Goal: Task Accomplishment & Management: Manage account settings

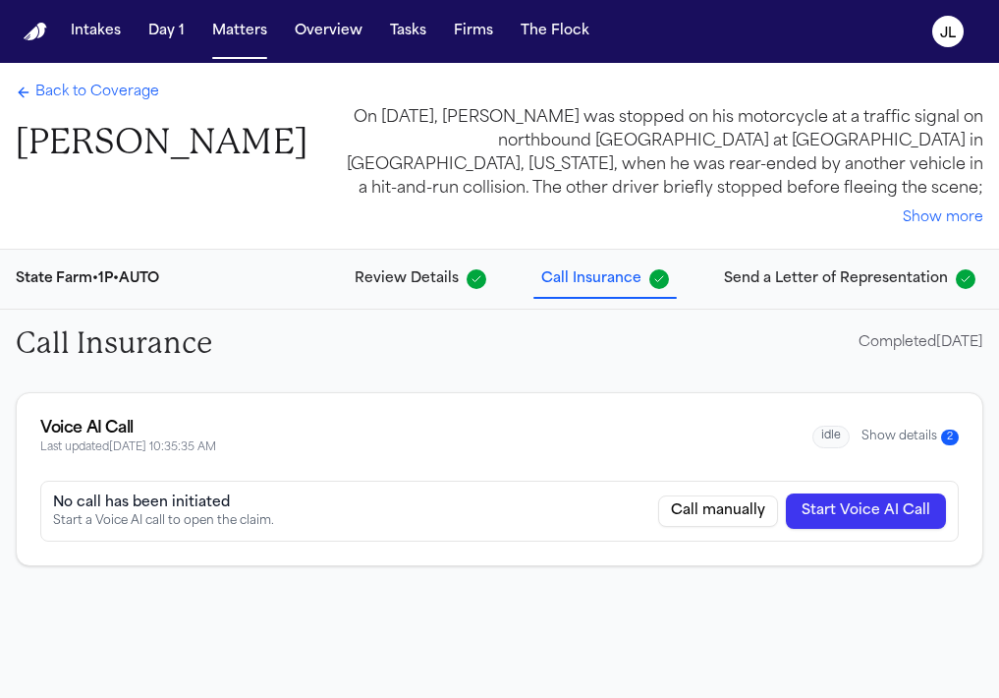
click at [124, 99] on span "Back to Coverage" at bounding box center [97, 93] width 124 height 20
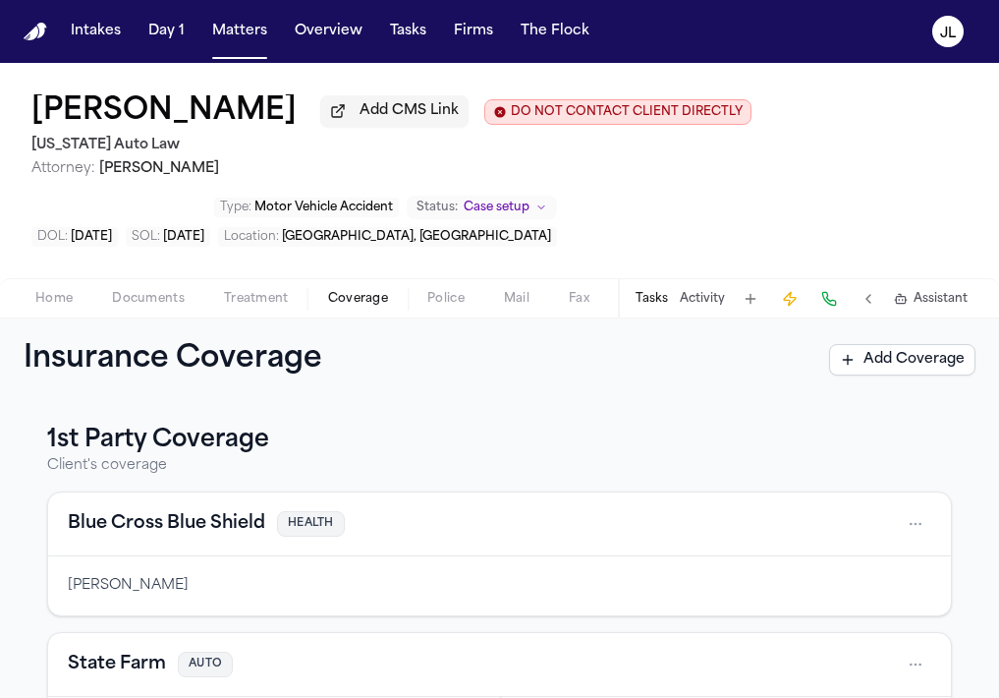
click at [167, 302] on span "Documents" at bounding box center [148, 299] width 73 height 16
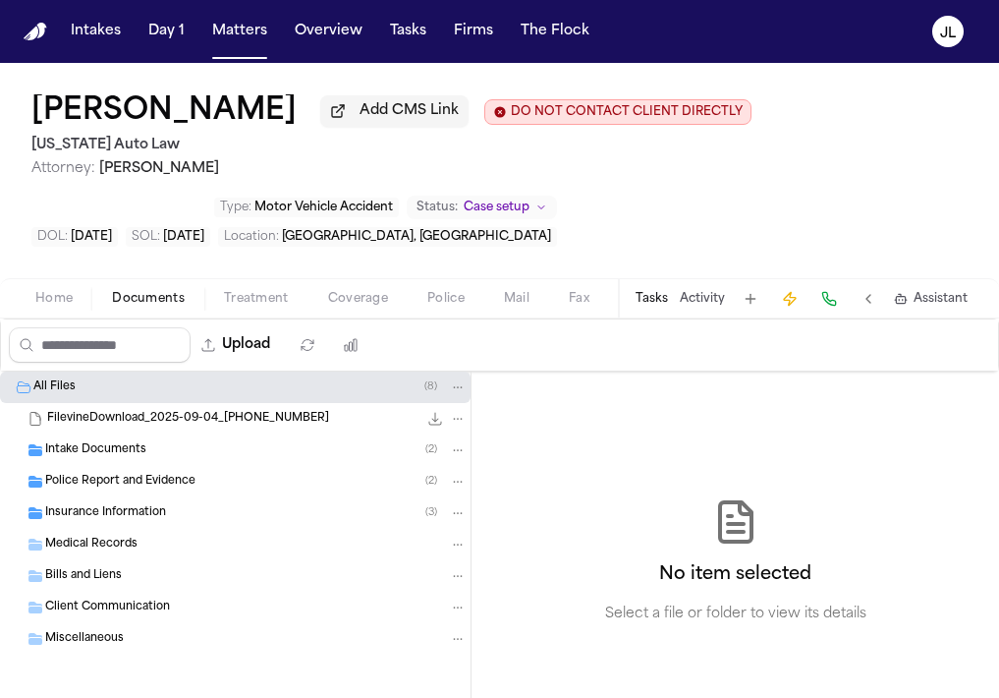
click at [168, 522] on div "Insurance Information ( 3 )" at bounding box center [256, 513] width 422 height 18
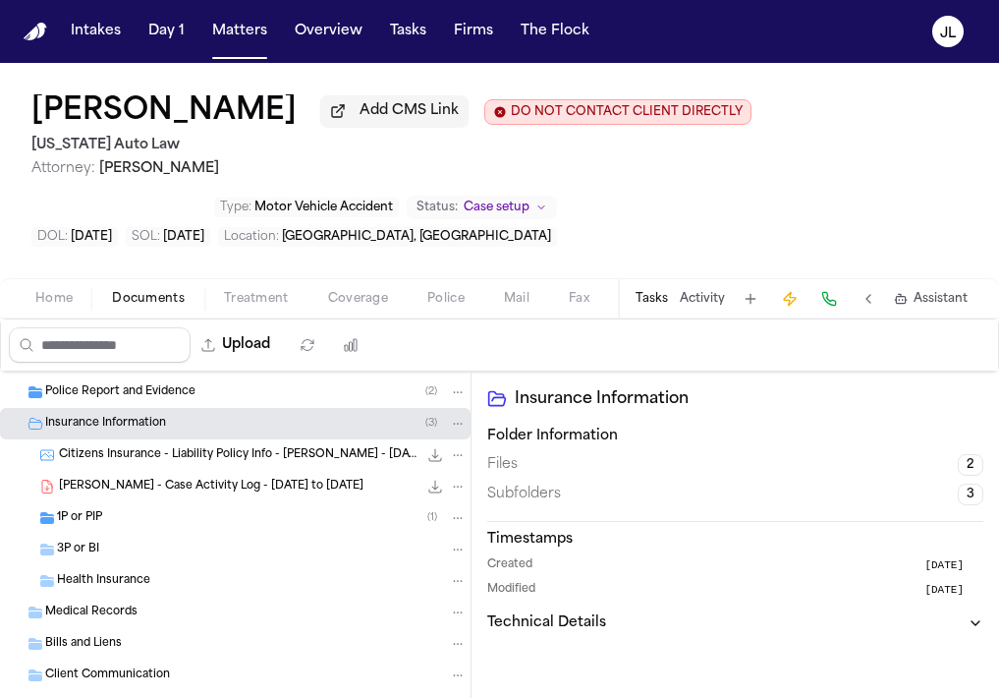
scroll to position [90, 0]
click at [157, 555] on div "3P or BI" at bounding box center [262, 548] width 410 height 18
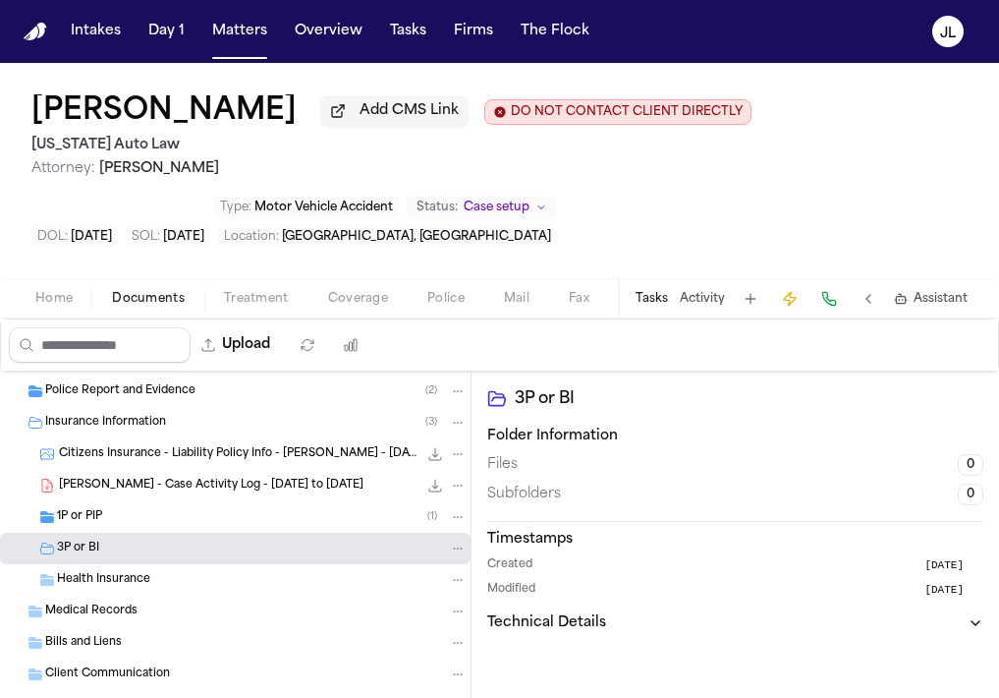
click at [157, 531] on div "1P or PIP ( 1 )" at bounding box center [235, 516] width 471 height 31
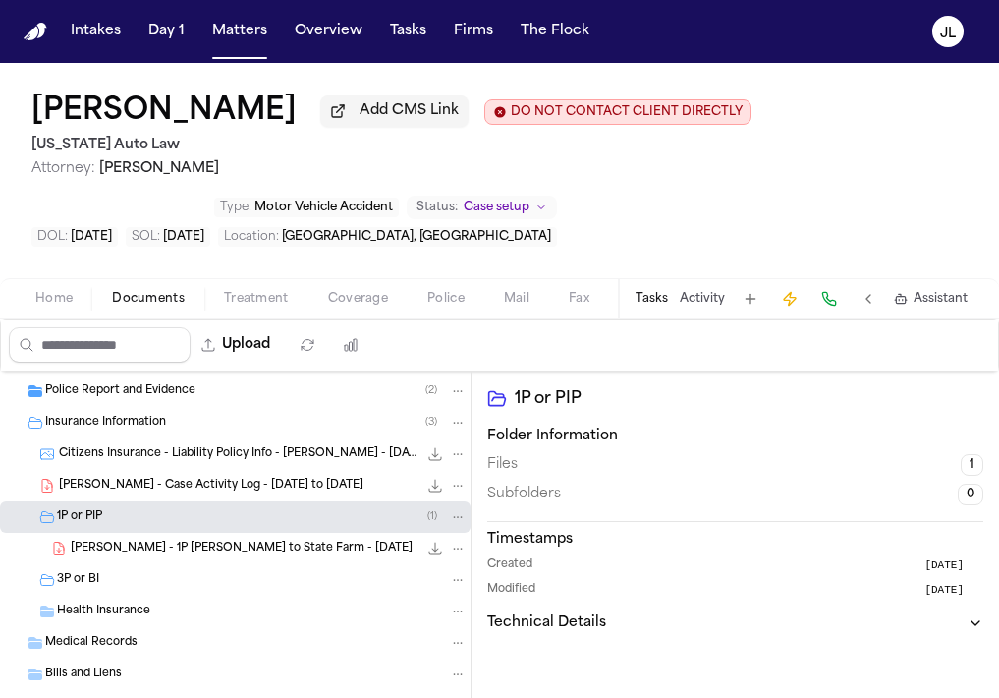
click at [170, 552] on span "K. Williamson - 1P LOR to State Farm - 9.4.25" at bounding box center [242, 548] width 342 height 17
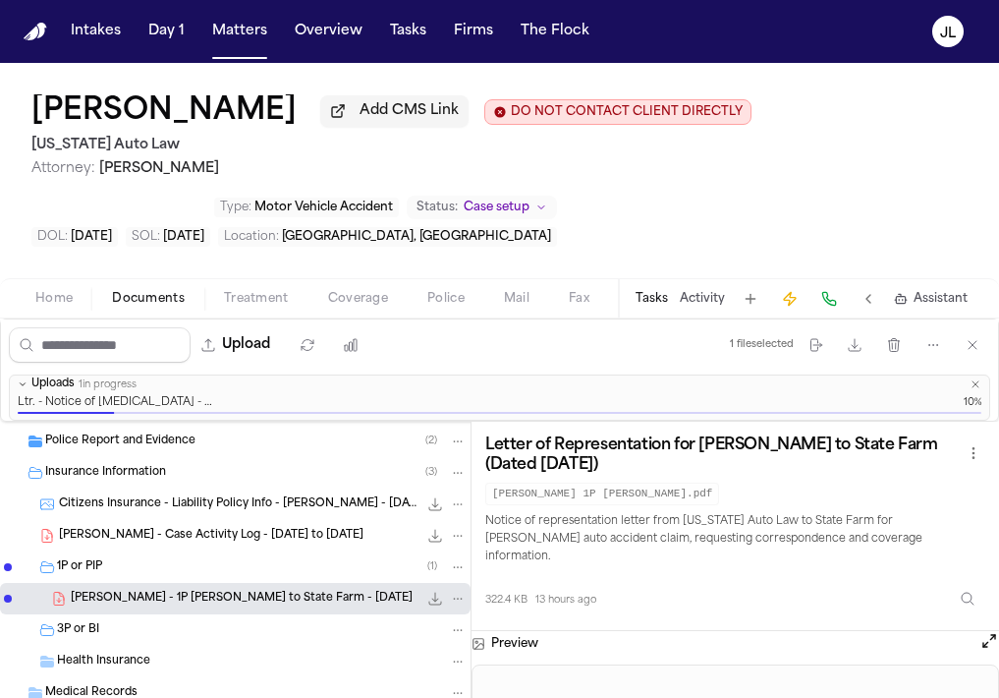
click at [122, 639] on div "3P or BI" at bounding box center [262, 630] width 410 height 18
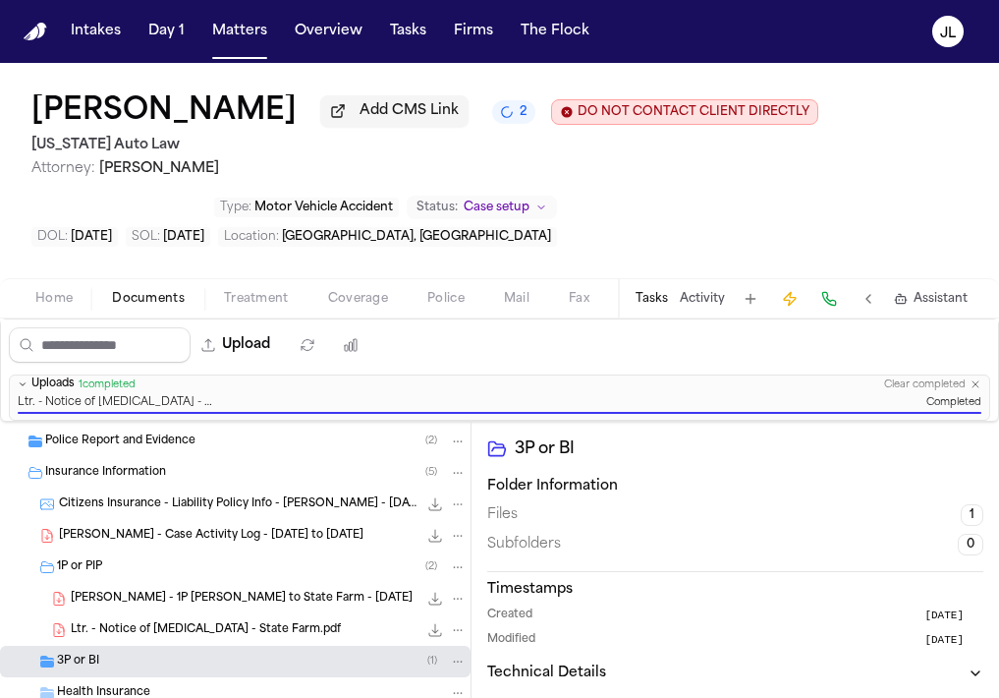
click at [381, 303] on span "Coverage" at bounding box center [358, 299] width 60 height 16
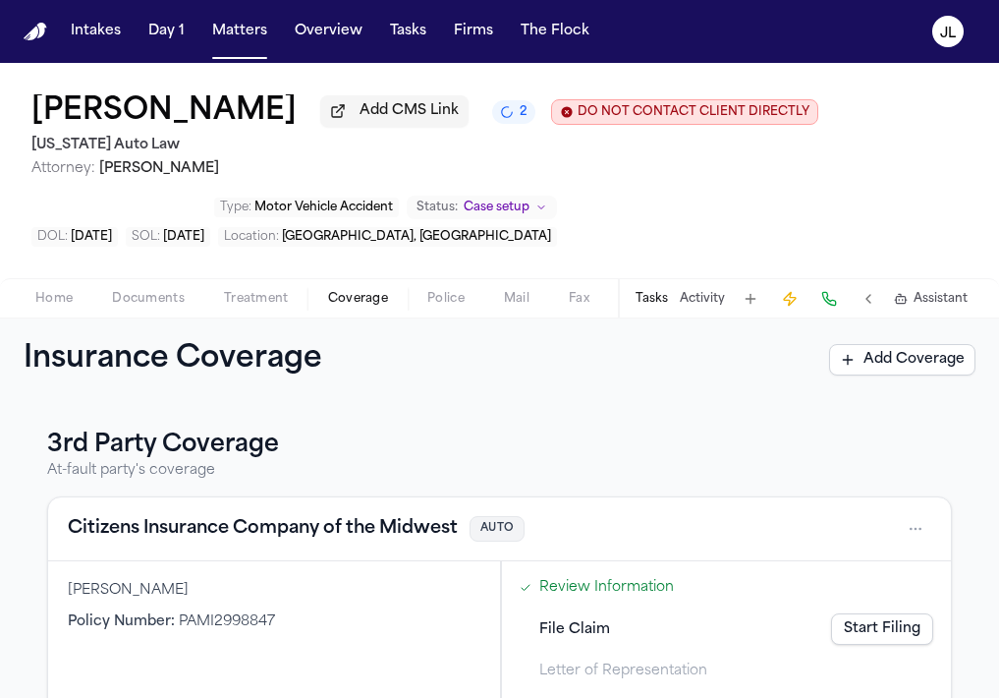
scroll to position [544, 0]
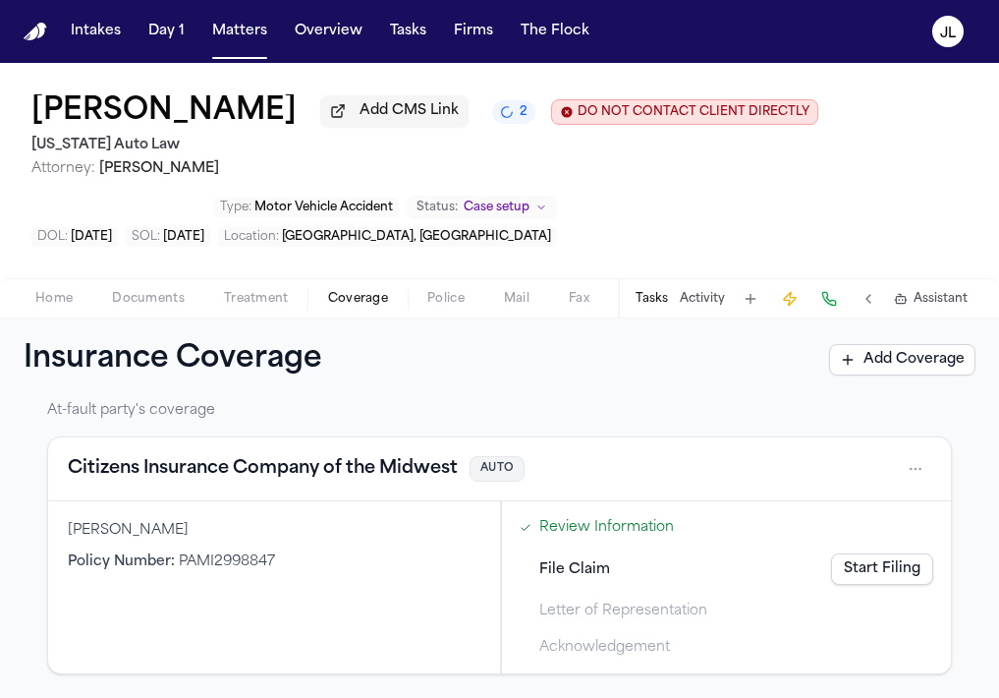
click at [340, 475] on button "Citizens Insurance Company of the Midwest" at bounding box center [263, 469] width 390 height 28
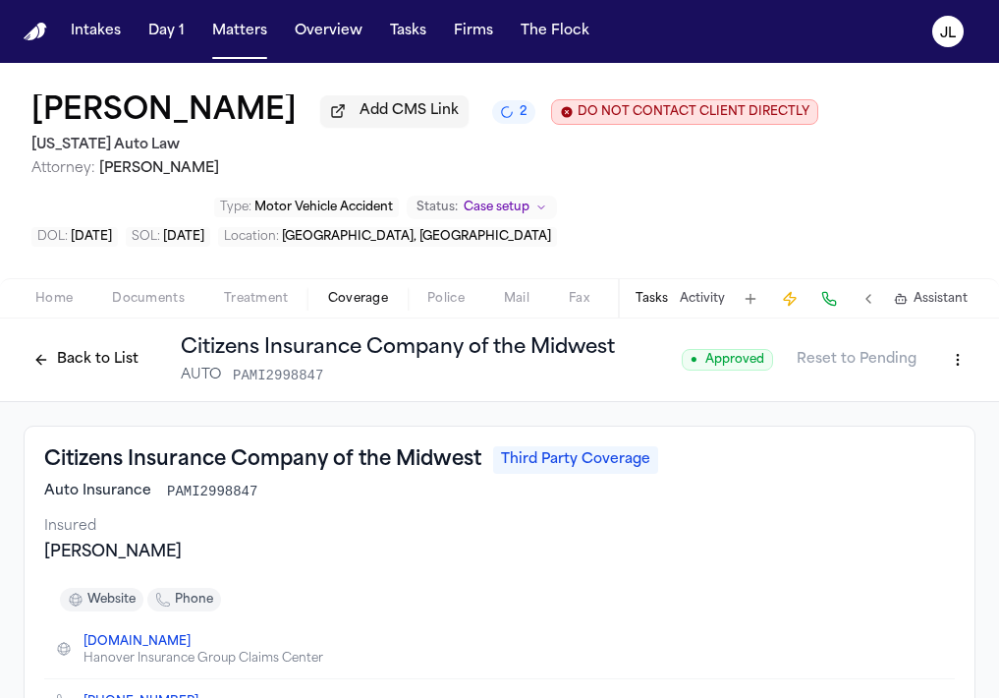
click at [123, 402] on div "Back to List Citizens Insurance Company of the Midwest AUTO PAMI2998847 ● Appro…" at bounding box center [499, 360] width 999 height 84
click at [86, 381] on div "Back to List Citizens Insurance Company of the Midwest AUTO PAMI2998847" at bounding box center [319, 359] width 591 height 51
click at [86, 372] on button "Back to List" at bounding box center [86, 359] width 125 height 31
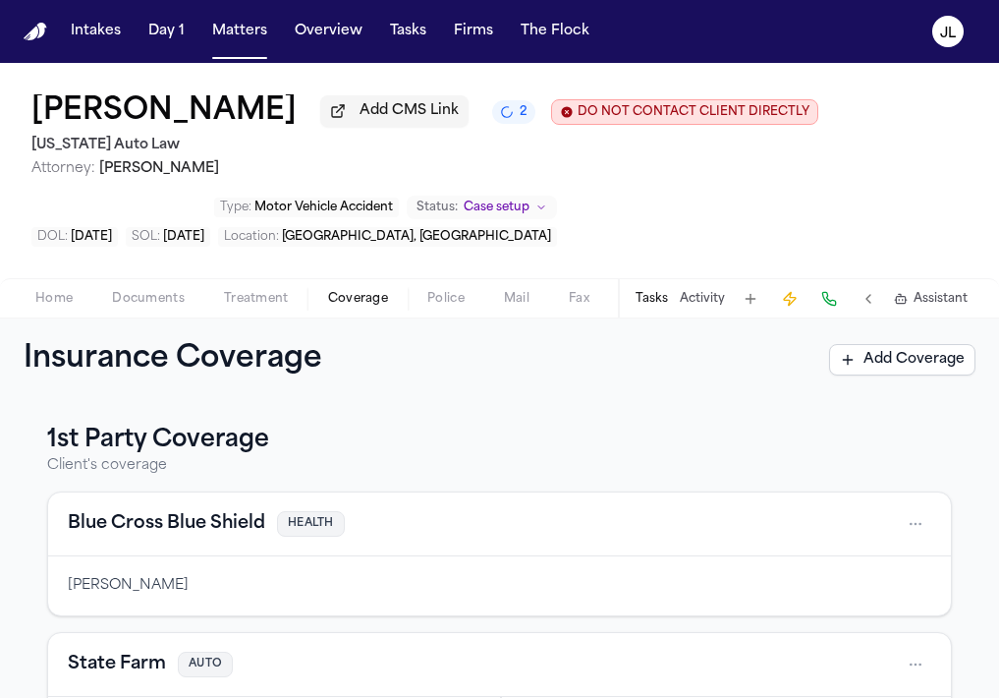
click at [142, 304] on span "Documents" at bounding box center [148, 299] width 73 height 16
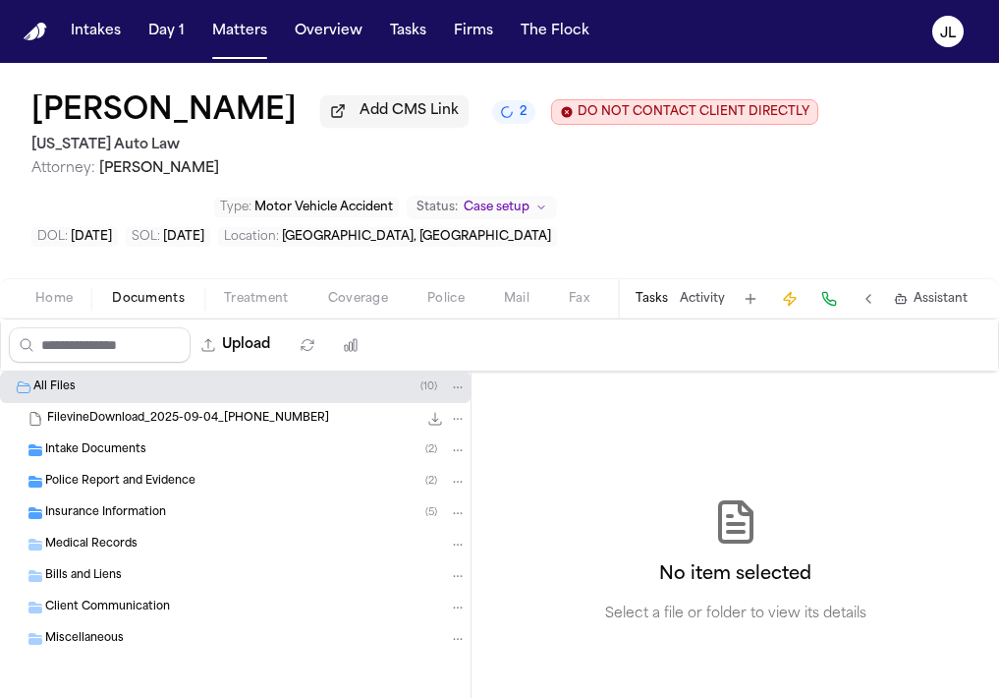
click at [141, 516] on span "Insurance Information" at bounding box center [105, 513] width 121 height 17
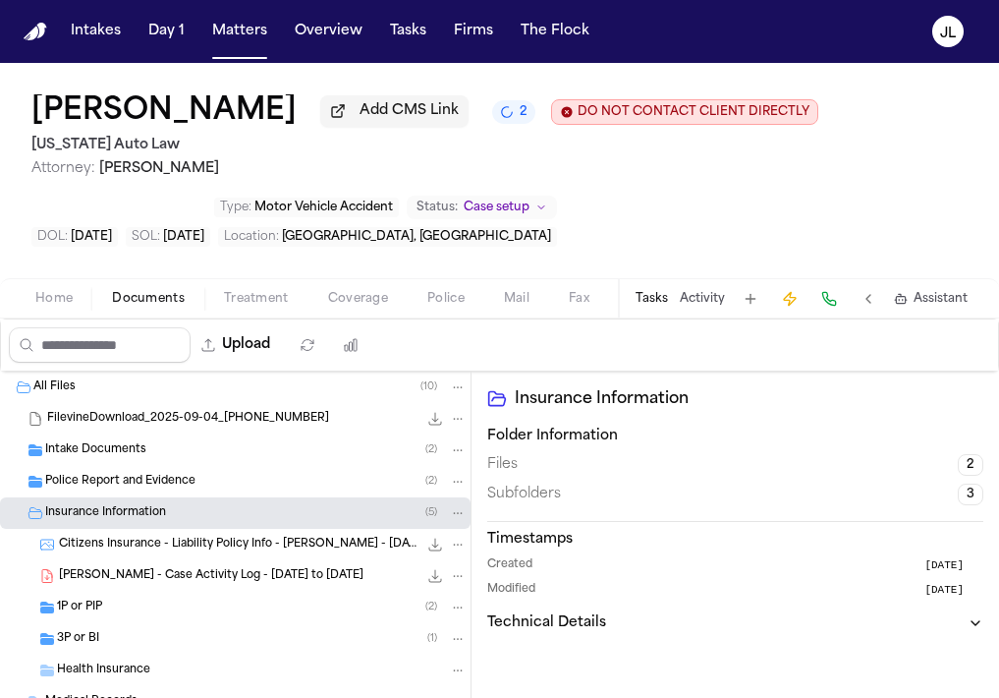
click at [132, 630] on div "3P or BI ( 1 )" at bounding box center [235, 638] width 471 height 31
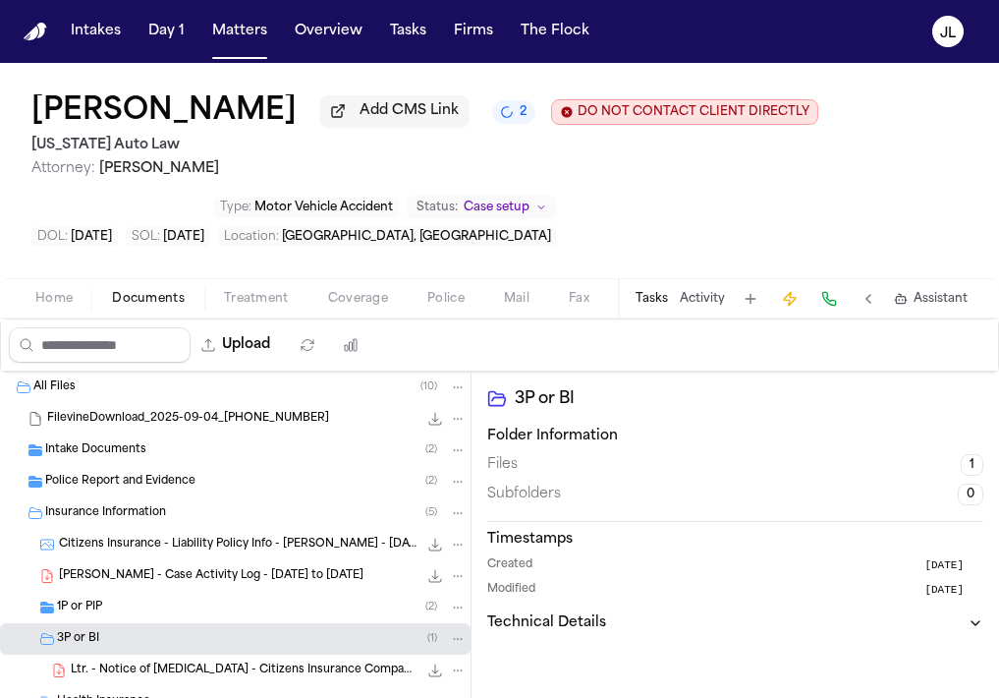
click at [139, 666] on div "Ltr. - Notice of Retainer - Citizens Insurance Company of the Midwest.pdf 484.1…" at bounding box center [269, 670] width 396 height 20
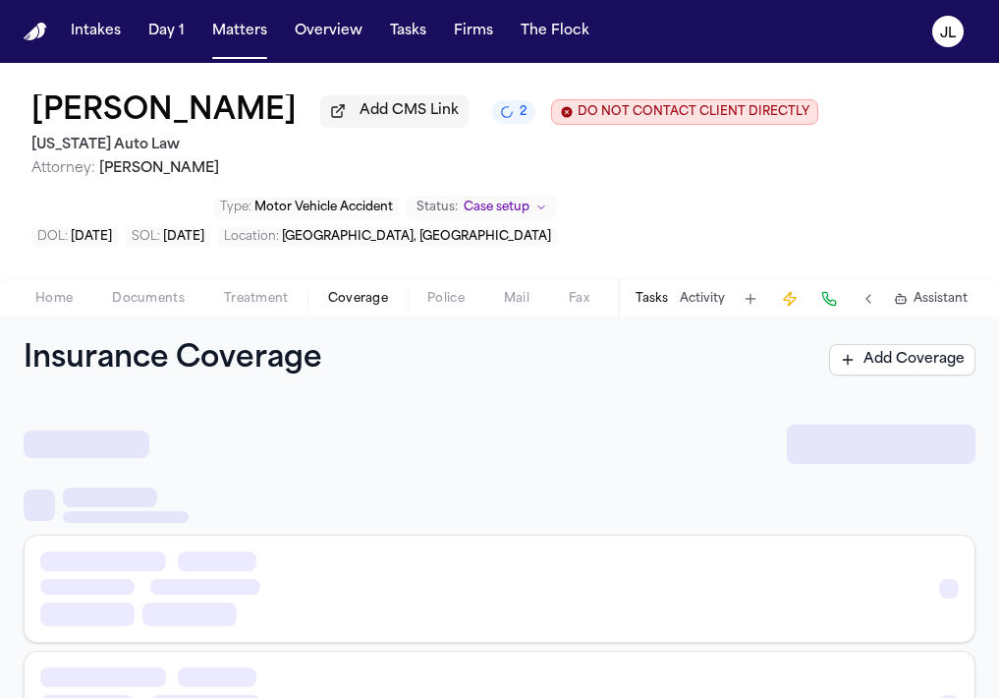
click at [334, 298] on span "Coverage" at bounding box center [358, 299] width 60 height 16
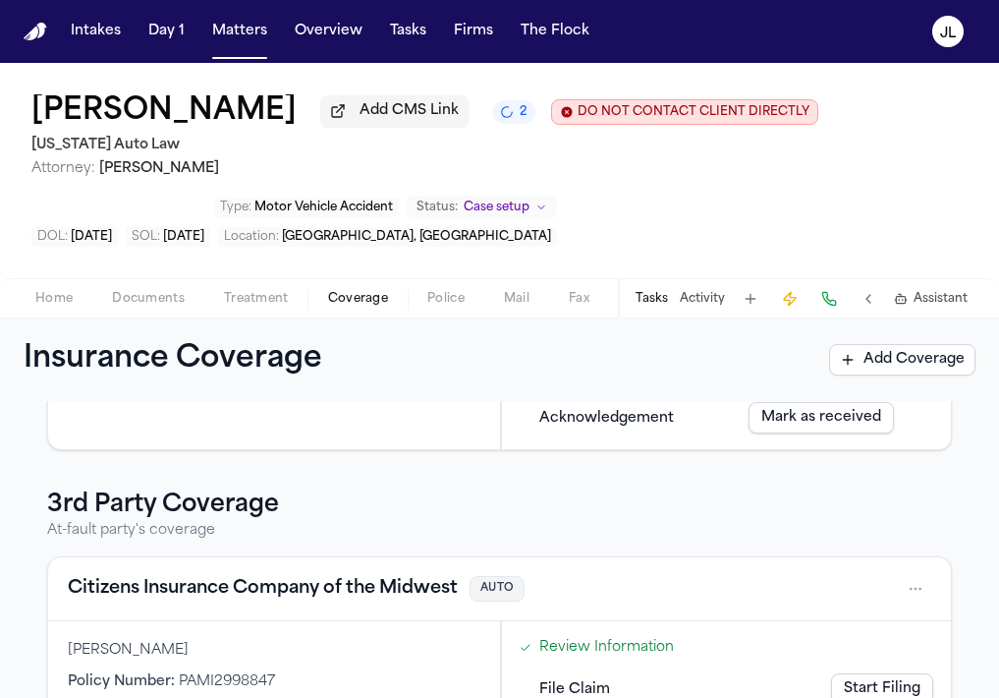
scroll to position [436, 0]
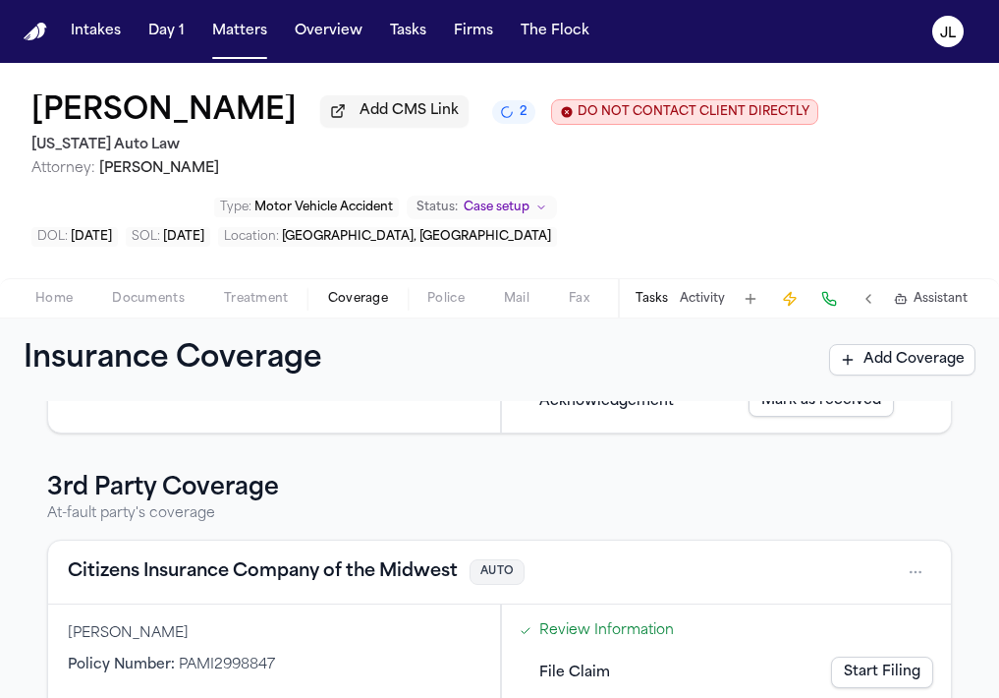
click at [166, 571] on button "Citizens Insurance Company of the Midwest" at bounding box center [263, 572] width 390 height 28
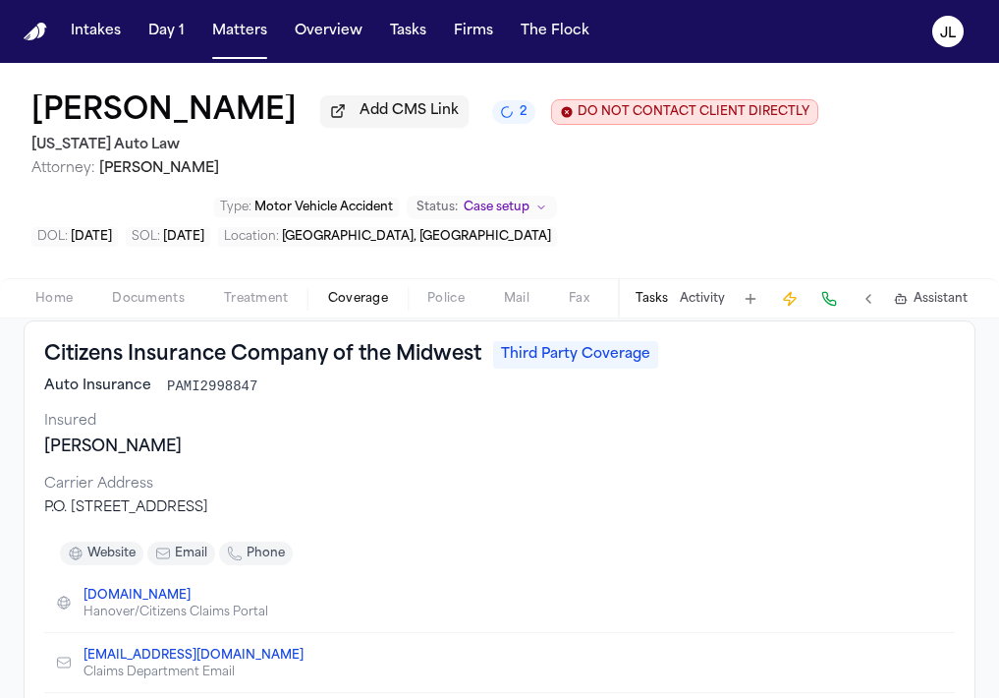
scroll to position [110, 0]
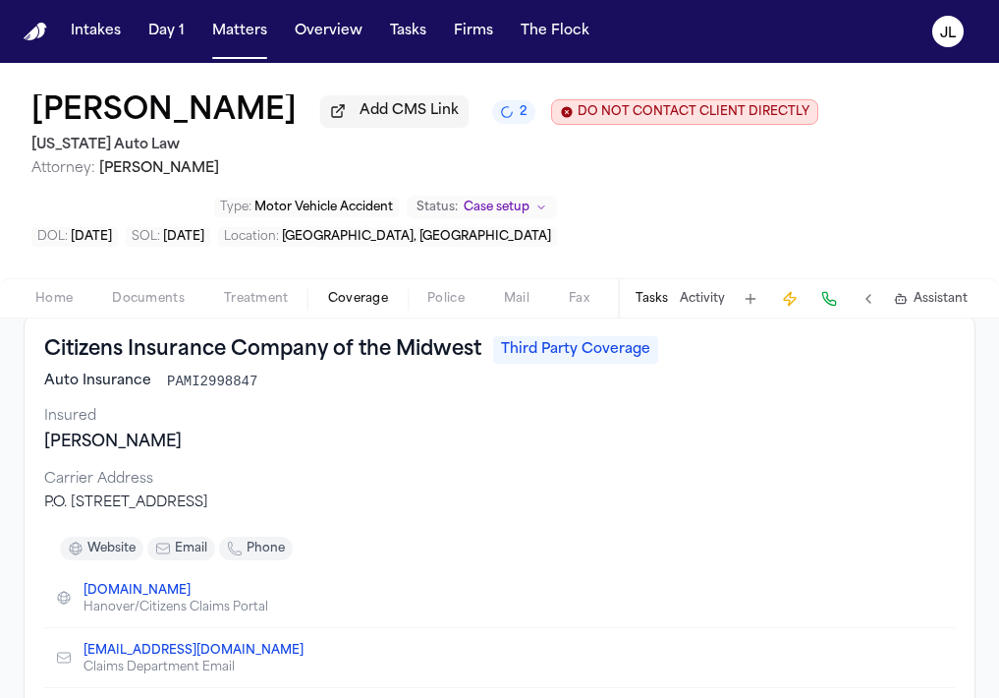
click at [277, 385] on div "Auto Insurance PAMI2998847" at bounding box center [499, 381] width 911 height 20
drag, startPoint x: 253, startPoint y: 382, endPoint x: 166, endPoint y: 386, distance: 87.5
click at [167, 386] on span "PAMI2998847" at bounding box center [212, 381] width 90 height 20
copy span "PAMI2998847"
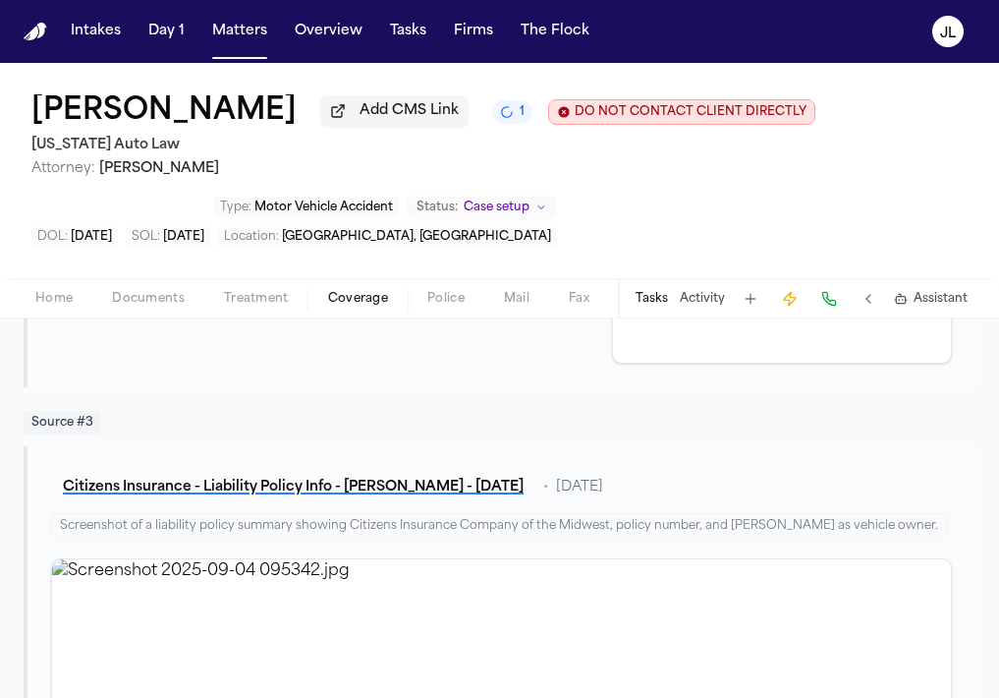
scroll to position [1798, 0]
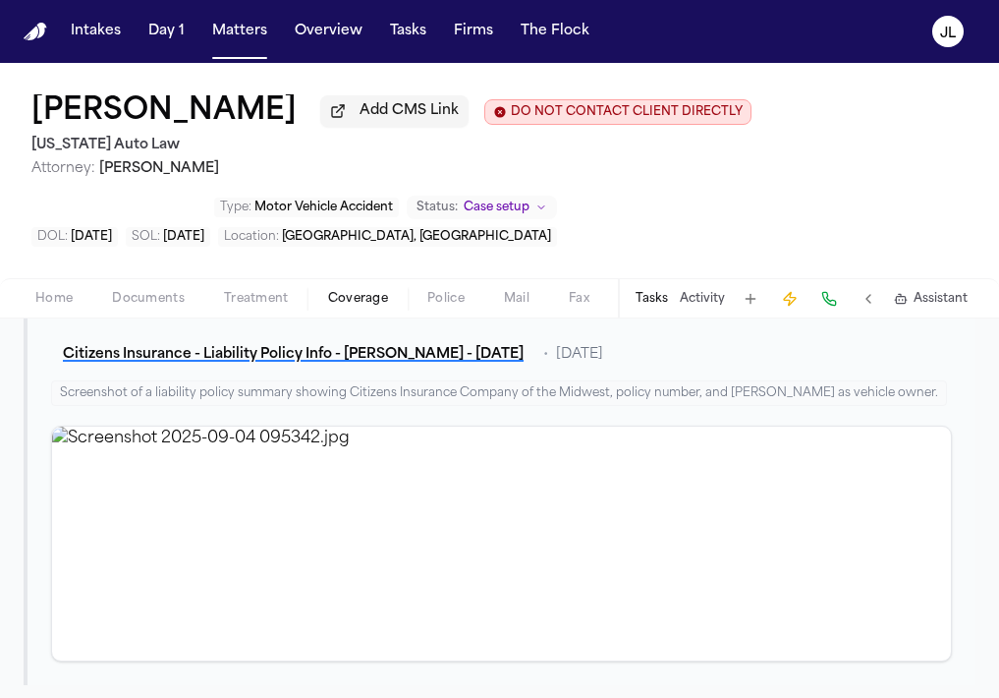
click at [647, 300] on button "Tasks" at bounding box center [652, 299] width 32 height 16
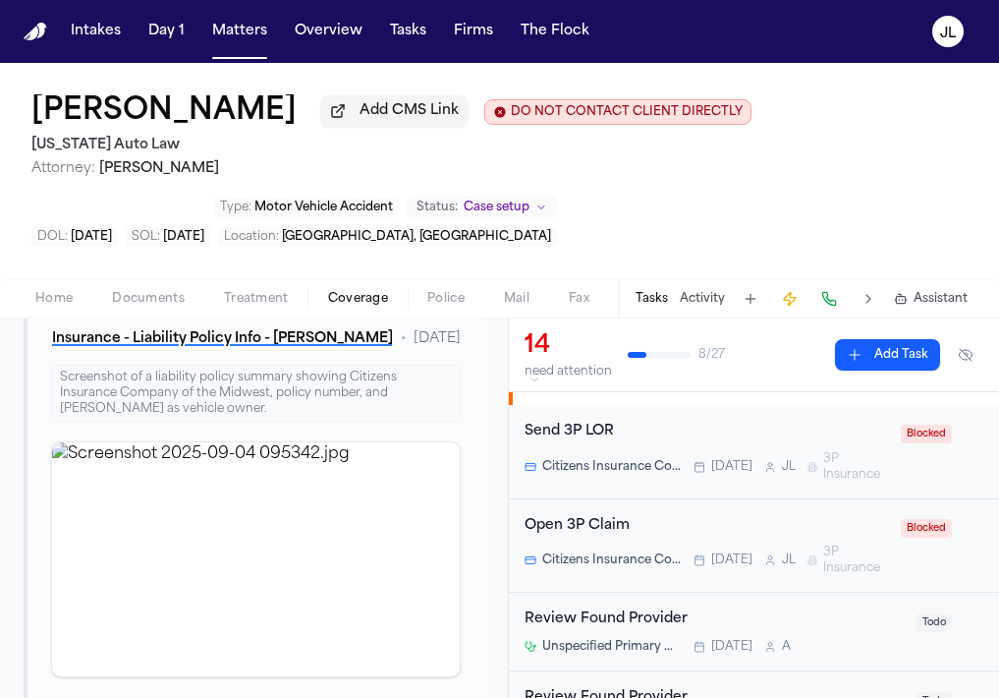
scroll to position [173, 0]
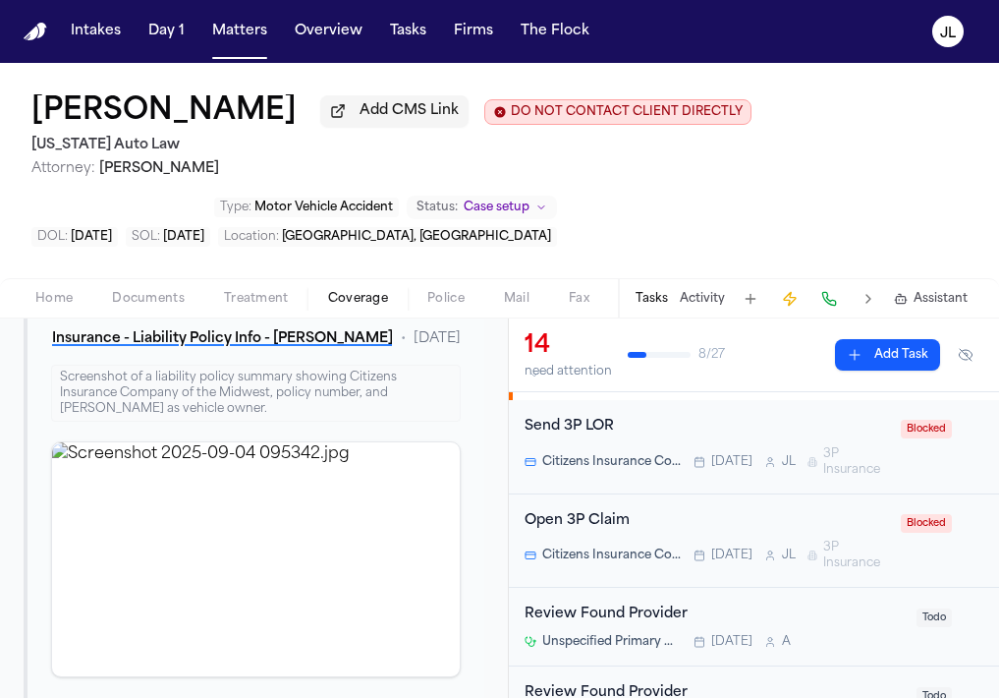
click at [653, 547] on div "Citizens Insurance Company of the Midwest Today J L 3P Insurance" at bounding box center [707, 554] width 365 height 31
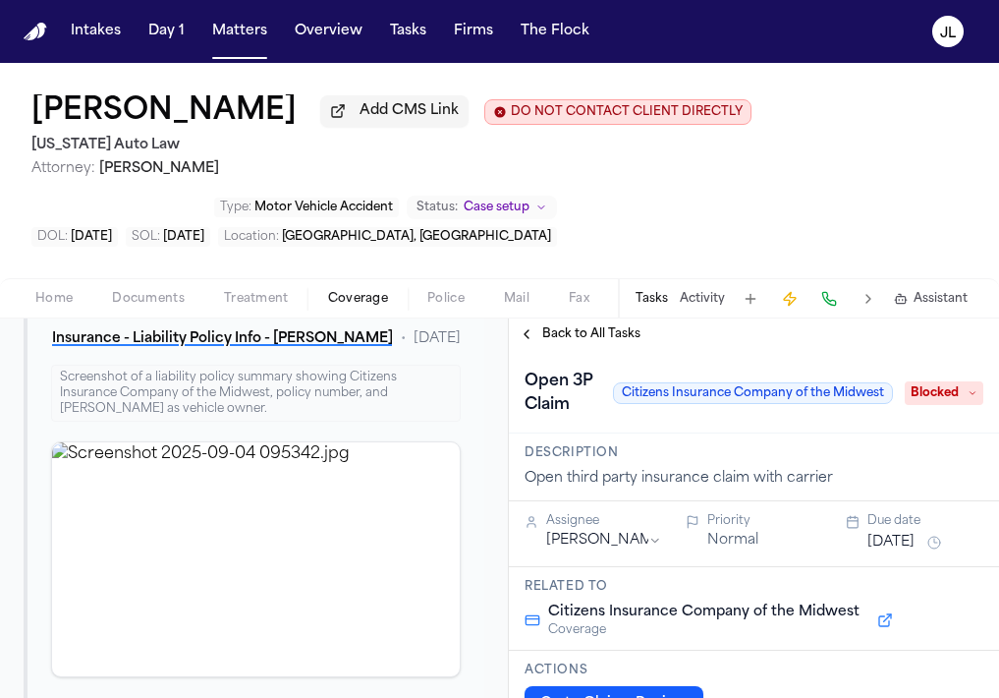
click at [936, 400] on span "Blocked" at bounding box center [944, 393] width 79 height 24
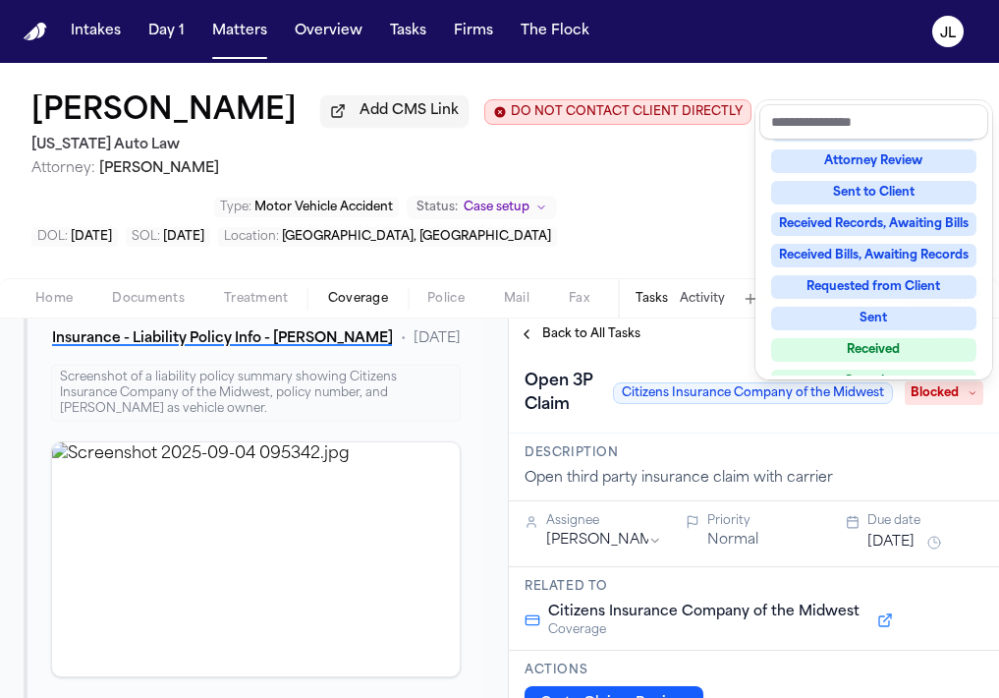
scroll to position [307, 0]
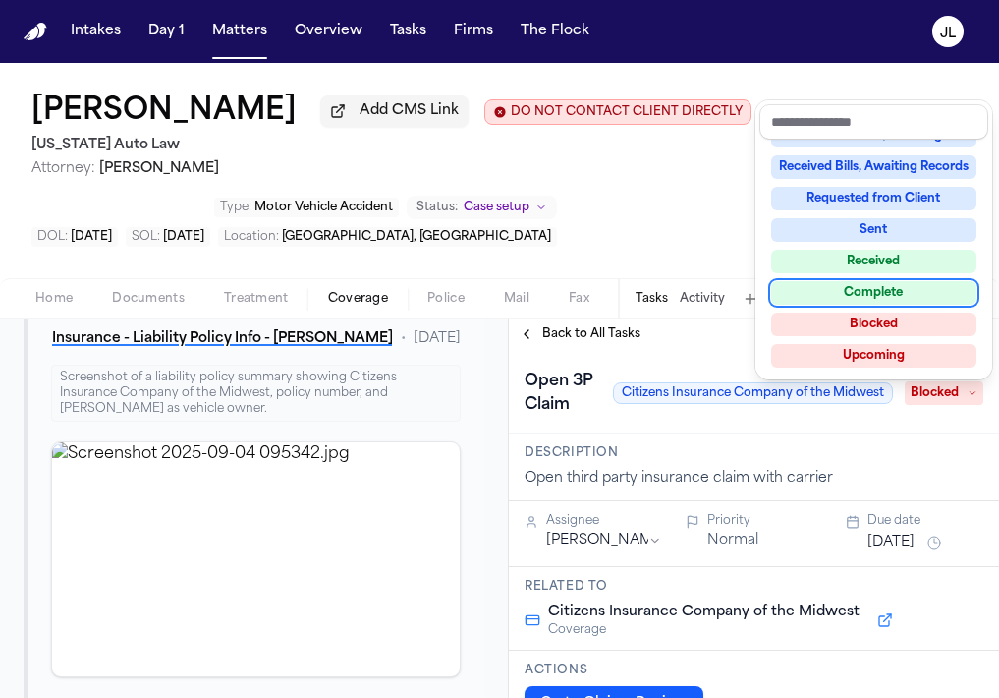
click at [885, 290] on div "Complete" at bounding box center [873, 293] width 205 height 24
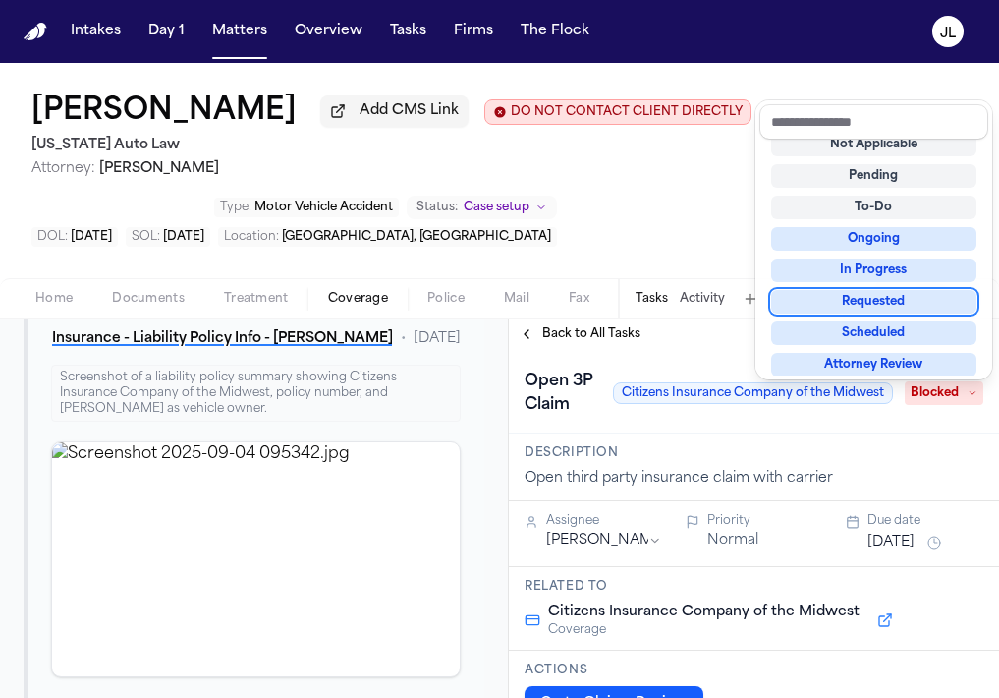
scroll to position [16, 0]
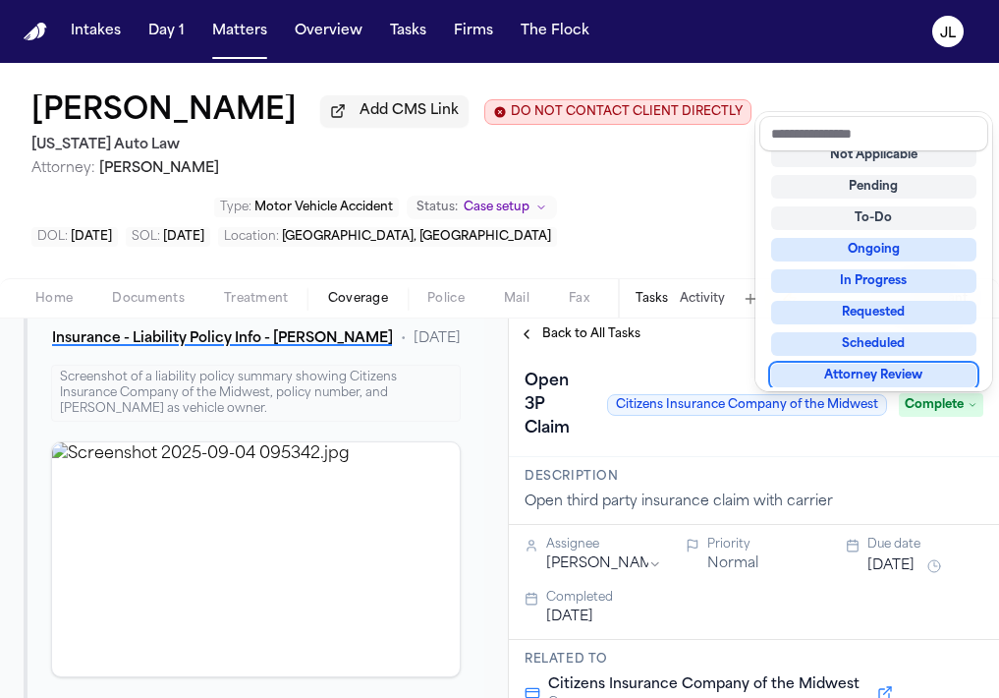
click at [574, 347] on div "Back to All Tasks Open 3P Claim Citizens Insurance Company of the Midwest Compl…" at bounding box center [754, 507] width 490 height 379
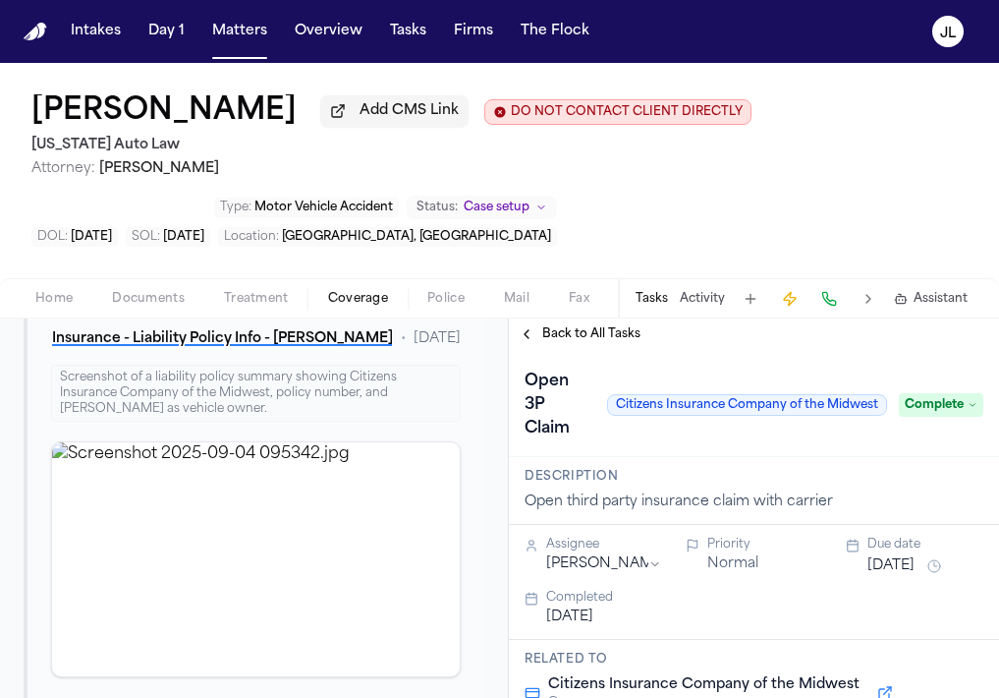
click at [574, 342] on span "Back to All Tasks" at bounding box center [591, 334] width 98 height 16
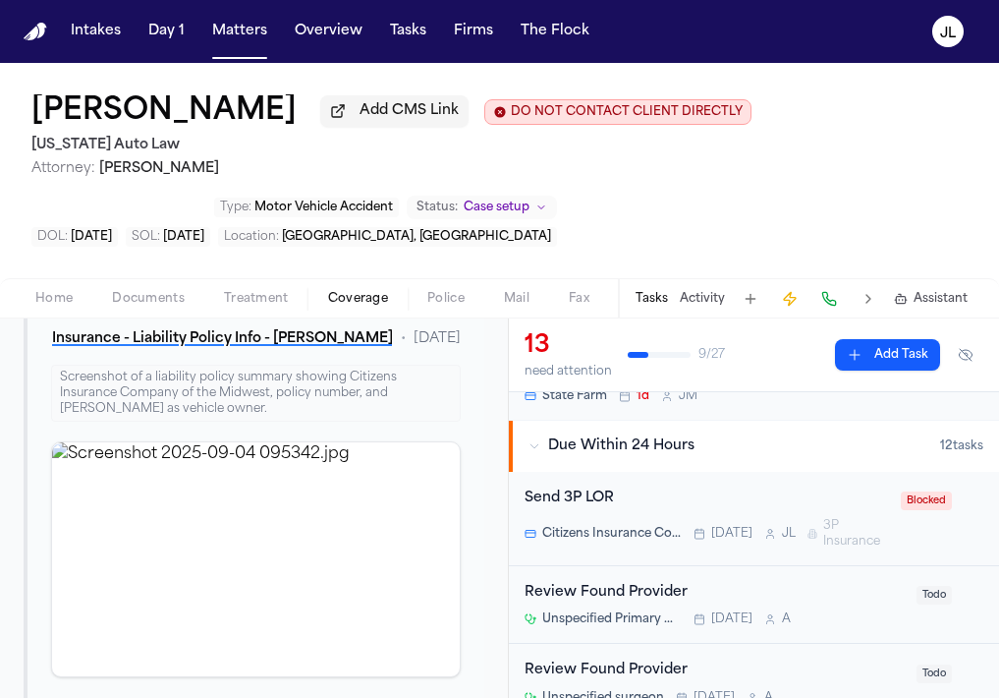
scroll to position [111, 0]
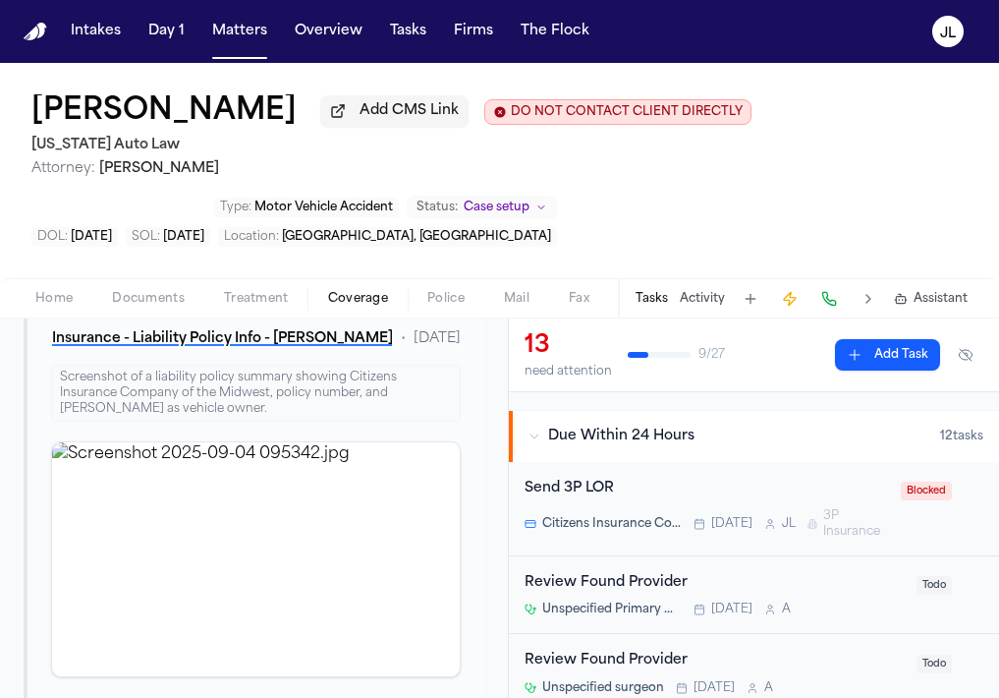
click at [759, 520] on div "Citizens Insurance Company of the Midwest Today J L 3P Insurance" at bounding box center [707, 523] width 365 height 31
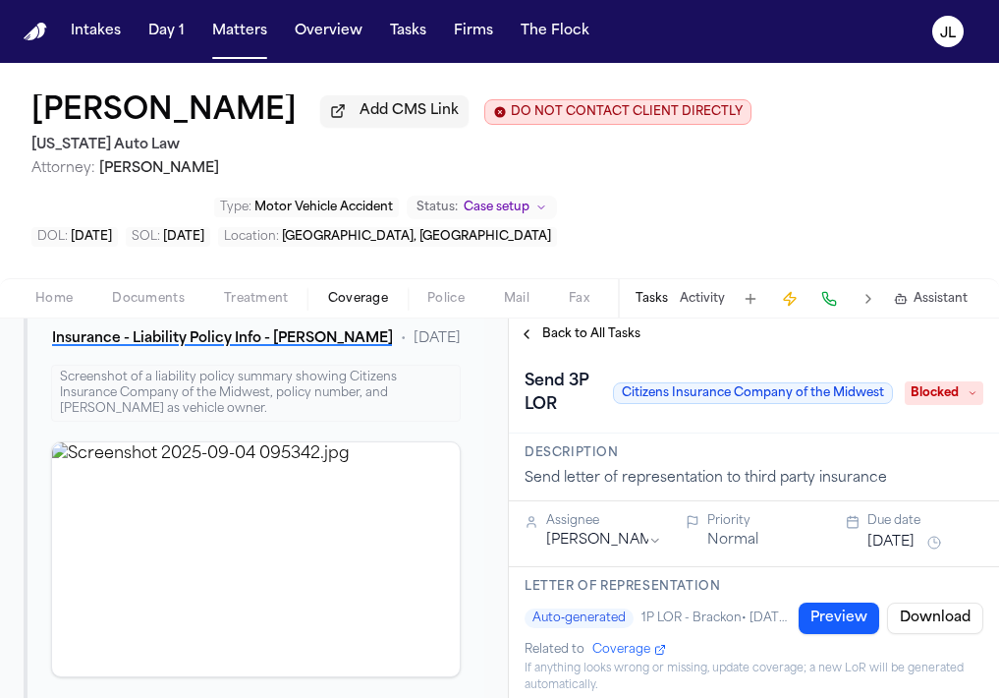
click at [927, 394] on span "Blocked" at bounding box center [944, 393] width 79 height 24
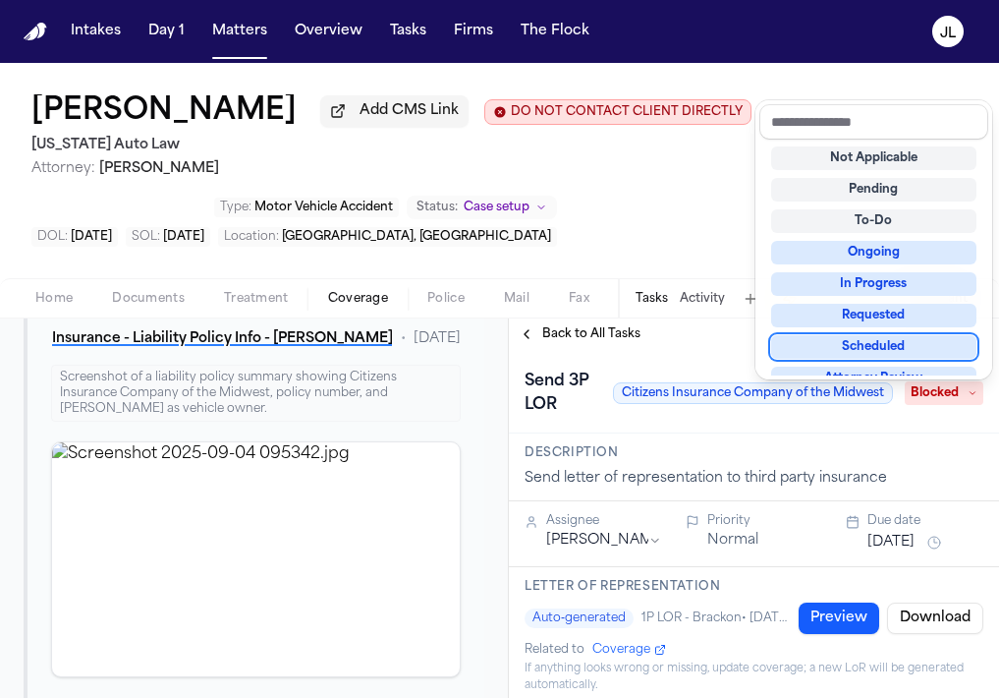
scroll to position [307, 0]
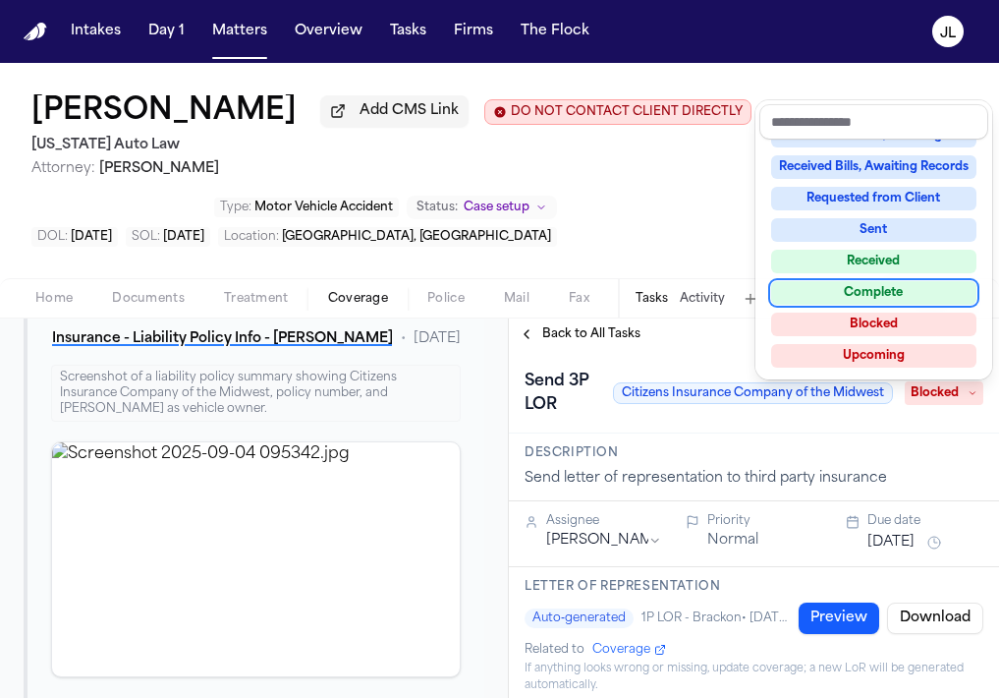
click at [832, 290] on div "Complete" at bounding box center [873, 293] width 205 height 24
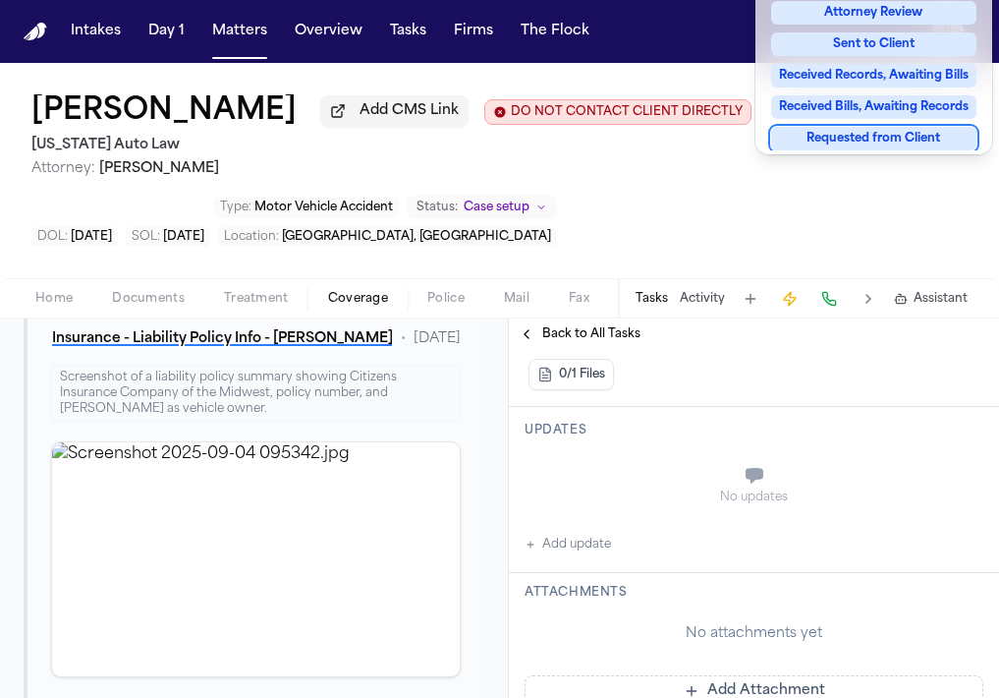
scroll to position [648, 0]
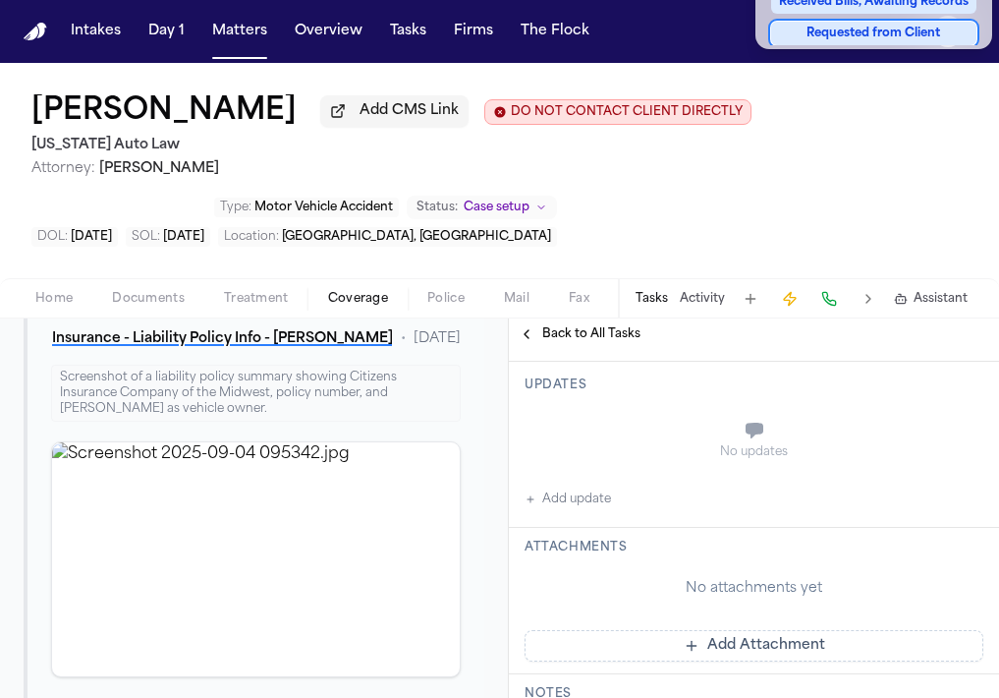
click at [588, 466] on div "**********" at bounding box center [754, 486] width 490 height 1570
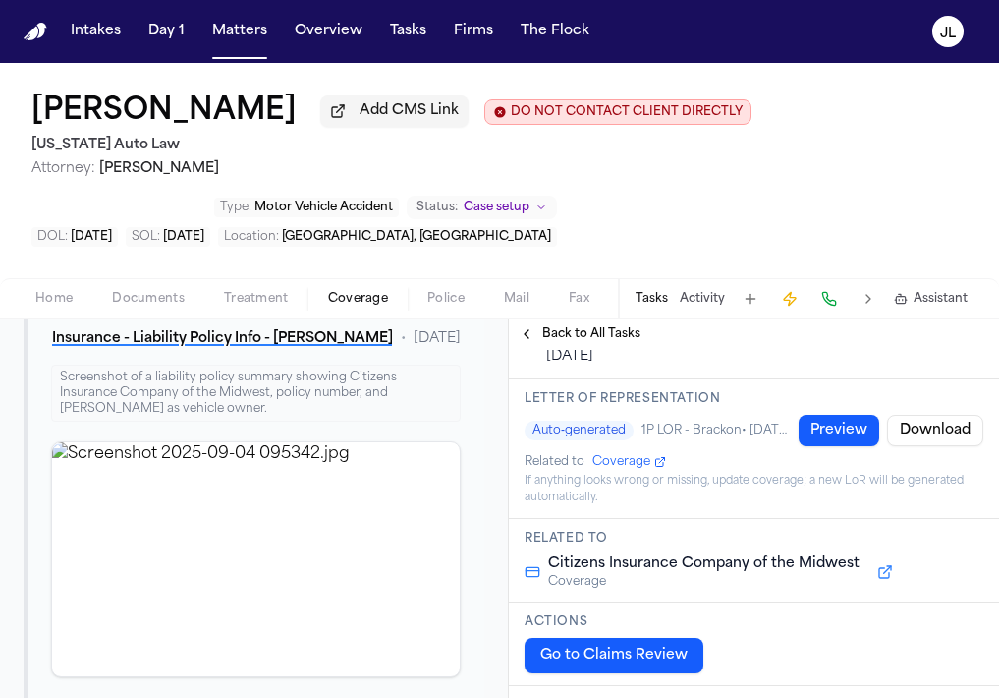
scroll to position [0, 0]
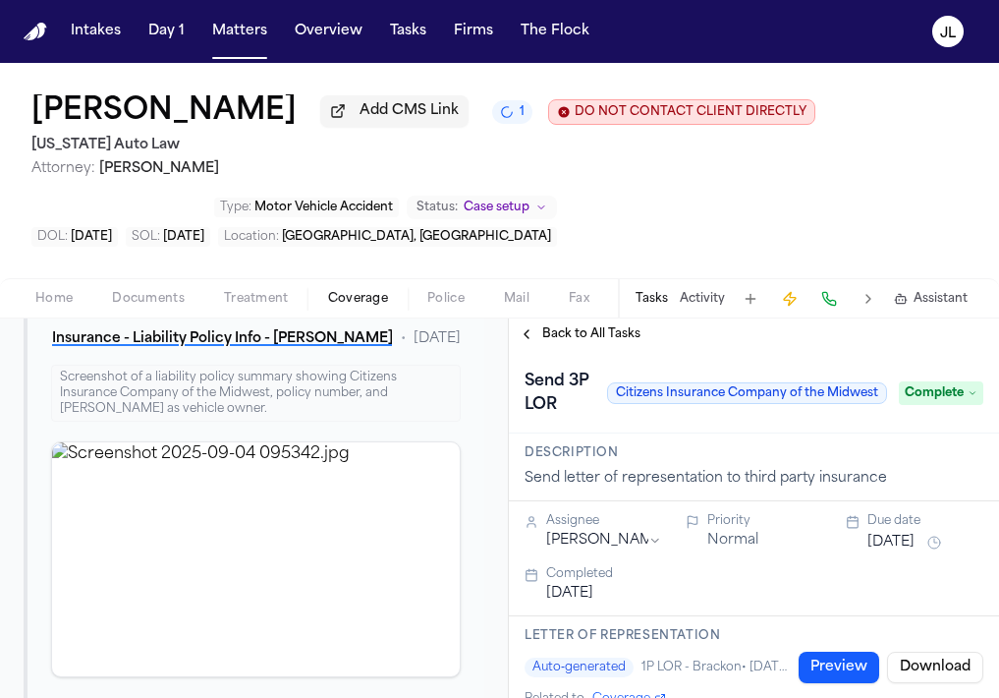
click at [548, 341] on span "Back to All Tasks" at bounding box center [591, 334] width 98 height 16
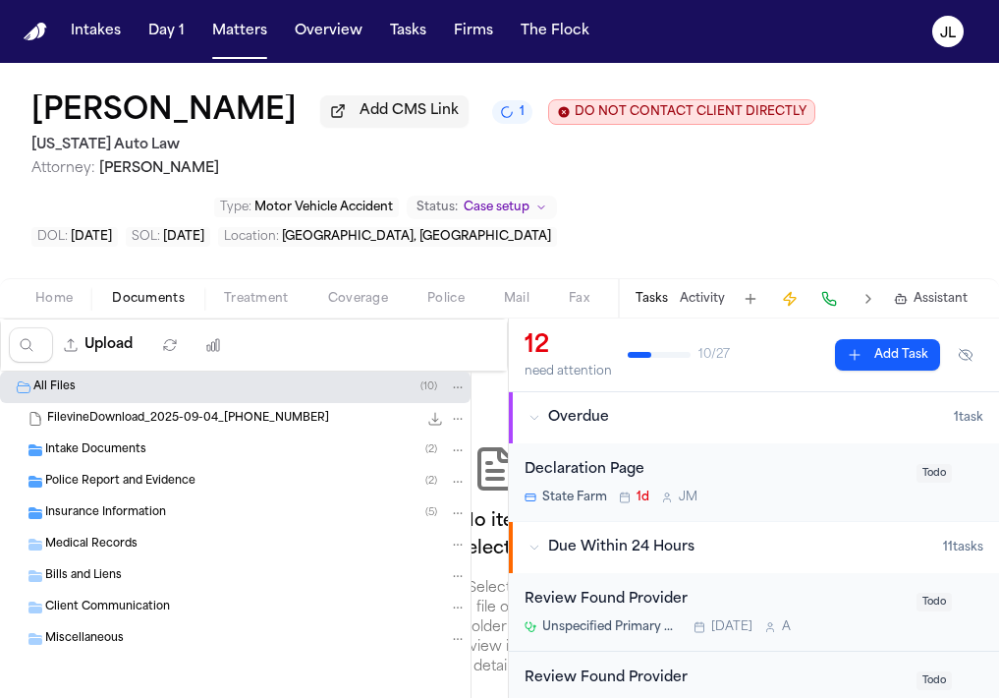
click at [180, 304] on span "Documents" at bounding box center [148, 299] width 73 height 16
click at [76, 301] on button "Home" at bounding box center [54, 299] width 77 height 24
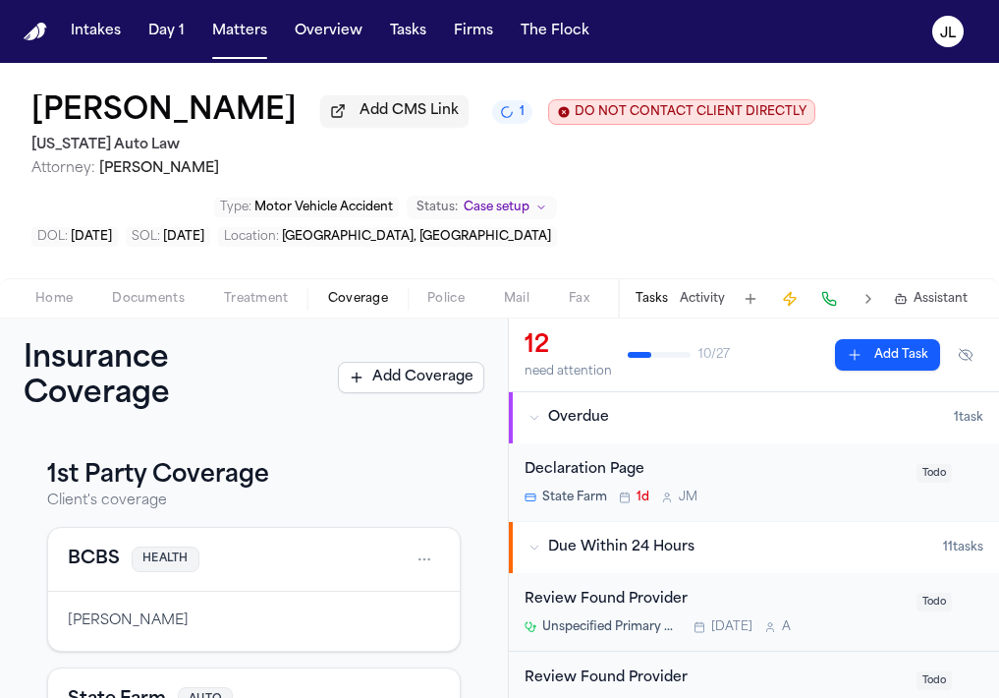
click at [351, 295] on span "Coverage" at bounding box center [358, 299] width 60 height 16
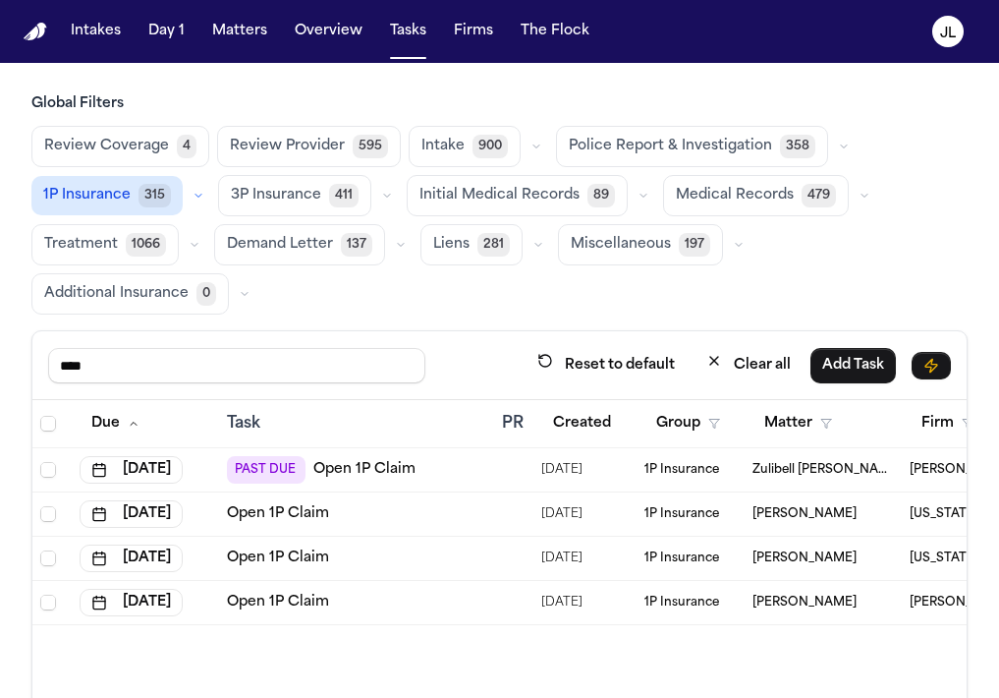
scroll to position [0, 456]
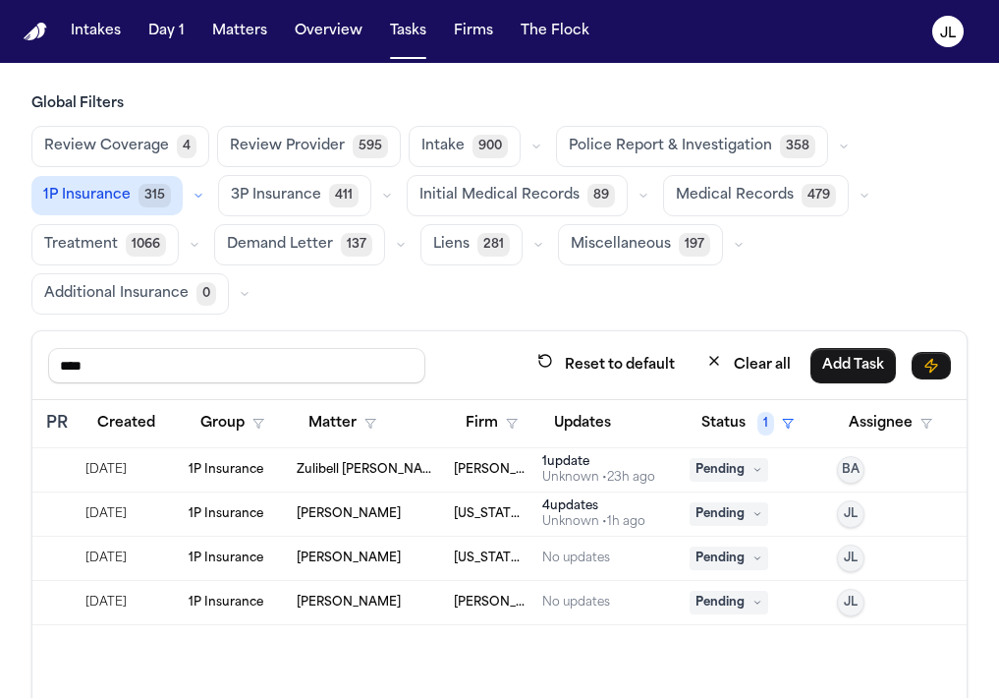
click at [290, 205] on span "3P Insurance" at bounding box center [276, 196] width 90 height 20
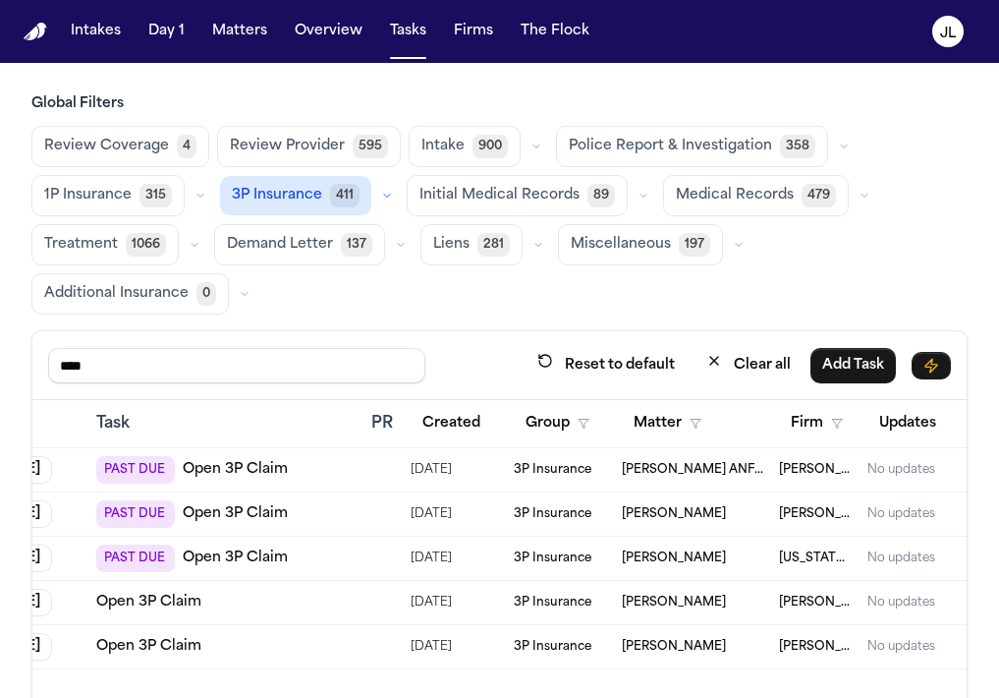
scroll to position [0, 0]
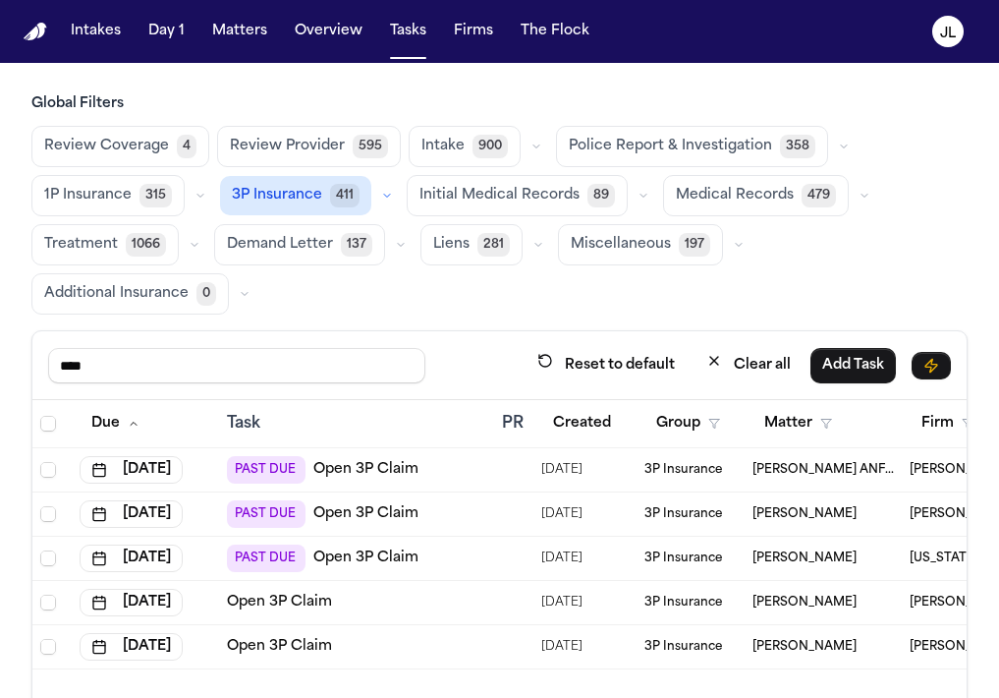
click at [108, 200] on span "1P Insurance" at bounding box center [87, 196] width 87 height 20
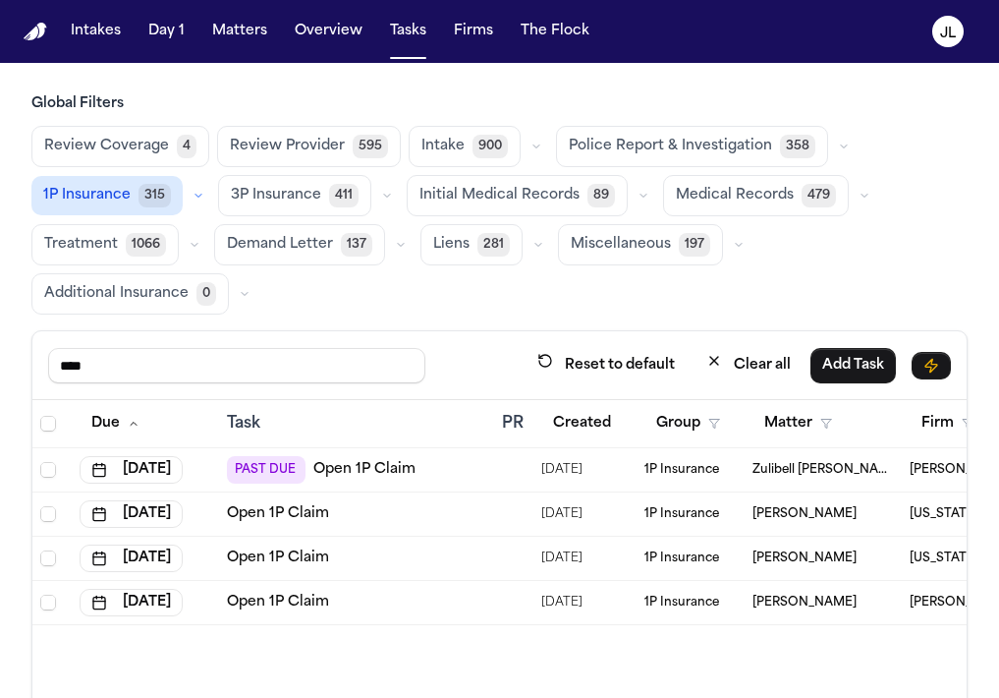
click at [295, 603] on link "Open 1P Claim" at bounding box center [278, 602] width 102 height 20
click at [257, 599] on link "Open 1P Claim" at bounding box center [278, 602] width 102 height 20
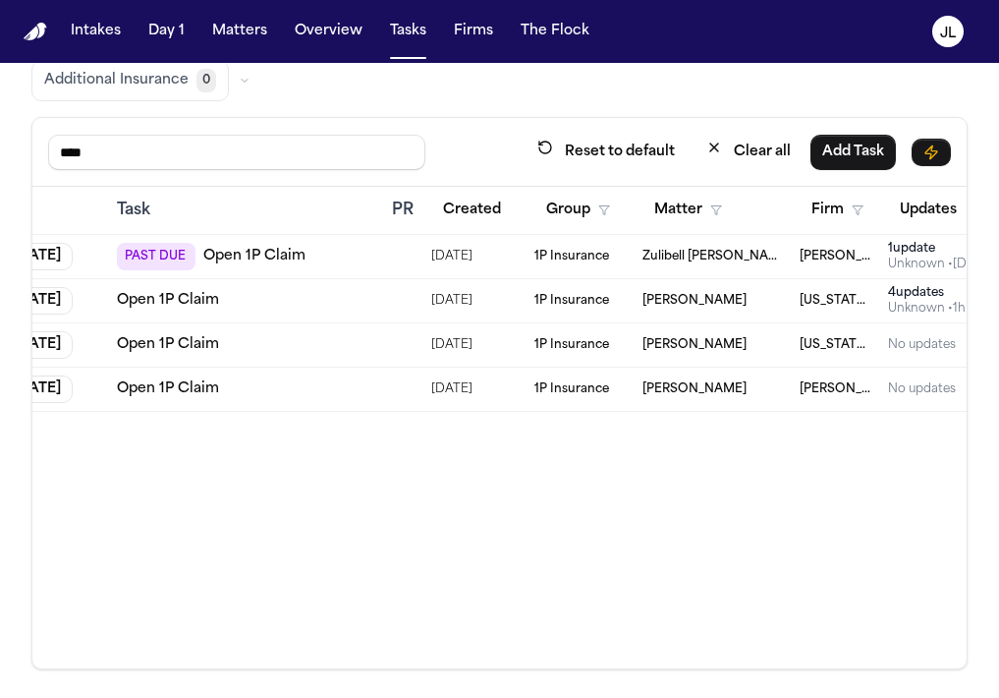
scroll to position [0, 11]
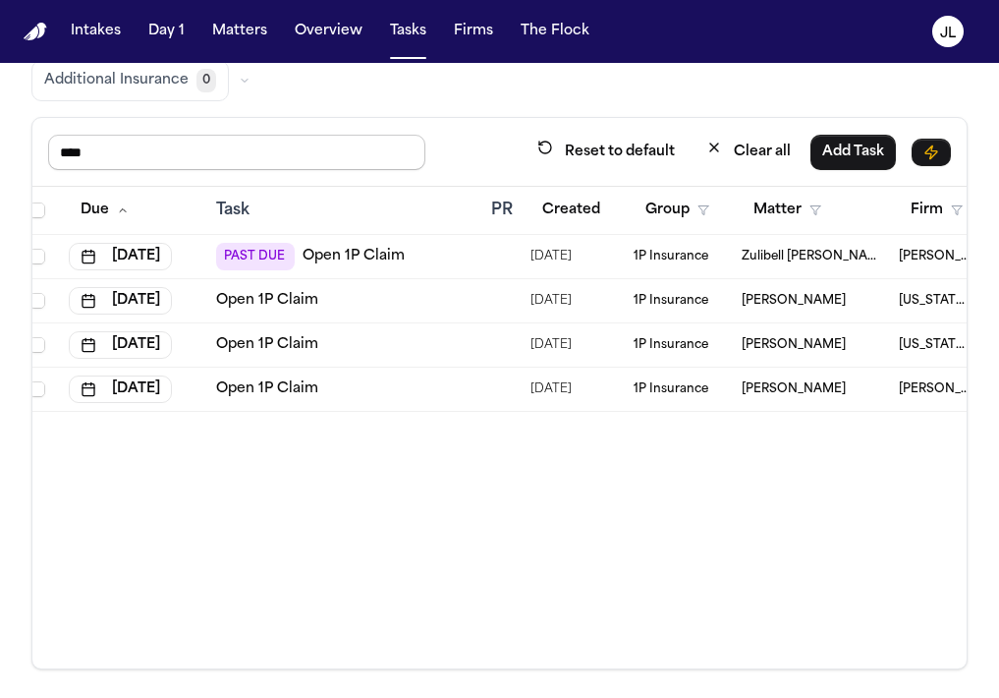
drag, startPoint x: 124, startPoint y: 144, endPoint x: 21, endPoint y: 144, distance: 103.2
click at [21, 144] on div "Global Filters Review Coverage 4 Review Provider 595 Intake 900 Police Report &…" at bounding box center [499, 275] width 999 height 788
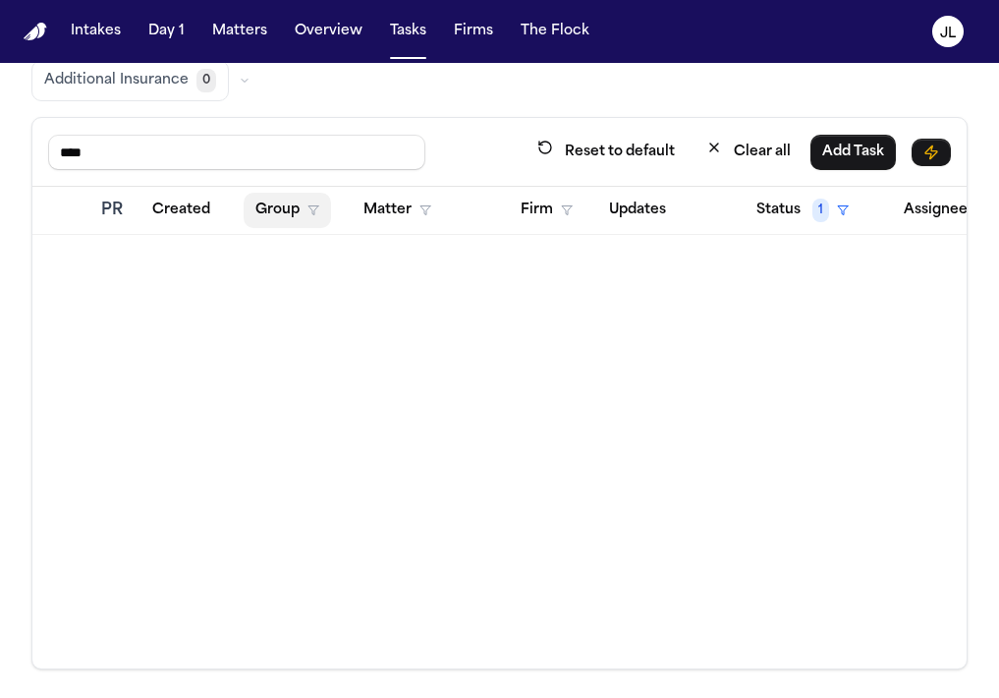
scroll to position [0, 456]
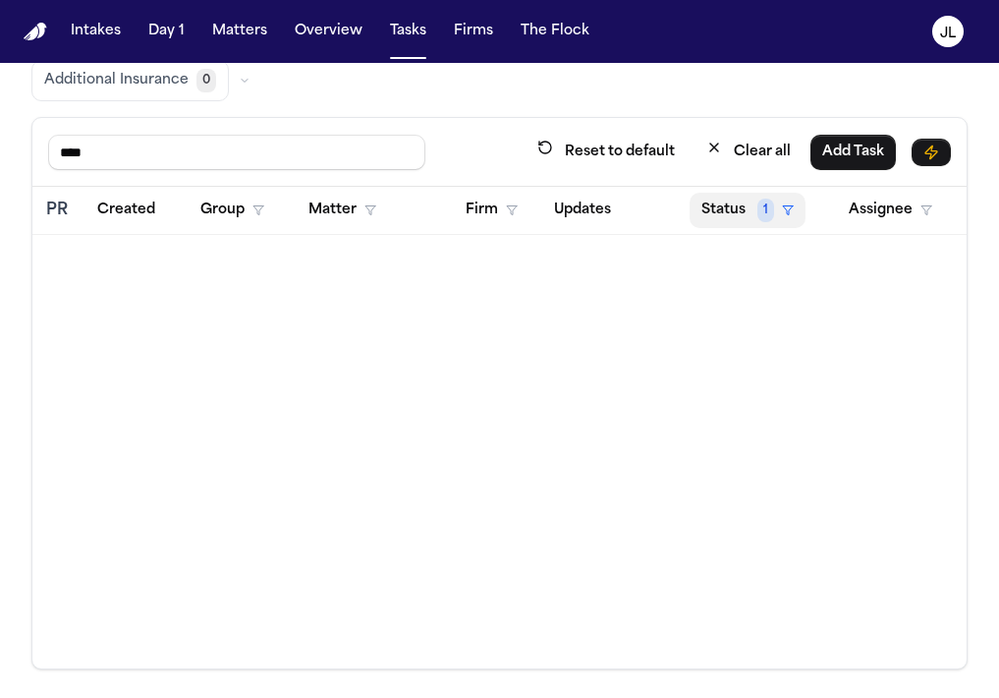
type input "****"
click at [888, 197] on button "Assignee" at bounding box center [890, 210] width 107 height 35
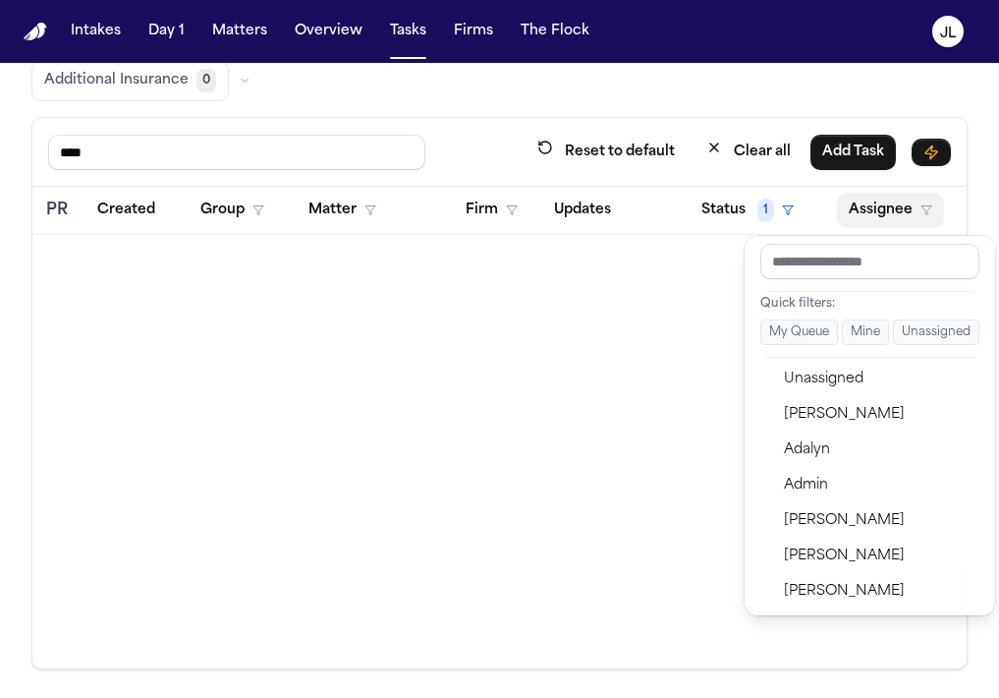
scroll to position [0, 0]
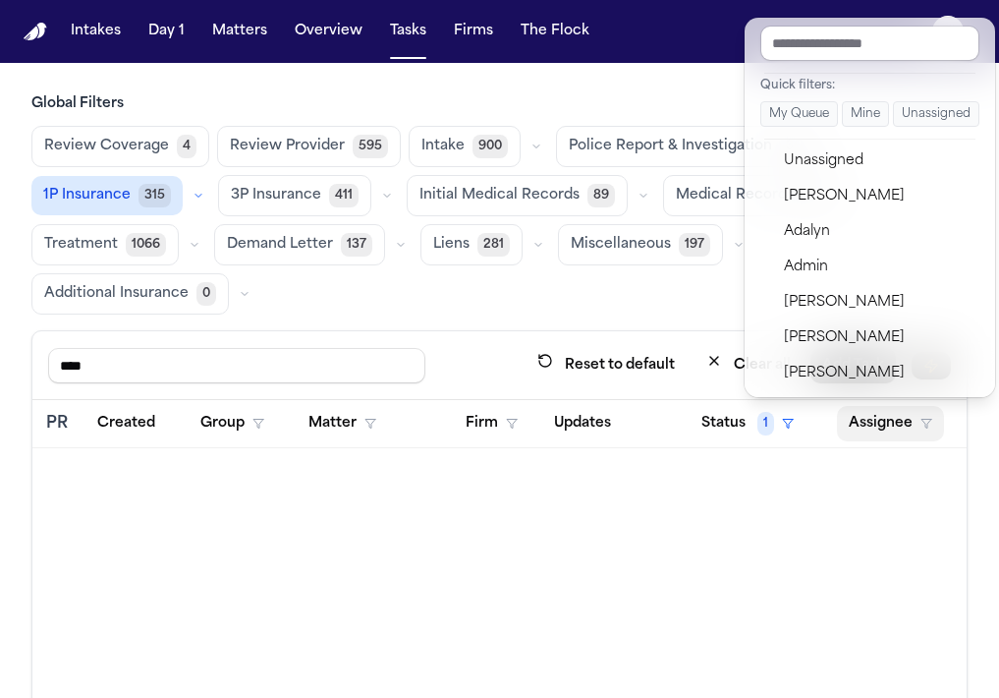
click at [379, 310] on div "Global Filters Review Coverage 4 Review Provider 595 Intake 900 Police Report &…" at bounding box center [499, 488] width 936 height 788
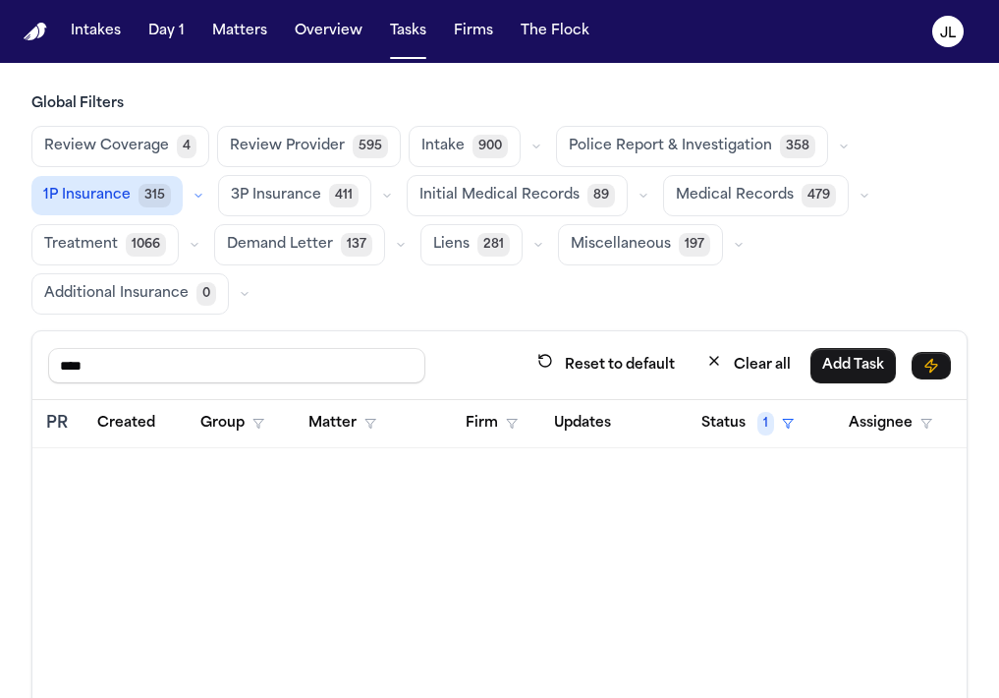
click at [282, 204] on span "3P Insurance" at bounding box center [276, 196] width 90 height 20
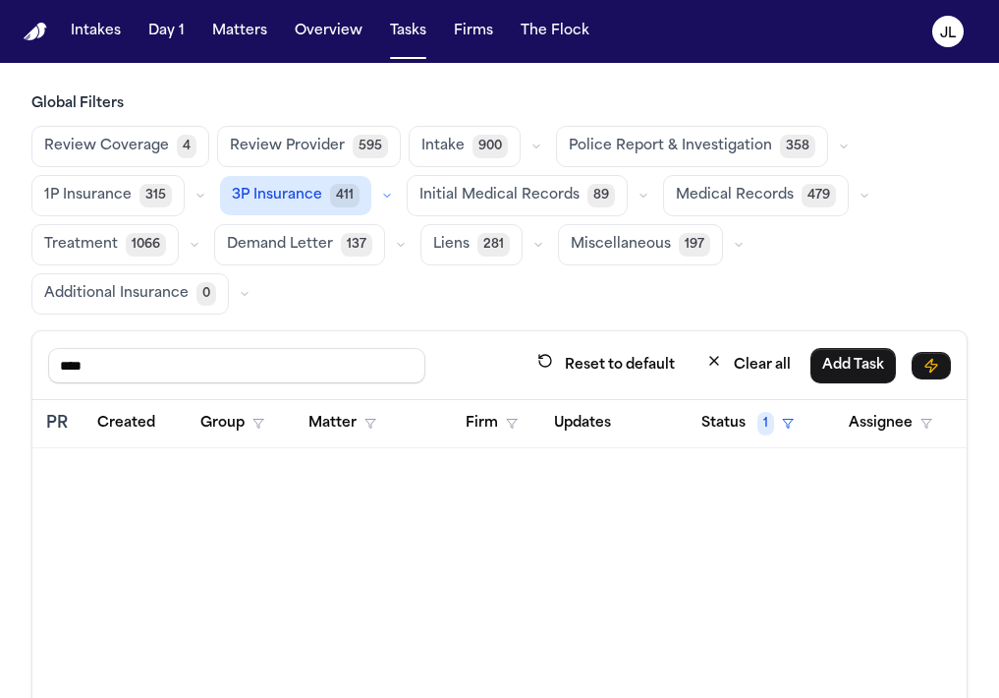
click at [124, 210] on button "1P Insurance 315" at bounding box center [107, 195] width 153 height 41
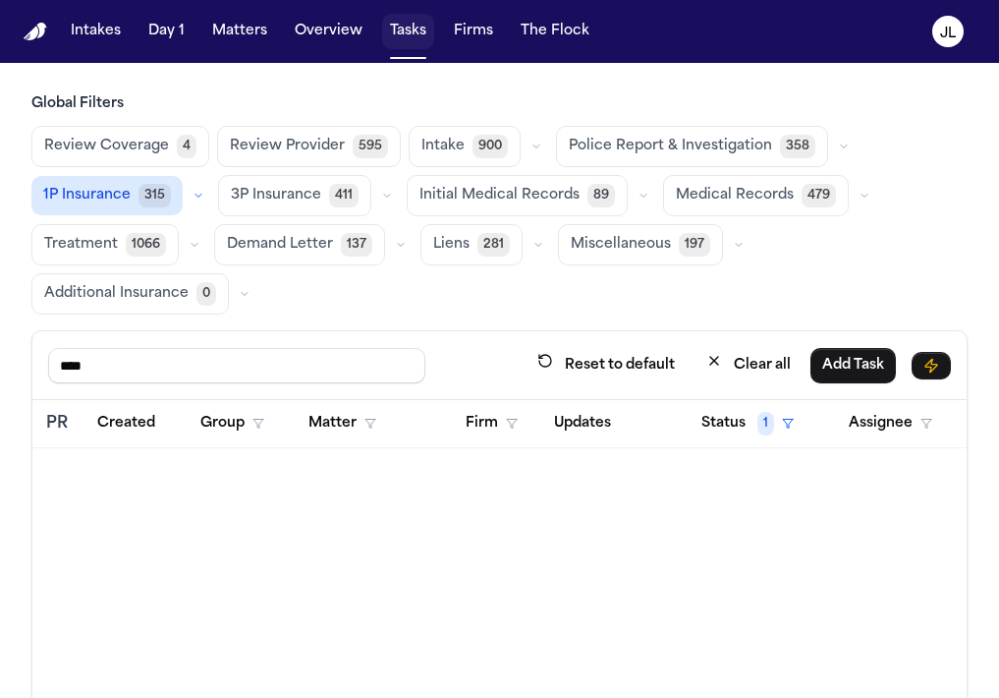
click at [406, 27] on button "Tasks" at bounding box center [408, 31] width 52 height 35
click at [703, 407] on button "Status 1" at bounding box center [748, 423] width 116 height 35
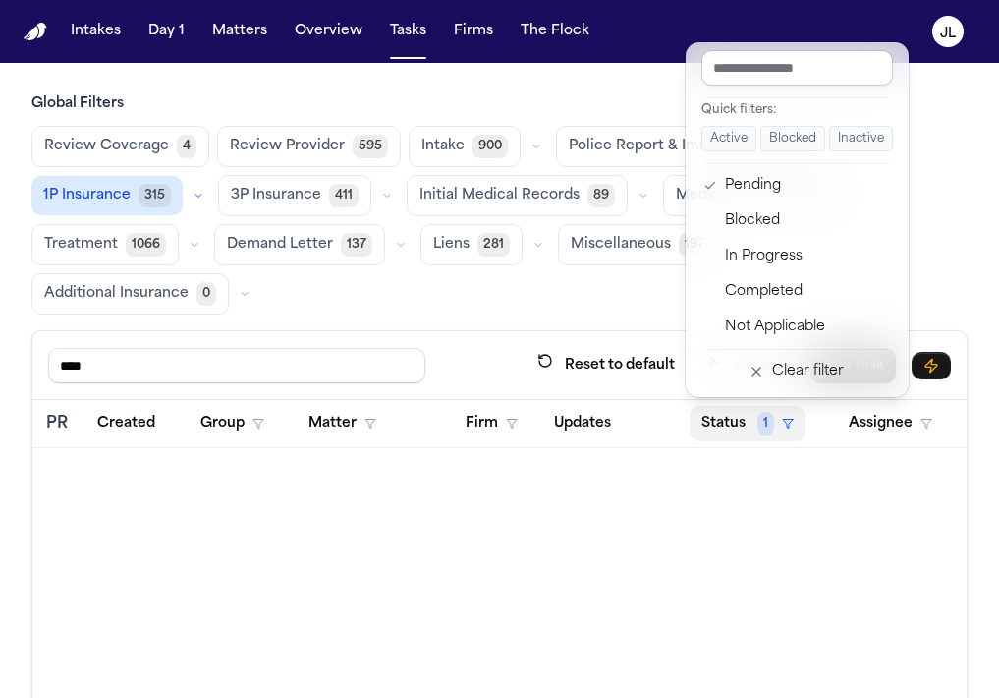
click at [709, 415] on button "Status 1" at bounding box center [748, 423] width 116 height 35
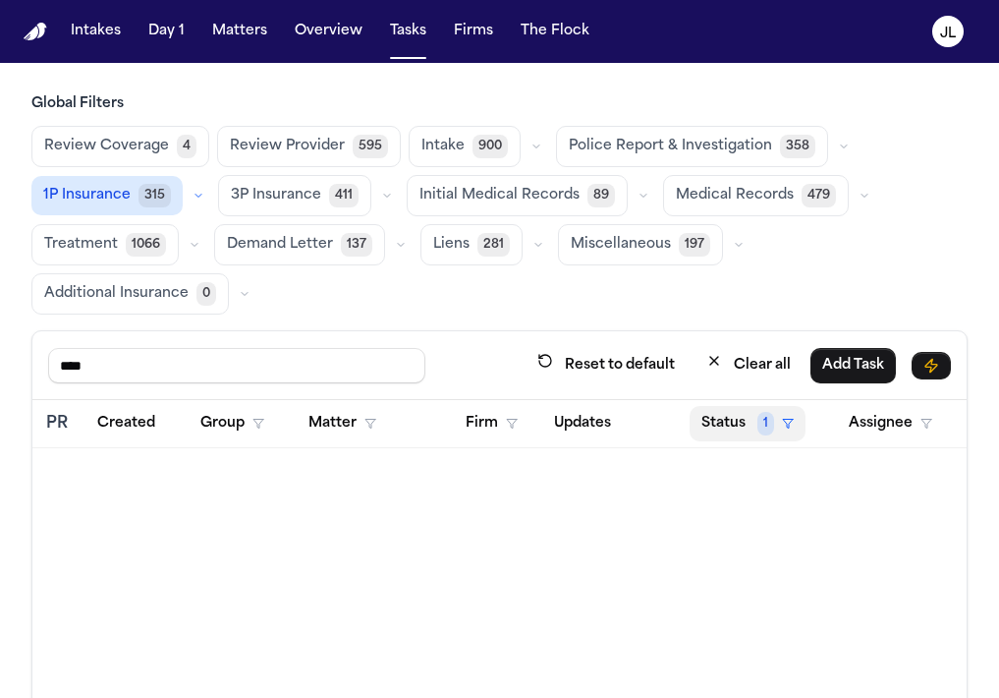
click at [709, 415] on button "Status 1" at bounding box center [748, 423] width 116 height 35
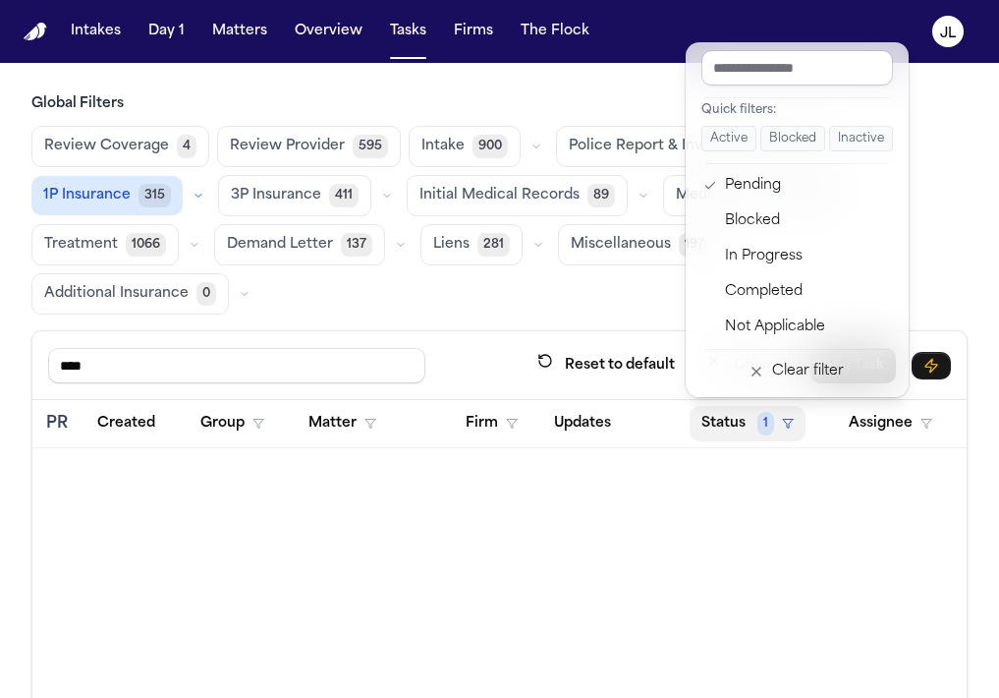
click at [712, 417] on button "Status 1" at bounding box center [748, 423] width 116 height 35
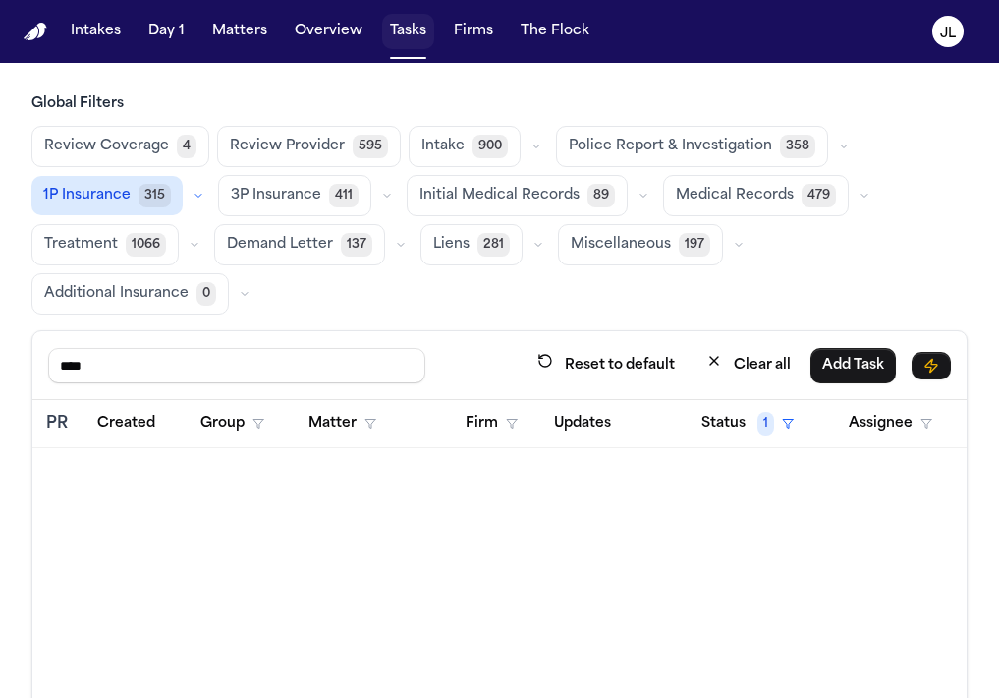
click at [417, 40] on button "Tasks" at bounding box center [408, 31] width 52 height 35
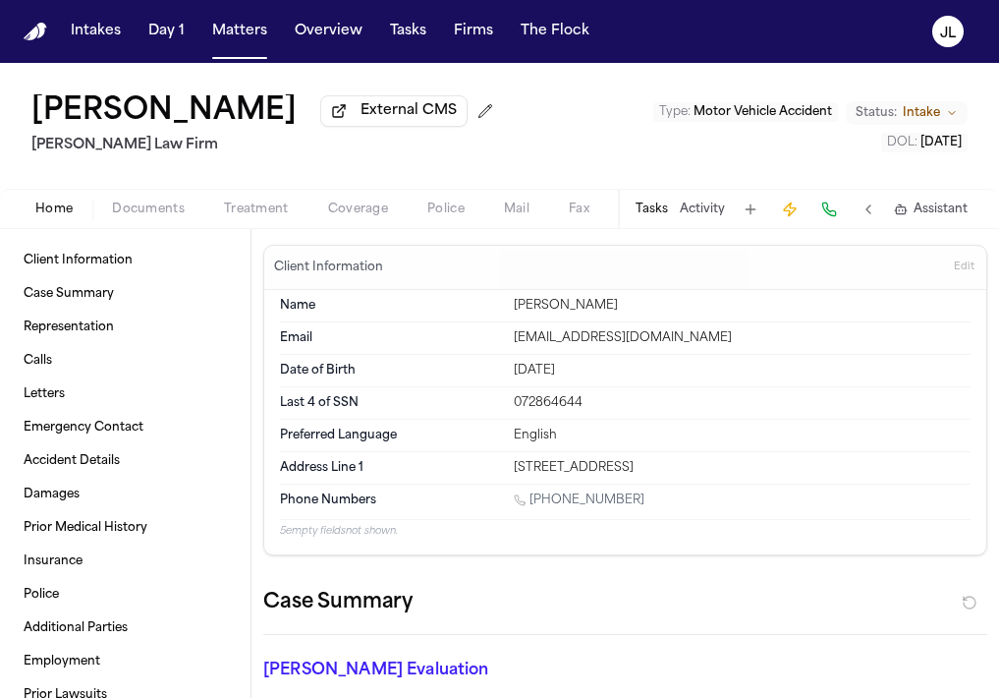
click at [355, 217] on span "Coverage" at bounding box center [358, 209] width 60 height 16
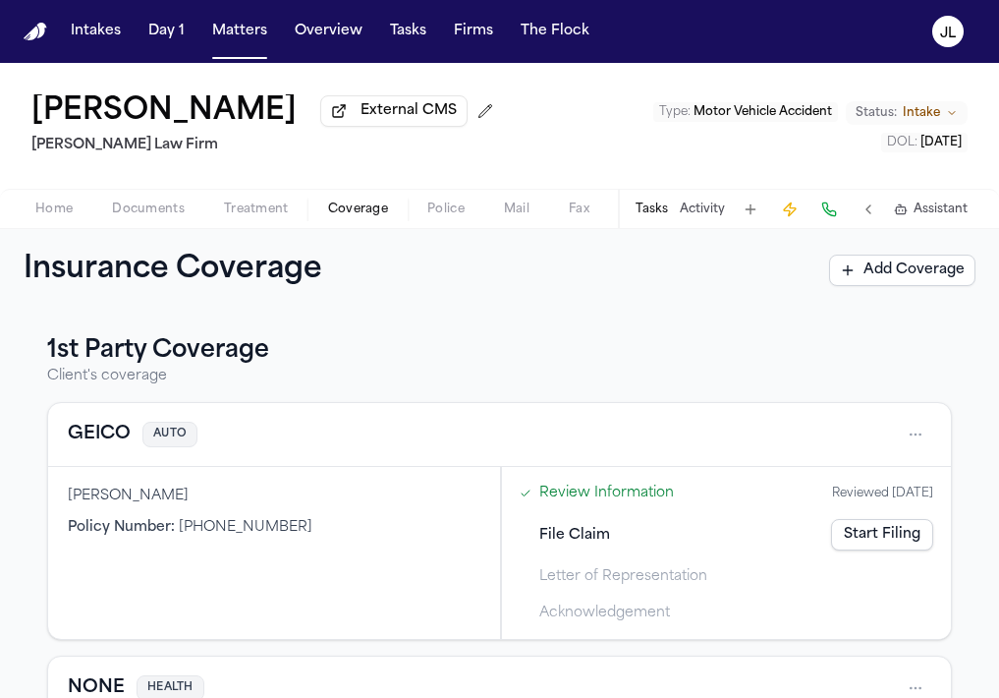
click at [105, 455] on div "GEICO AUTO" at bounding box center [499, 435] width 903 height 64
click at [105, 448] on button "GEICO" at bounding box center [99, 435] width 63 height 28
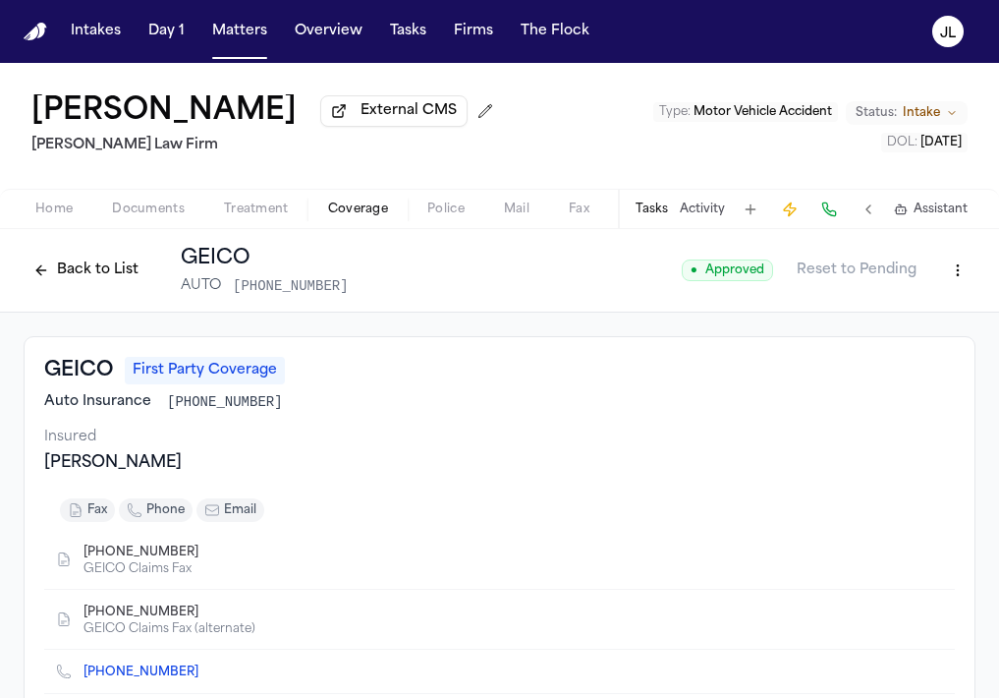
click at [83, 280] on button "Back to List" at bounding box center [86, 269] width 125 height 31
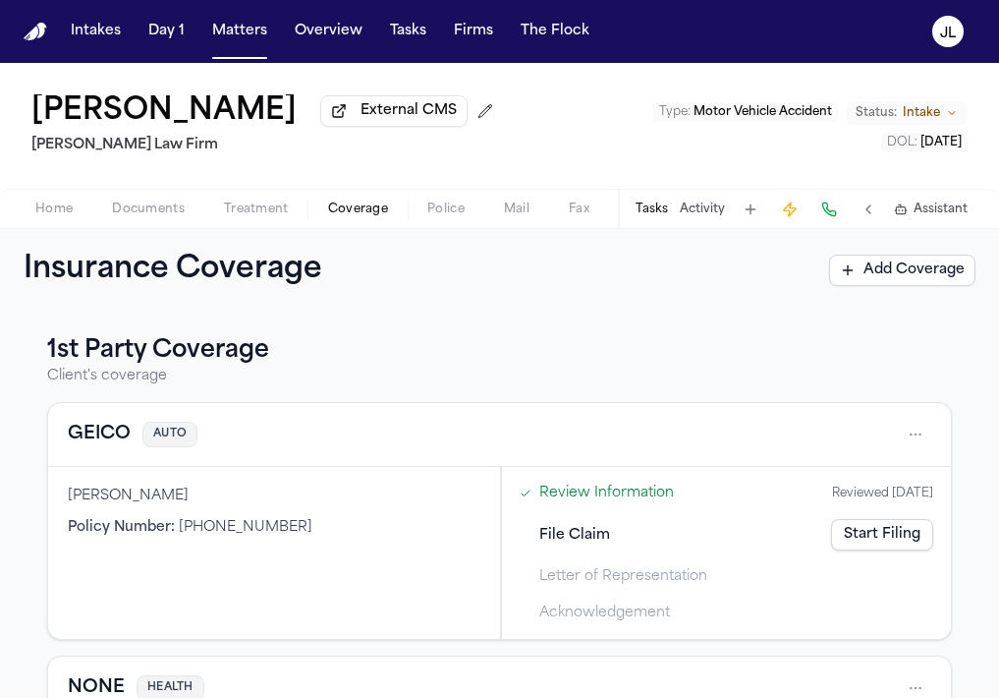
click at [888, 537] on link "Start Filing" at bounding box center [882, 534] width 102 height 31
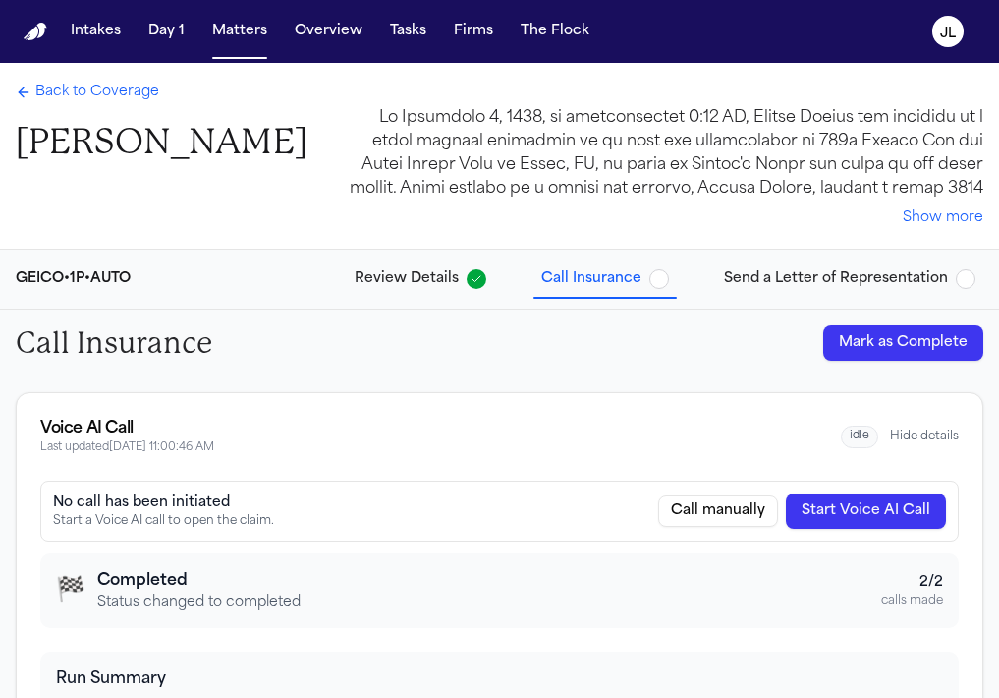
click at [909, 342] on button "Mark as Complete" at bounding box center [903, 342] width 160 height 35
click at [768, 289] on span "Send a Letter of Representation" at bounding box center [836, 279] width 224 height 20
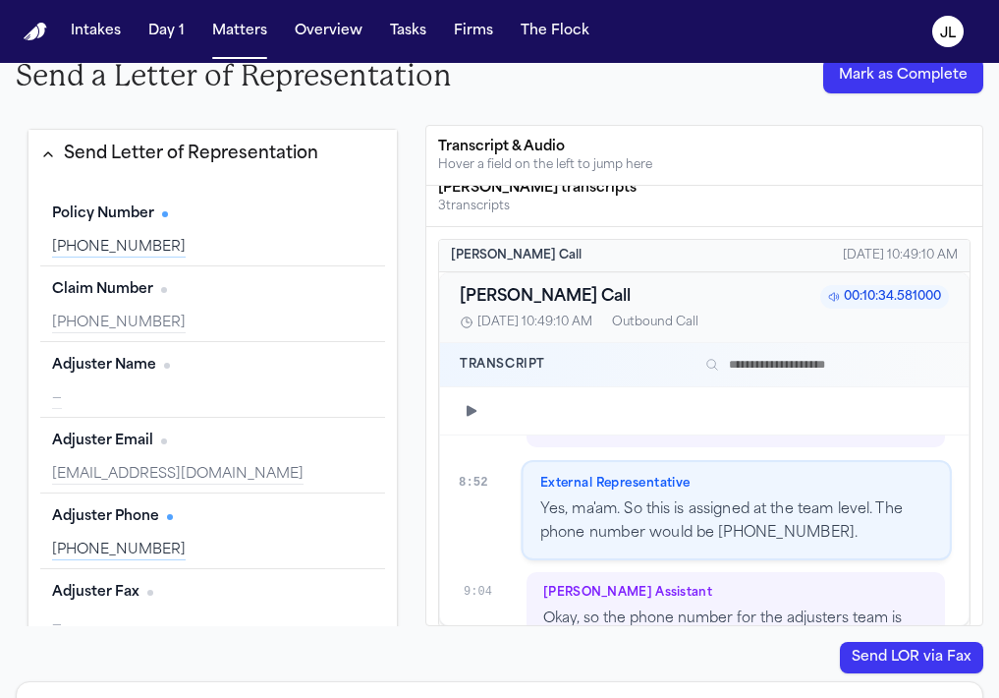
scroll to position [10683, 0]
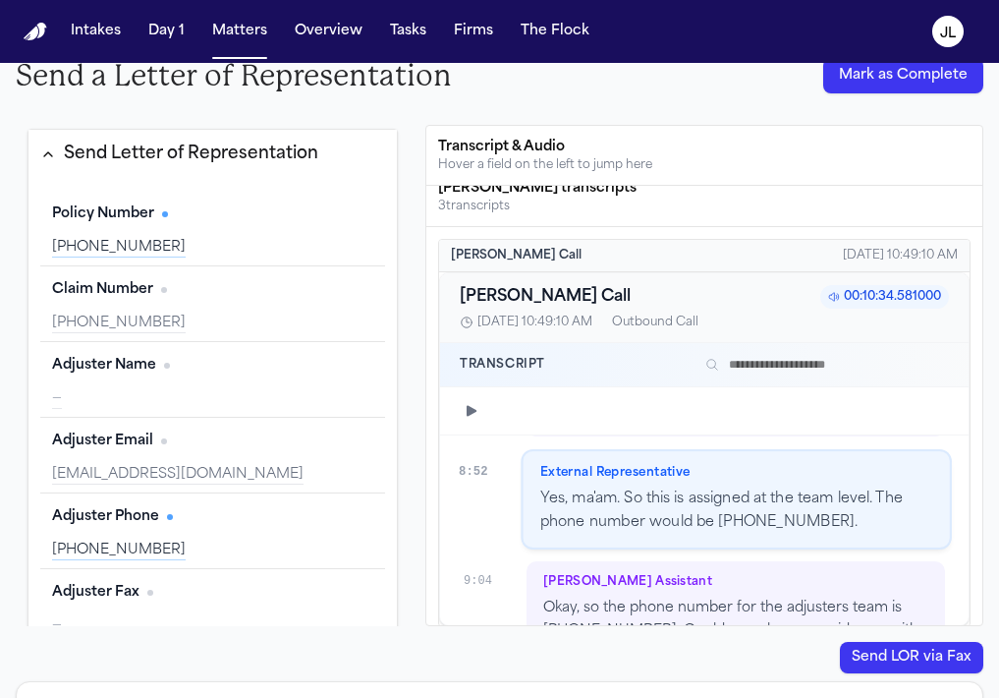
click at [353, 373] on button "Edit" at bounding box center [348, 365] width 49 height 31
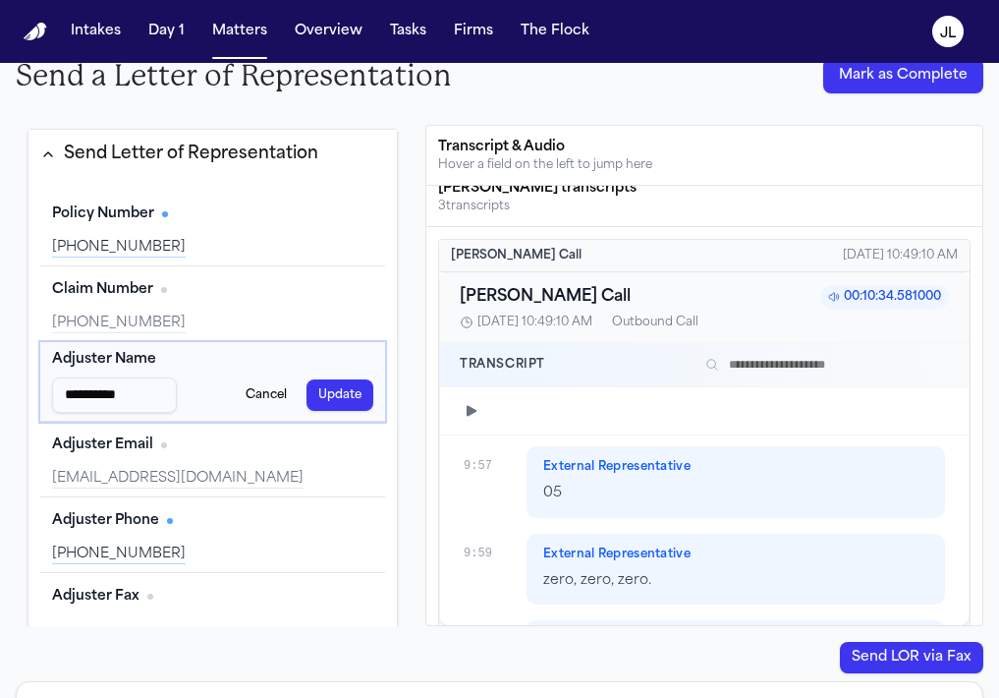
scroll to position [11999, 0]
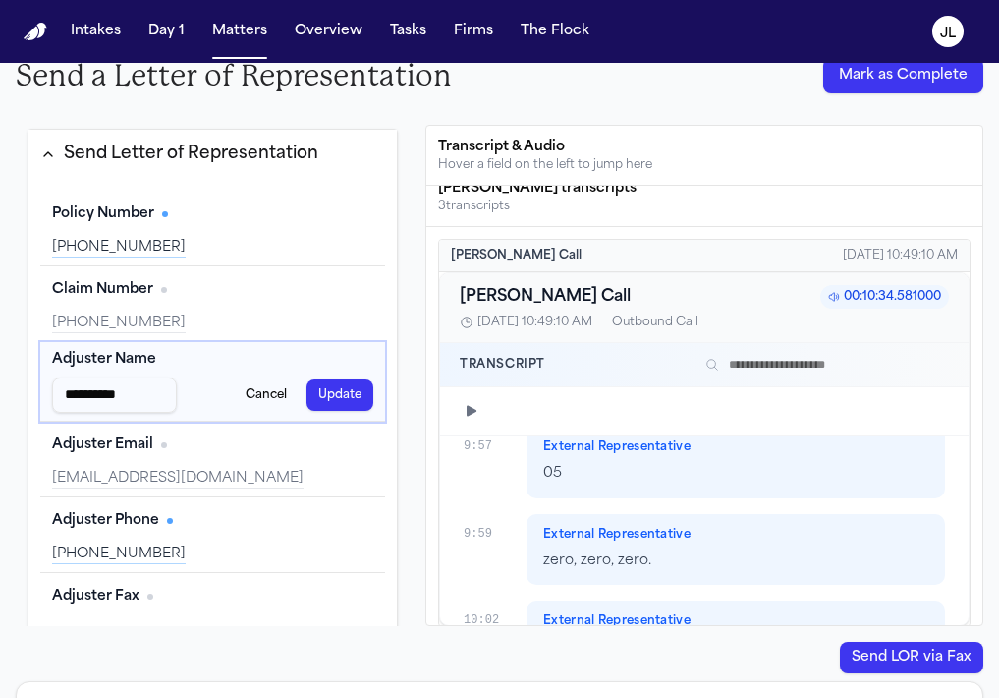
type input "**********"
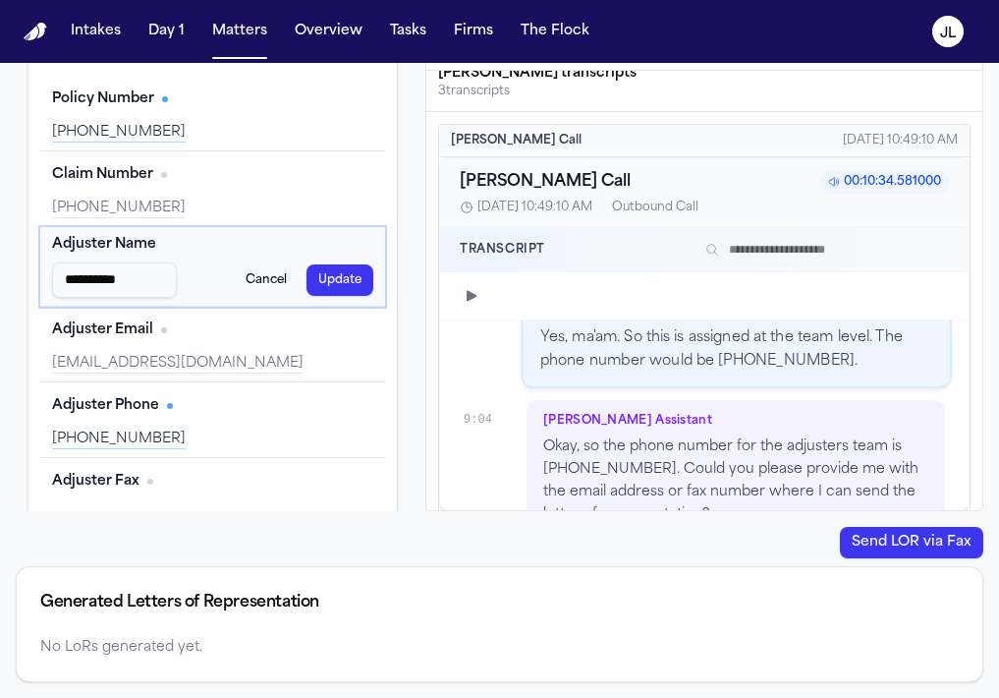
scroll to position [10677, 0]
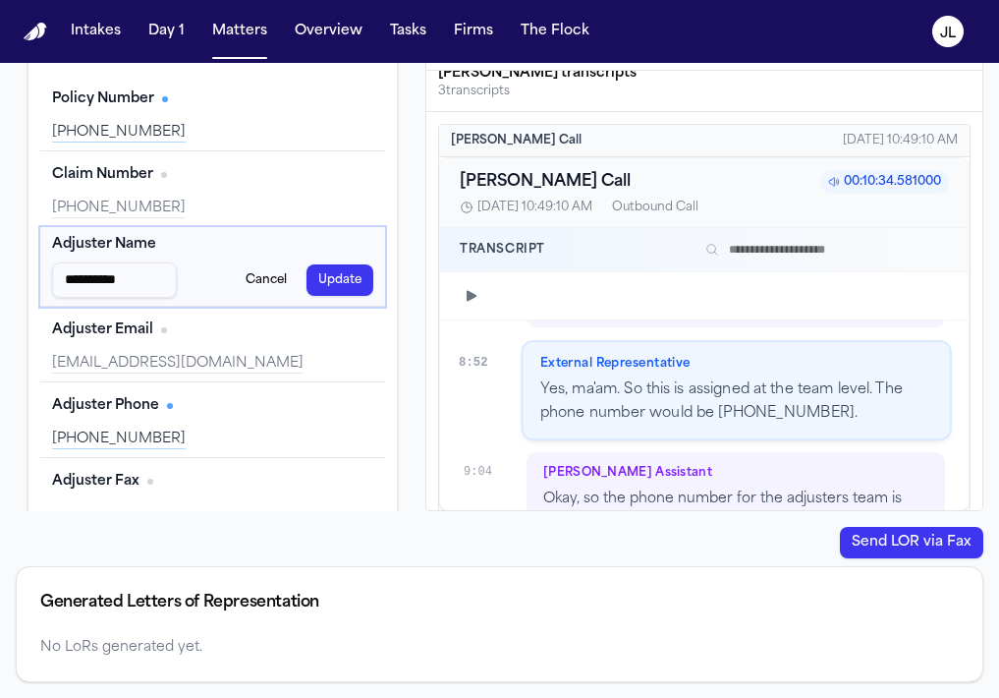
click at [339, 286] on button "Update" at bounding box center [340, 279] width 67 height 31
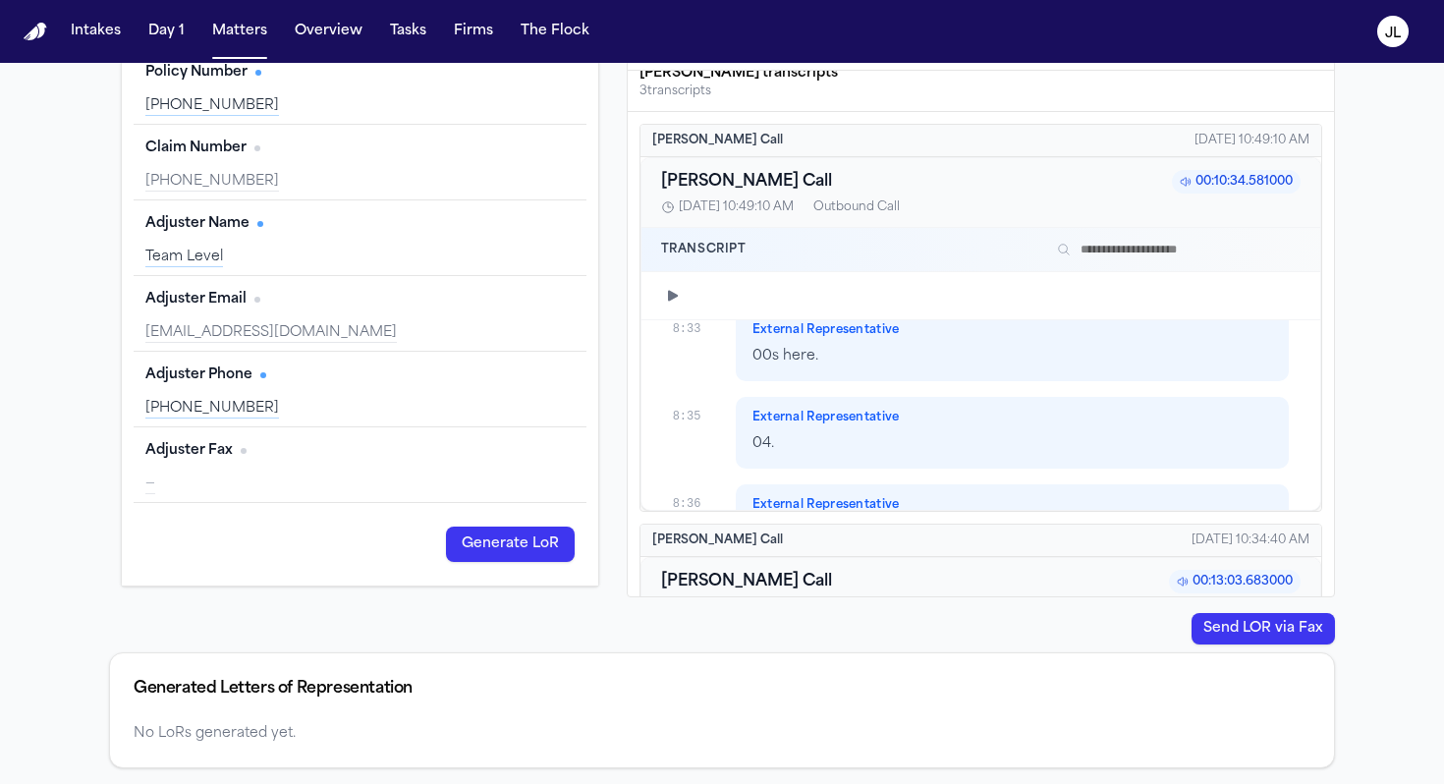
scroll to position [9709, 0]
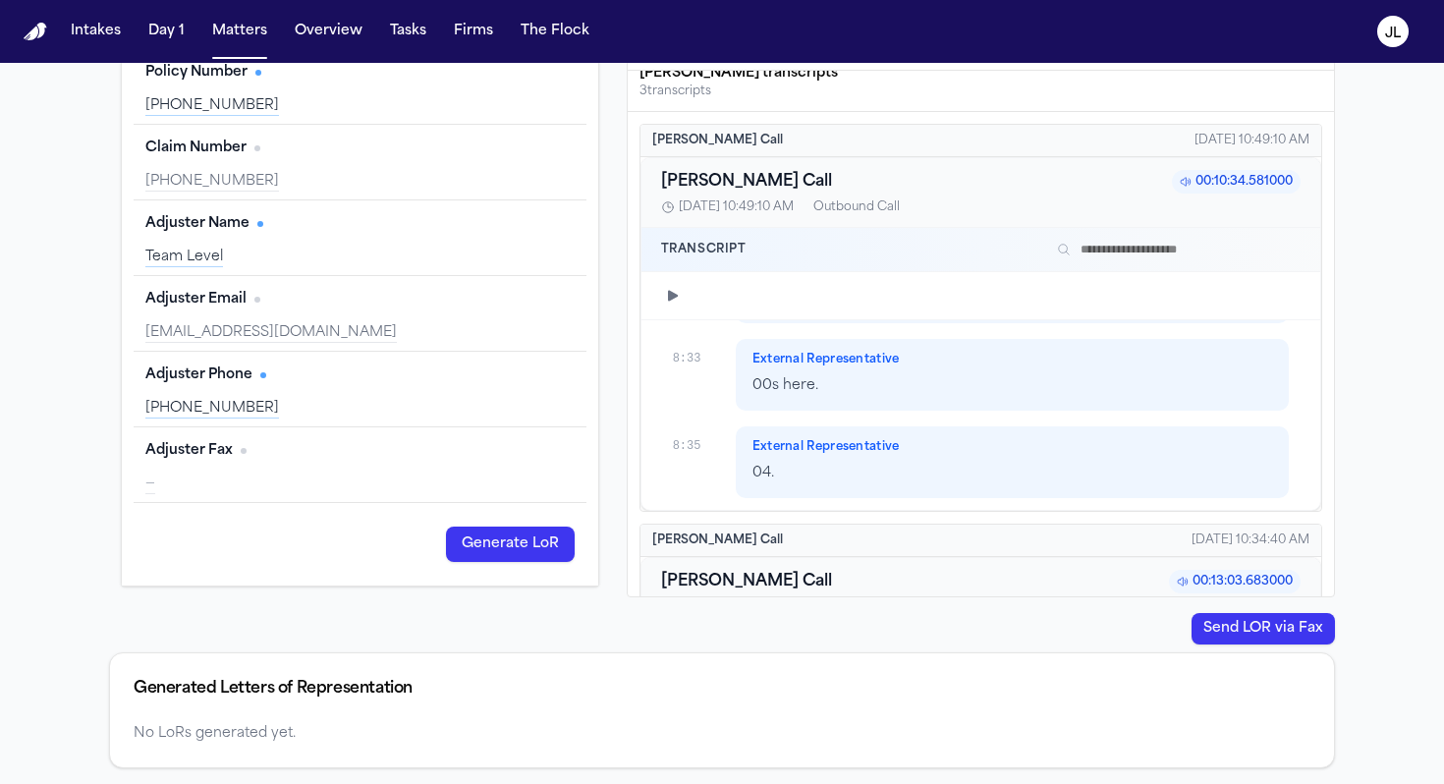
click at [554, 457] on button "Edit" at bounding box center [550, 450] width 49 height 31
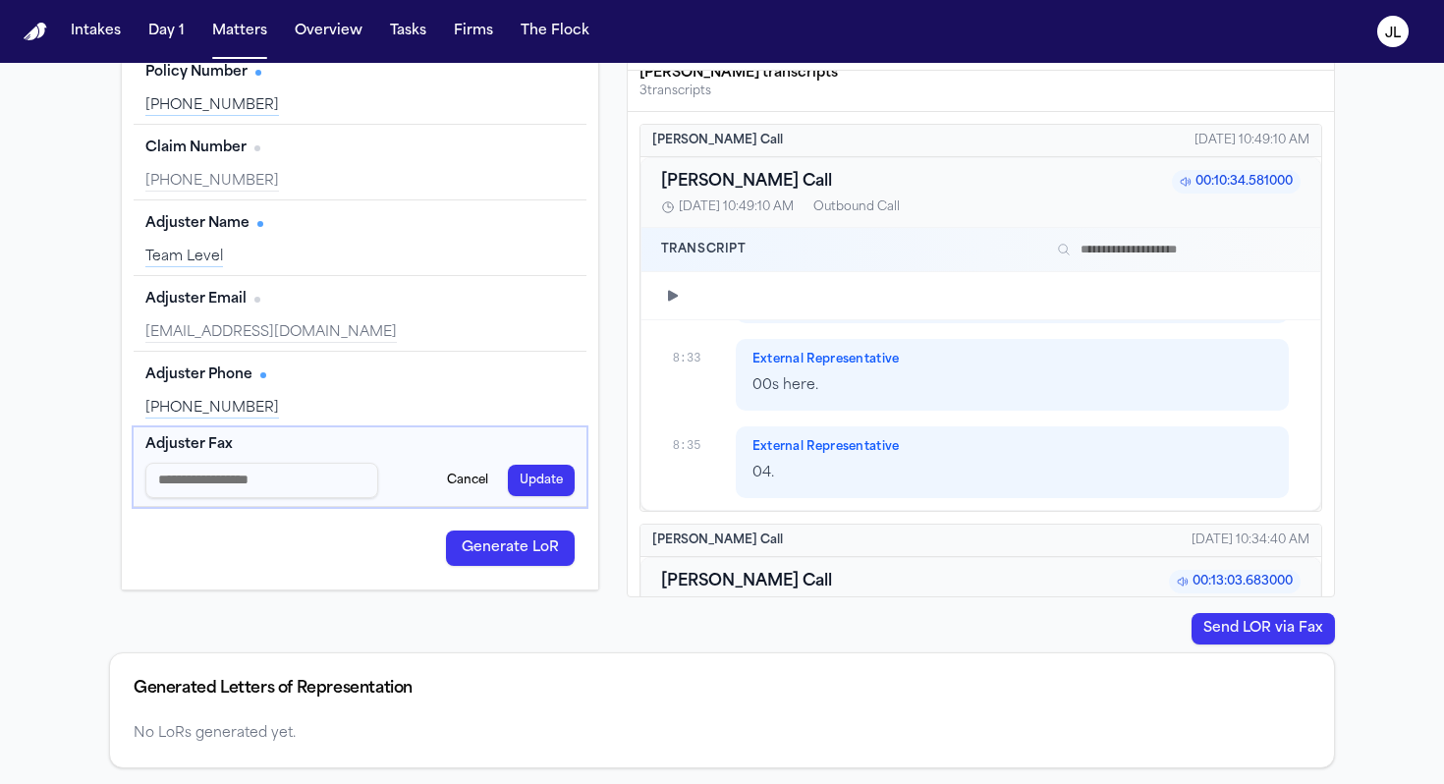
click at [298, 478] on input "Adjuster Fax input" at bounding box center [261, 480] width 233 height 35
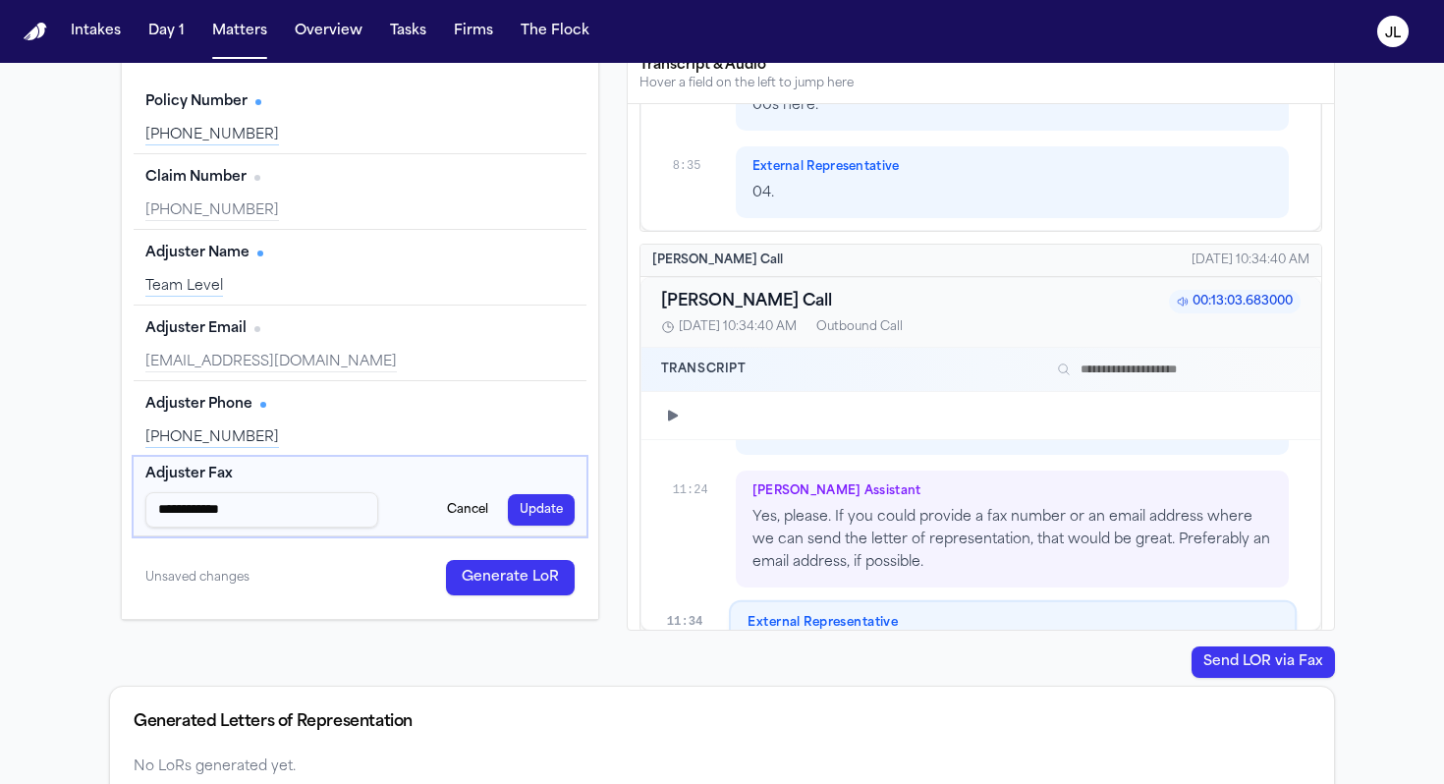
scroll to position [353, 0]
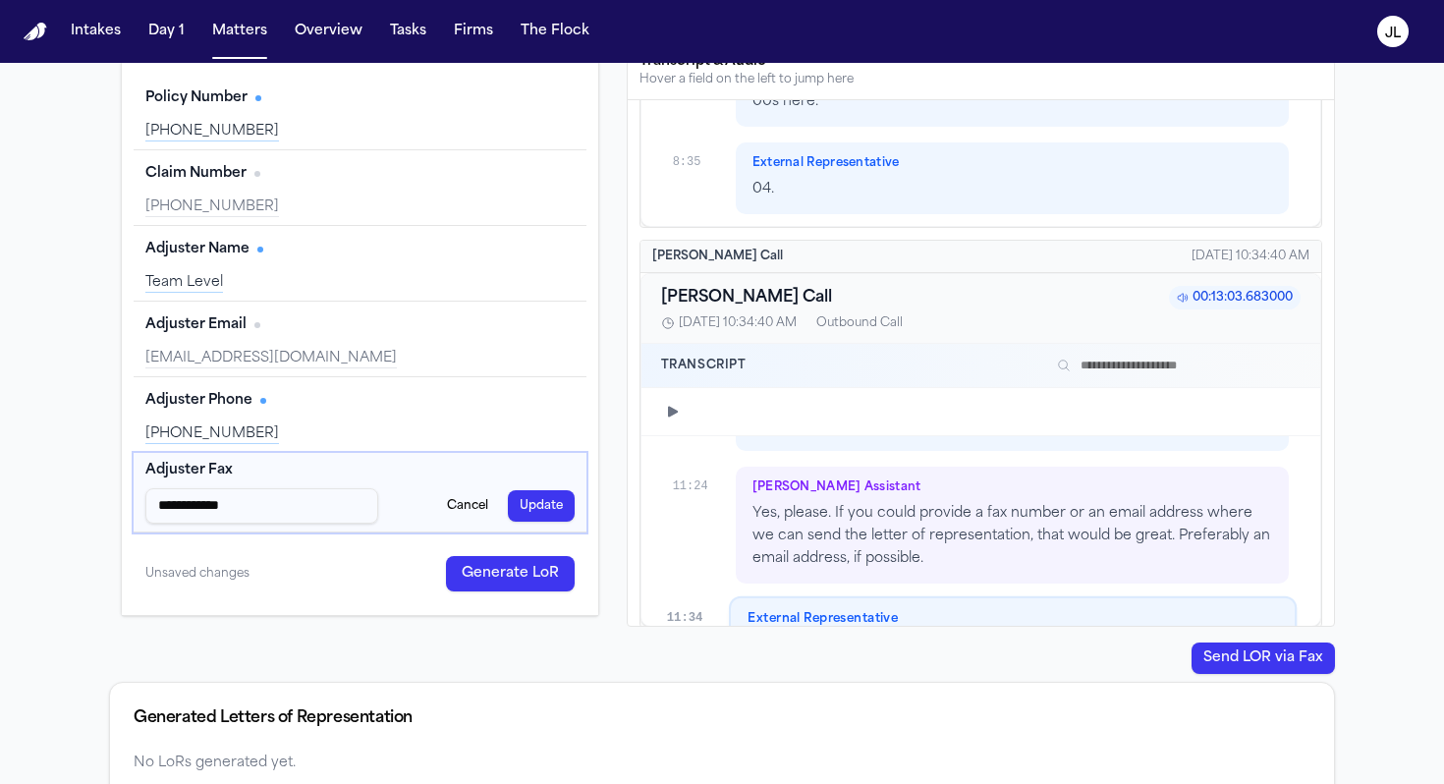
type input "**********"
click at [478, 569] on button "Generate LoR" at bounding box center [510, 573] width 129 height 35
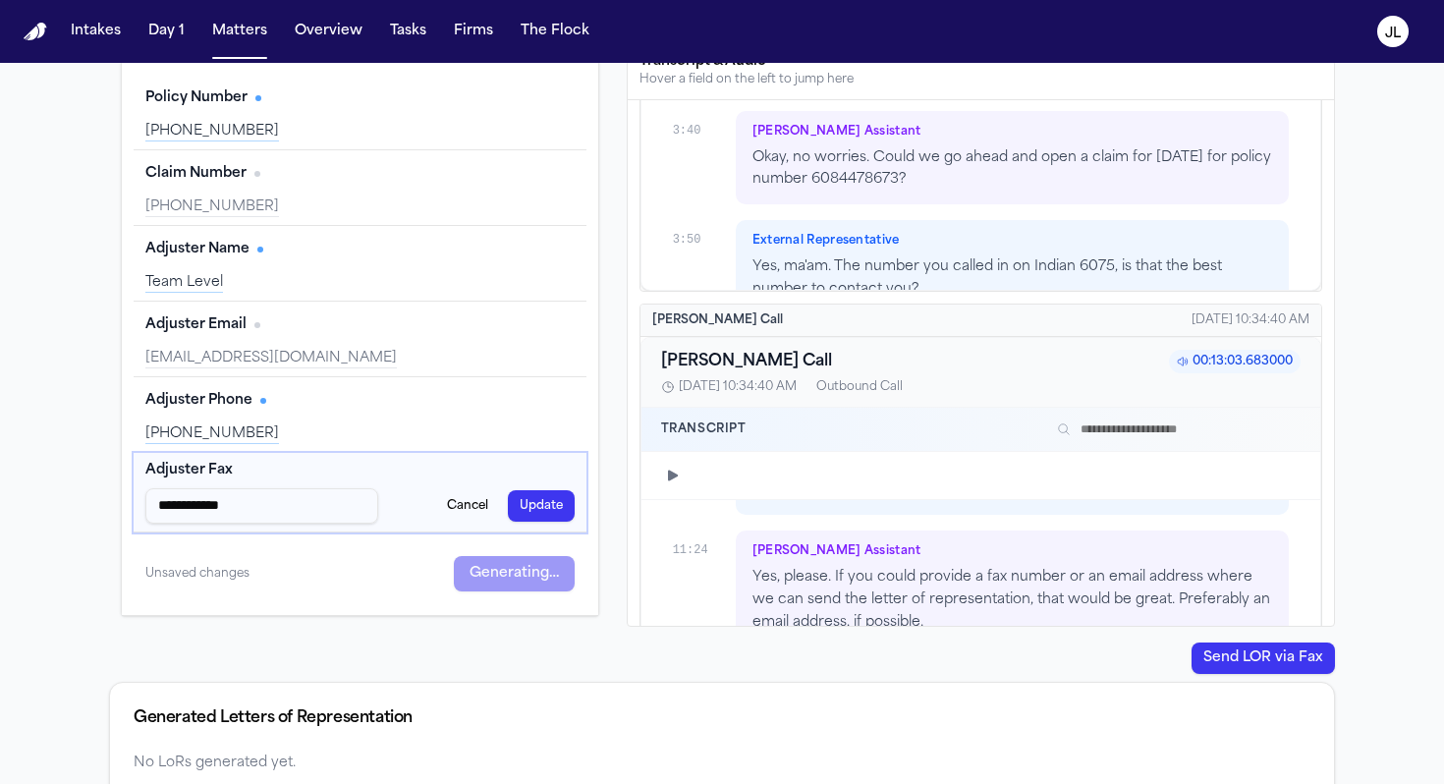
scroll to position [3954, 0]
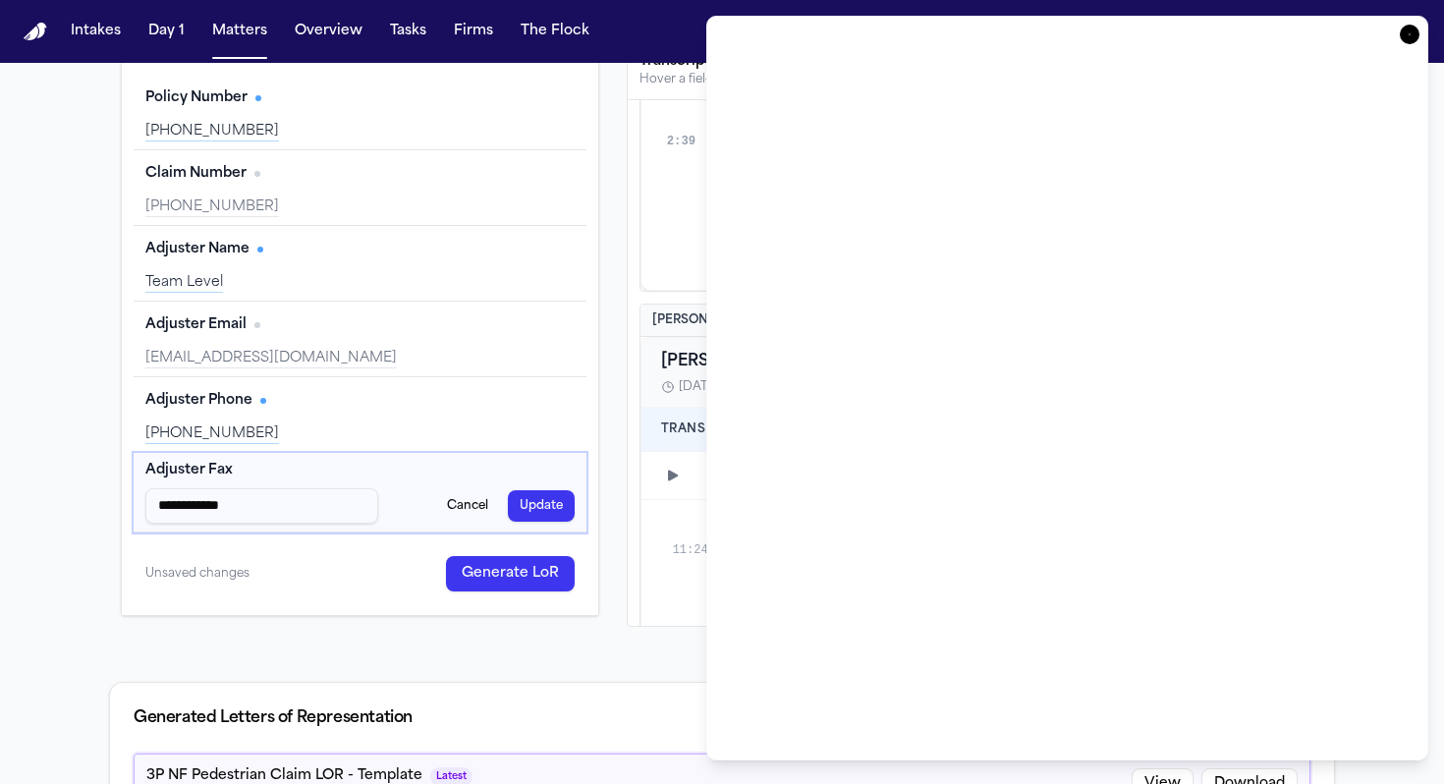
click at [998, 29] on icon "button" at bounding box center [1410, 35] width 20 height 20
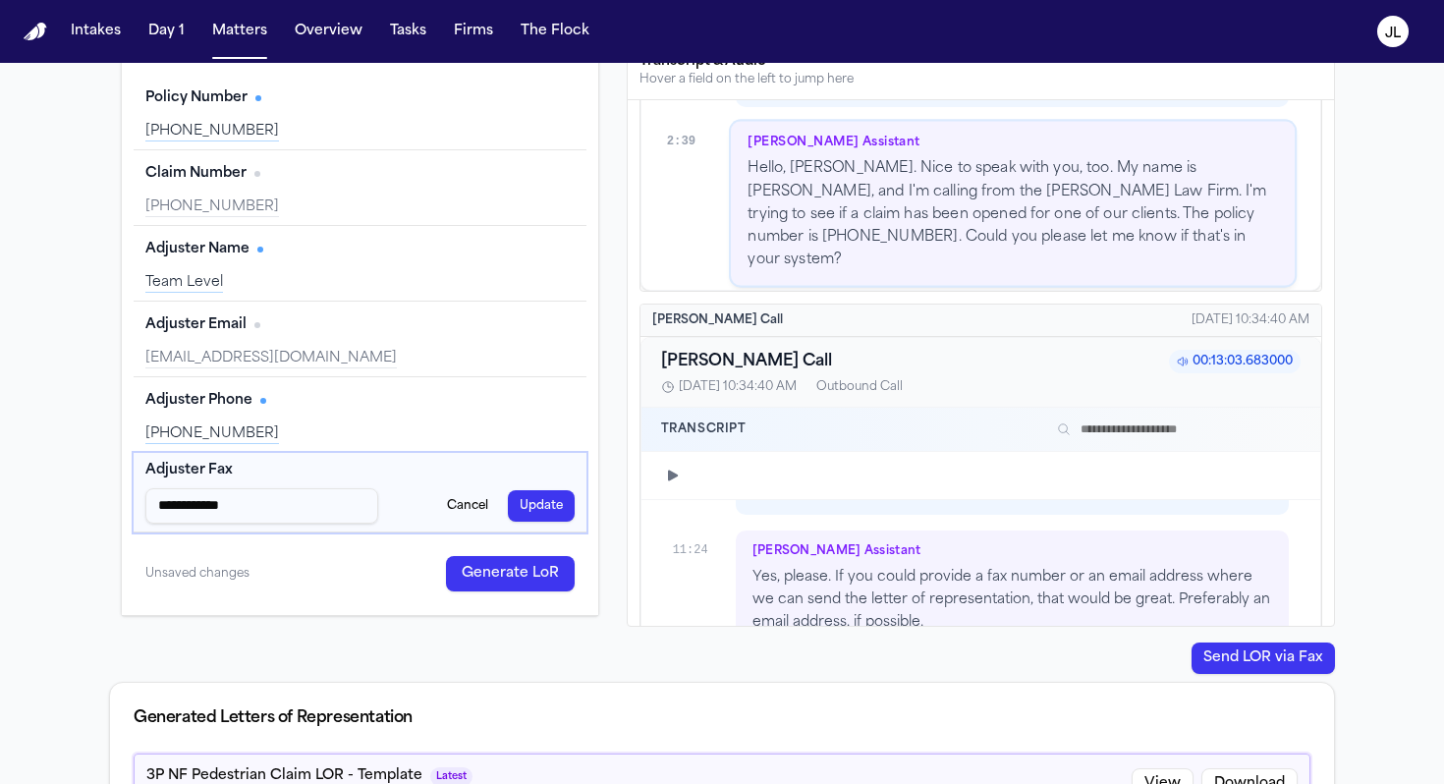
scroll to position [0, 0]
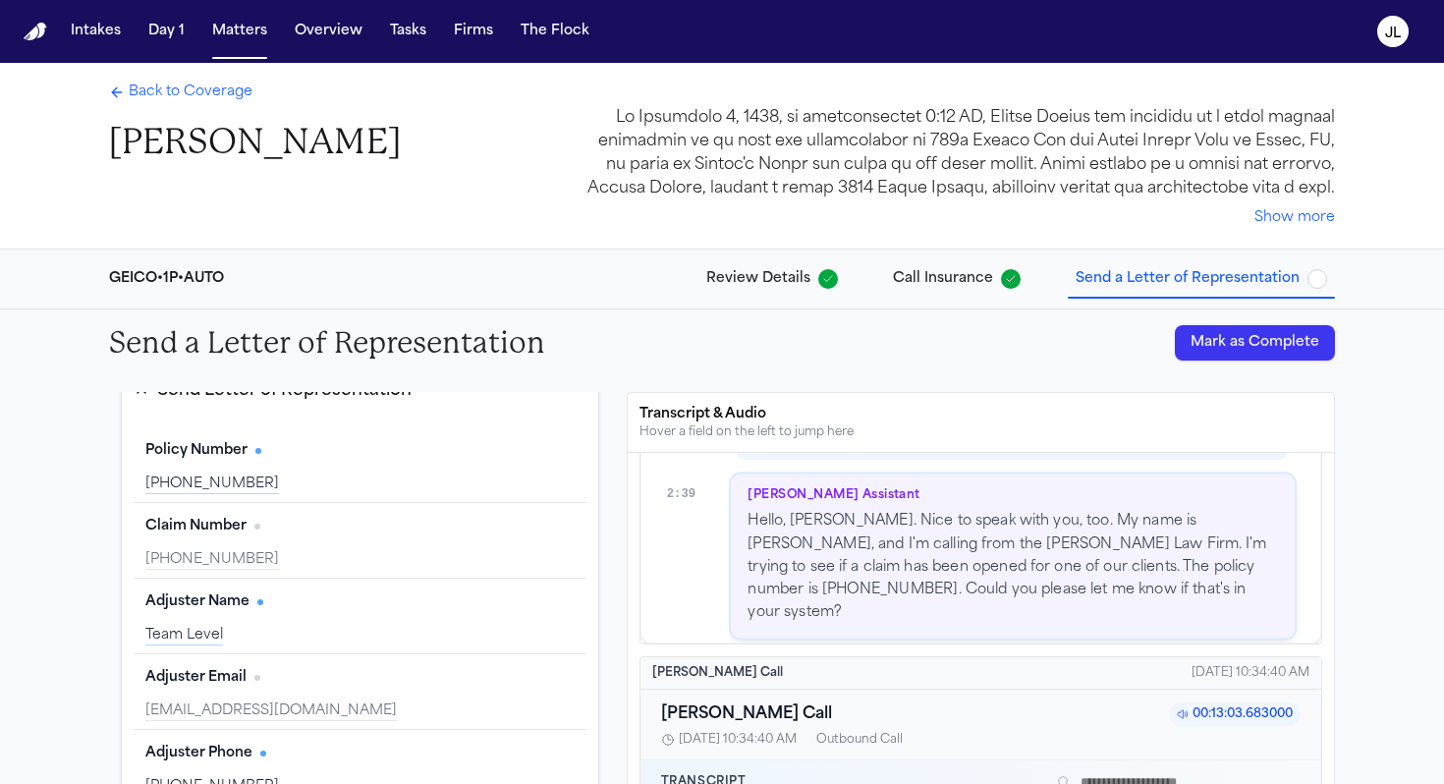
click at [998, 220] on button "Show more" at bounding box center [1295, 218] width 81 height 20
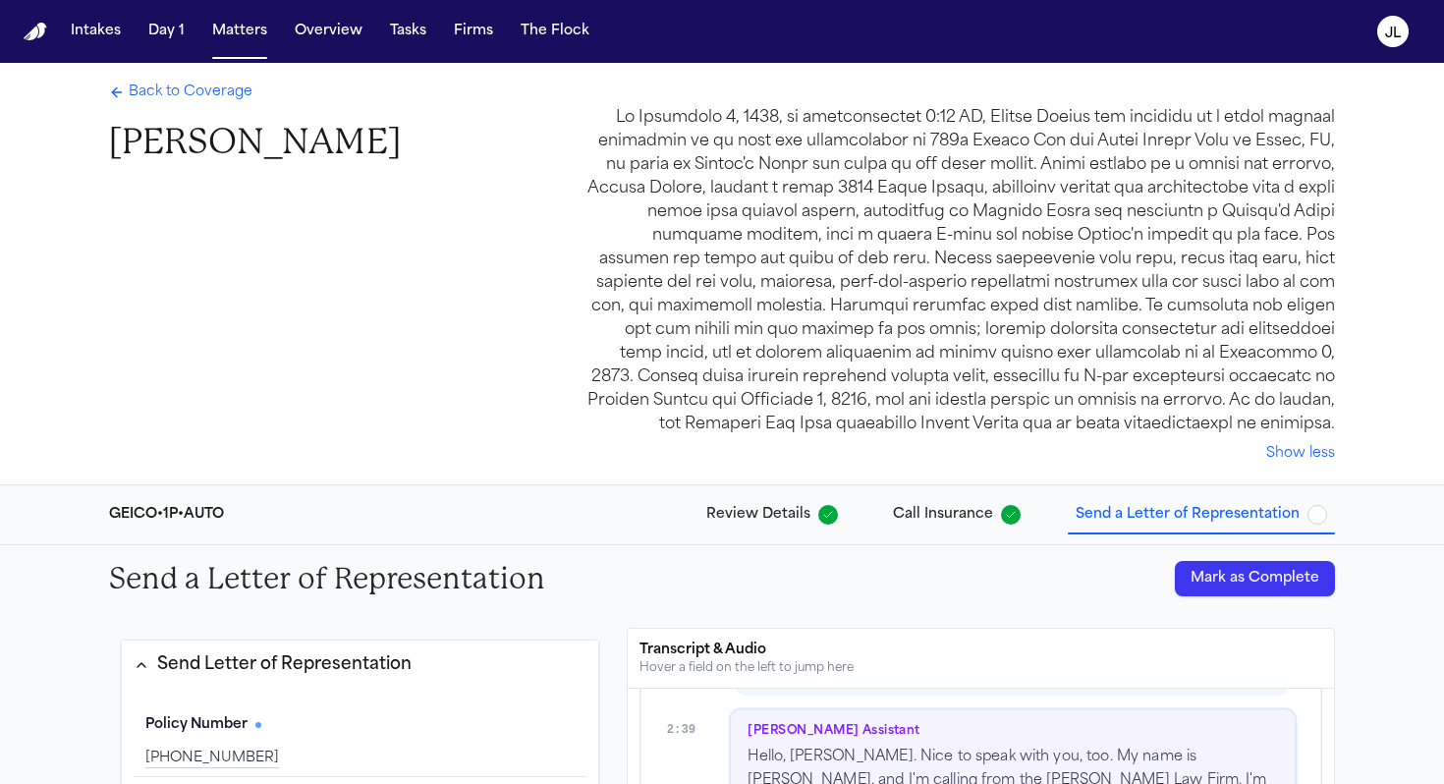
click at [162, 100] on span "Back to Coverage" at bounding box center [191, 93] width 124 height 20
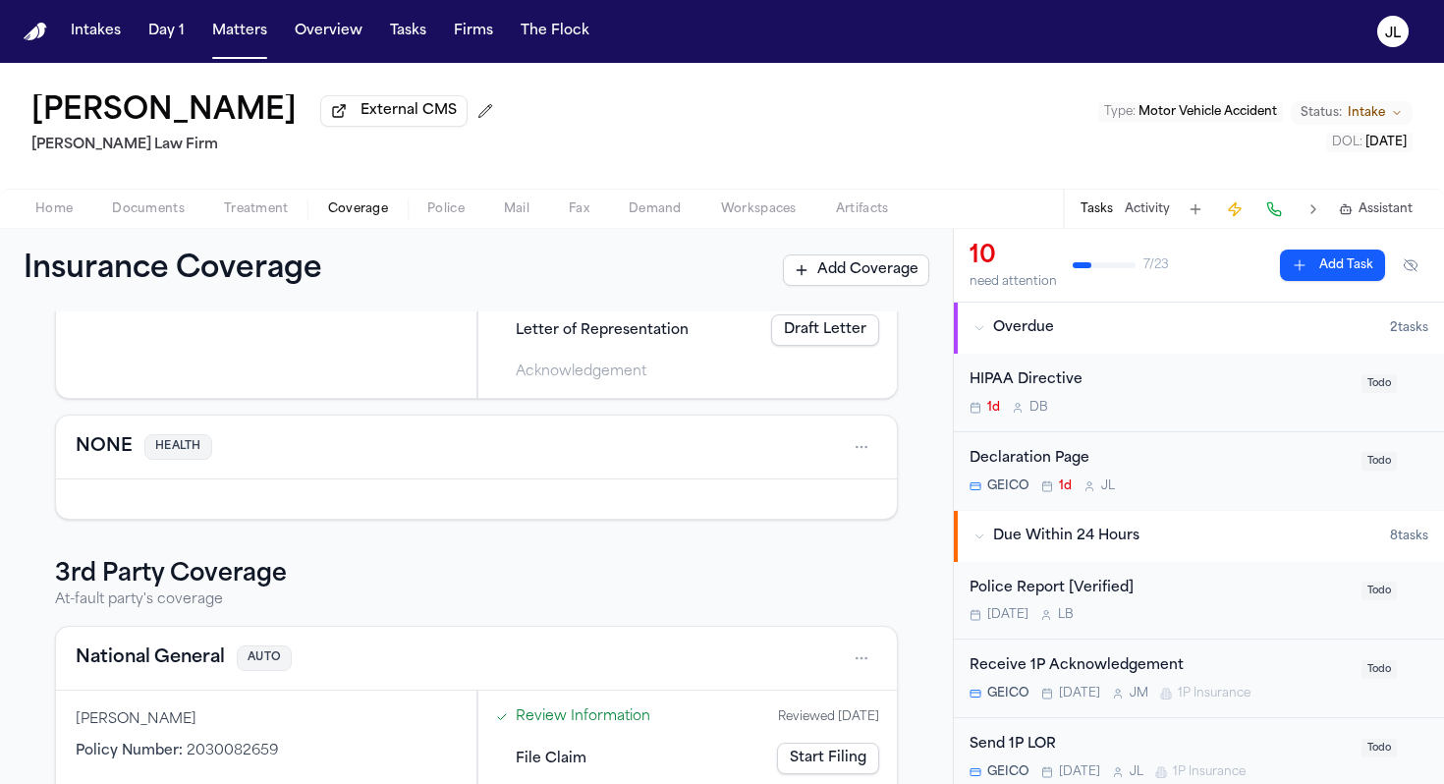
scroll to position [328, 0]
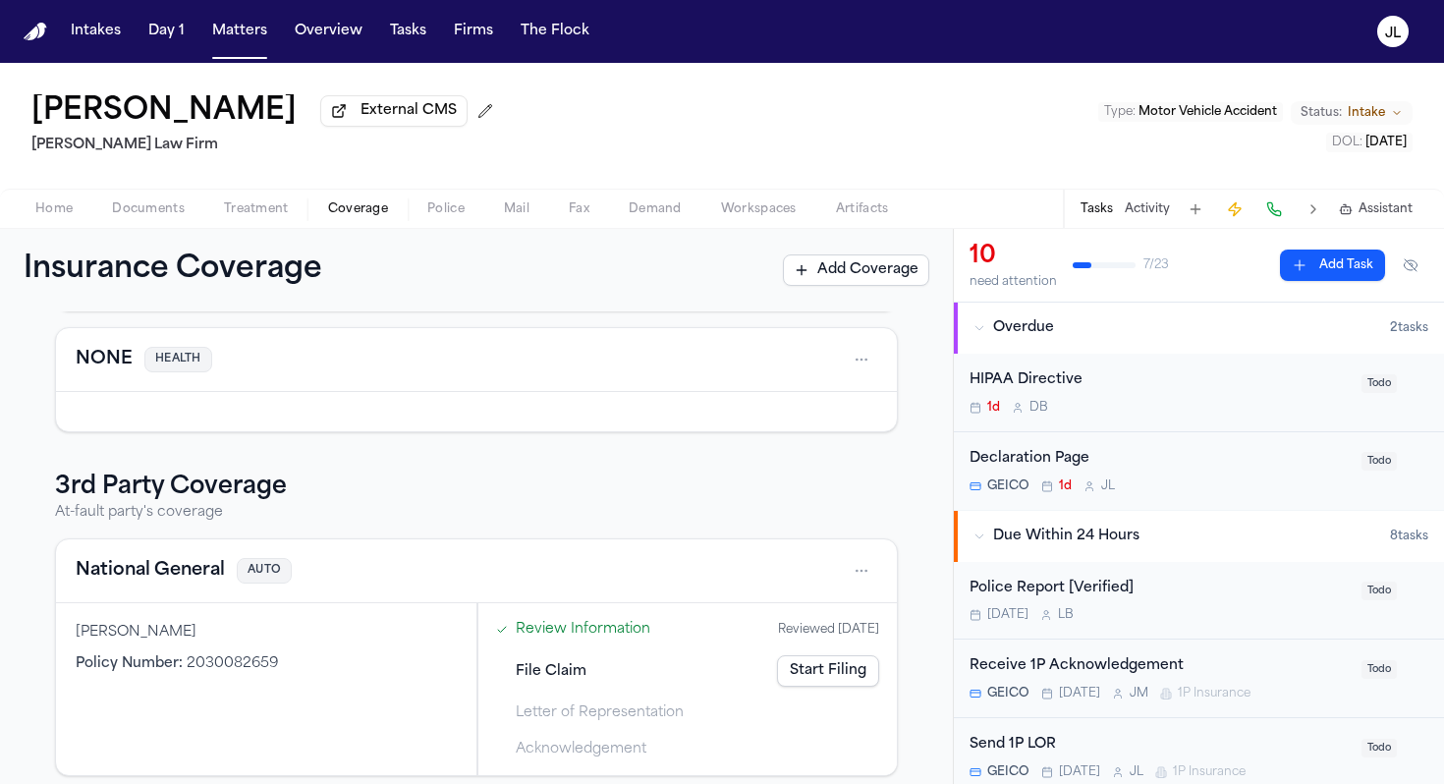
click at [187, 585] on button "National General" at bounding box center [150, 571] width 149 height 28
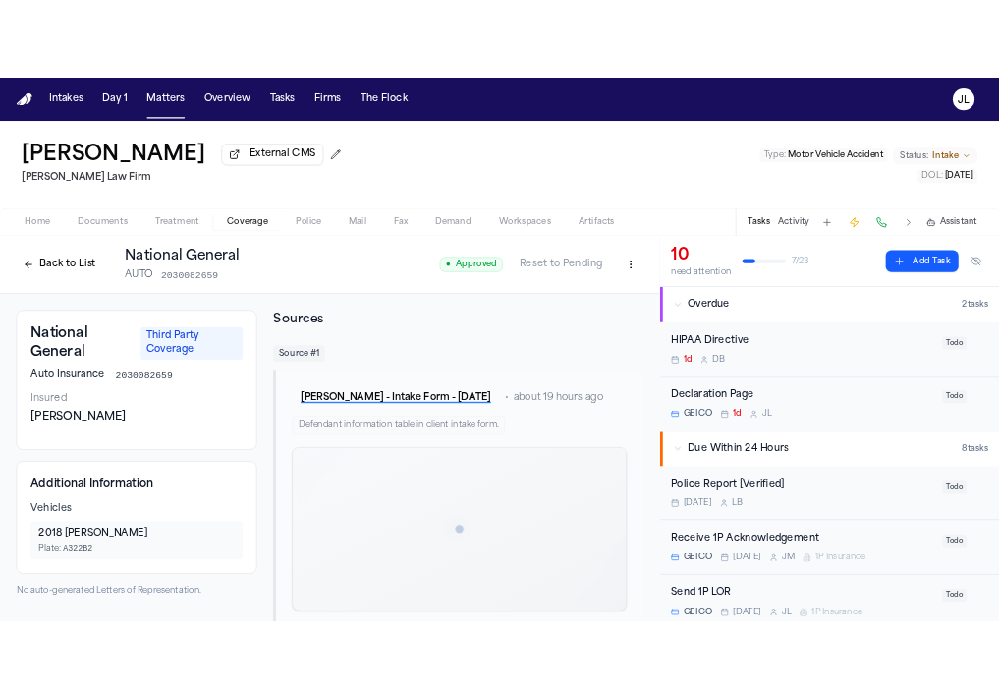
scroll to position [37, 0]
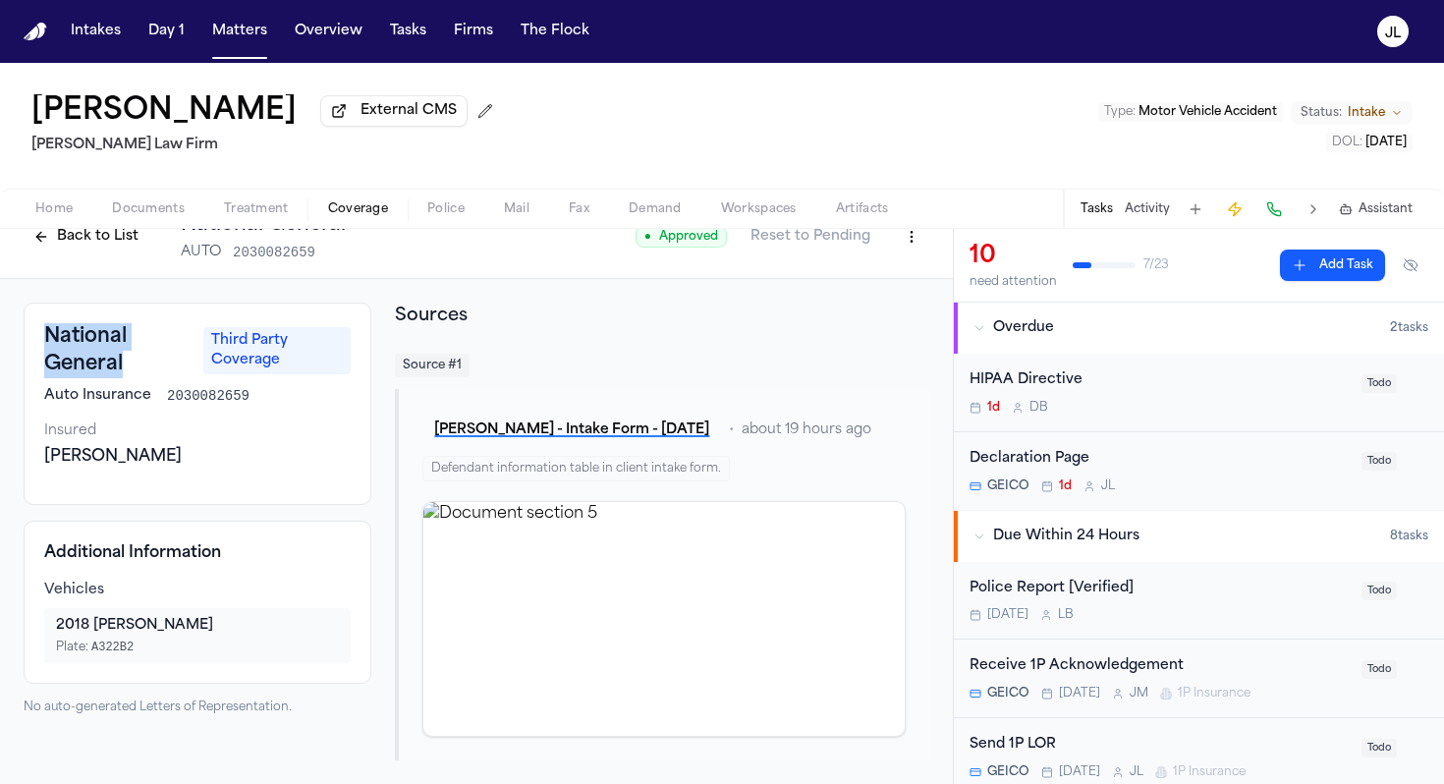
drag, startPoint x: 140, startPoint y: 357, endPoint x: 47, endPoint y: 328, distance: 96.7
click at [47, 328] on h3 "National General" at bounding box center [117, 350] width 147 height 55
copy h3 "National General"
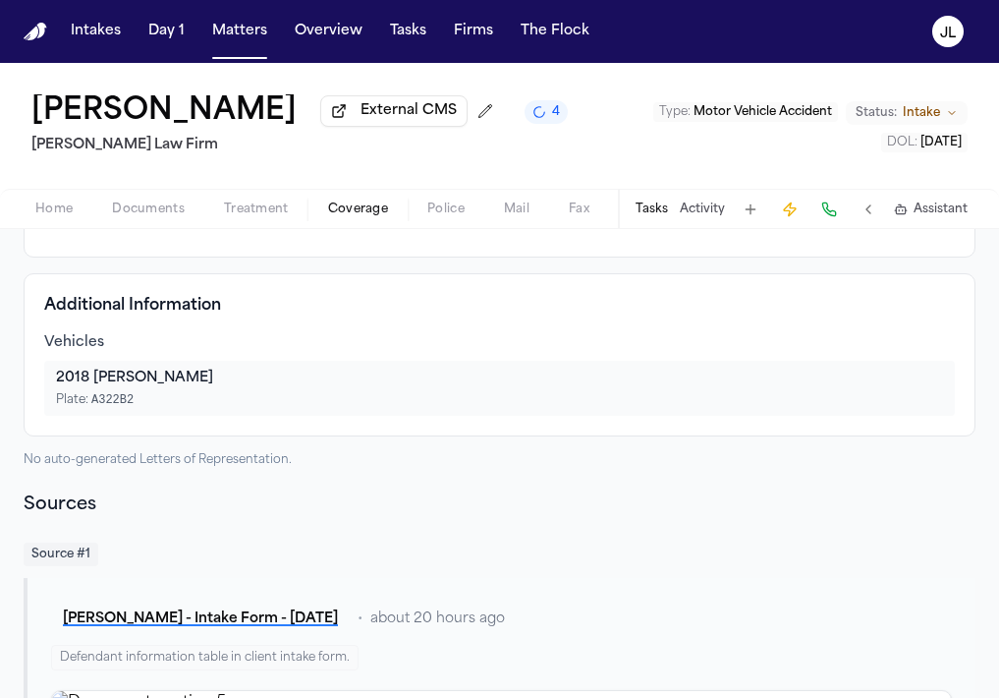
scroll to position [0, 0]
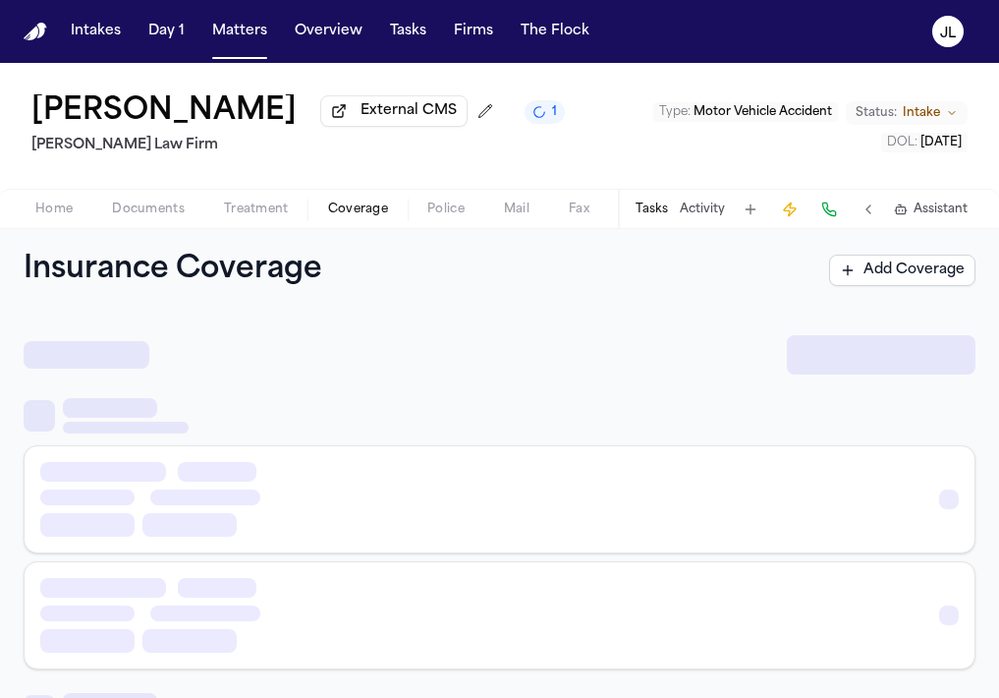
click at [352, 217] on span "Coverage" at bounding box center [358, 209] width 60 height 16
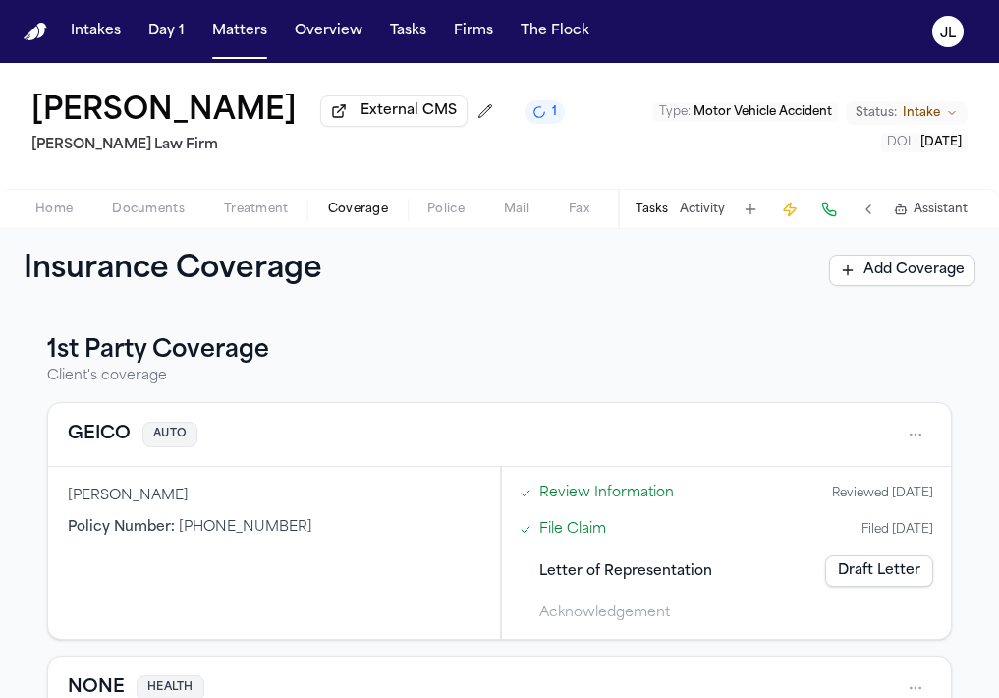
click at [98, 445] on button "GEICO" at bounding box center [99, 435] width 63 height 28
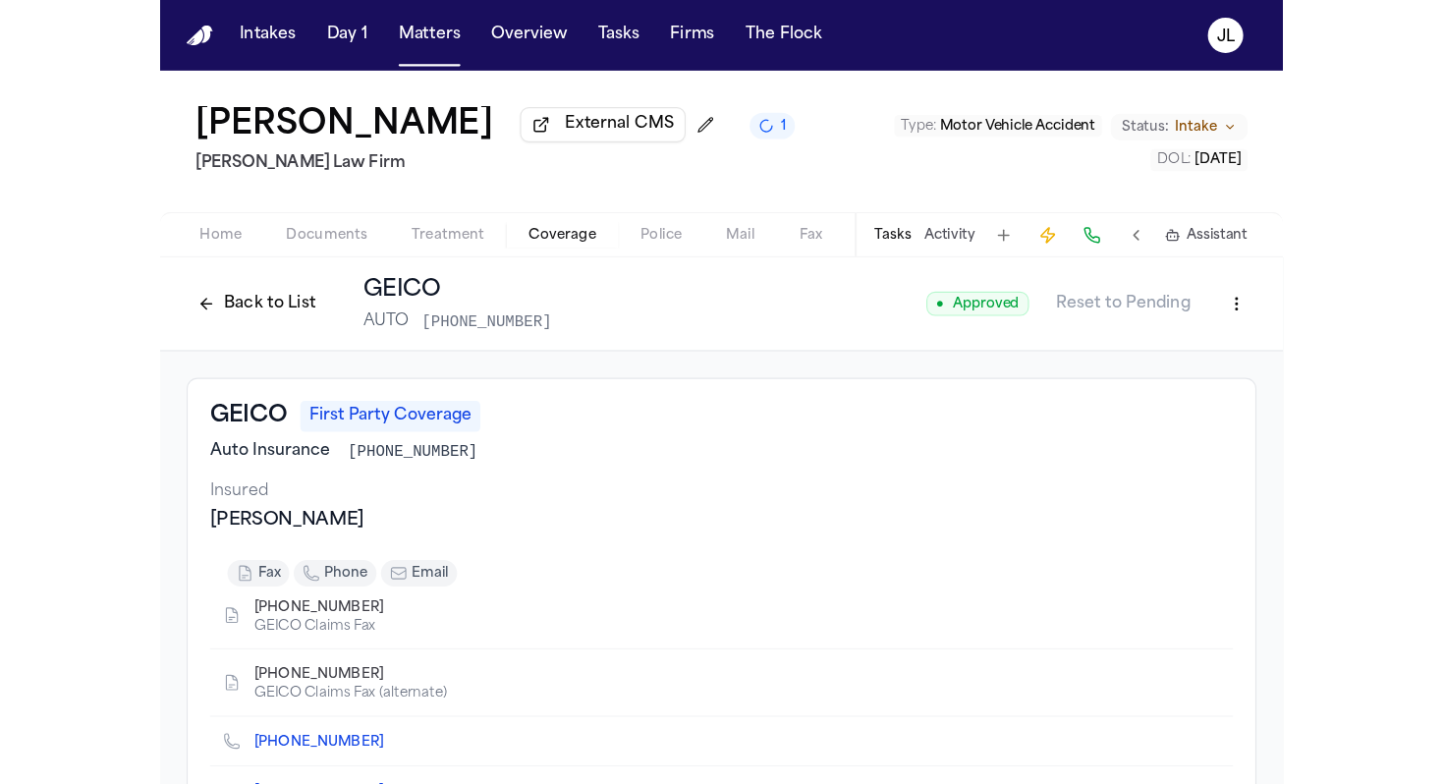
scroll to position [18, 0]
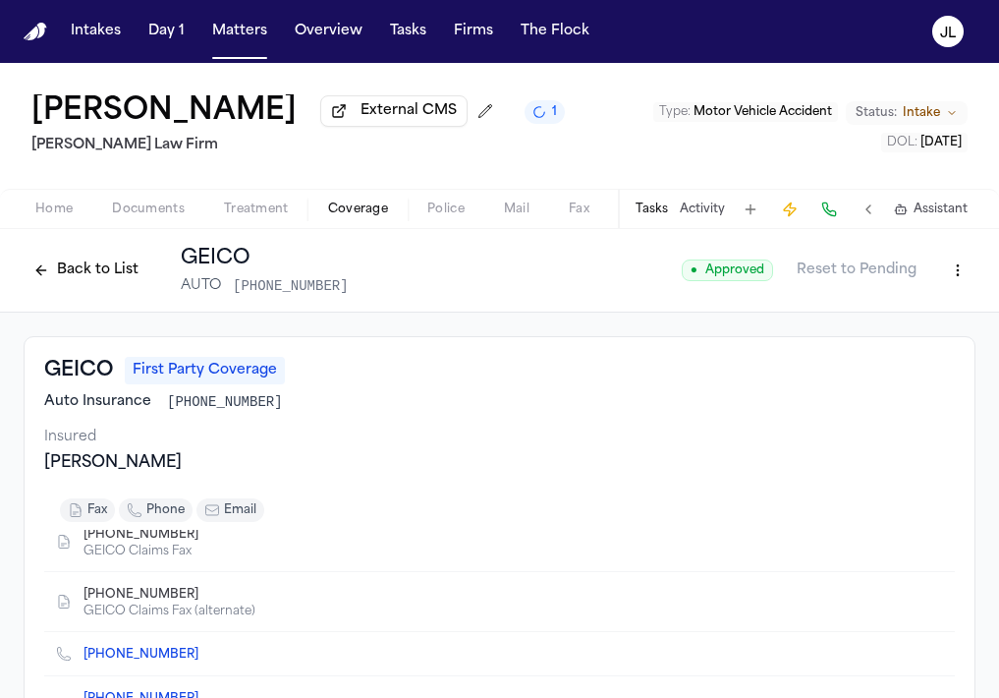
click at [202, 540] on icon "Copy to clipboard" at bounding box center [208, 535] width 12 height 12
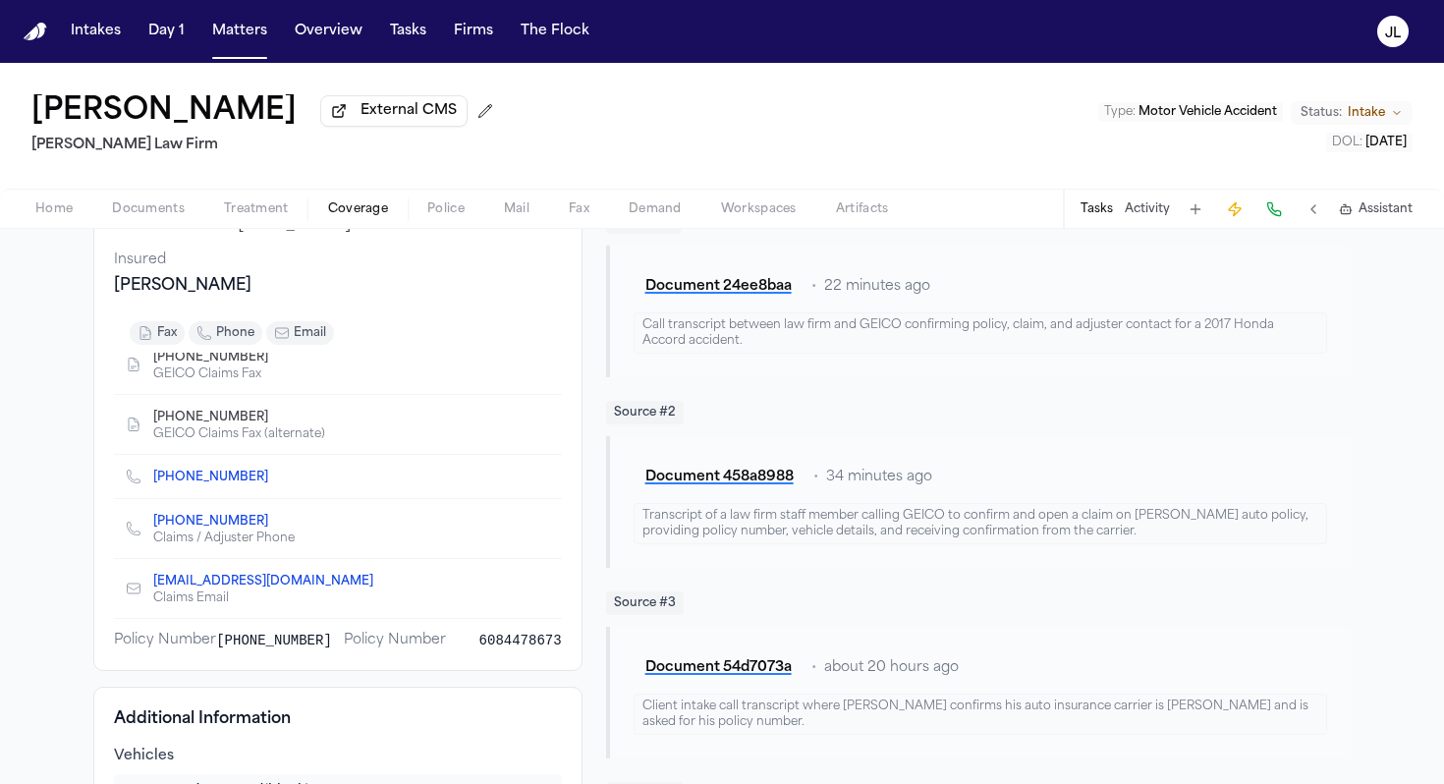
scroll to position [0, 0]
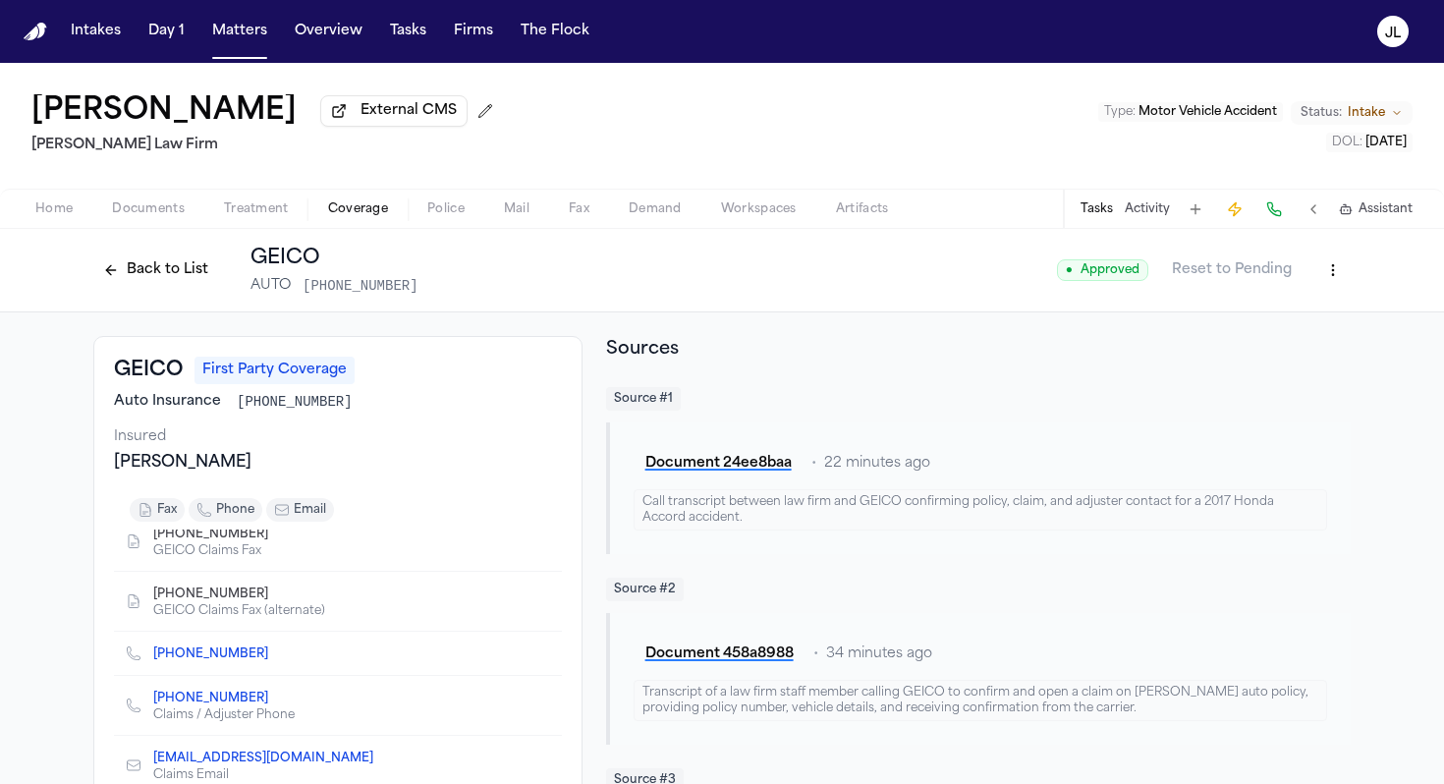
click at [180, 265] on button "Back to List" at bounding box center [155, 269] width 125 height 31
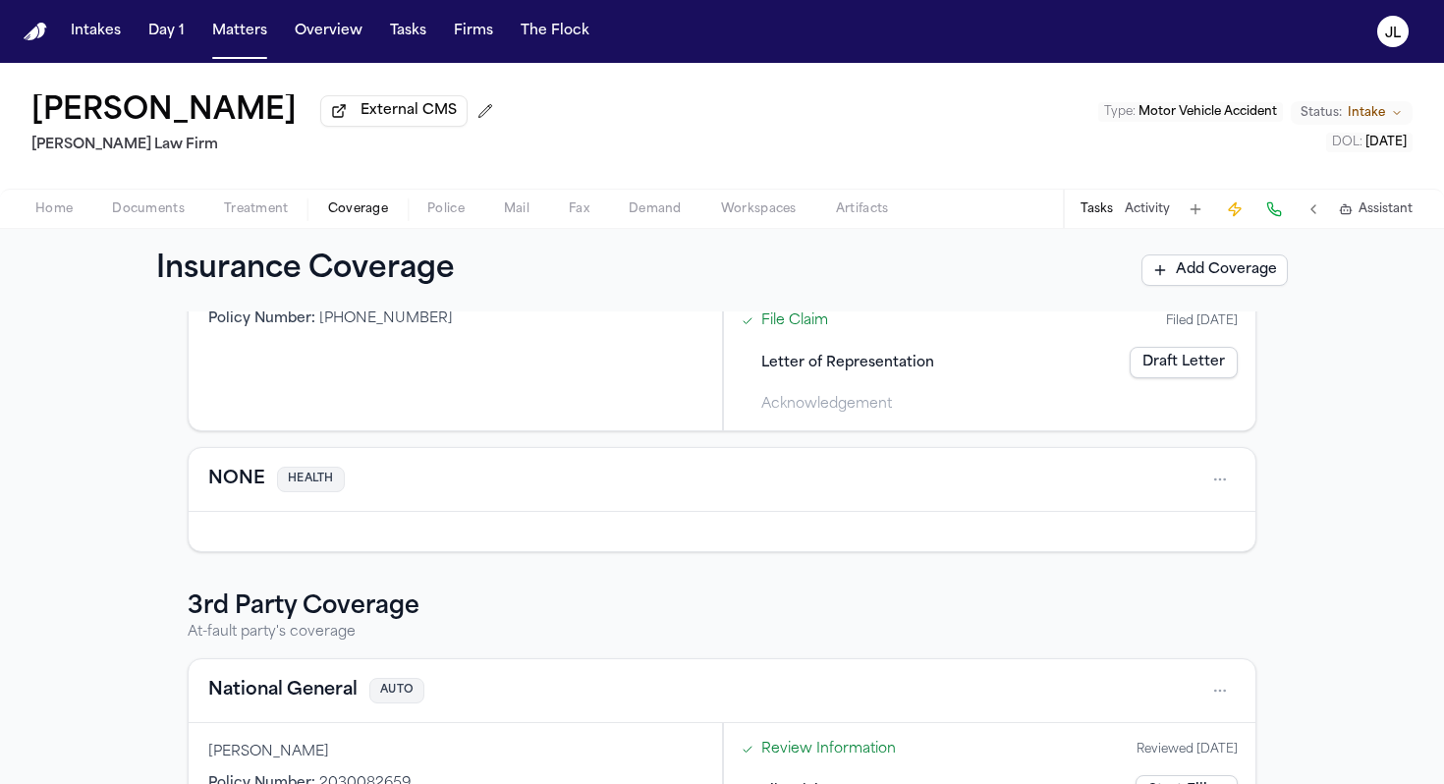
scroll to position [348, 0]
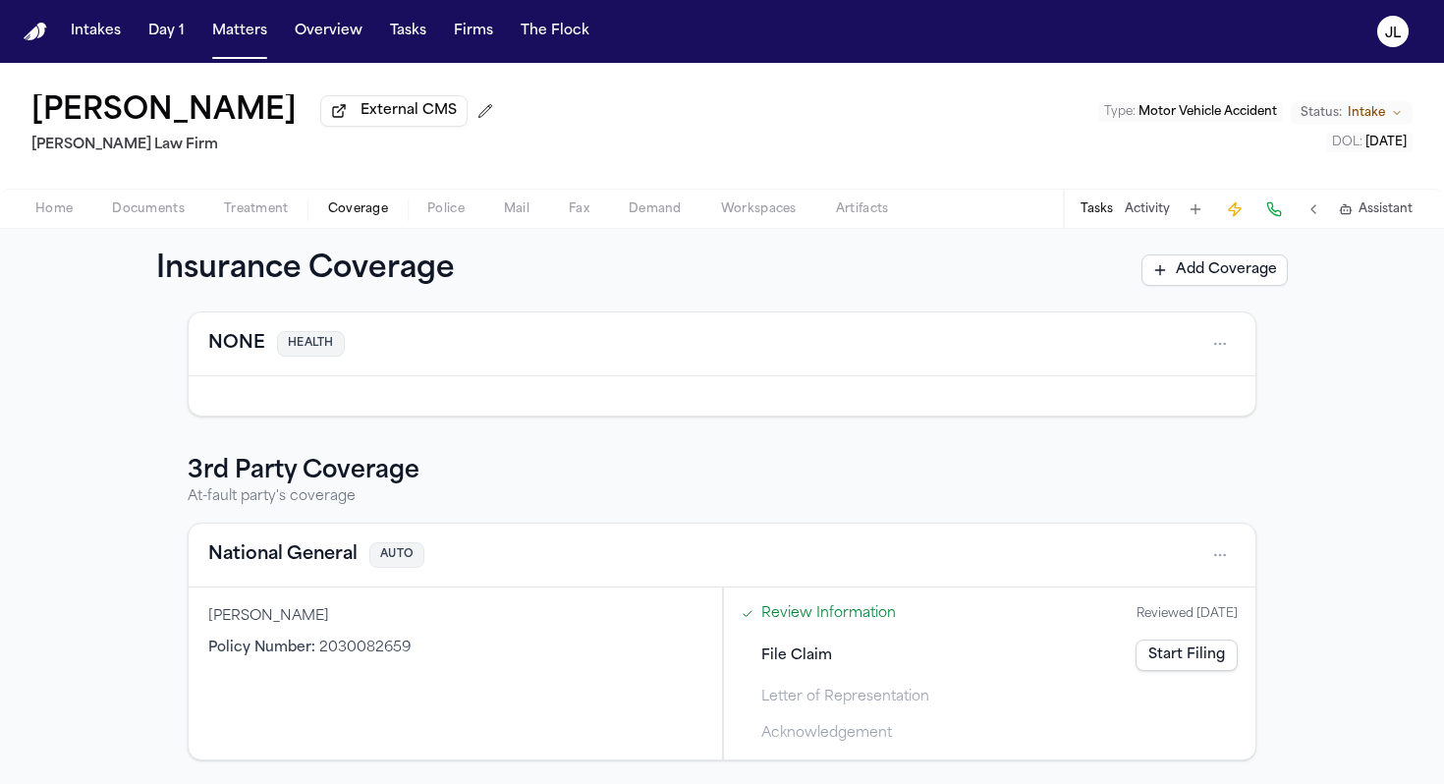
click at [312, 562] on button "National General" at bounding box center [282, 555] width 149 height 28
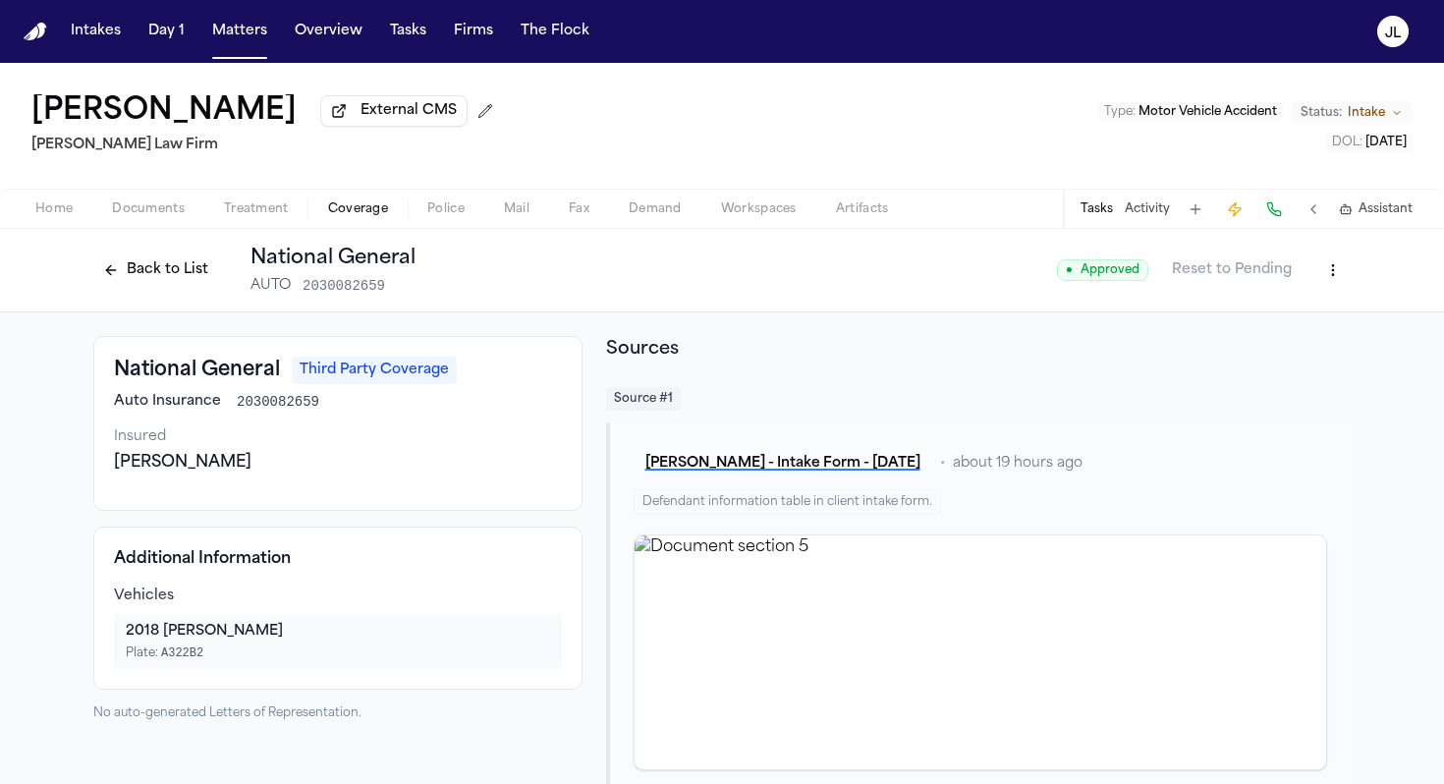
click at [148, 277] on button "Back to List" at bounding box center [155, 269] width 125 height 31
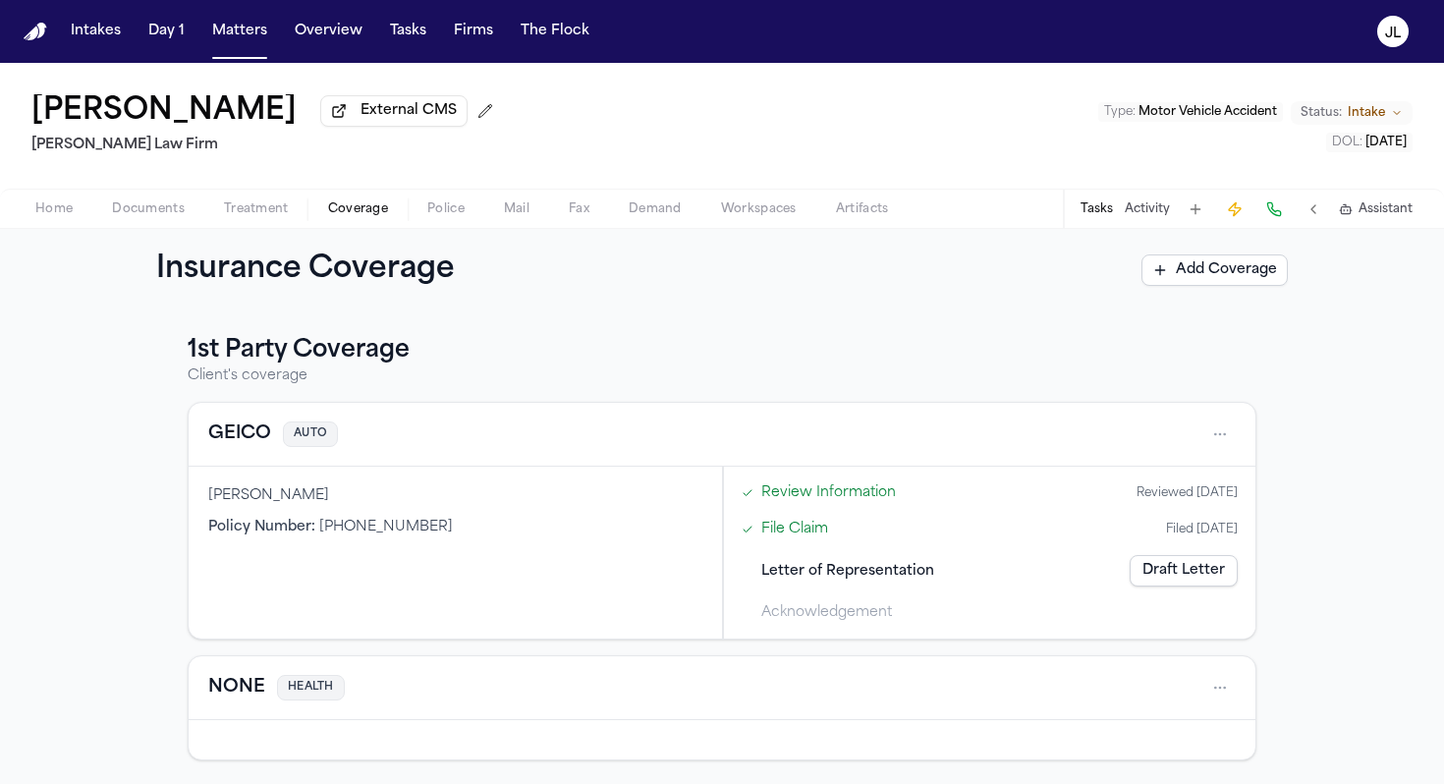
click at [998, 569] on link "Draft Letter" at bounding box center [1184, 570] width 108 height 31
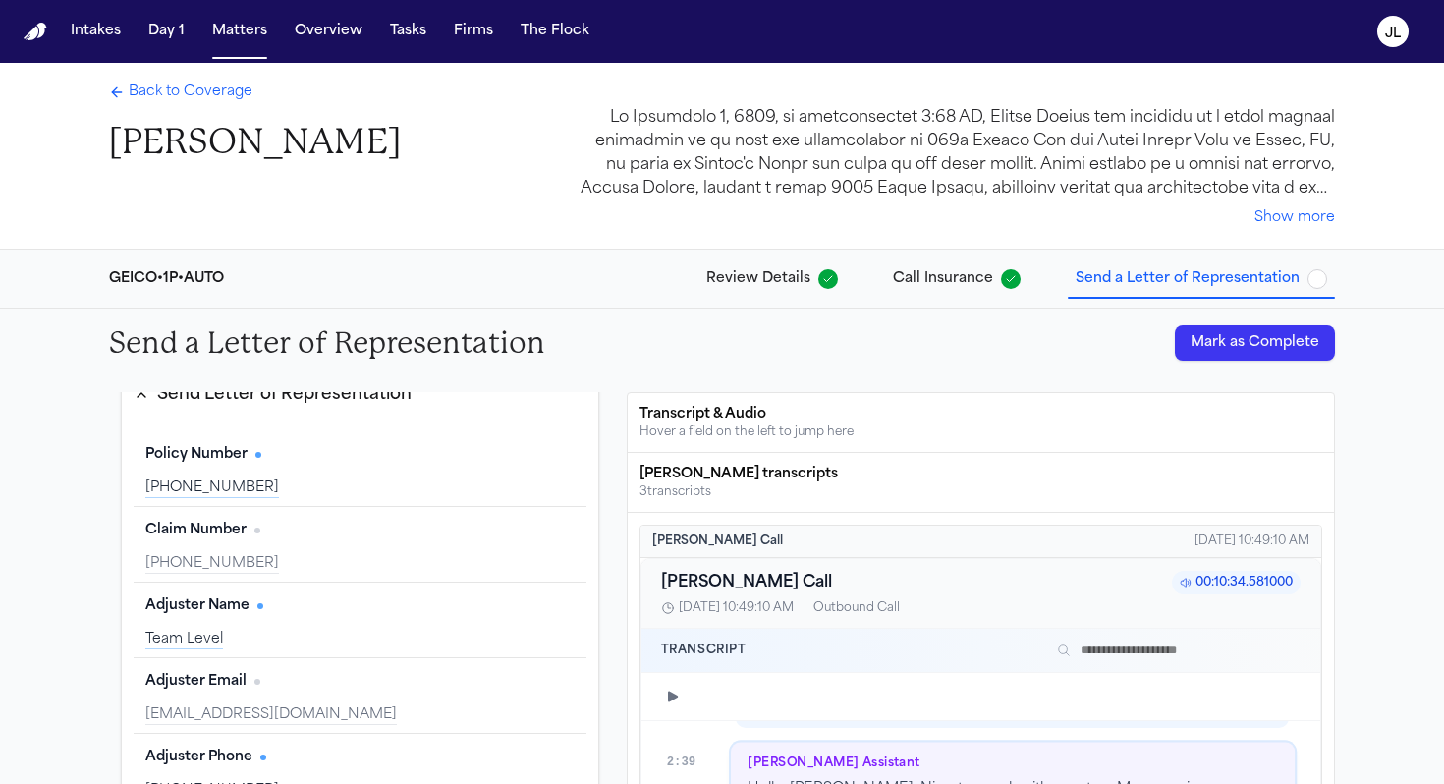
click at [208, 81] on div "Back to Coverage Michel Beltre Show more" at bounding box center [722, 156] width 1258 height 186
click at [208, 87] on span "Back to Coverage" at bounding box center [191, 93] width 124 height 20
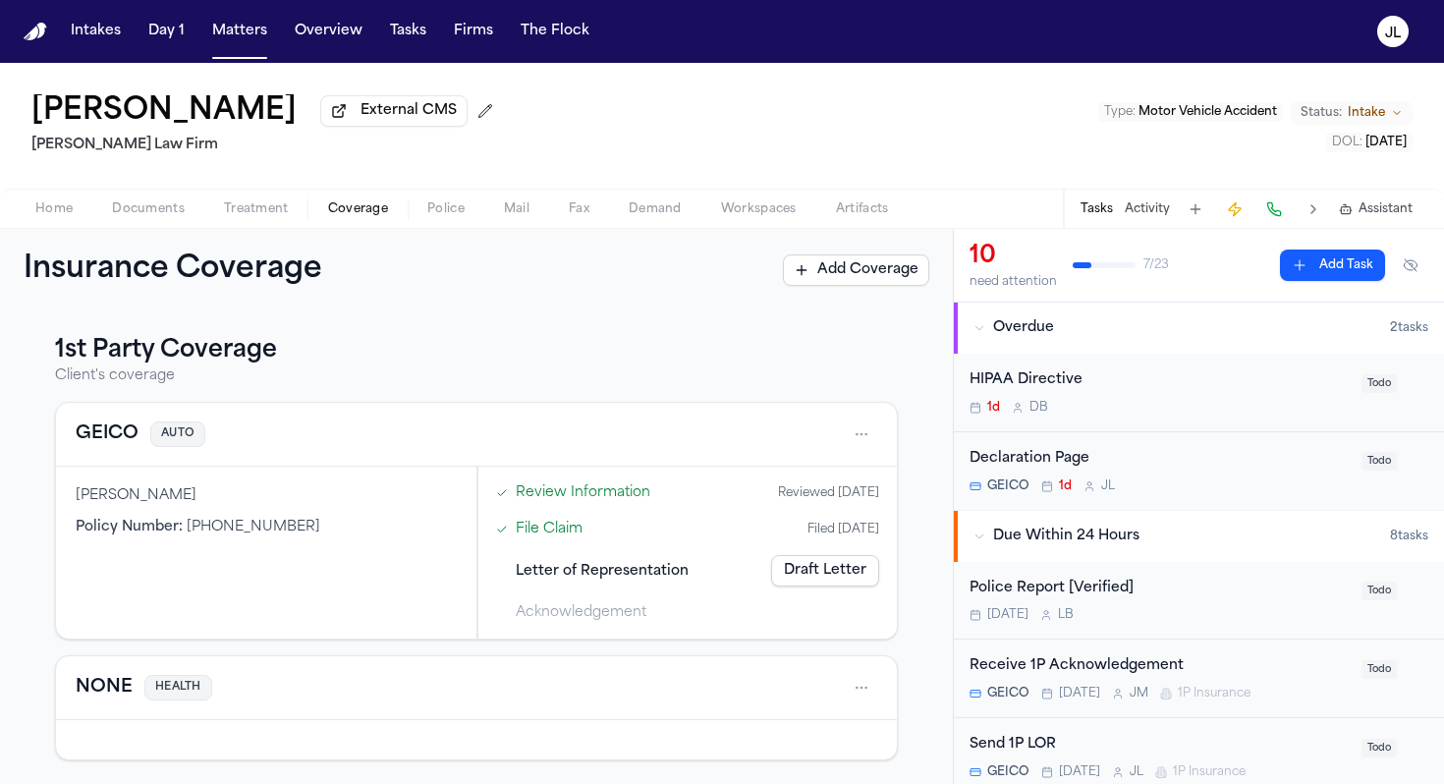
click at [68, 214] on span "Home" at bounding box center [53, 209] width 37 height 16
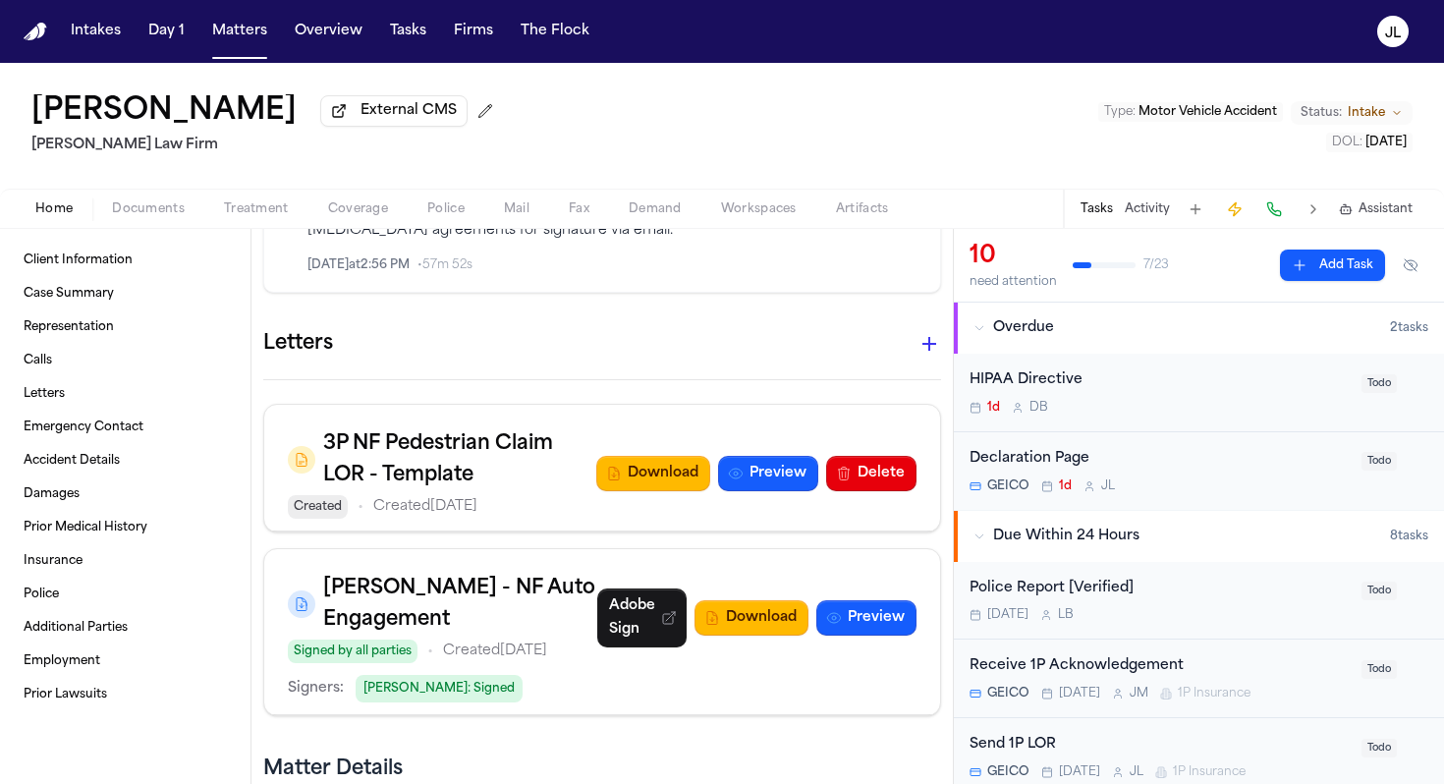
scroll to position [1107, 0]
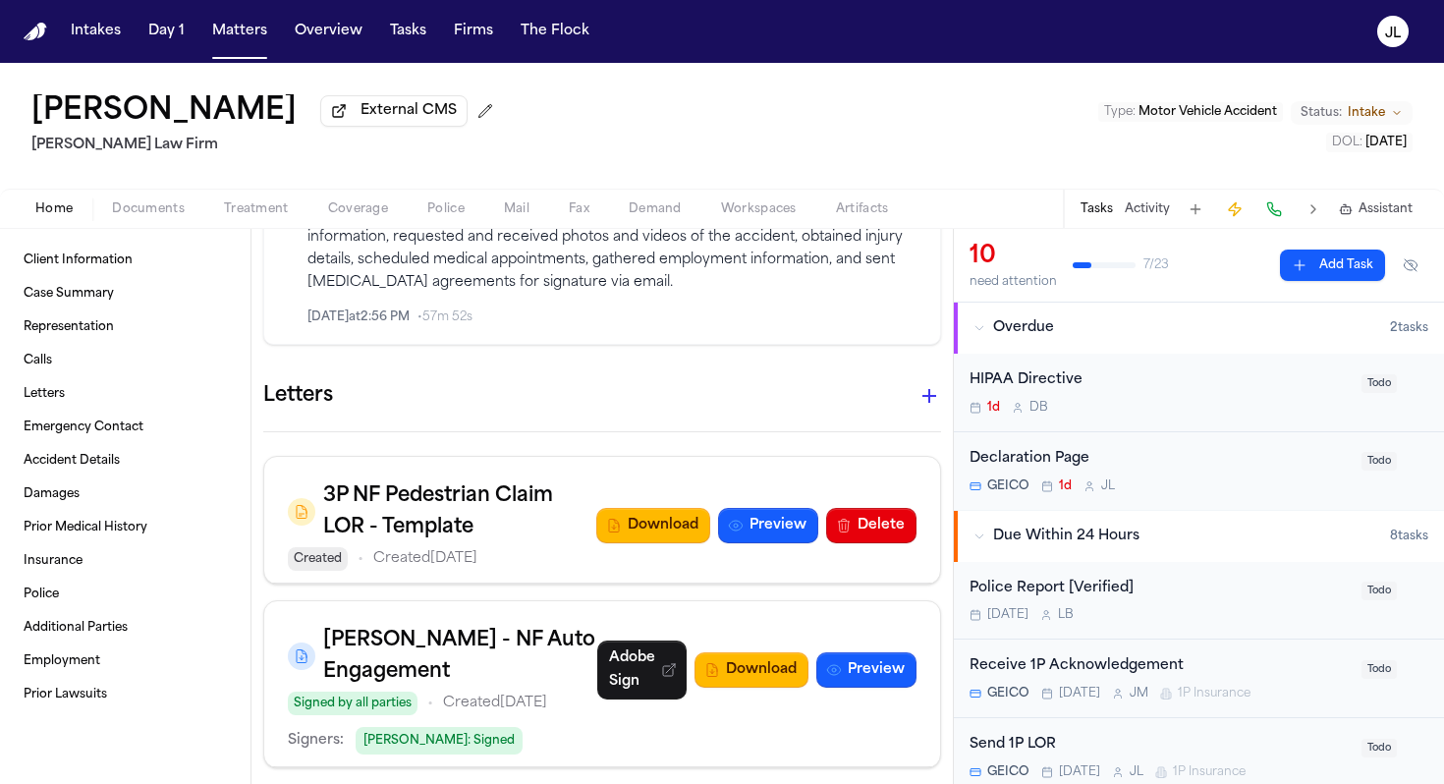
click at [926, 384] on icon "button" at bounding box center [930, 396] width 24 height 24
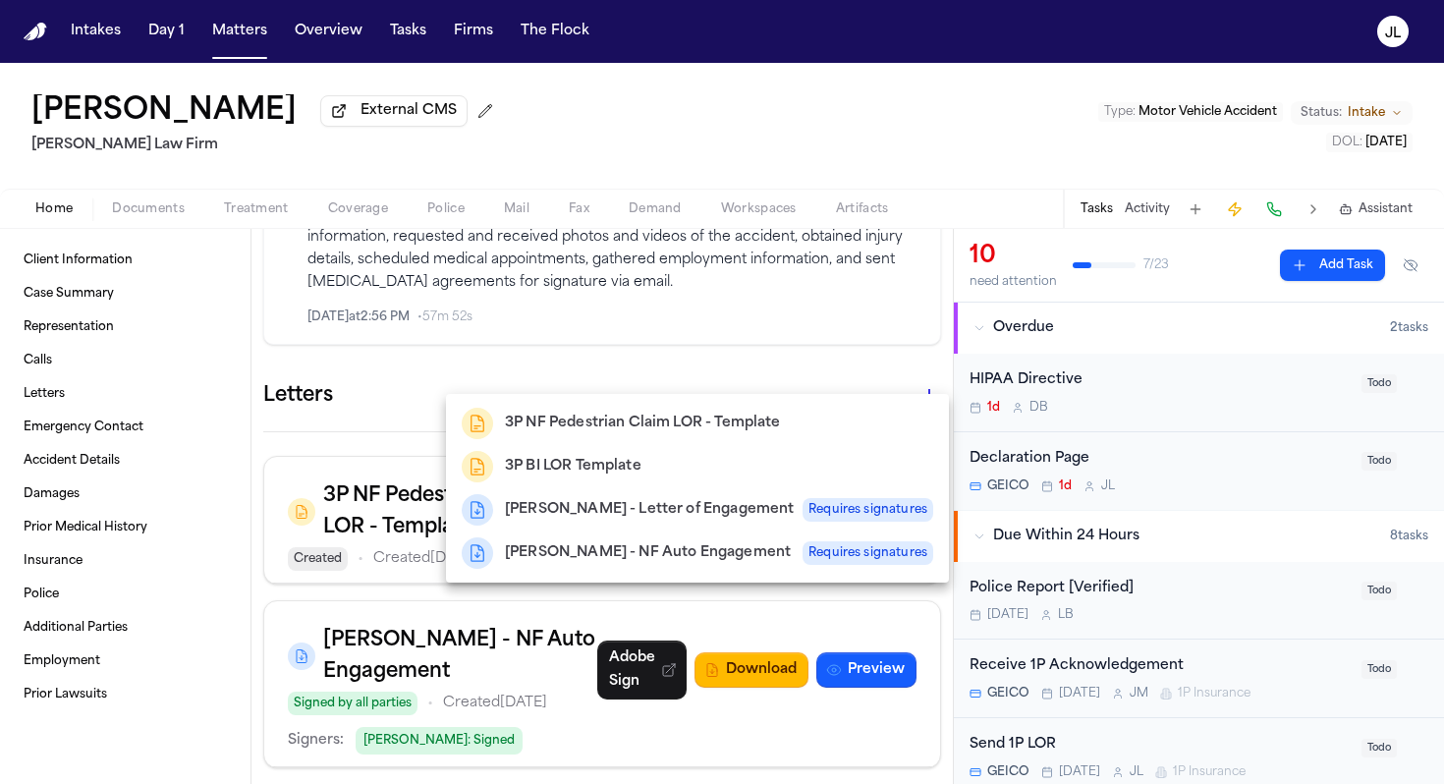
click at [384, 415] on div at bounding box center [722, 392] width 1444 height 784
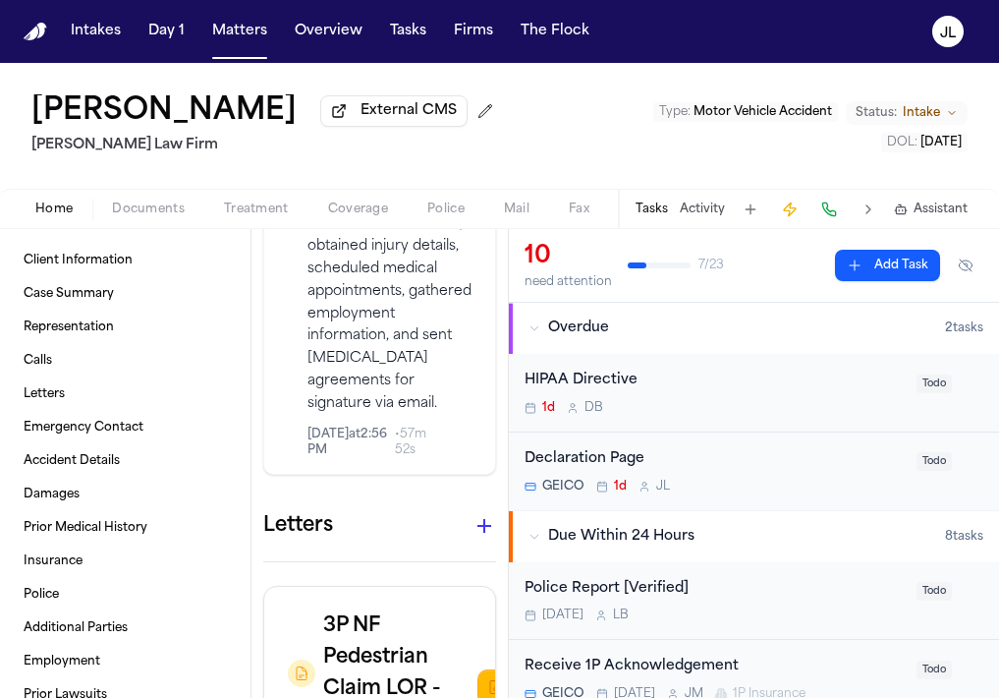
scroll to position [1799, 0]
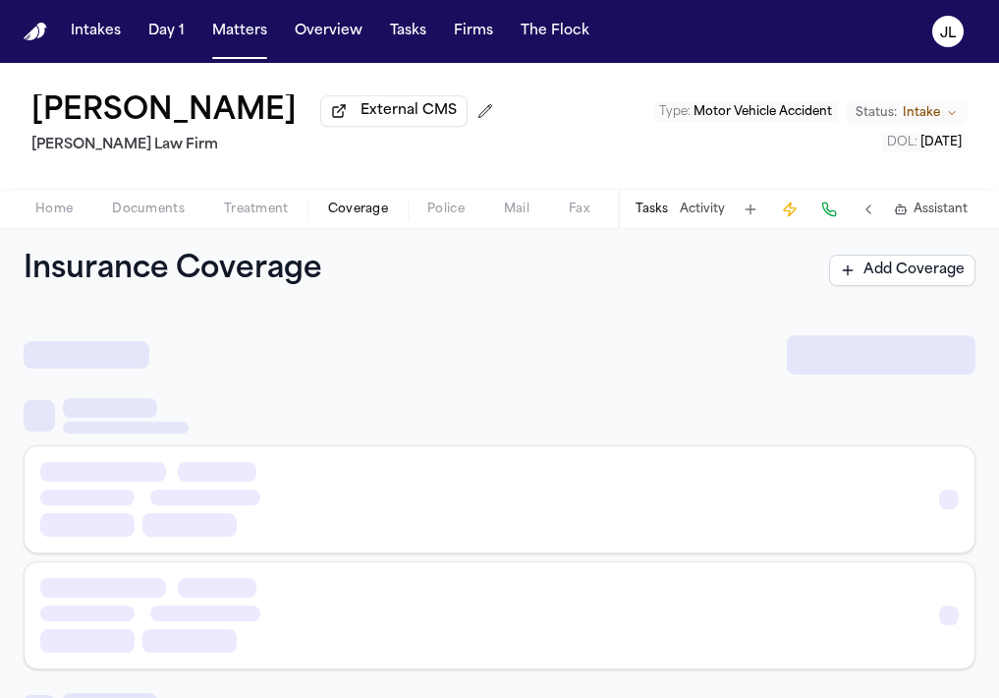
click at [374, 215] on span "Coverage" at bounding box center [358, 209] width 60 height 16
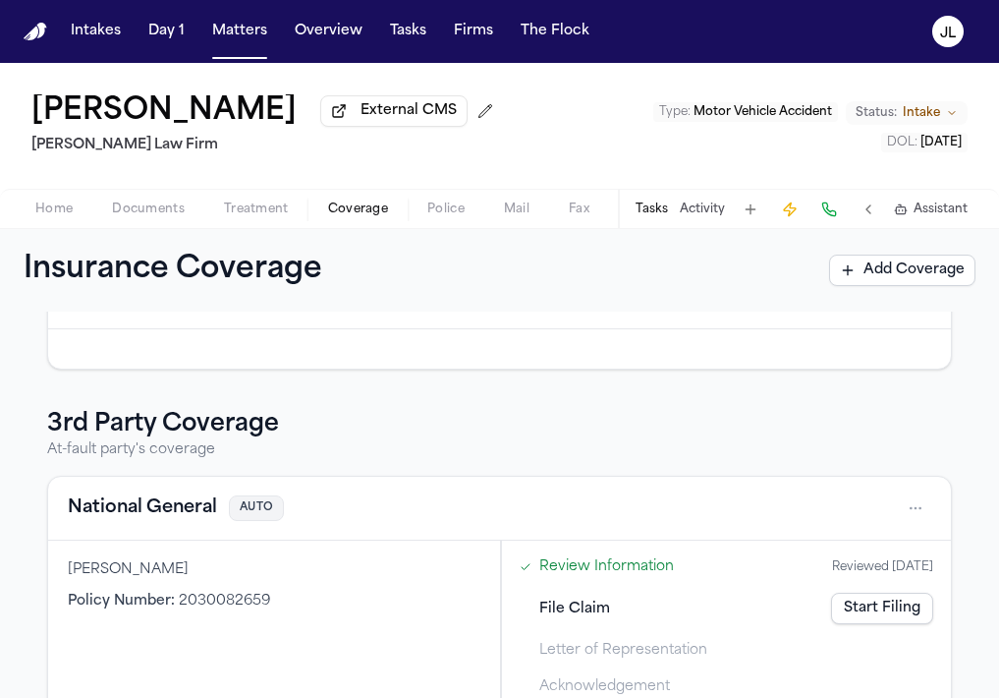
scroll to position [434, 0]
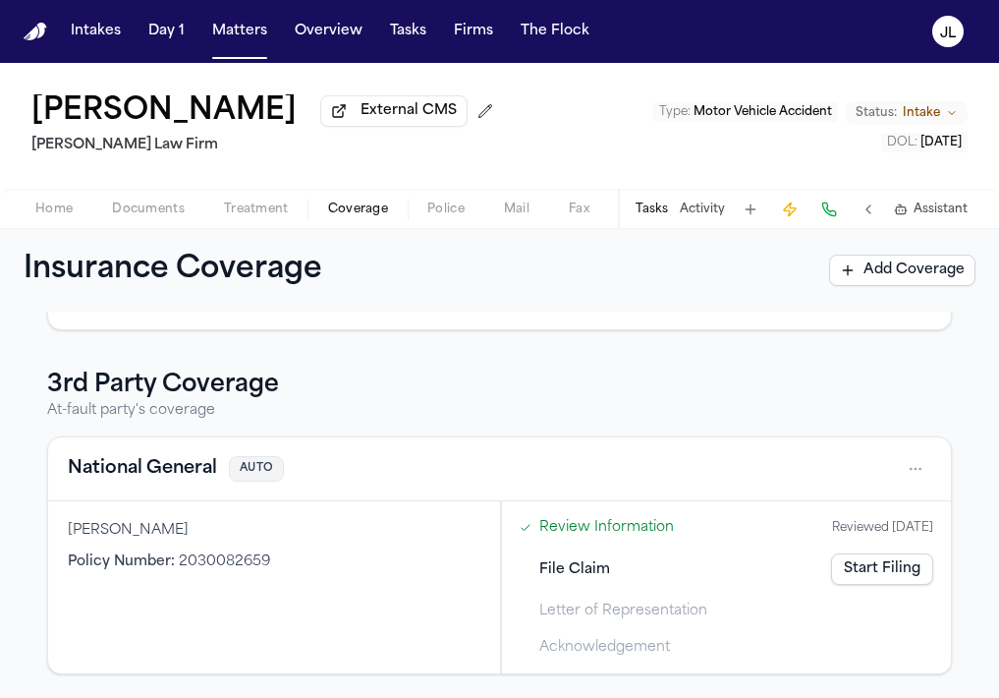
click at [148, 480] on button "National General" at bounding box center [142, 469] width 149 height 28
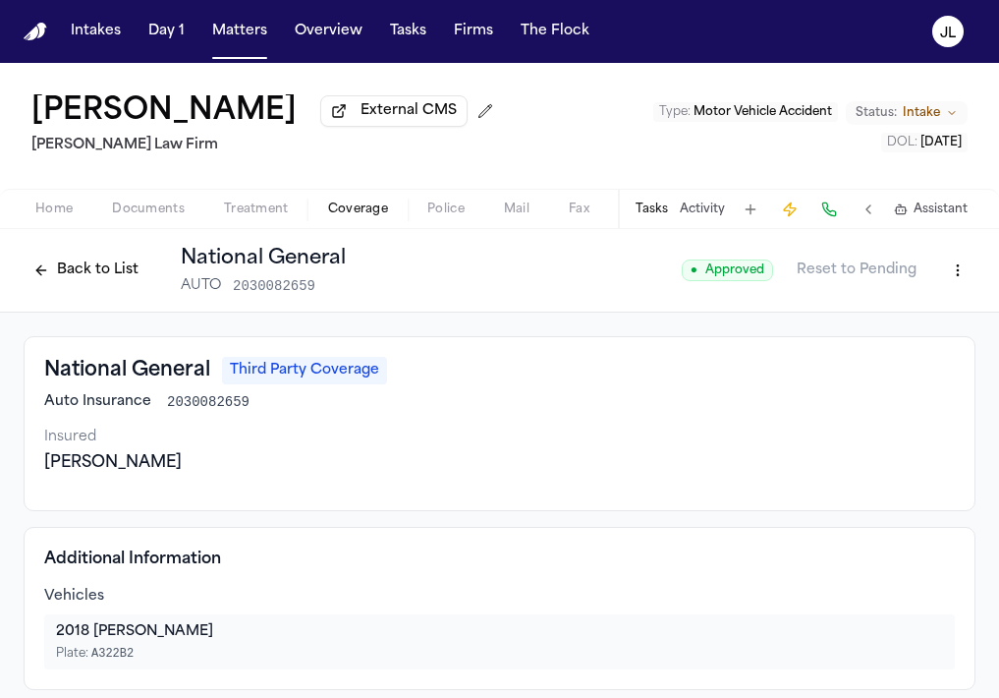
click at [829, 220] on button at bounding box center [830, 210] width 28 height 28
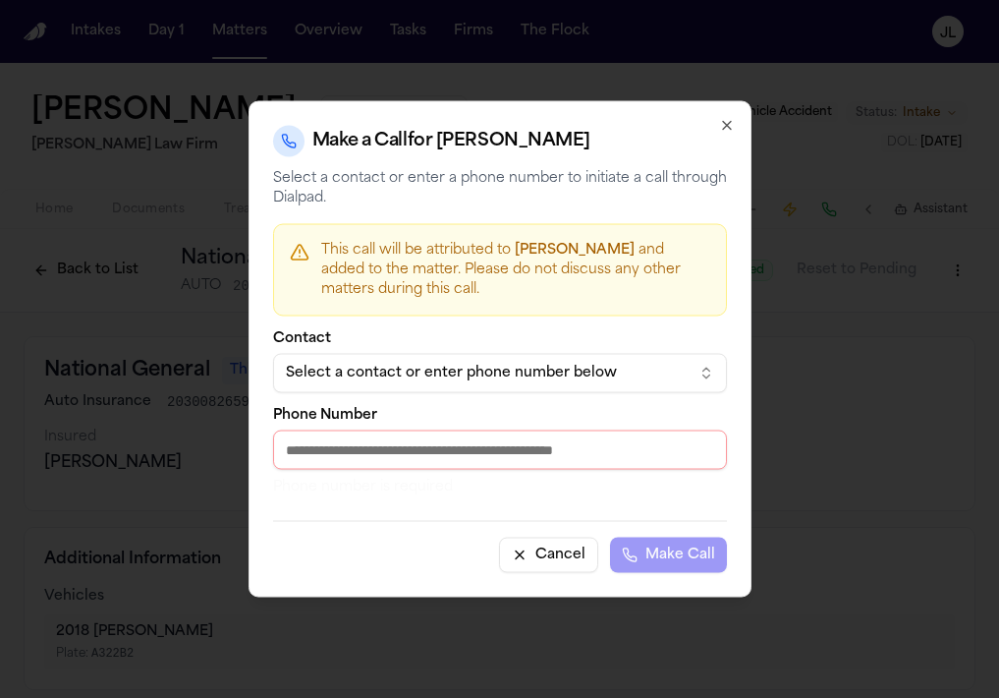
click at [342, 441] on input "Phone Number" at bounding box center [500, 449] width 454 height 39
paste input "**********"
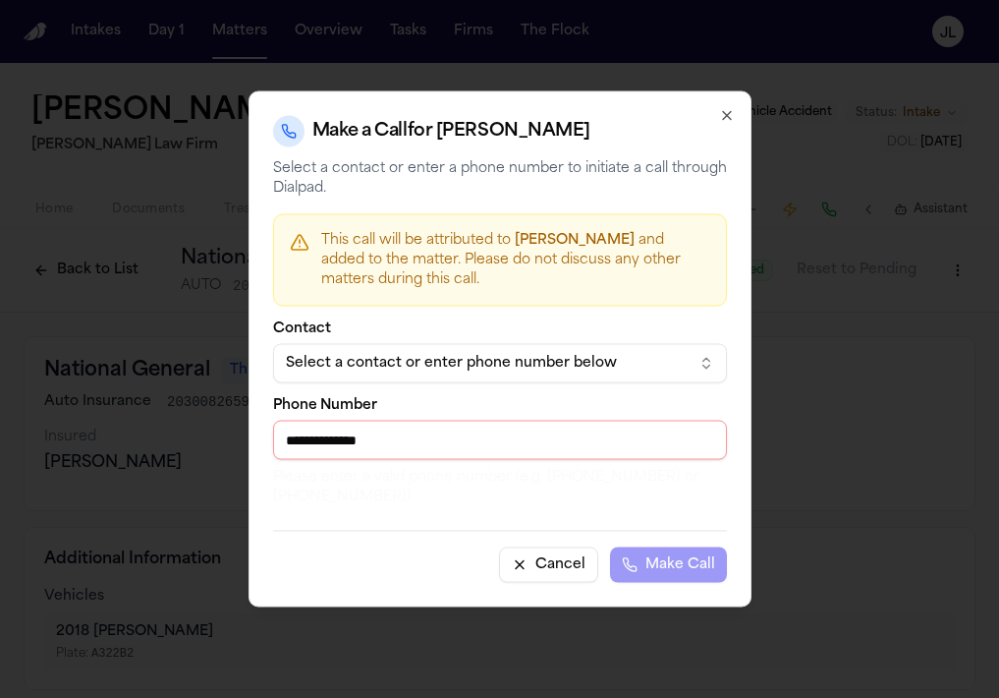
click at [303, 442] on input "**********" at bounding box center [500, 440] width 454 height 39
click at [299, 441] on input "**********" at bounding box center [500, 440] width 454 height 39
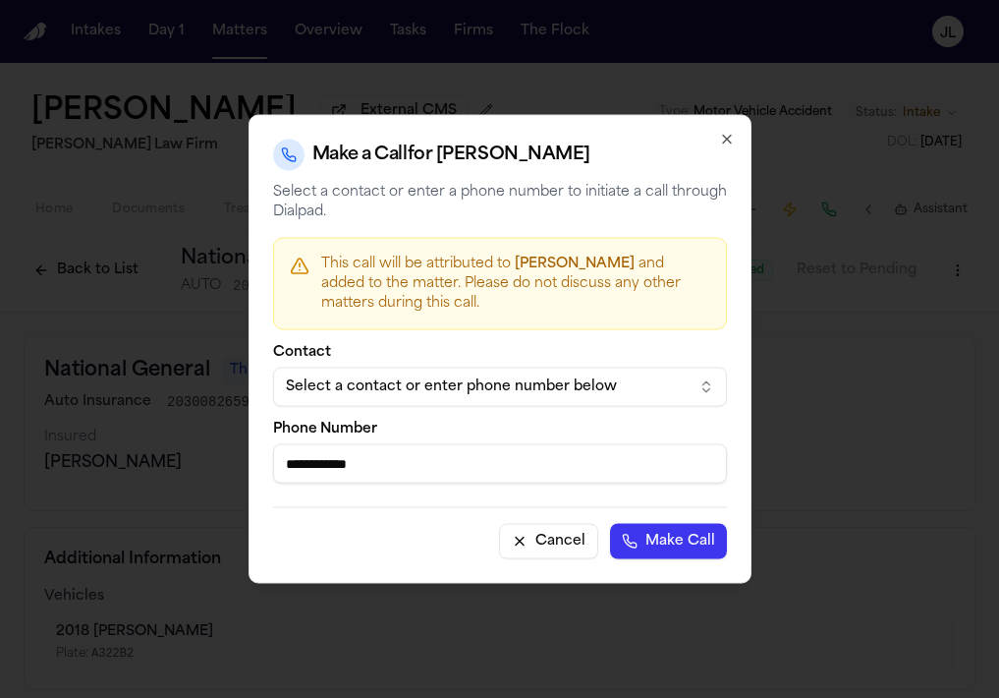
type input "**********"
click at [610, 524] on button "Make Call" at bounding box center [668, 541] width 117 height 35
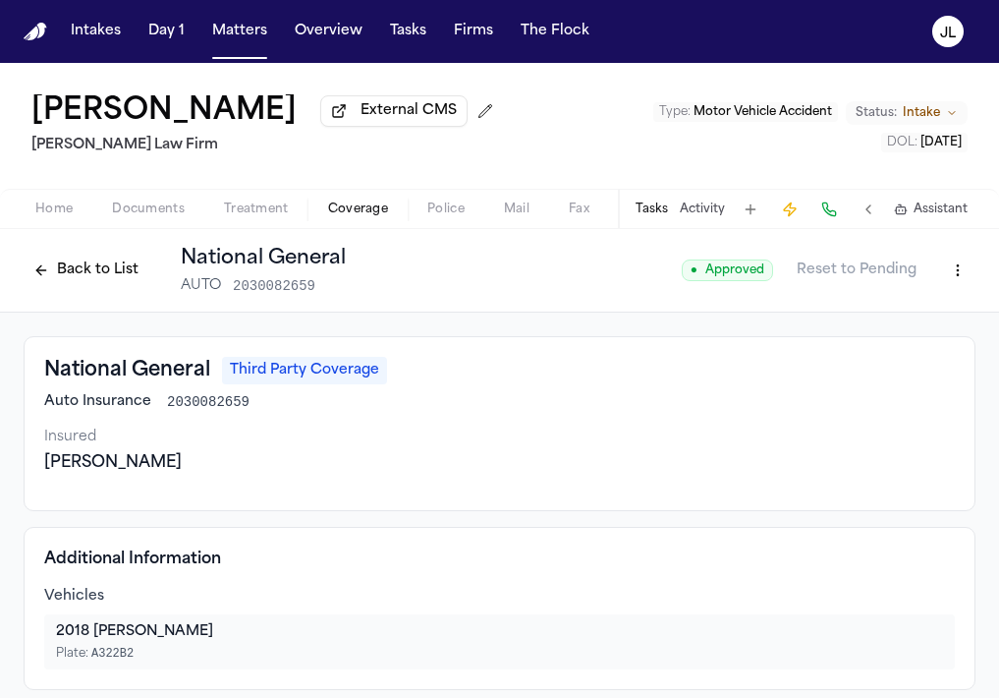
click at [61, 227] on div "Home Documents Treatment Coverage Police Mail Fax Demand Workspaces Artifacts T…" at bounding box center [499, 208] width 999 height 39
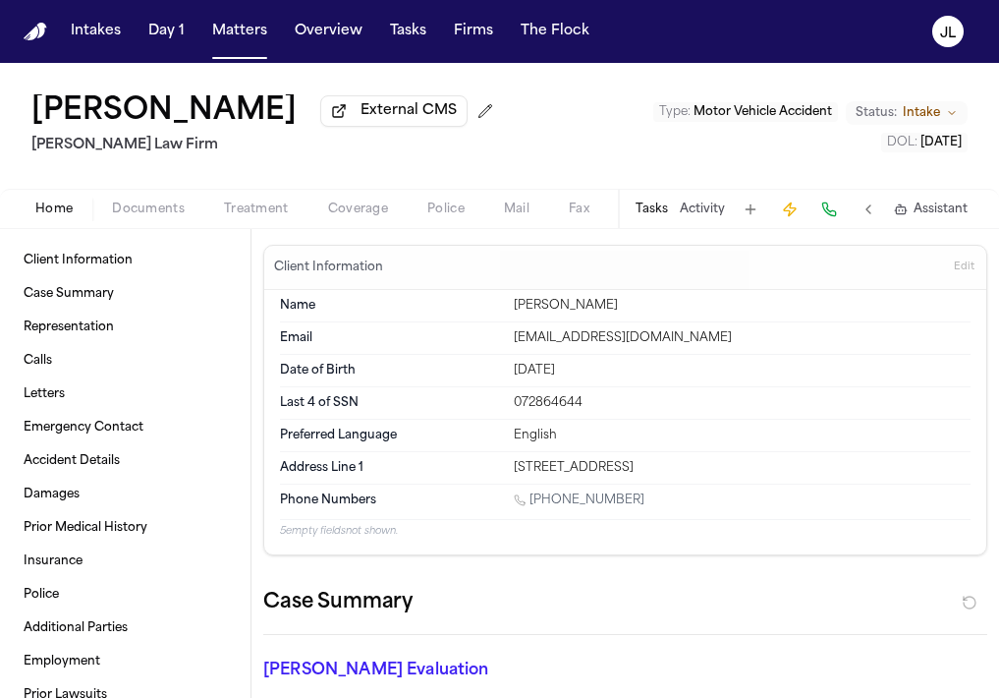
click at [61, 213] on span "Home" at bounding box center [53, 209] width 37 height 16
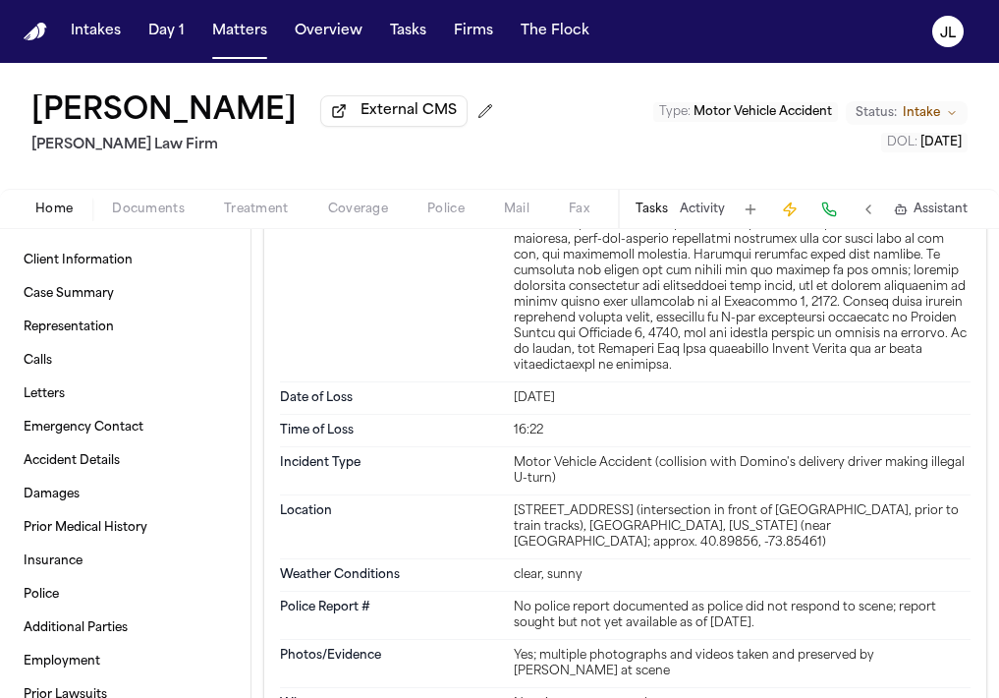
scroll to position [2198, 0]
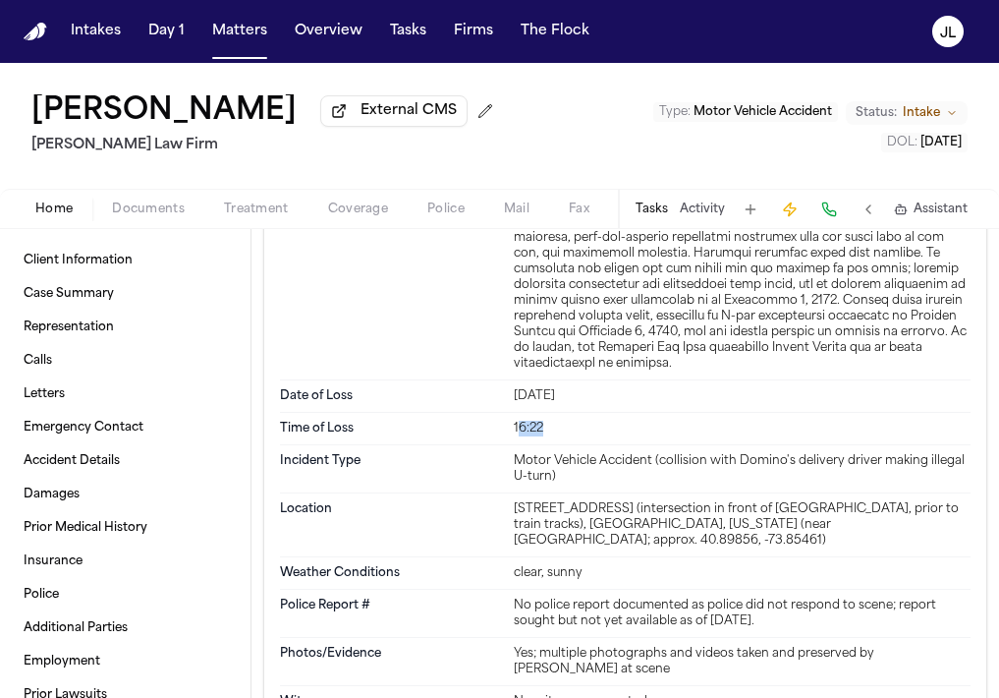
drag, startPoint x: 520, startPoint y: 430, endPoint x: 543, endPoint y: 425, distance: 24.1
click at [543, 425] on div "16:22" at bounding box center [742, 429] width 457 height 16
click at [557, 427] on div "16:22" at bounding box center [742, 429] width 457 height 16
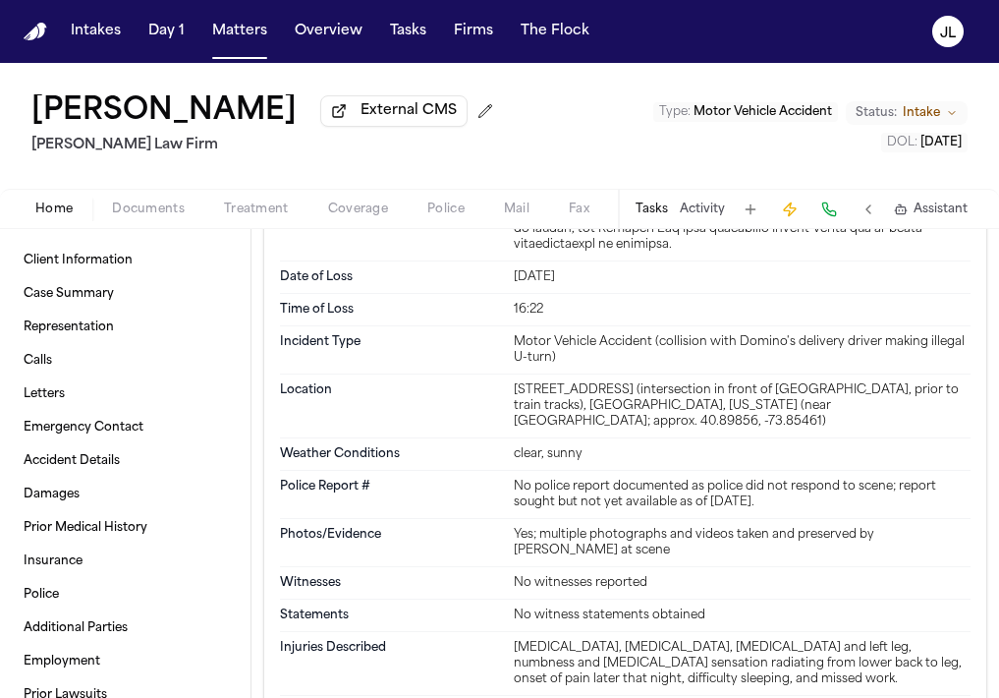
scroll to position [2333, 0]
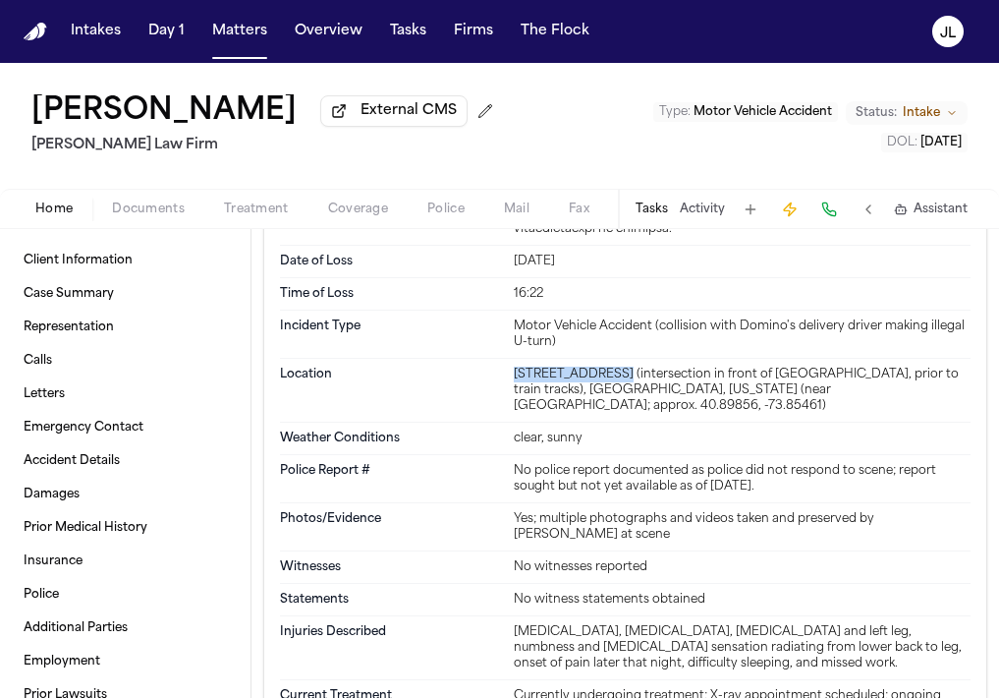
drag, startPoint x: 614, startPoint y: 382, endPoint x: 513, endPoint y: 377, distance: 101.3
click at [513, 376] on div "Location 686c Nereid Ave, Bronx, NY 10470 (intersection in front of Domino's, p…" at bounding box center [625, 391] width 691 height 64
copy div "686c Nereid Ave,"
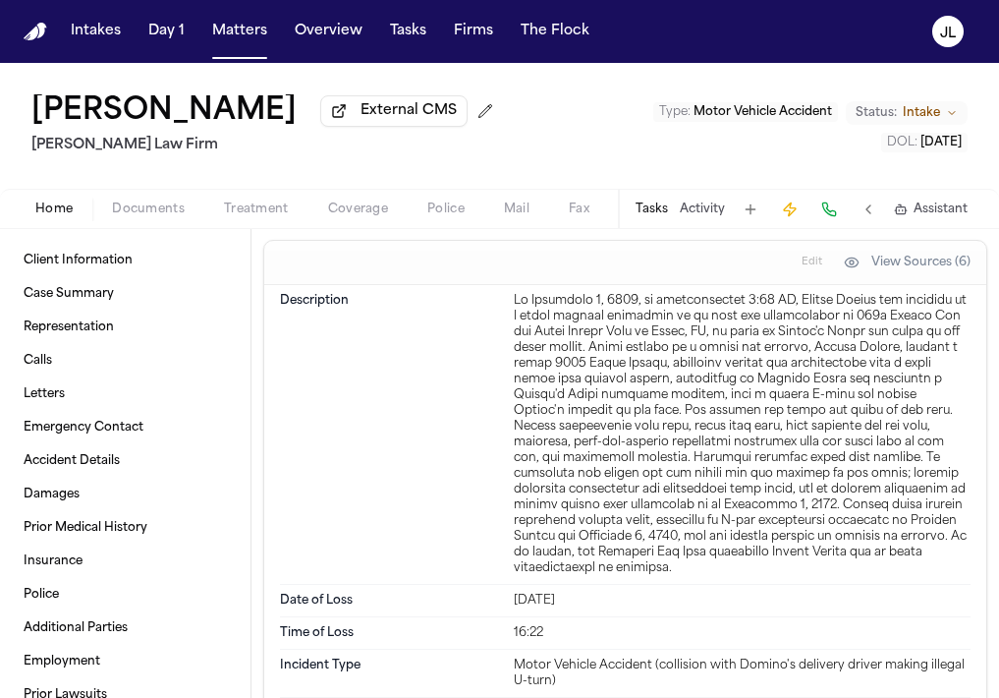
scroll to position [1993, 0]
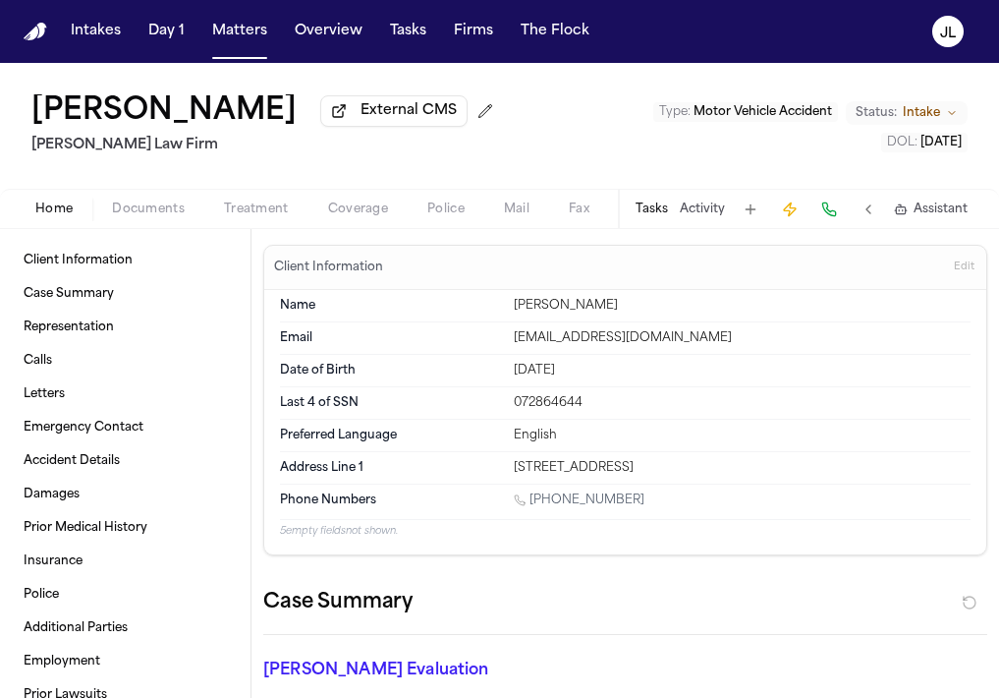
click at [355, 217] on span "Coverage" at bounding box center [358, 209] width 60 height 16
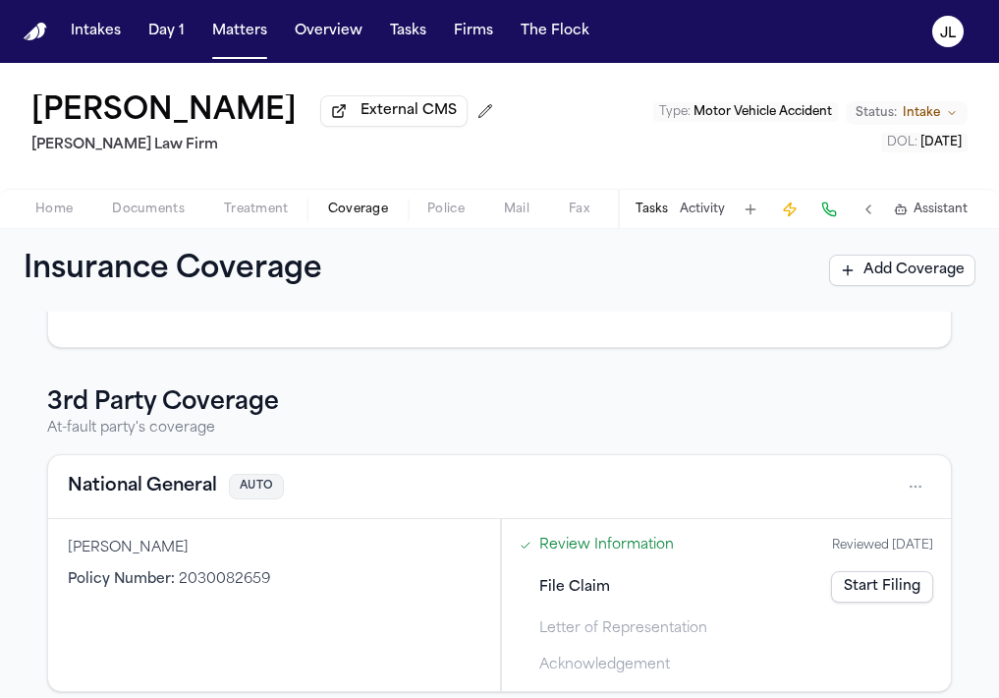
scroll to position [434, 0]
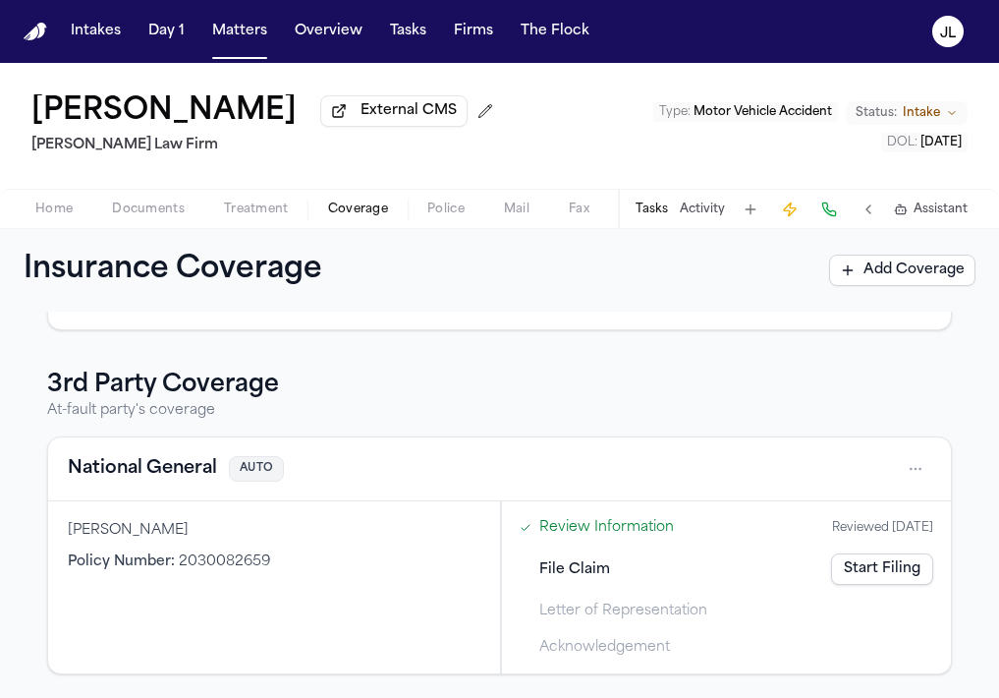
click at [169, 461] on button "National General" at bounding box center [142, 469] width 149 height 28
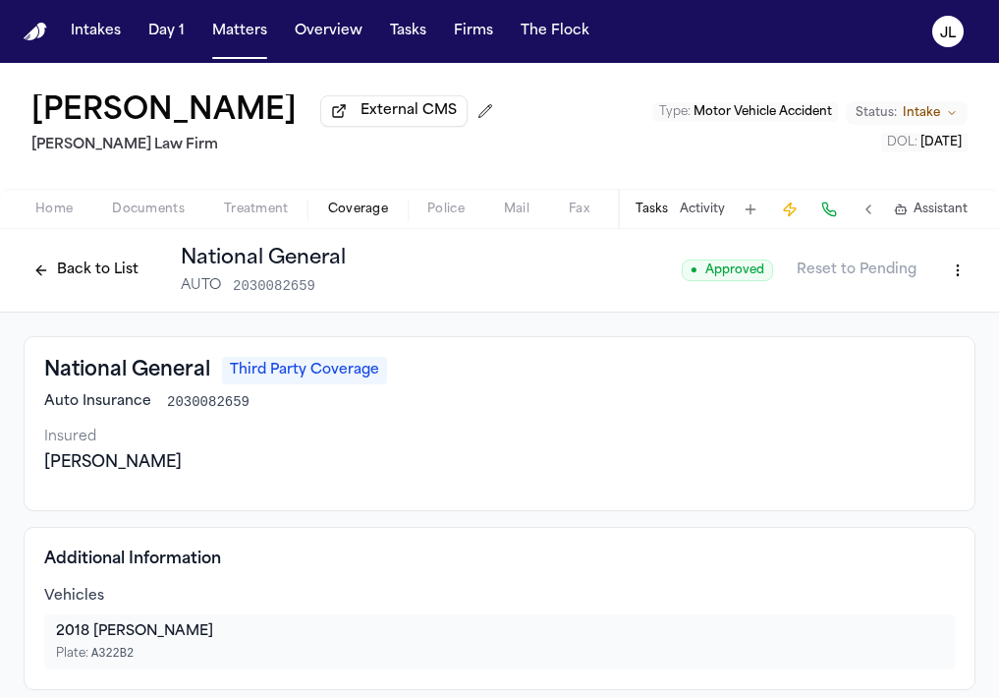
click at [101, 265] on button "Back to List" at bounding box center [86, 269] width 125 height 31
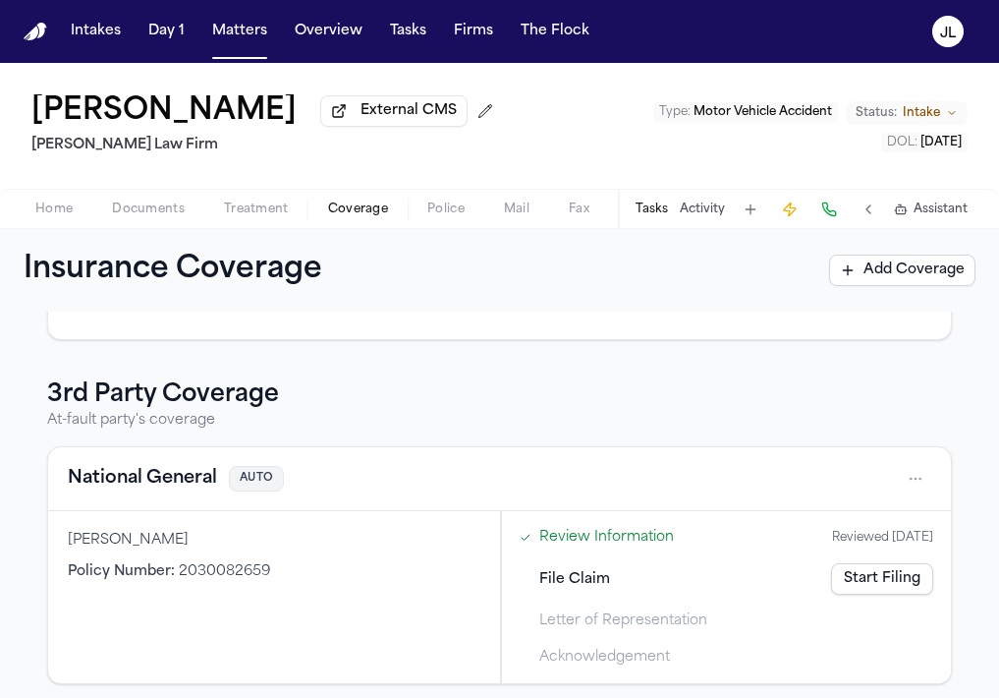
scroll to position [434, 0]
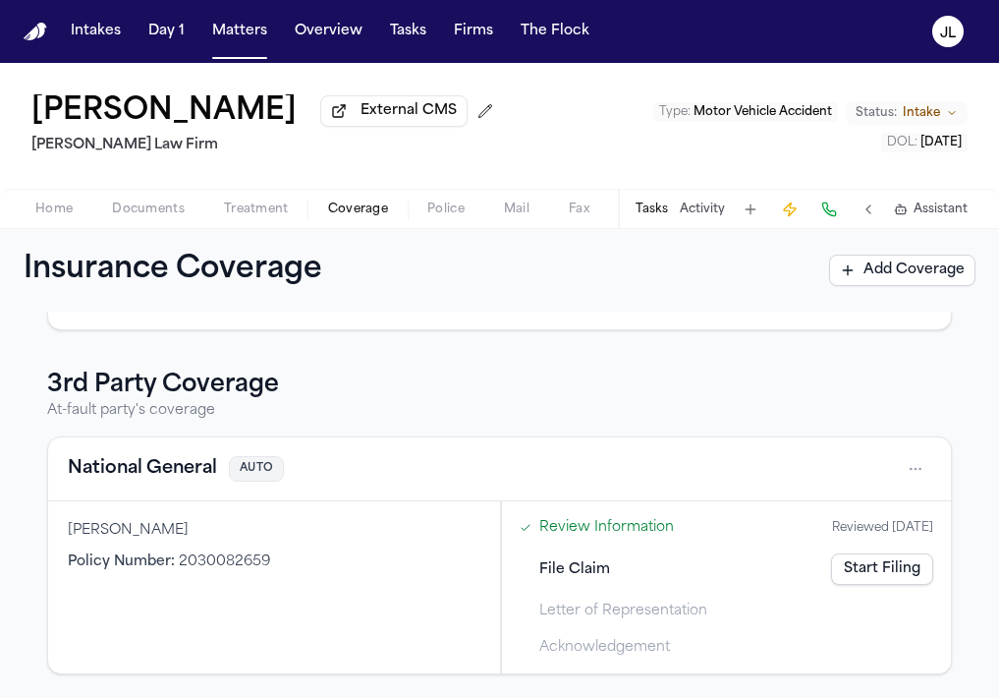
click at [166, 477] on button "National General" at bounding box center [142, 469] width 149 height 28
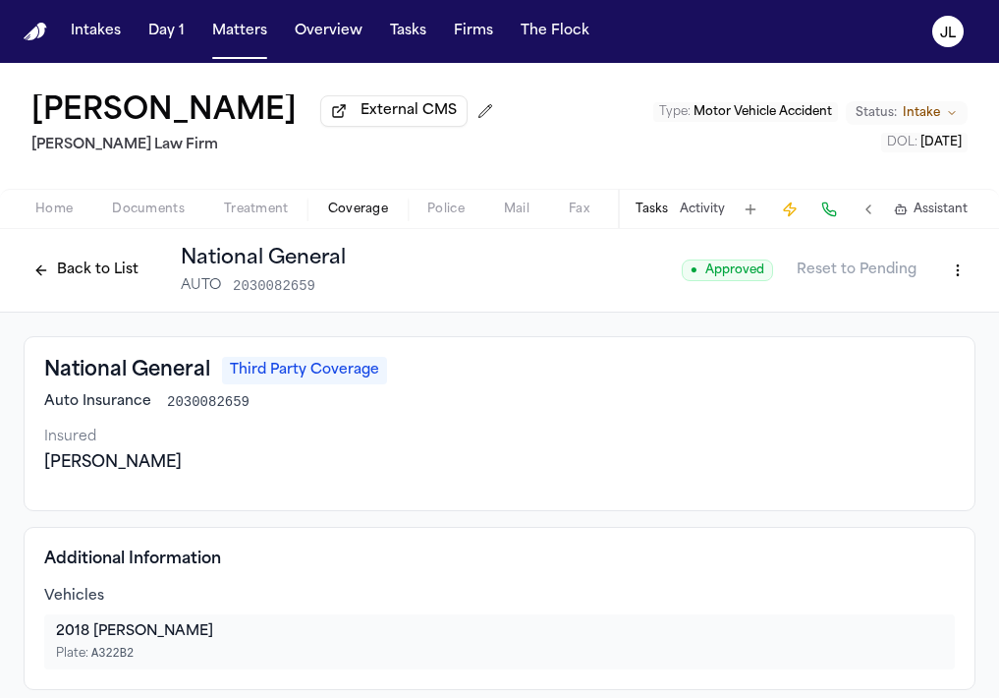
click at [98, 271] on button "Back to List" at bounding box center [86, 269] width 125 height 31
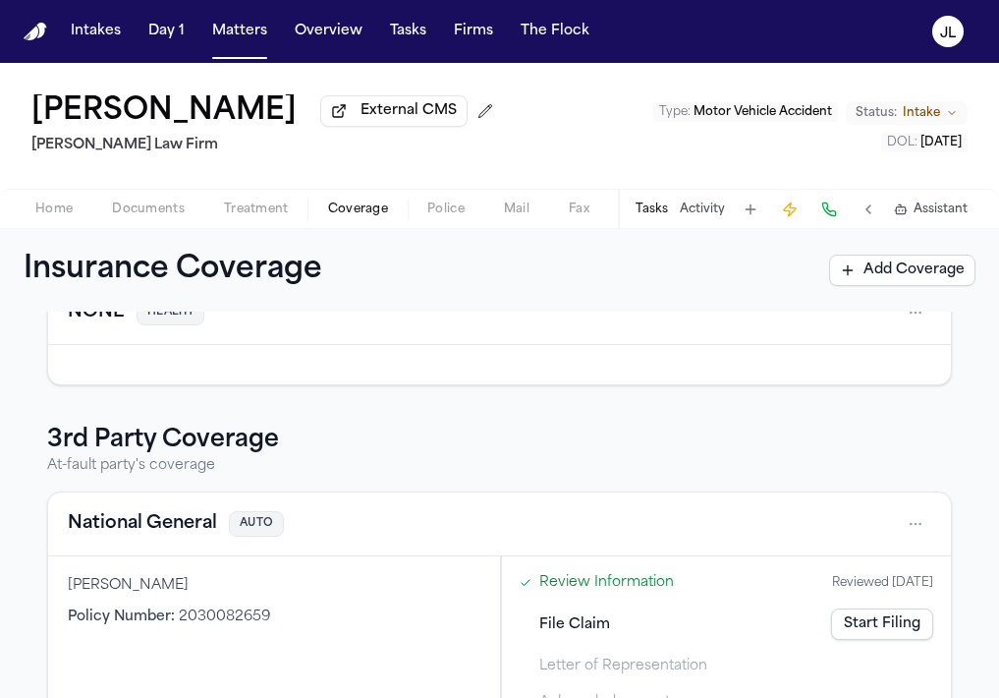
scroll to position [434, 0]
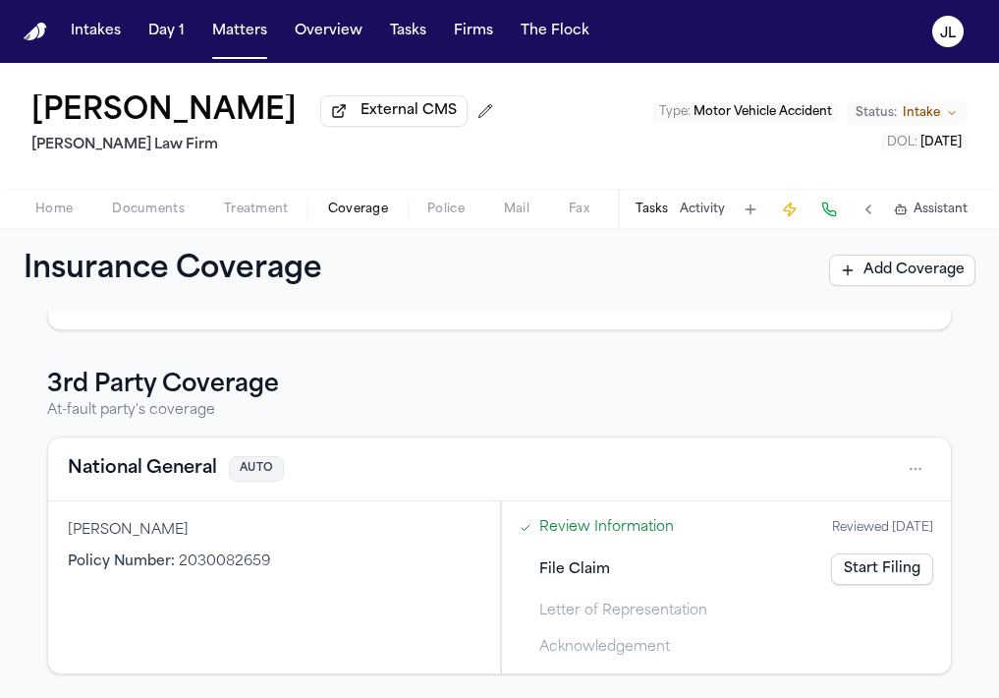
click at [176, 468] on button "National General" at bounding box center [142, 469] width 149 height 28
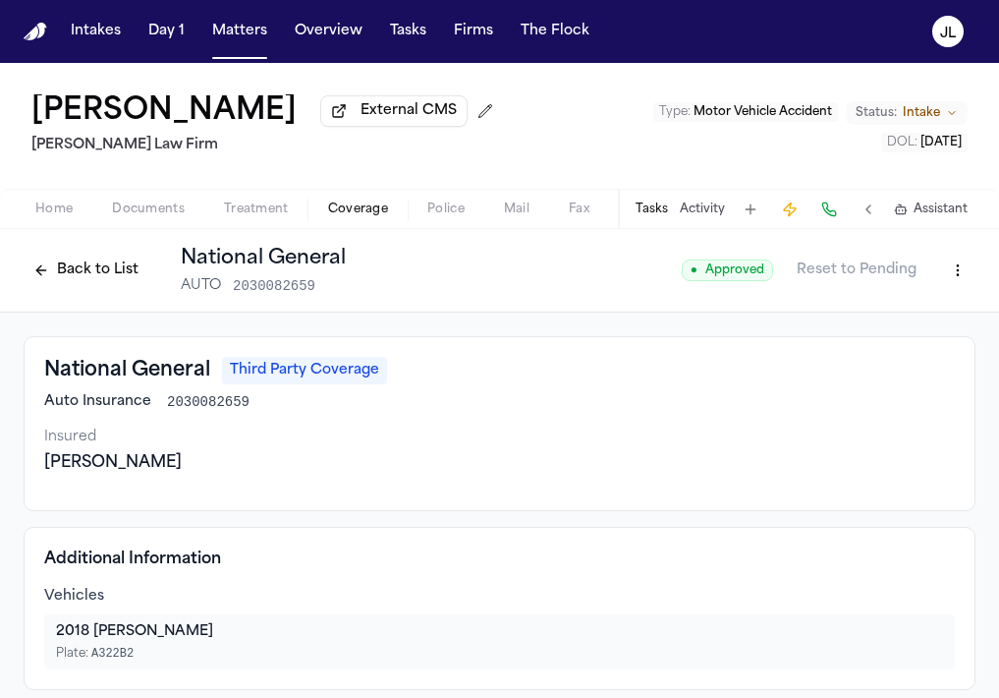
click at [50, 275] on button "Back to List" at bounding box center [86, 269] width 125 height 31
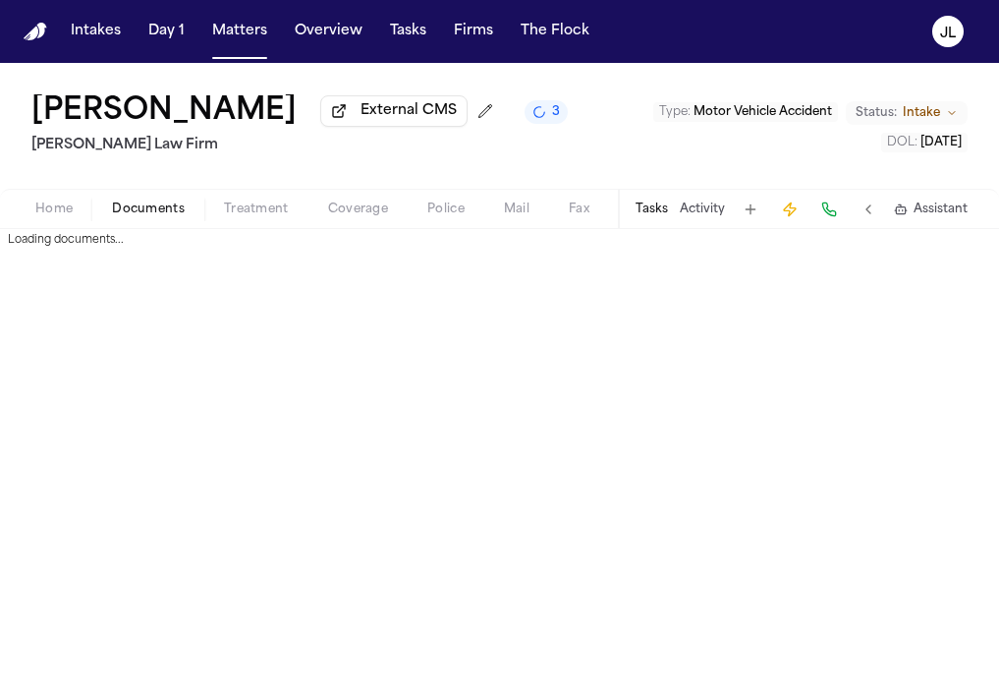
click at [166, 213] on span "Documents" at bounding box center [148, 209] width 73 height 16
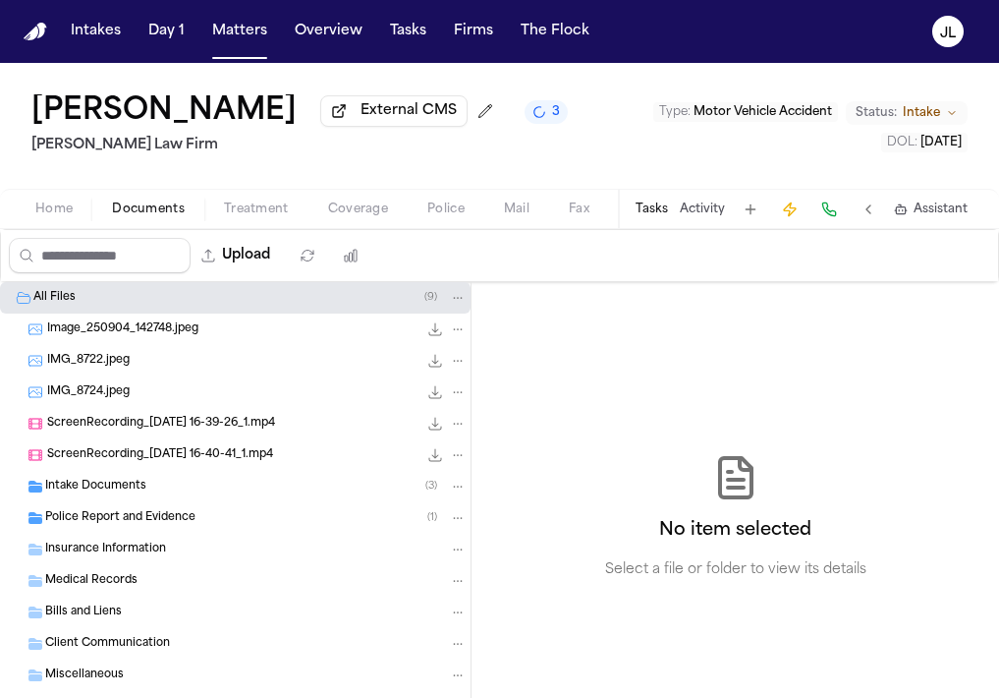
click at [128, 538] on div "Insurance Information" at bounding box center [235, 549] width 471 height 31
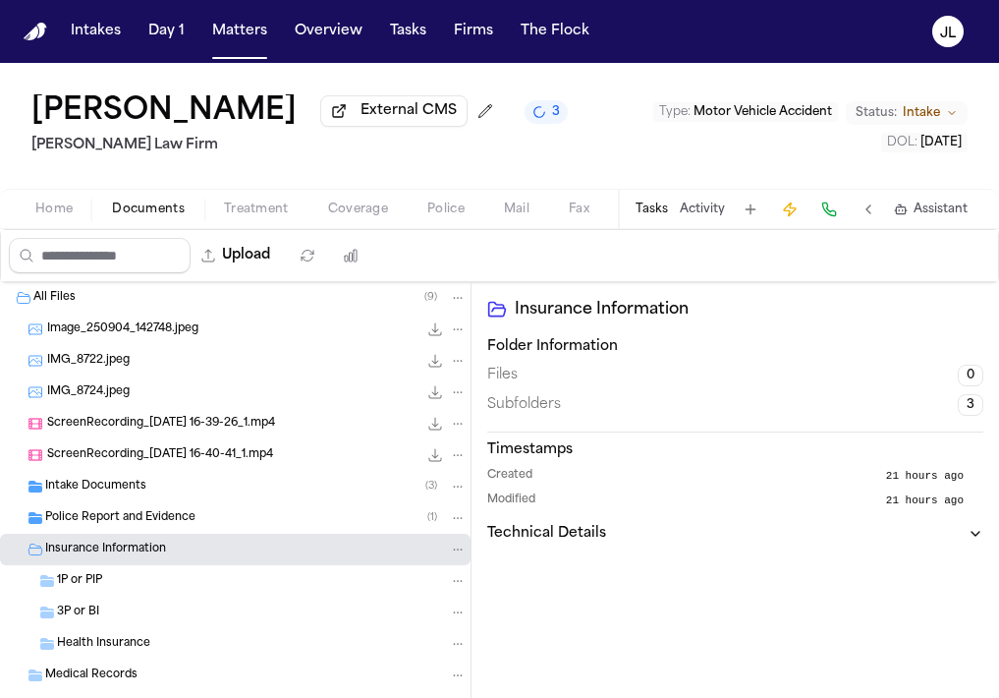
click at [128, 527] on span "Police Report and Evidence" at bounding box center [120, 518] width 150 height 17
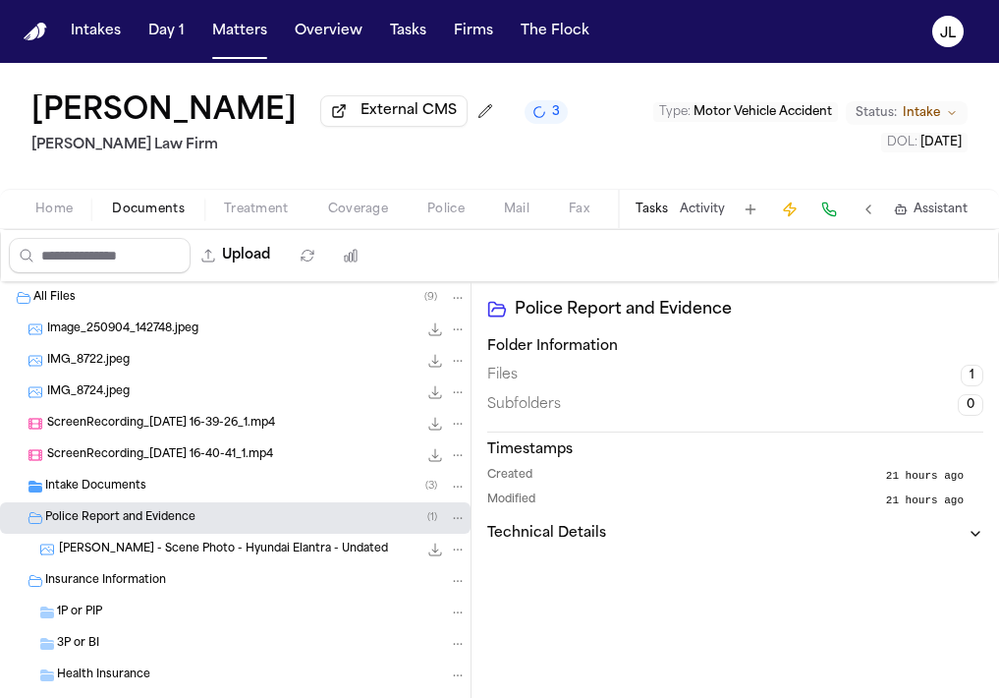
click at [119, 617] on div "1P or PIP" at bounding box center [262, 612] width 410 height 18
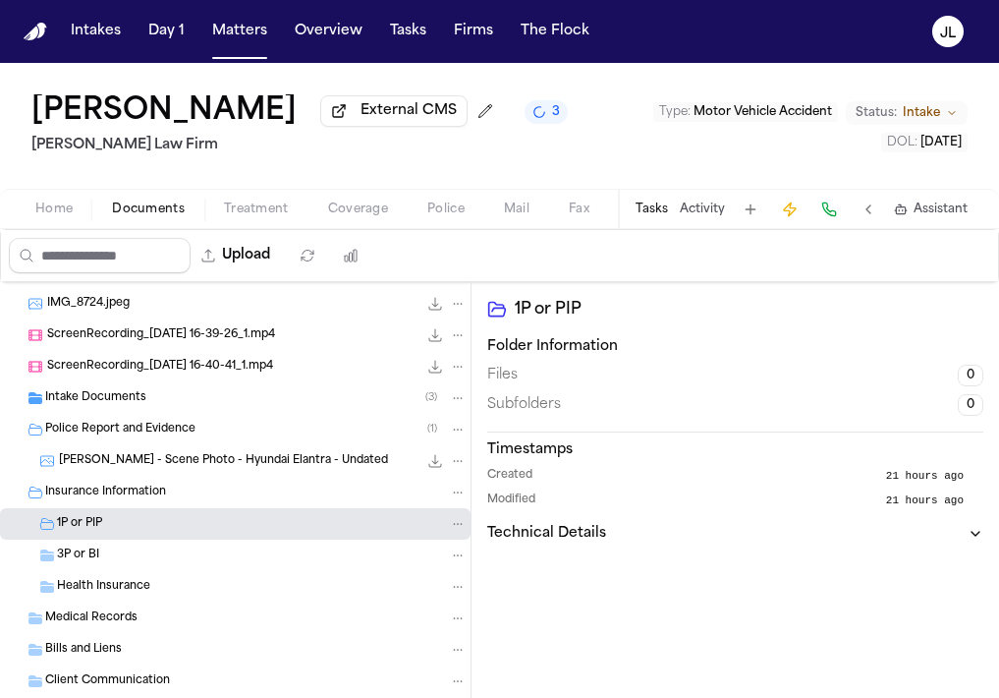
scroll to position [168, 0]
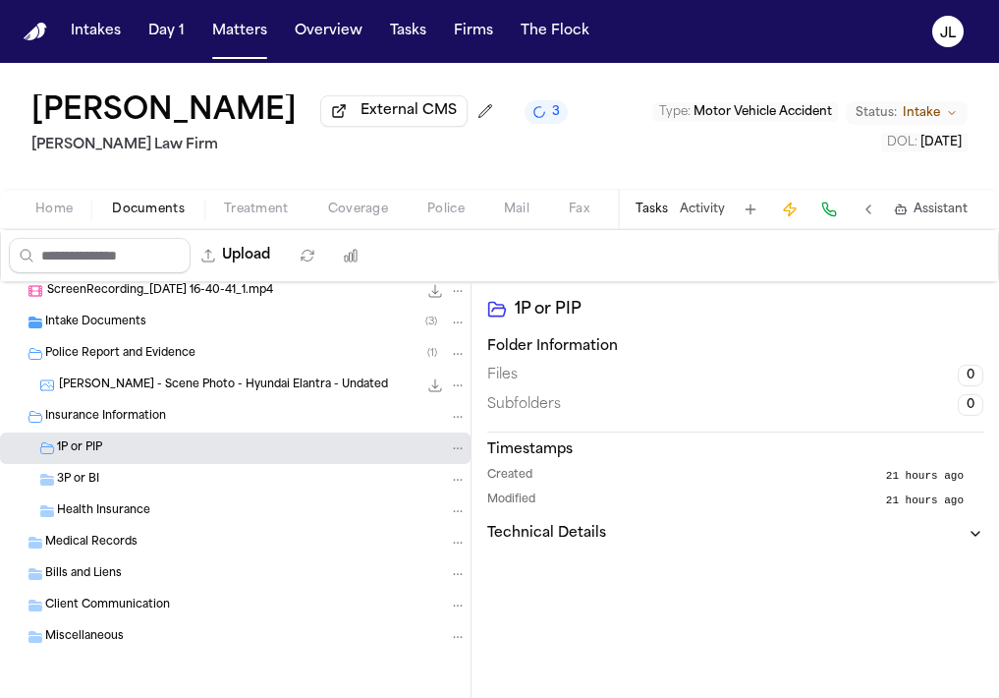
click at [74, 479] on span "3P or BI" at bounding box center [78, 480] width 42 height 17
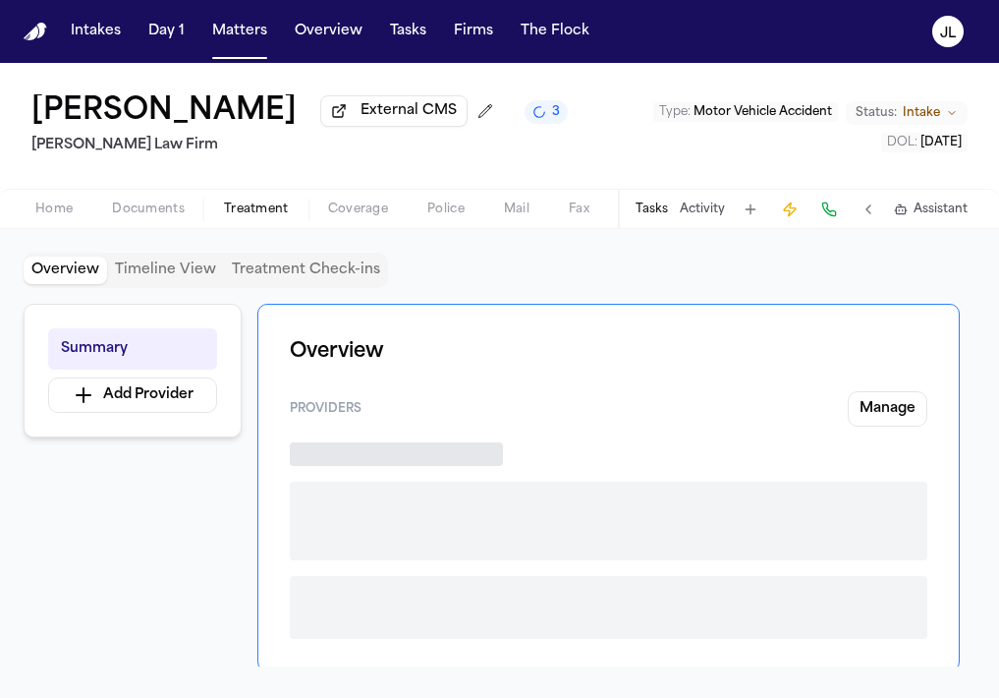
click at [279, 215] on span "Treatment" at bounding box center [256, 209] width 65 height 16
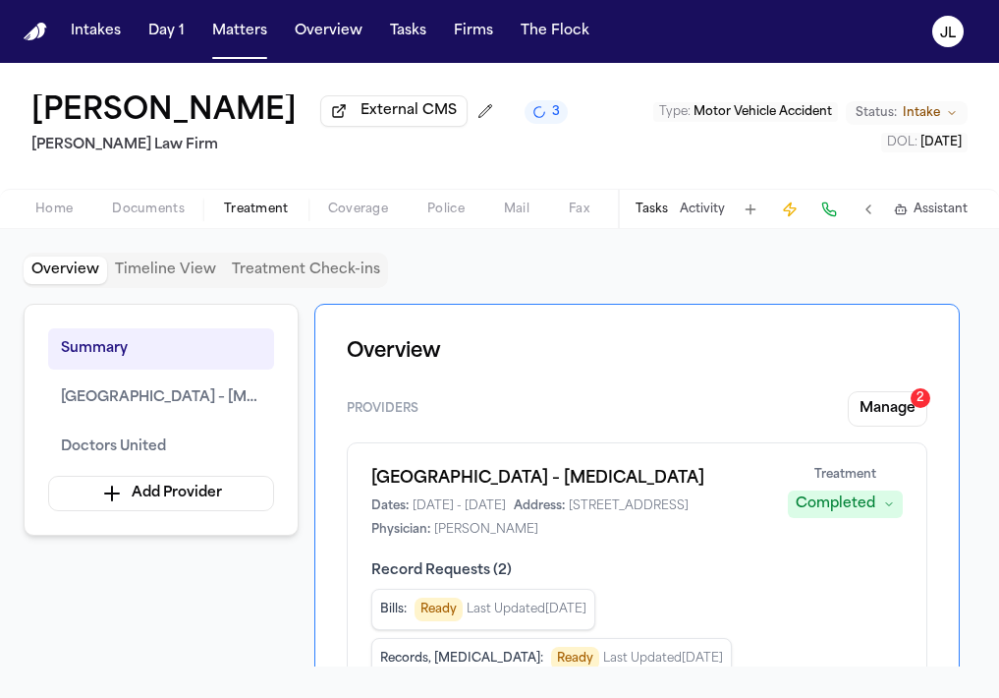
click at [362, 200] on div "Home Documents Treatment Coverage Police Mail Fax Demand Workspaces Artifacts T…" at bounding box center [499, 208] width 999 height 39
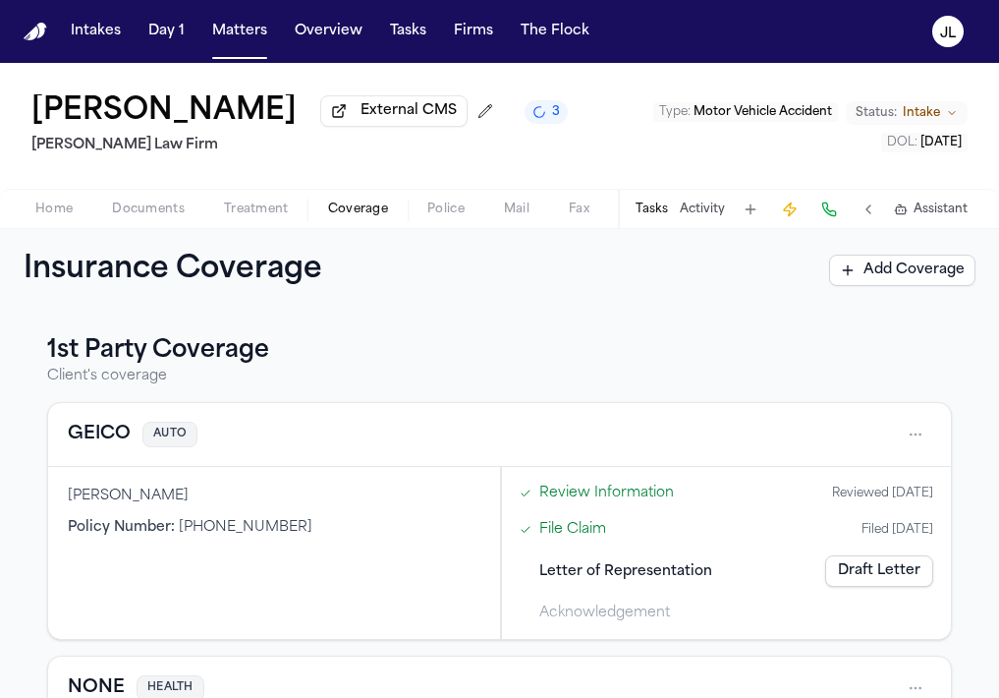
click at [362, 208] on span "Coverage" at bounding box center [358, 209] width 60 height 16
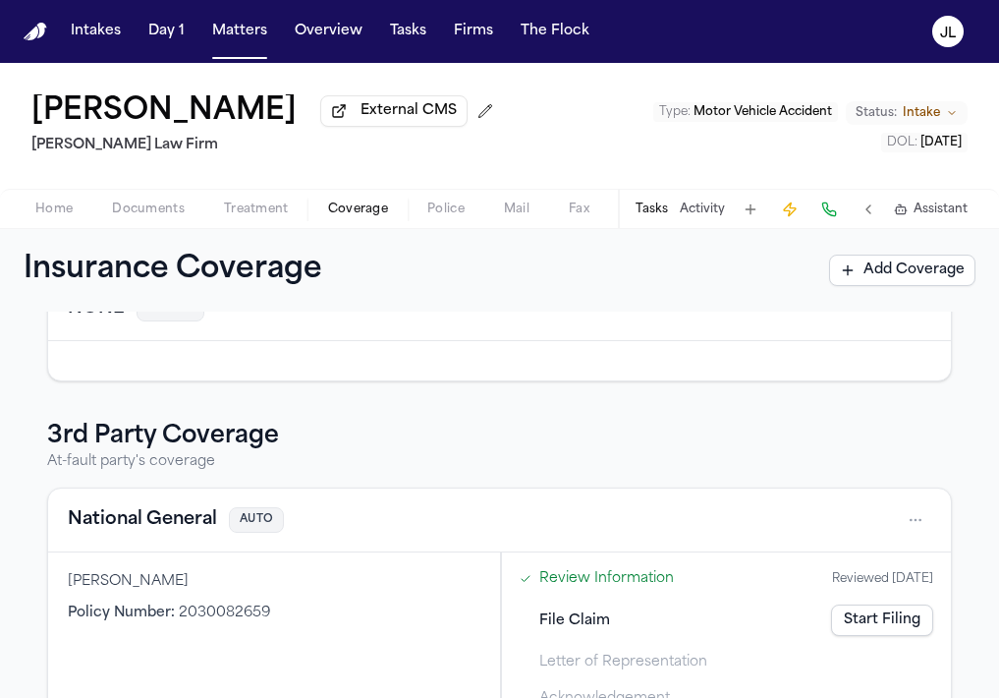
scroll to position [434, 0]
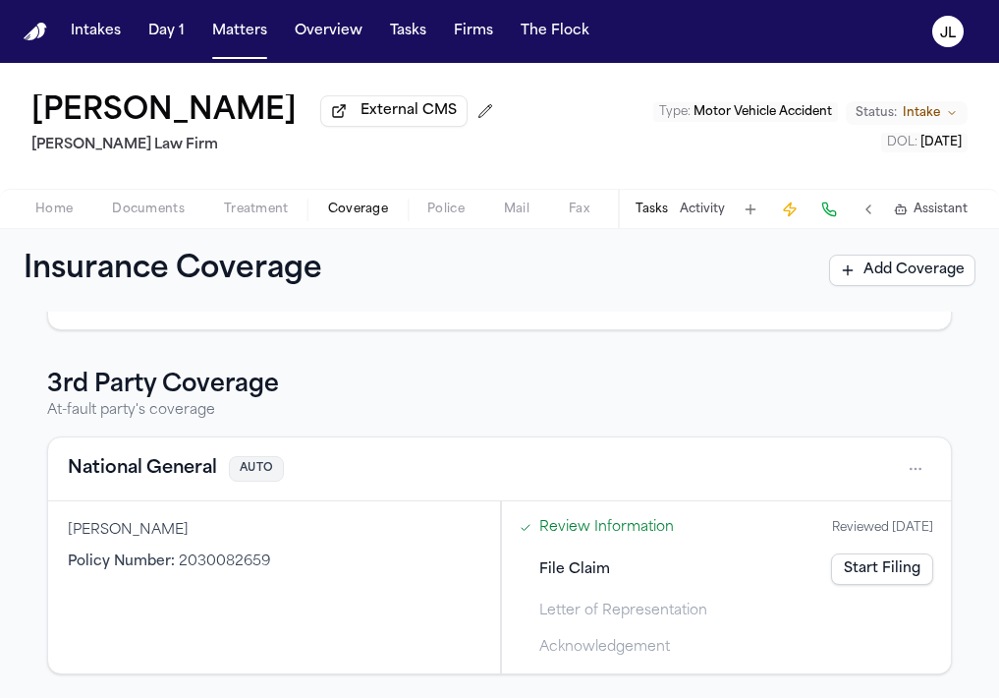
click at [171, 478] on button "National General" at bounding box center [142, 469] width 149 height 28
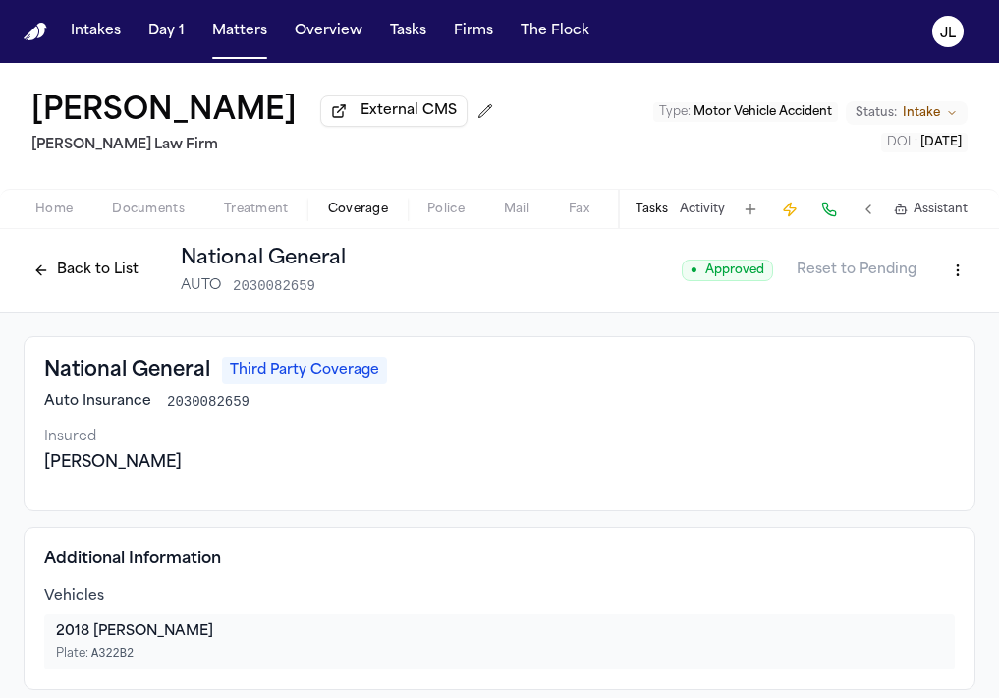
click at [72, 262] on button "Back to List" at bounding box center [86, 269] width 125 height 31
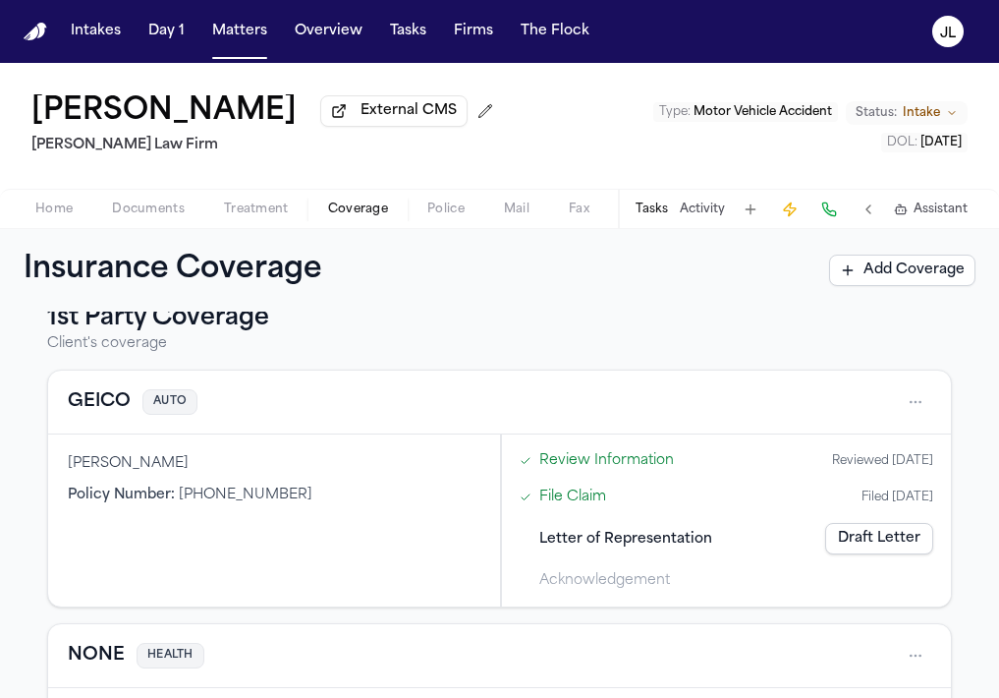
scroll to position [25, 0]
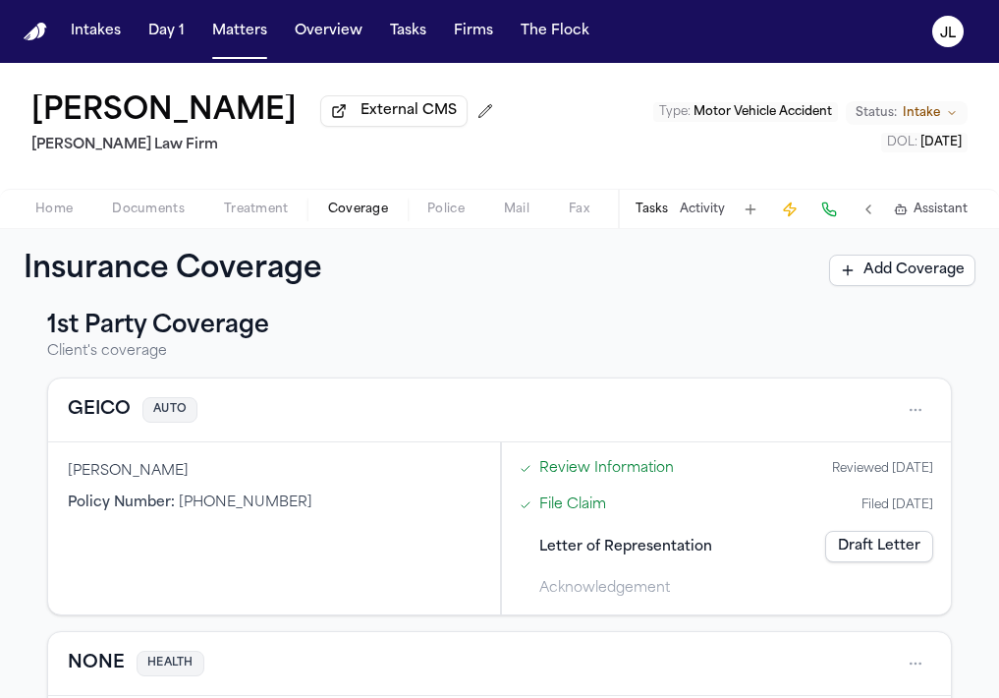
click at [120, 420] on button "GEICO" at bounding box center [99, 410] width 63 height 28
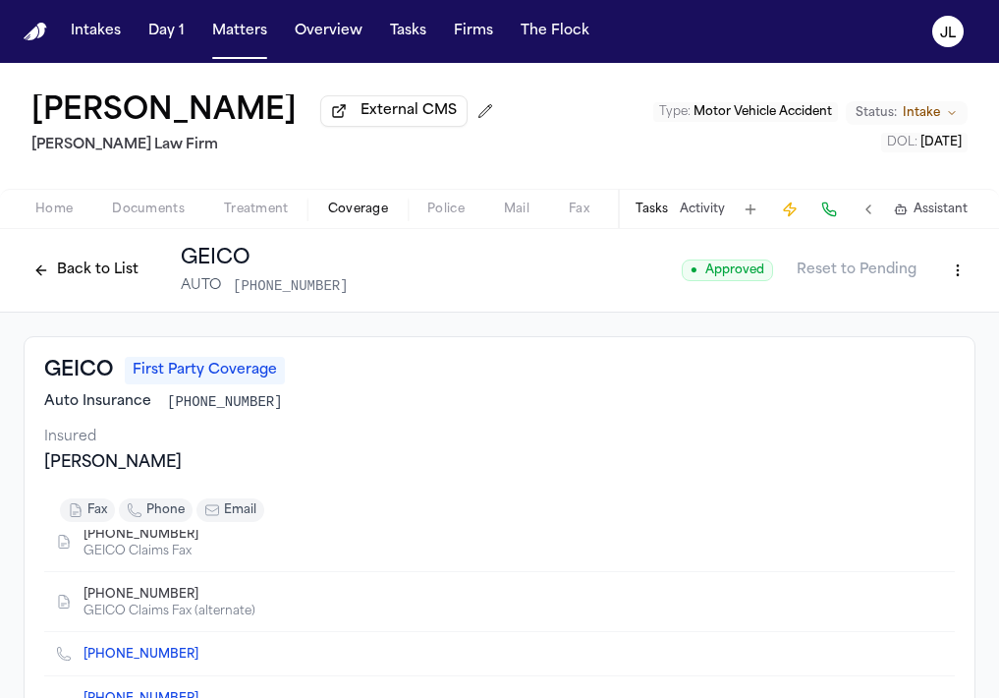
click at [111, 270] on button "Back to List" at bounding box center [86, 269] width 125 height 31
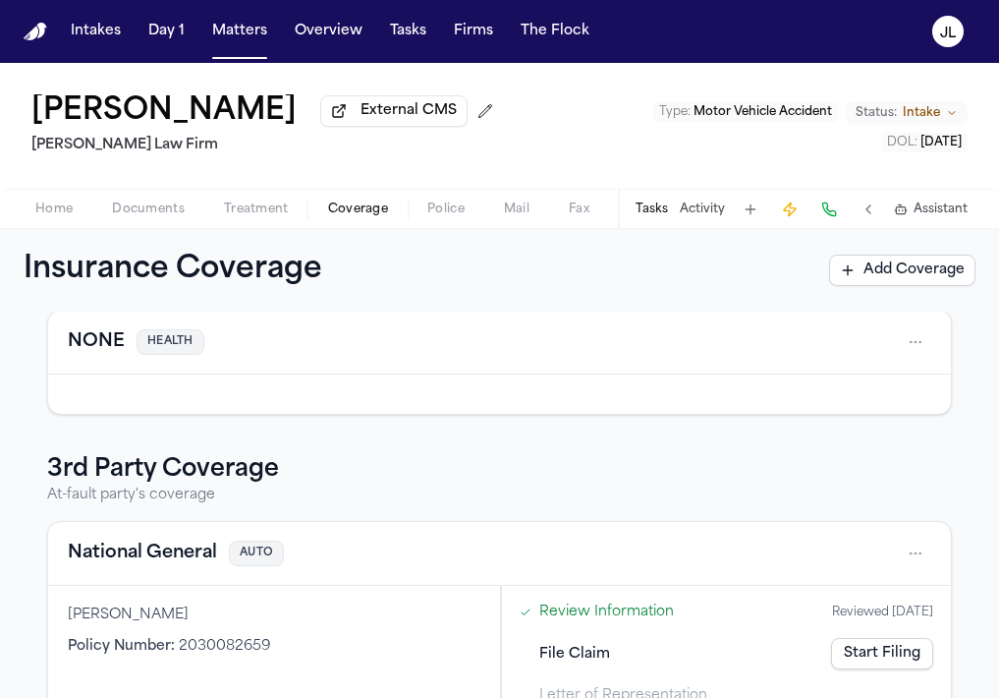
scroll to position [434, 0]
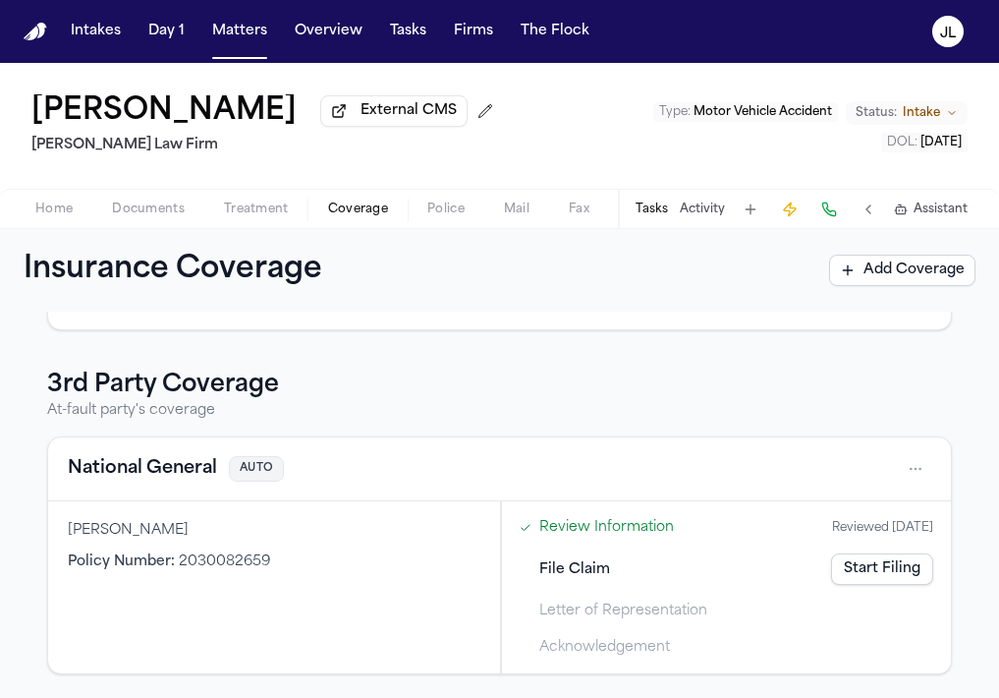
click at [153, 478] on button "National General" at bounding box center [142, 469] width 149 height 28
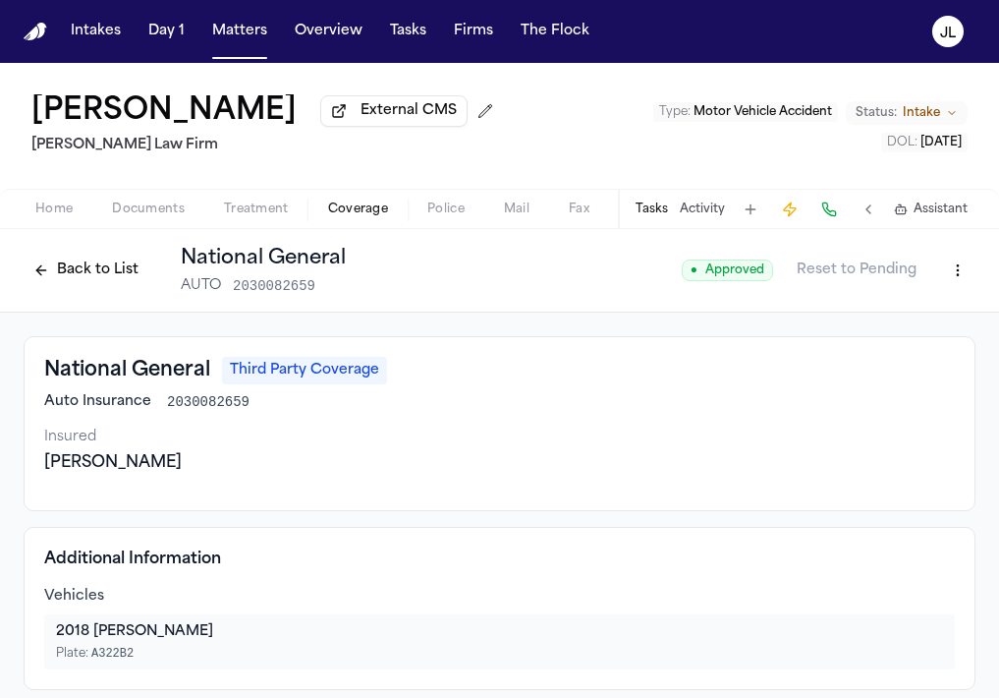
click at [97, 266] on button "Back to List" at bounding box center [86, 269] width 125 height 31
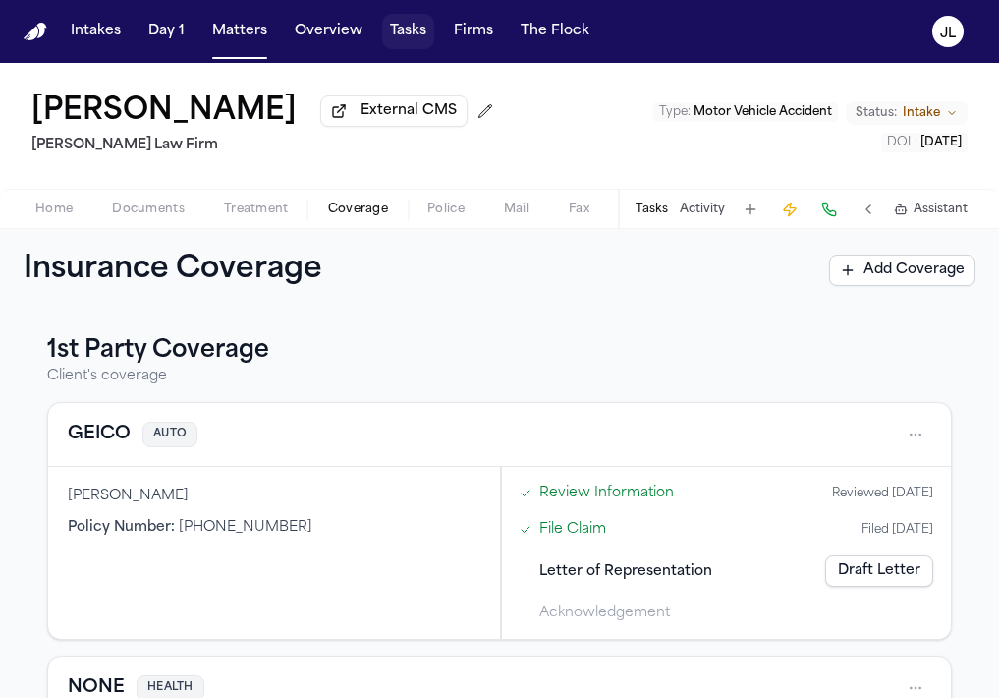
click at [396, 33] on button "Tasks" at bounding box center [408, 31] width 52 height 35
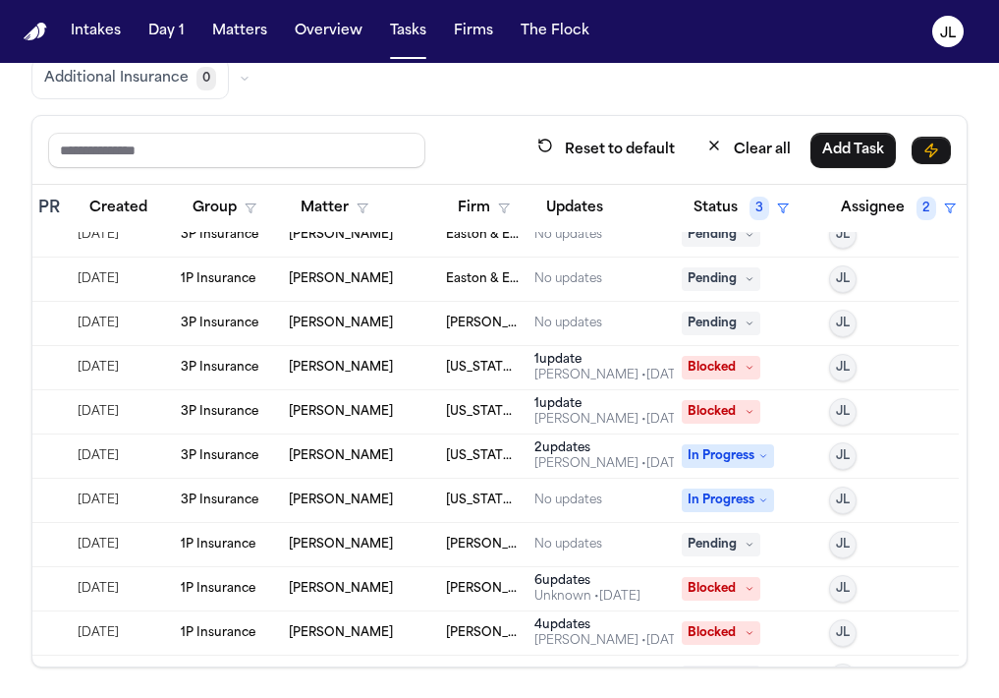
scroll to position [646, 464]
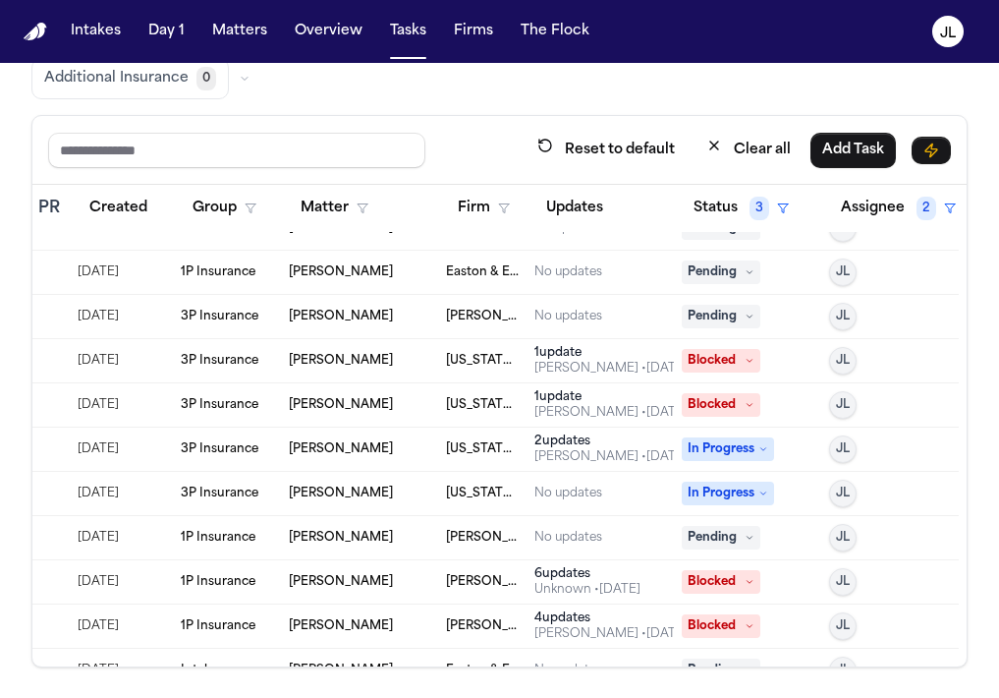
click at [591, 347] on div "1 update" at bounding box center [611, 353] width 153 height 16
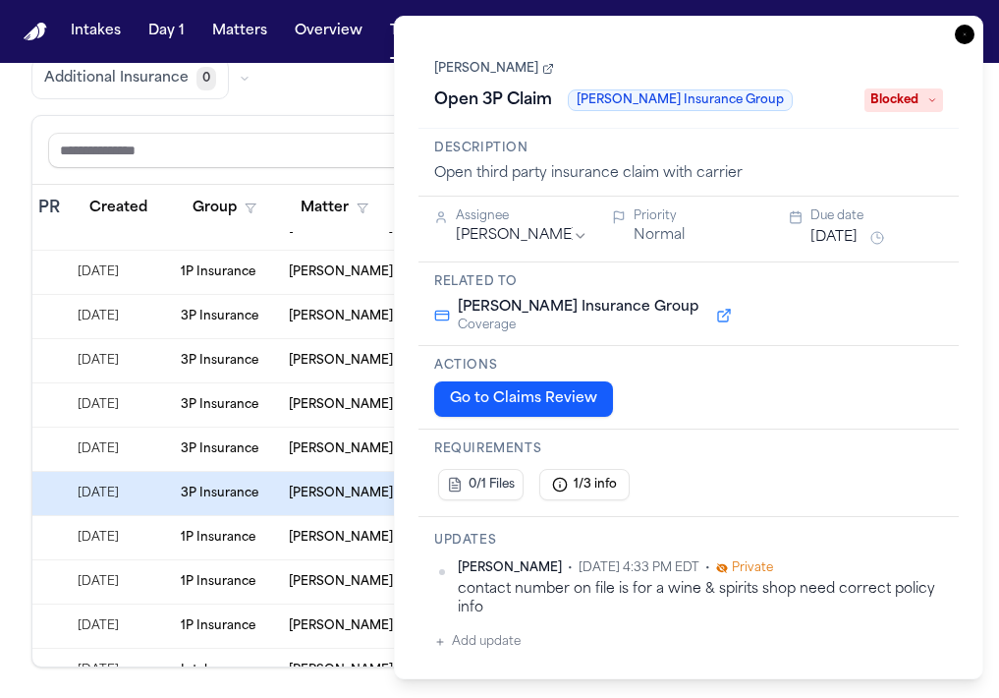
click at [963, 29] on icon "button" at bounding box center [965, 35] width 20 height 20
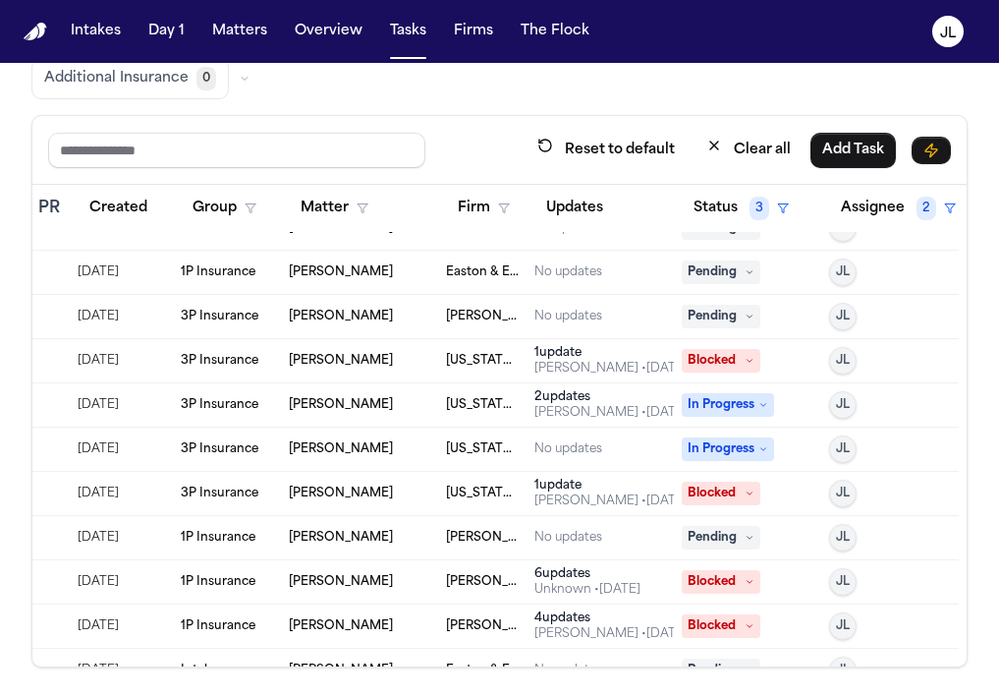
click at [579, 417] on div "Julie Lopez • 16d ago" at bounding box center [611, 413] width 153 height 16
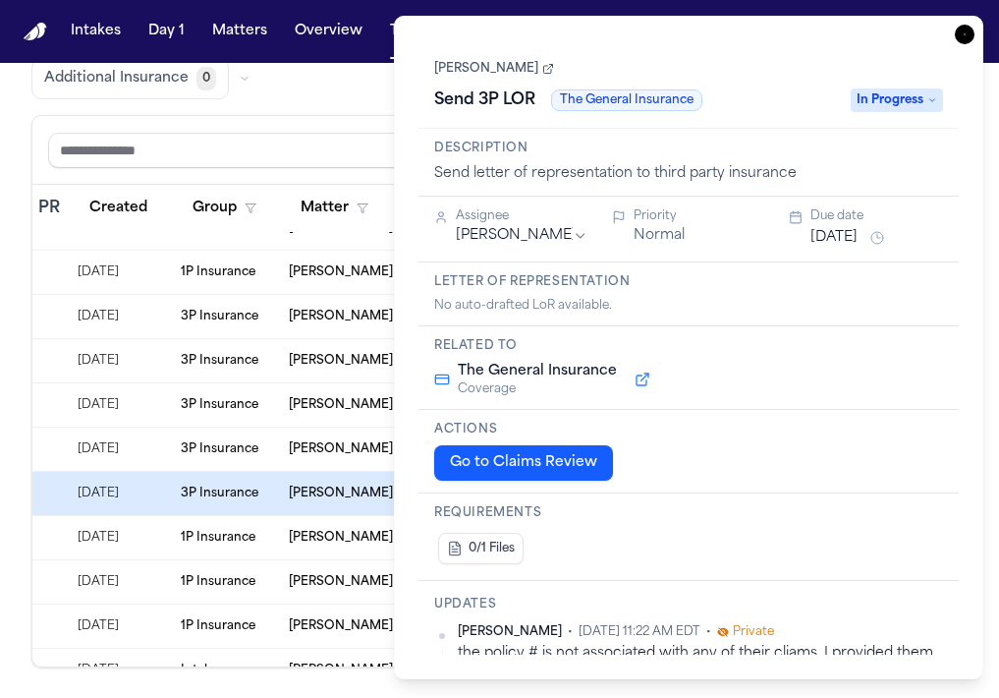
click at [969, 39] on icon "button" at bounding box center [965, 35] width 20 height 20
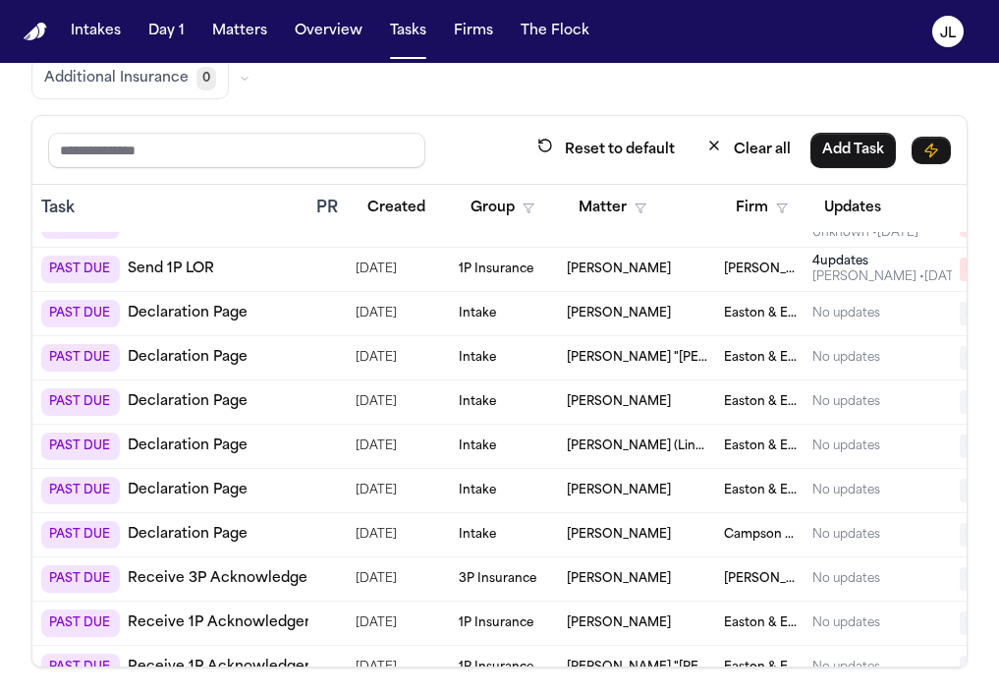
scroll to position [1002, 464]
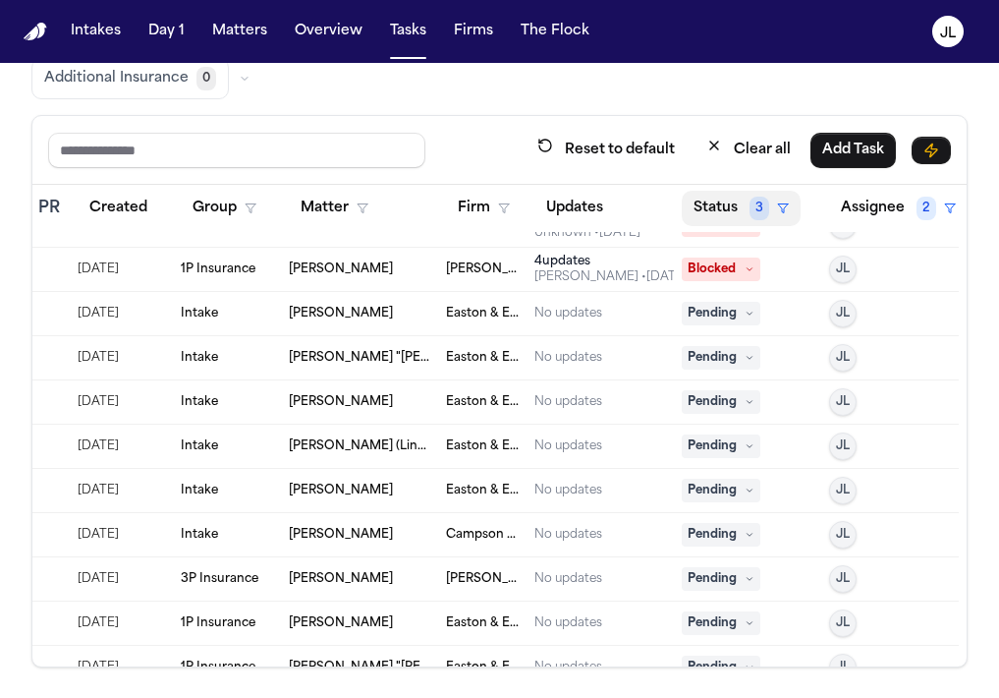
click at [723, 204] on button "Status 3" at bounding box center [741, 208] width 119 height 35
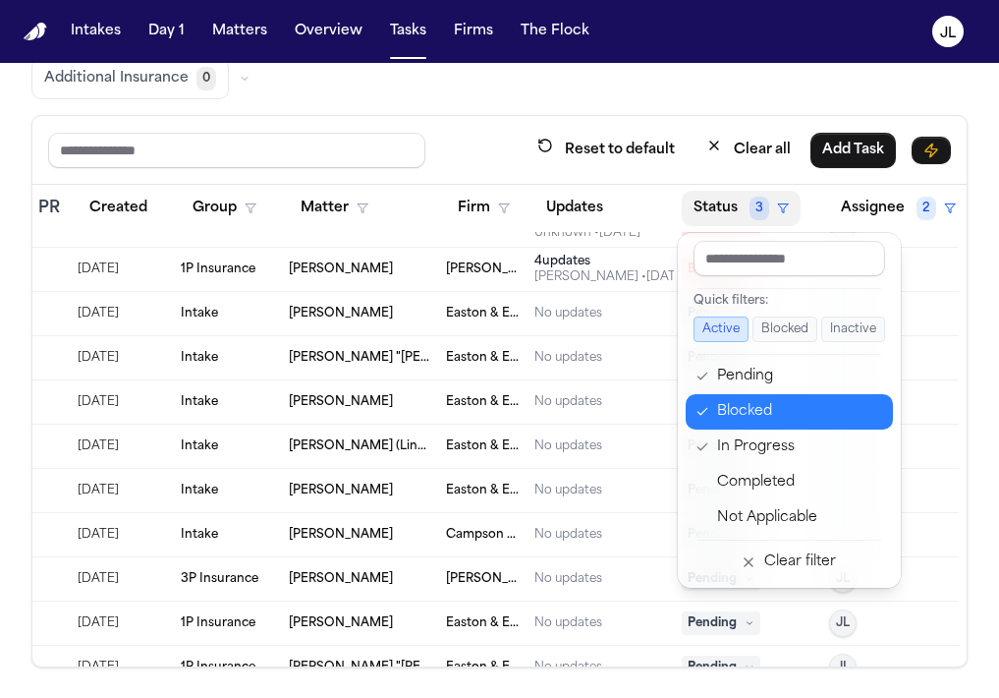
click at [736, 407] on div "Blocked" at bounding box center [799, 412] width 164 height 24
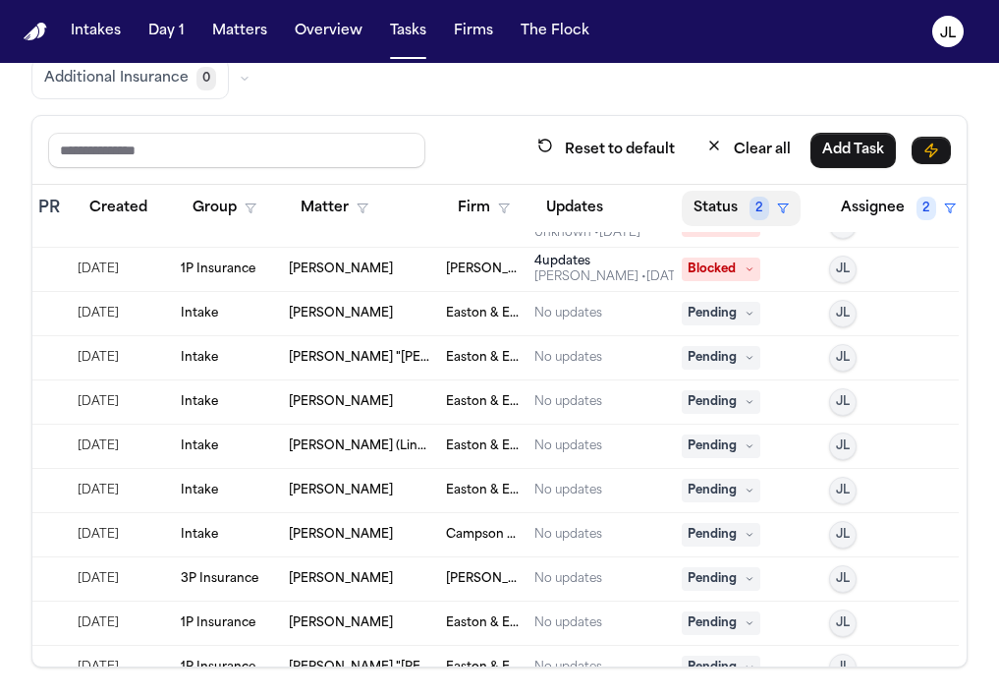
click at [750, 208] on span "2" at bounding box center [760, 209] width 20 height 24
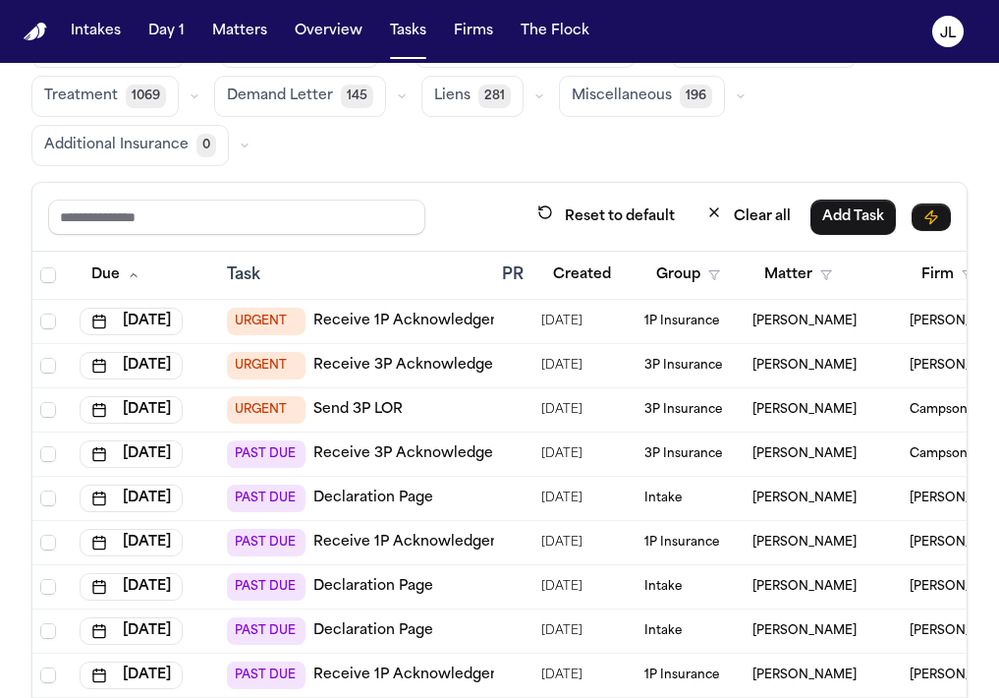
scroll to position [0, 0]
click at [187, 212] on input "text" at bounding box center [236, 216] width 377 height 35
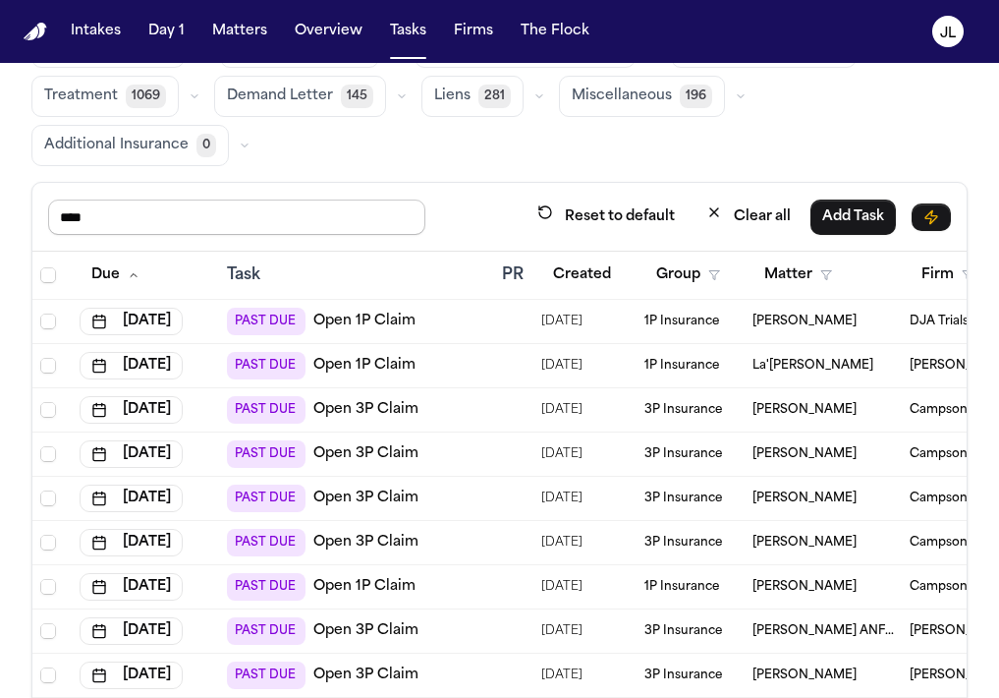
type input "****"
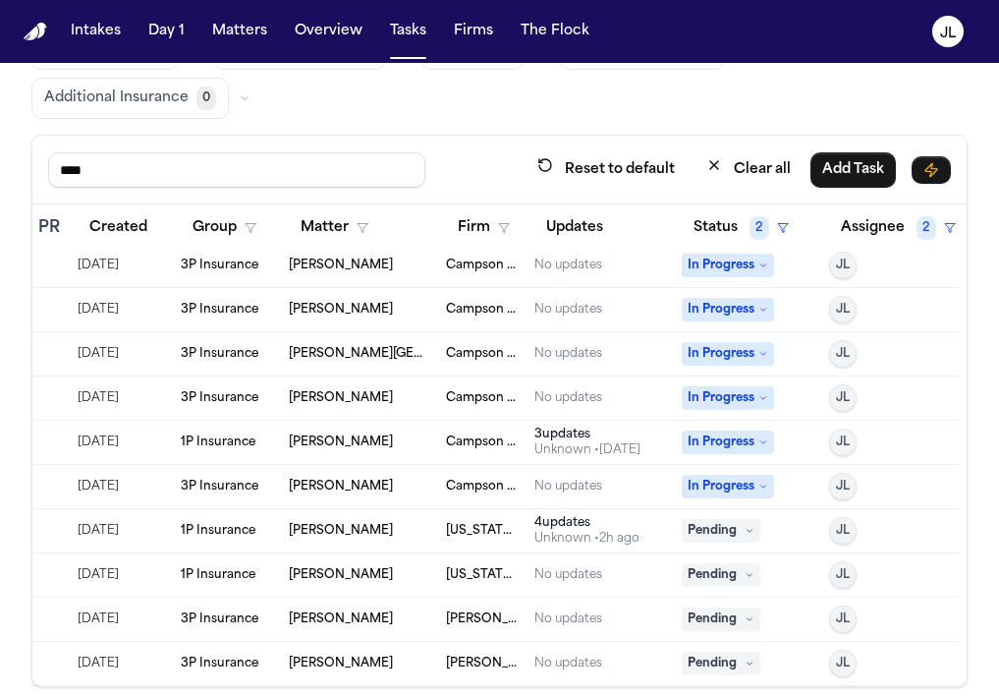
scroll to position [215, 0]
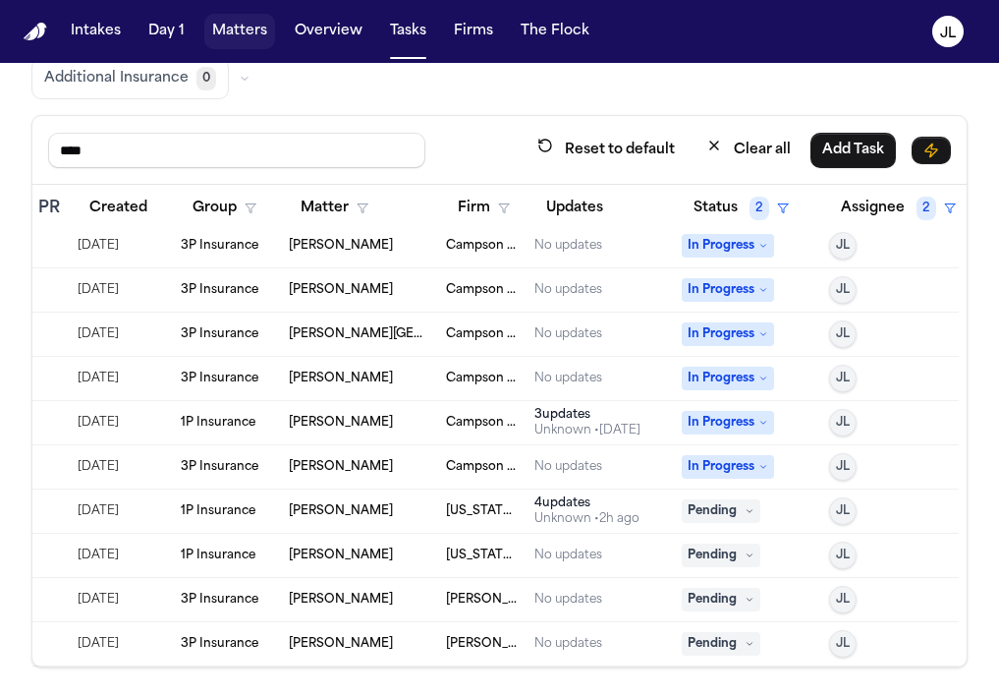
click at [230, 21] on button "Matters" at bounding box center [239, 31] width 71 height 35
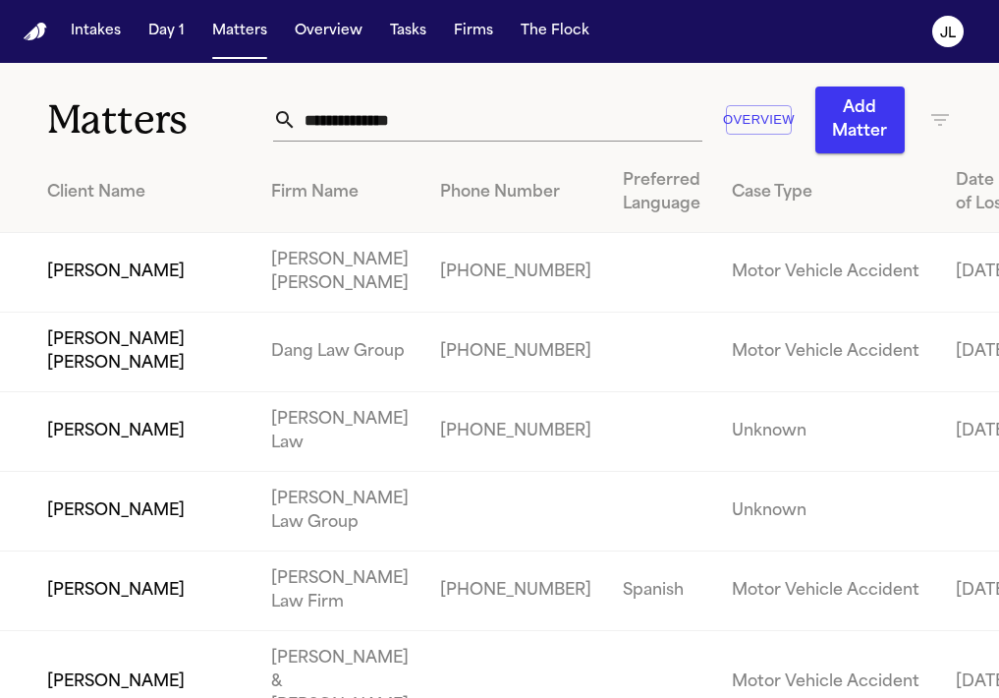
click at [486, 136] on input "text" at bounding box center [500, 119] width 406 height 43
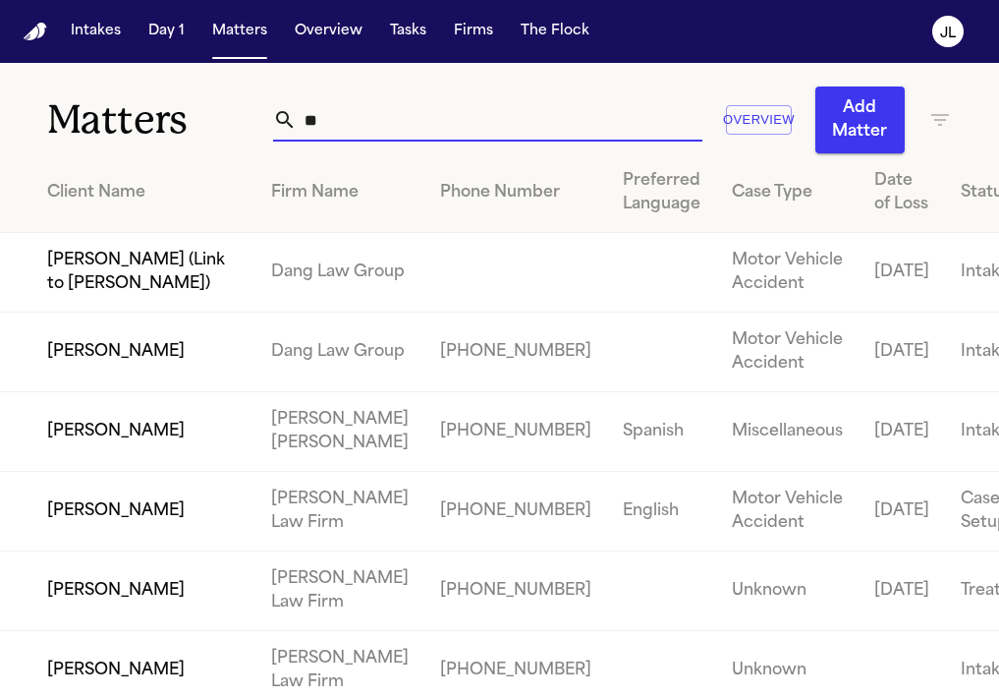
type input "*"
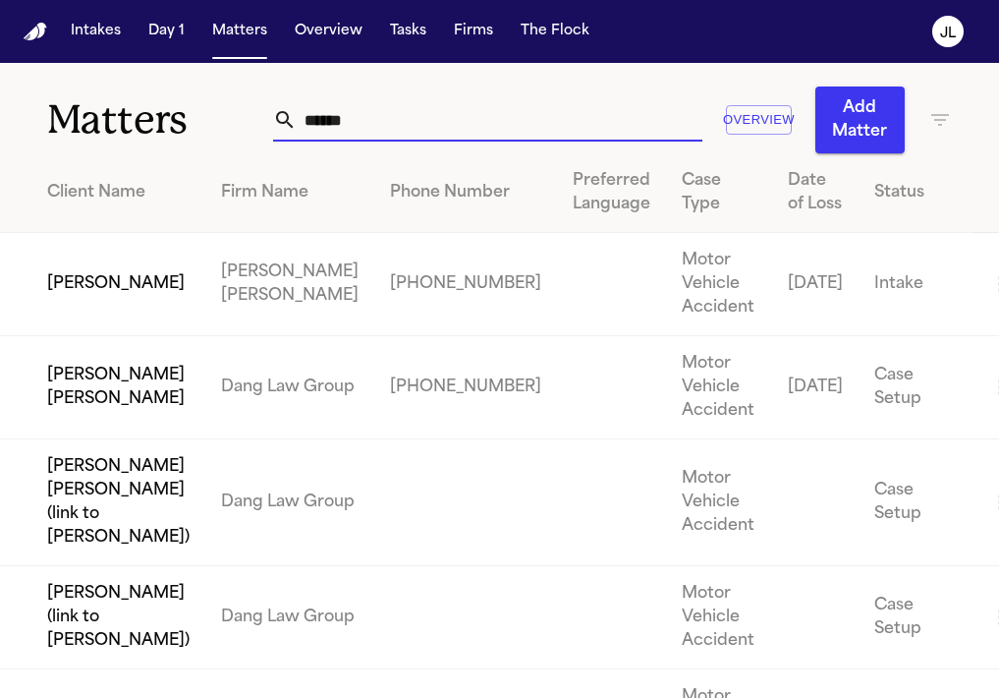
type input "******"
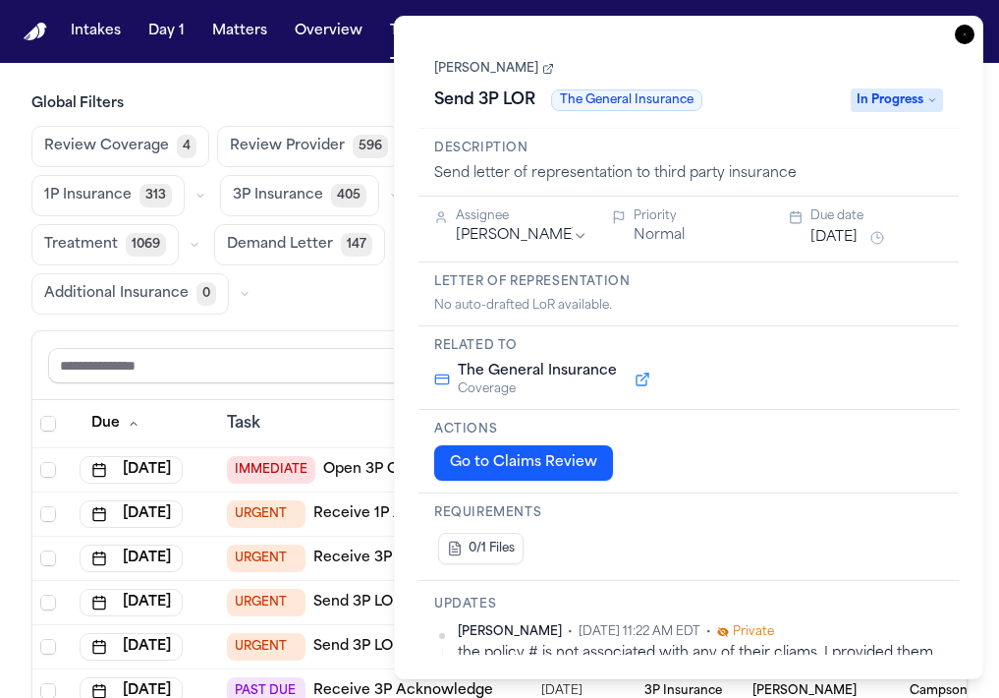
click at [966, 35] on icon "button" at bounding box center [965, 35] width 20 height 20
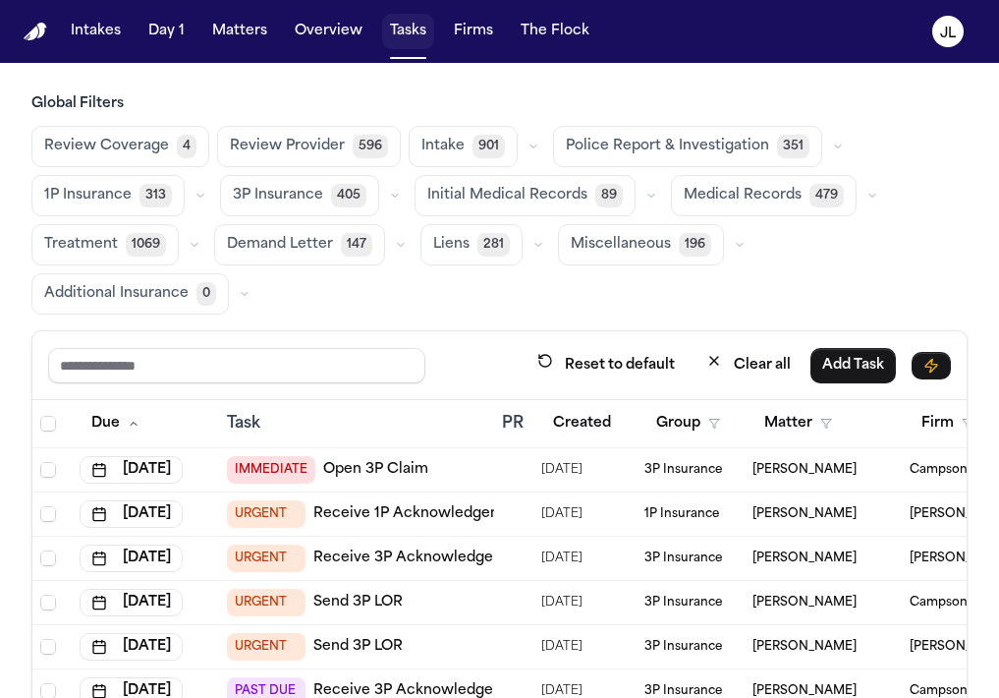
click at [415, 25] on button "Tasks" at bounding box center [408, 31] width 52 height 35
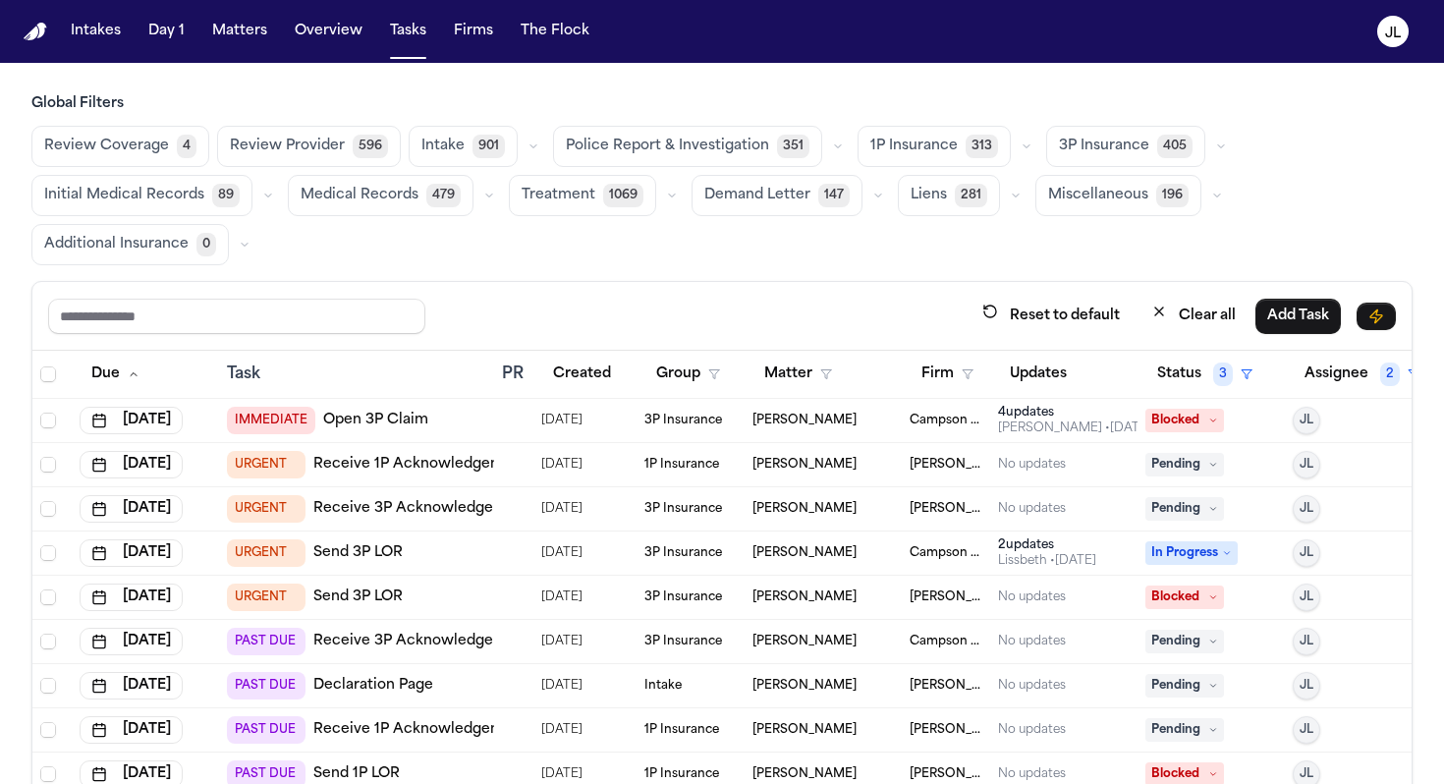
click at [998, 349] on div "Reset to default Clear all Add Task" at bounding box center [721, 316] width 1379 height 69
click at [998, 374] on button "Status 3" at bounding box center [1205, 374] width 119 height 35
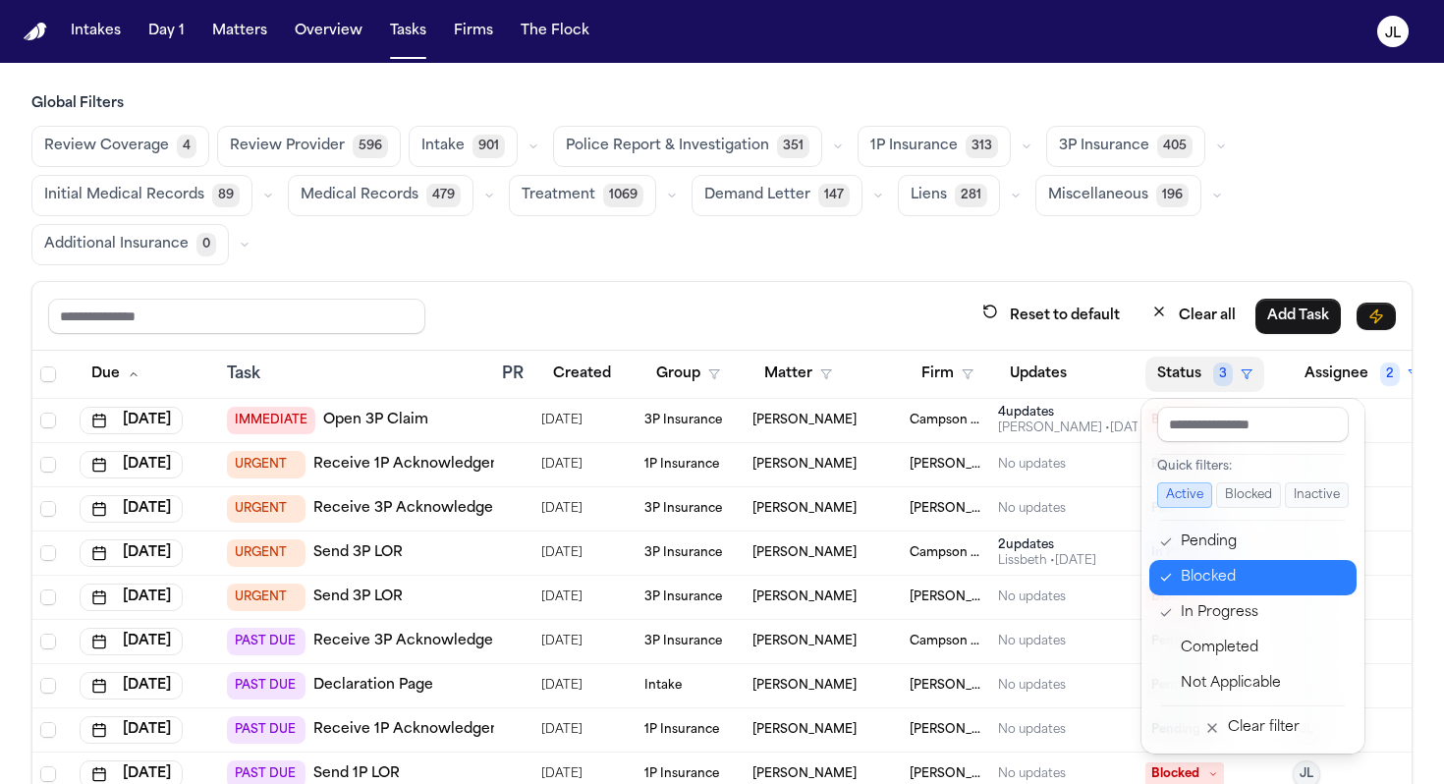
click at [998, 578] on div "Blocked" at bounding box center [1263, 578] width 164 height 24
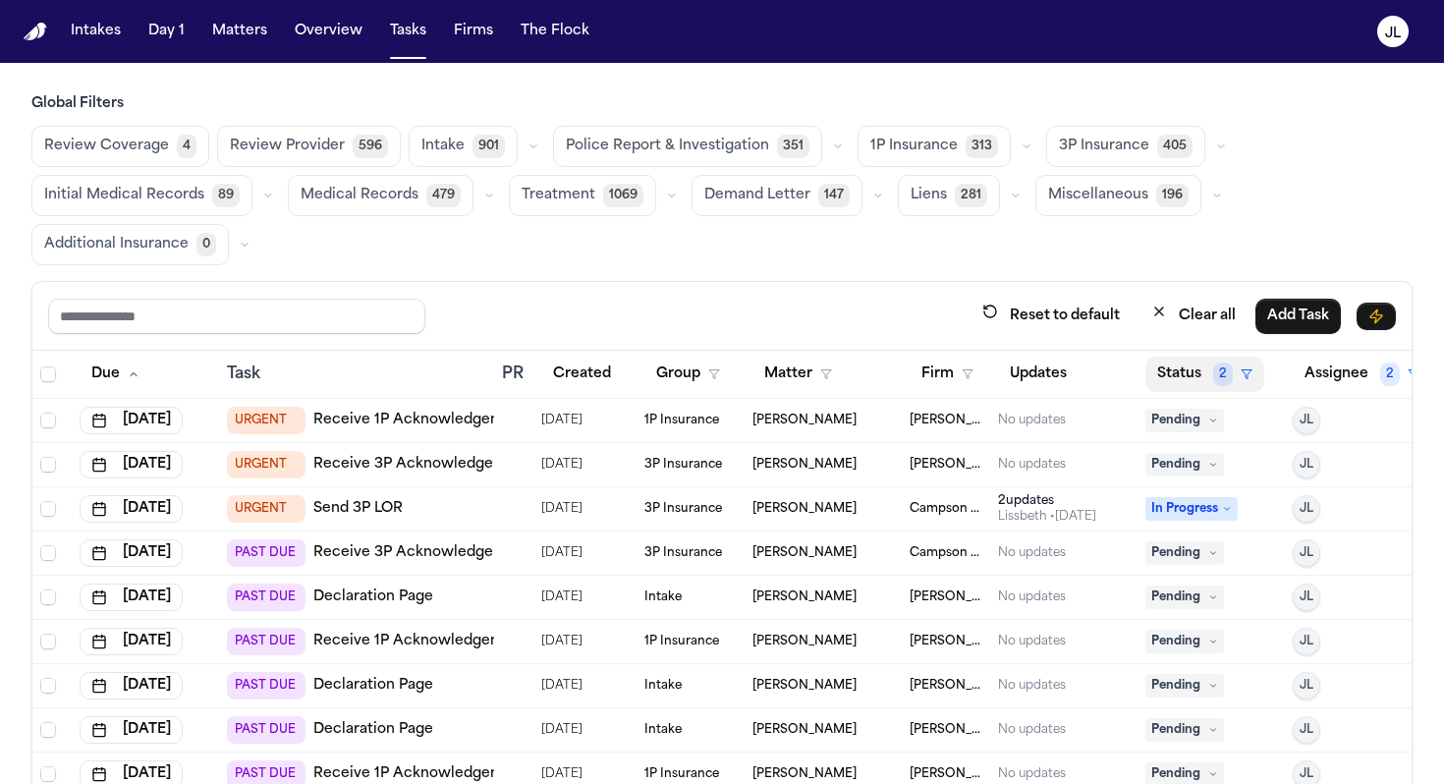
click at [998, 367] on button "Status 2" at bounding box center [1205, 374] width 119 height 35
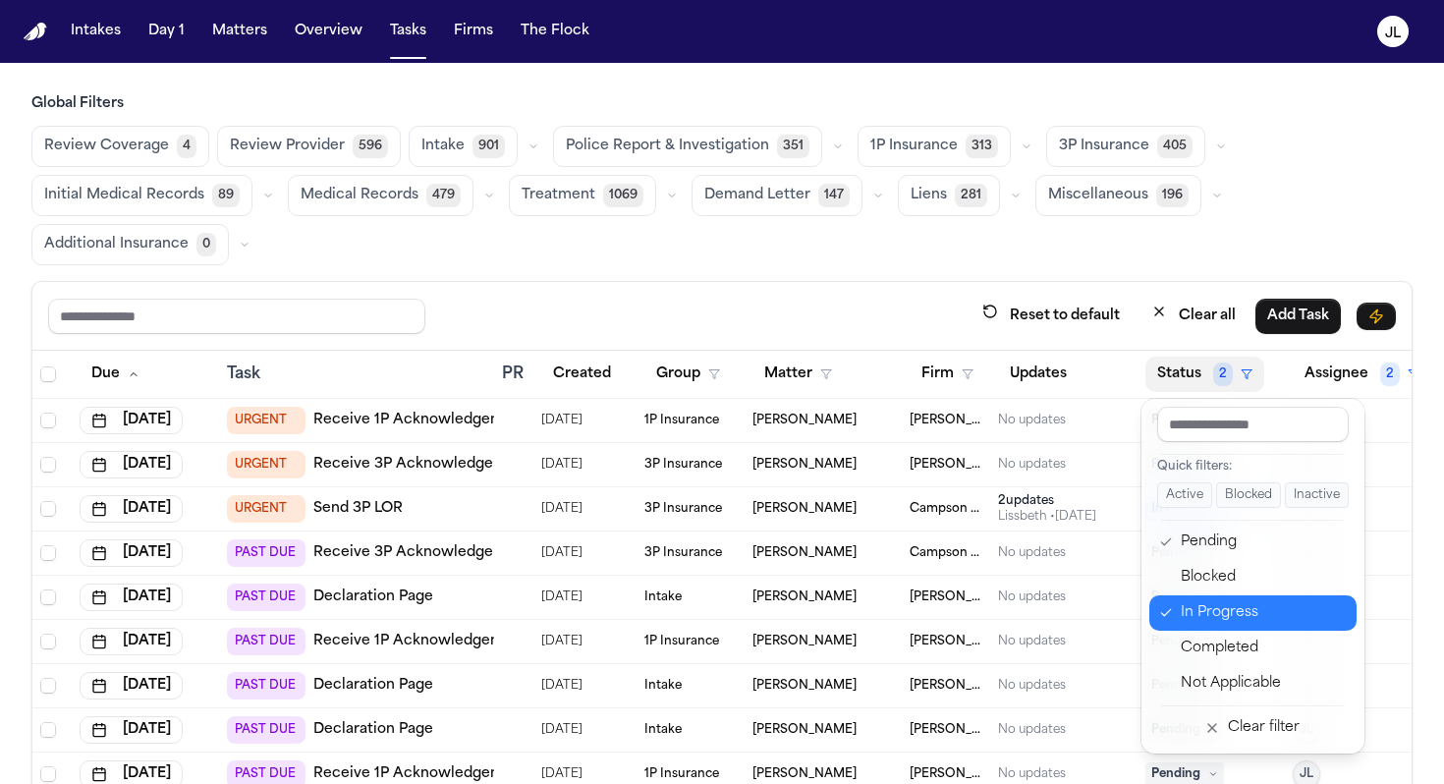
click at [998, 603] on div "In Progress" at bounding box center [1263, 613] width 164 height 24
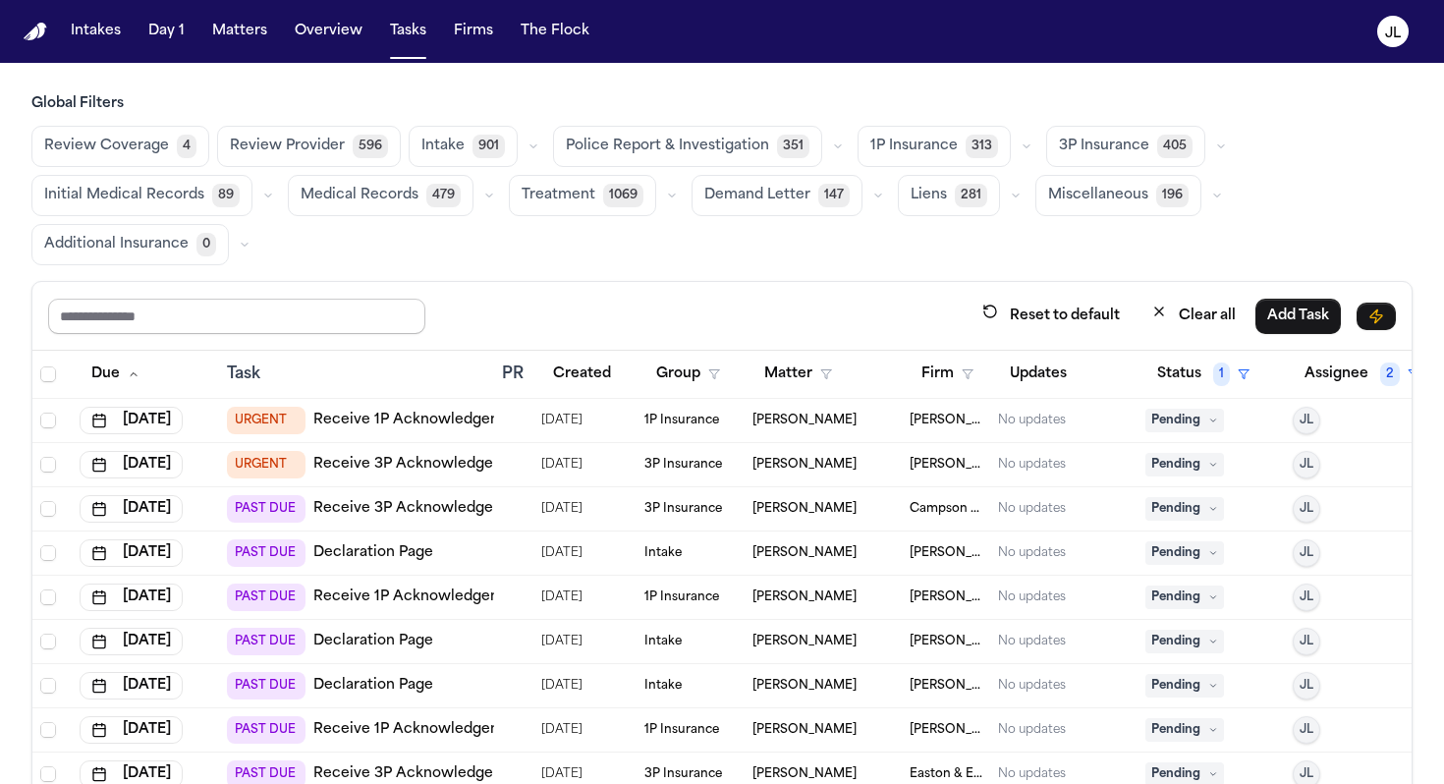
click at [351, 299] on input "text" at bounding box center [236, 316] width 377 height 35
type input "****"
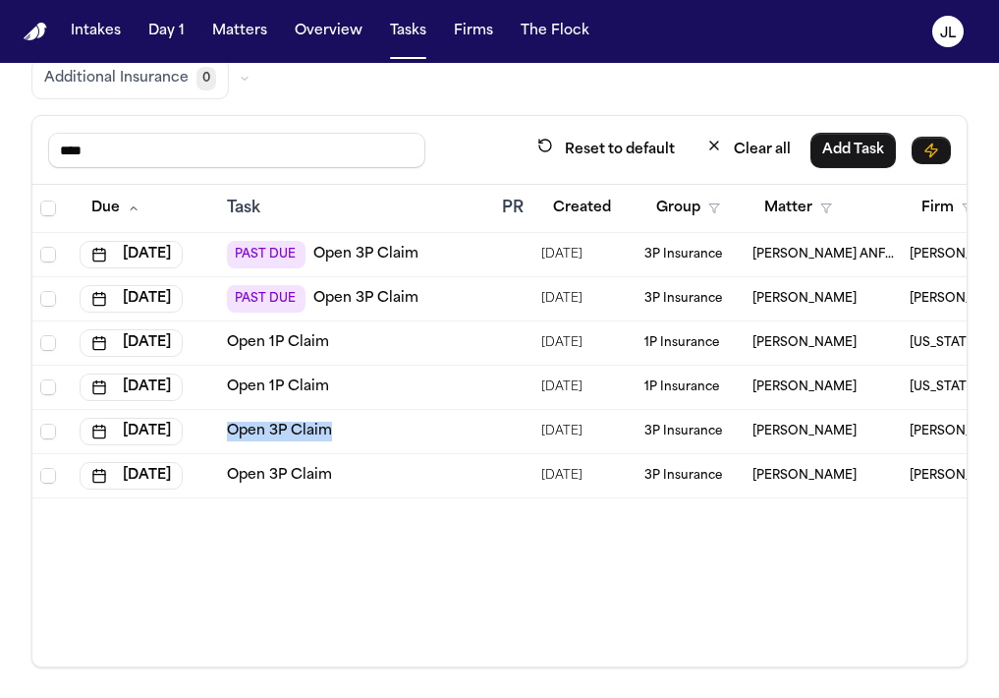
click at [278, 473] on link "Open 3P Claim" at bounding box center [279, 476] width 105 height 20
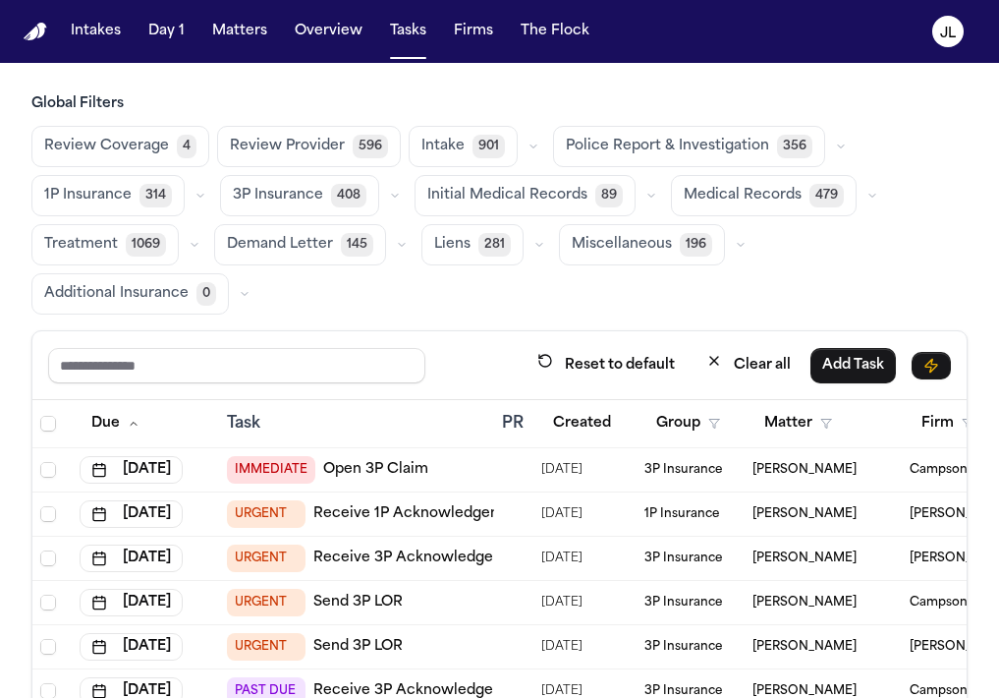
click at [240, 357] on input "text" at bounding box center [236, 365] width 377 height 35
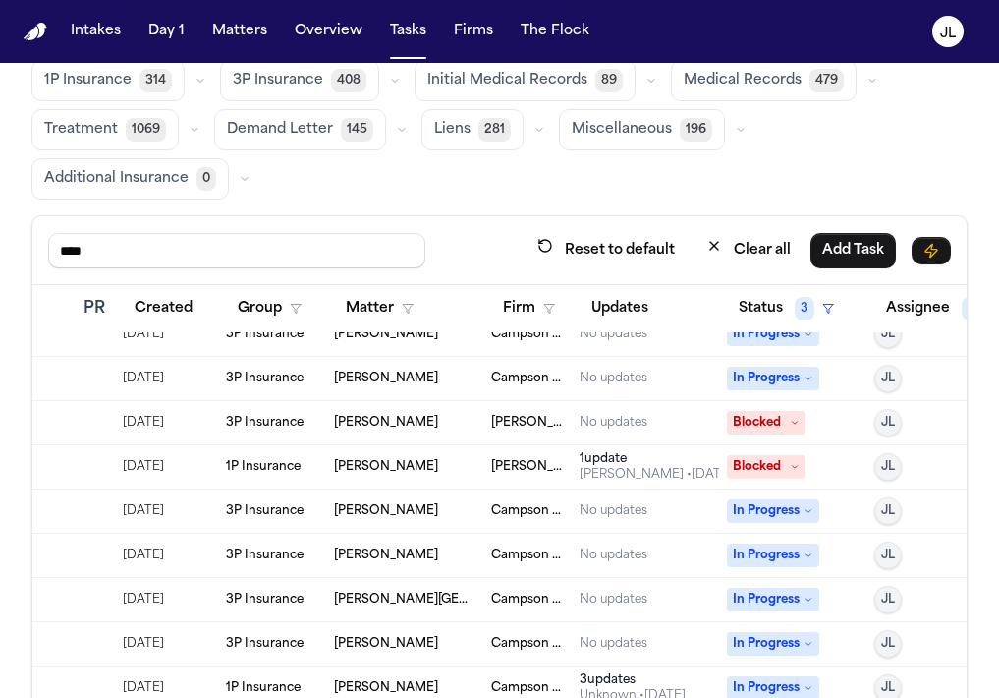
scroll to position [1021, 419]
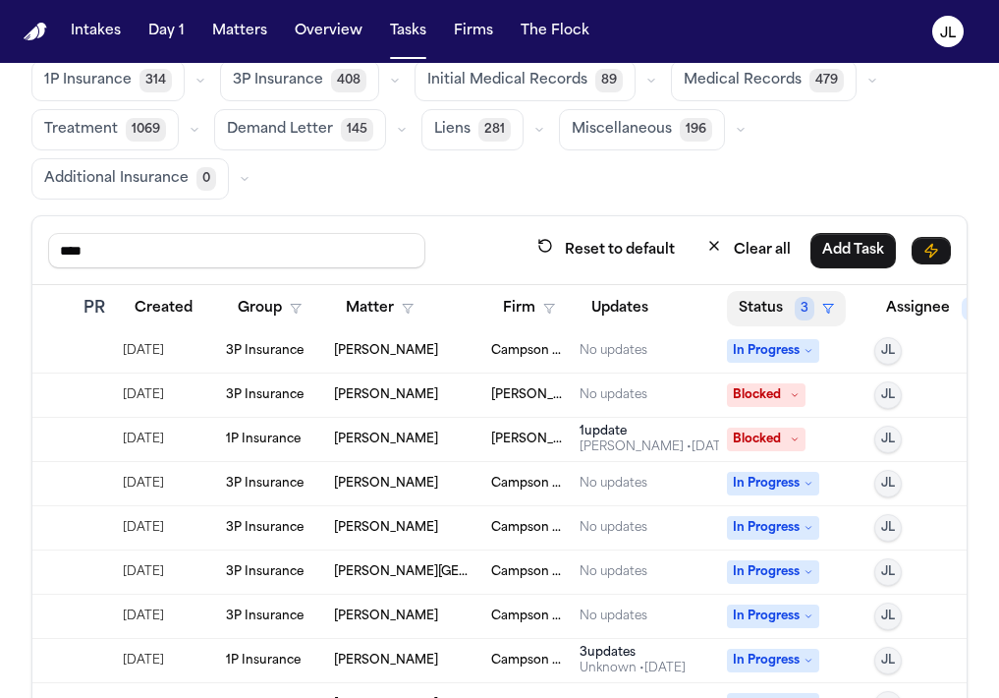
click at [803, 294] on button "Status 3" at bounding box center [786, 308] width 119 height 35
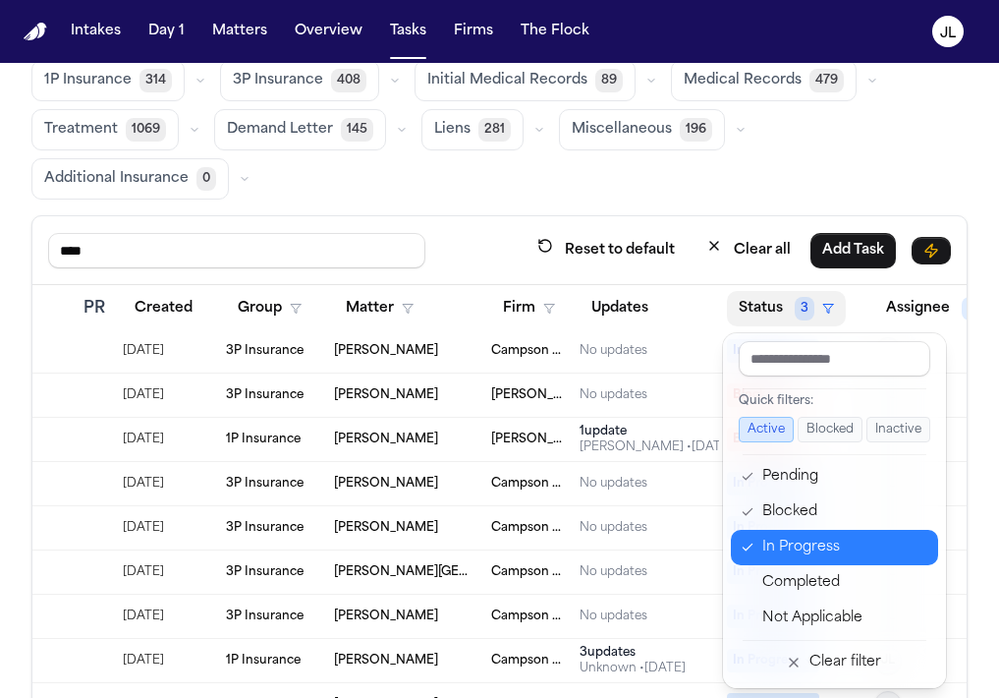
click at [830, 536] on div "In Progress" at bounding box center [844, 547] width 164 height 24
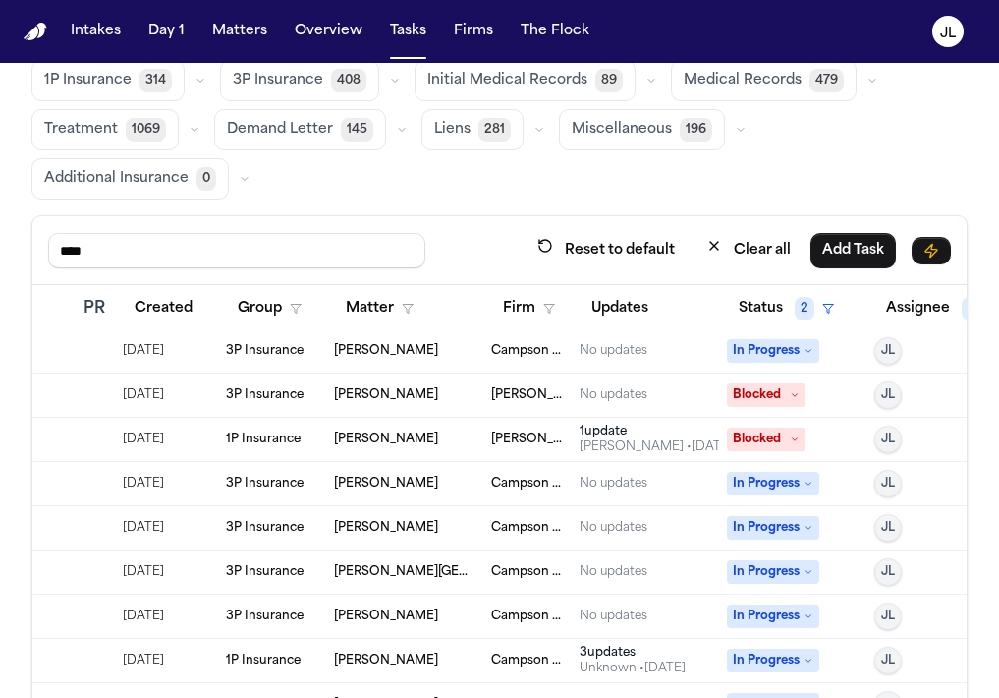
scroll to position [451, 419]
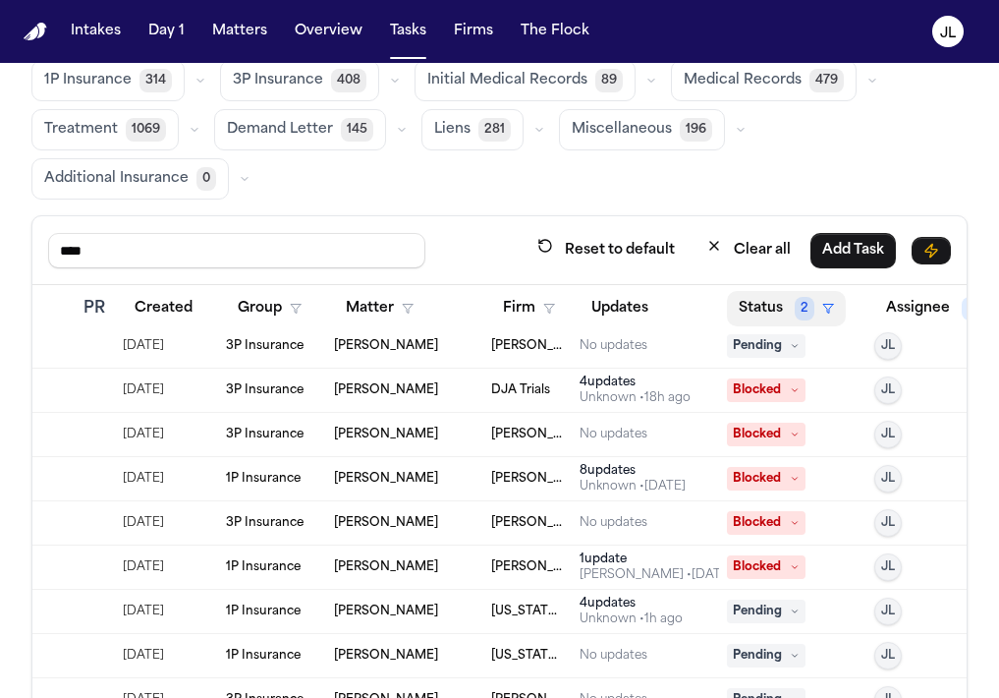
click at [770, 300] on button "Status 2" at bounding box center [786, 308] width 119 height 35
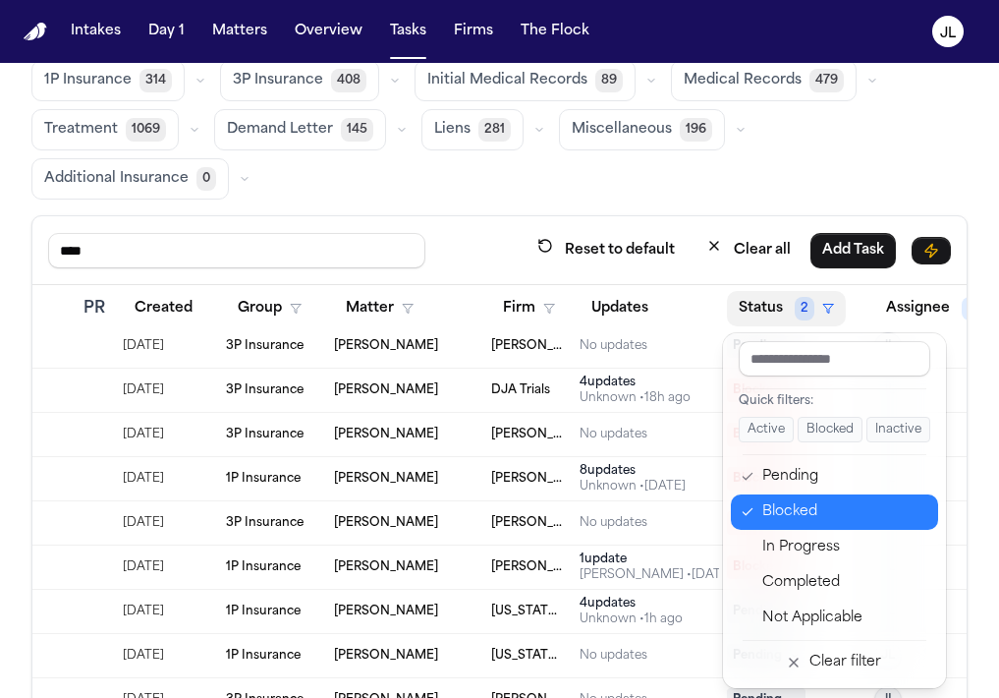
click at [779, 505] on div "Blocked" at bounding box center [844, 512] width 164 height 24
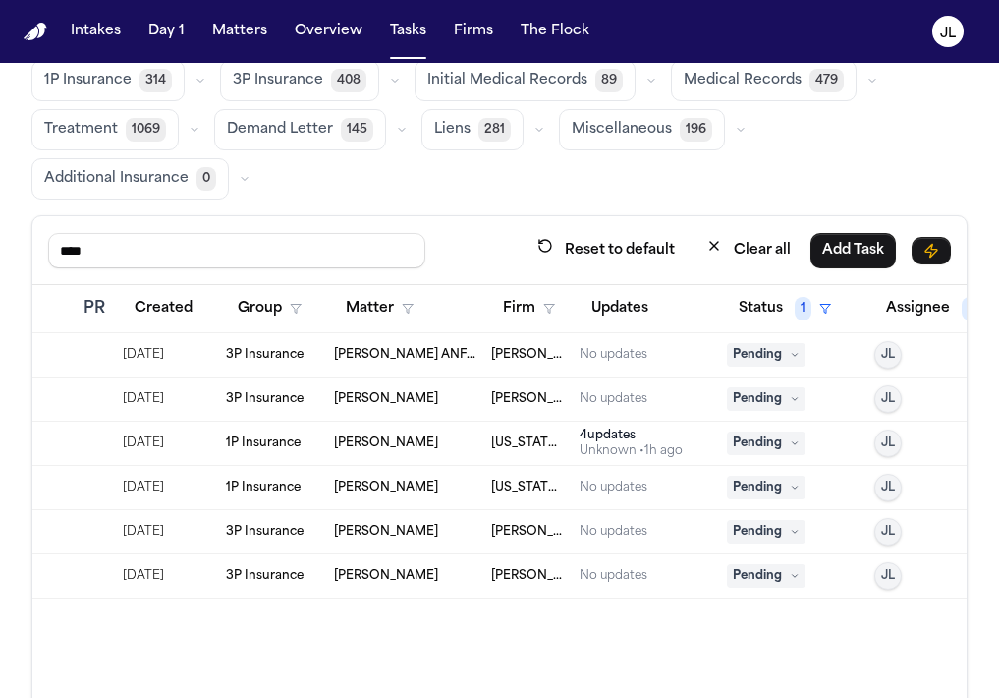
scroll to position [0, 418]
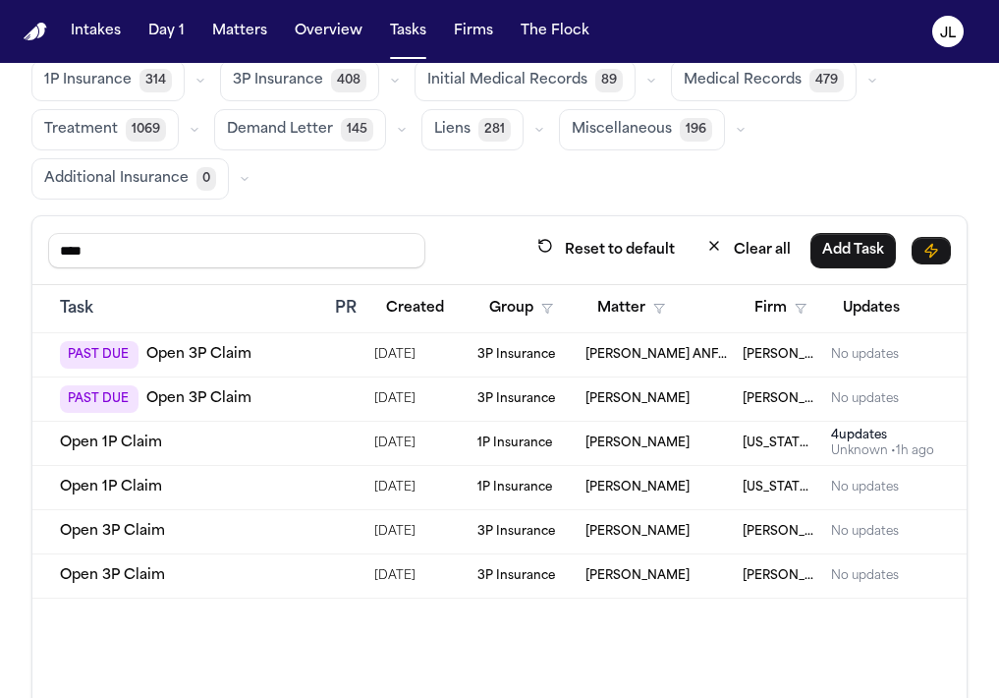
scroll to position [0, 159]
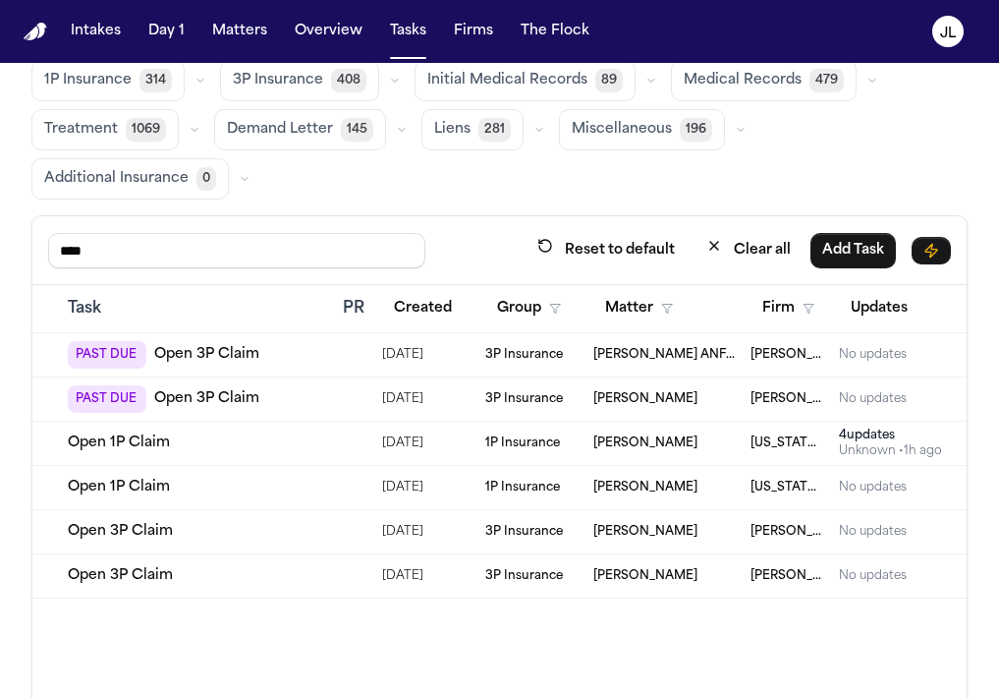
click at [140, 580] on link "Open 3P Claim" at bounding box center [120, 576] width 105 height 20
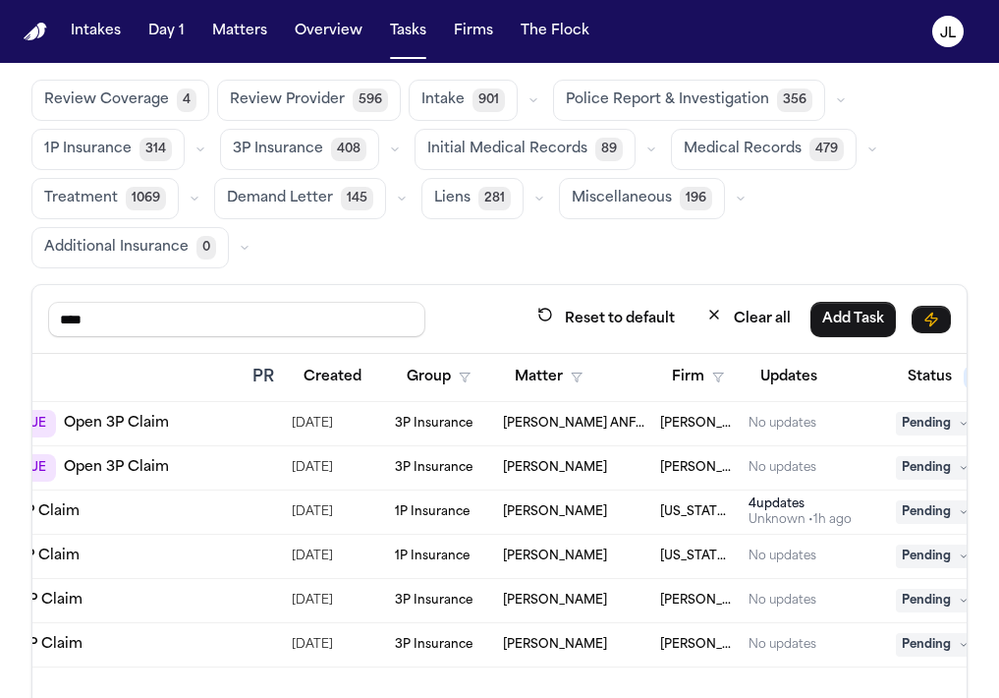
scroll to position [0, 464]
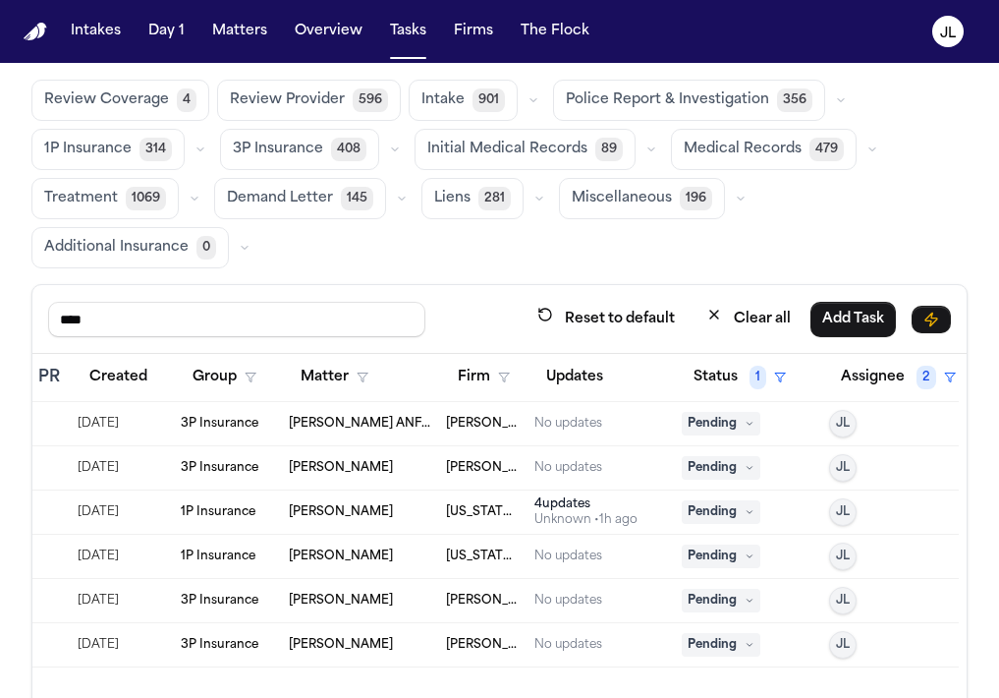
click at [564, 512] on div "Unknown • 1h ago" at bounding box center [586, 520] width 103 height 16
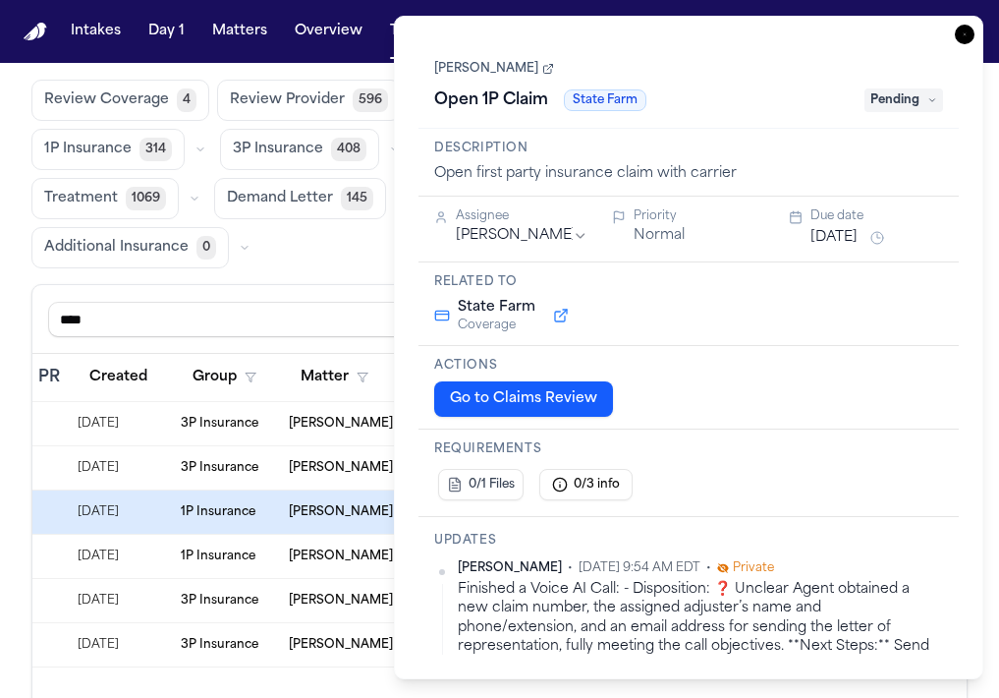
click at [958, 37] on icon "button" at bounding box center [965, 35] width 20 height 20
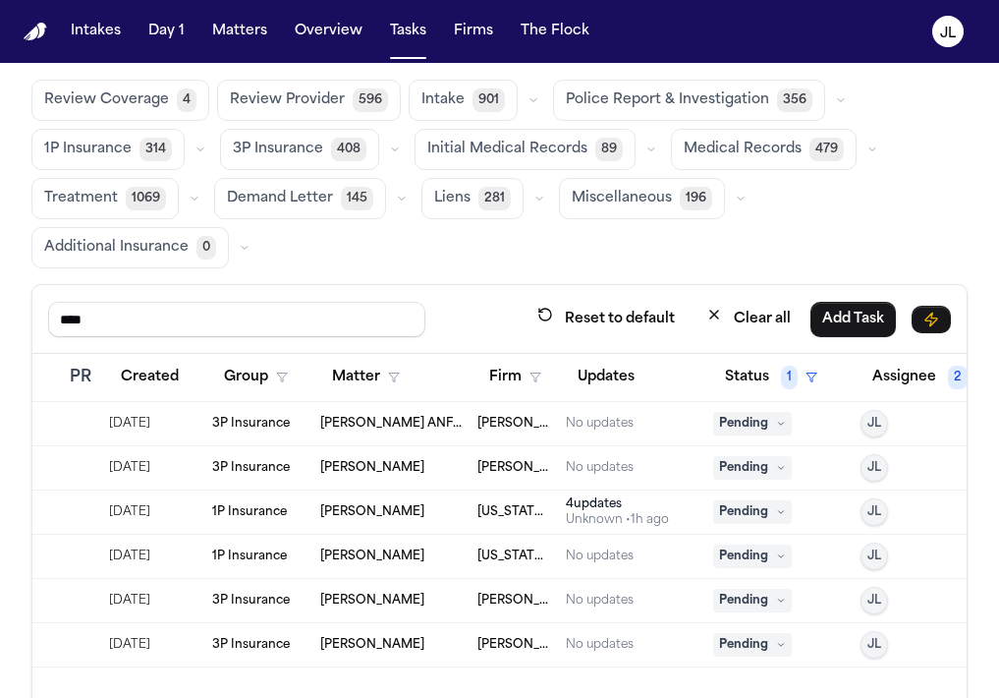
scroll to position [0, 464]
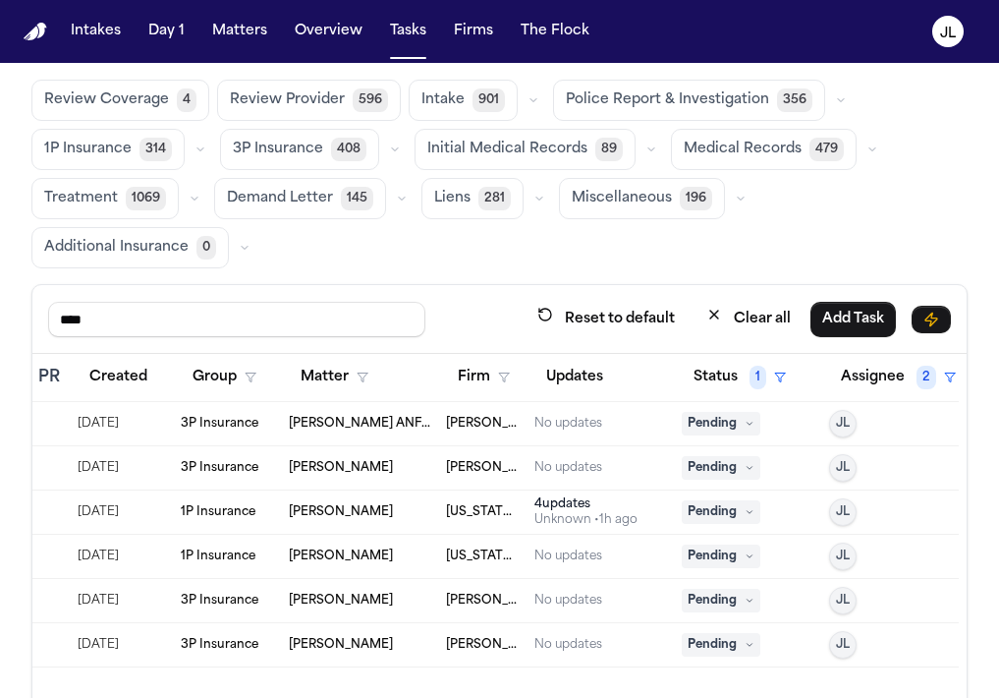
drag, startPoint x: 123, startPoint y: 338, endPoint x: 112, endPoint y: 324, distance: 17.5
click at [115, 336] on div "**** Reset to default Clear all Add Task" at bounding box center [499, 319] width 934 height 69
drag, startPoint x: 91, startPoint y: 301, endPoint x: 225, endPoint y: 352, distance: 143.1
click at [225, 352] on div "**** Reset to default Clear all Add Task Due Task PR Created Group Matter Firm …" at bounding box center [499, 560] width 936 height 552
type input "****"
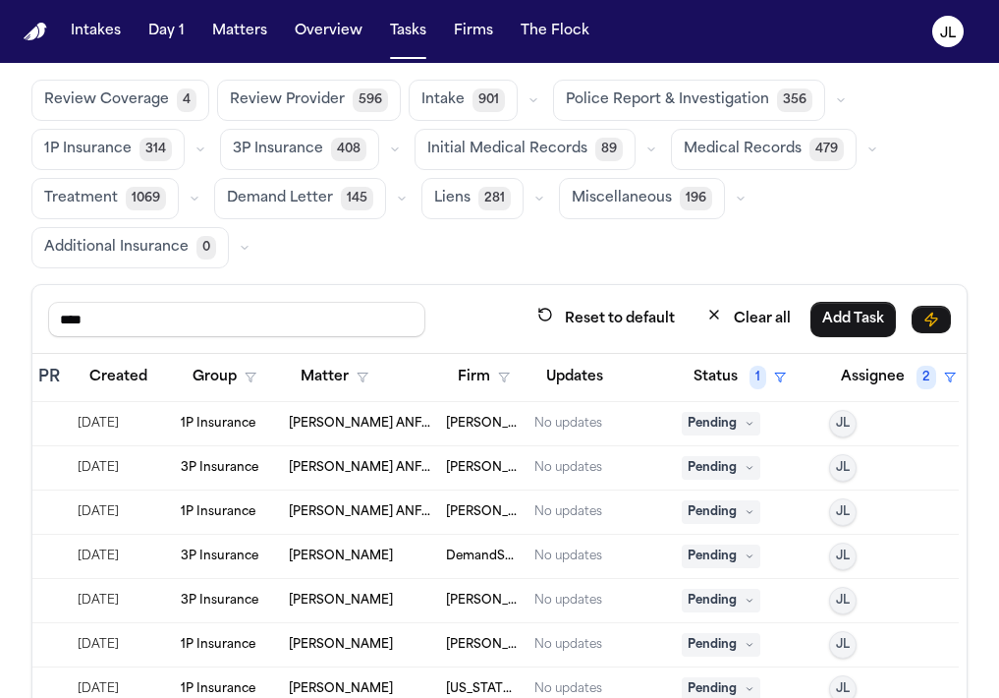
click at [354, 586] on td "[PERSON_NAME]" at bounding box center [359, 601] width 157 height 44
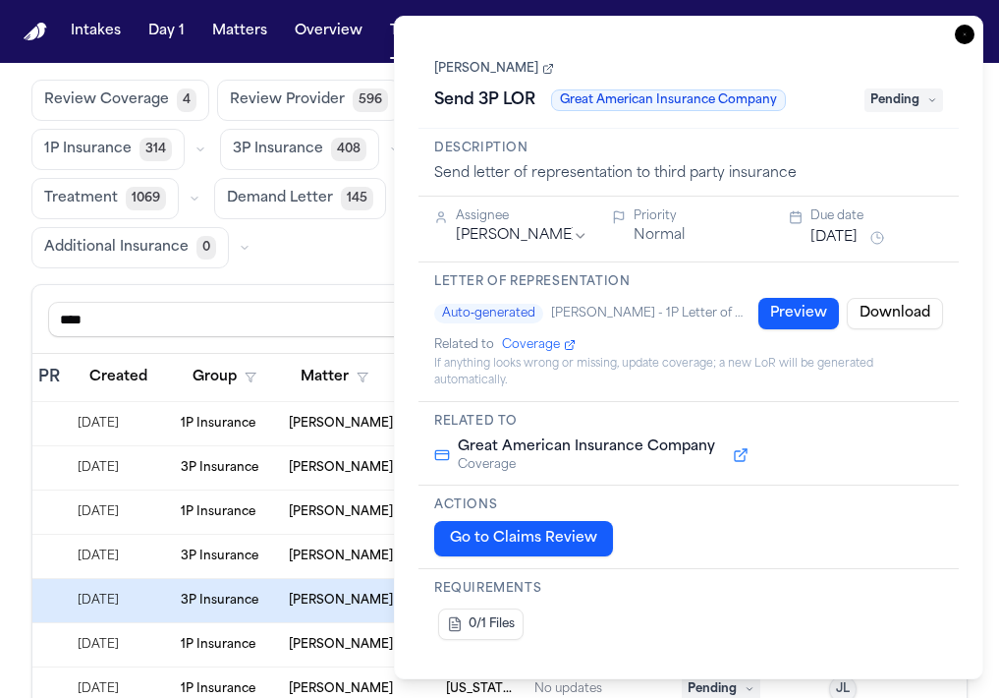
click at [972, 39] on icon "button" at bounding box center [965, 35] width 20 height 20
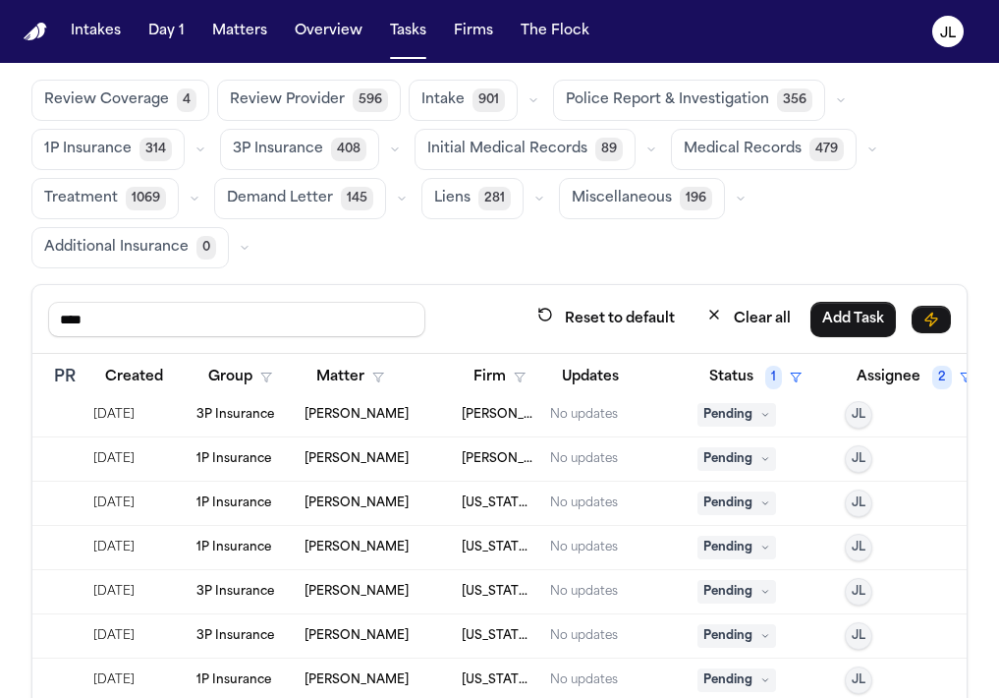
scroll to position [186, 464]
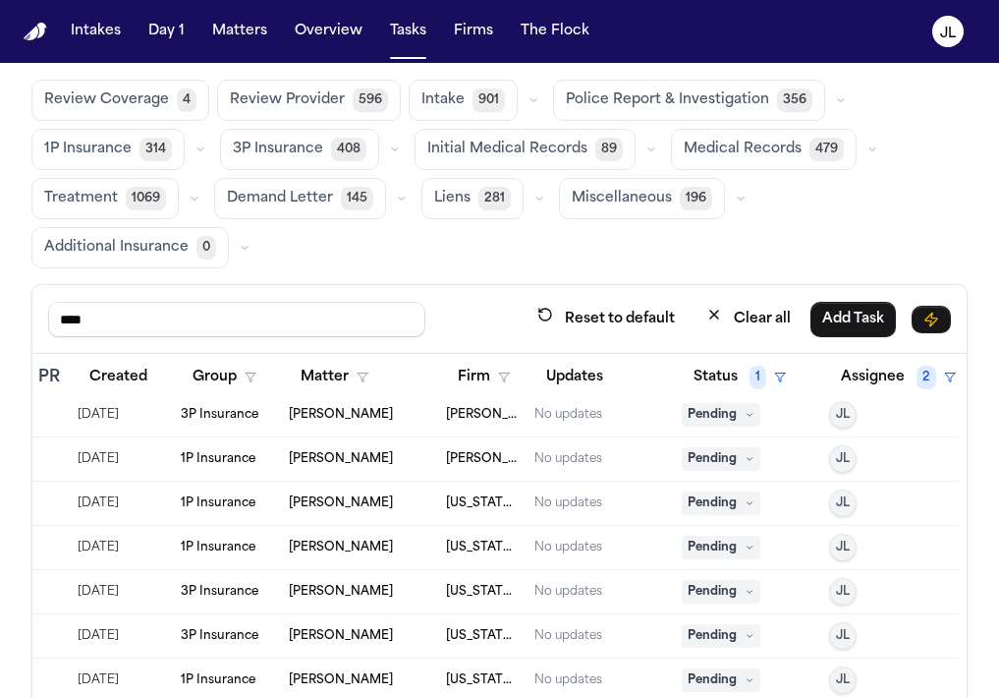
click at [713, 540] on span "Pending" at bounding box center [721, 547] width 79 height 24
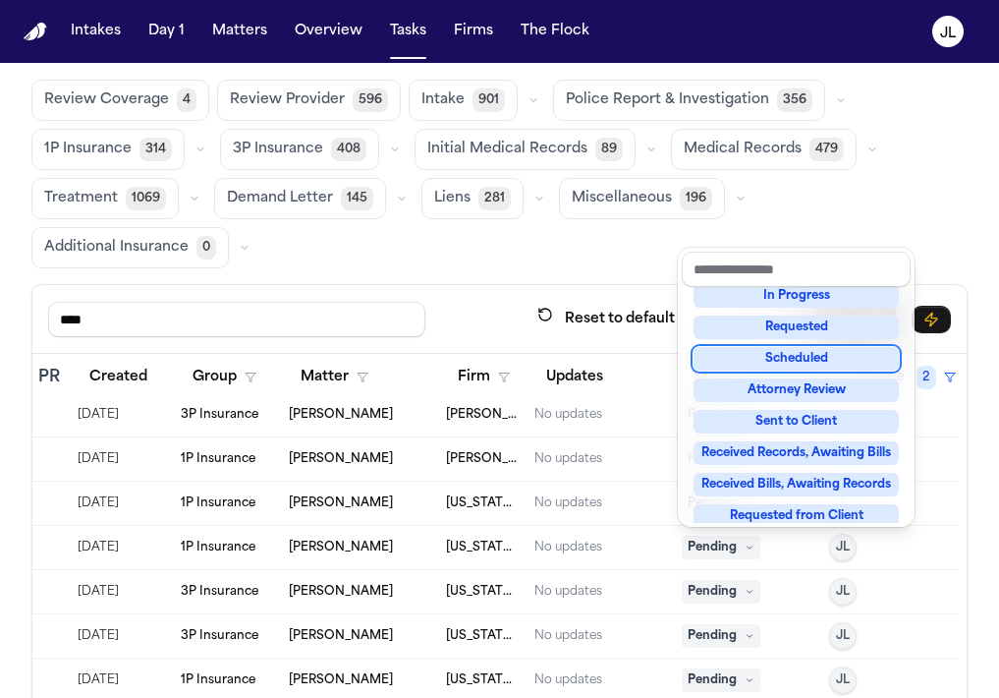
scroll to position [307, 0]
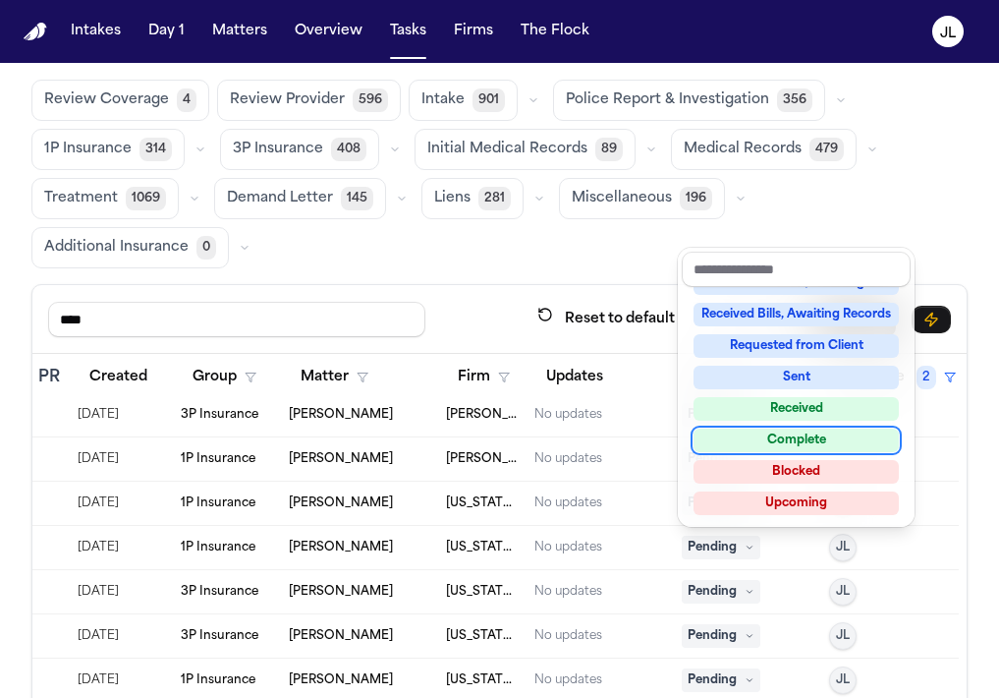
click at [747, 446] on div "Complete" at bounding box center [796, 440] width 205 height 24
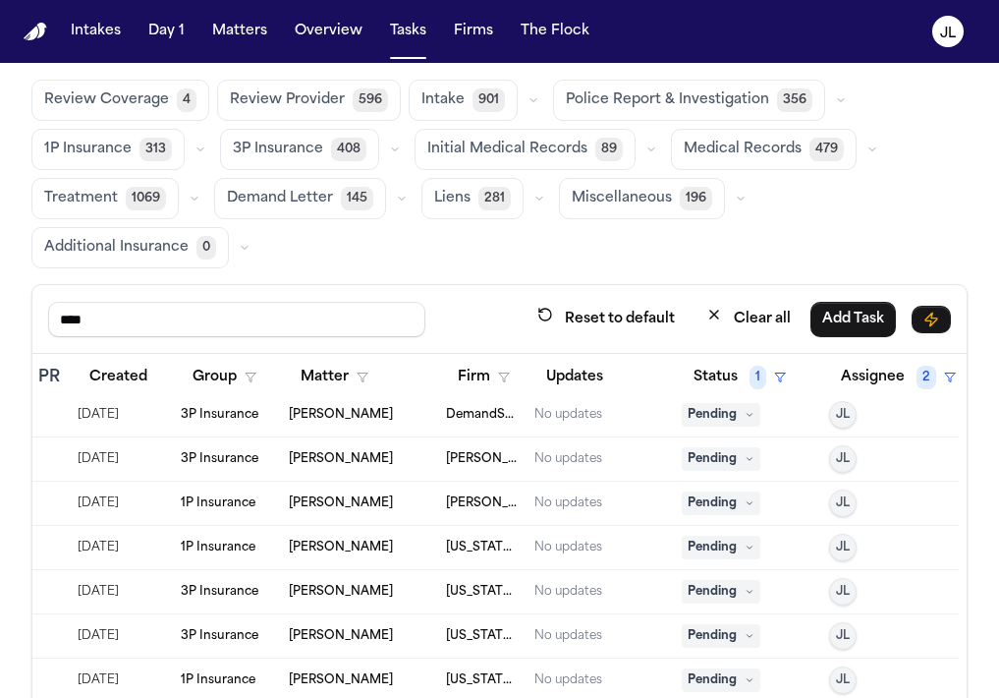
scroll to position [141, 464]
click at [719, 589] on span "Pending" at bounding box center [721, 592] width 79 height 24
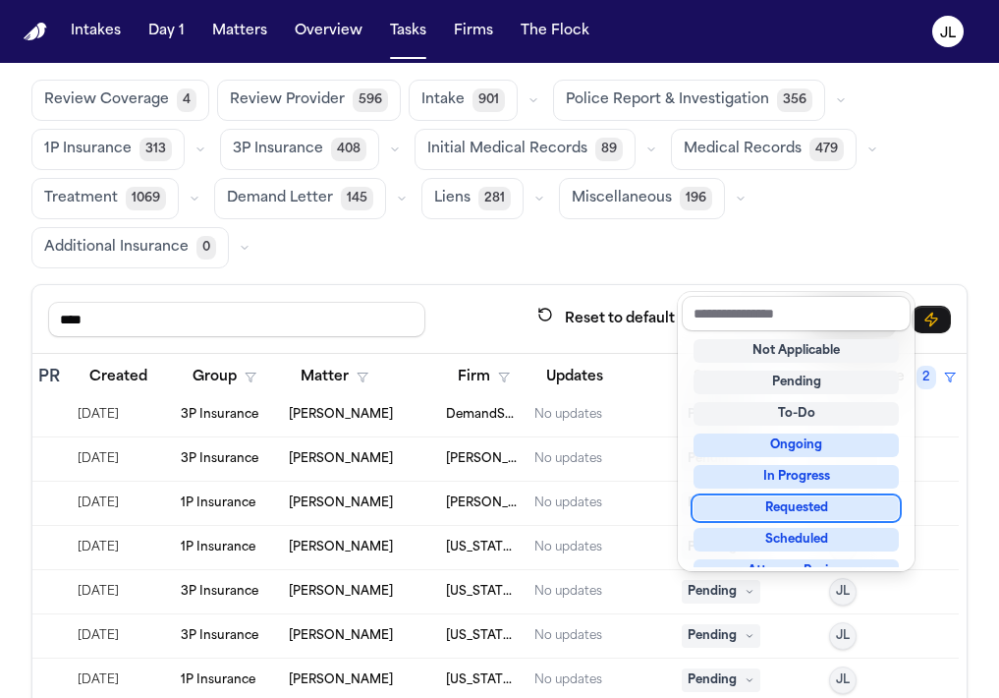
scroll to position [307, 0]
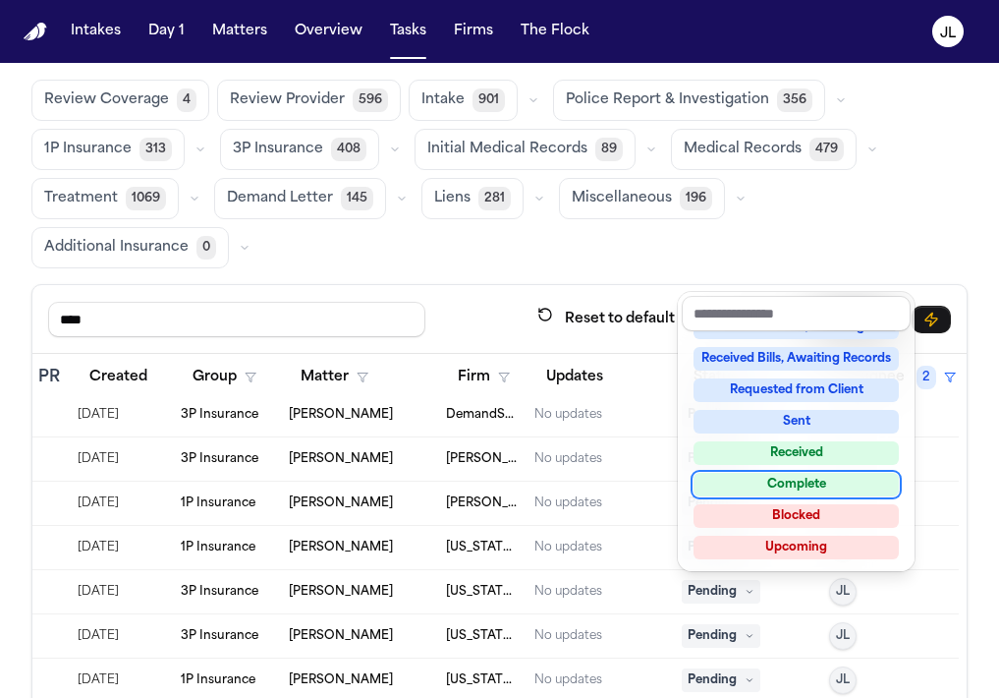
click at [729, 489] on div "Complete" at bounding box center [796, 485] width 205 height 24
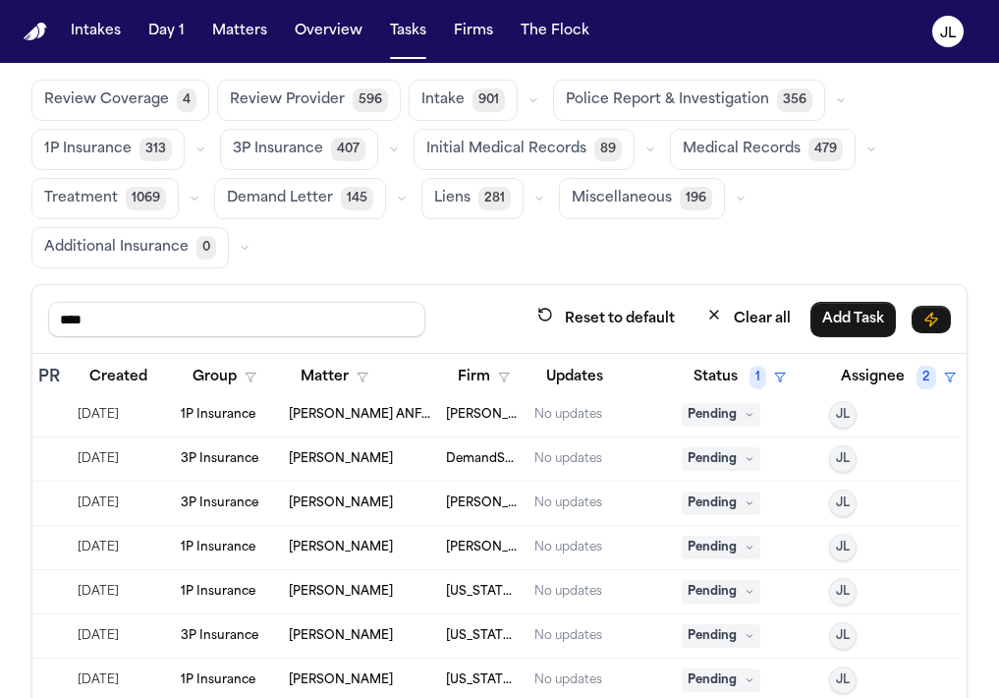
scroll to position [97, 464]
click at [723, 640] on span "Pending" at bounding box center [721, 636] width 79 height 24
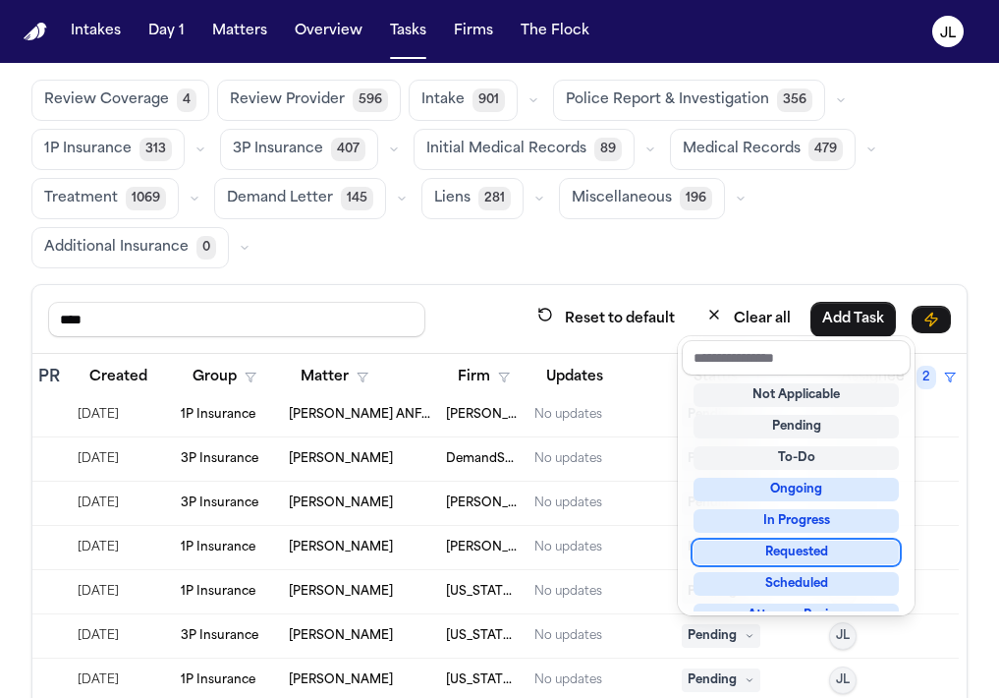
scroll to position [307, 0]
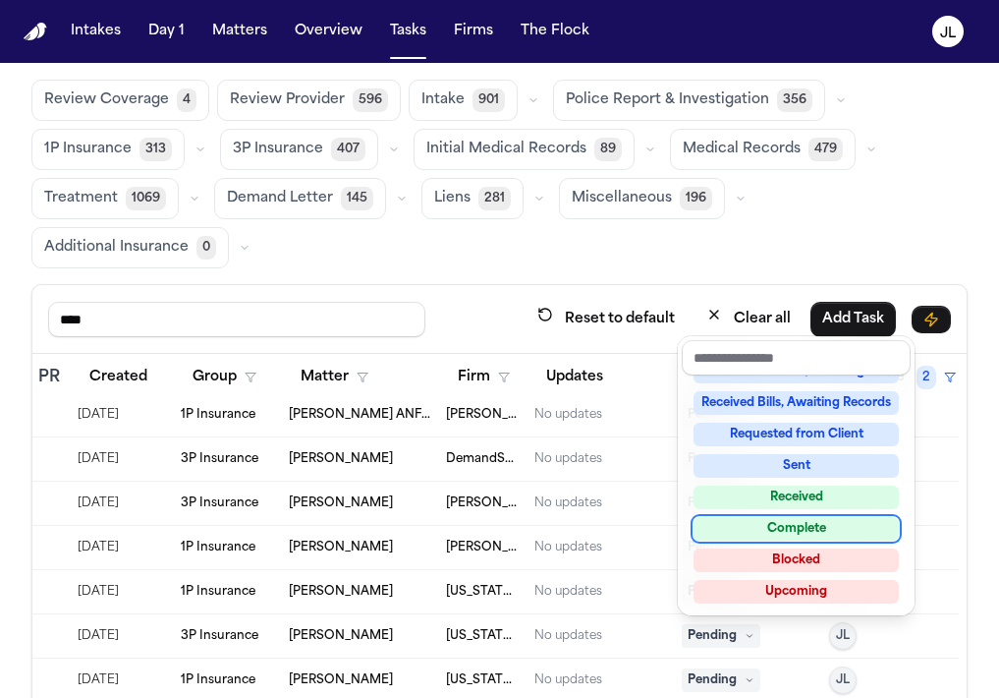
click at [737, 532] on div "Complete" at bounding box center [796, 529] width 205 height 24
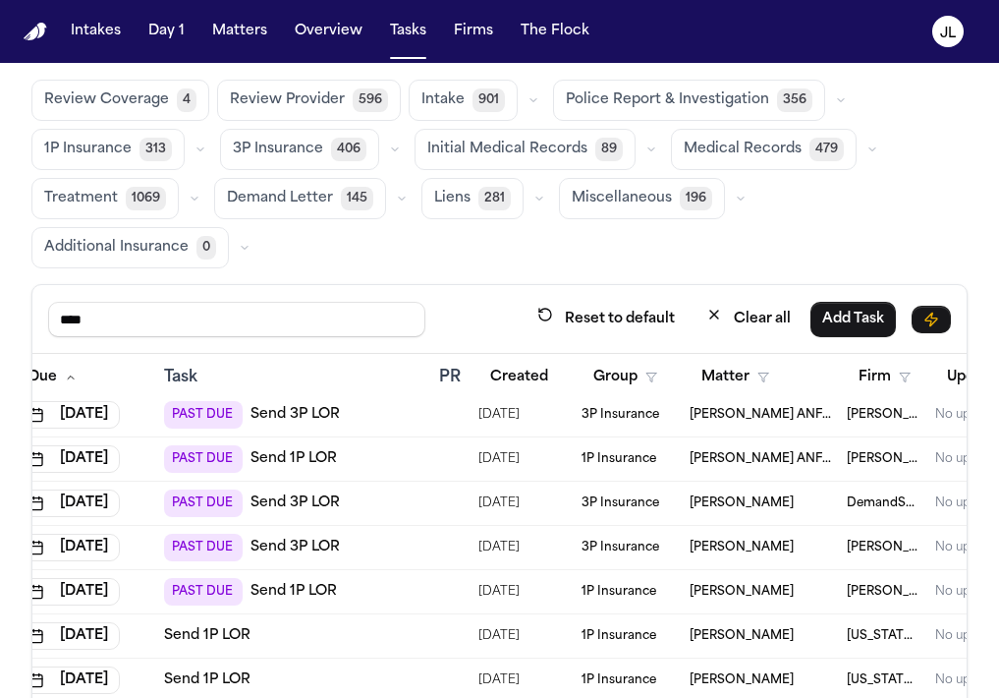
scroll to position [53, 0]
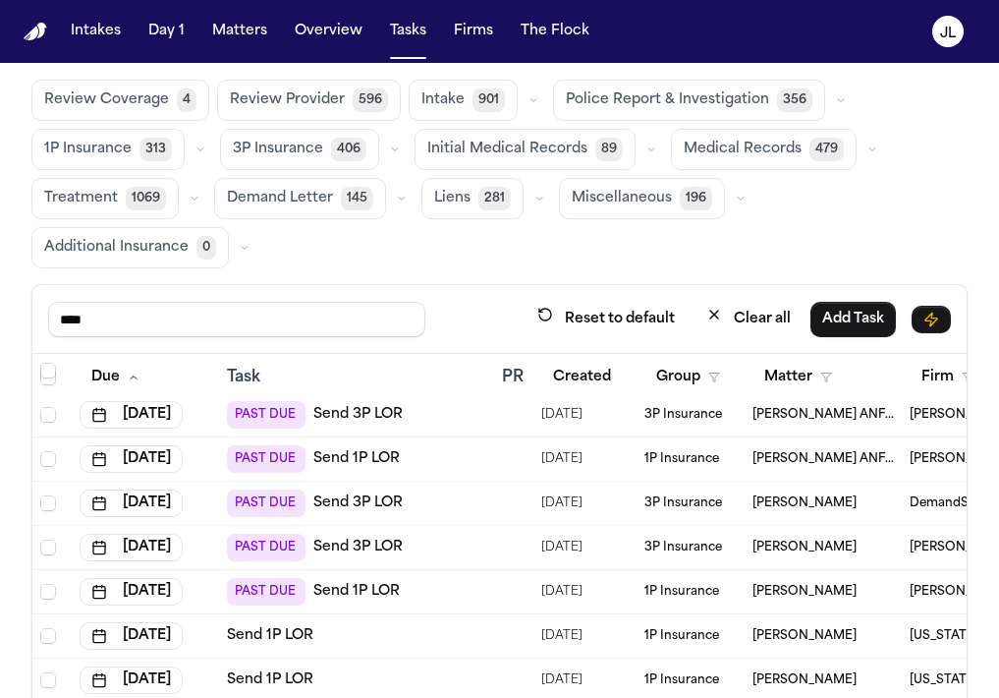
click at [362, 591] on link "Send 1P LOR" at bounding box center [356, 592] width 86 height 20
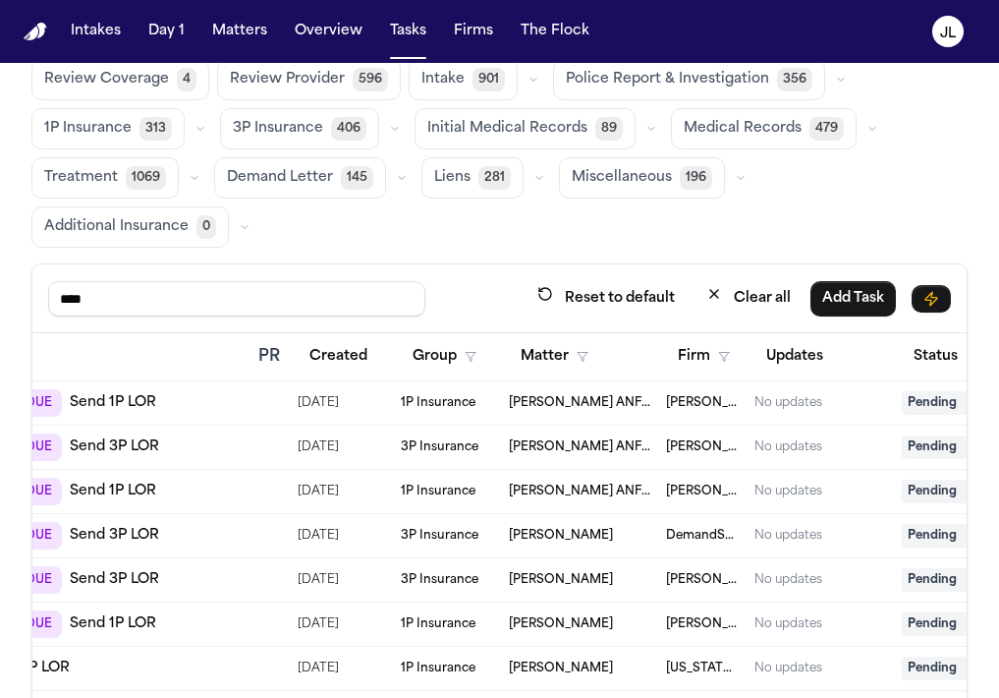
scroll to position [0, 464]
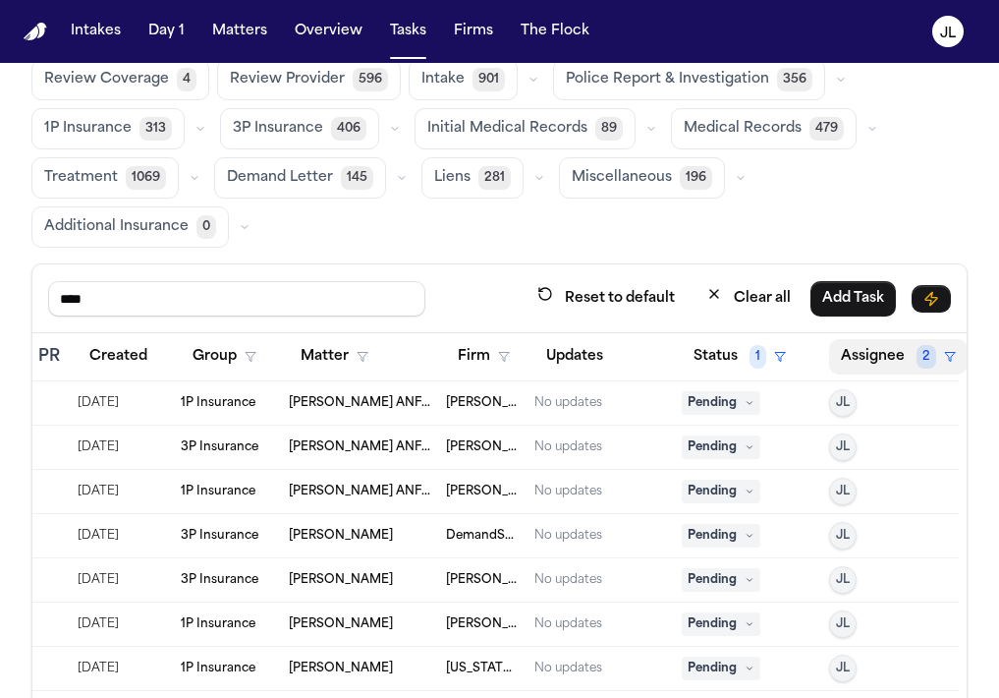
click at [874, 359] on button "Assignee 2" at bounding box center [898, 356] width 139 height 35
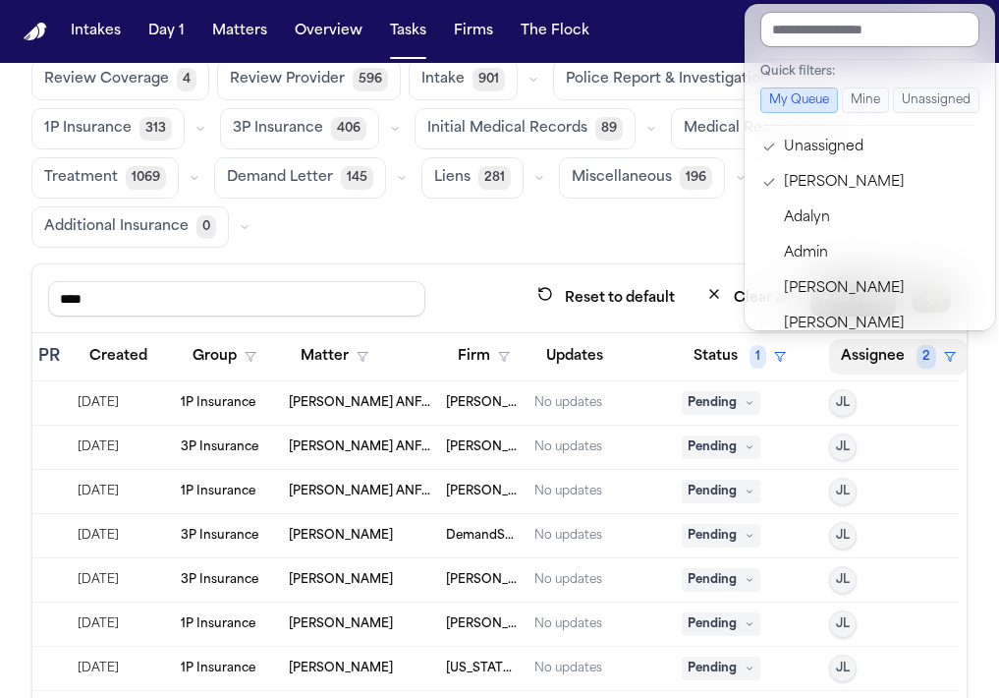
click at [791, 35] on input "text" at bounding box center [869, 29] width 219 height 35
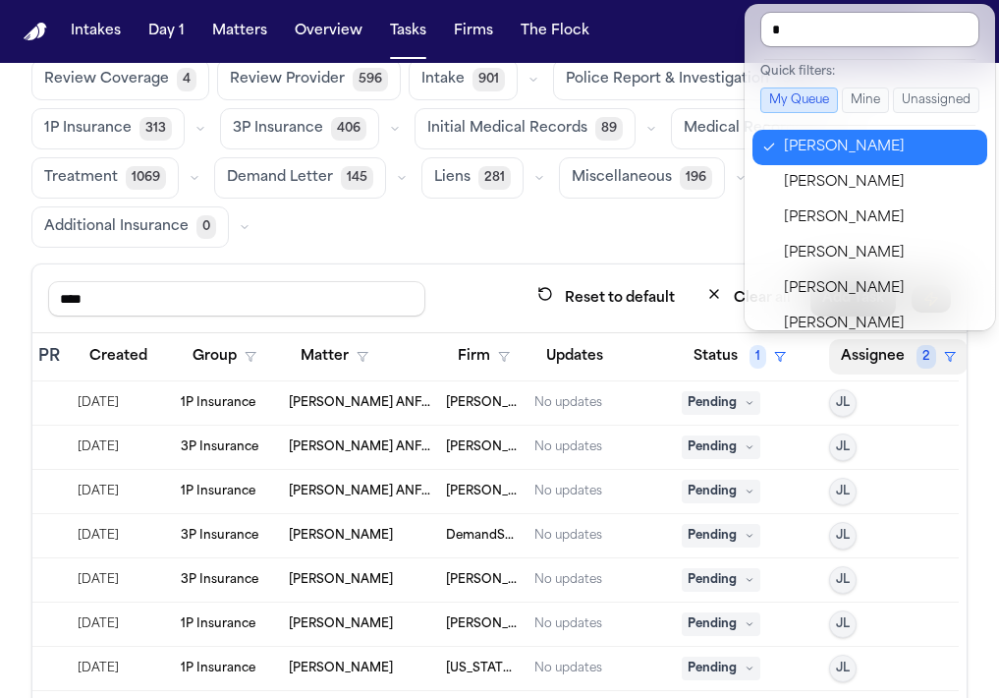
type input "**"
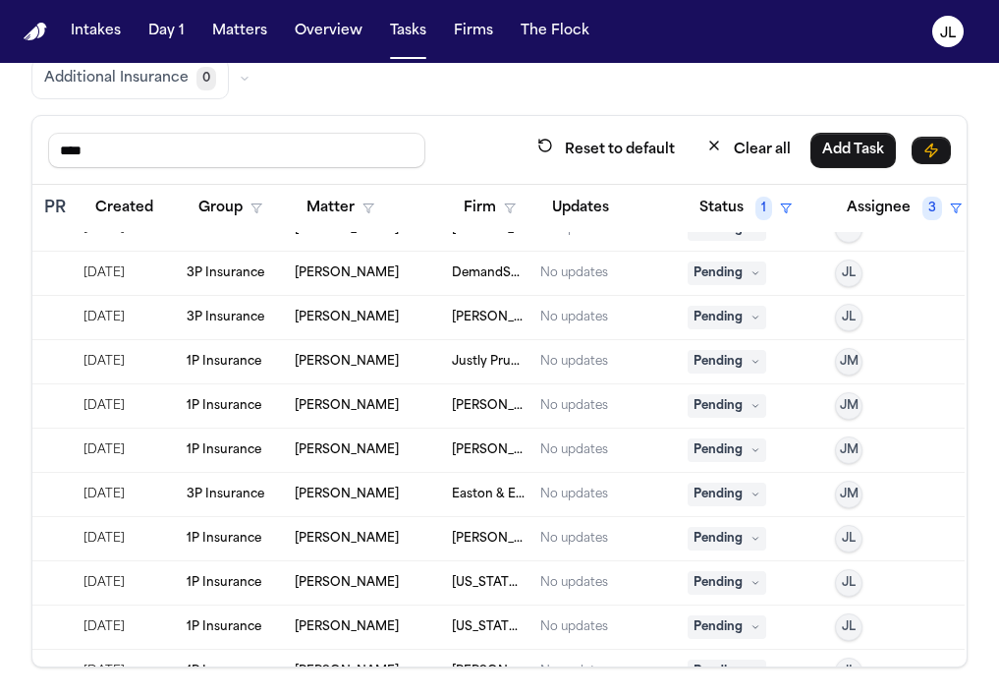
scroll to position [202, 464]
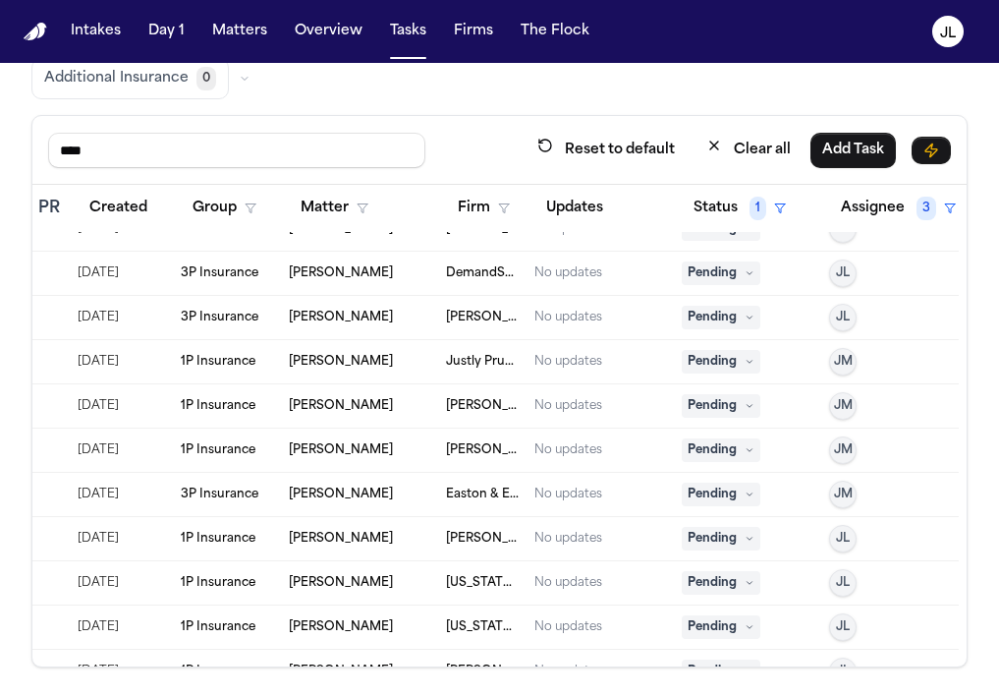
click at [734, 498] on span "Pending" at bounding box center [721, 494] width 79 height 24
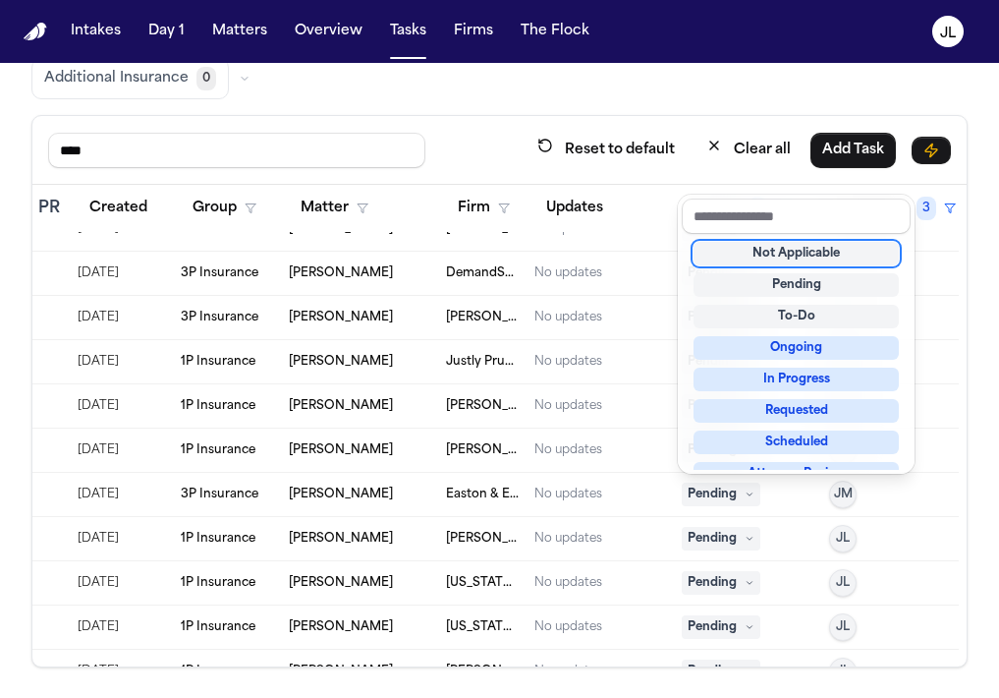
click at [802, 254] on div "Not Applicable" at bounding box center [796, 254] width 205 height 24
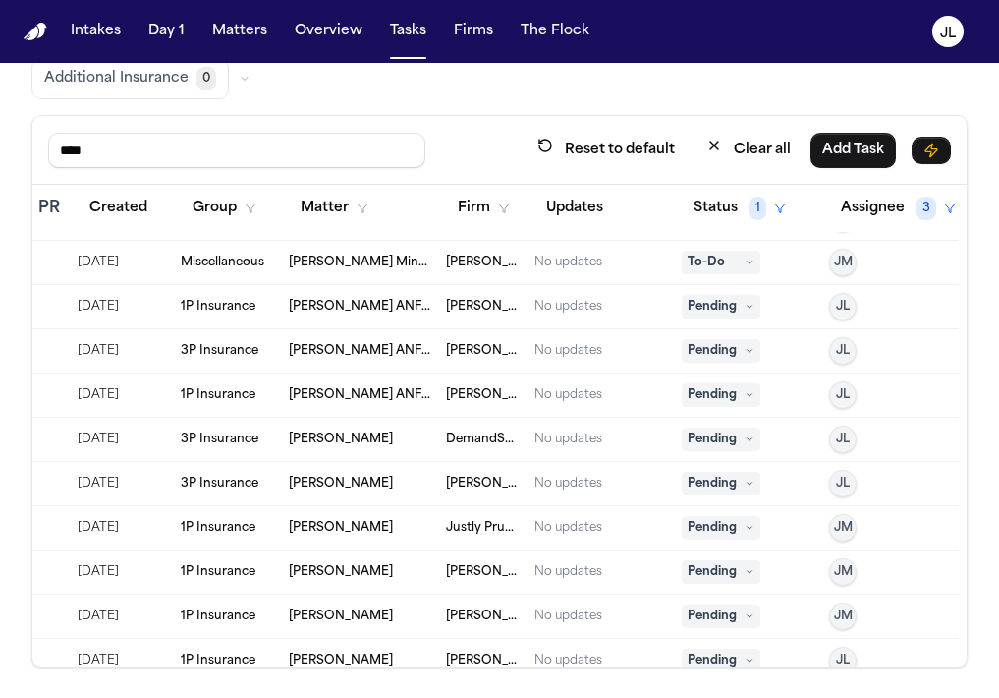
scroll to position [0, 464]
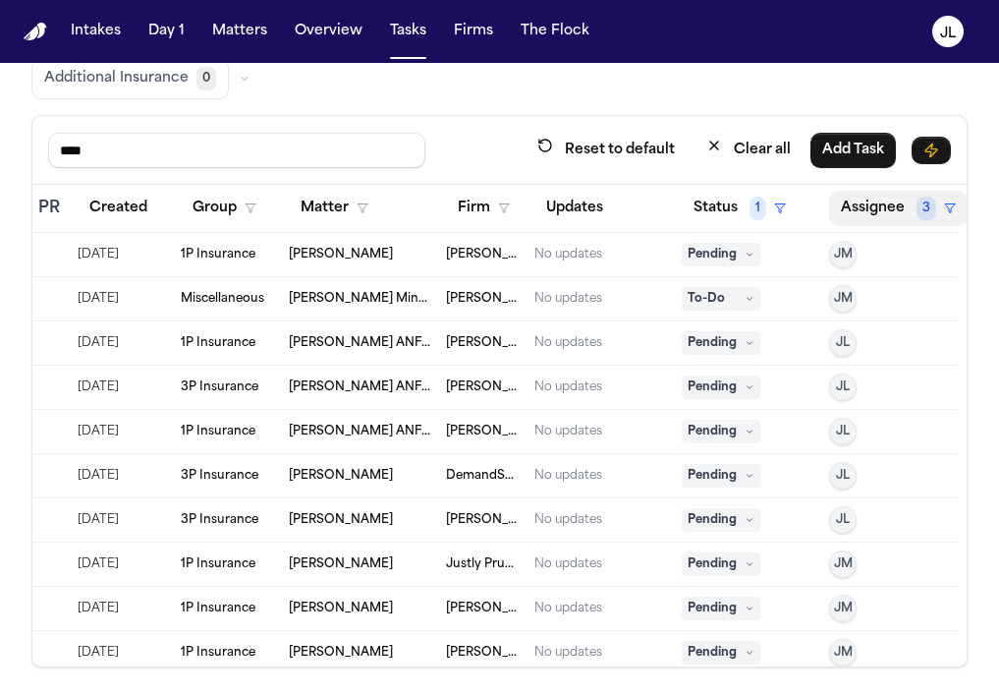
click at [908, 214] on button "Assignee 3" at bounding box center [898, 208] width 139 height 35
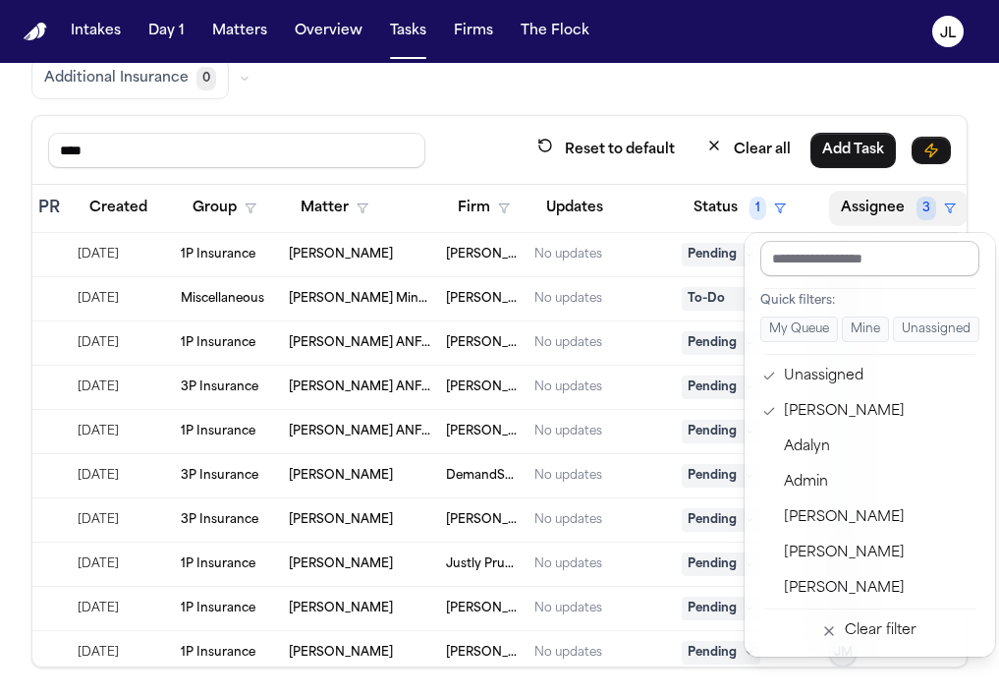
click at [826, 257] on input "text" at bounding box center [869, 258] width 219 height 35
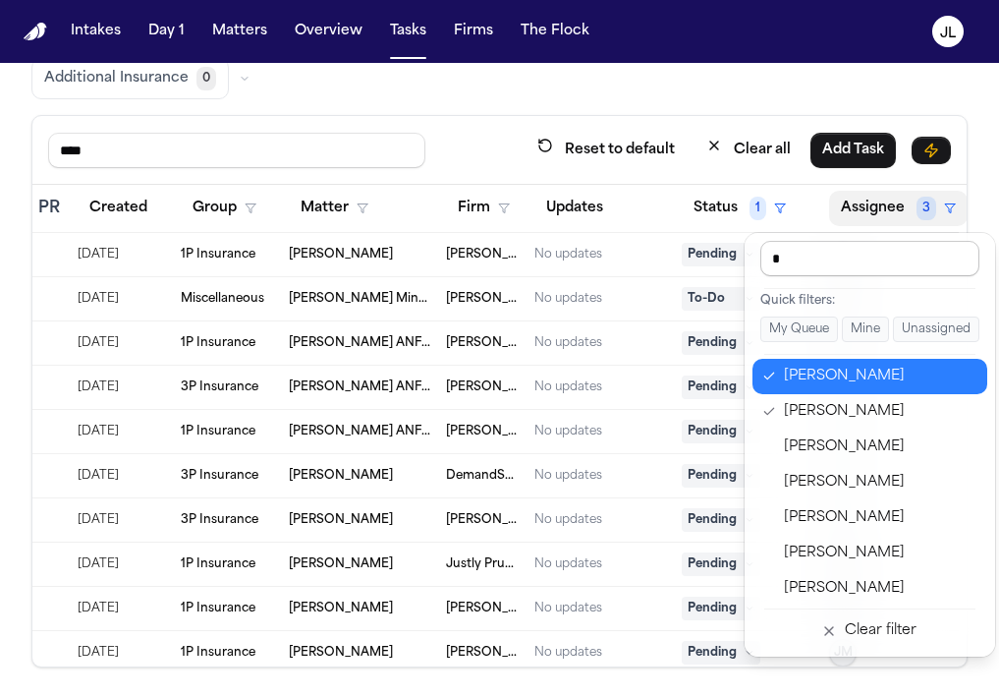
type input "**"
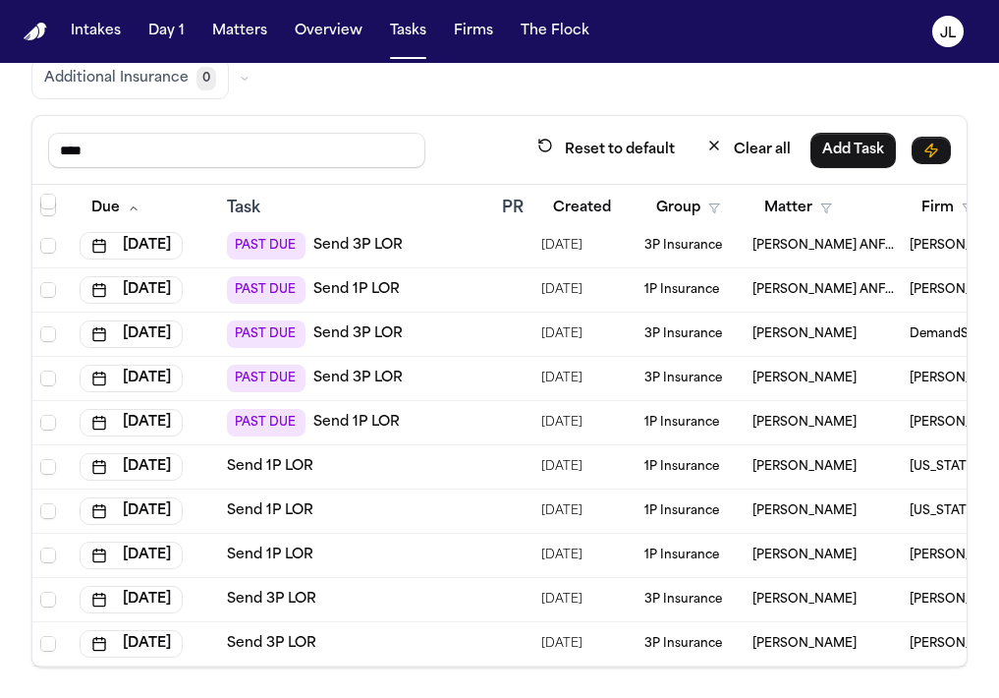
scroll to position [0, 0]
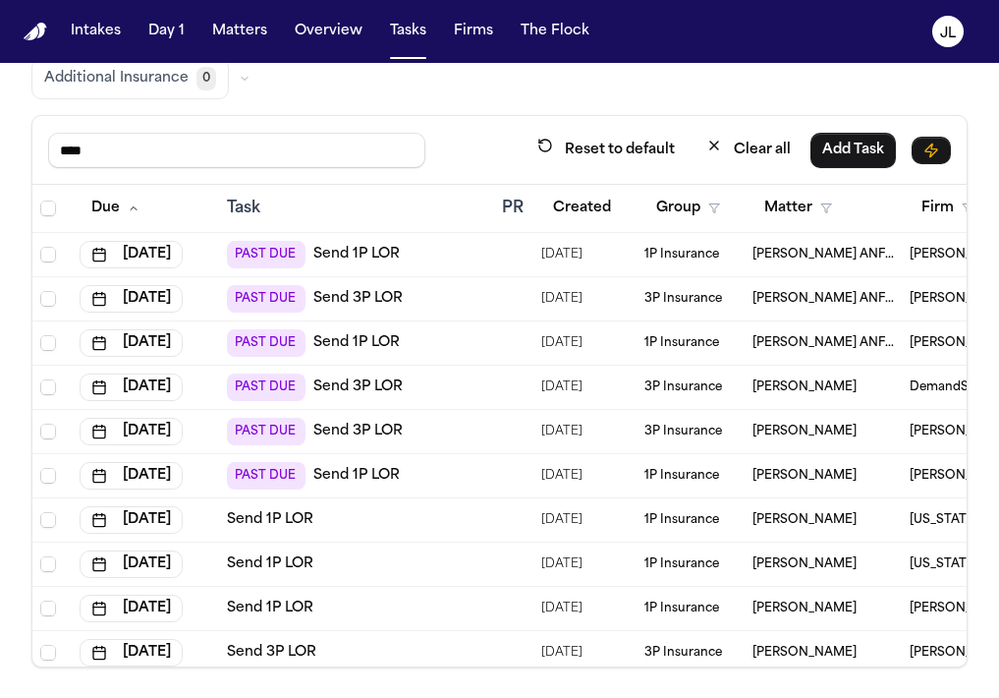
click at [346, 472] on link "Send 1P LOR" at bounding box center [356, 476] width 86 height 20
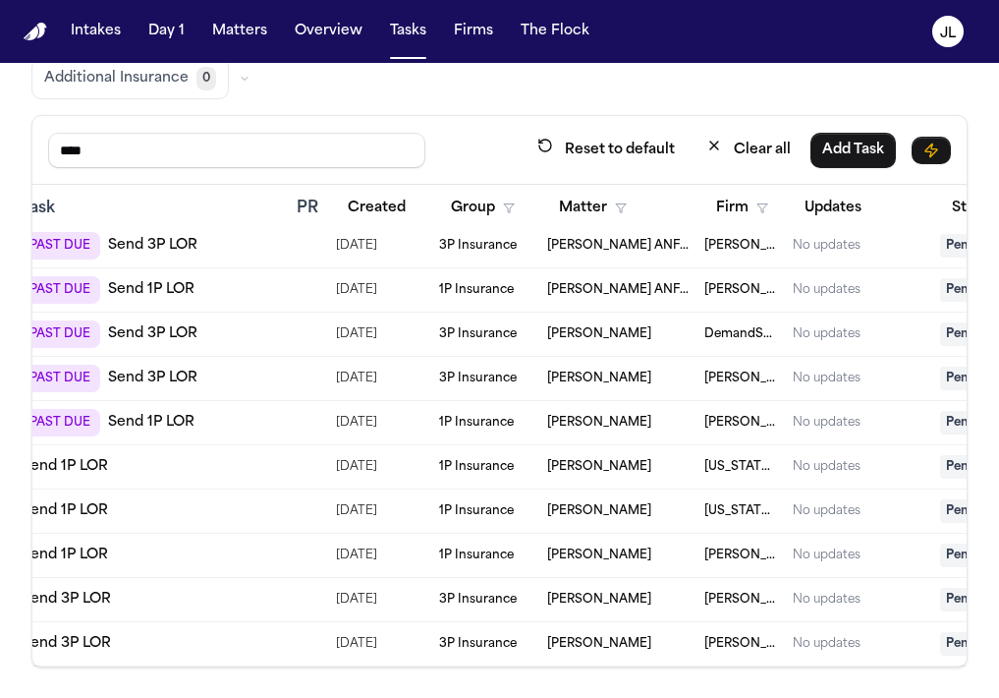
scroll to position [53, 0]
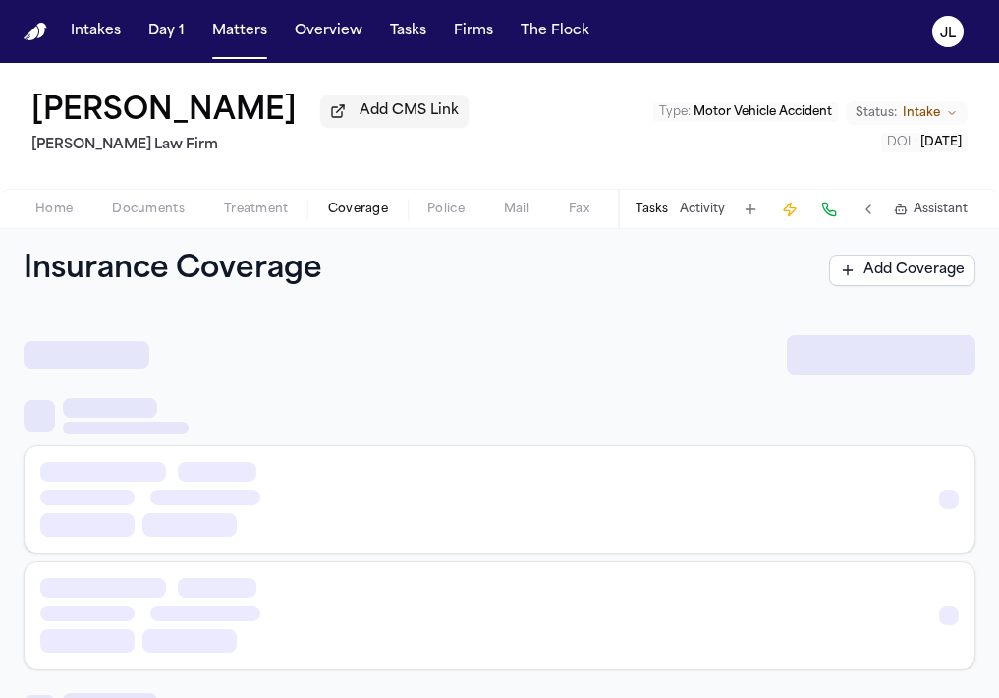
click at [334, 214] on span "Coverage" at bounding box center [358, 209] width 60 height 16
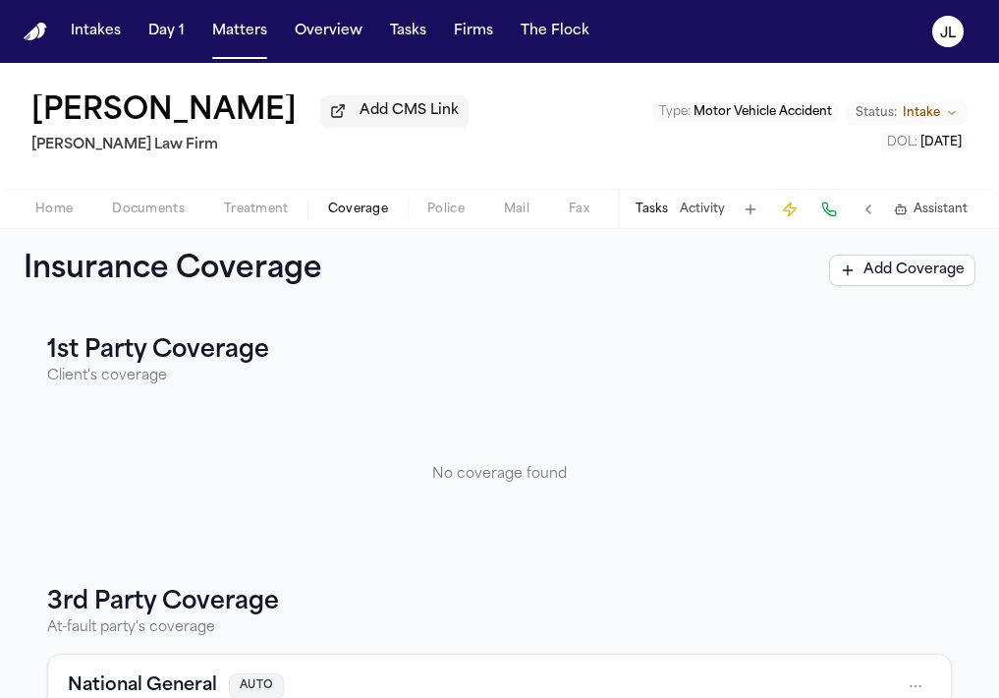
scroll to position [221, 0]
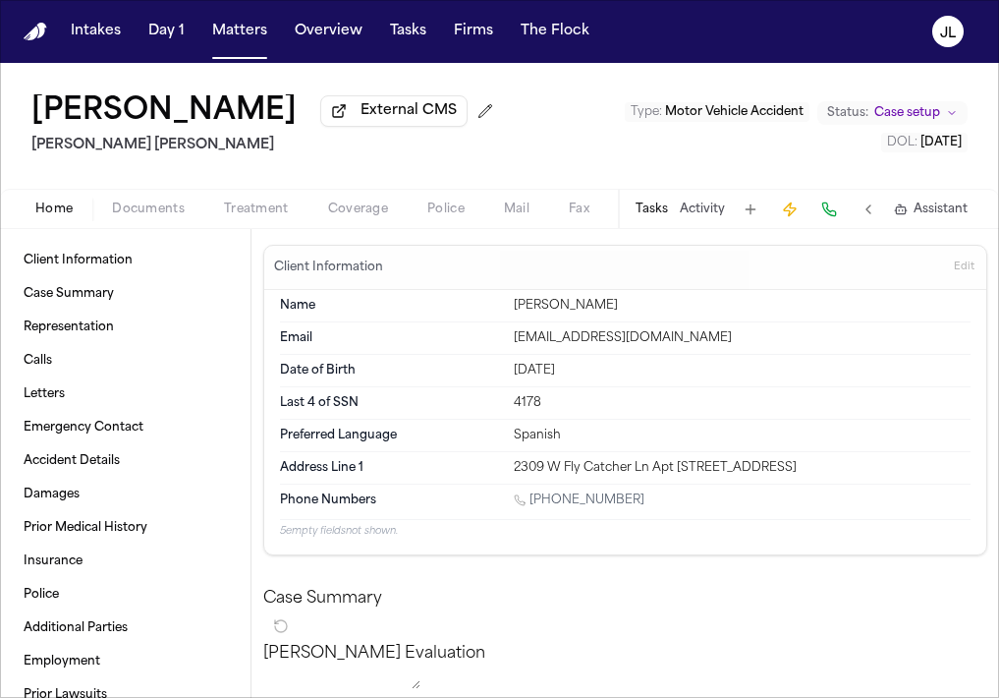
click at [337, 215] on span "Coverage" at bounding box center [358, 209] width 60 height 16
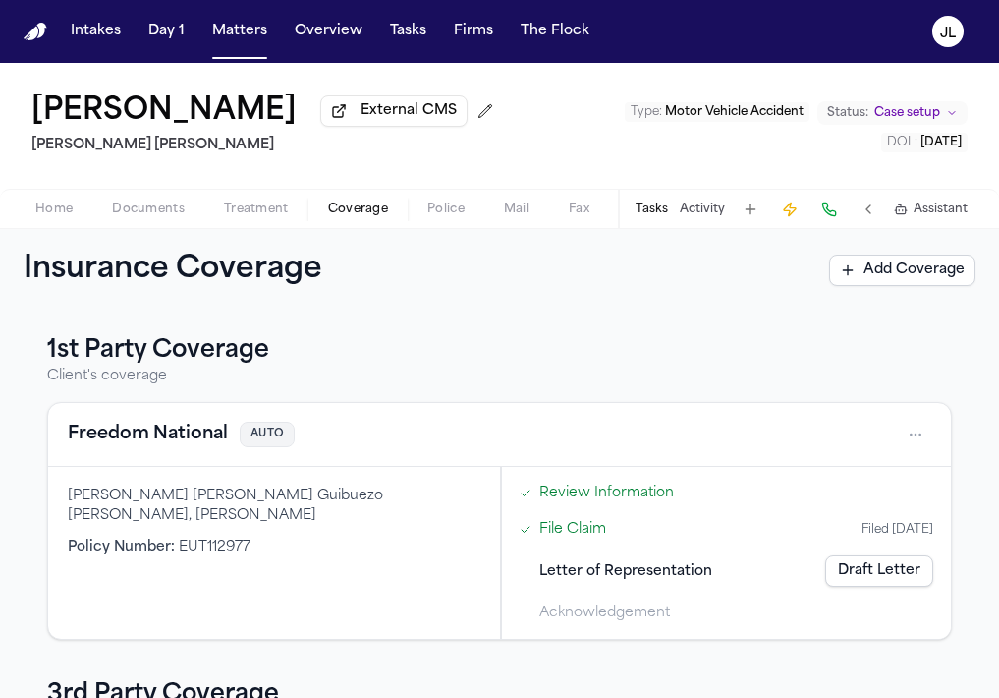
click at [144, 444] on button "Freedom National" at bounding box center [148, 435] width 160 height 28
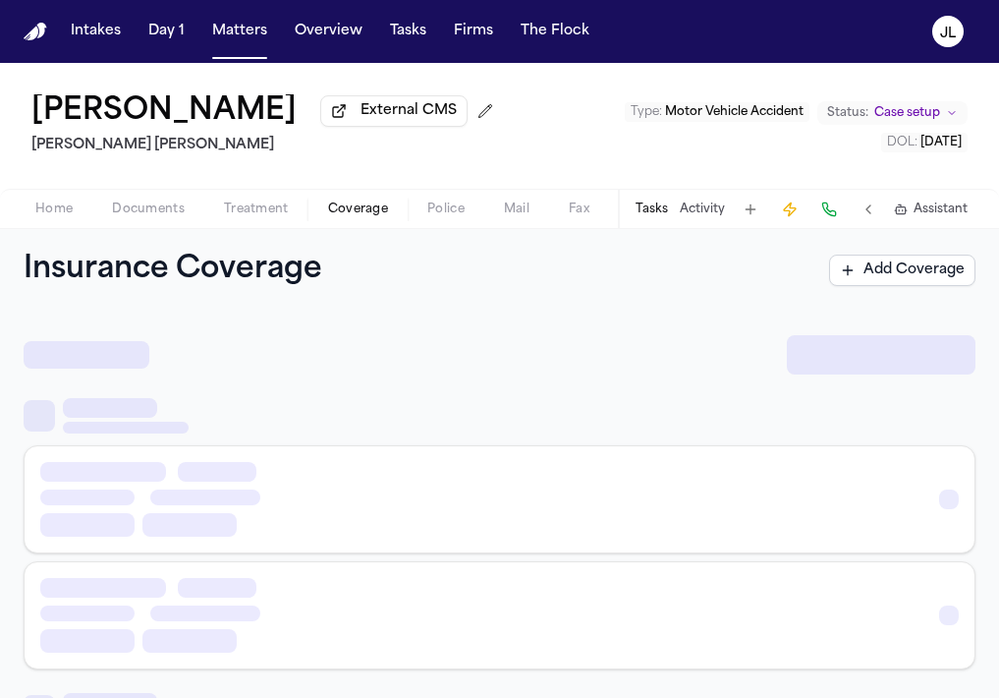
click at [361, 203] on span "Coverage" at bounding box center [358, 209] width 60 height 16
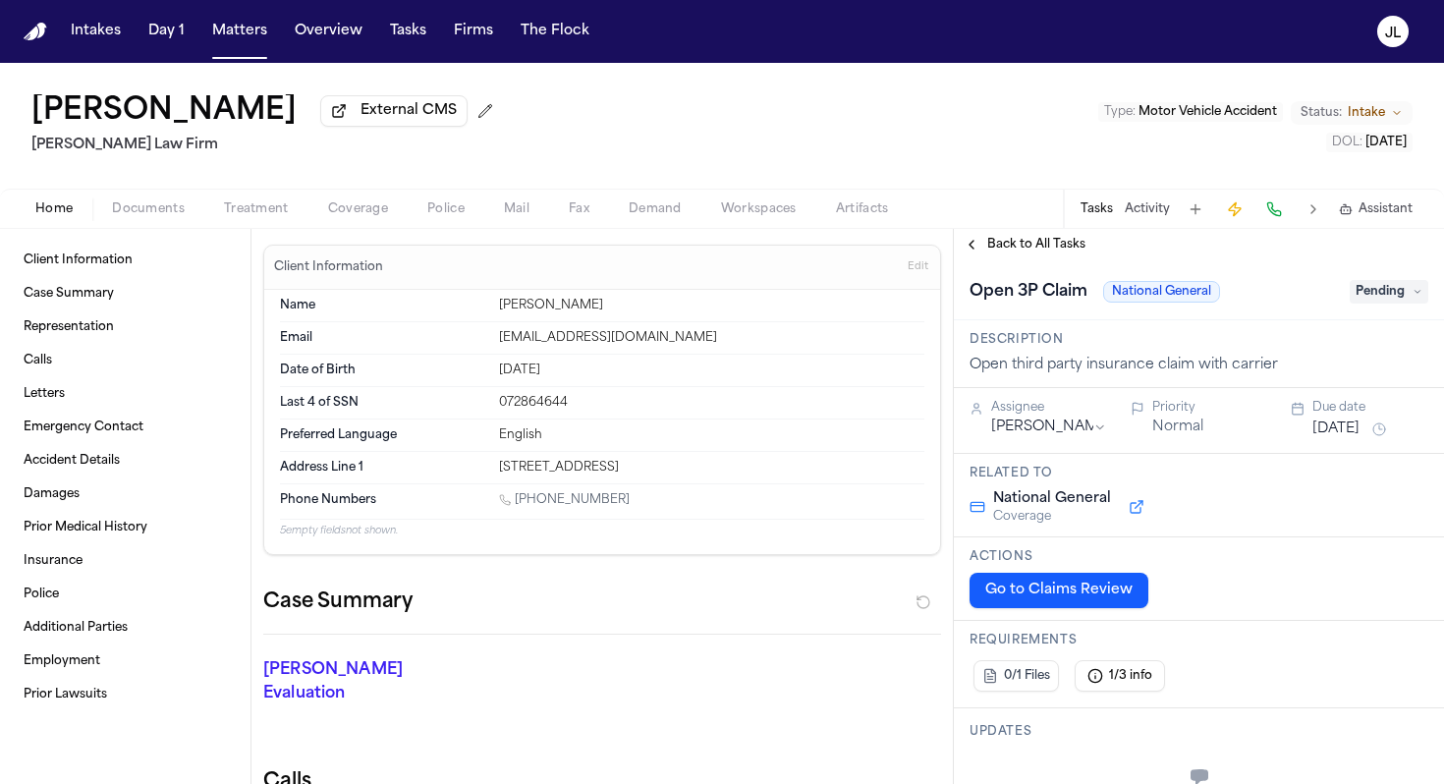
click at [375, 221] on span "button" at bounding box center [358, 220] width 84 height 2
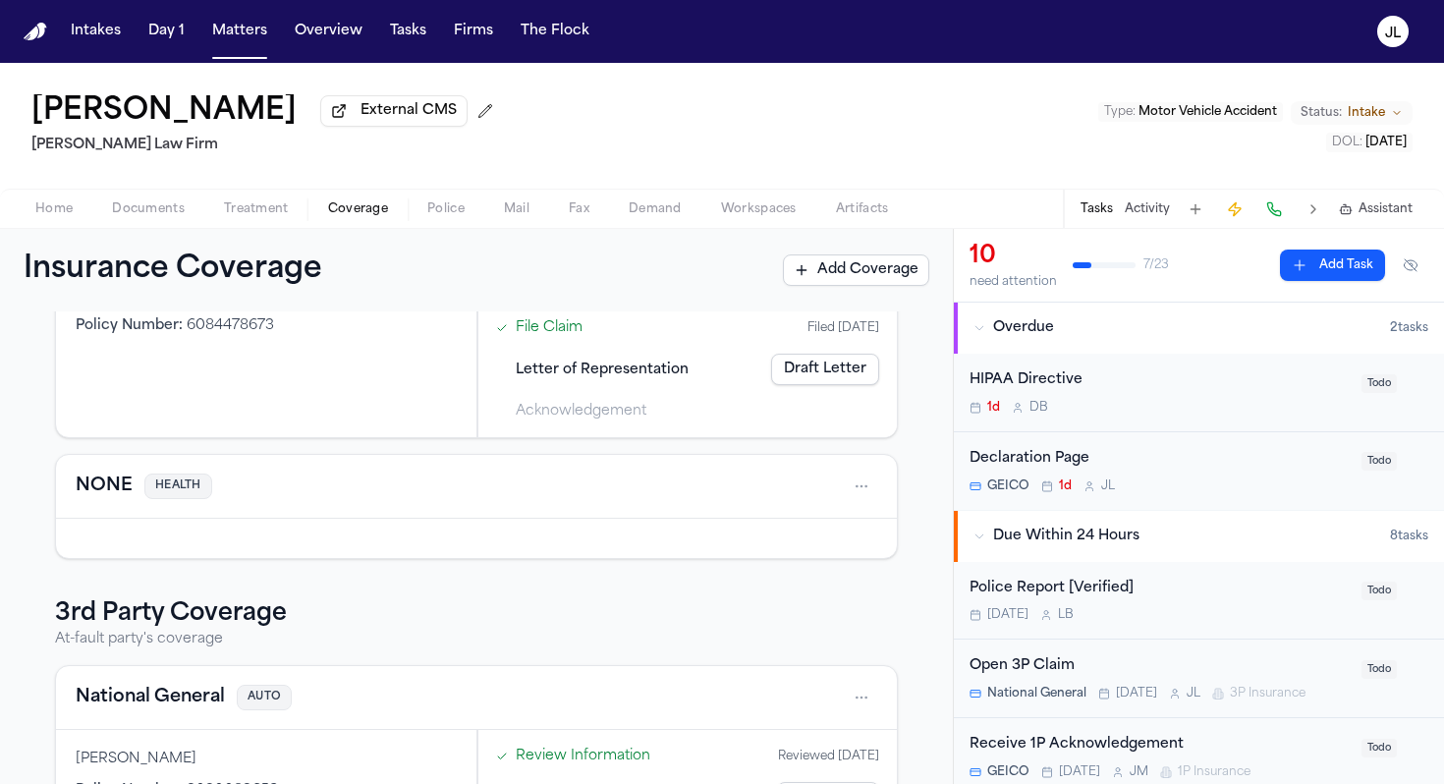
scroll to position [348, 0]
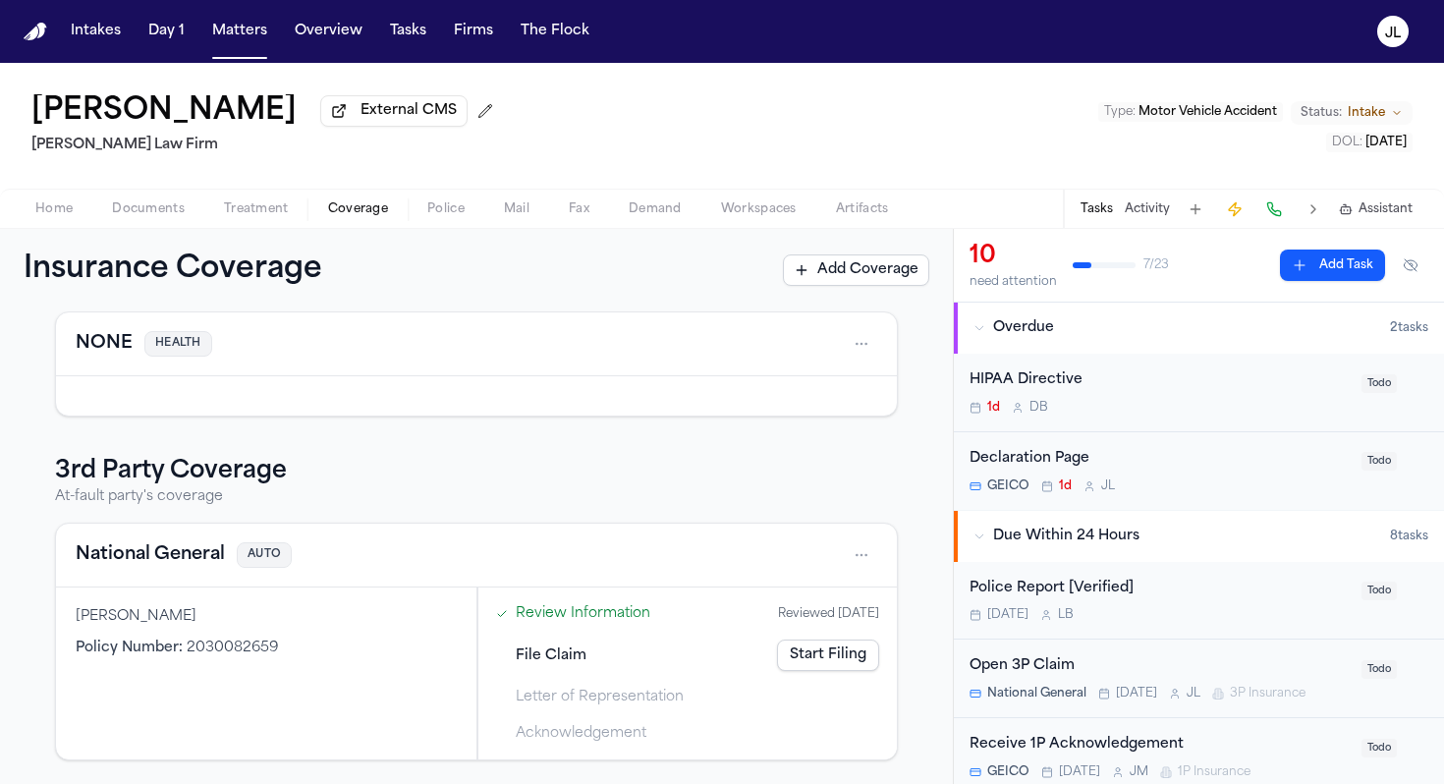
click at [189, 554] on button "National General" at bounding box center [150, 555] width 149 height 28
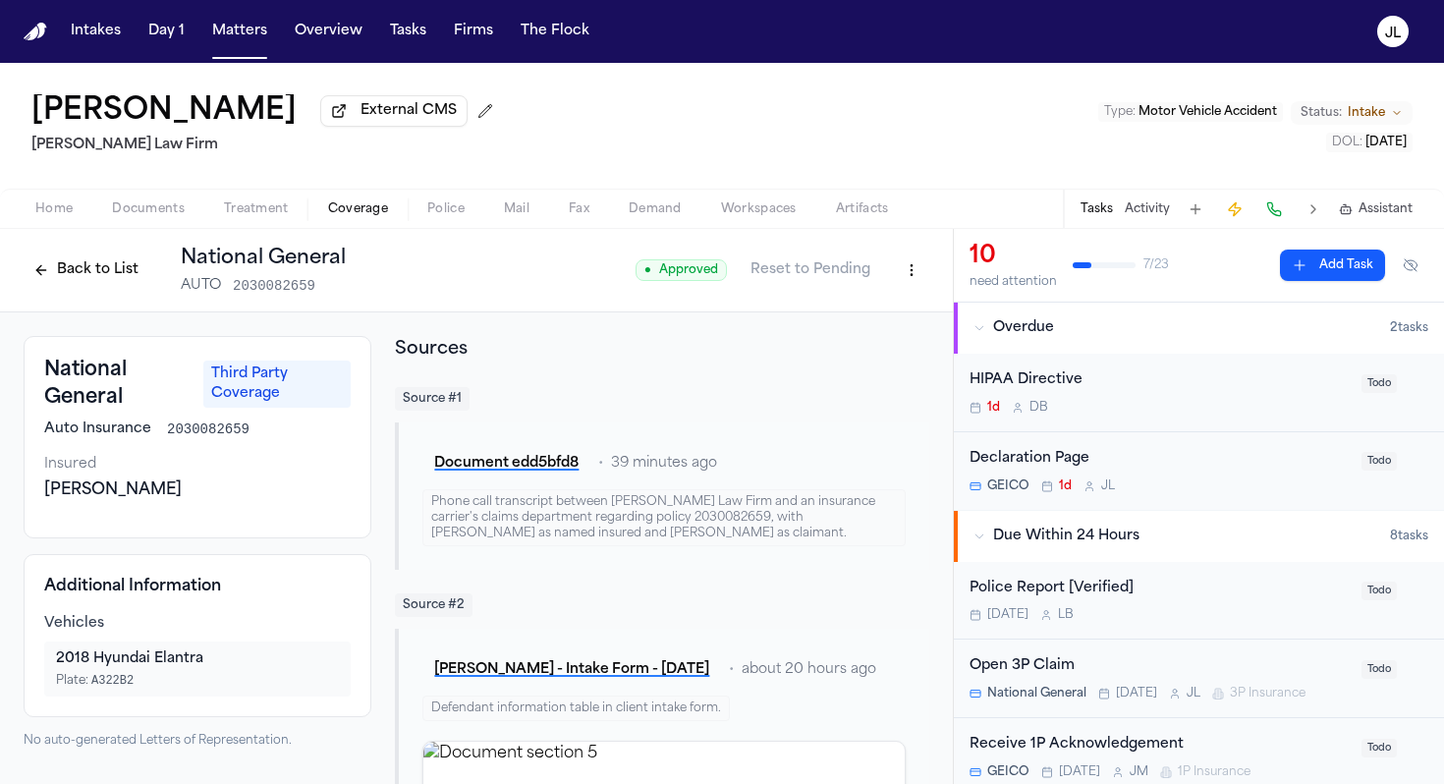
click at [1275, 223] on button at bounding box center [1275, 210] width 28 height 28
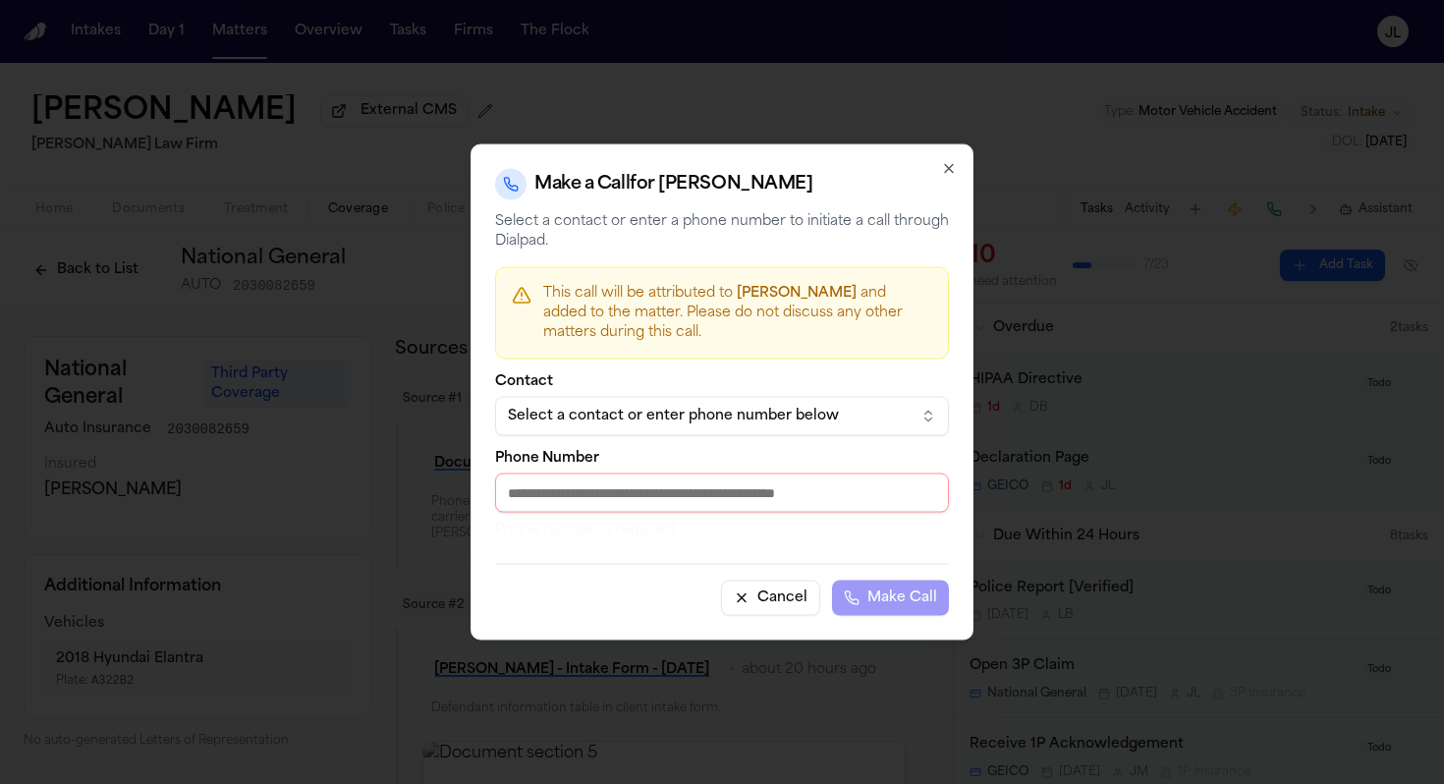
click at [645, 502] on input "Phone Number" at bounding box center [722, 493] width 454 height 39
type input "*"
paste input "**********"
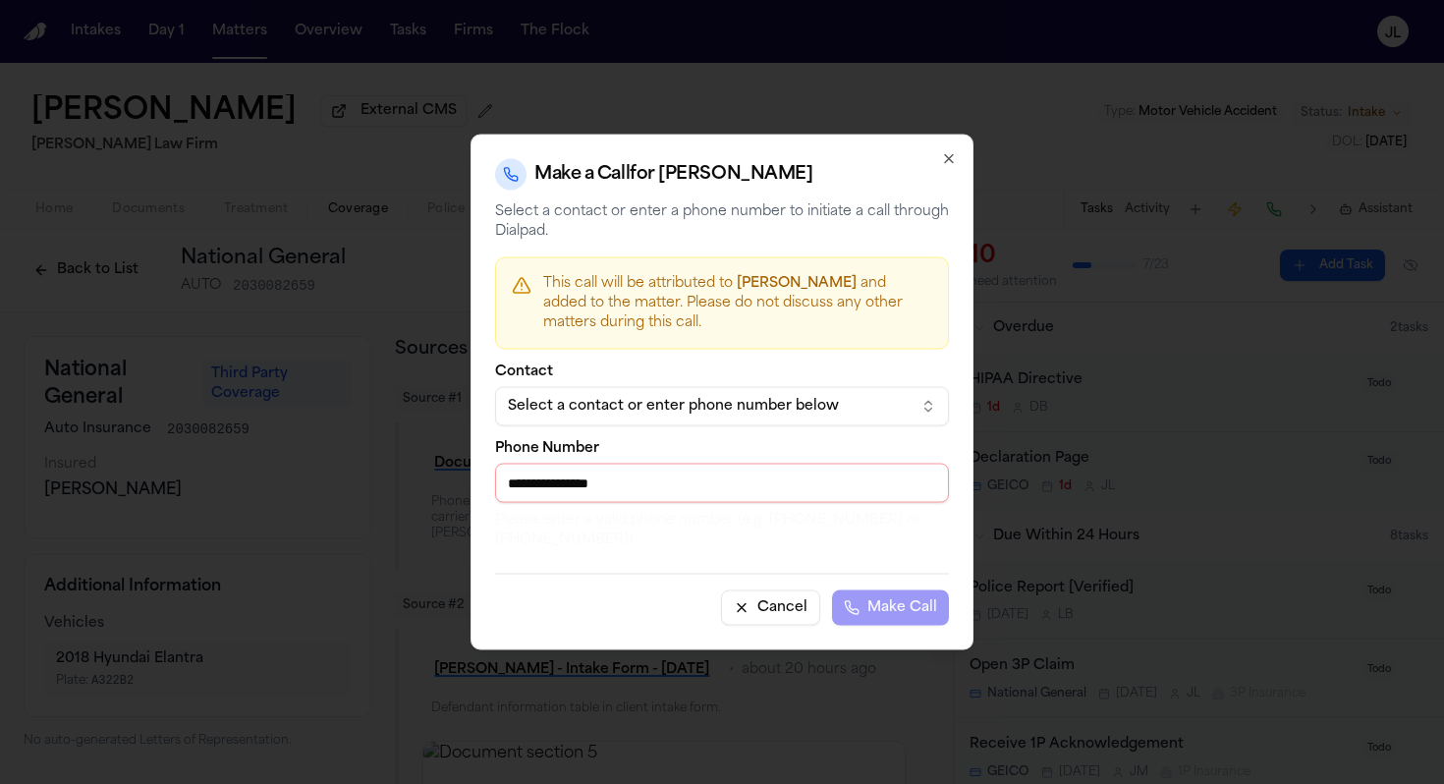
click at [516, 480] on input "**********" at bounding box center [722, 483] width 454 height 39
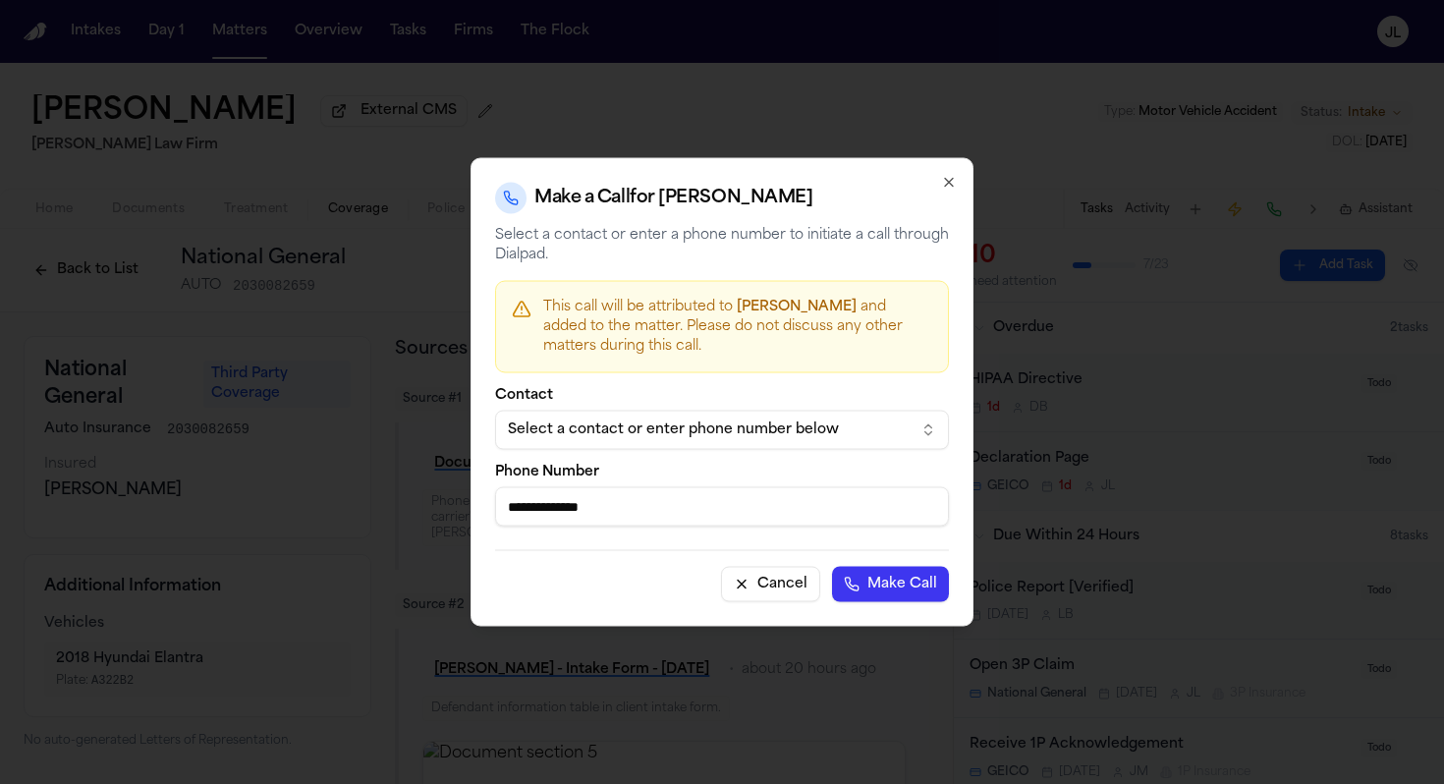
type input "**********"
click at [832, 567] on button "Make Call" at bounding box center [890, 584] width 117 height 35
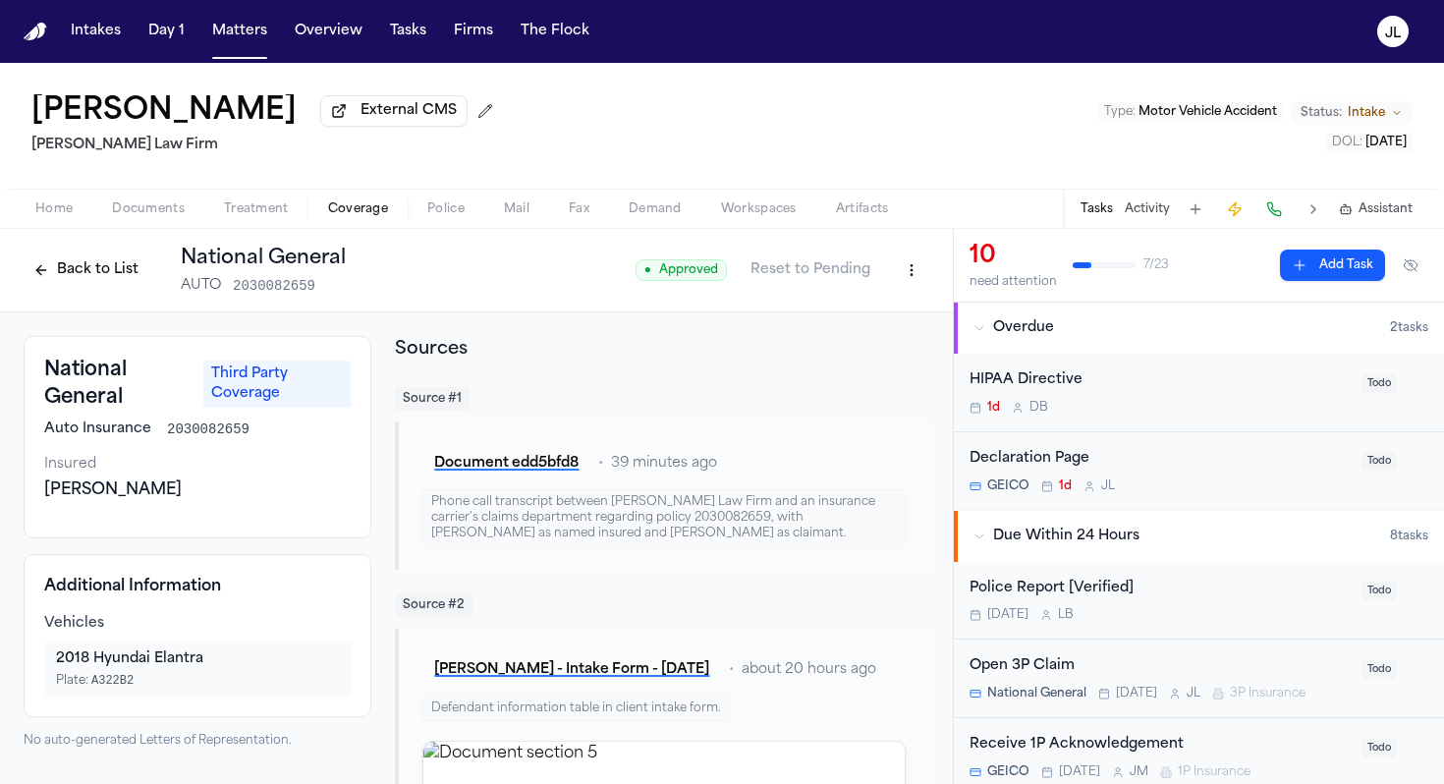
click at [110, 271] on button "Back to List" at bounding box center [86, 269] width 125 height 31
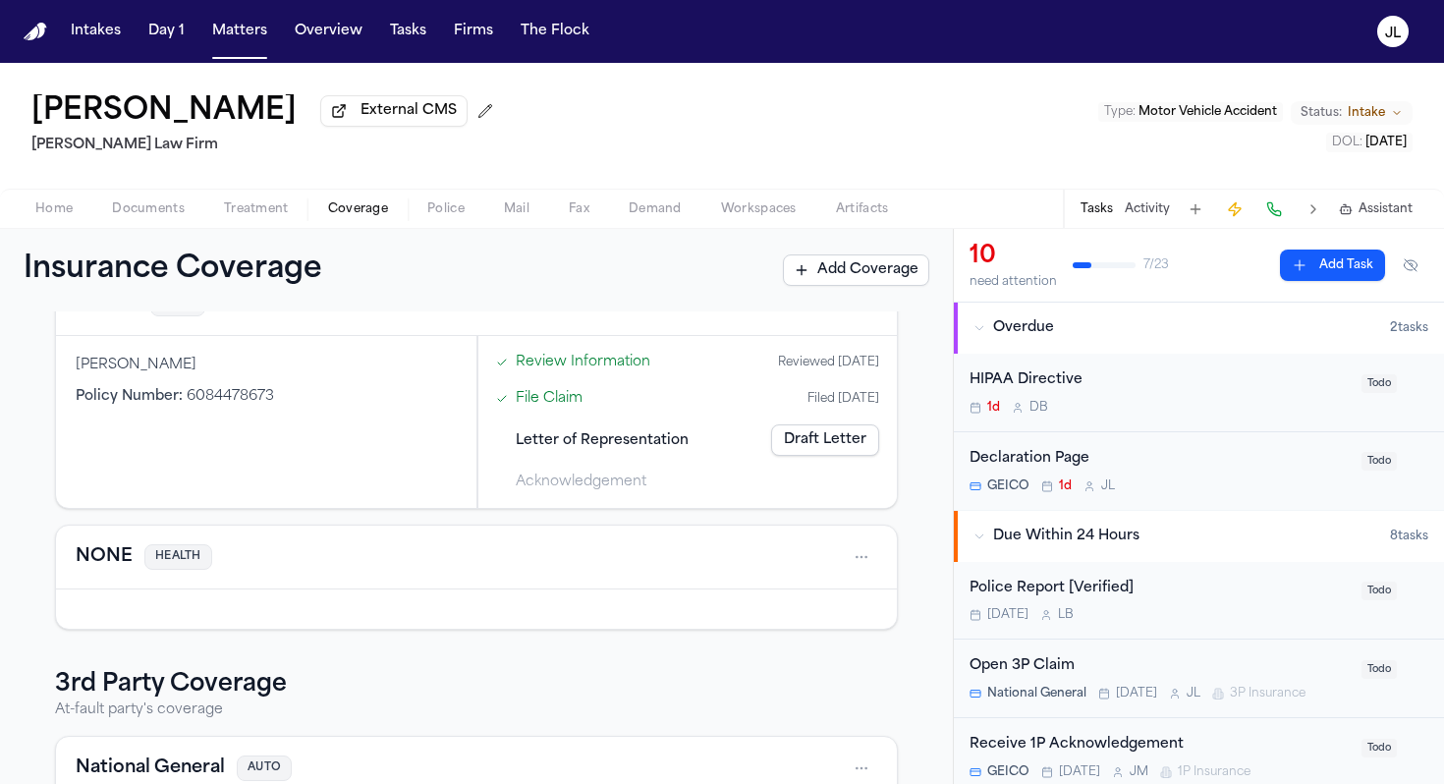
scroll to position [348, 0]
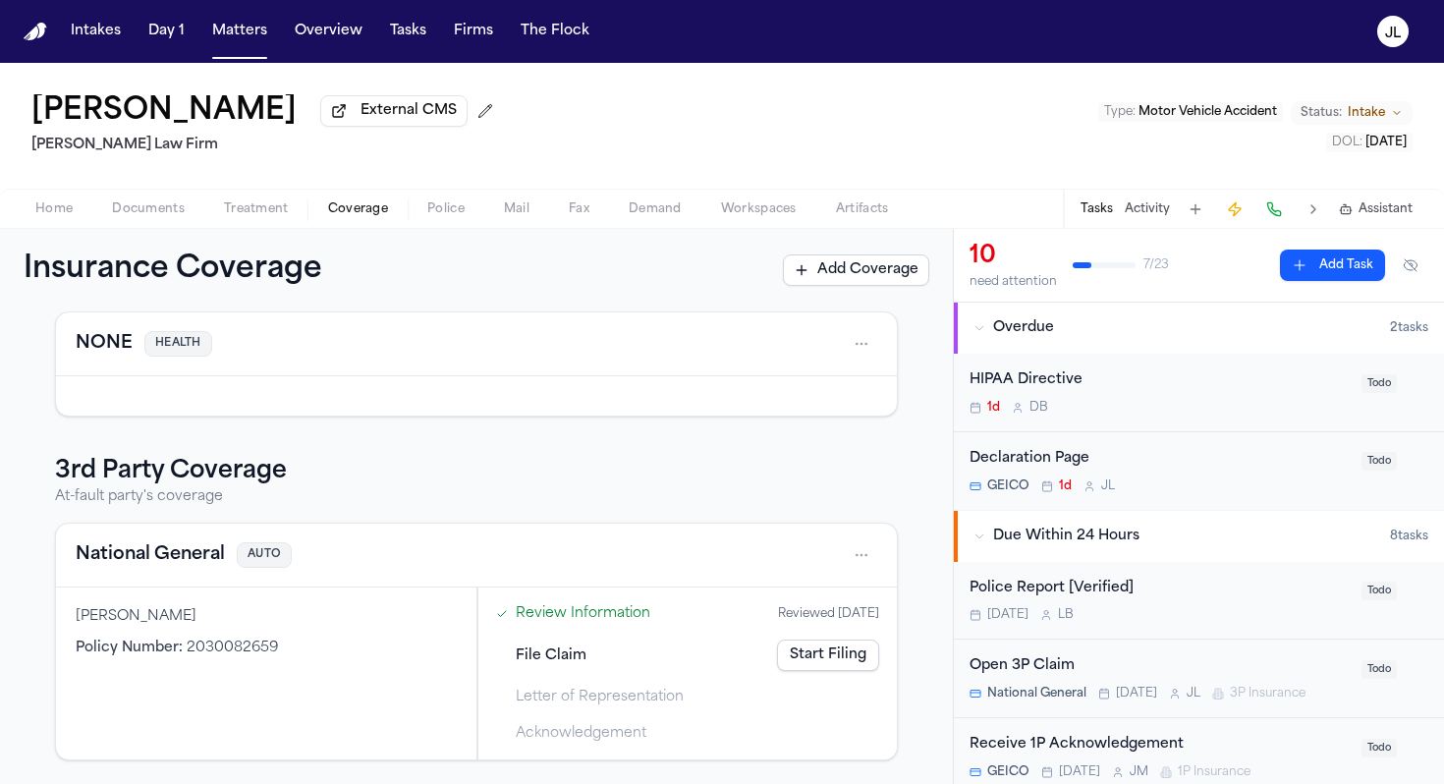
click at [166, 561] on button "National General" at bounding box center [150, 555] width 149 height 28
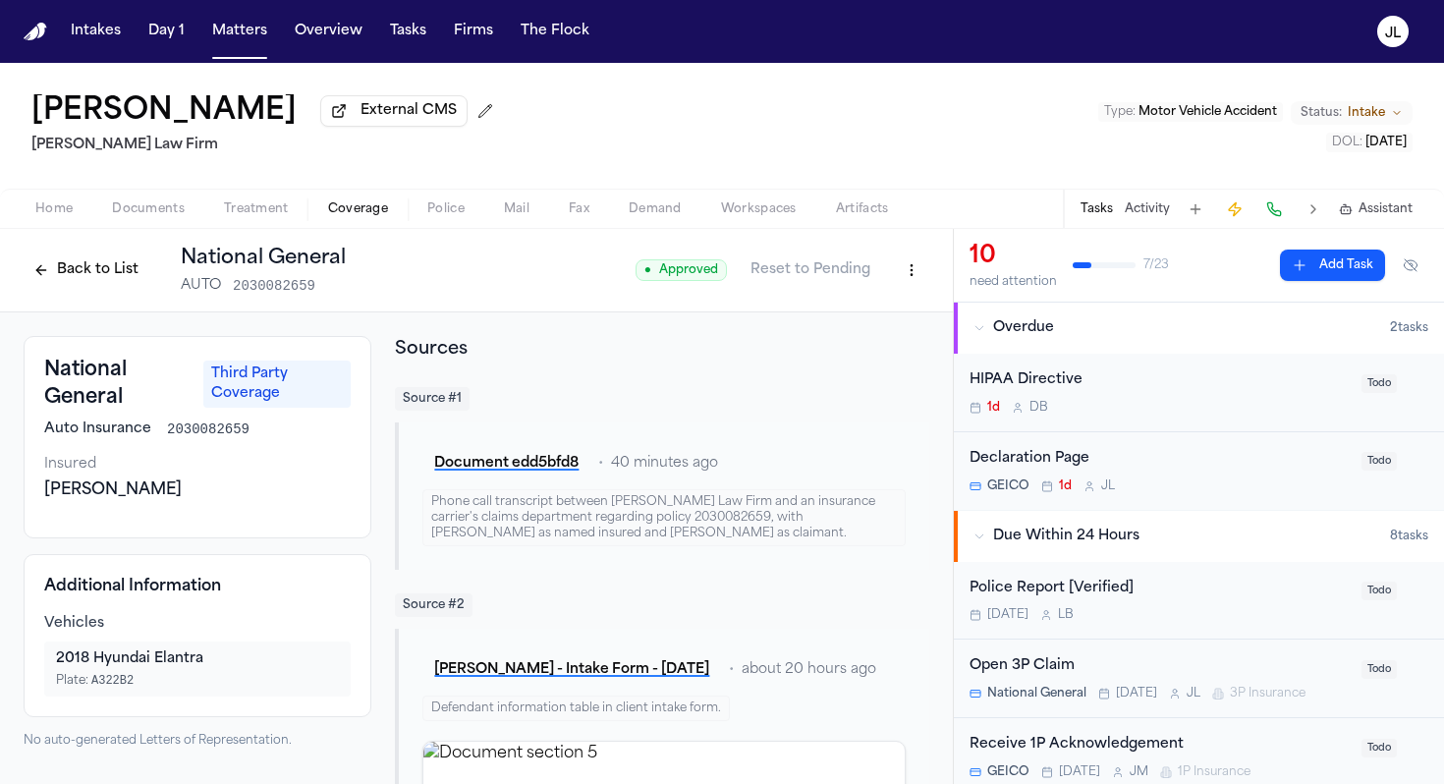
click at [1277, 209] on button at bounding box center [1275, 210] width 28 height 28
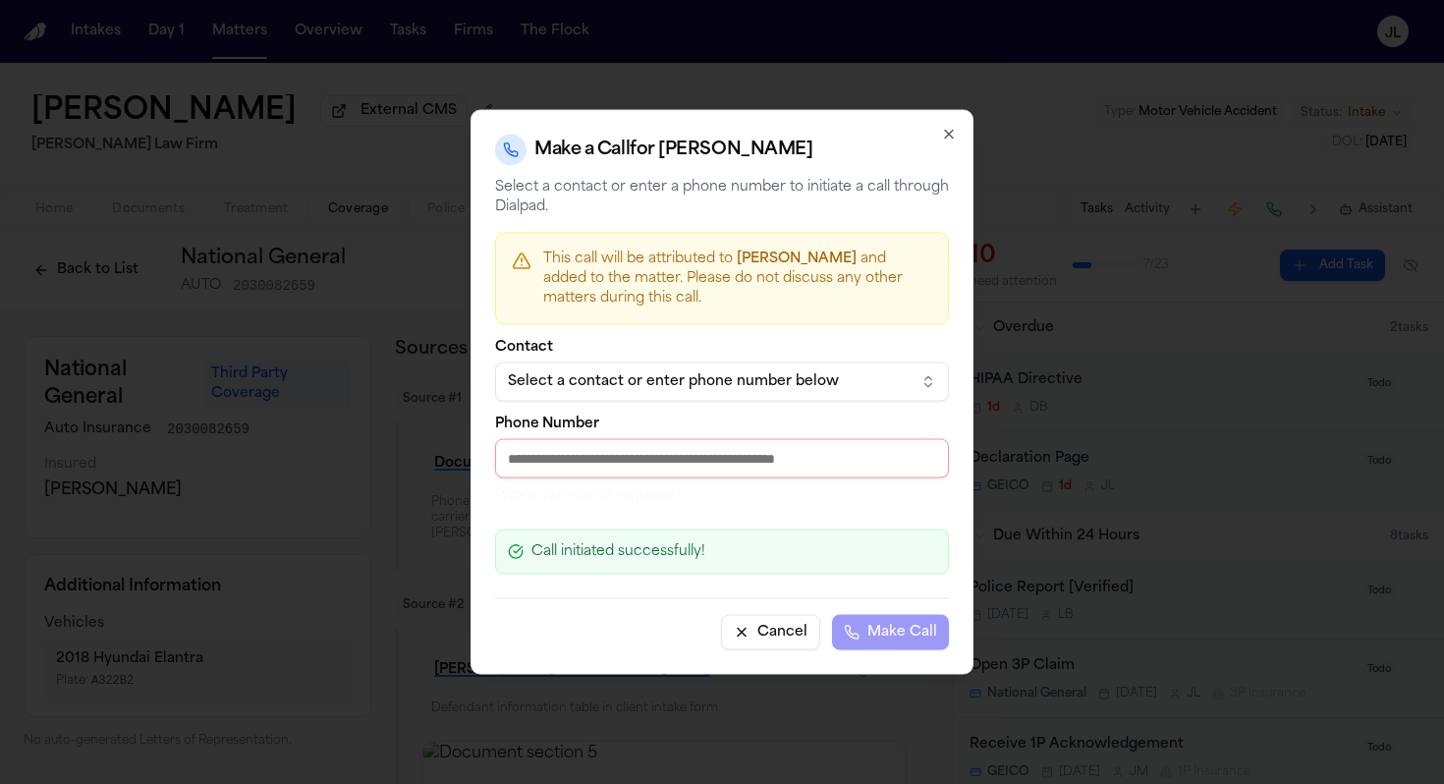
paste input "**********"
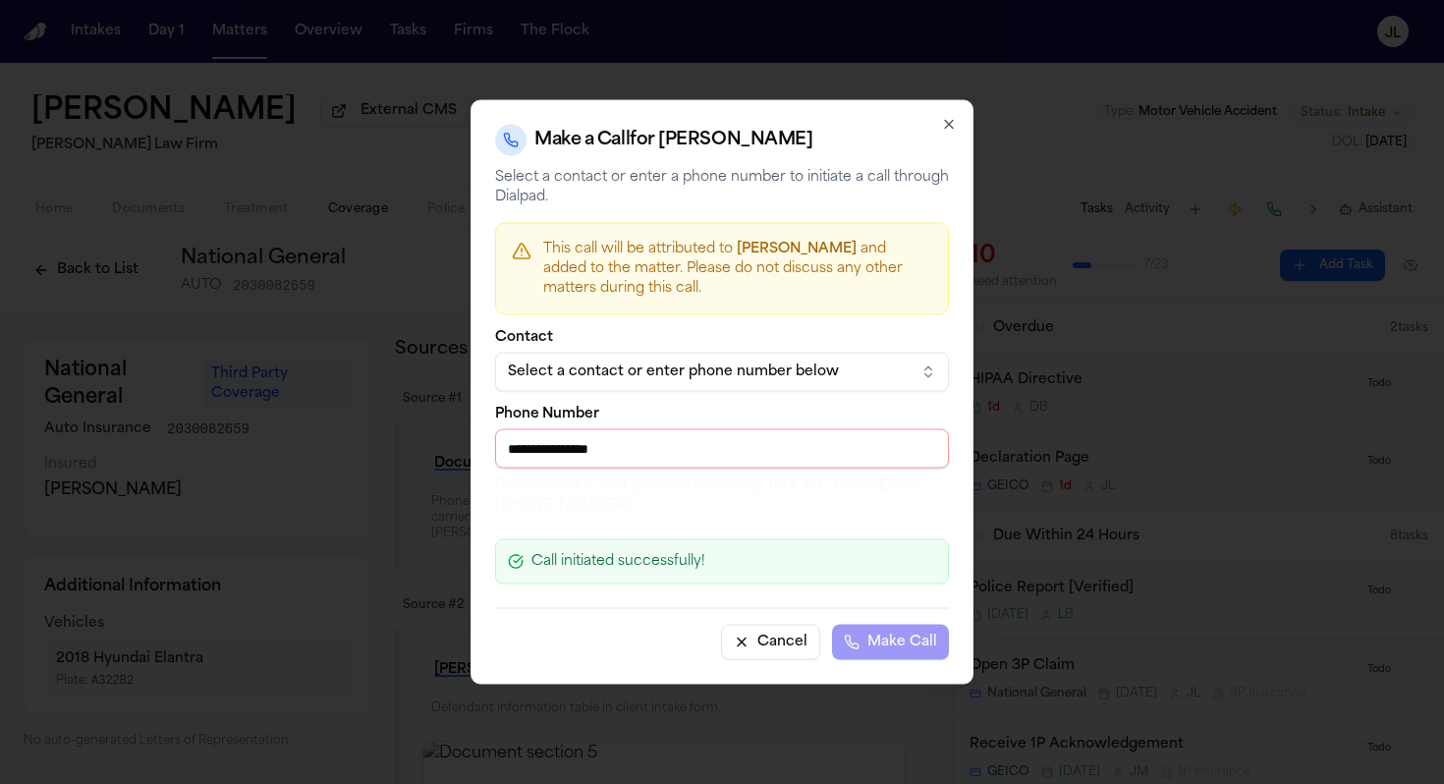
click at [522, 452] on input "**********" at bounding box center [722, 448] width 454 height 39
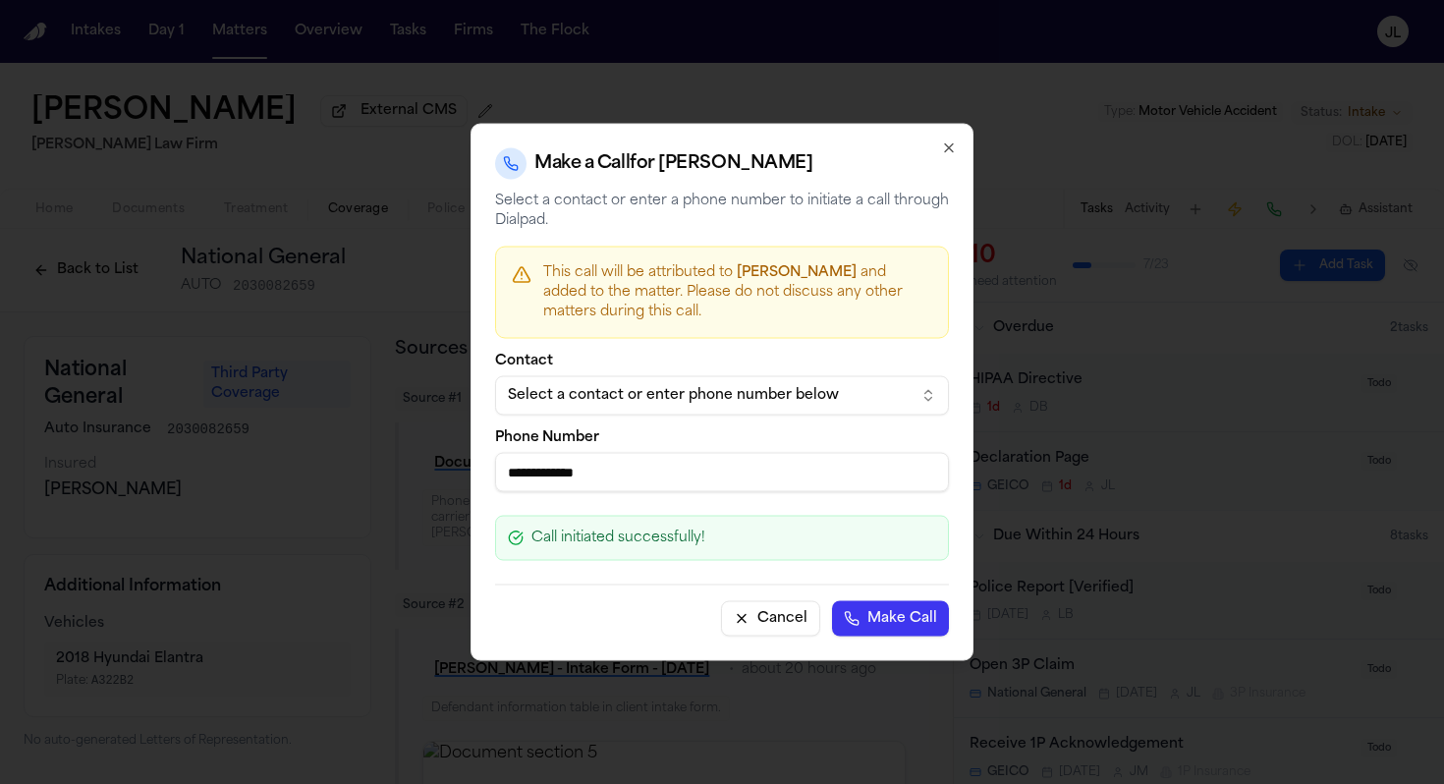
type input "**********"
click at [832, 601] on button "Make Call" at bounding box center [890, 618] width 117 height 35
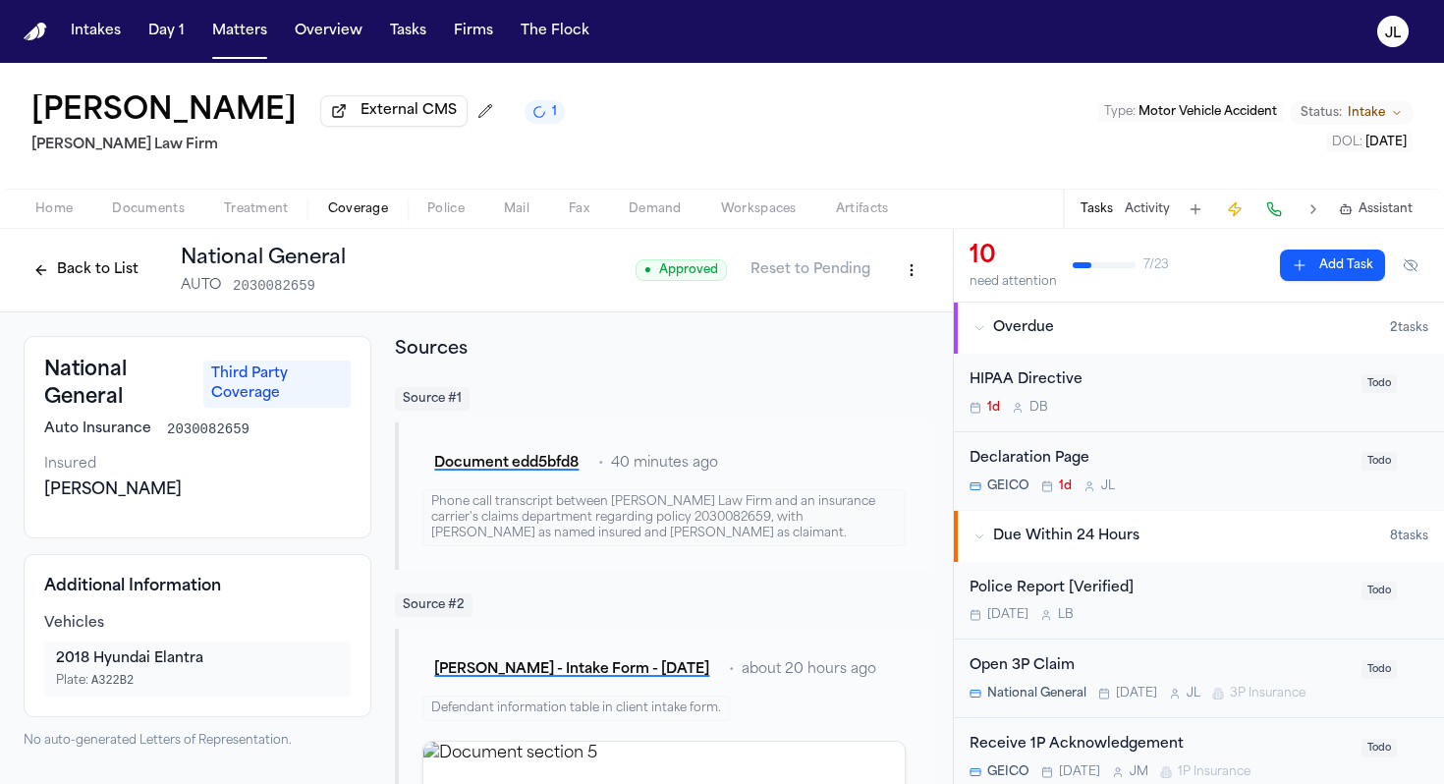
click at [1278, 209] on button at bounding box center [1275, 210] width 28 height 28
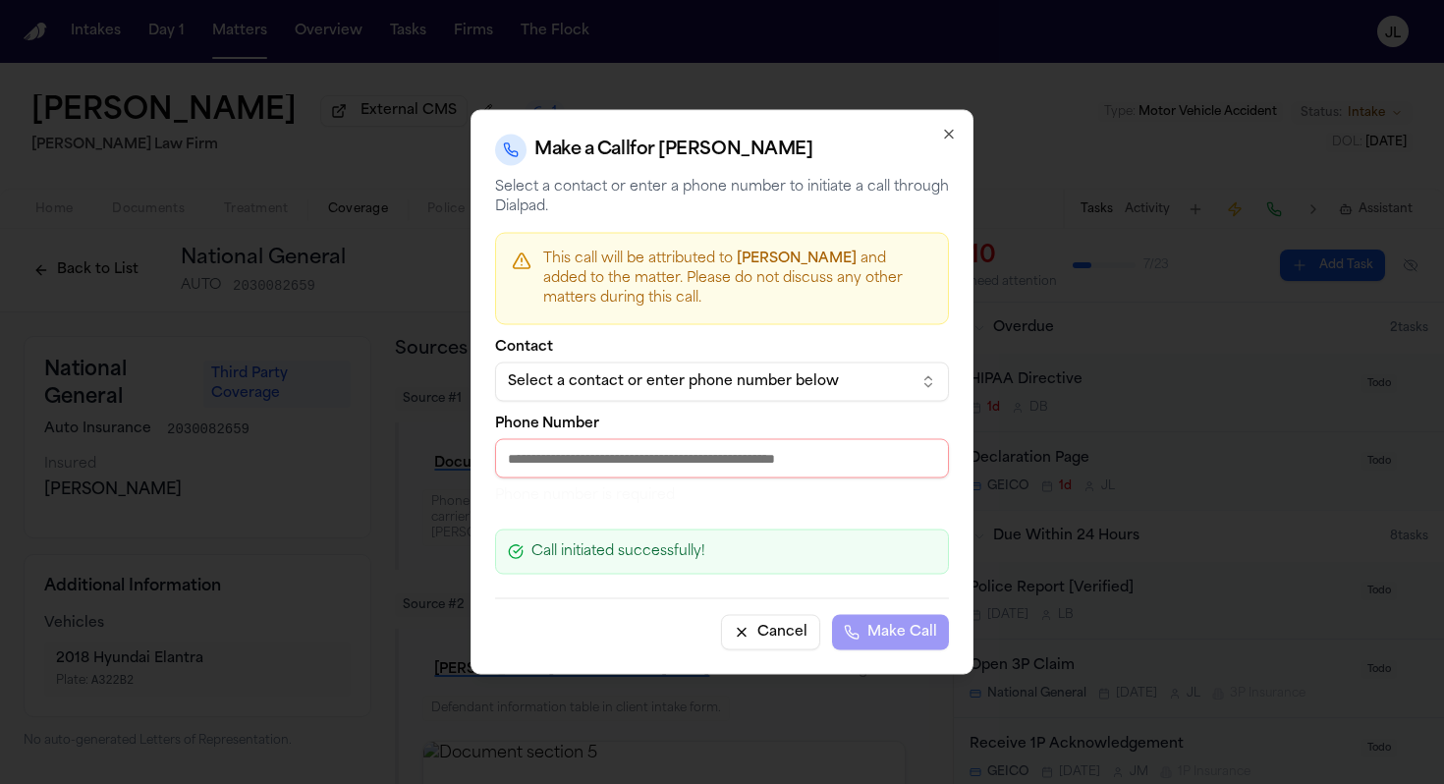
click at [678, 461] on input "Phone Number" at bounding box center [722, 458] width 454 height 39
paste input "**********"
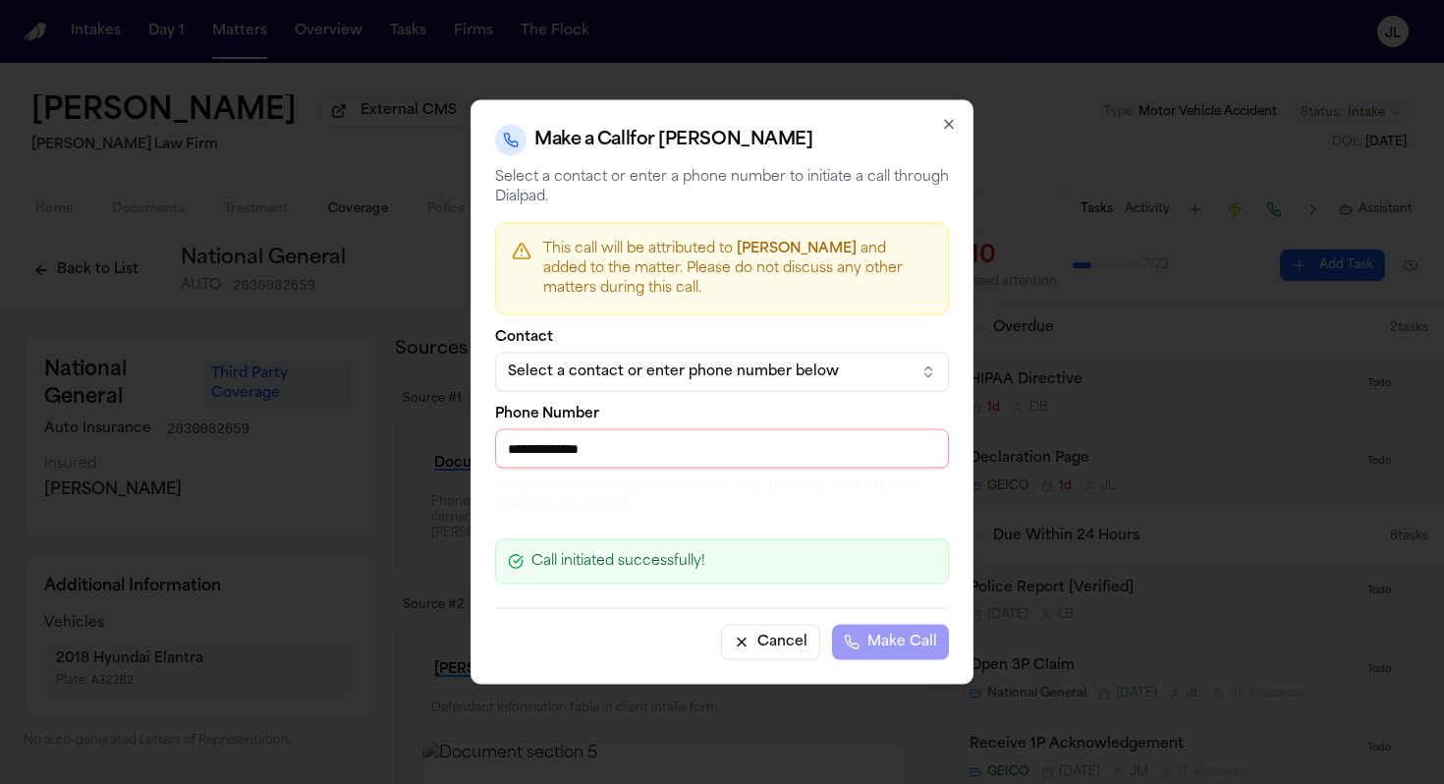
click at [523, 450] on input "**********" at bounding box center [722, 448] width 454 height 39
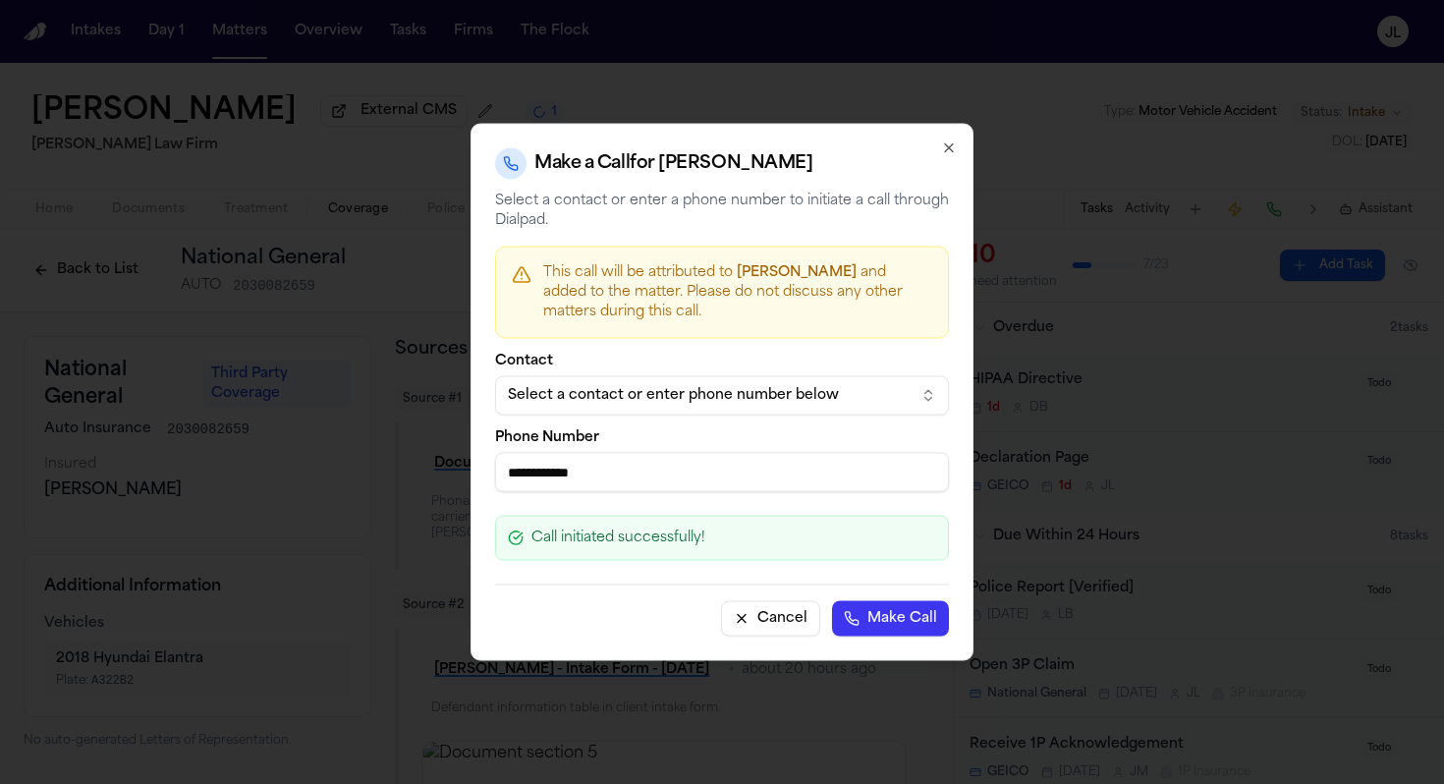
type input "**********"
click at [832, 601] on button "Make Call" at bounding box center [890, 618] width 117 height 35
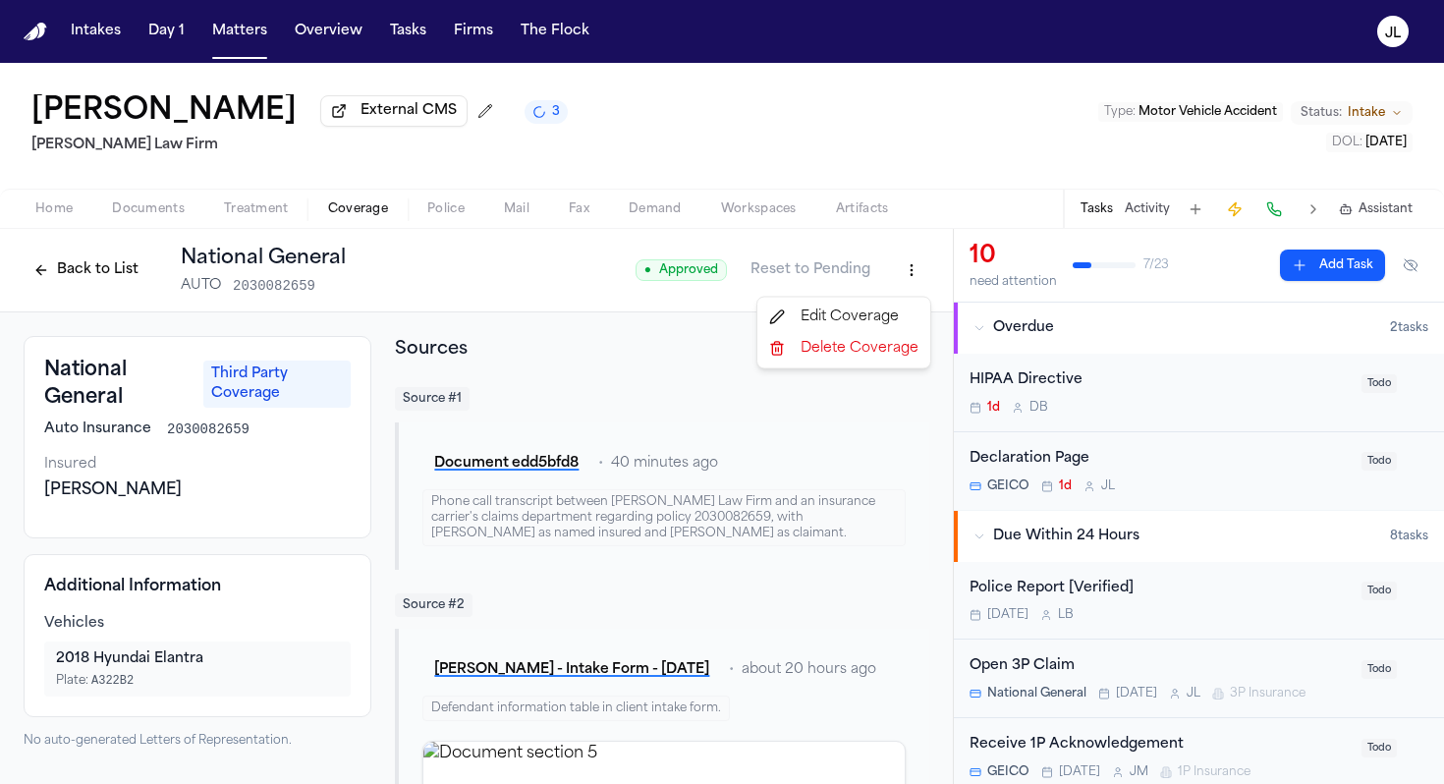
click at [920, 264] on html "Intakes Day 1 Matters Overview Tasks Firms The [PERSON_NAME] [PERSON_NAME] Exte…" at bounding box center [722, 392] width 1444 height 784
click at [885, 306] on div "Edit Coverage" at bounding box center [843, 317] width 165 height 31
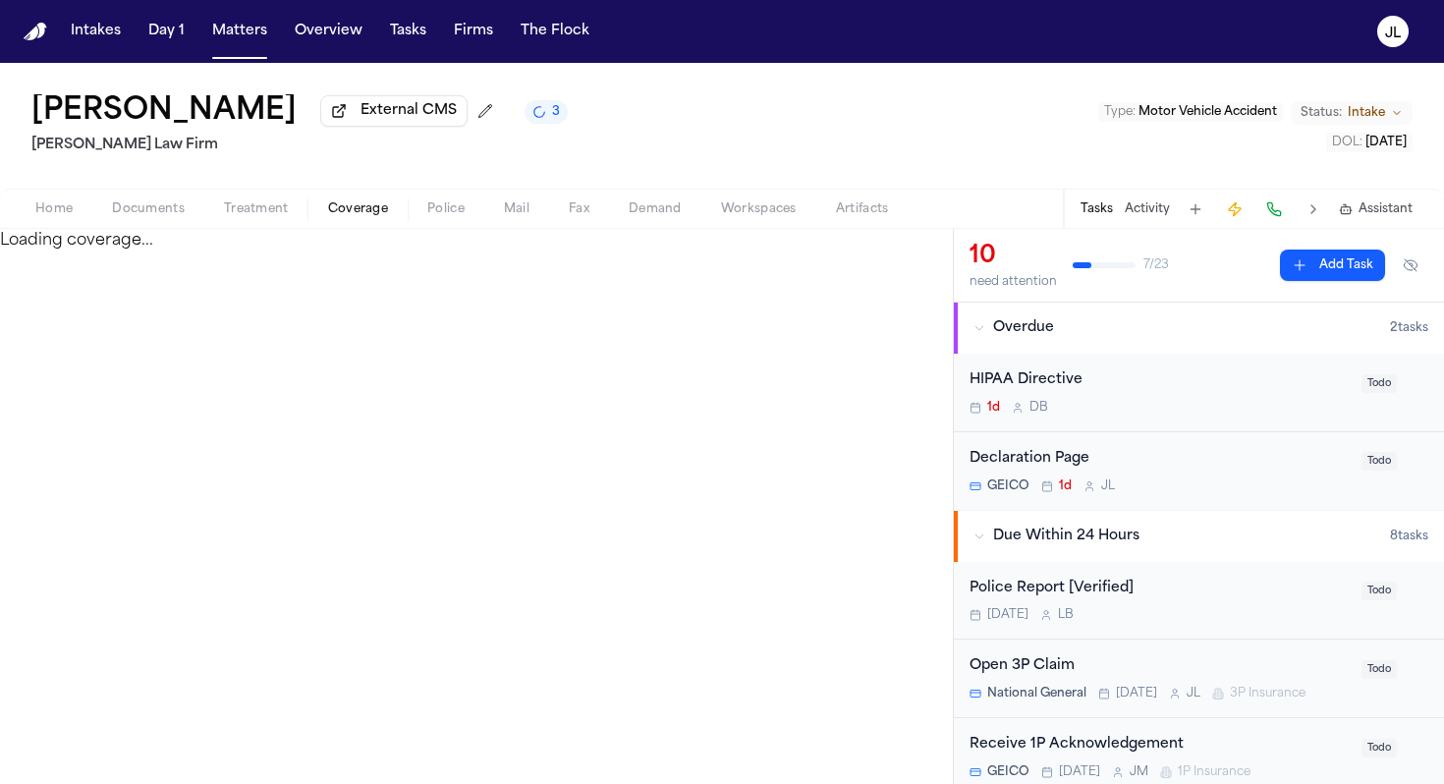
select select "**********"
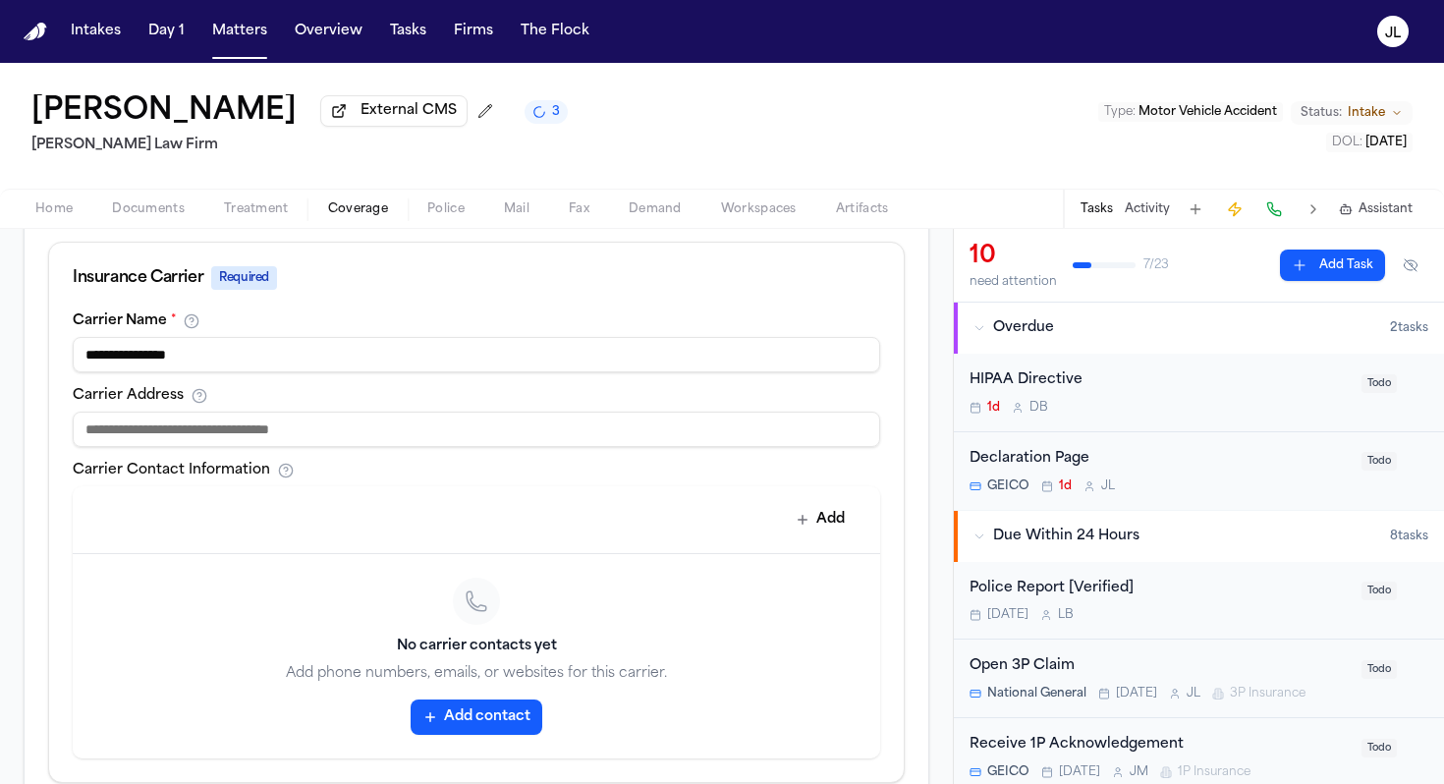
scroll to position [794, 0]
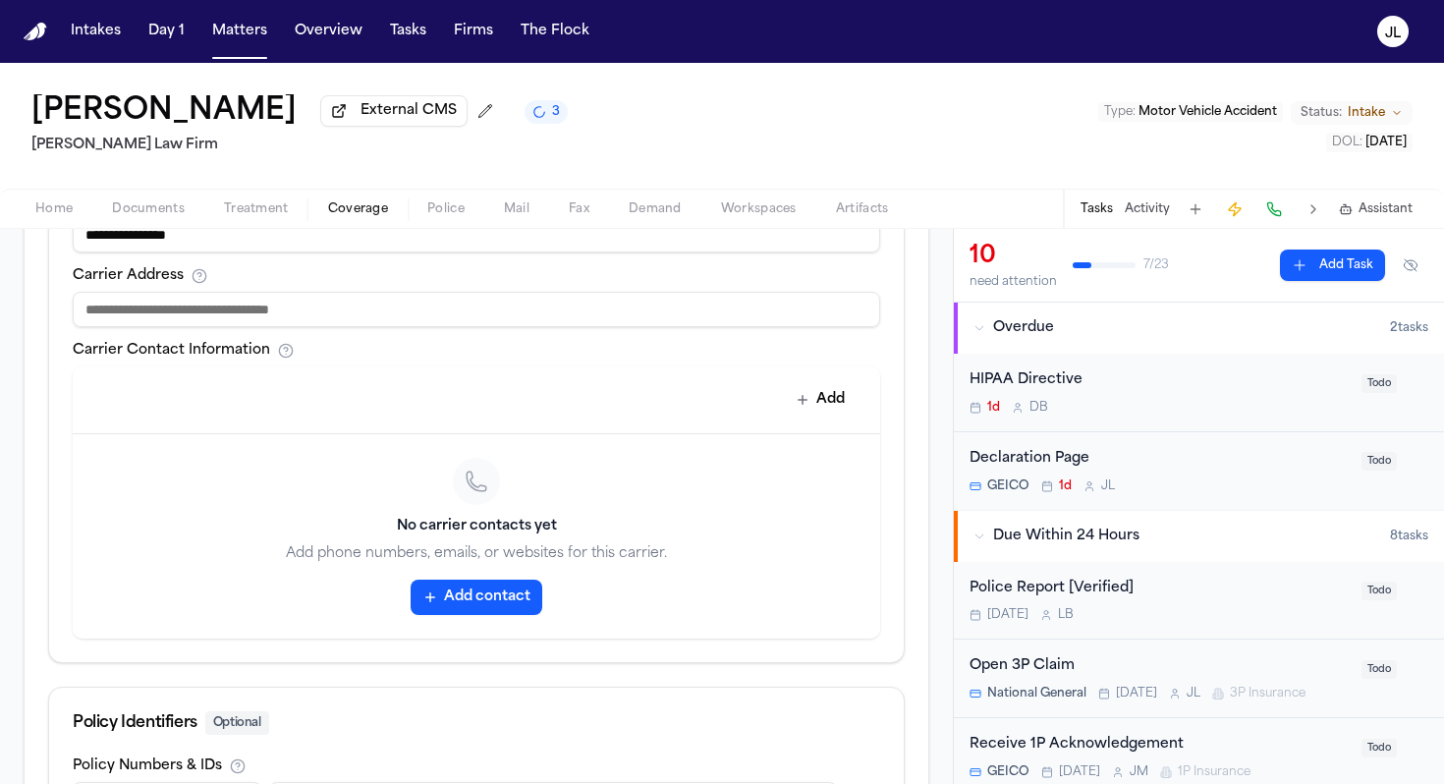
click at [470, 601] on button "Add contact" at bounding box center [477, 597] width 132 height 35
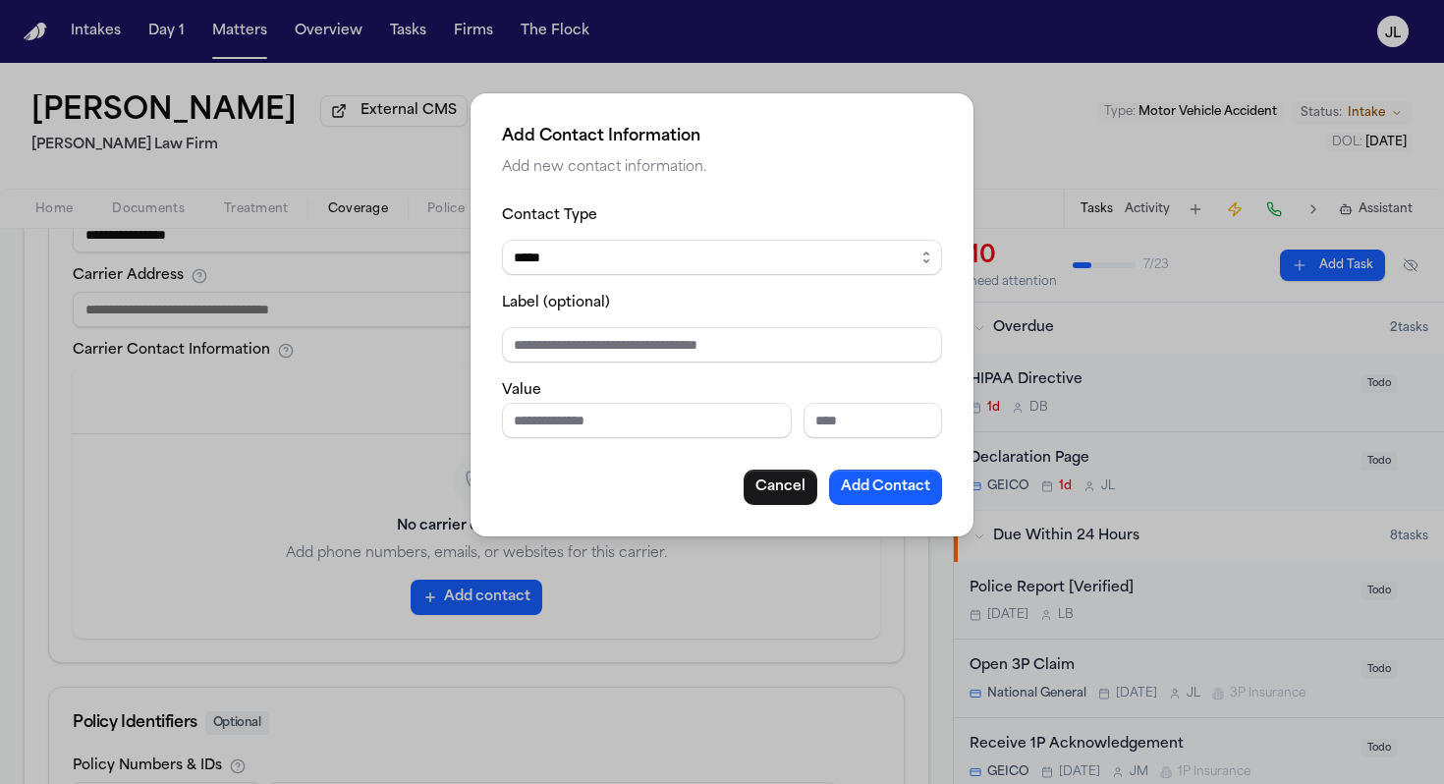
click at [582, 427] on input "Phone number" at bounding box center [647, 420] width 290 height 35
paste input "**********"
type input "**********"
click at [881, 484] on button "Add Contact" at bounding box center [885, 487] width 113 height 35
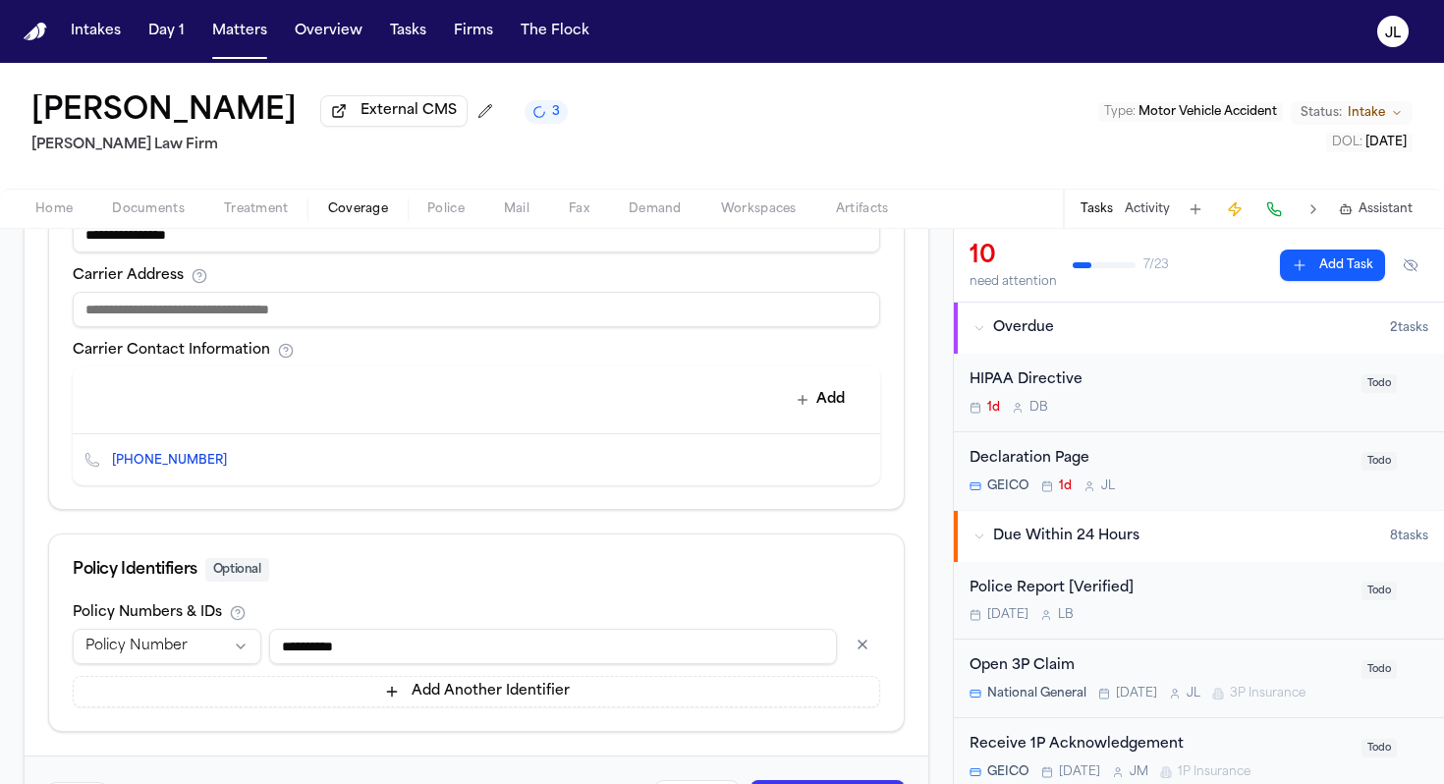
scroll to position [877, 0]
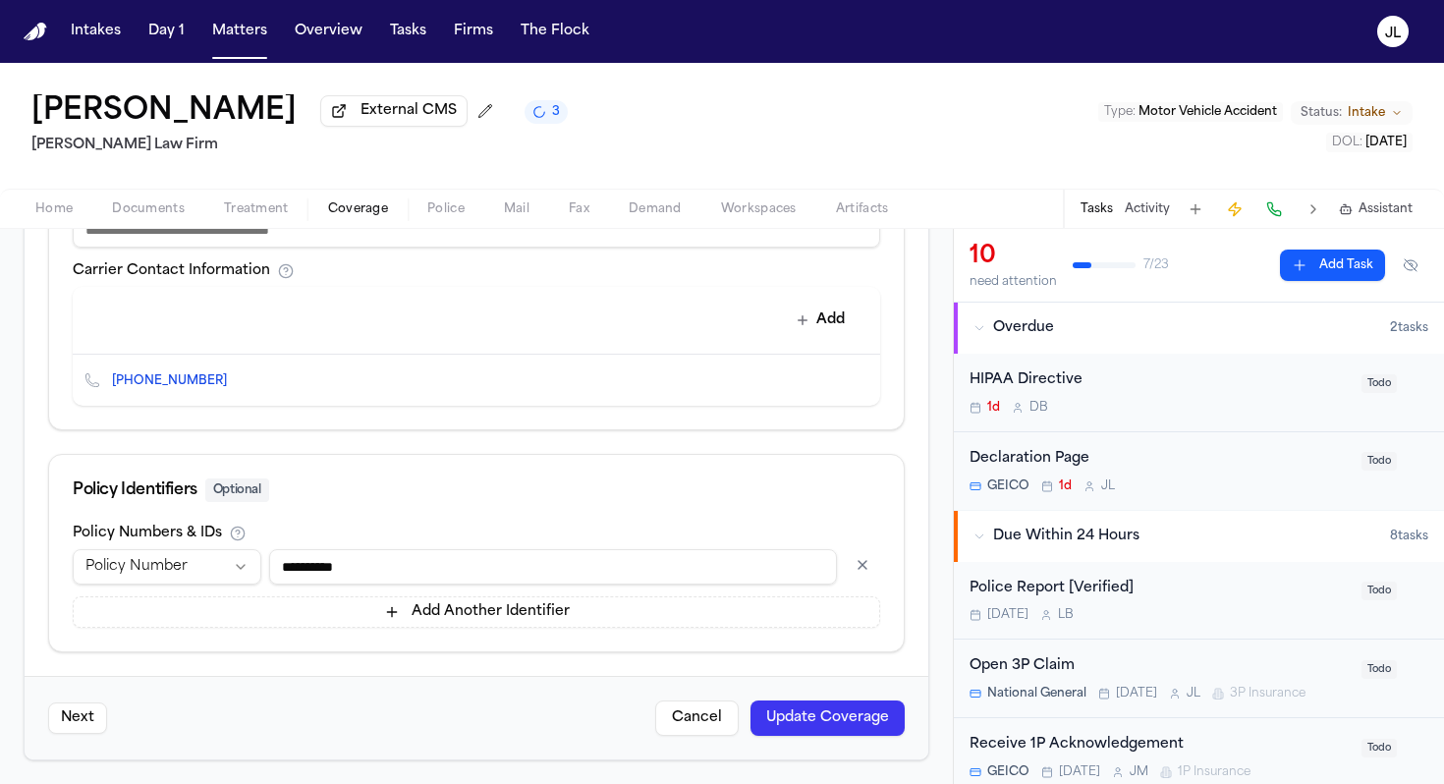
click at [856, 710] on button "Update Coverage" at bounding box center [828, 718] width 154 height 35
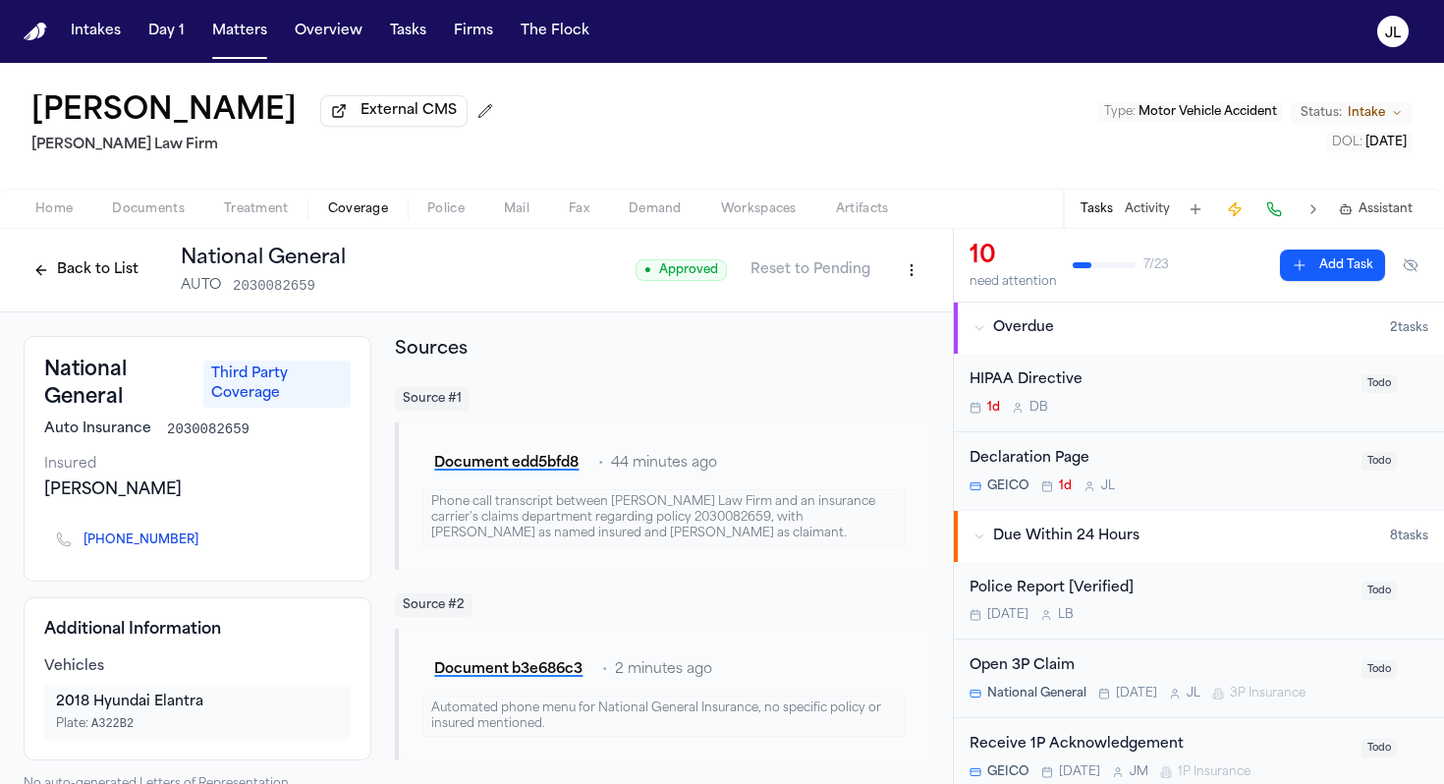
click at [54, 208] on span "Home" at bounding box center [53, 209] width 37 height 16
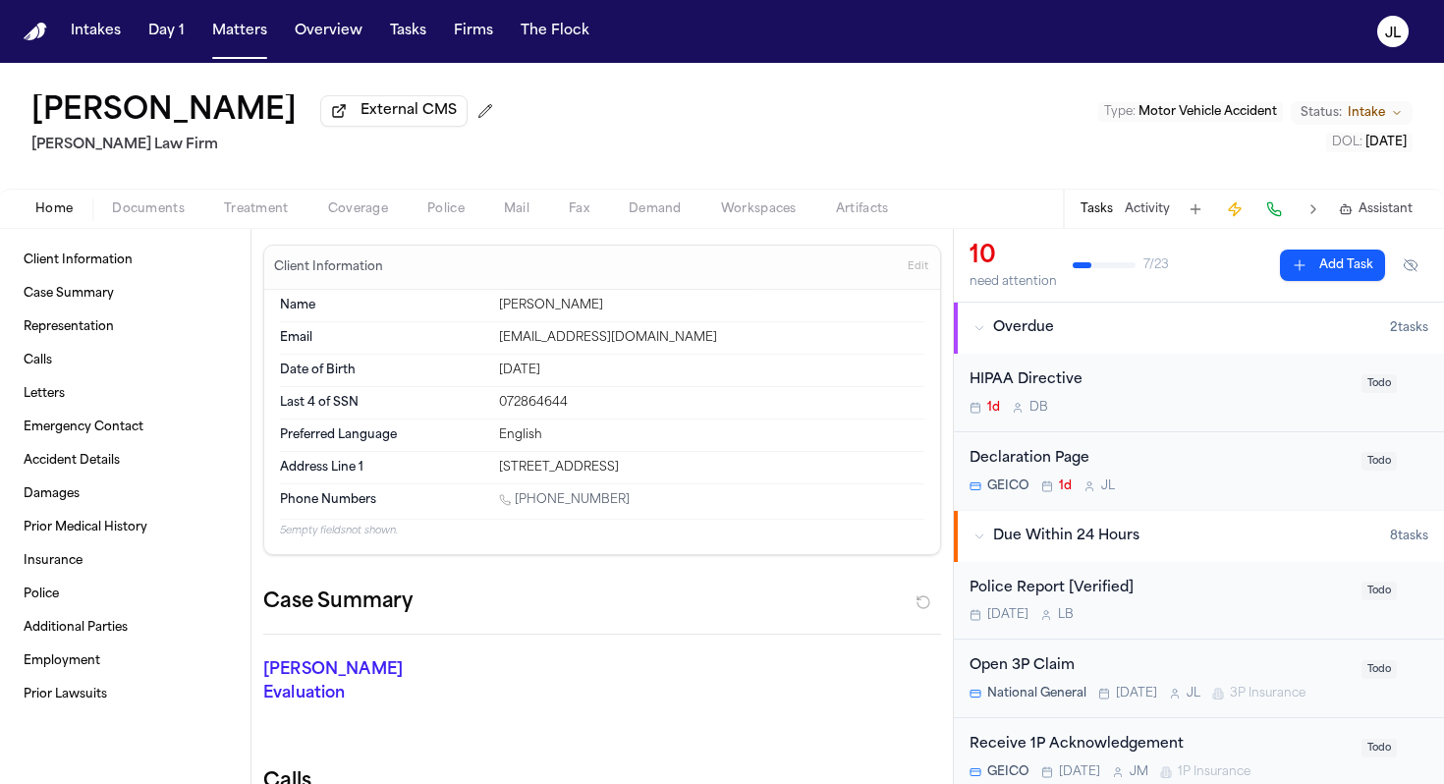
click at [360, 208] on span "Coverage" at bounding box center [358, 209] width 60 height 16
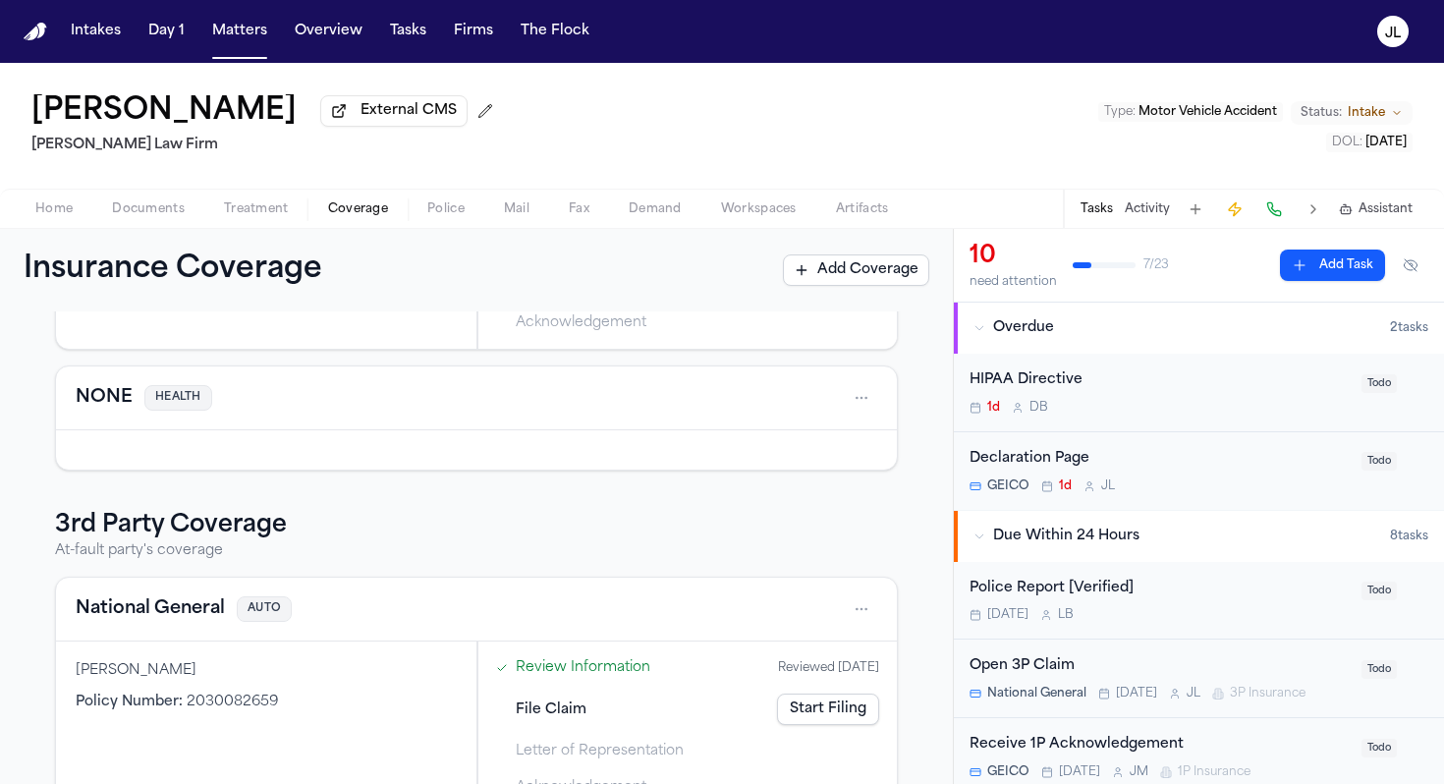
scroll to position [348, 0]
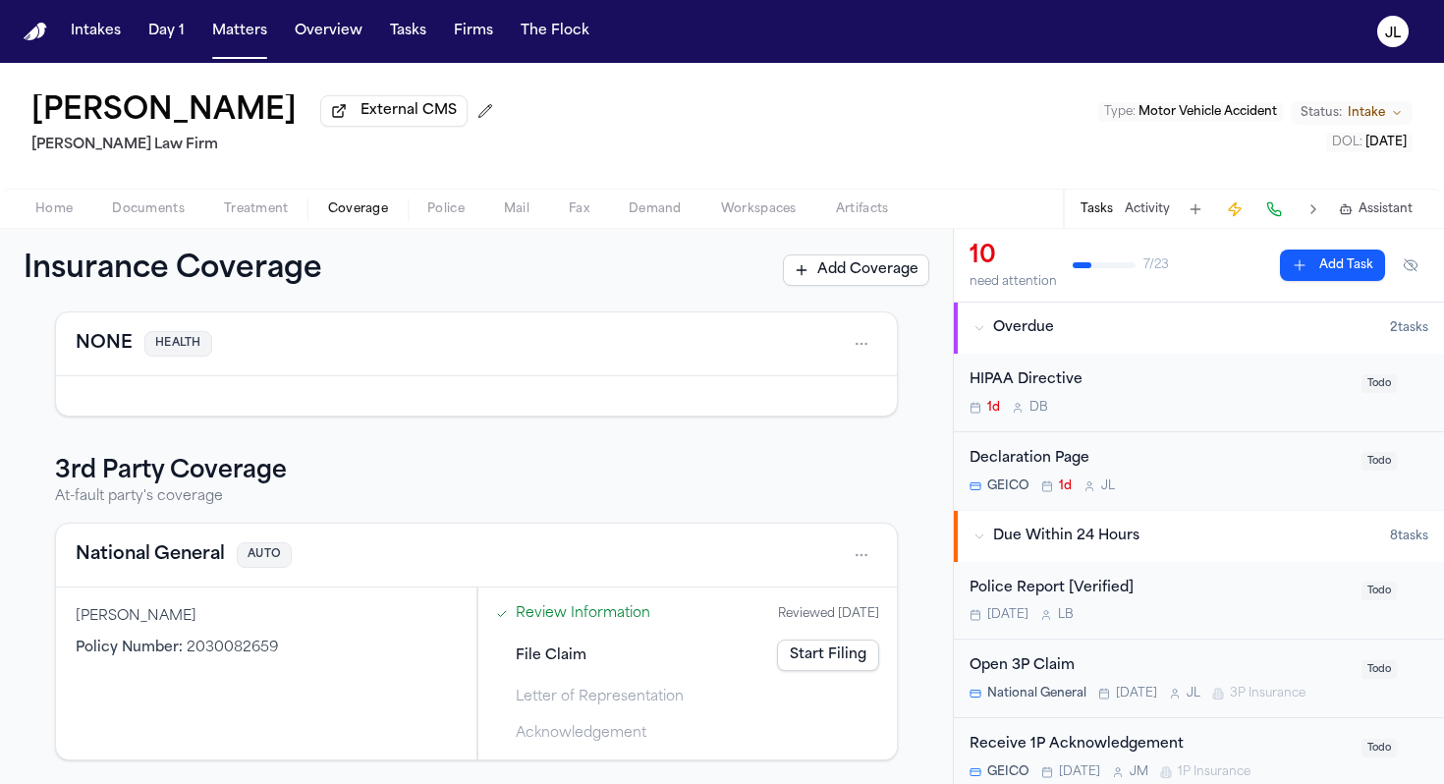
click at [217, 565] on button "National General" at bounding box center [150, 555] width 149 height 28
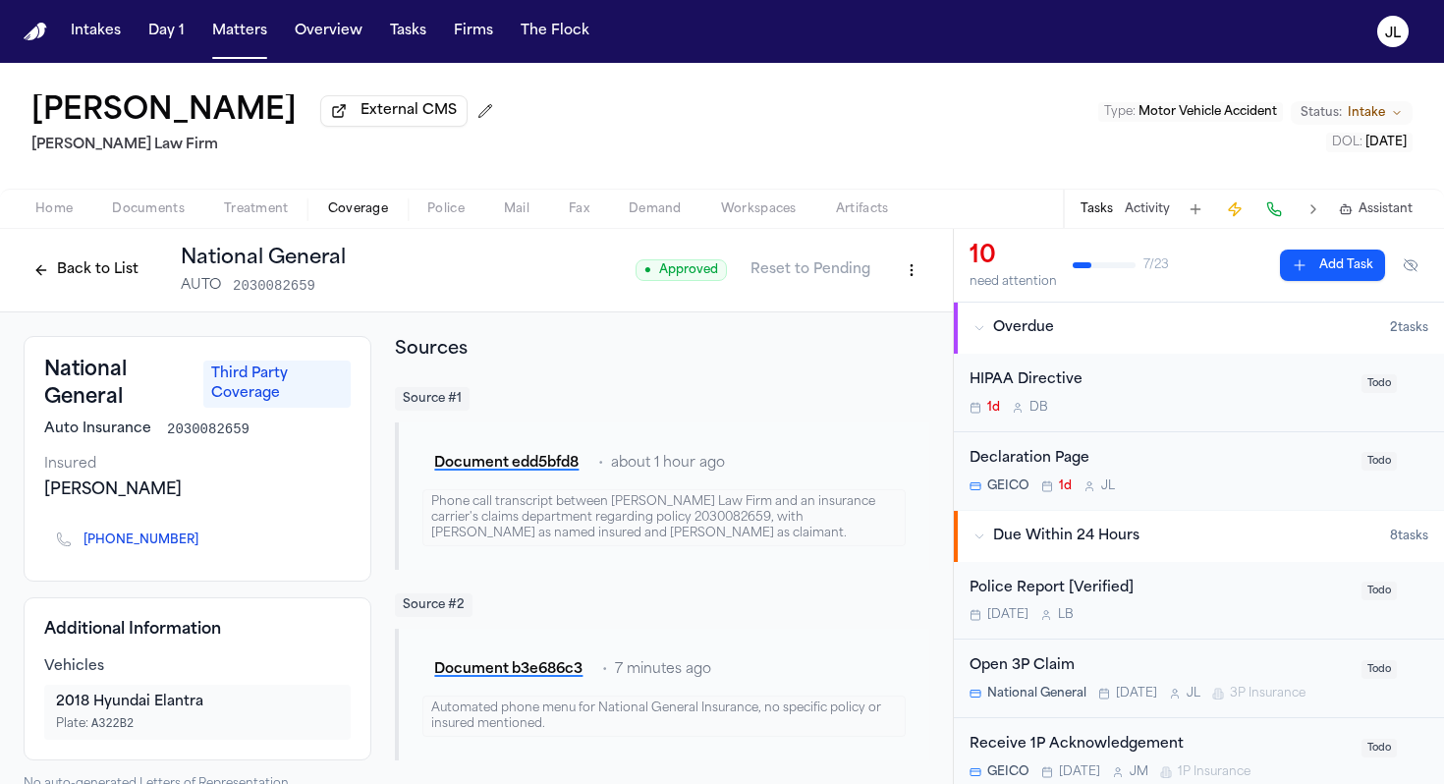
click at [124, 283] on button "Back to List" at bounding box center [86, 269] width 125 height 31
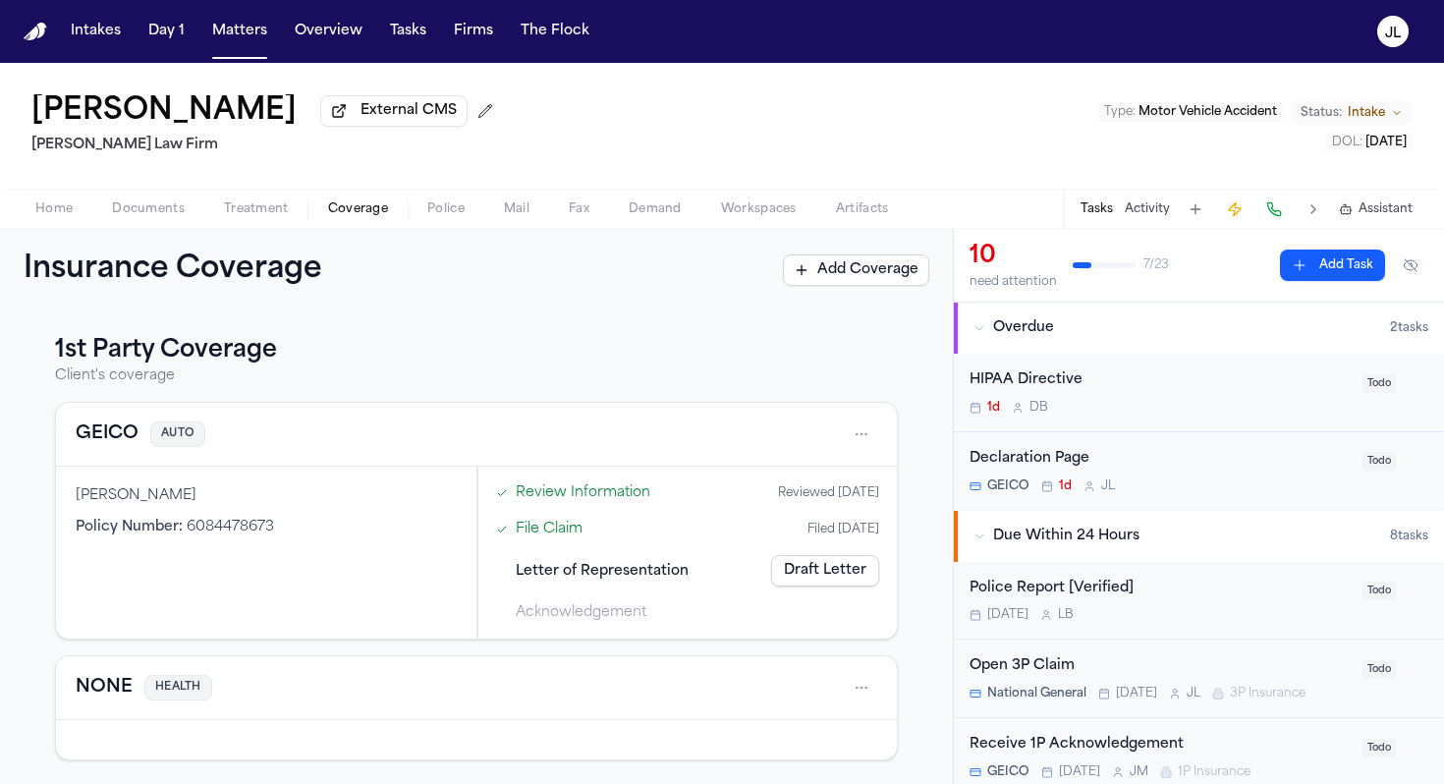
click at [110, 435] on button "GEICO" at bounding box center [107, 435] width 63 height 28
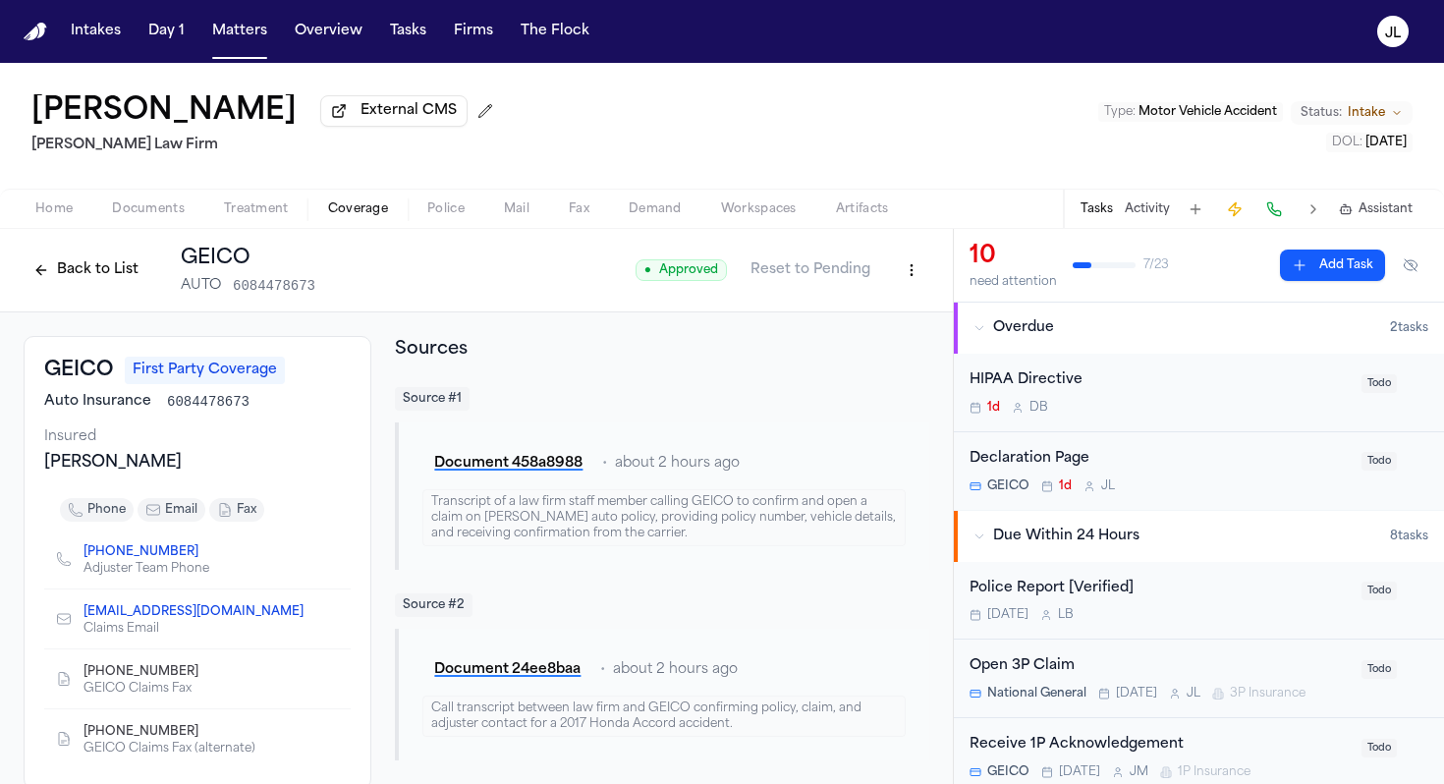
click at [79, 278] on button "Back to List" at bounding box center [86, 269] width 125 height 31
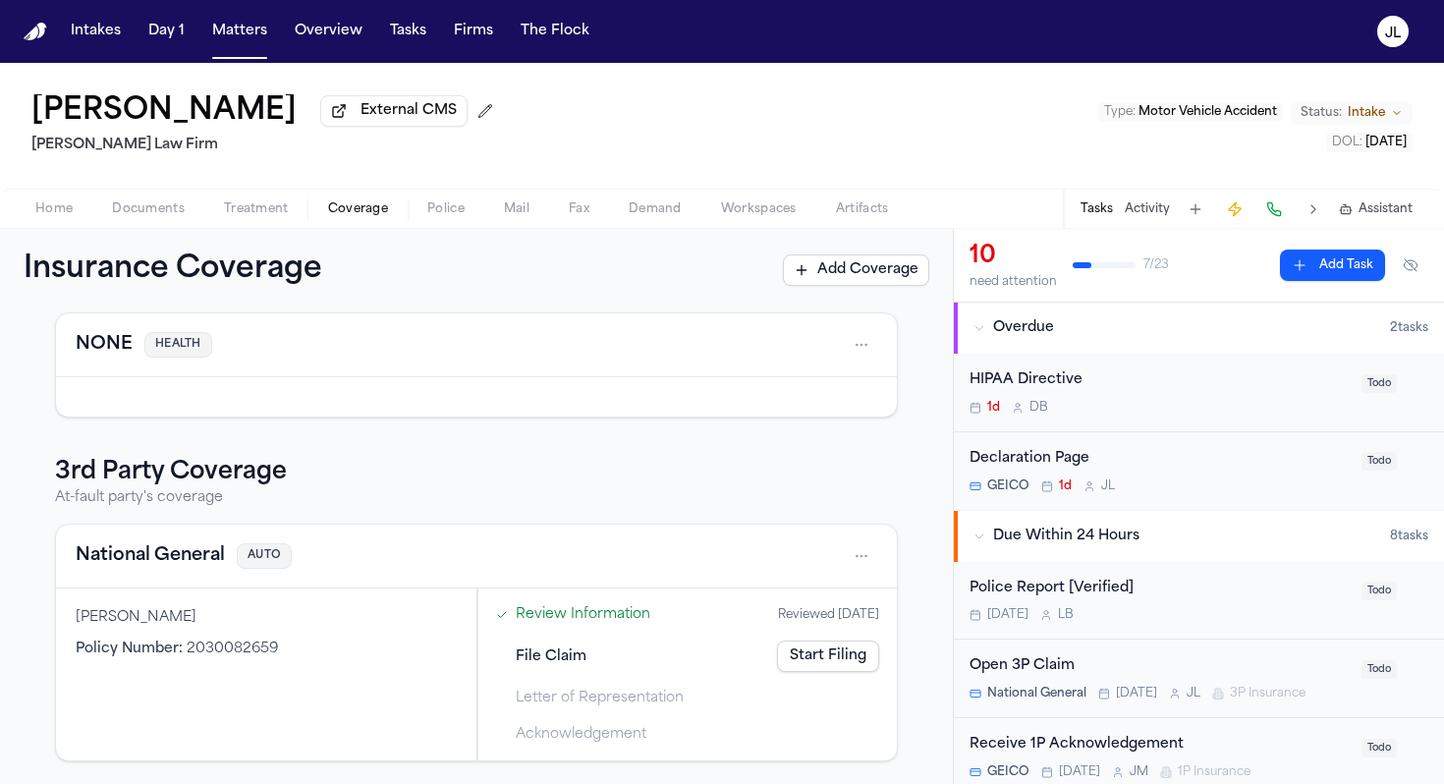
scroll to position [348, 0]
click at [135, 546] on button "National General" at bounding box center [150, 555] width 149 height 28
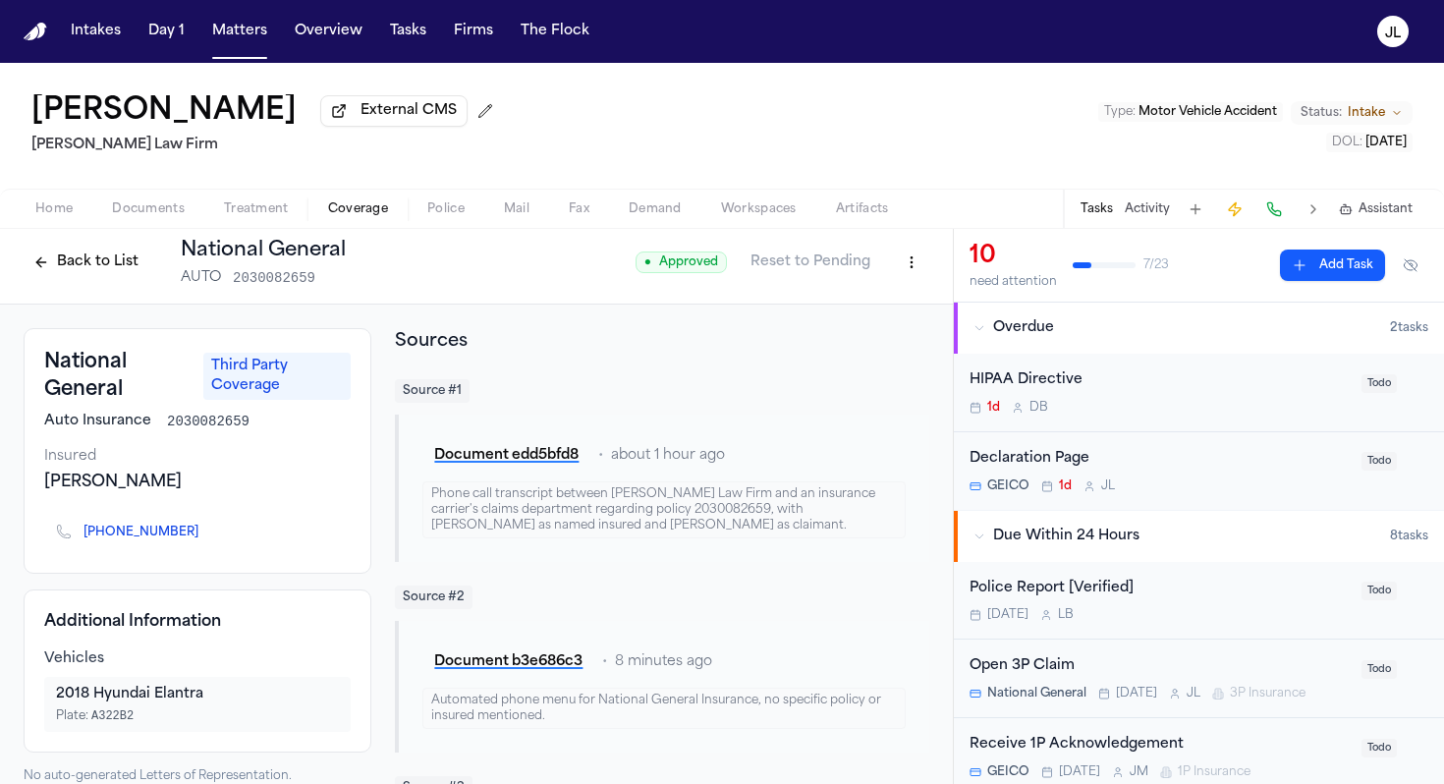
scroll to position [9, 0]
click at [571, 370] on div "Sources Source # 1 Document edd5bfd8 • about 1 hour ago Phone call transcript b…" at bounding box center [662, 754] width 535 height 855
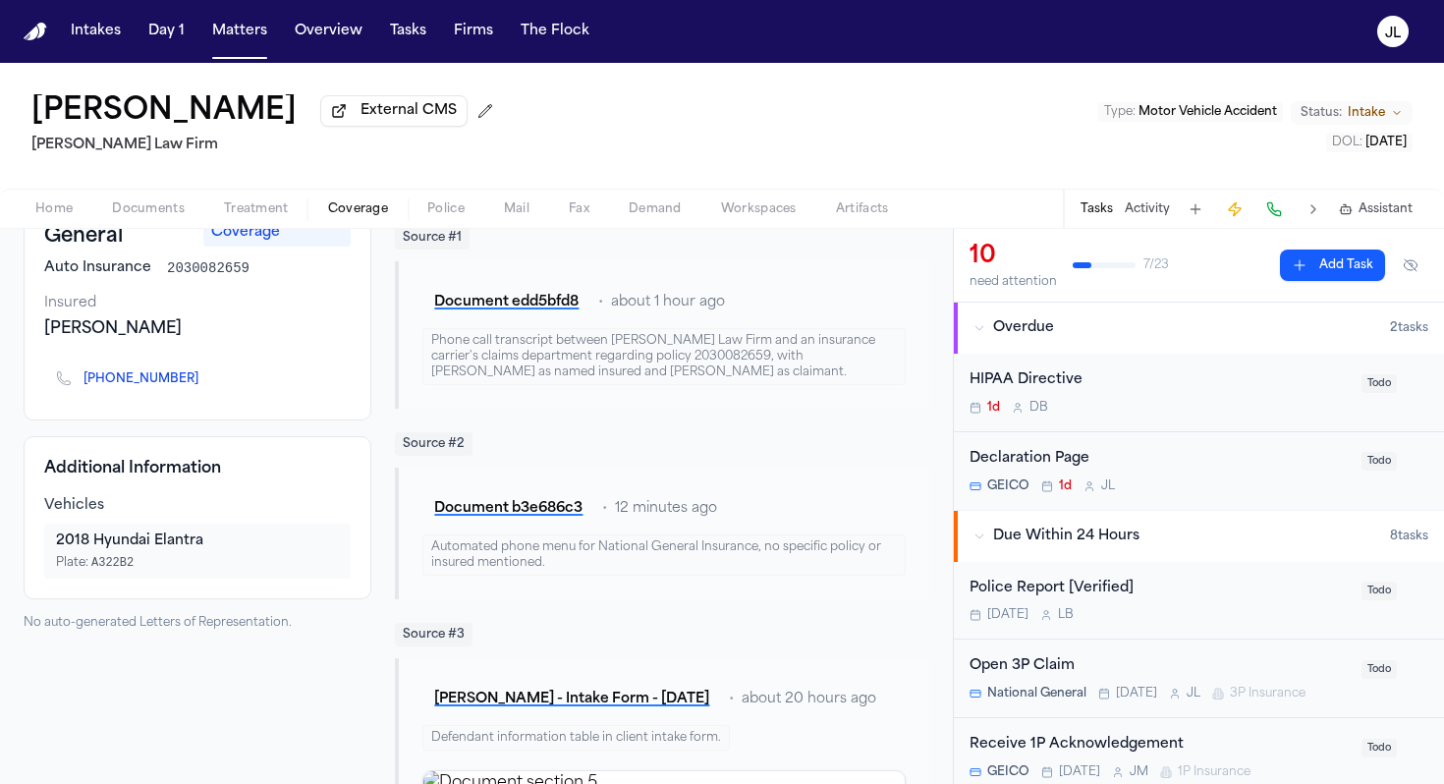
scroll to position [0, 0]
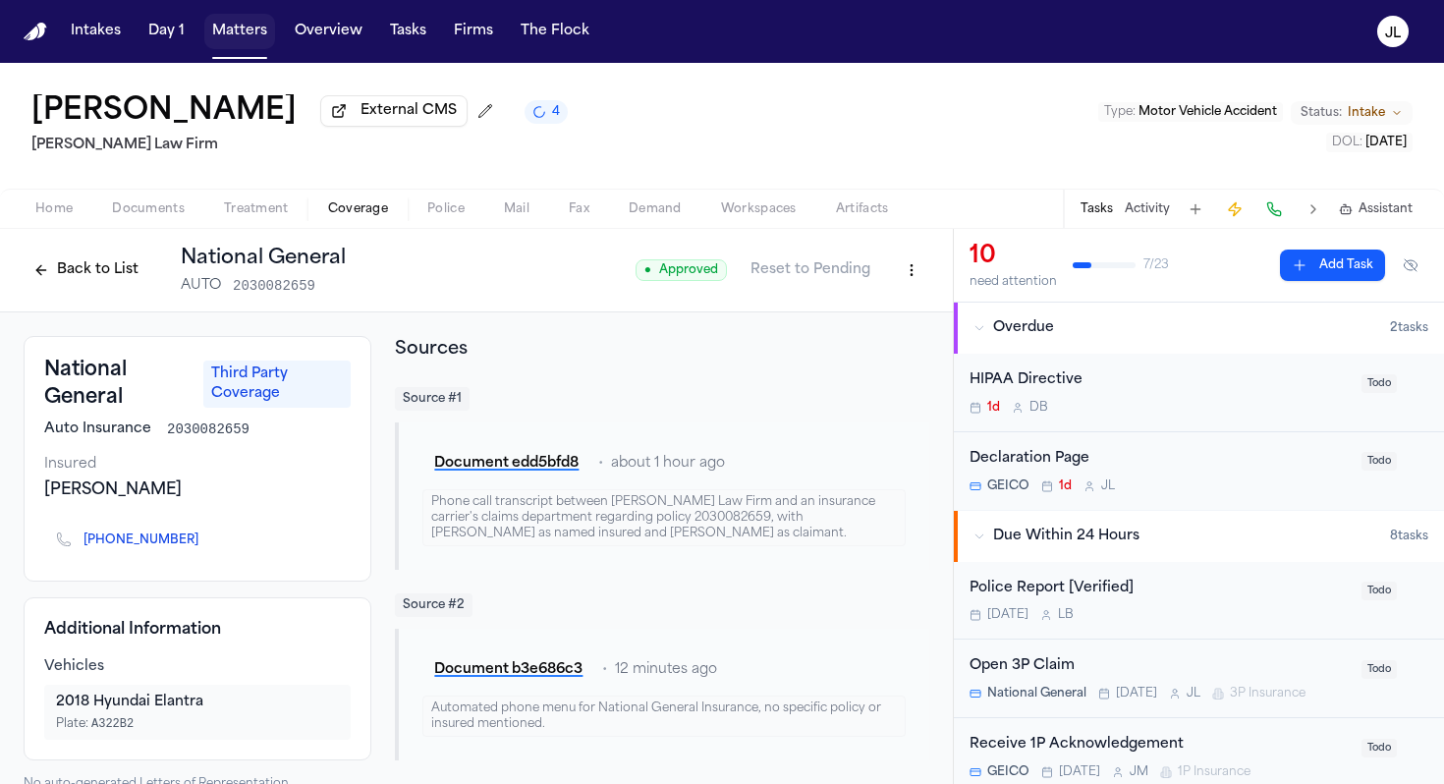
click at [237, 35] on button "Matters" at bounding box center [239, 31] width 71 height 35
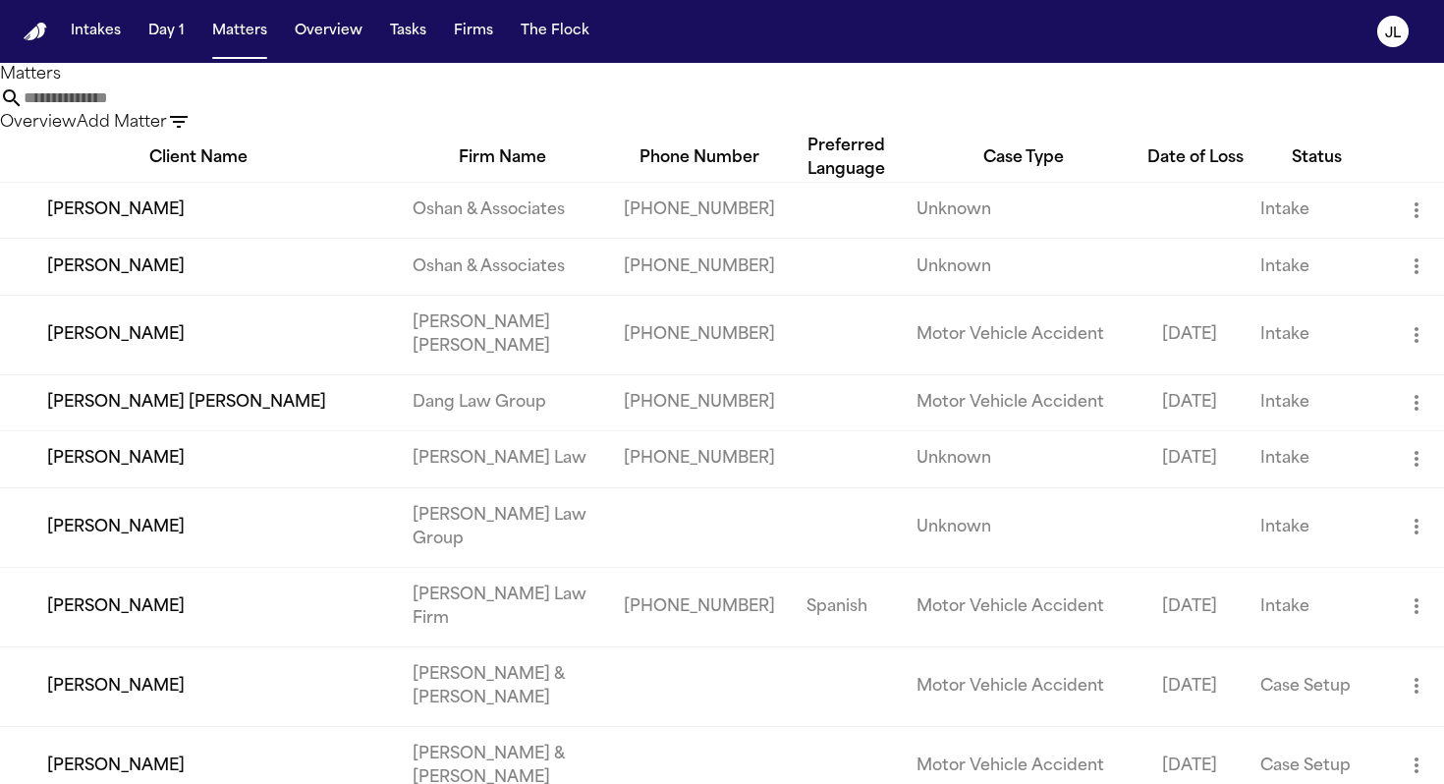
click at [181, 110] on input "text" at bounding box center [102, 98] width 157 height 24
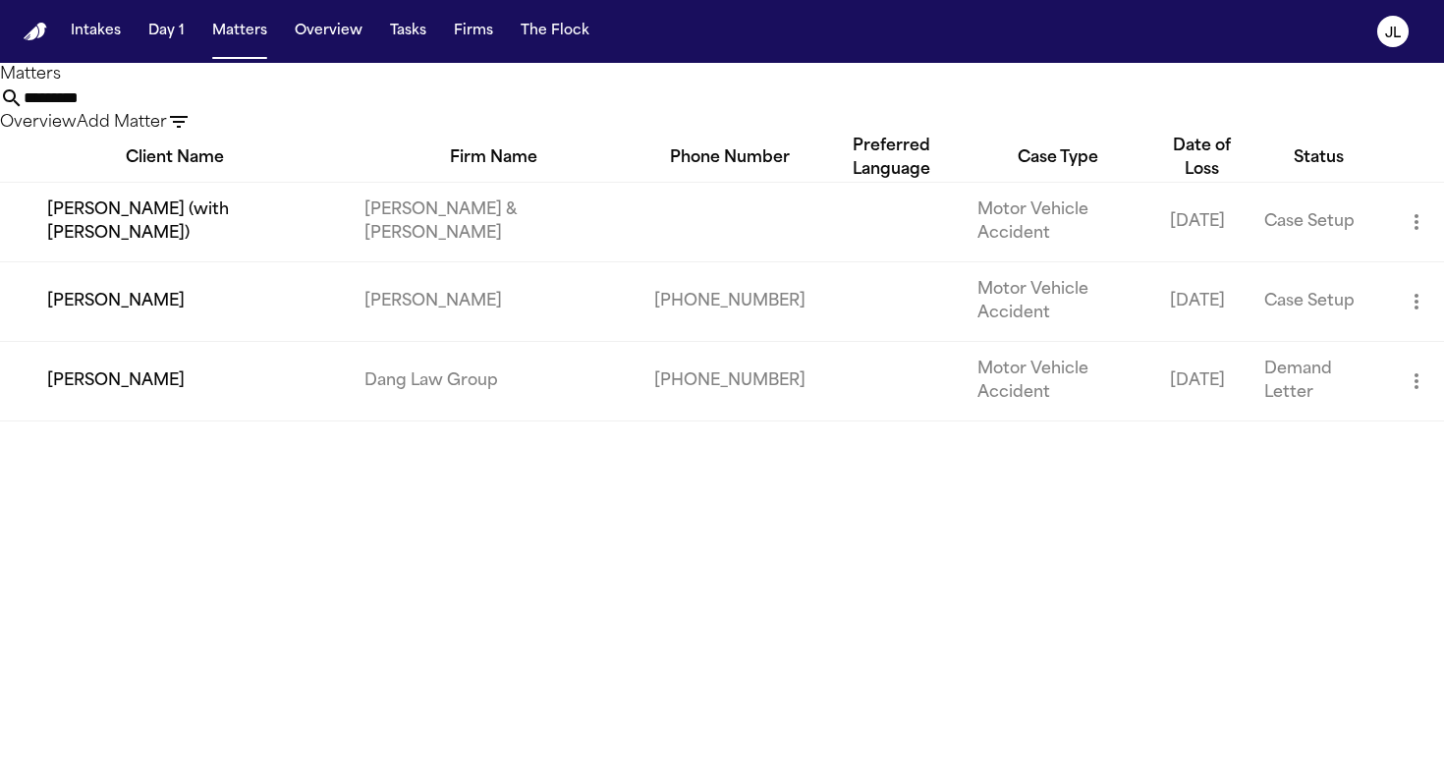
type input "*********"
click at [180, 416] on td "[PERSON_NAME]" at bounding box center [174, 381] width 349 height 80
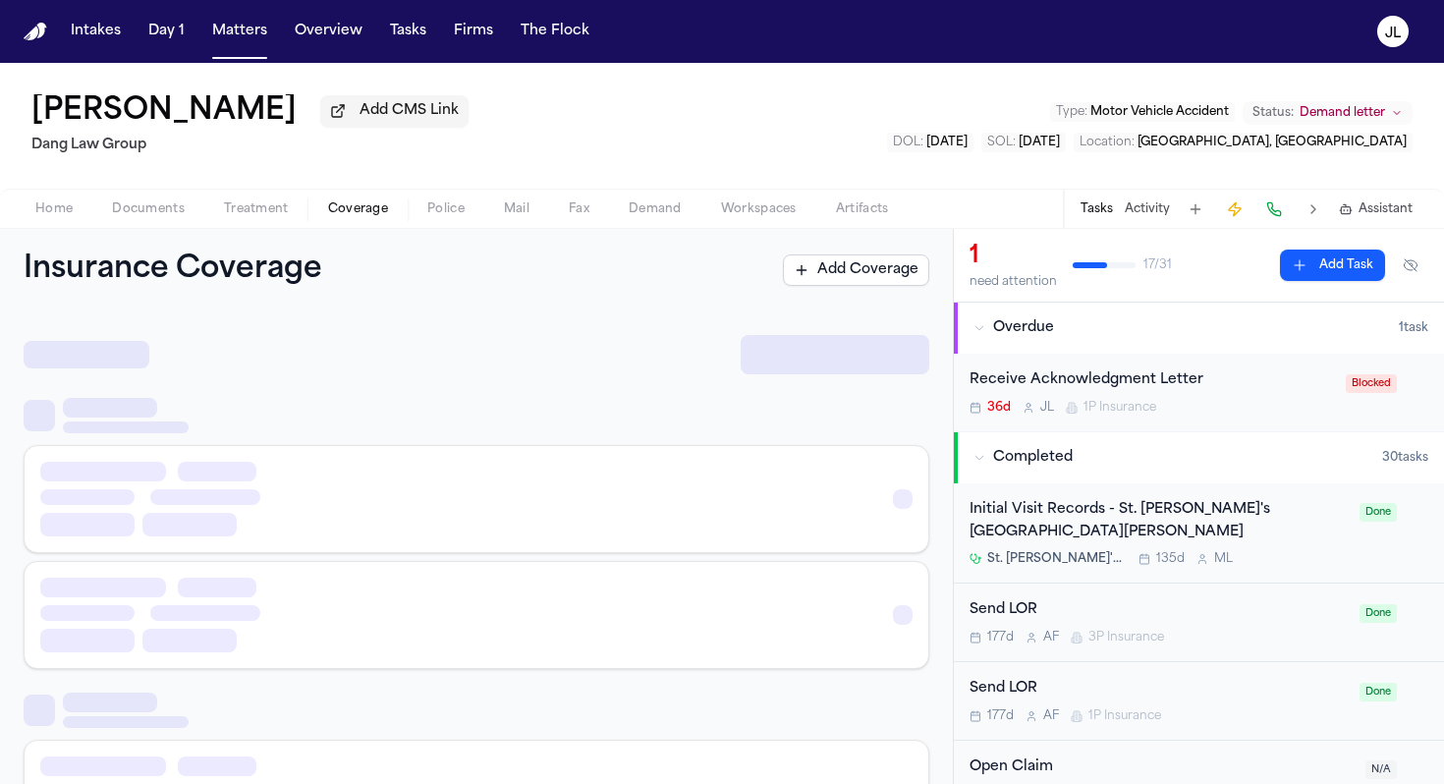
click at [369, 221] on span "button" at bounding box center [358, 220] width 84 height 2
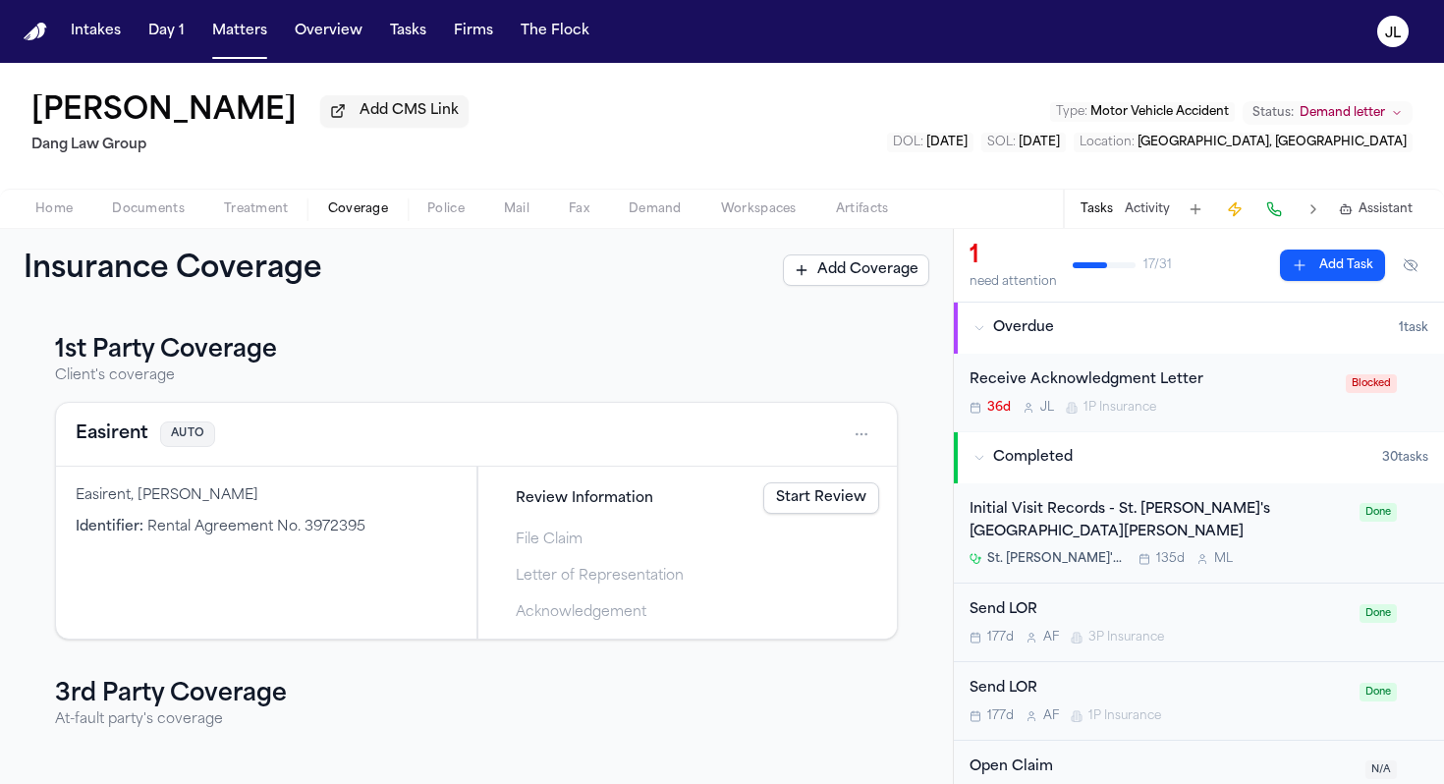
click at [152, 216] on span "Documents" at bounding box center [148, 209] width 73 height 16
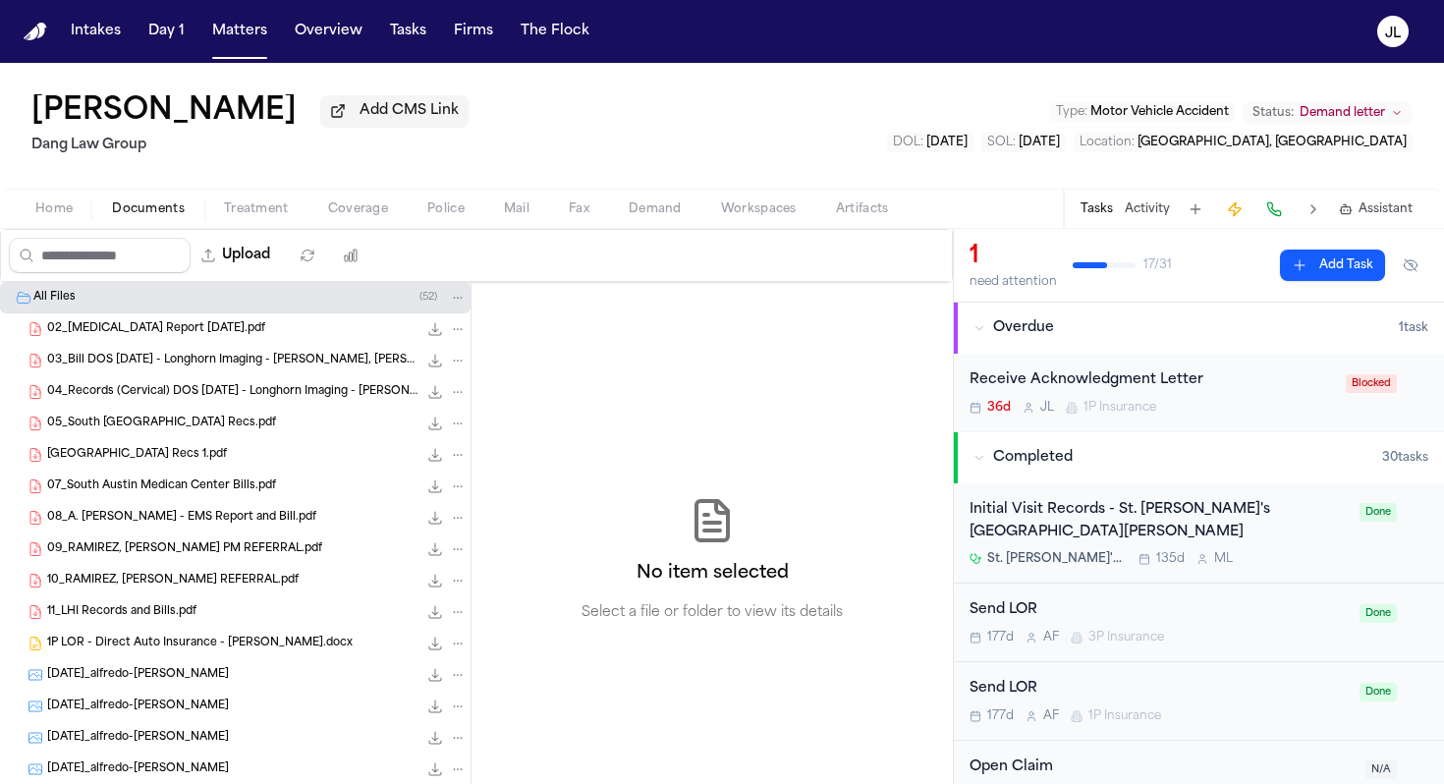
click at [50, 216] on span "Home" at bounding box center [53, 209] width 37 height 16
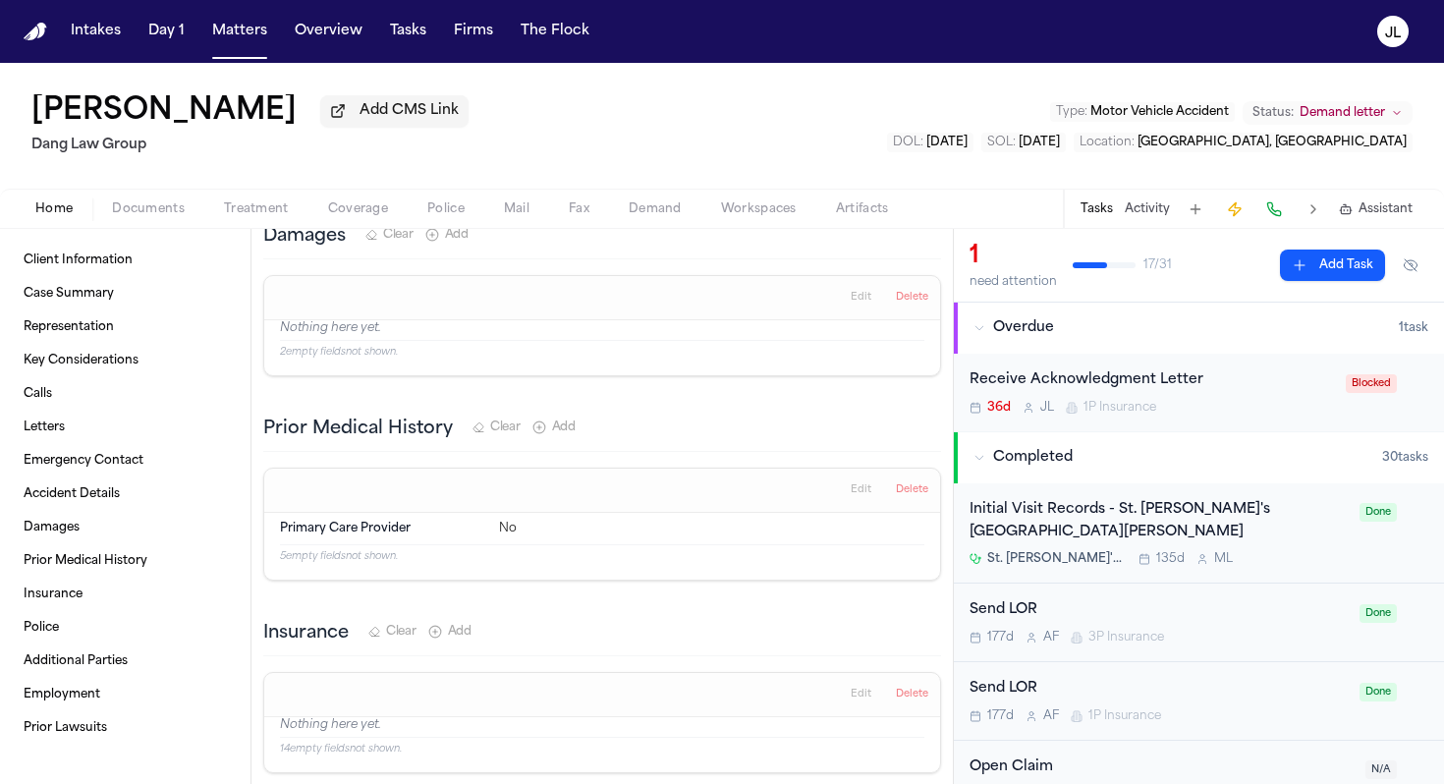
scroll to position [5608, 0]
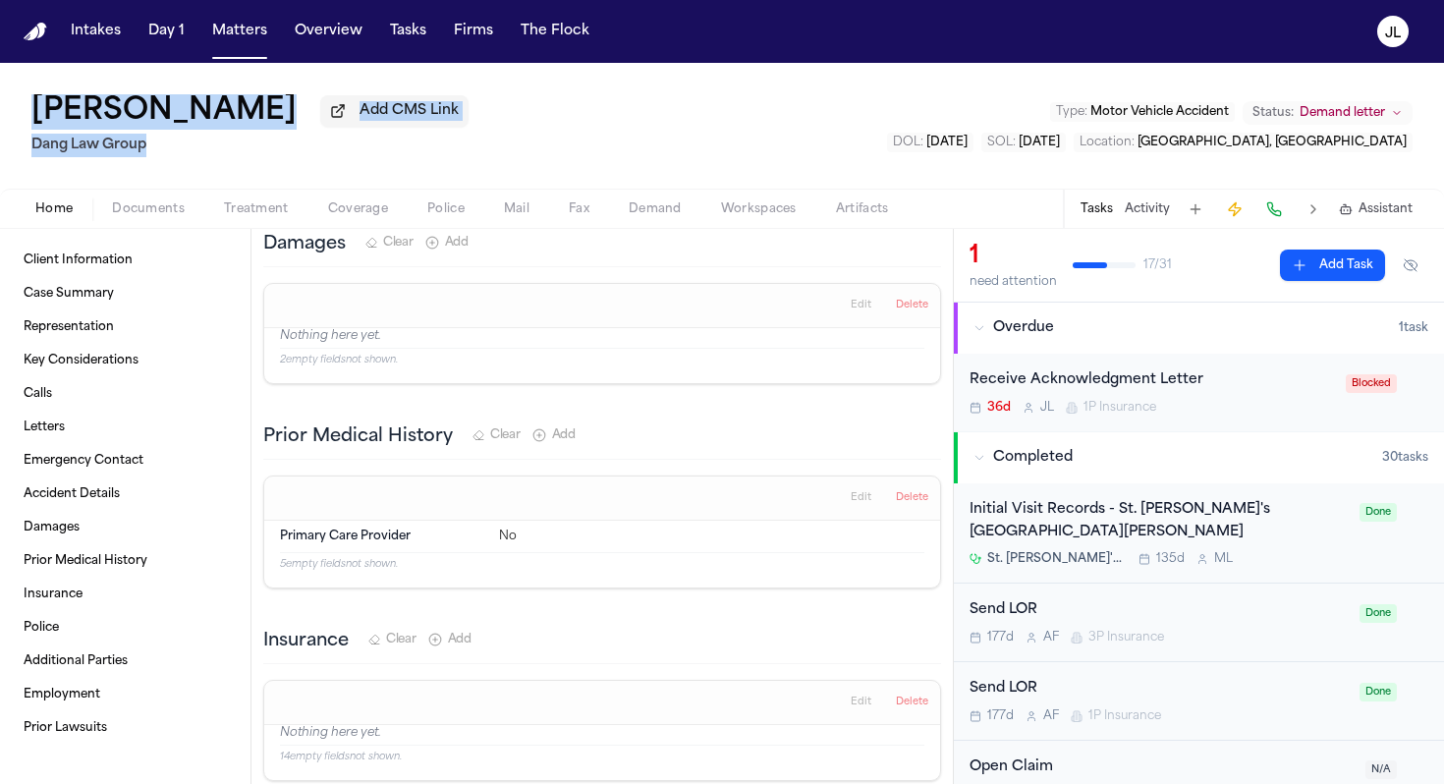
drag, startPoint x: 172, startPoint y: 158, endPoint x: 29, endPoint y: 109, distance: 150.7
click at [29, 109] on div "[PERSON_NAME] Add CMS Link Dang Law Group Type : Motor Vehicle Accident Status:…" at bounding box center [722, 126] width 1444 height 126
copy div "[PERSON_NAME] Add CMS Link Dang Law Group"
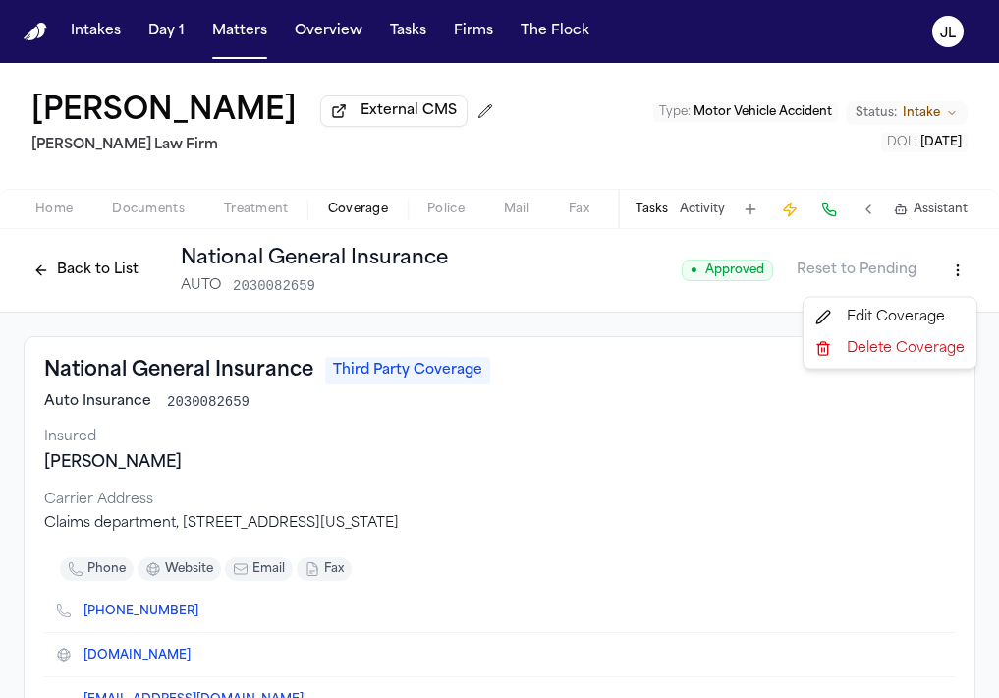
click at [958, 289] on html "Intakes Day 1 Matters Overview Tasks Firms The [PERSON_NAME] [PERSON_NAME] Exte…" at bounding box center [499, 349] width 999 height 698
click at [897, 307] on div "Edit Coverage" at bounding box center [890, 317] width 165 height 31
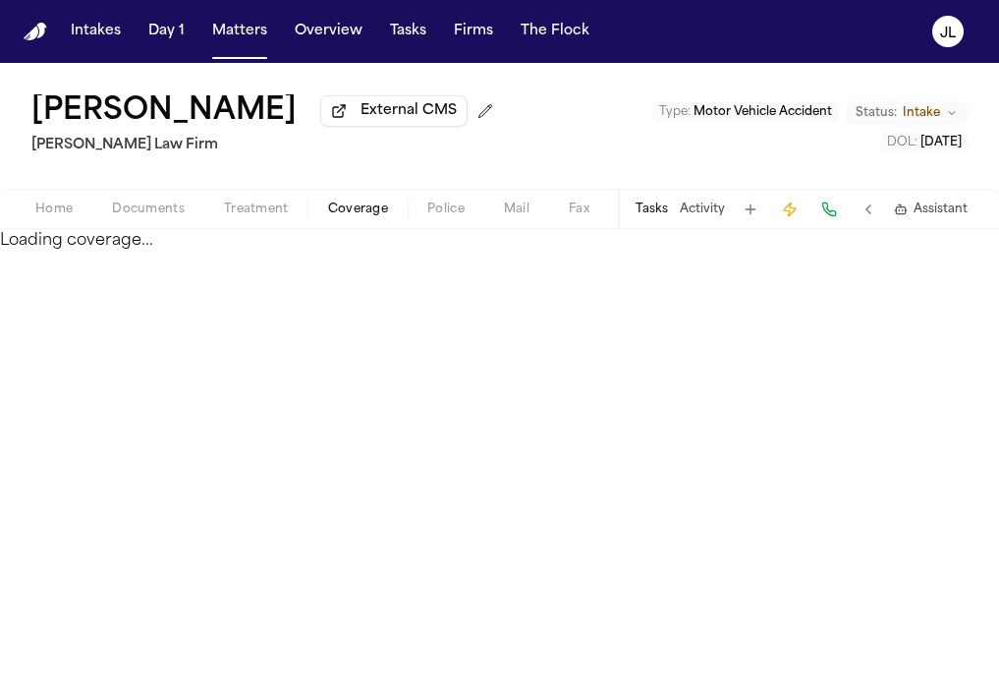
select select "**********"
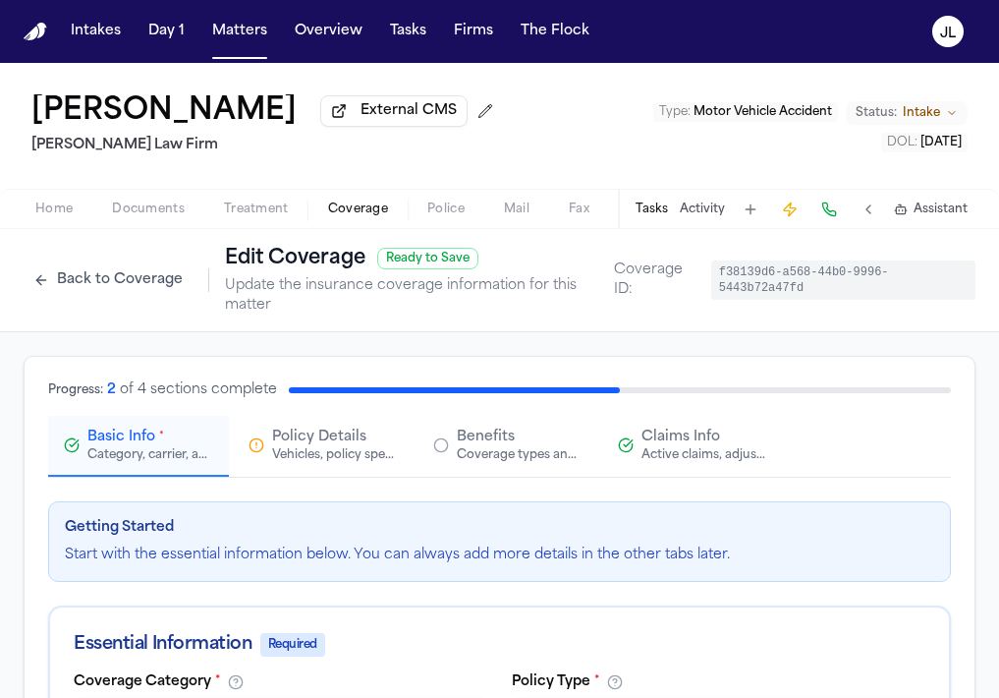
click at [692, 469] on button "Claims Info Active claims, adjusters, and subrogation details" at bounding box center [692, 446] width 181 height 61
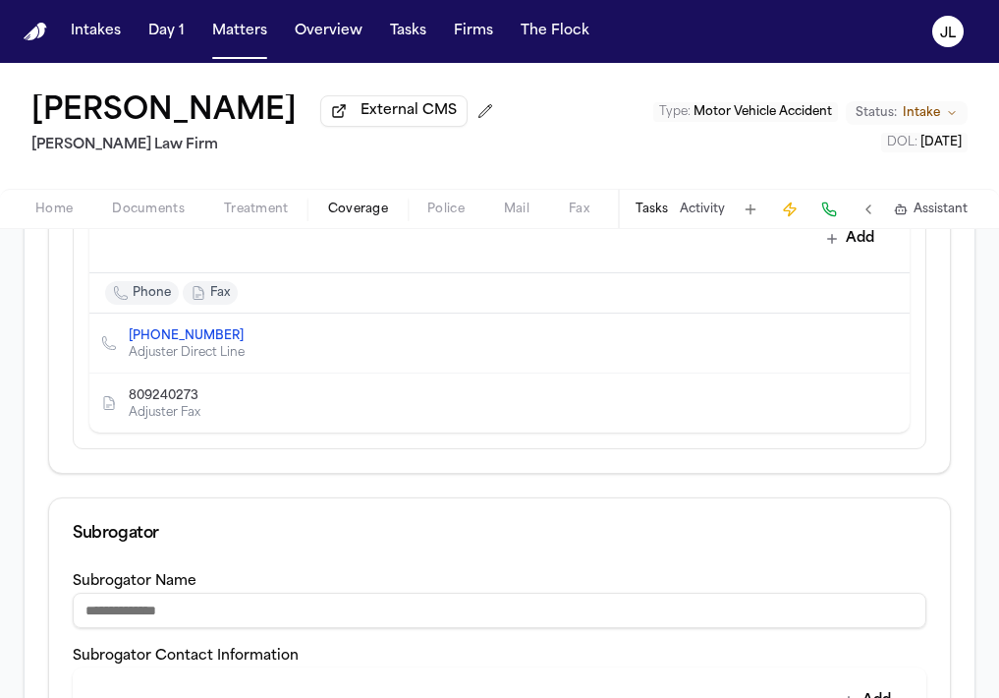
scroll to position [984, 0]
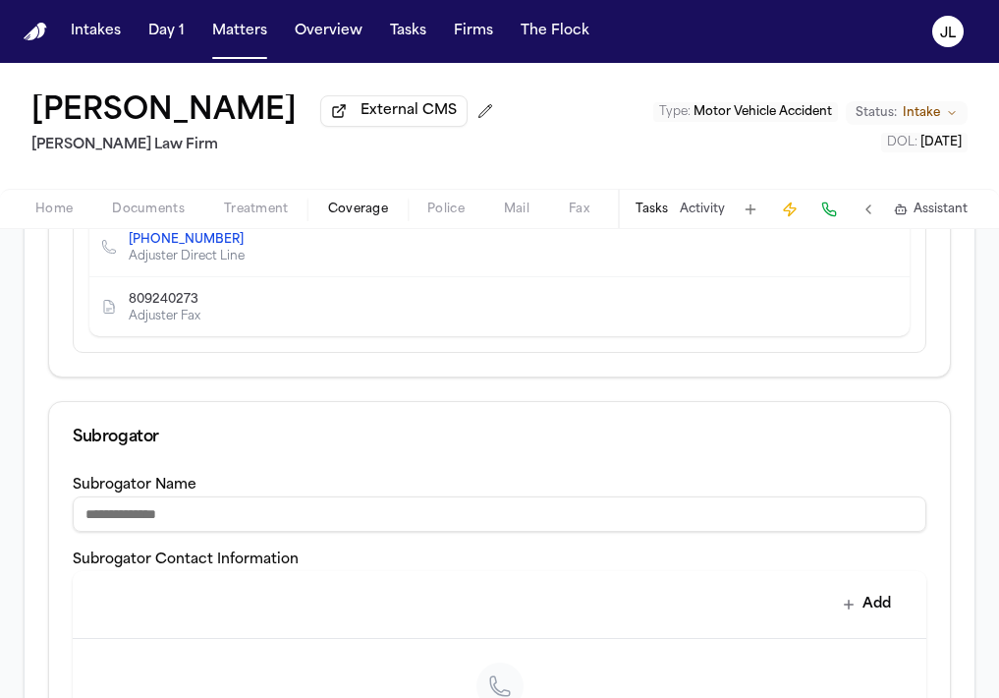
click at [862, 301] on button "Edit contact" at bounding box center [855, 307] width 28 height 28
select select "***"
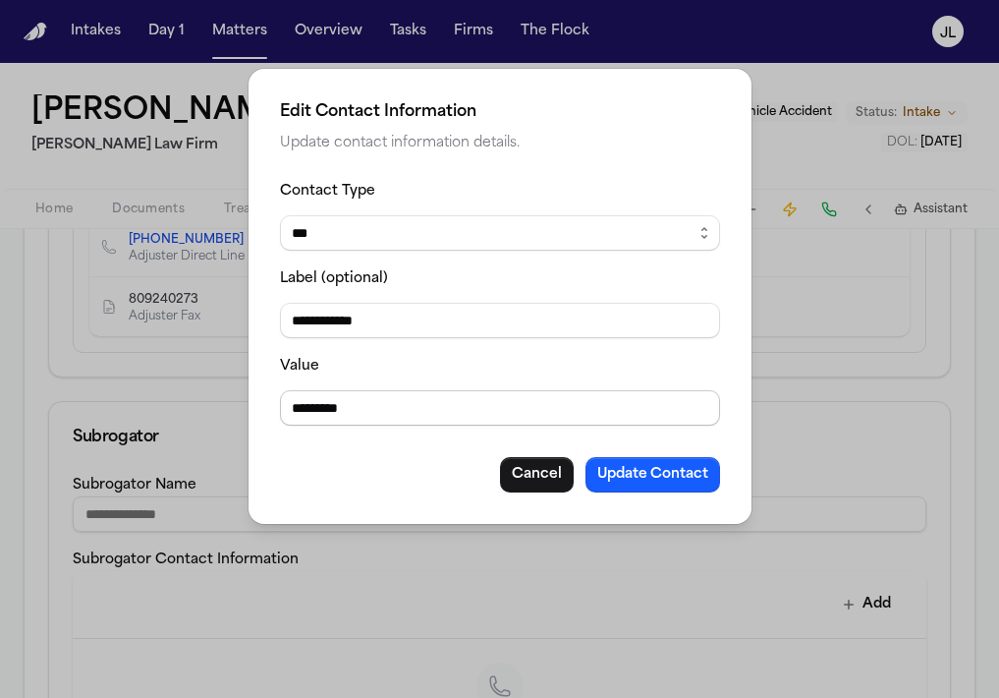
click at [304, 407] on input "*********" at bounding box center [500, 407] width 440 height 35
type input "**********"
click at [645, 475] on button "Update Contact" at bounding box center [653, 474] width 135 height 35
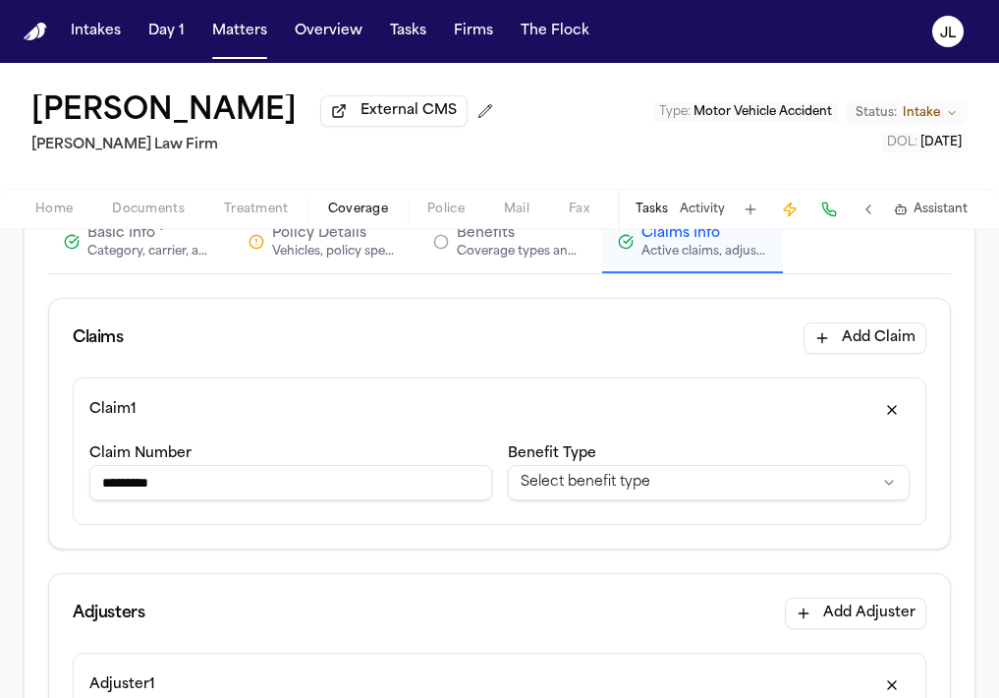
scroll to position [0, 0]
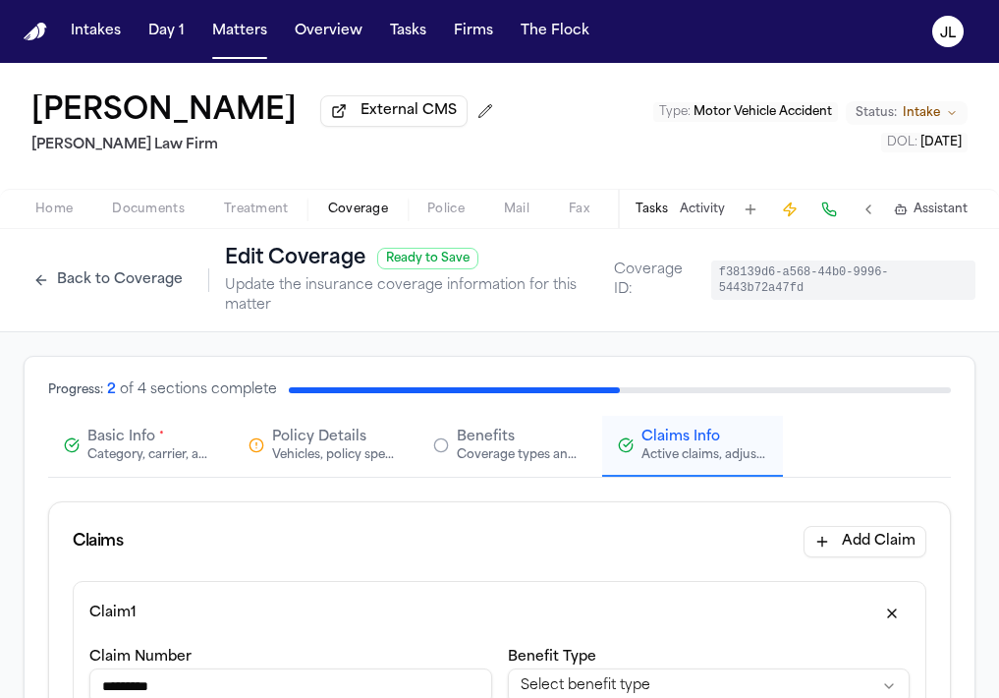
click at [130, 457] on div "Category, carrier, and policy holder information" at bounding box center [150, 455] width 126 height 16
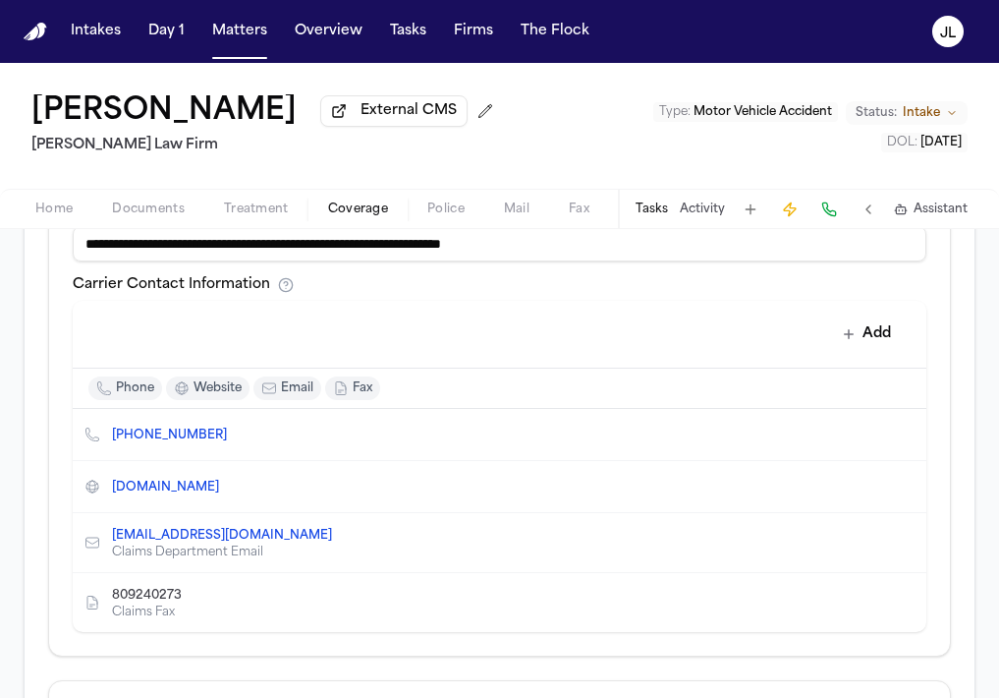
scroll to position [900, 0]
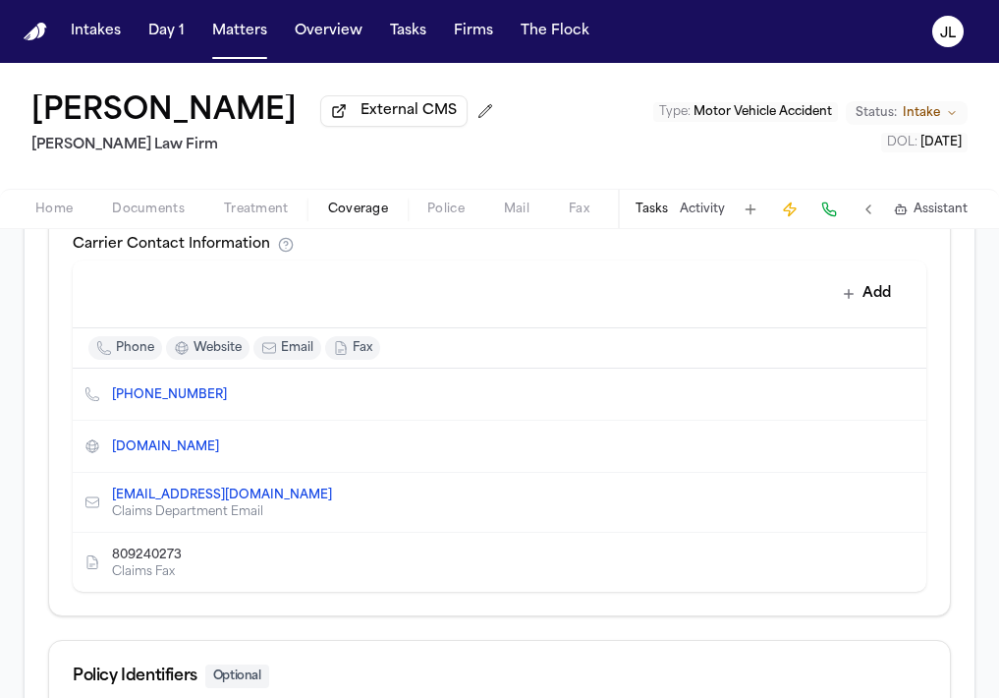
click at [875, 569] on icon "Edit contact" at bounding box center [872, 562] width 14 height 14
select select "***"
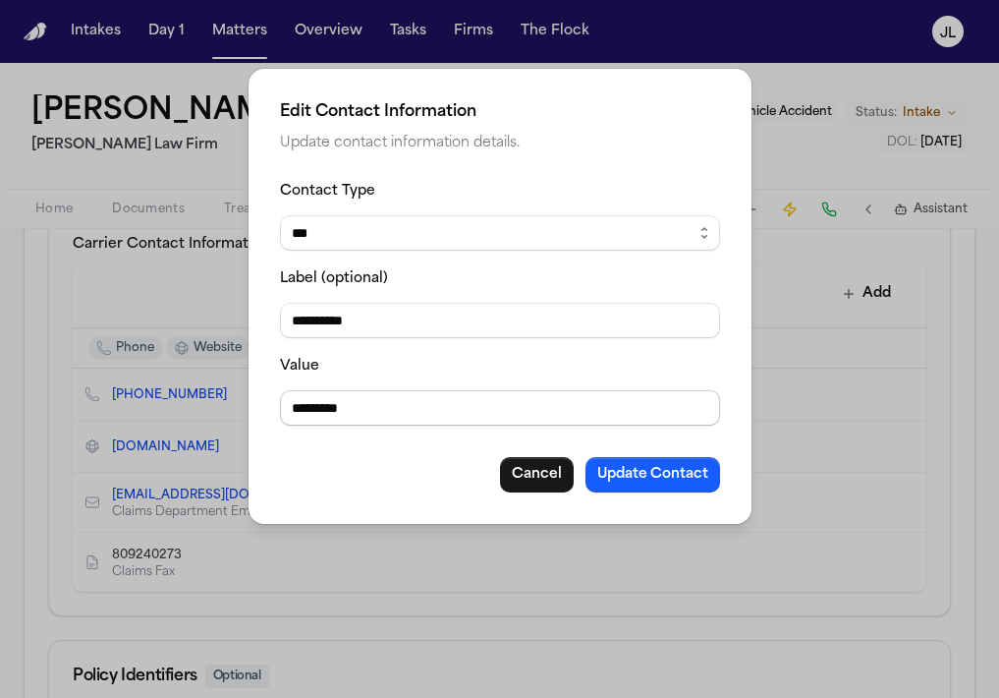
click at [308, 406] on input "*********" at bounding box center [500, 407] width 440 height 35
type input "**********"
click at [653, 466] on button "Update Contact" at bounding box center [653, 474] width 135 height 35
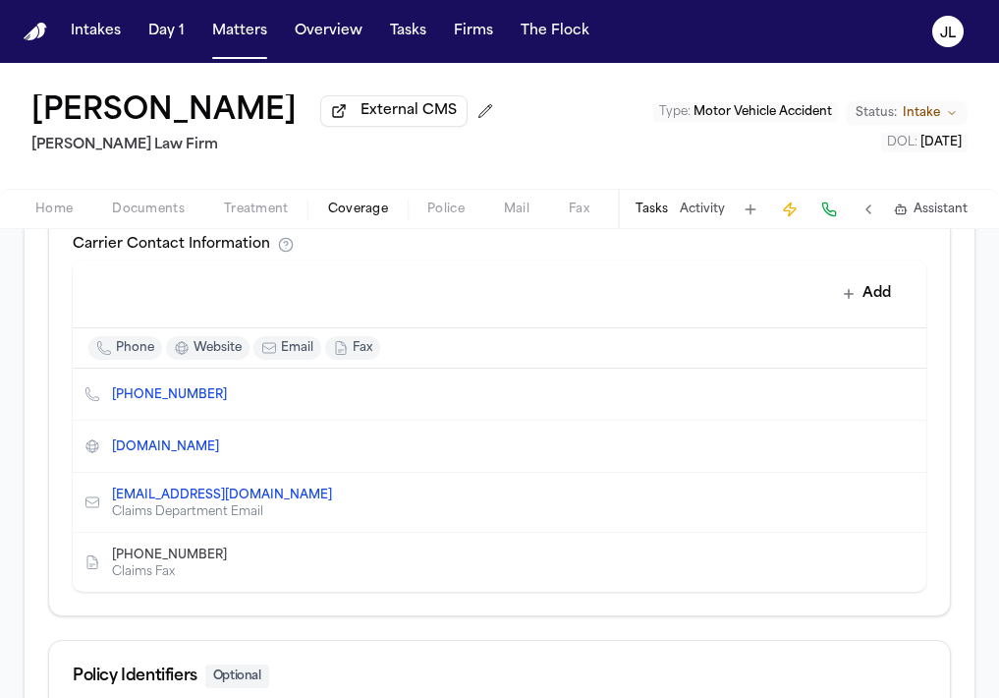
scroll to position [1176, 0]
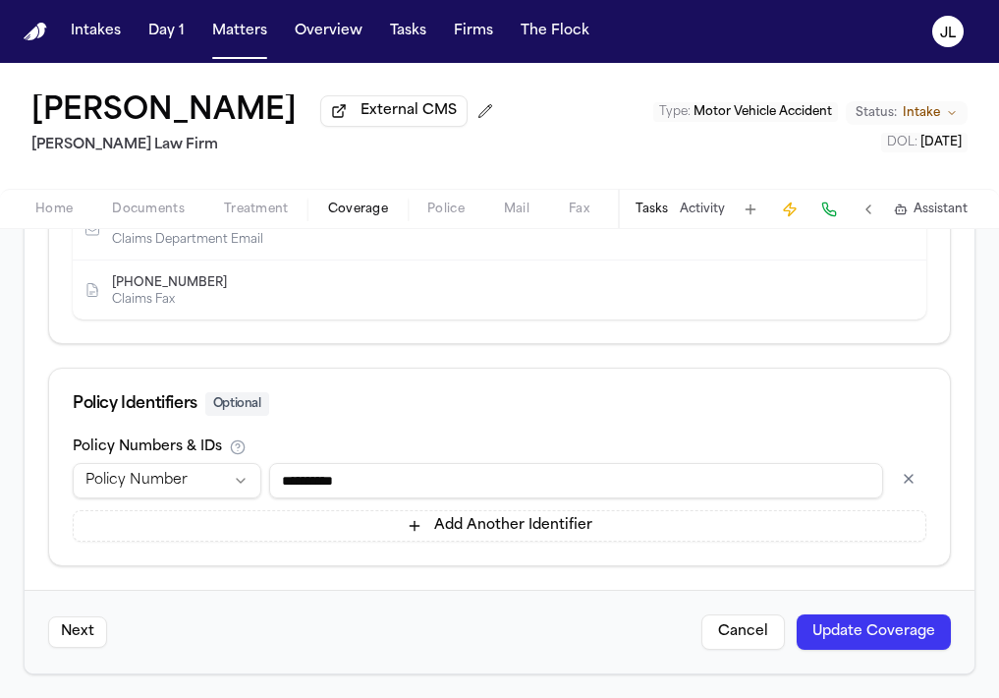
click at [871, 613] on div "Next Cancel Update Coverage" at bounding box center [500, 632] width 950 height 84
click at [871, 620] on button "Update Coverage" at bounding box center [874, 631] width 154 height 35
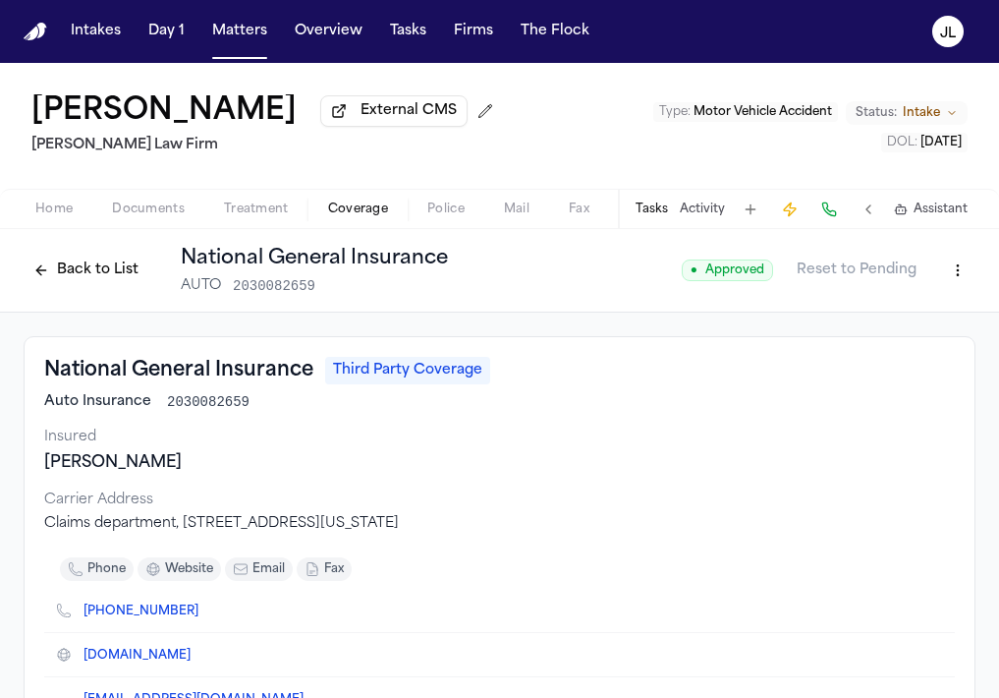
click at [96, 280] on button "Back to List" at bounding box center [86, 269] width 125 height 31
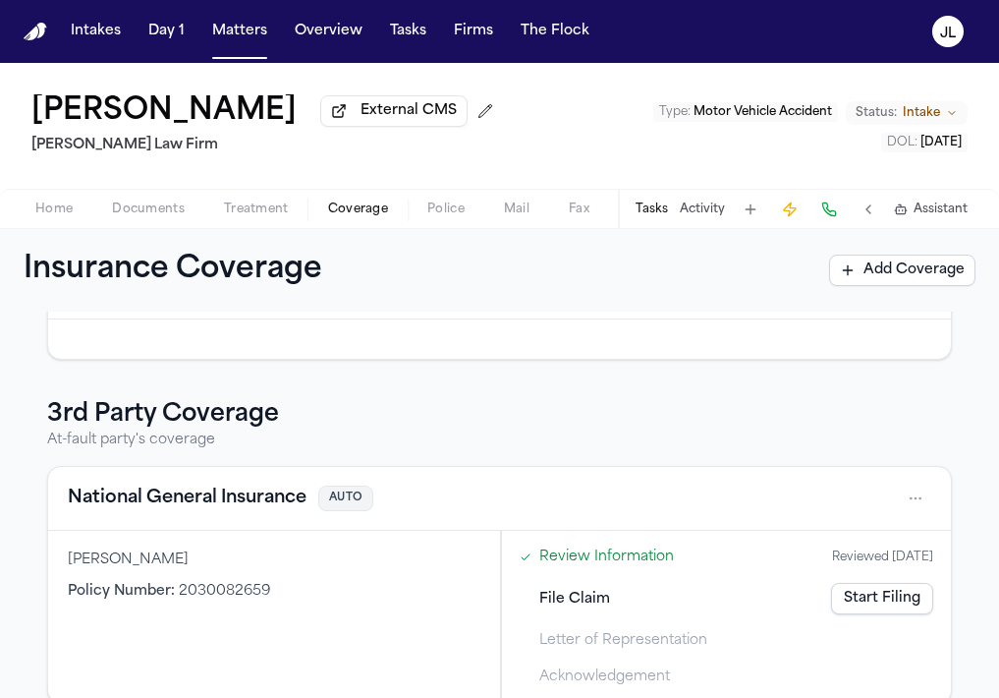
scroll to position [434, 0]
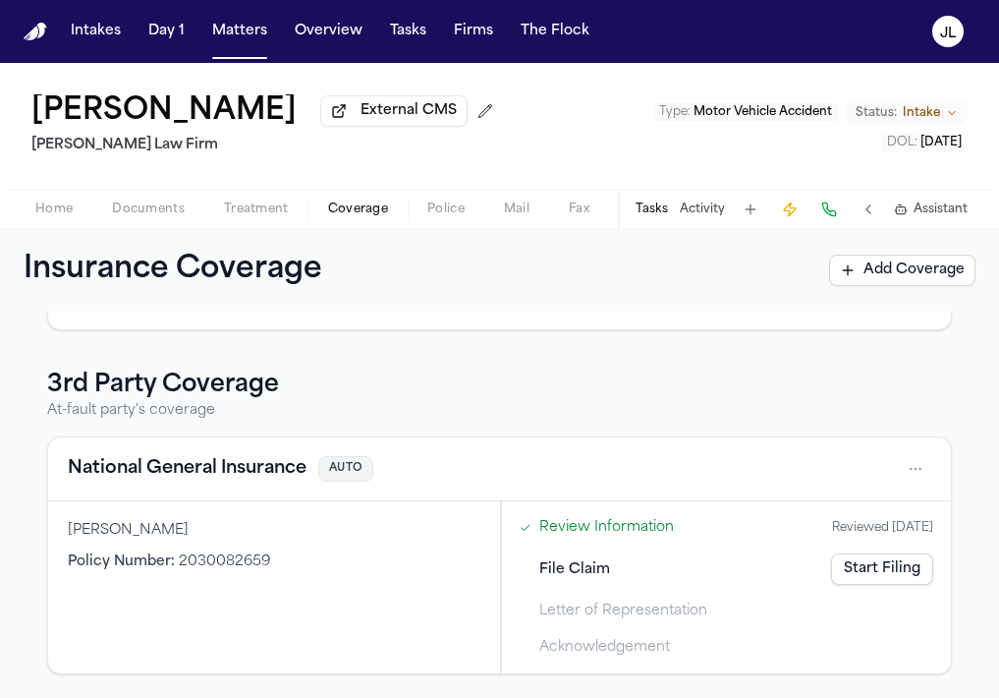
click at [882, 565] on link "Start Filing" at bounding box center [882, 568] width 102 height 31
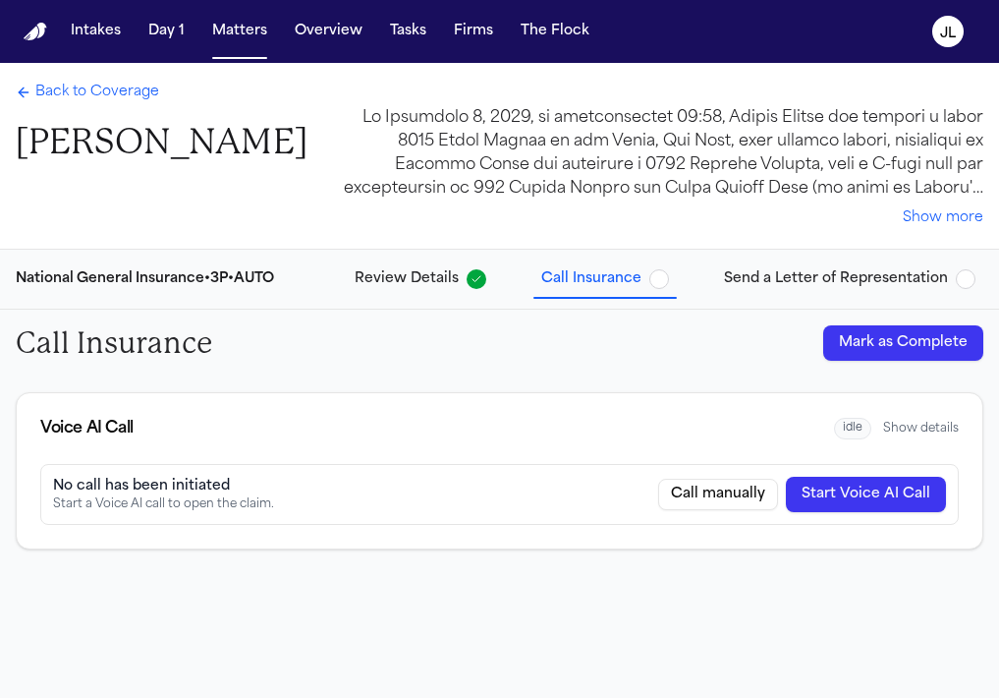
click at [924, 345] on button "Mark as Complete" at bounding box center [903, 342] width 160 height 35
click at [35, 94] on span "Back to Coverage" at bounding box center [97, 93] width 124 height 20
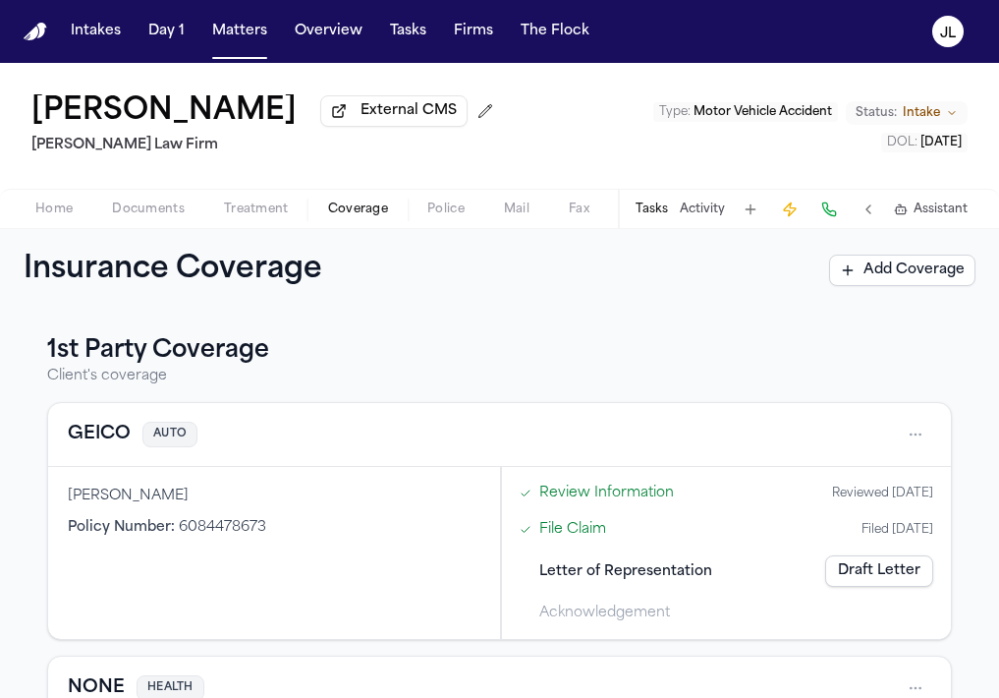
click at [119, 437] on button "GEICO" at bounding box center [99, 435] width 63 height 28
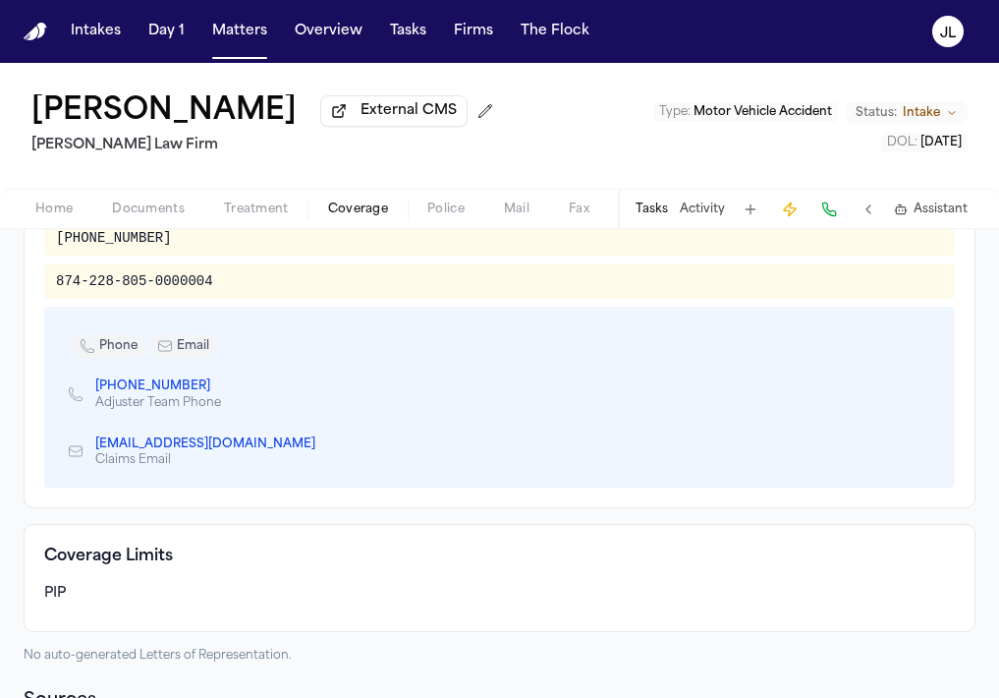
scroll to position [774, 0]
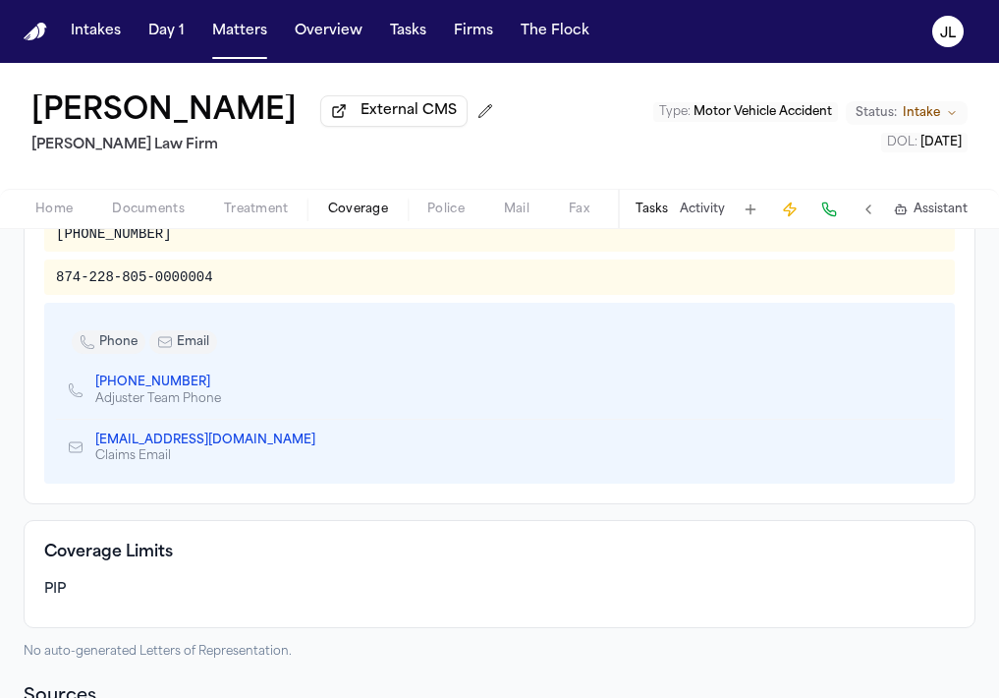
click at [216, 388] on icon "Copy to clipboard" at bounding box center [219, 384] width 7 height 7
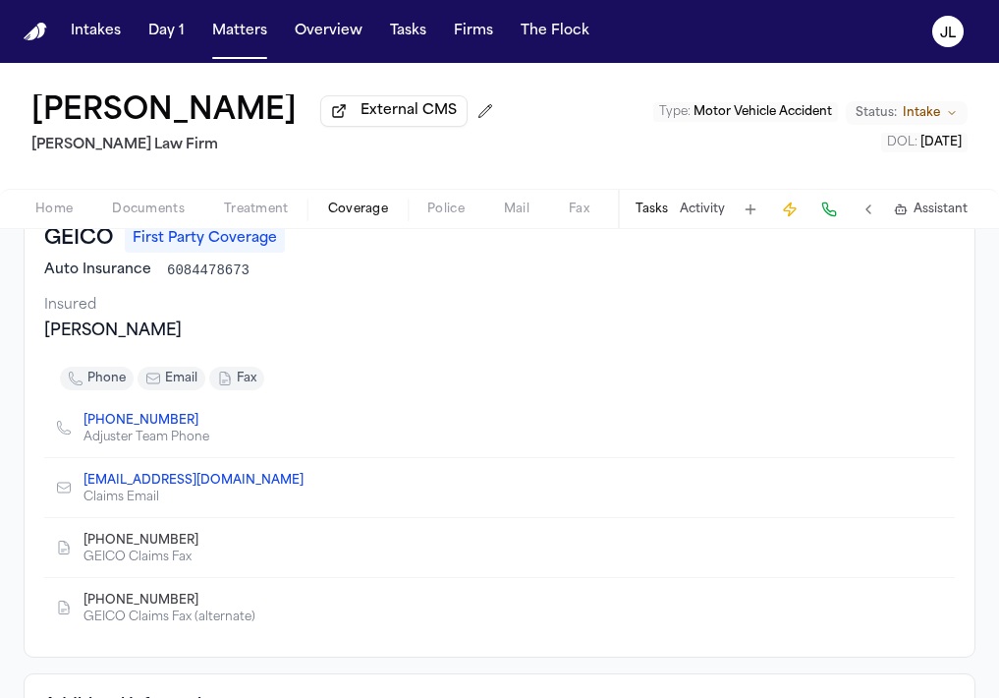
scroll to position [0, 0]
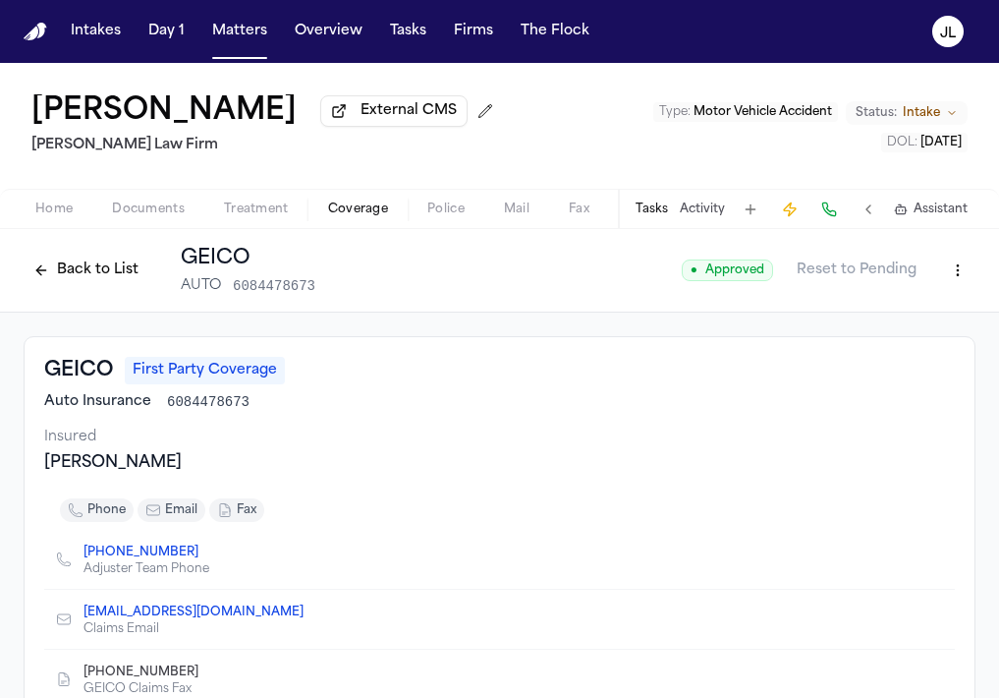
click at [839, 212] on button at bounding box center [830, 210] width 28 height 28
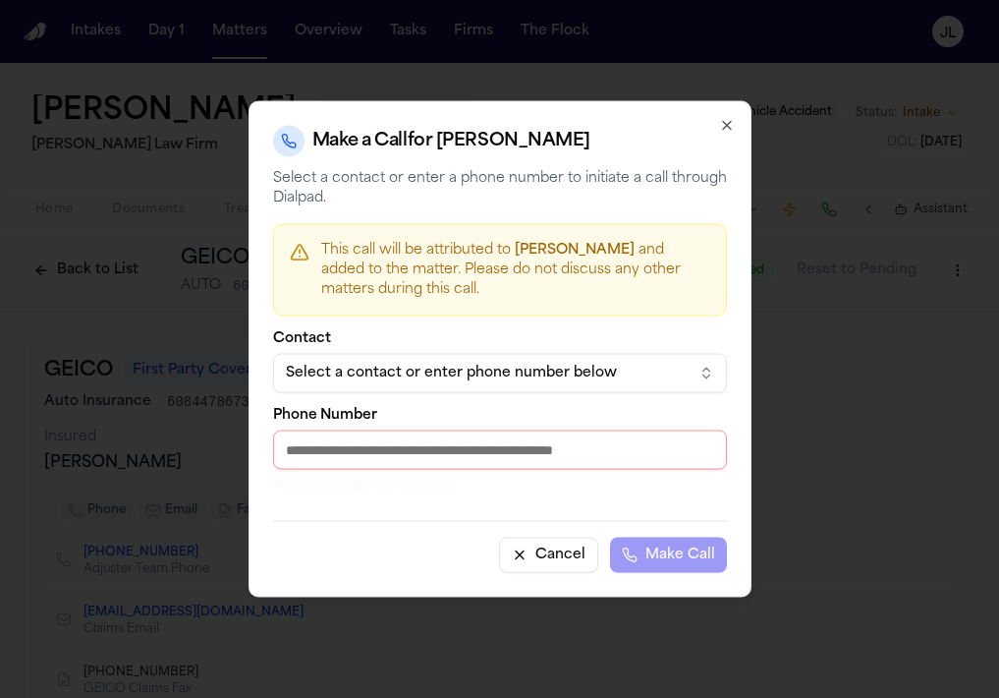
click at [419, 460] on input "Phone Number" at bounding box center [500, 449] width 454 height 39
paste input "**********"
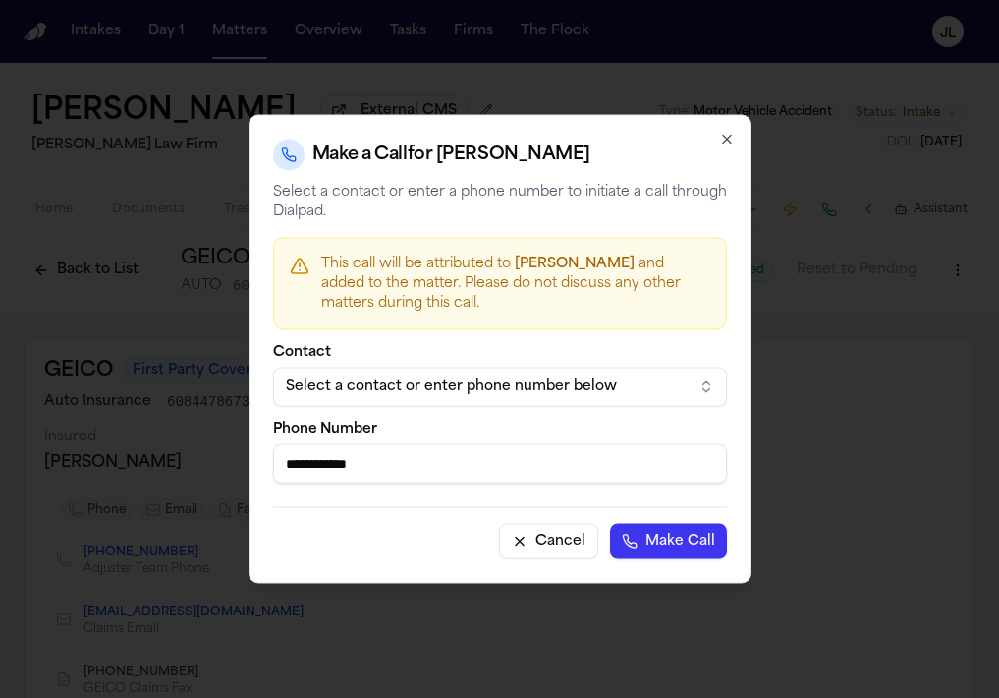
type input "**********"
click at [664, 529] on button "Make Call" at bounding box center [668, 541] width 117 height 35
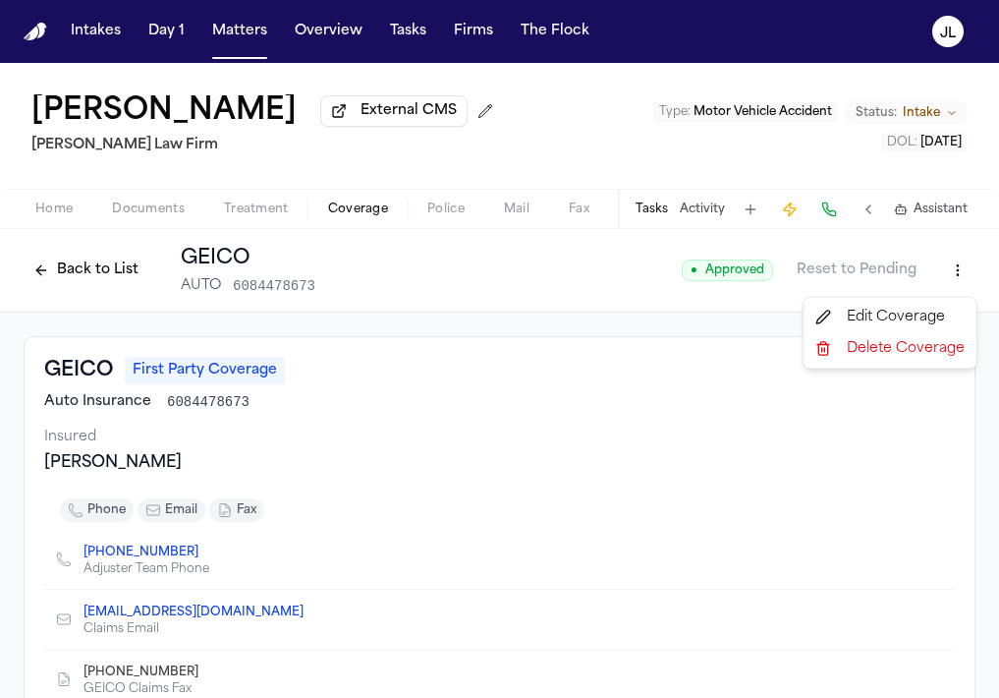
click at [966, 269] on html "Intakes Day 1 Matters Overview Tasks Firms The [PERSON_NAME] [PERSON_NAME] Exte…" at bounding box center [499, 349] width 999 height 698
click at [886, 311] on div "Edit Coverage" at bounding box center [890, 317] width 165 height 31
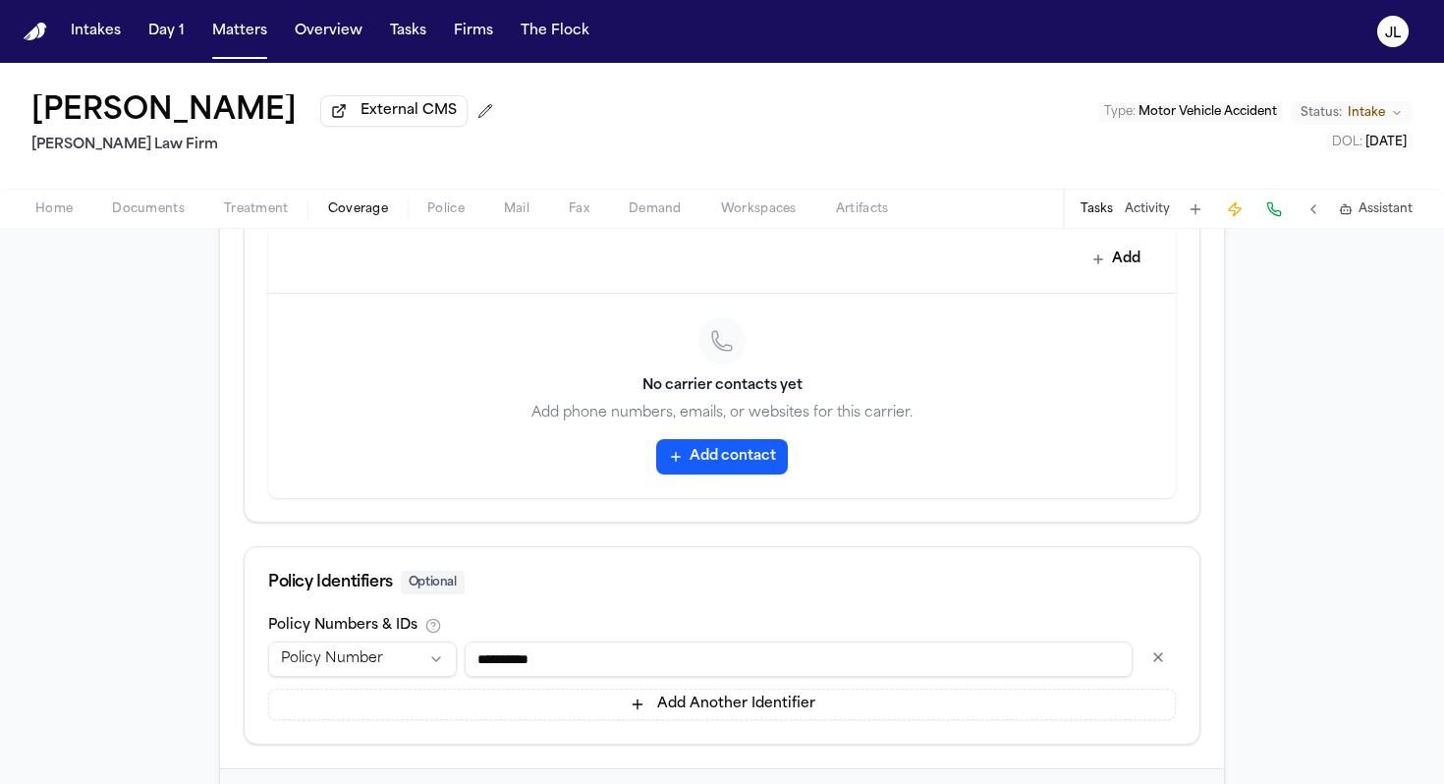
scroll to position [1011, 0]
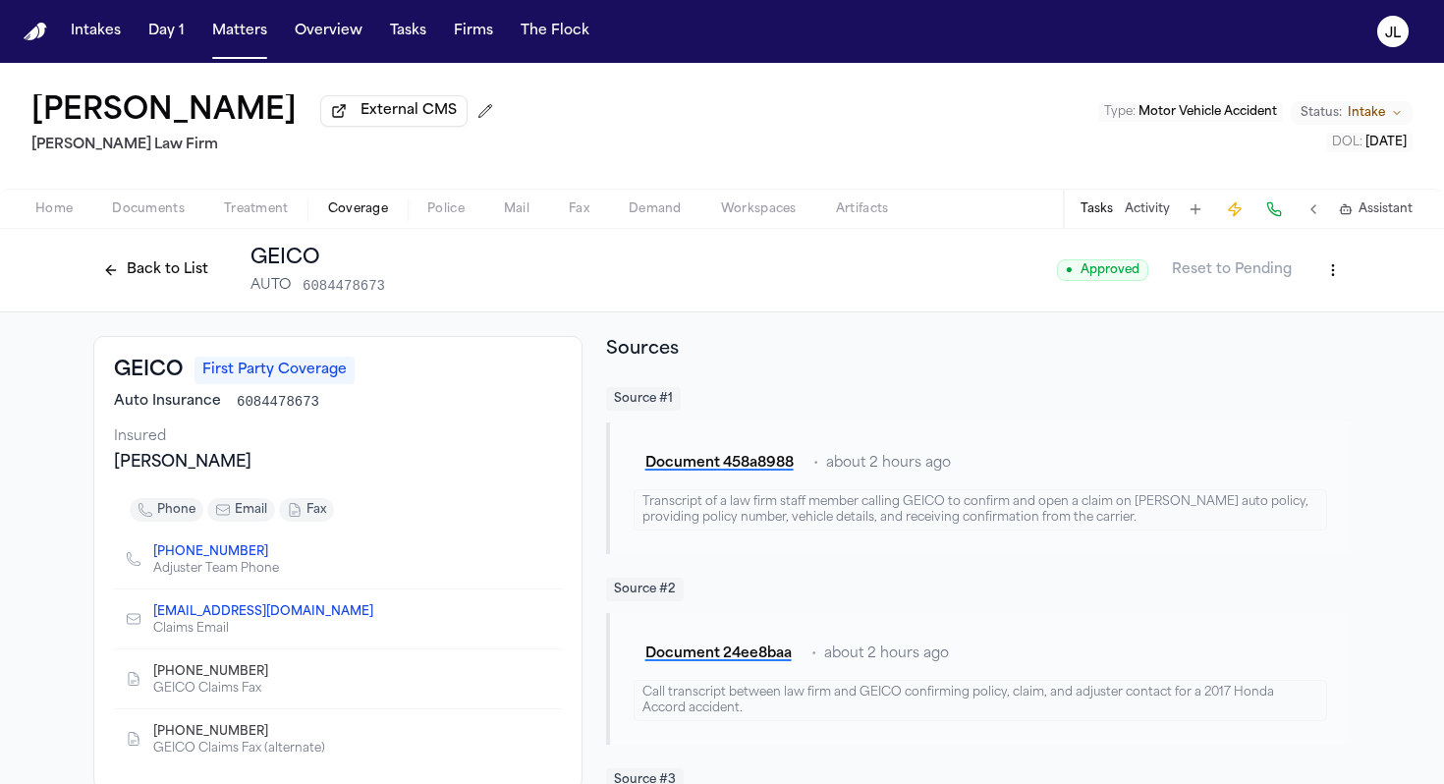
click at [1328, 279] on html "Intakes Day 1 Matters Overview Tasks Firms The [PERSON_NAME] [PERSON_NAME] Exte…" at bounding box center [722, 392] width 1444 height 784
click at [1270, 311] on div "Edit Coverage" at bounding box center [1265, 317] width 165 height 31
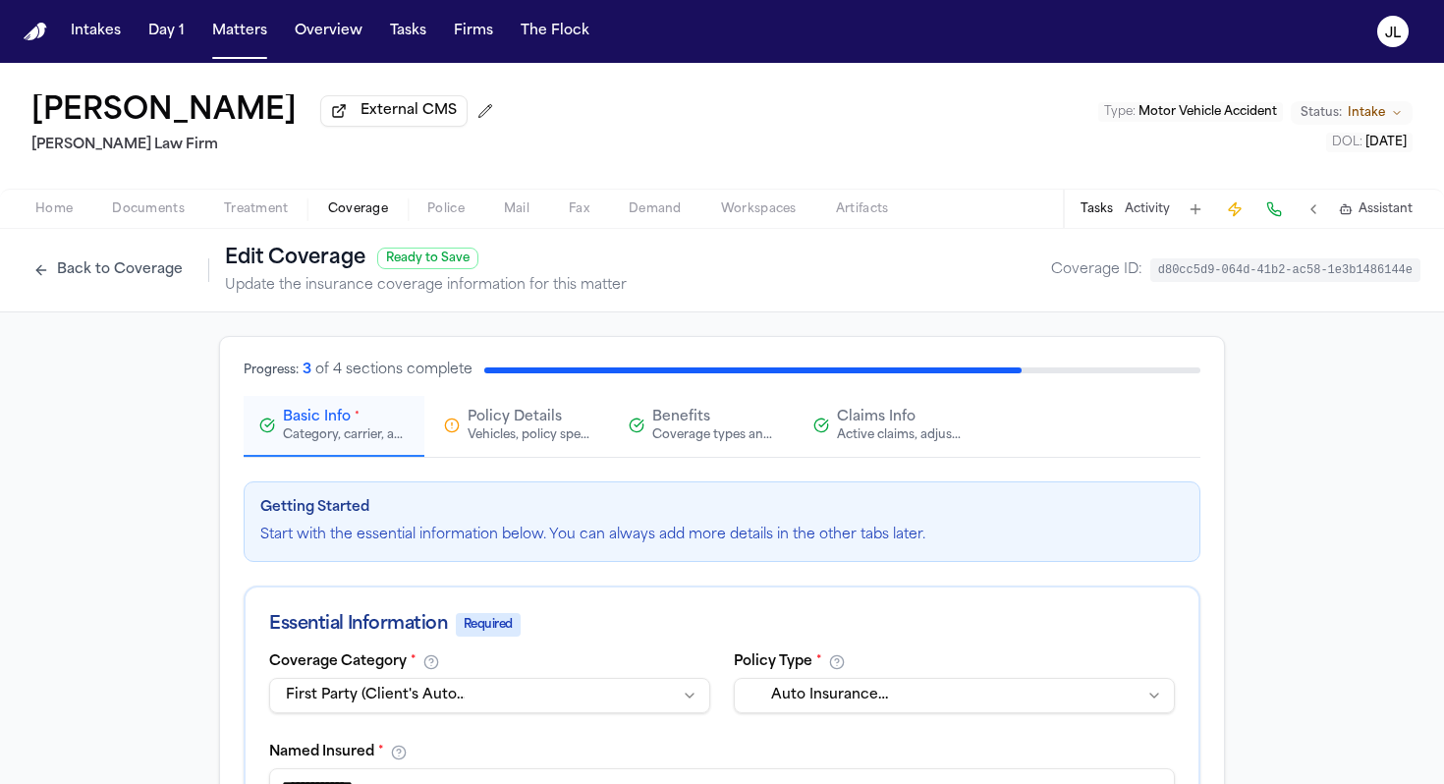
click at [141, 258] on button "Back to Coverage" at bounding box center [108, 269] width 169 height 31
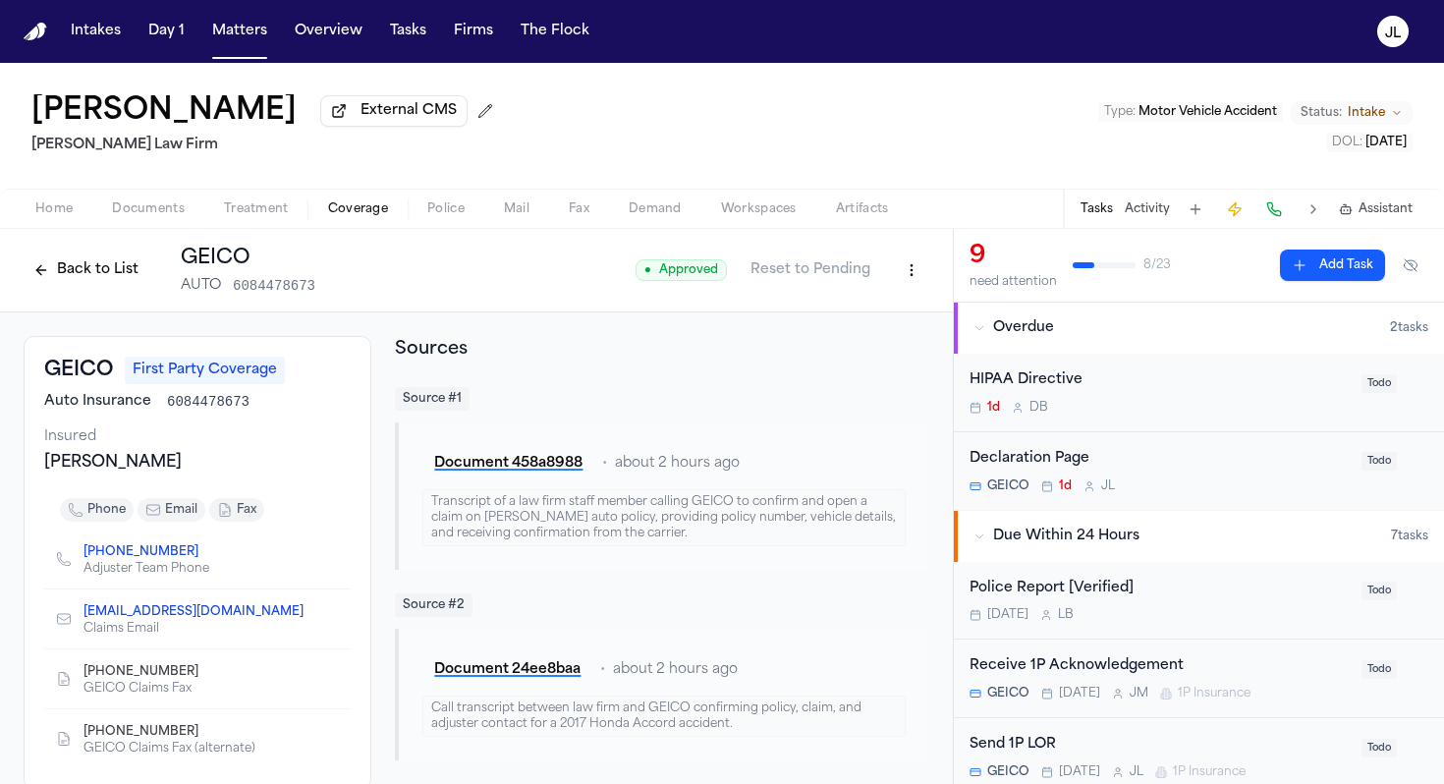
click at [72, 201] on button "Home" at bounding box center [54, 209] width 77 height 24
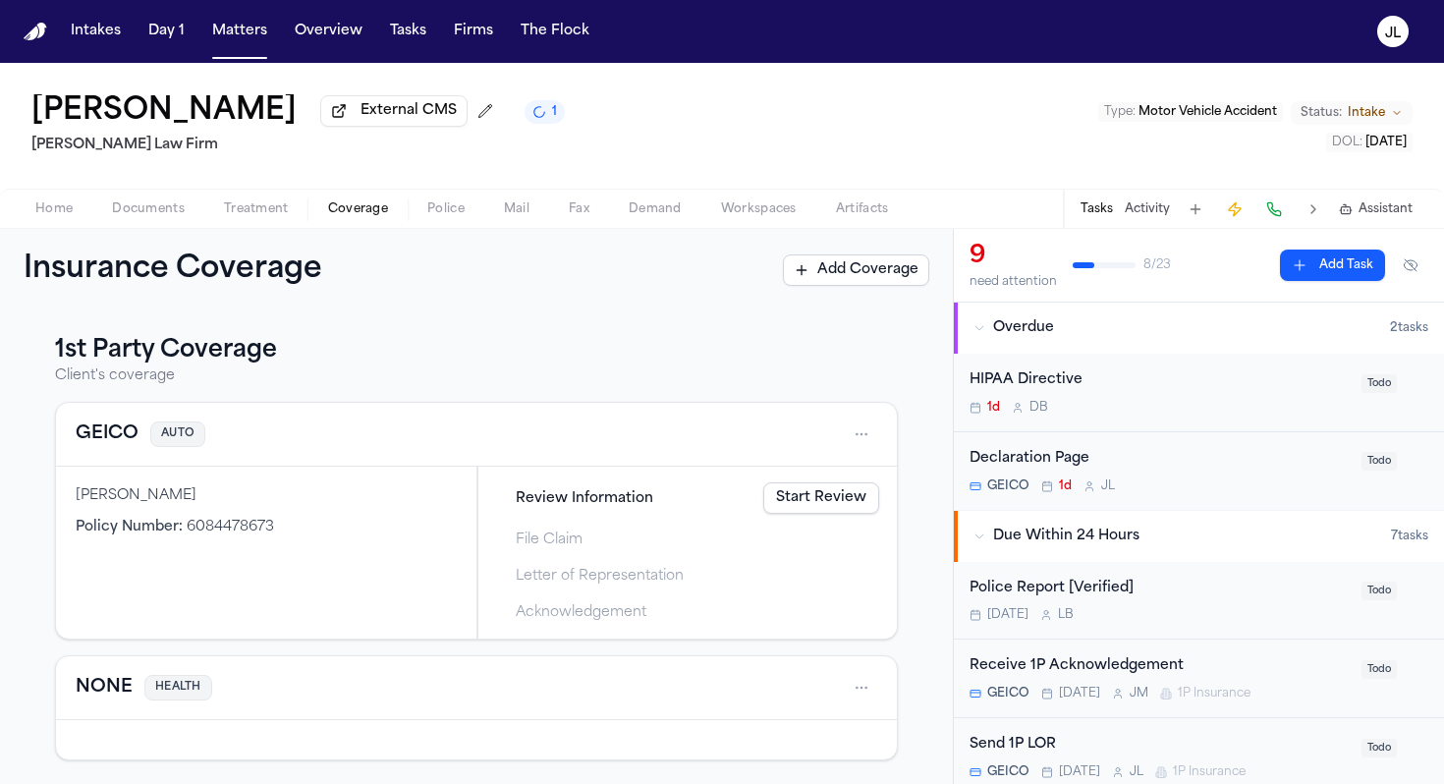
click at [332, 217] on span "Coverage" at bounding box center [358, 209] width 60 height 16
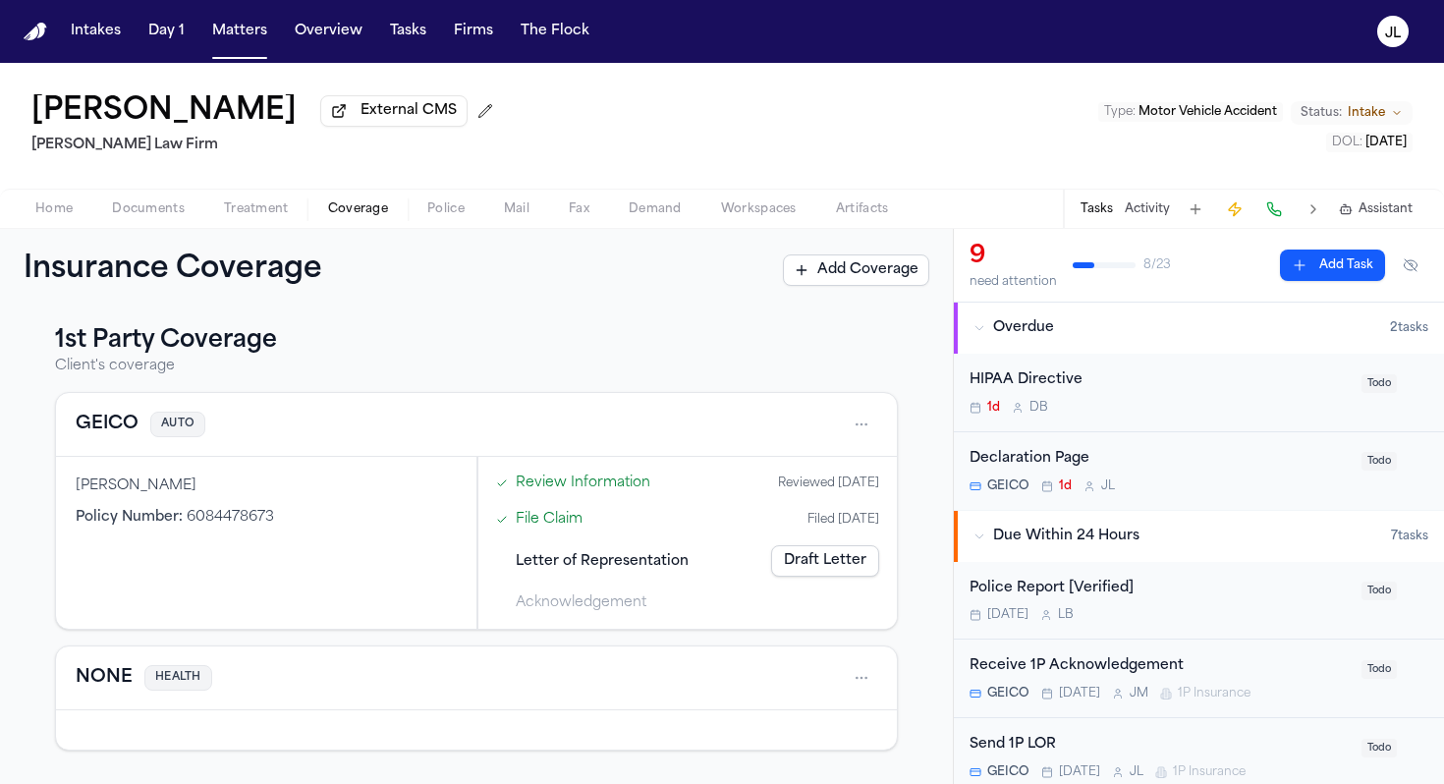
scroll to position [14, 0]
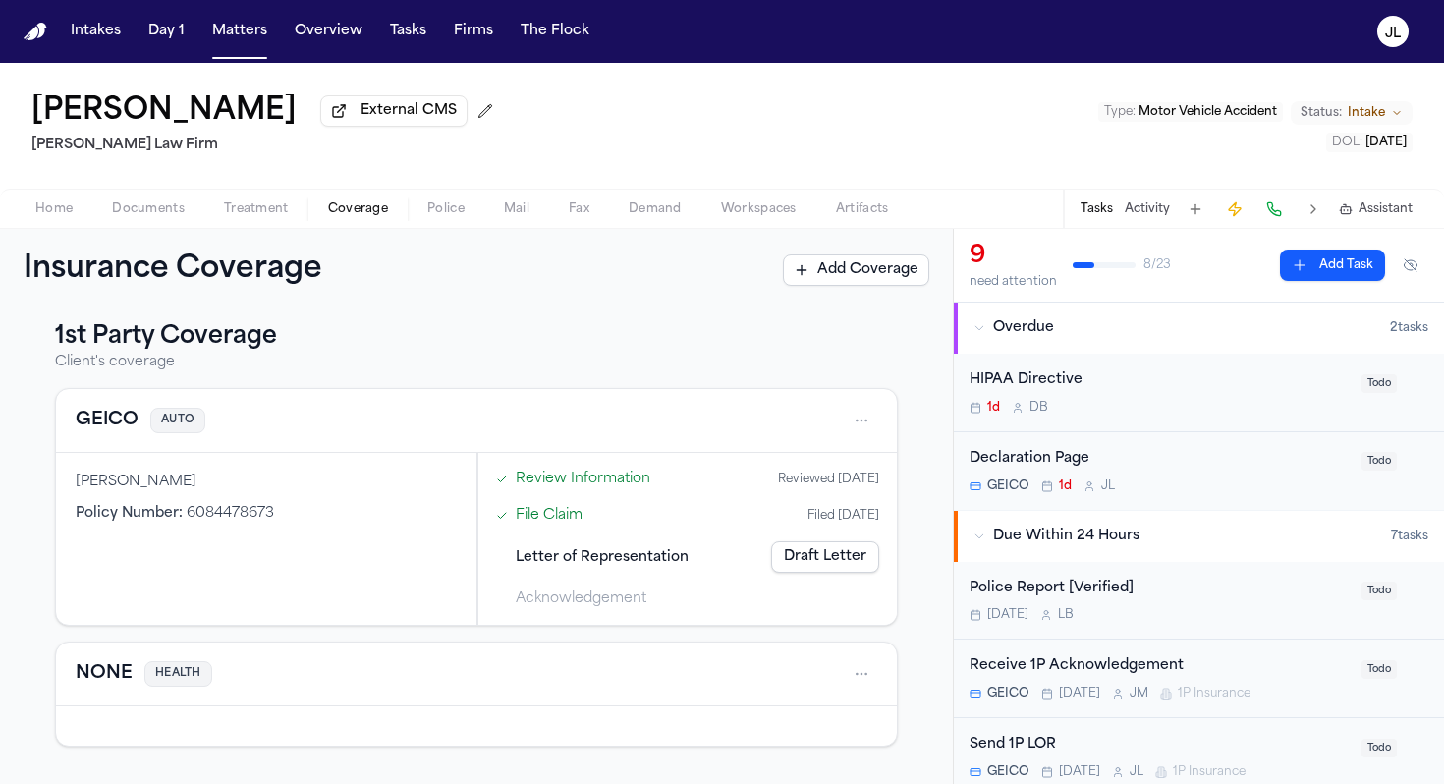
click at [151, 211] on span "Documents" at bounding box center [148, 209] width 73 height 16
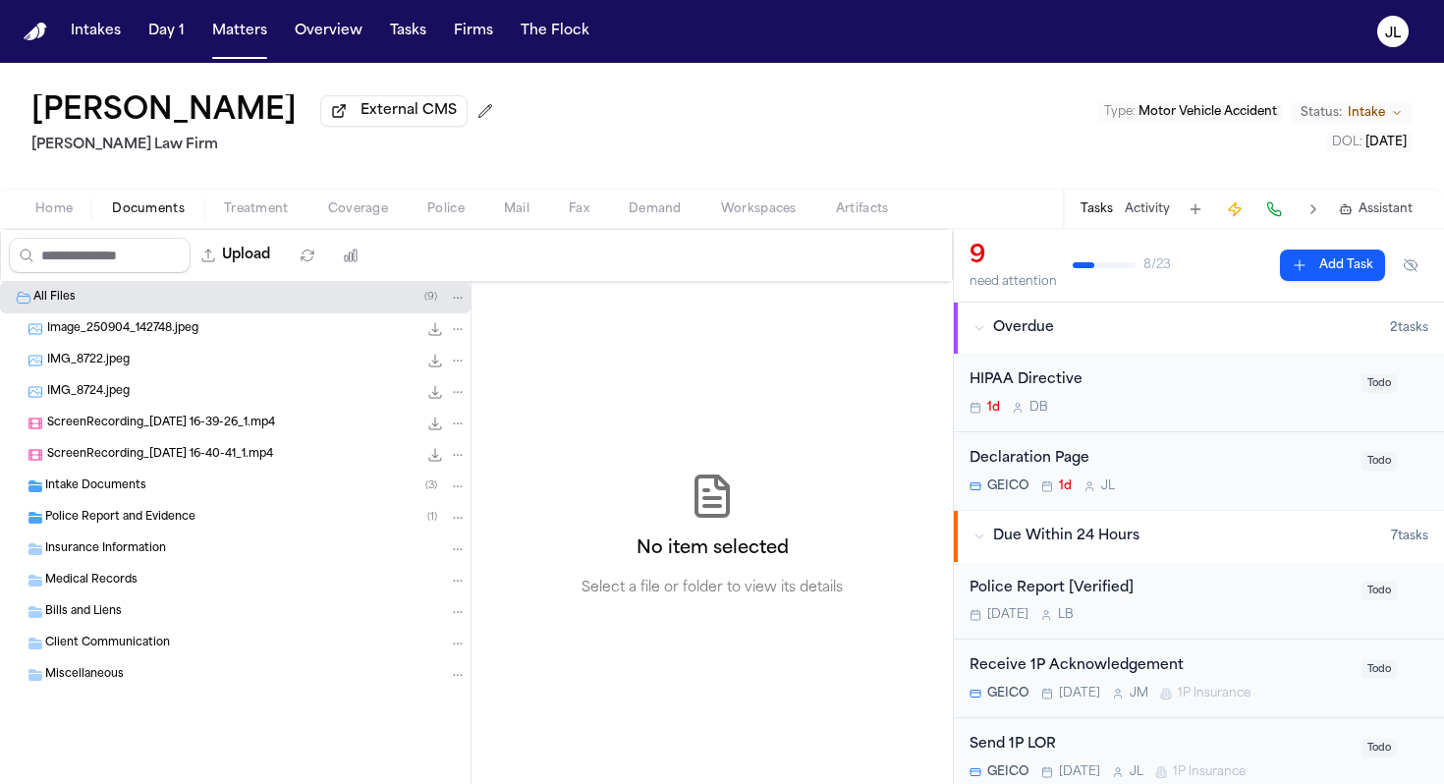
click at [133, 514] on span "Police Report and Evidence" at bounding box center [120, 518] width 150 height 17
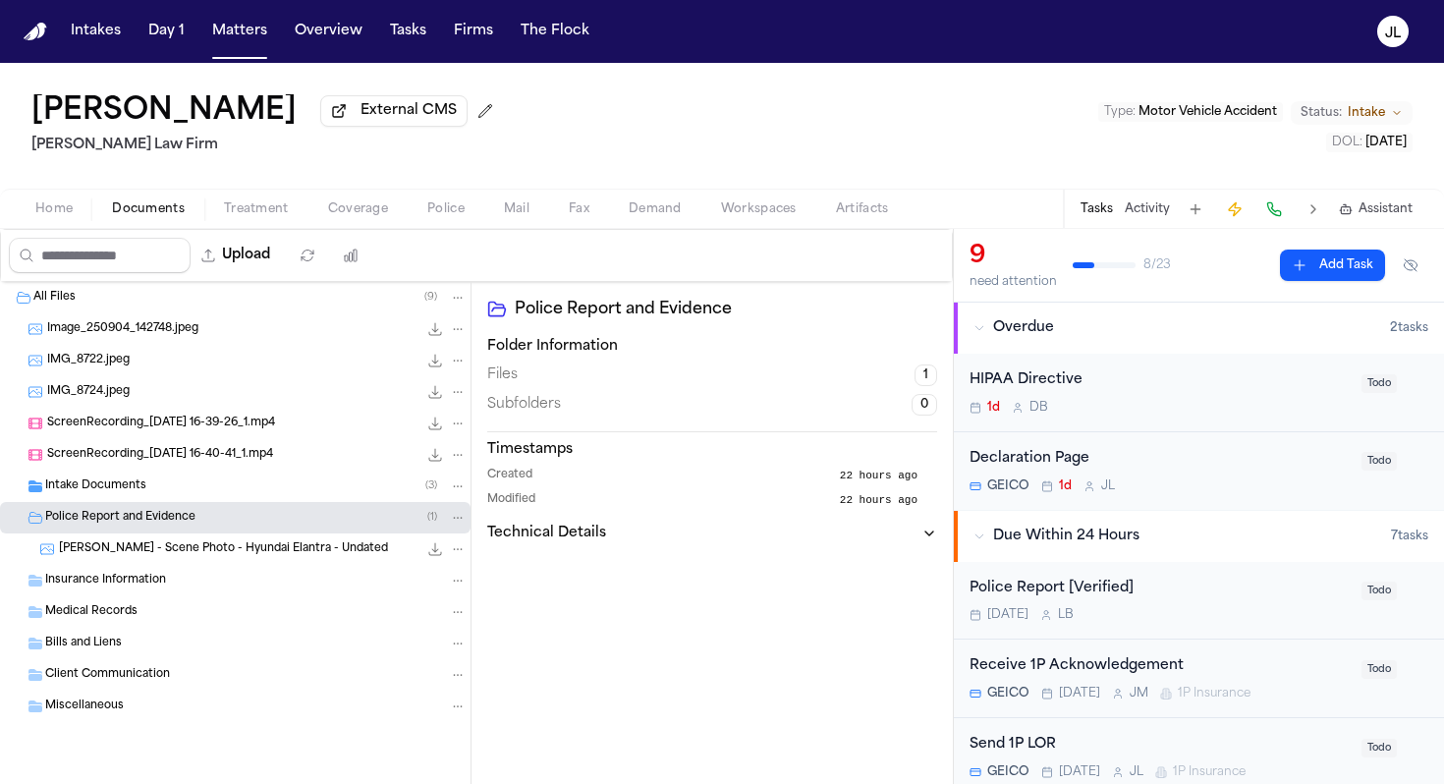
click at [145, 550] on span "[PERSON_NAME] - Scene Photo - Hyundai Elantra - Undated" at bounding box center [223, 549] width 329 height 17
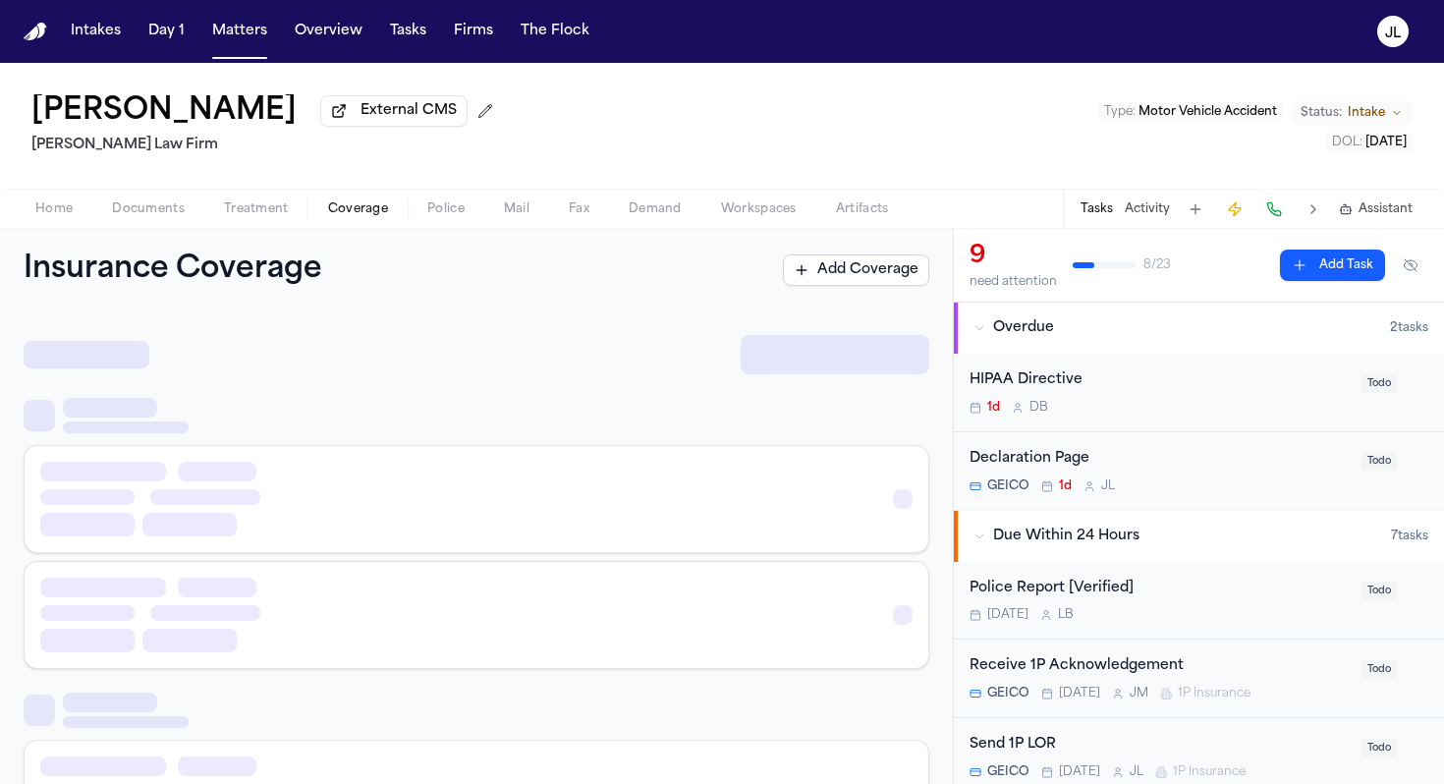
click at [384, 203] on span "Coverage" at bounding box center [358, 209] width 60 height 16
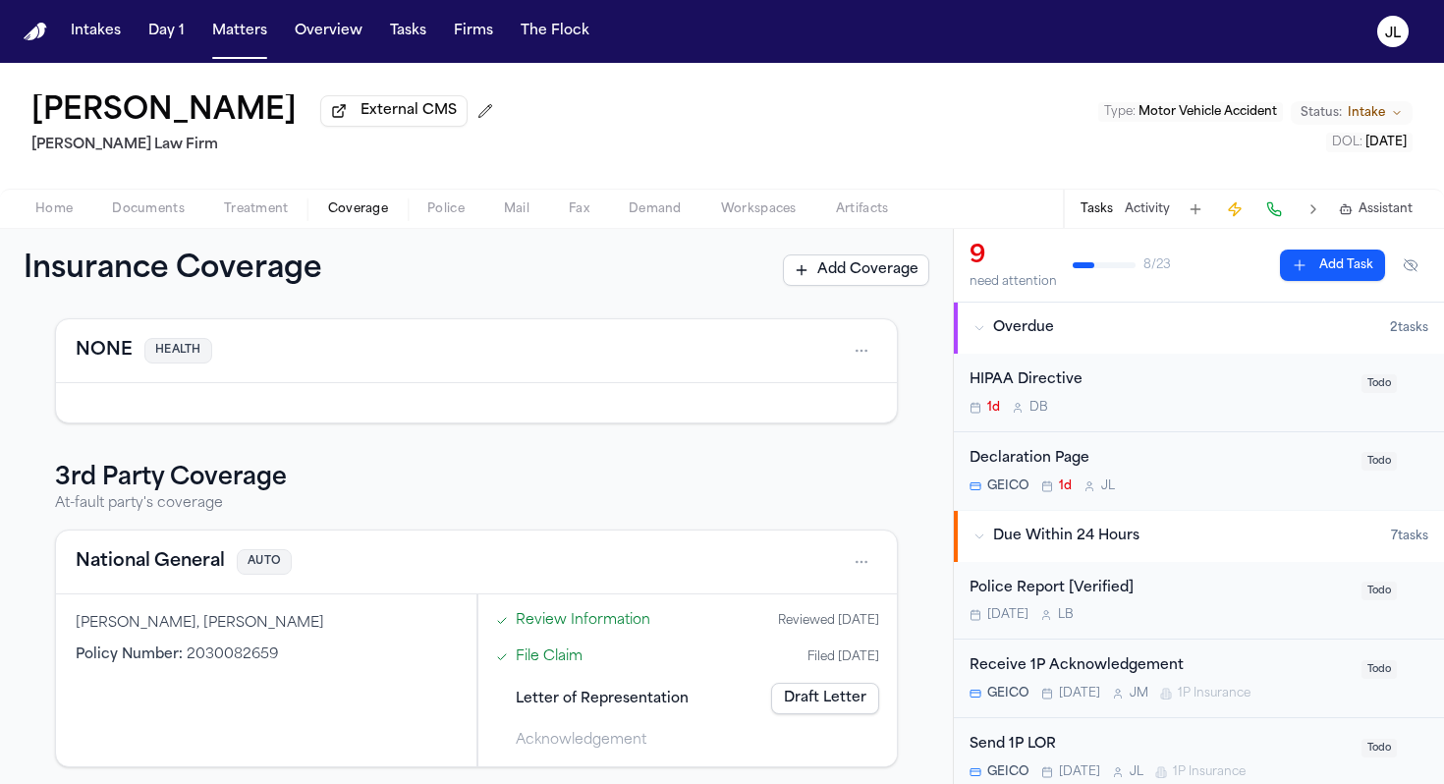
scroll to position [348, 0]
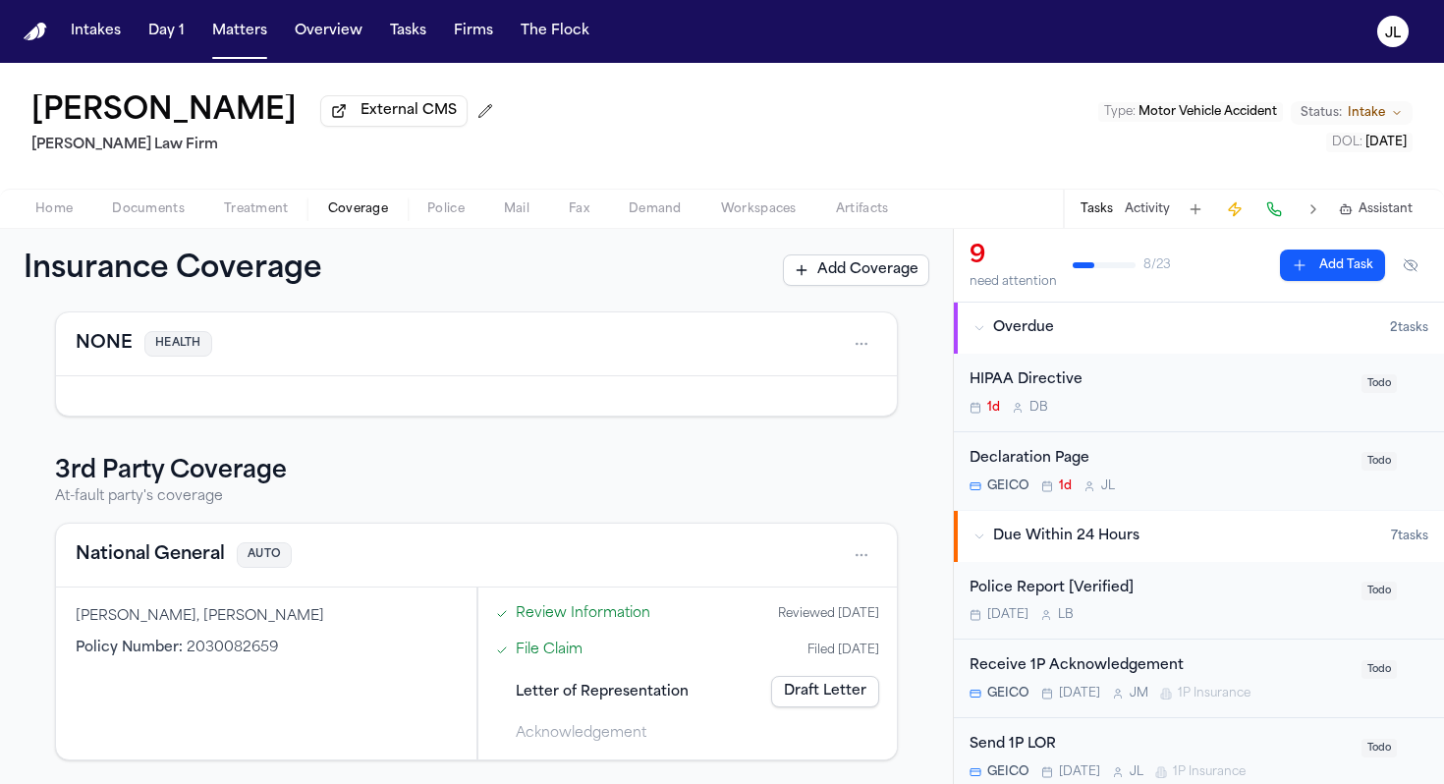
click at [145, 555] on button "National General" at bounding box center [150, 555] width 149 height 28
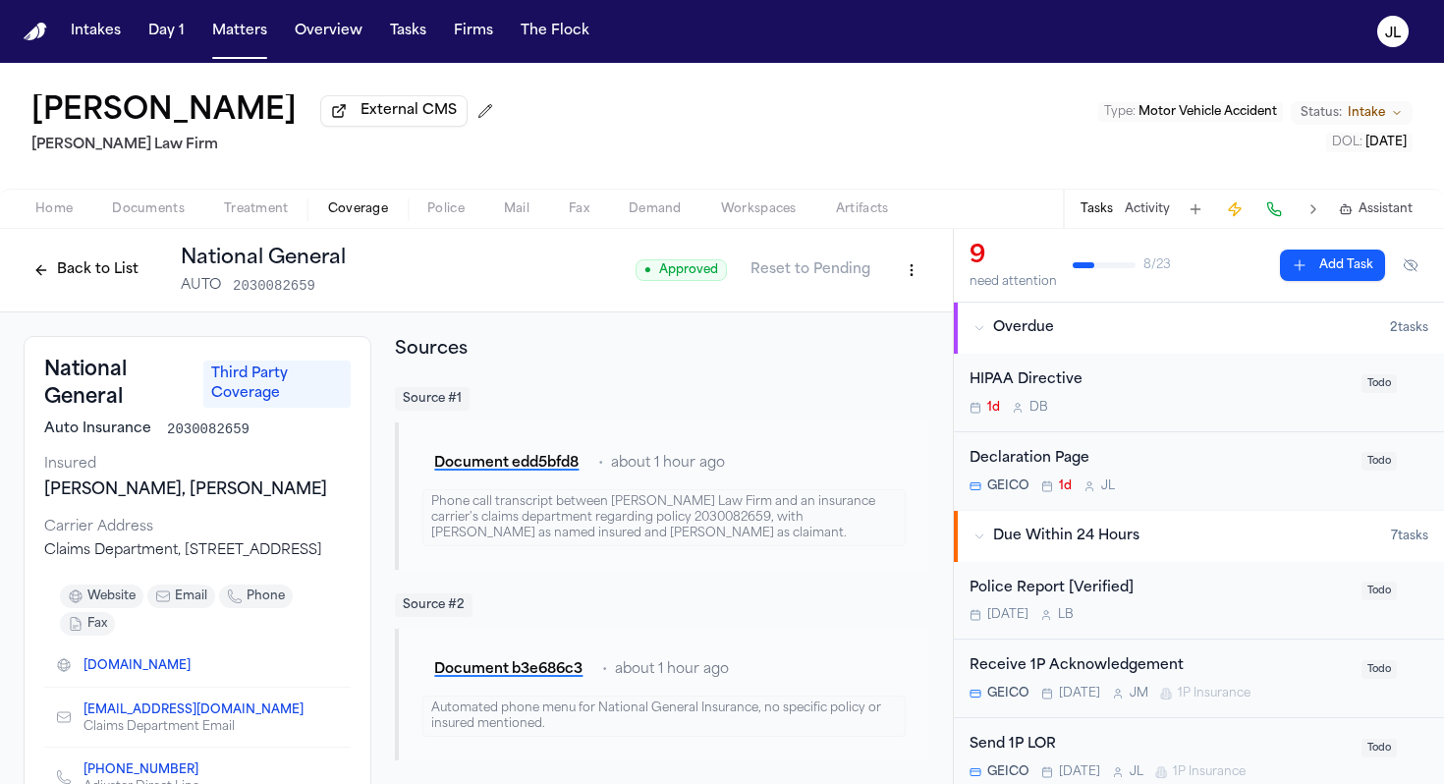
click at [78, 265] on button "Back to List" at bounding box center [86, 269] width 125 height 31
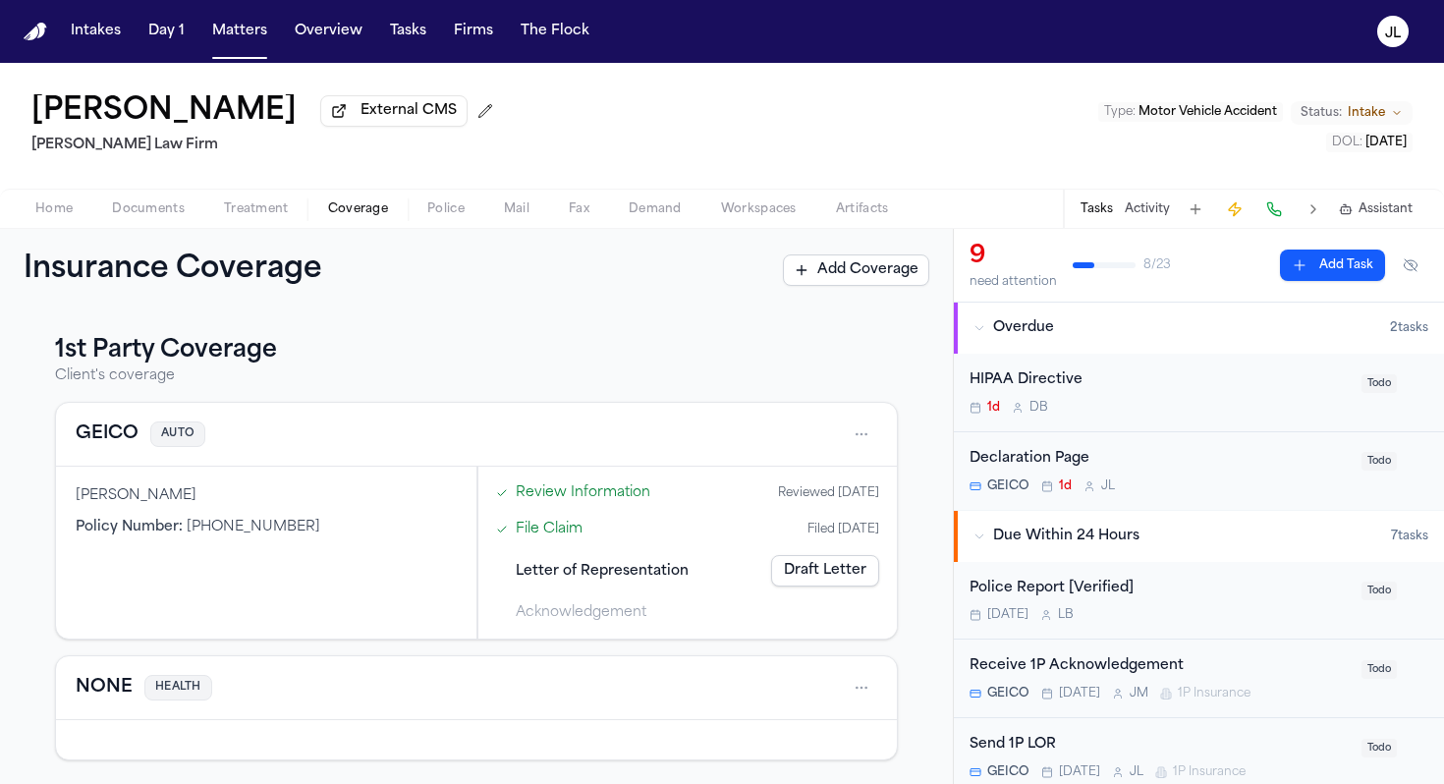
click at [119, 436] on button "GEICO" at bounding box center [107, 435] width 63 height 28
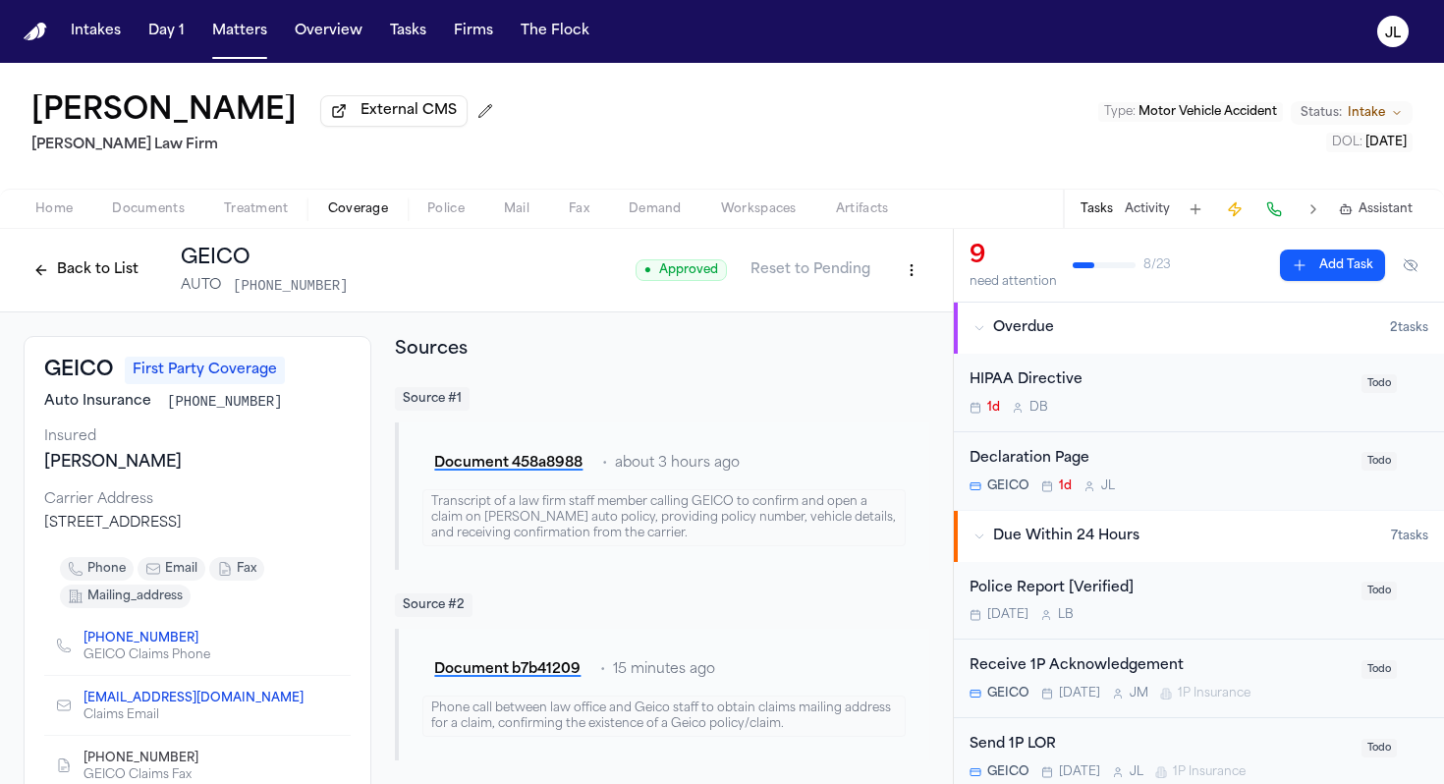
click at [94, 286] on button "Back to List" at bounding box center [86, 269] width 125 height 31
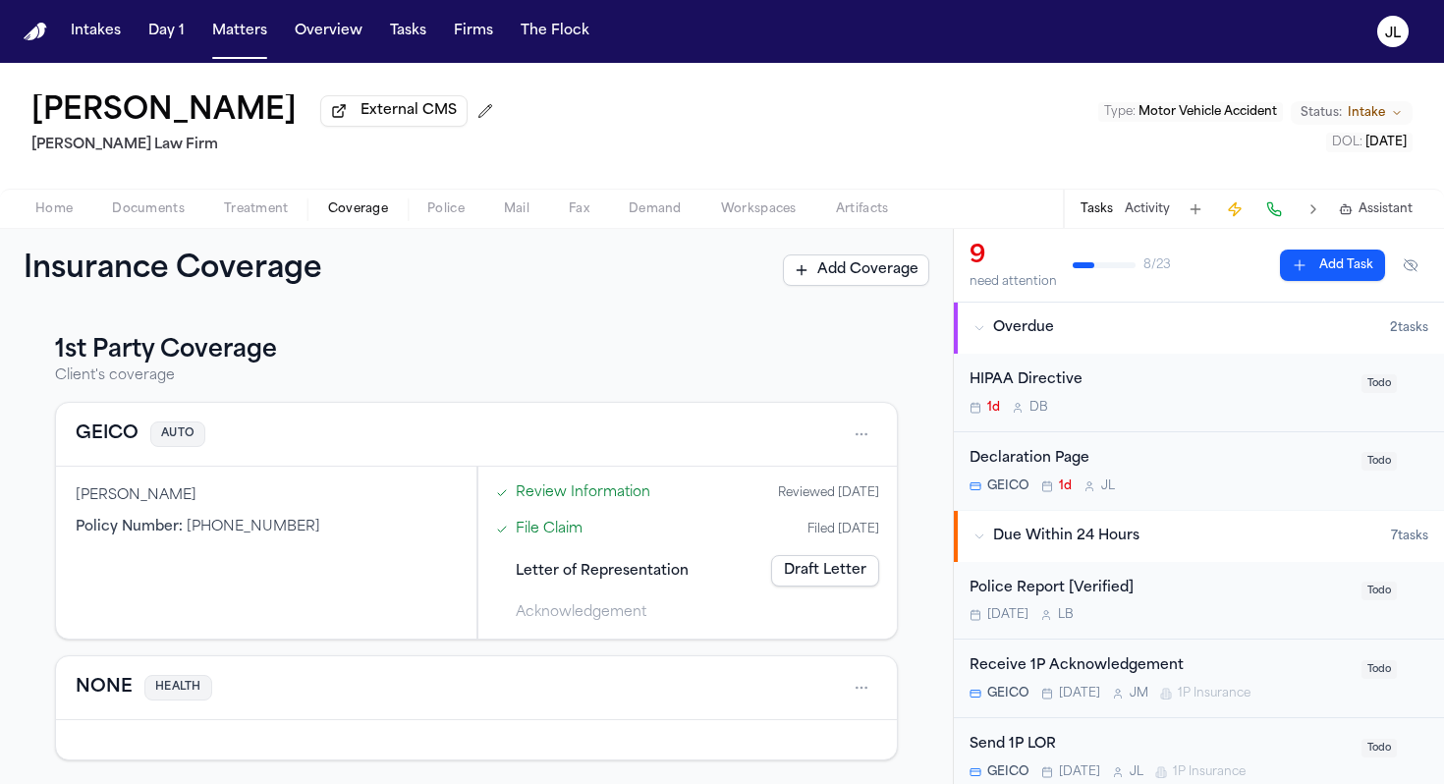
scroll to position [348, 0]
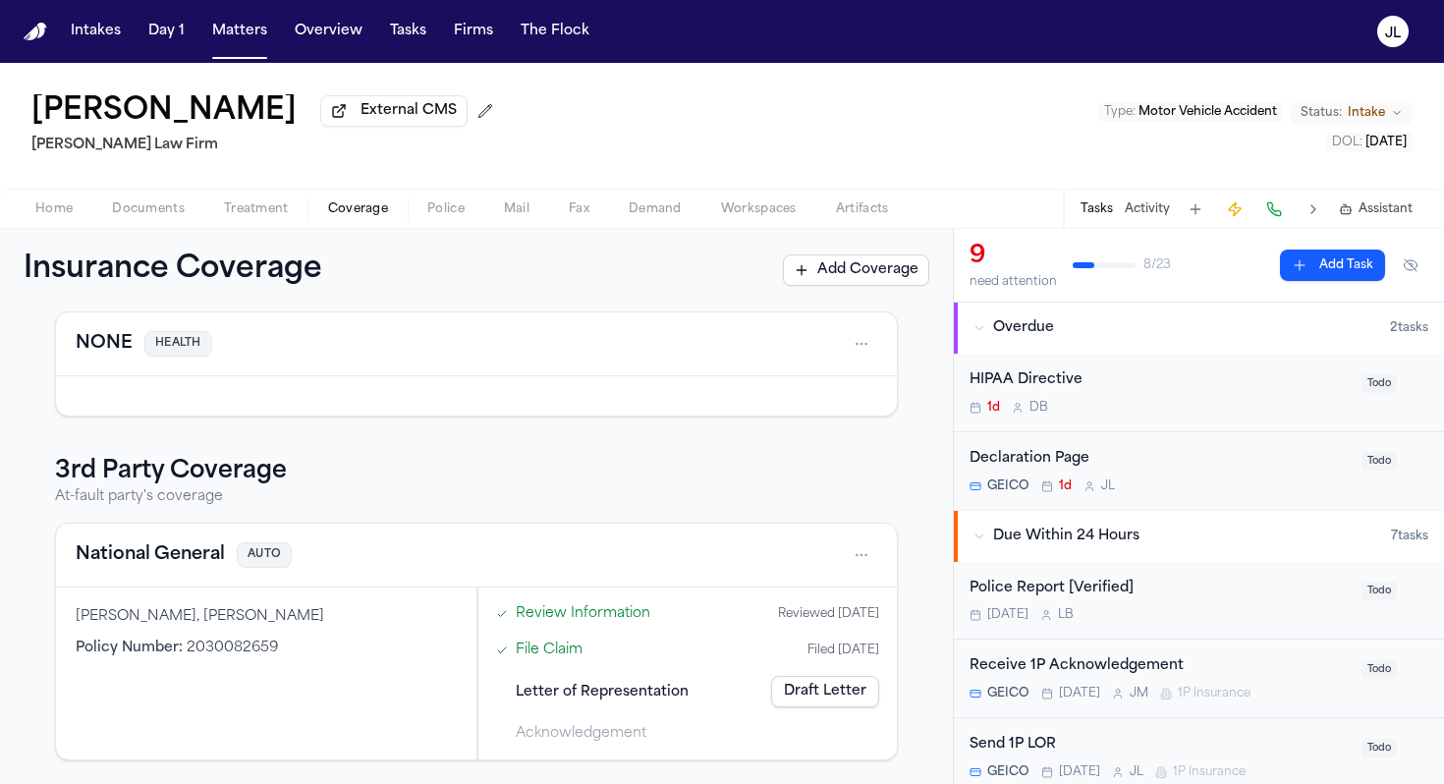
click at [157, 556] on button "National General" at bounding box center [150, 555] width 149 height 28
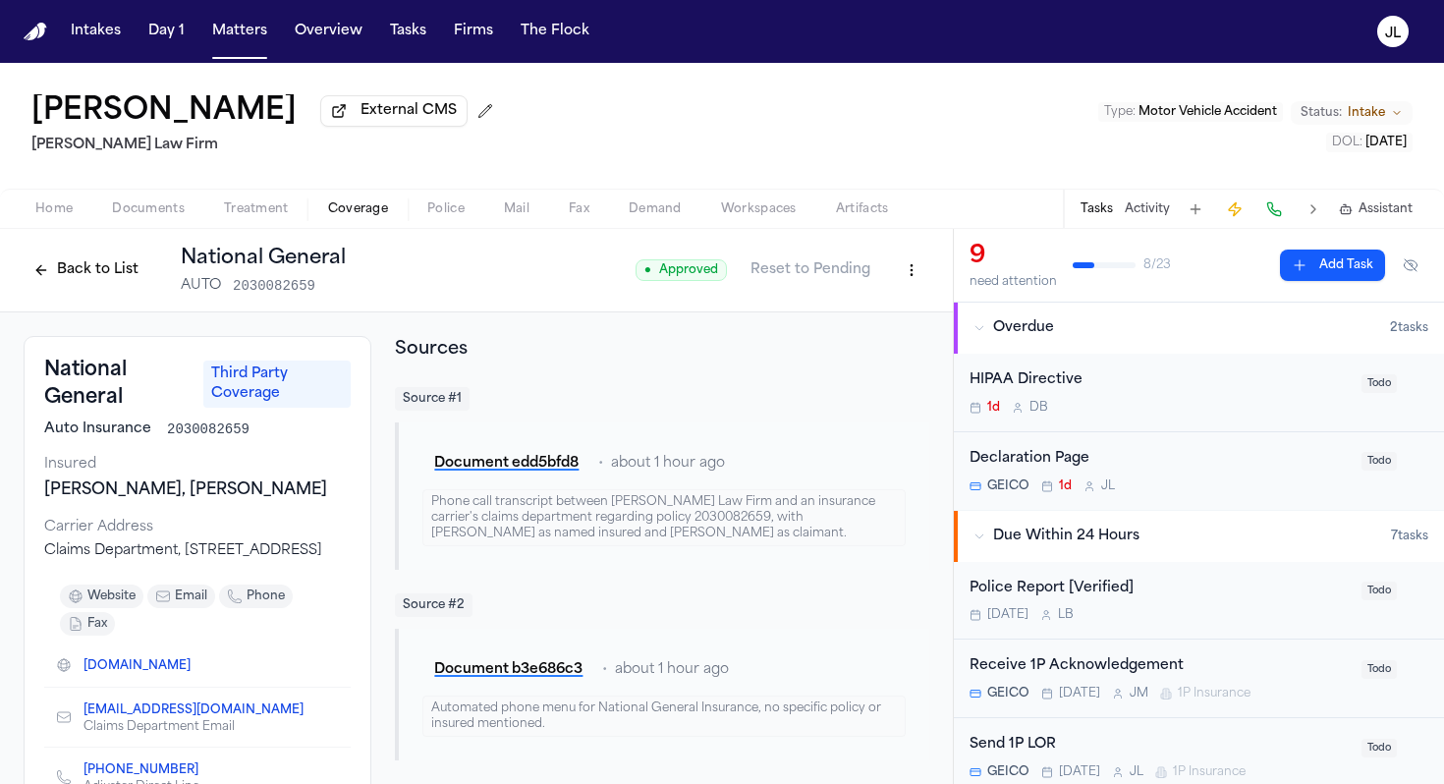
click at [84, 266] on button "Back to List" at bounding box center [86, 269] width 125 height 31
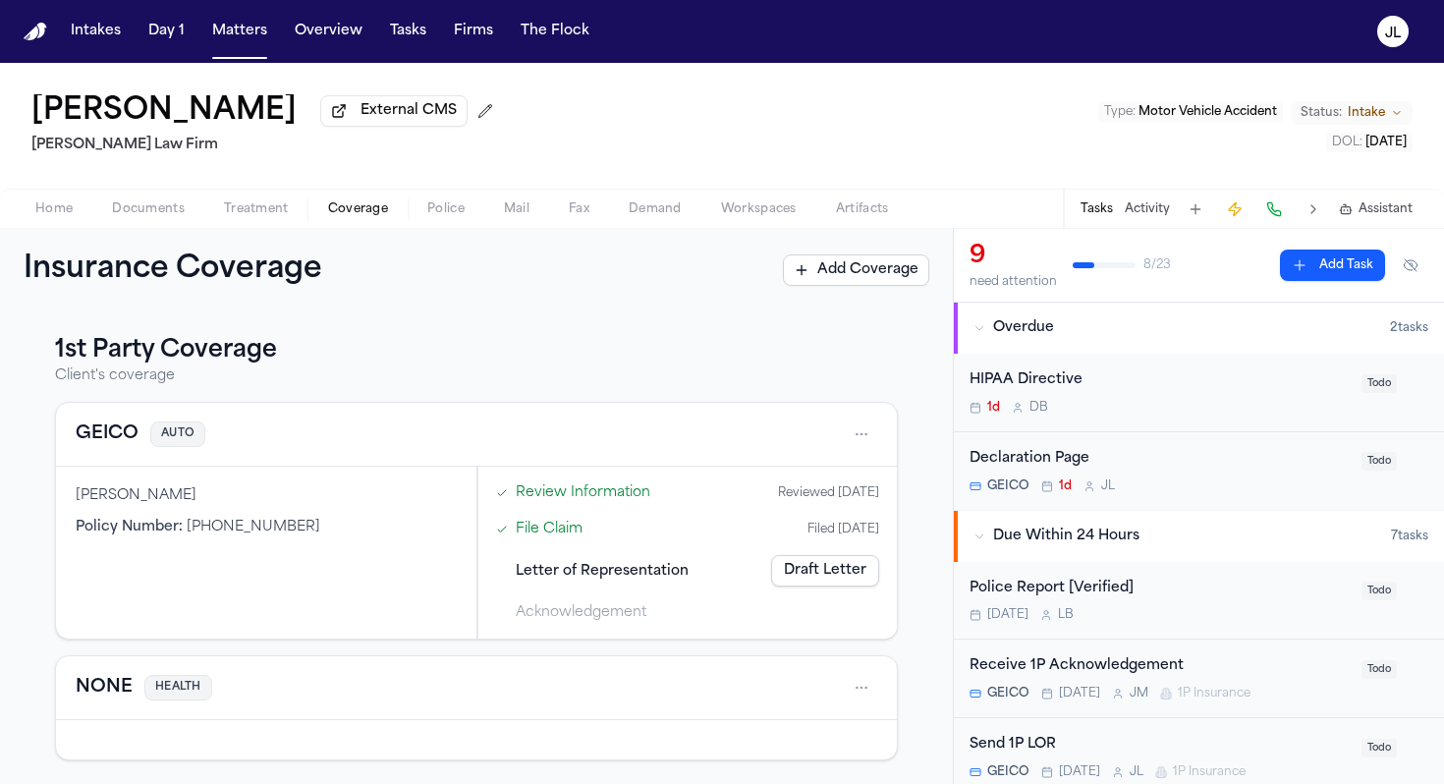
click at [115, 448] on button "GEICO" at bounding box center [107, 435] width 63 height 28
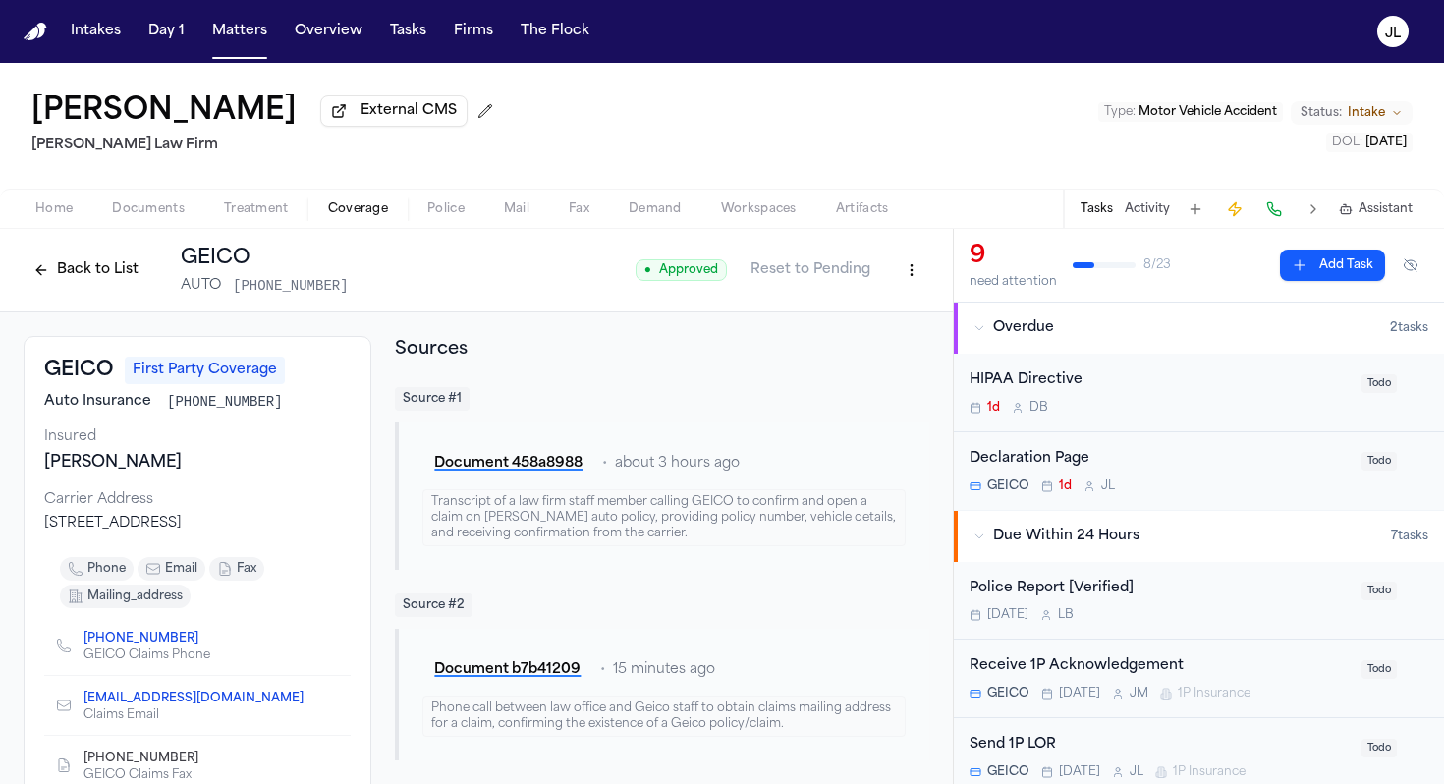
click at [81, 271] on button "Back to List" at bounding box center [86, 269] width 125 height 31
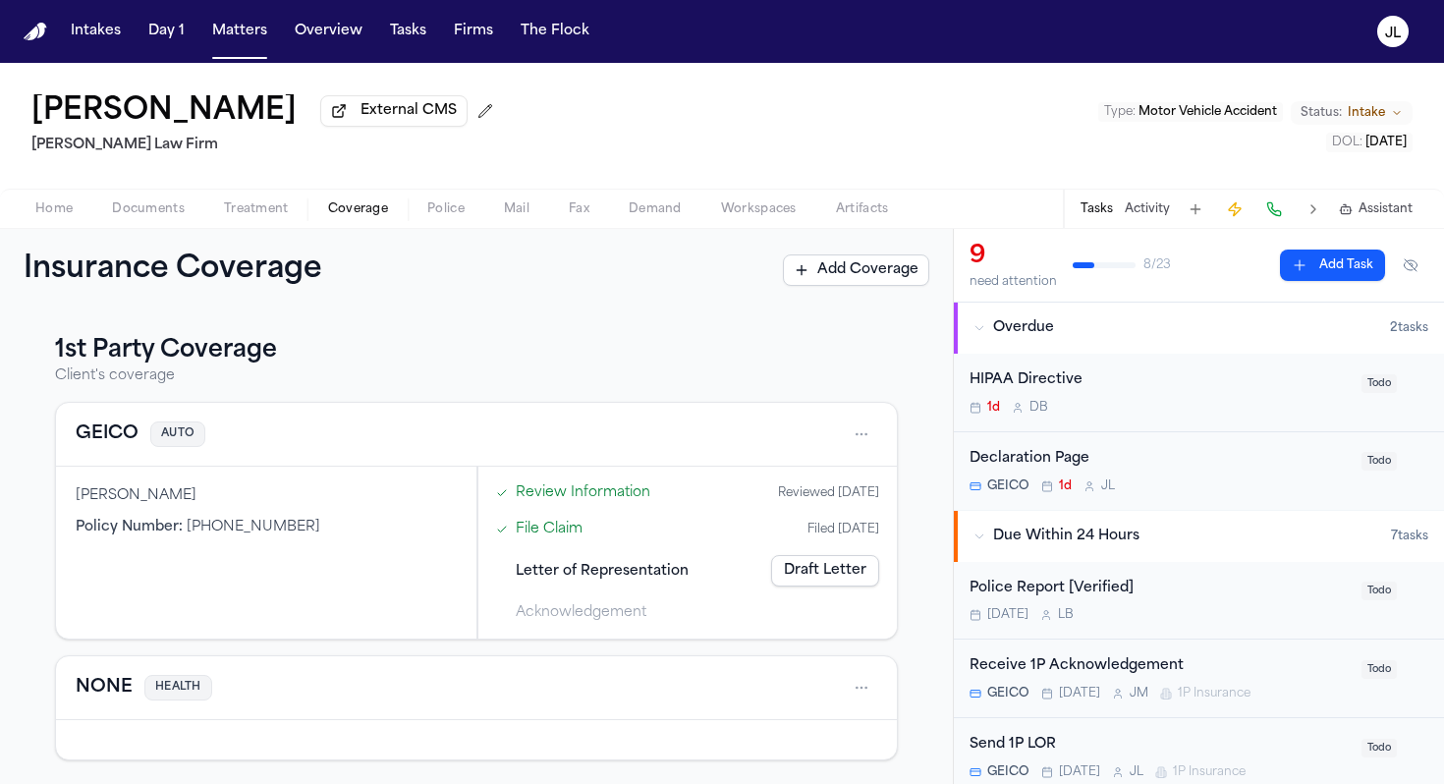
click at [115, 439] on button "GEICO" at bounding box center [107, 435] width 63 height 28
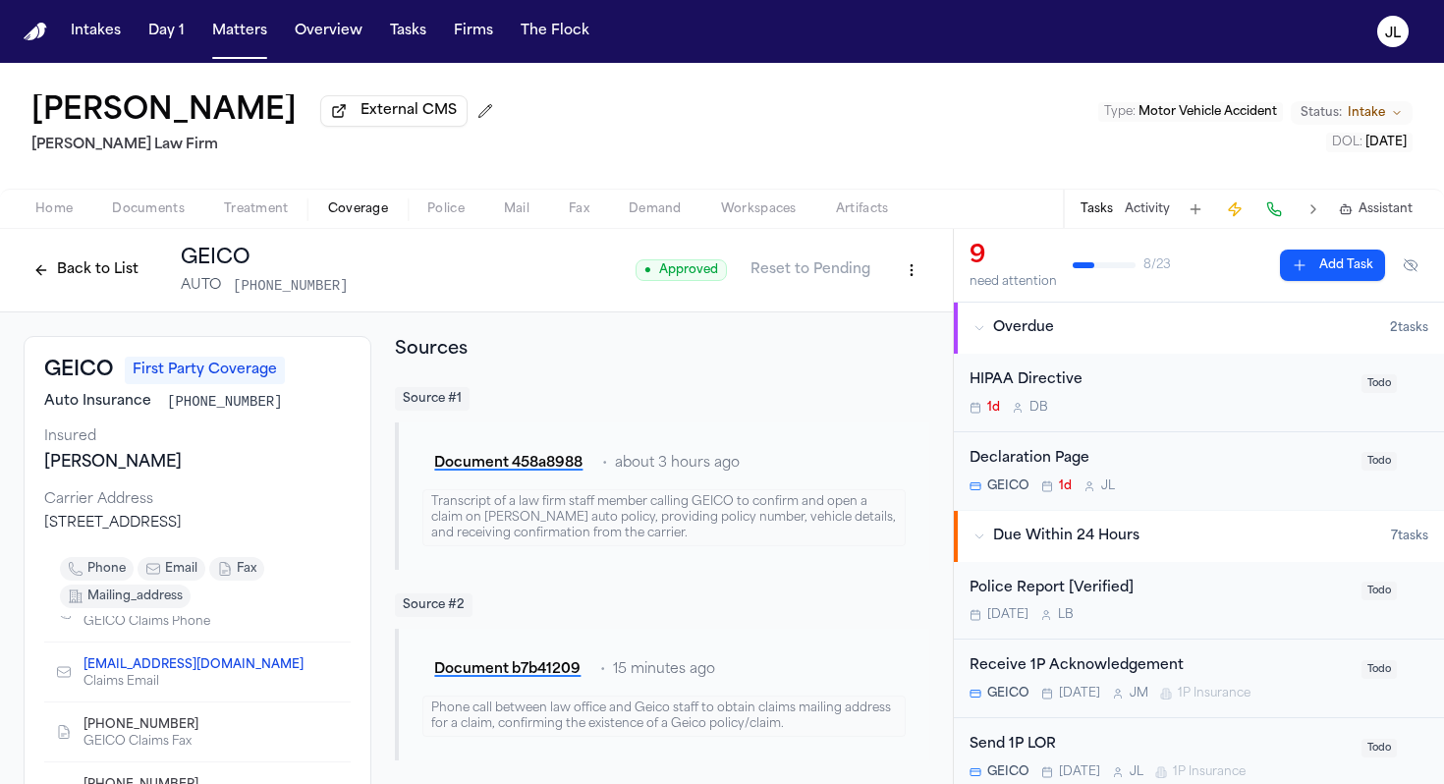
click at [86, 284] on button "Back to List" at bounding box center [86, 269] width 125 height 31
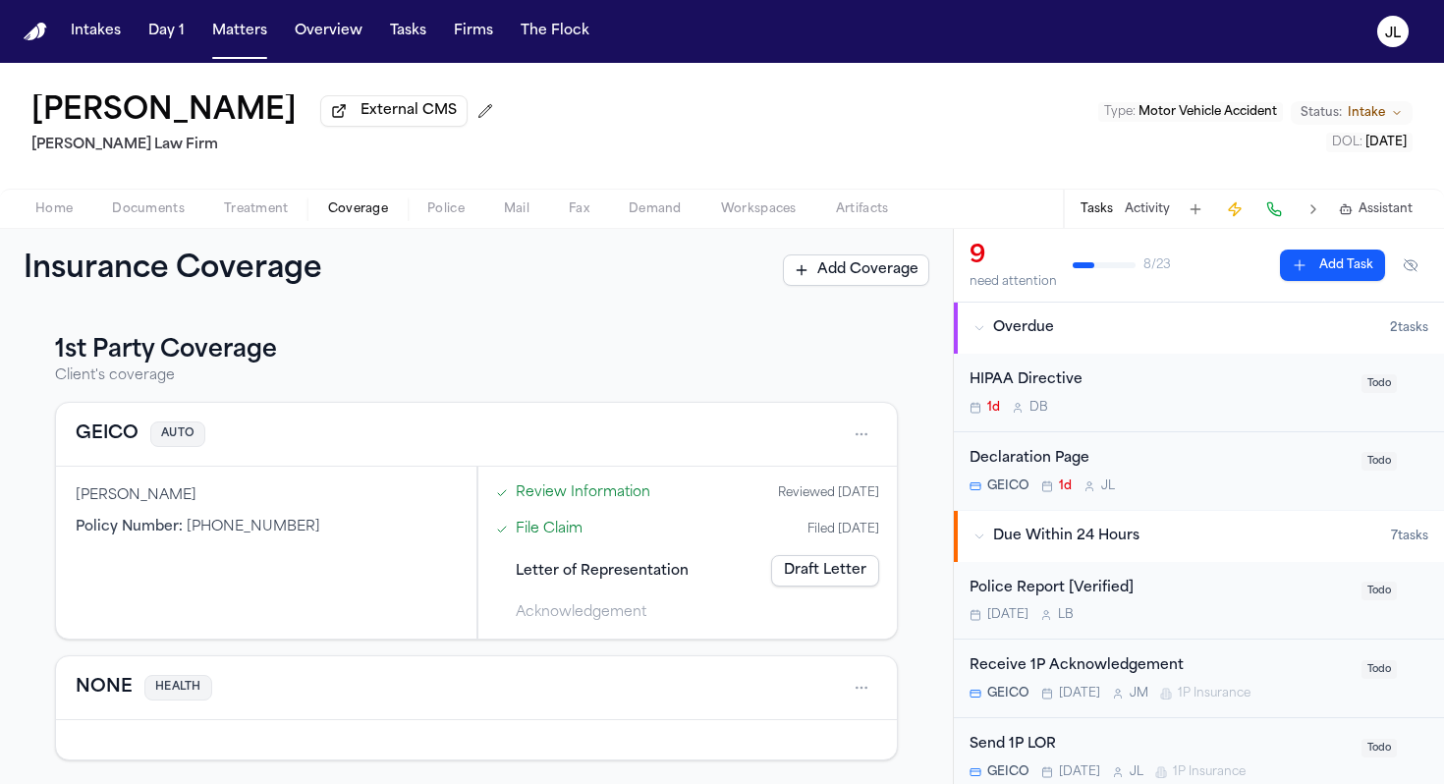
click at [111, 463] on div "GEICO AUTO" at bounding box center [476, 435] width 841 height 64
click at [111, 450] on div "GEICO AUTO" at bounding box center [477, 434] width 802 height 31
click at [111, 442] on button "GEICO" at bounding box center [107, 435] width 63 height 28
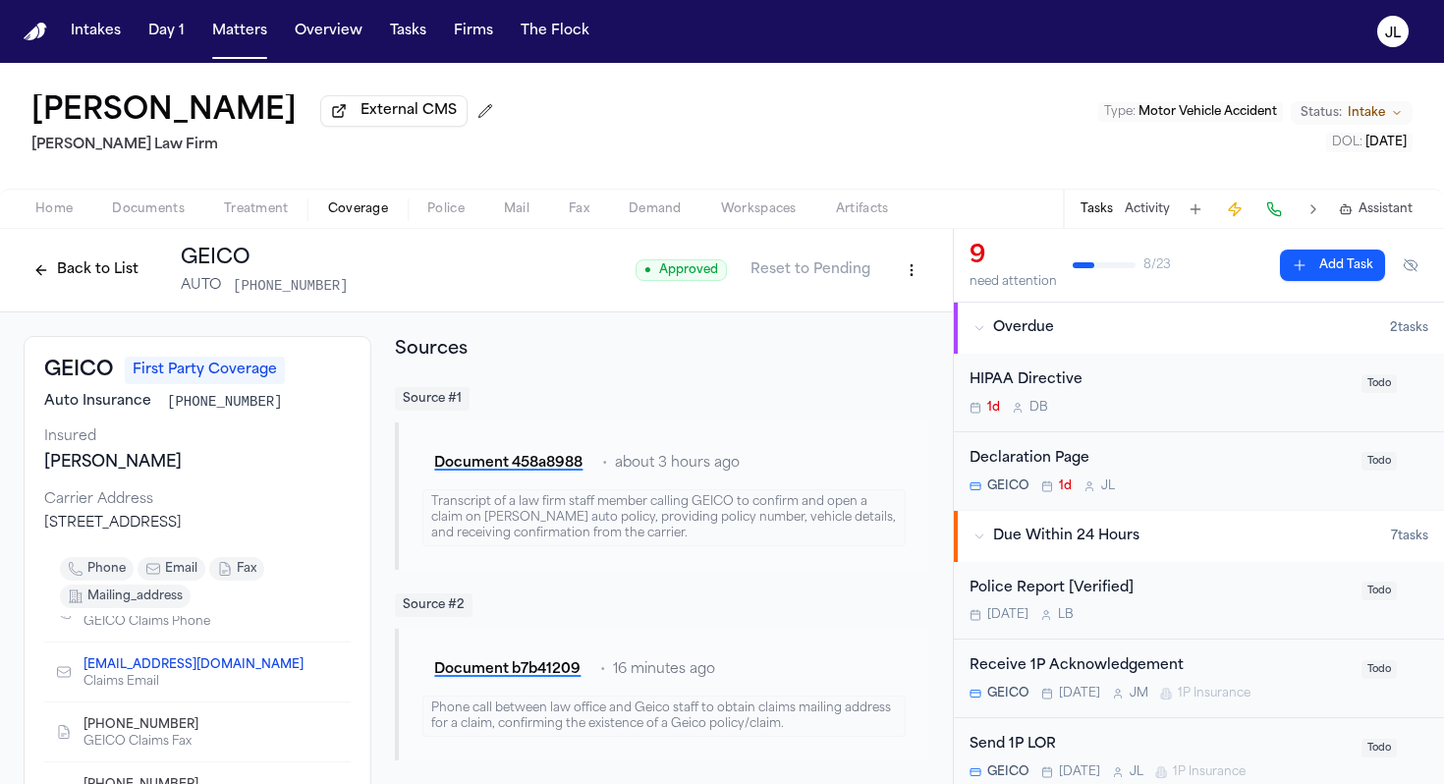
click at [117, 278] on button "Back to List" at bounding box center [86, 269] width 125 height 31
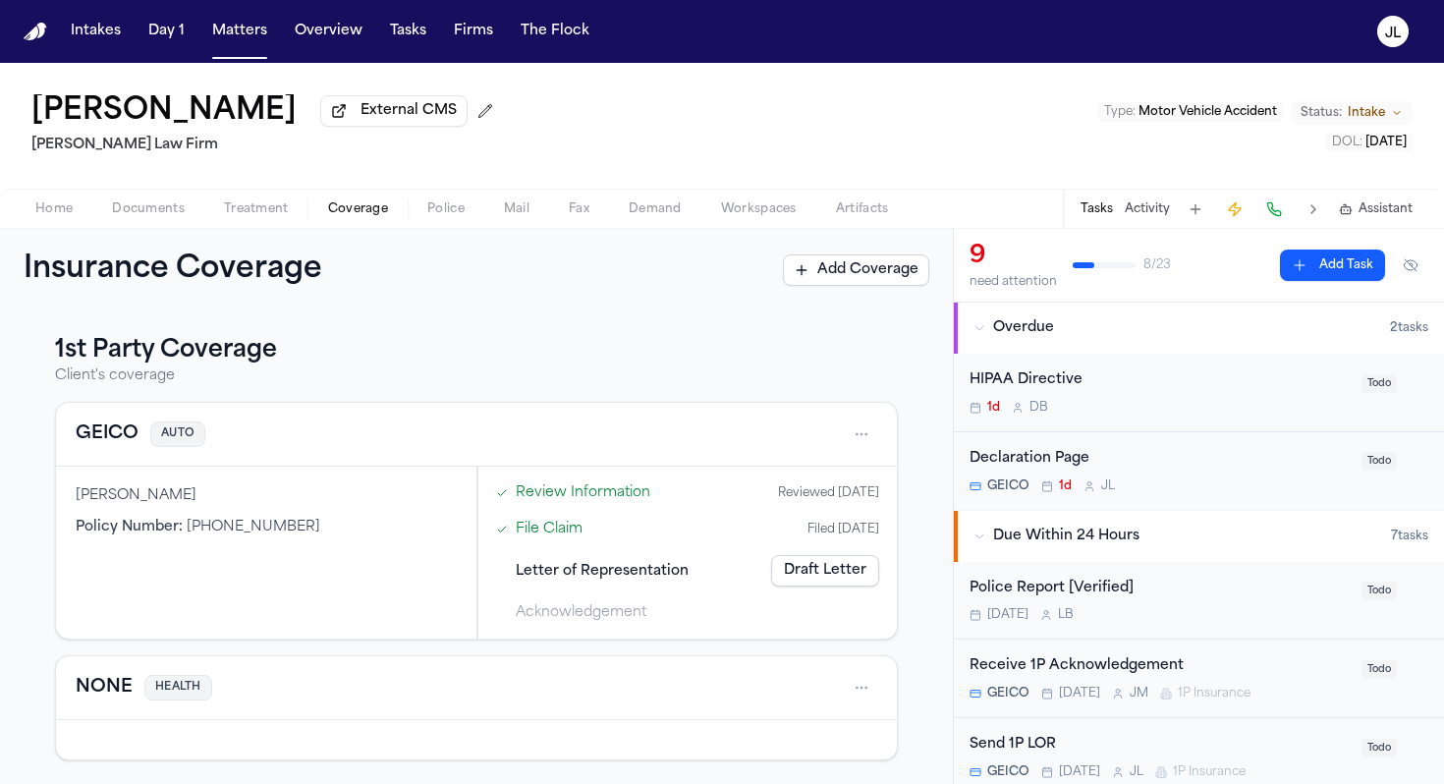
click at [114, 442] on button "GEICO" at bounding box center [107, 435] width 63 height 28
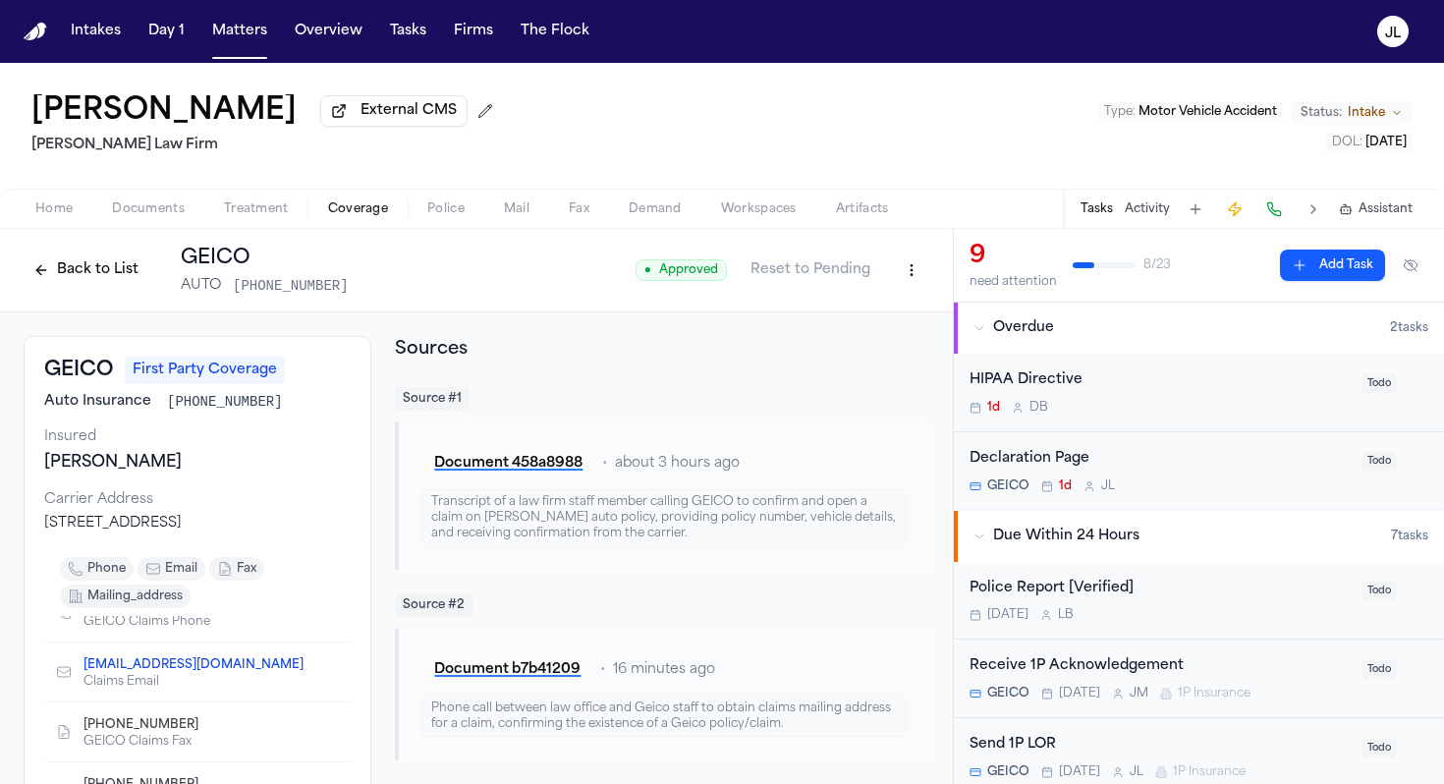
click at [65, 277] on button "Back to List" at bounding box center [86, 269] width 125 height 31
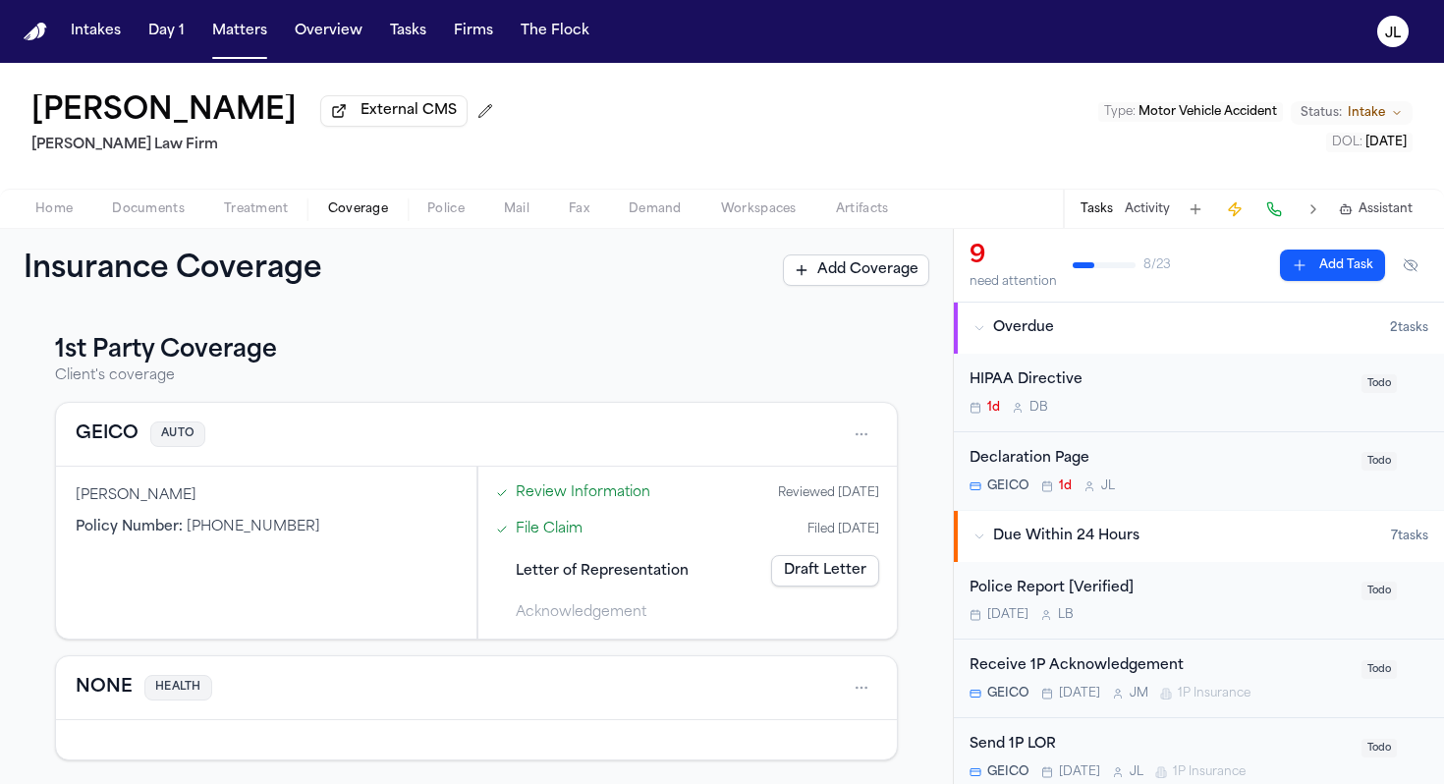
click at [100, 445] on button "GEICO" at bounding box center [107, 435] width 63 height 28
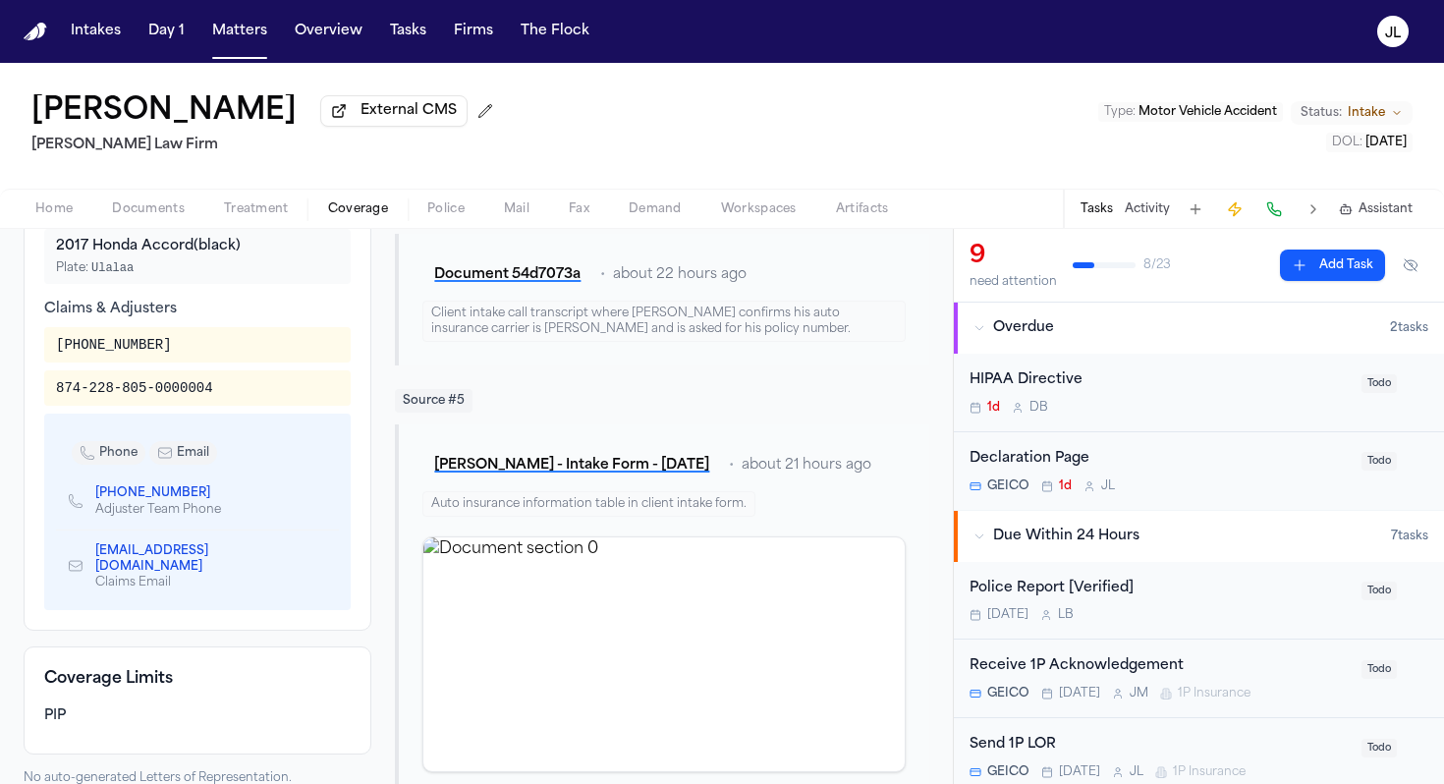
scroll to position [816, 0]
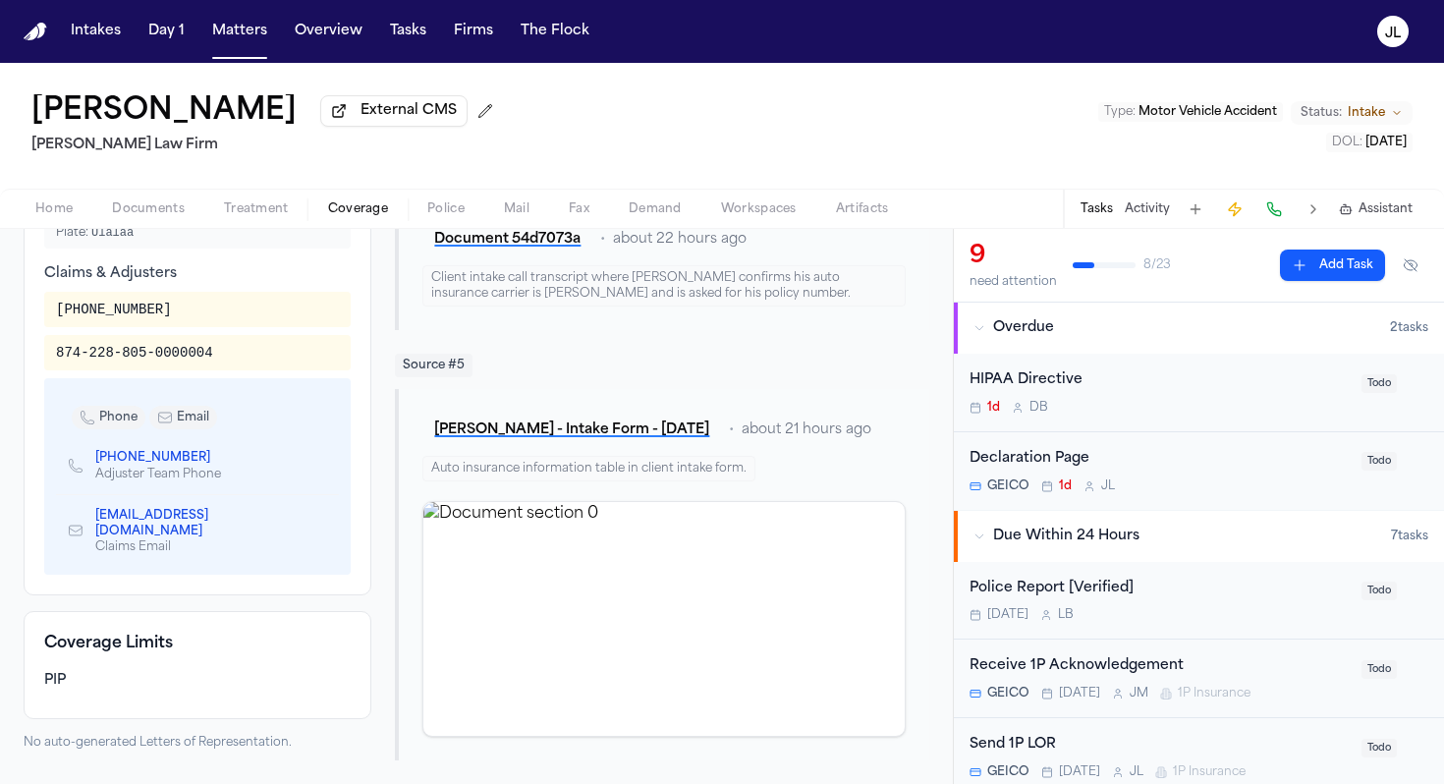
click at [101, 633] on h4 "Coverage Limits" at bounding box center [197, 644] width 307 height 24
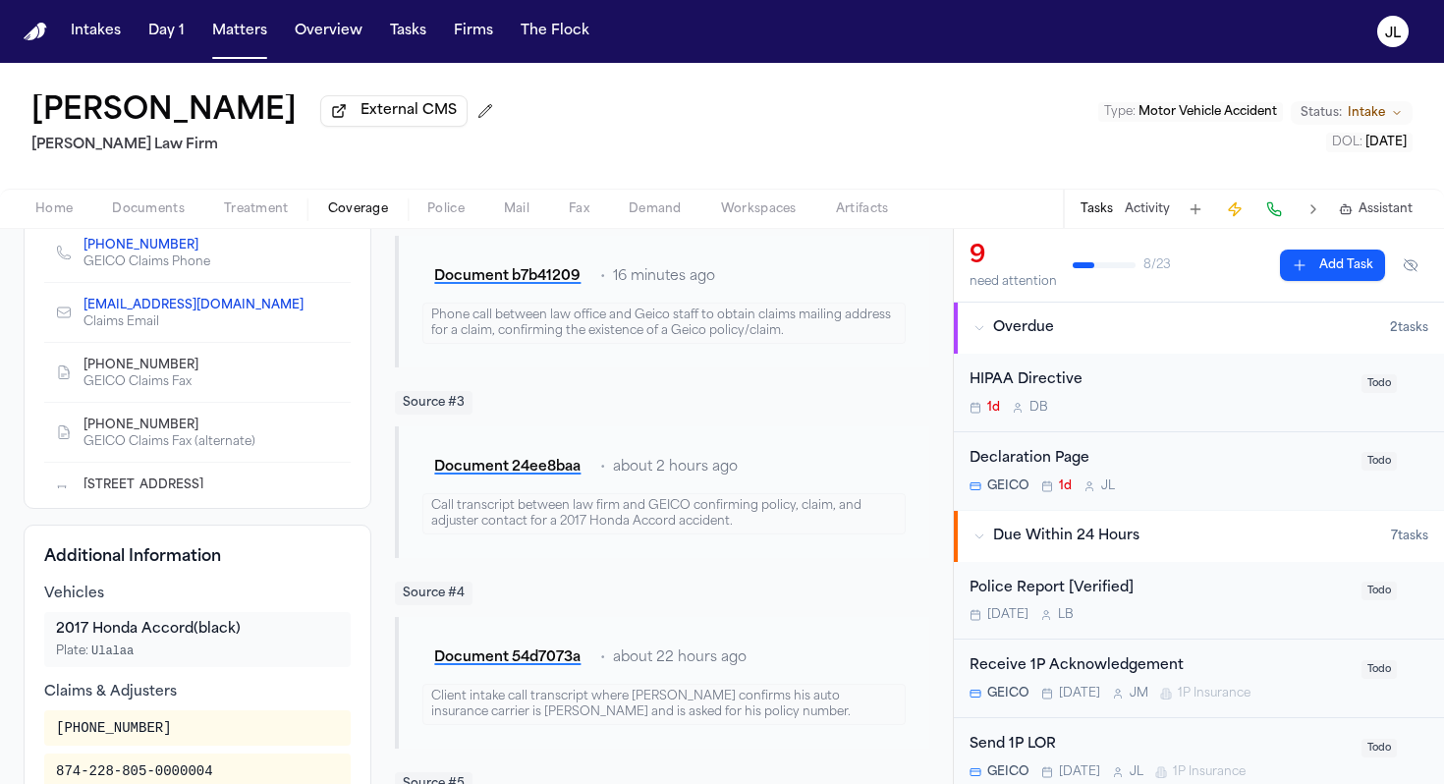
scroll to position [0, 0]
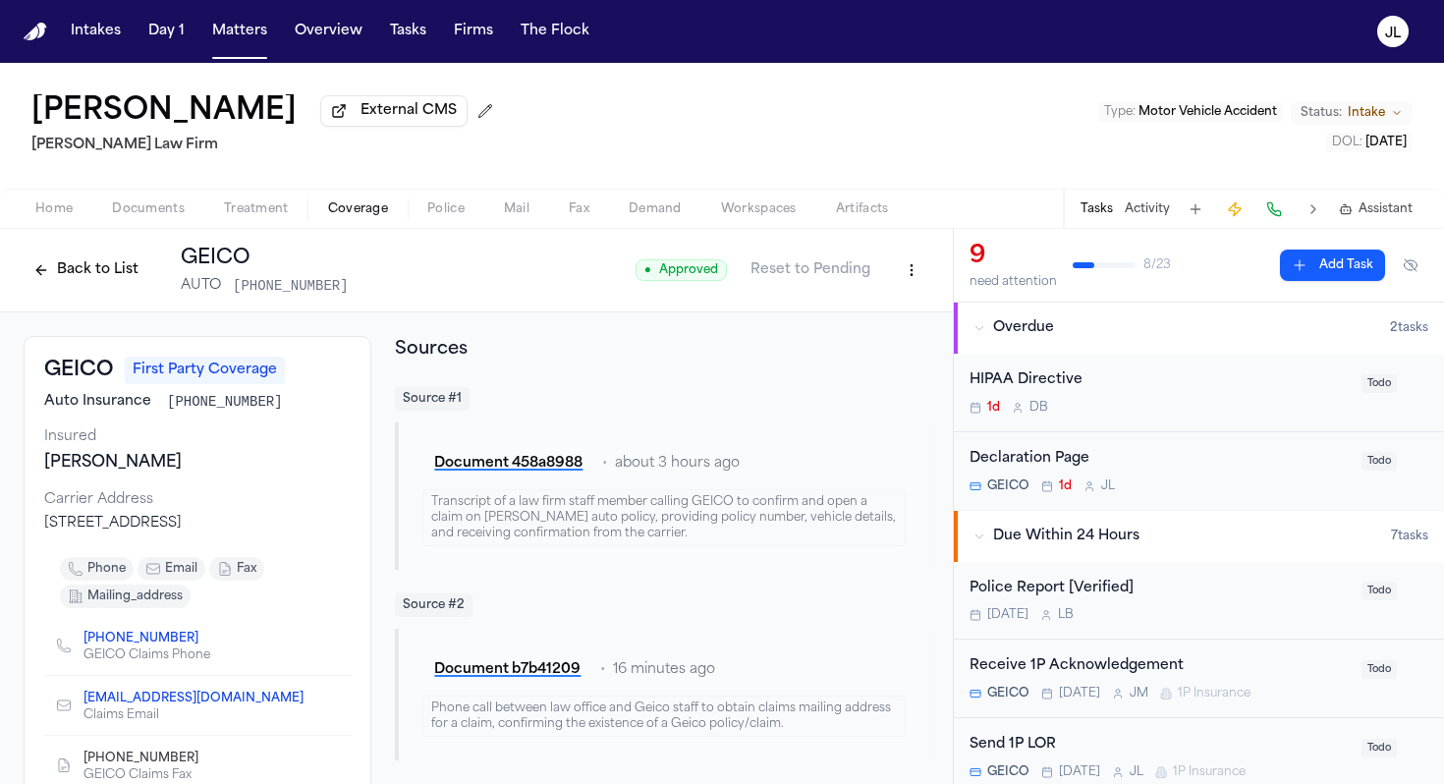
click at [98, 276] on button "Back to List" at bounding box center [86, 269] width 125 height 31
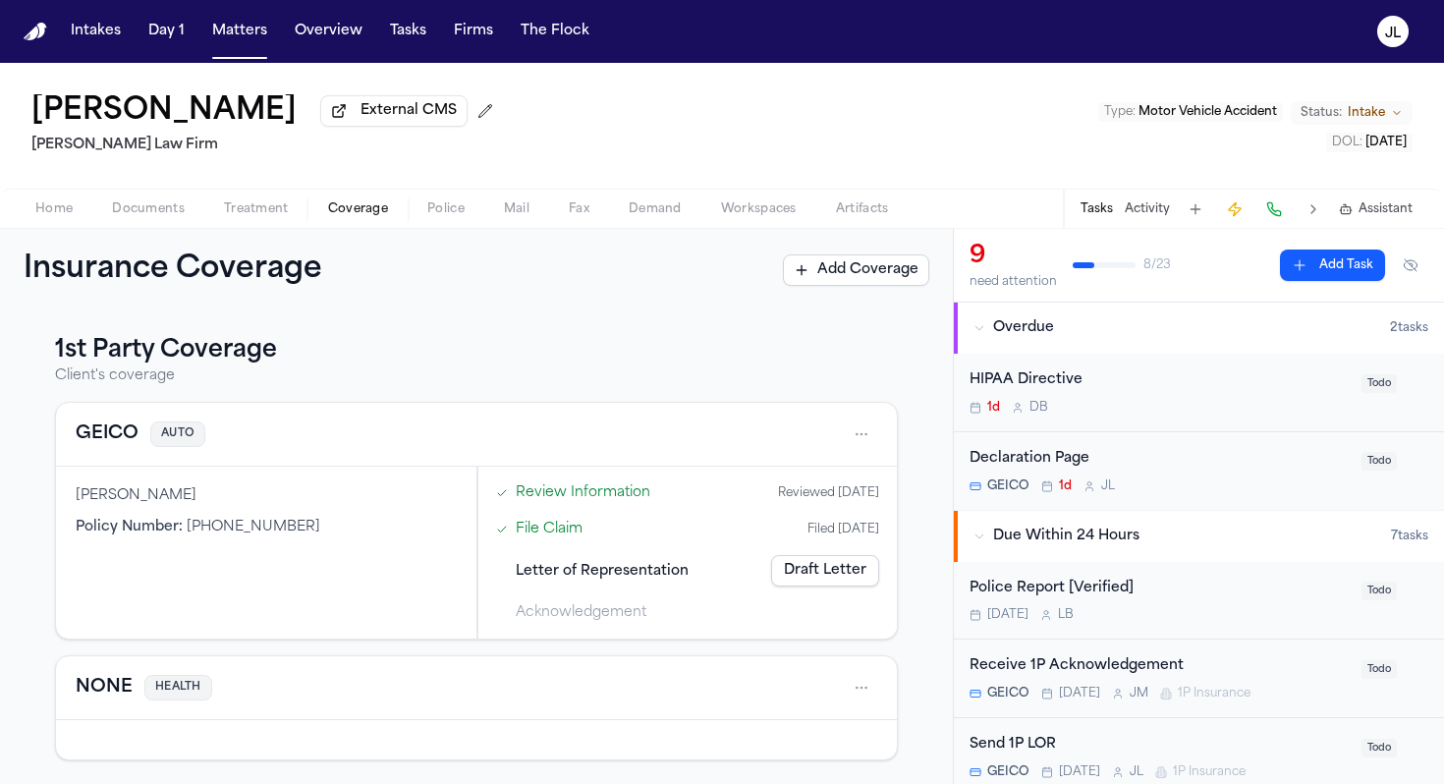
click at [130, 443] on button "GEICO" at bounding box center [107, 435] width 63 height 28
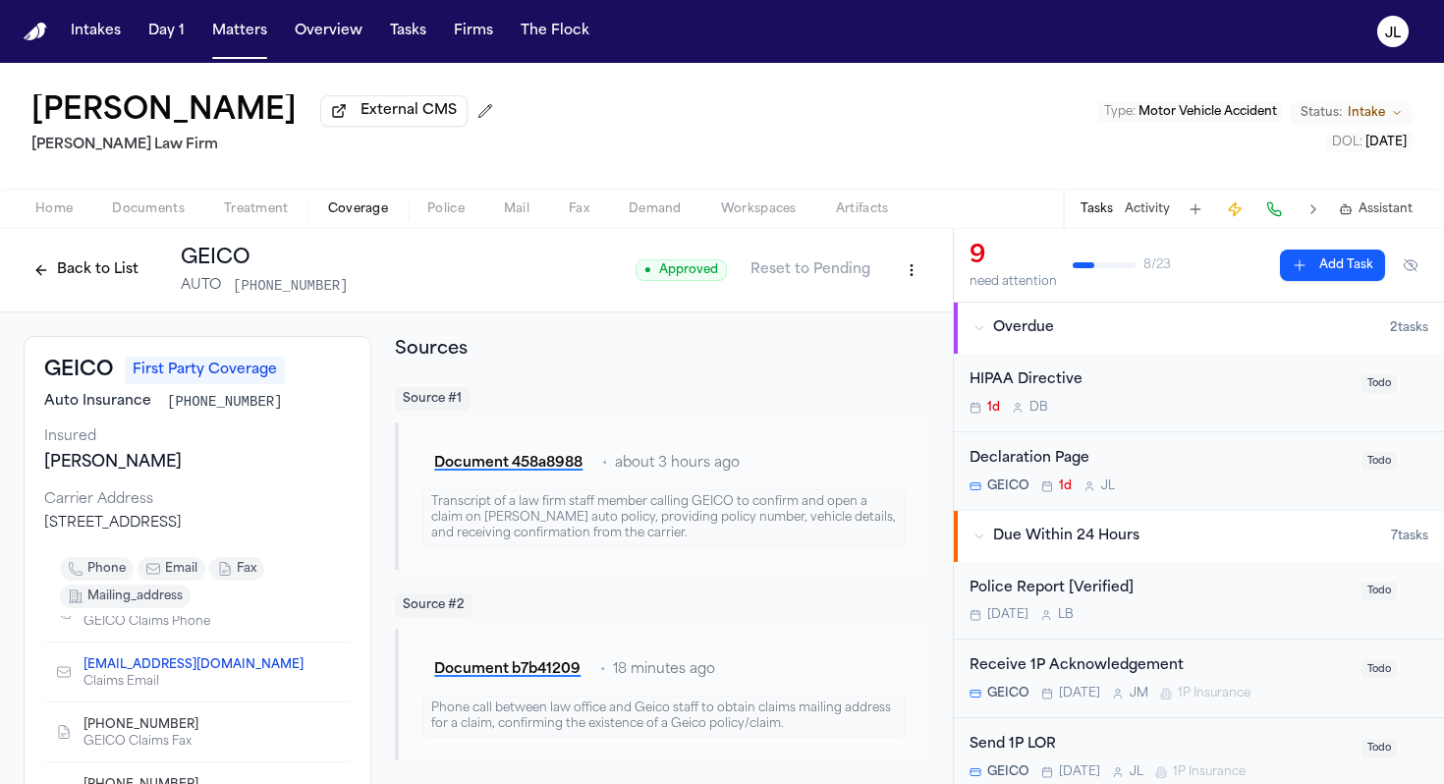
click at [81, 282] on button "Back to List" at bounding box center [86, 269] width 125 height 31
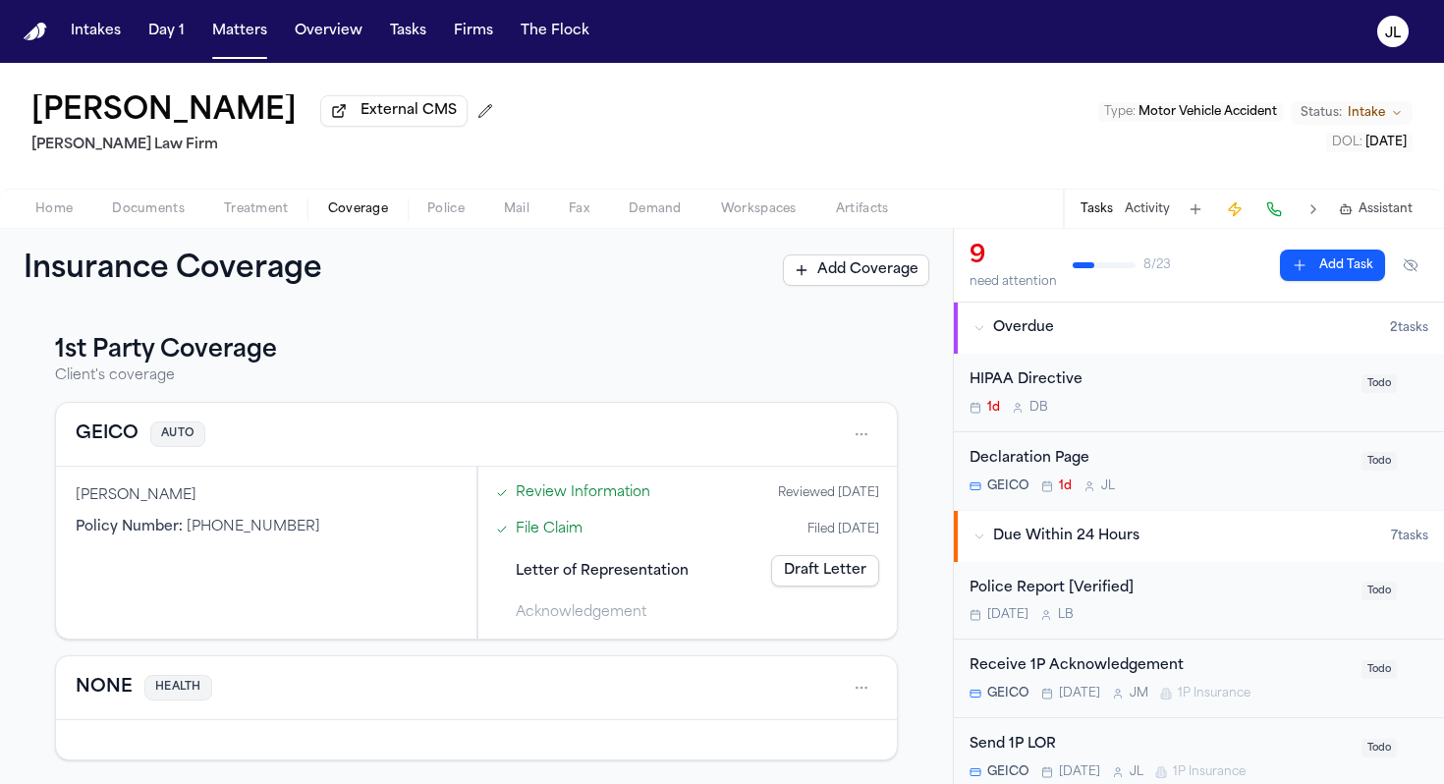
click at [109, 435] on button "GEICO" at bounding box center [107, 435] width 63 height 28
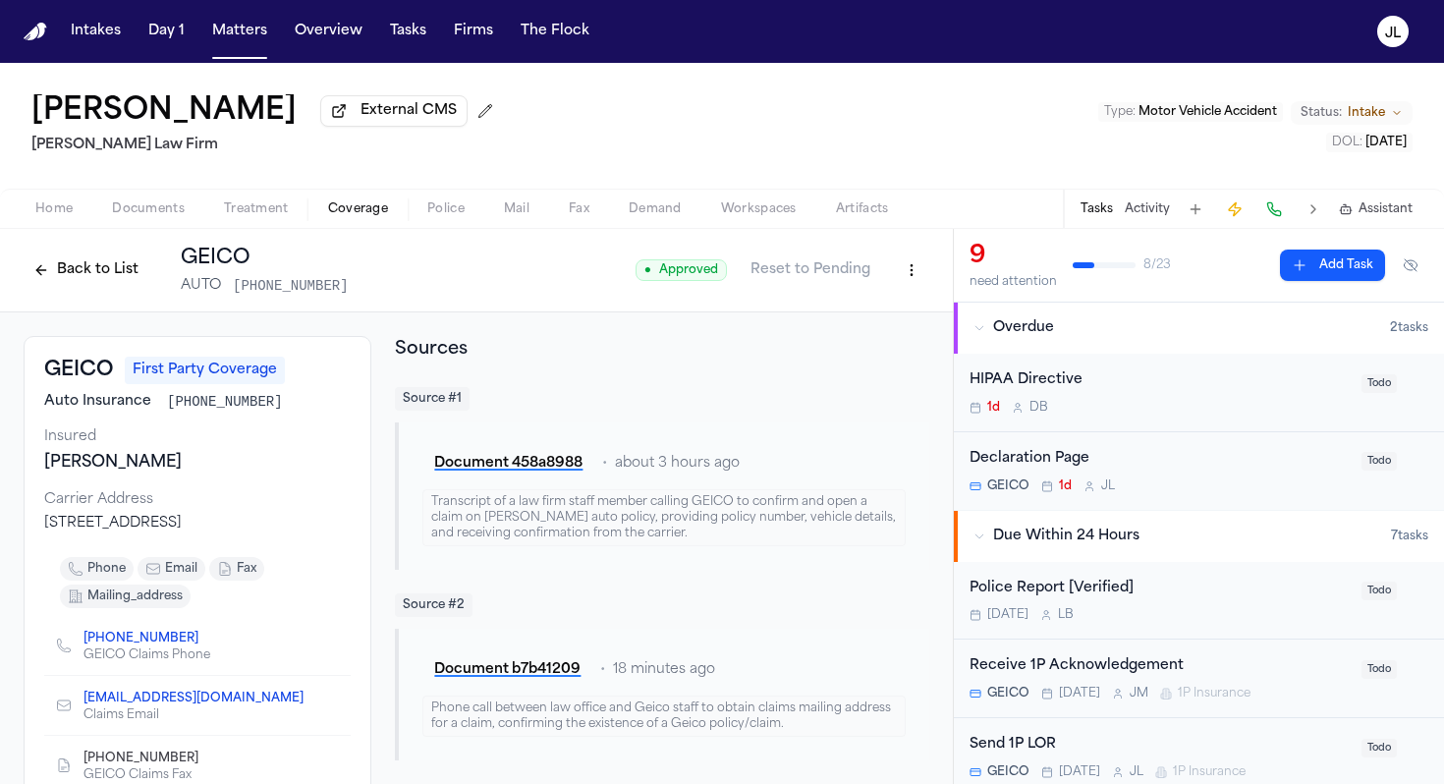
click at [111, 286] on button "Back to List" at bounding box center [86, 269] width 125 height 31
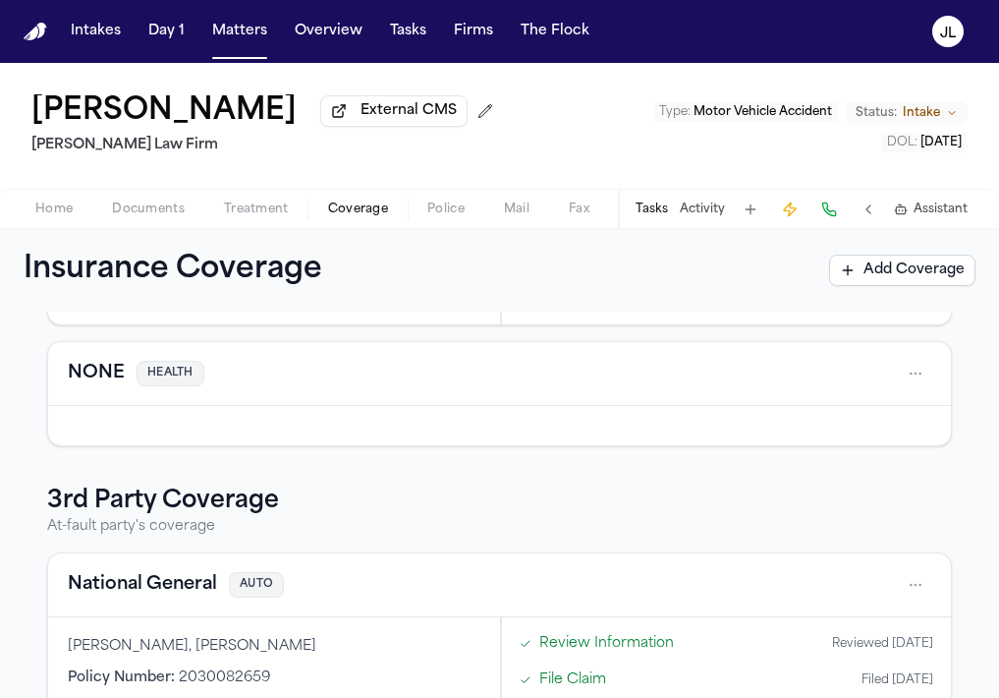
scroll to position [434, 0]
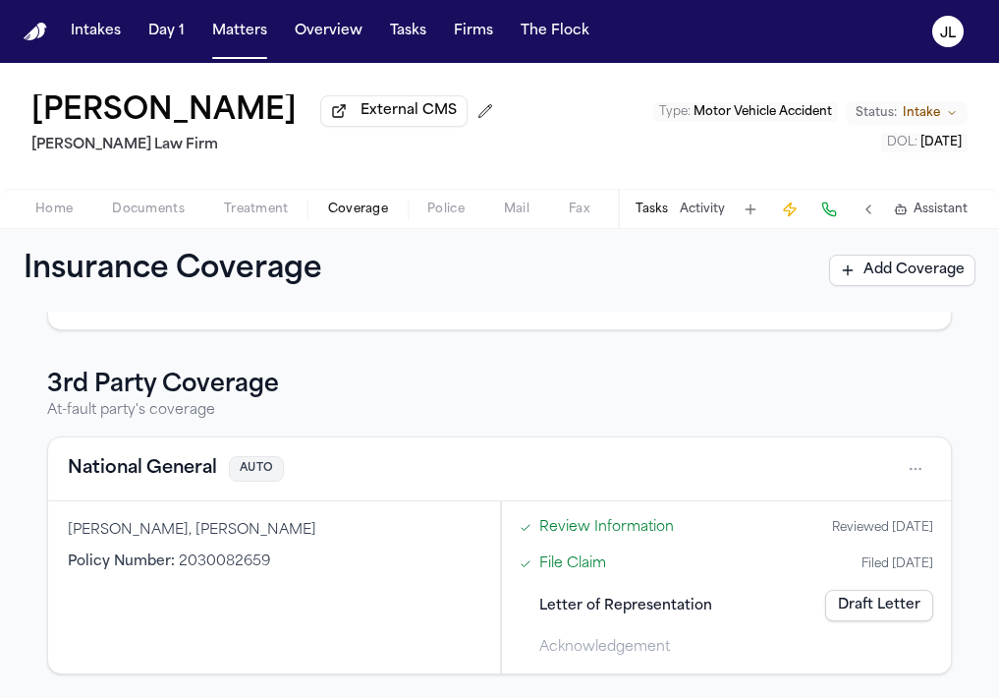
click at [178, 470] on button "National General" at bounding box center [142, 469] width 149 height 28
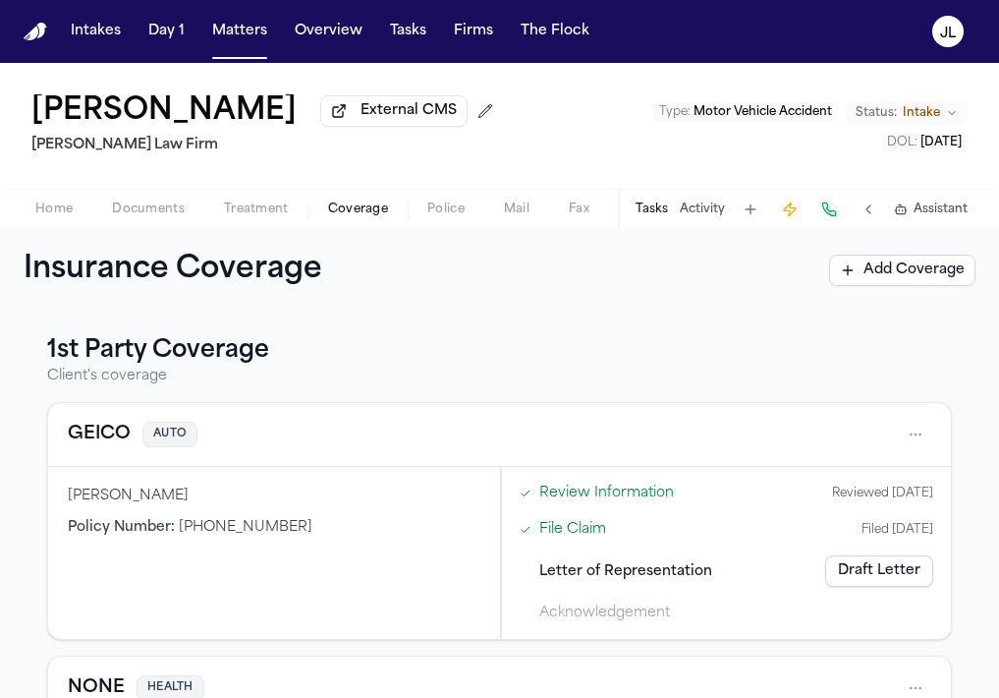
click at [110, 444] on button "GEICO" at bounding box center [99, 435] width 63 height 28
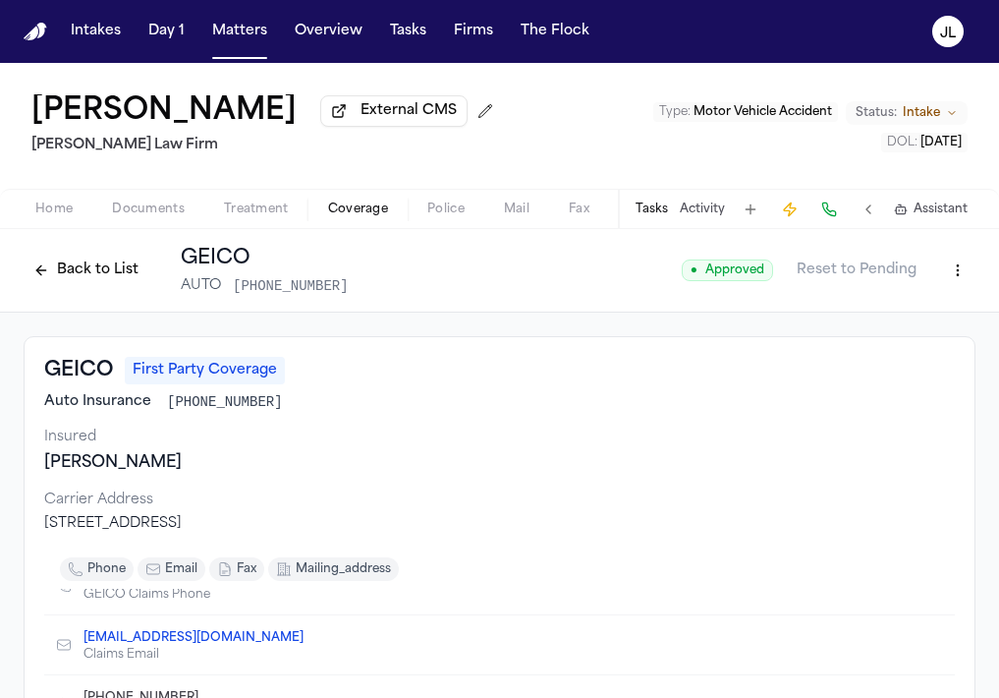
click at [86, 267] on button "Back to List" at bounding box center [86, 269] width 125 height 31
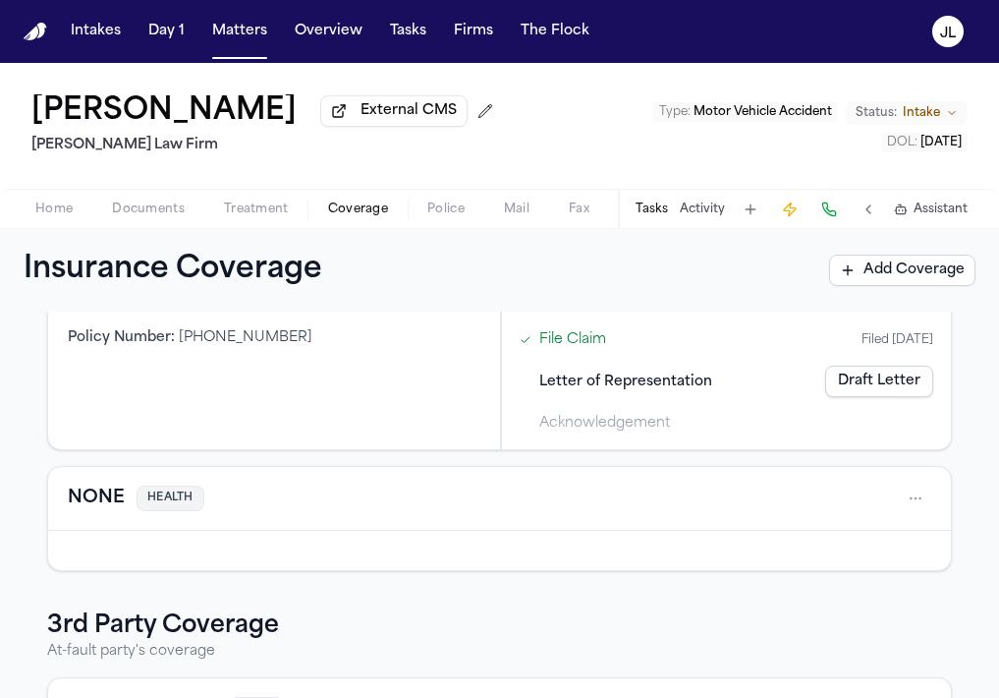
scroll to position [434, 0]
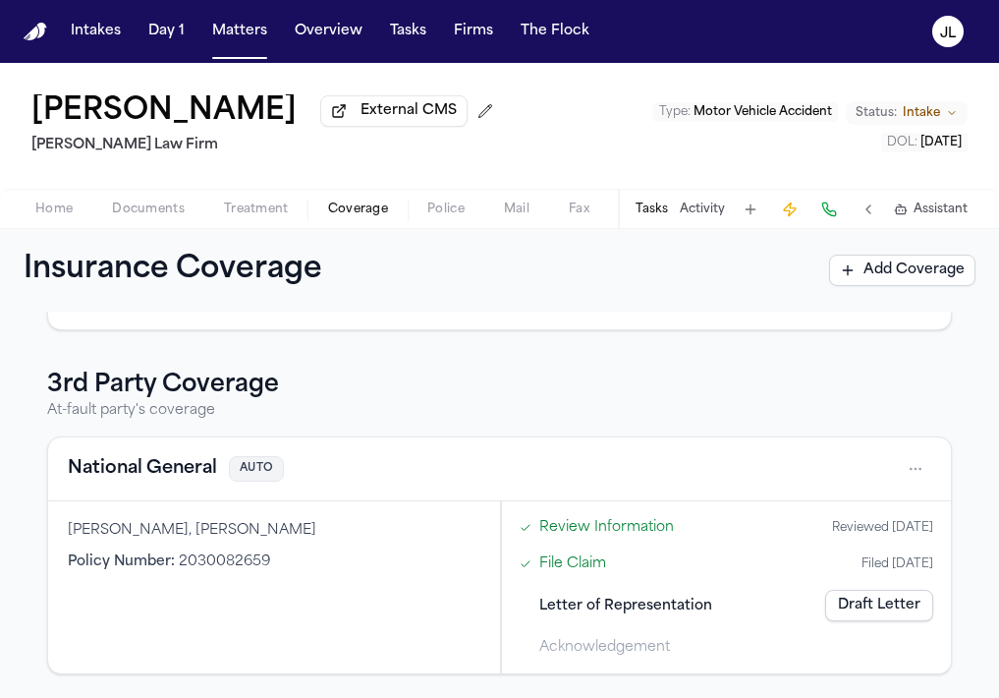
click at [121, 480] on button "National General" at bounding box center [142, 469] width 149 height 28
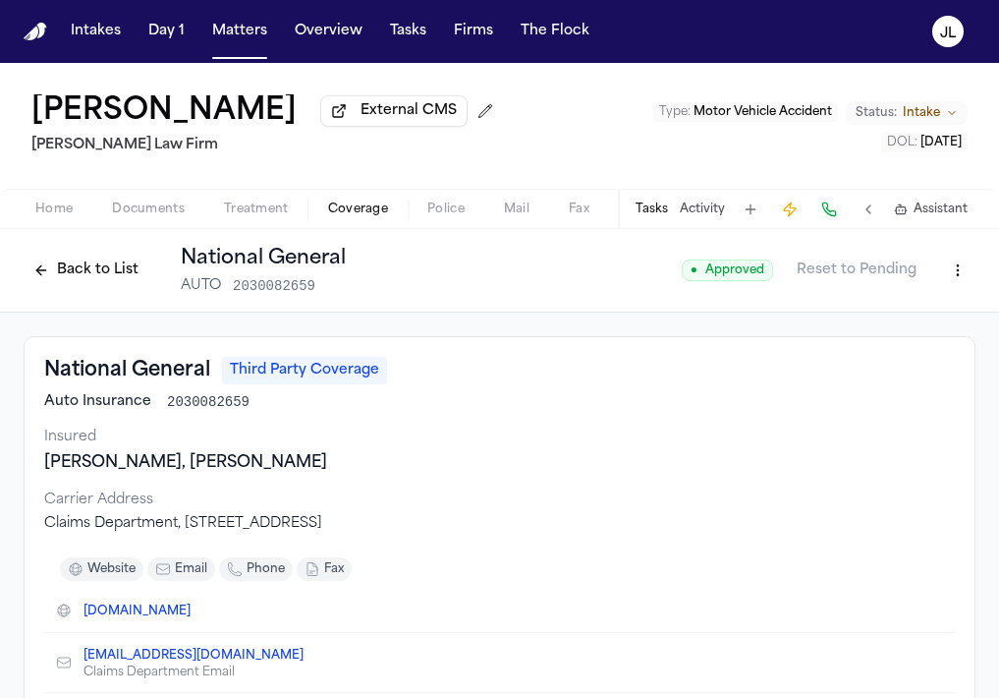
click at [53, 284] on button "Back to List" at bounding box center [86, 269] width 125 height 31
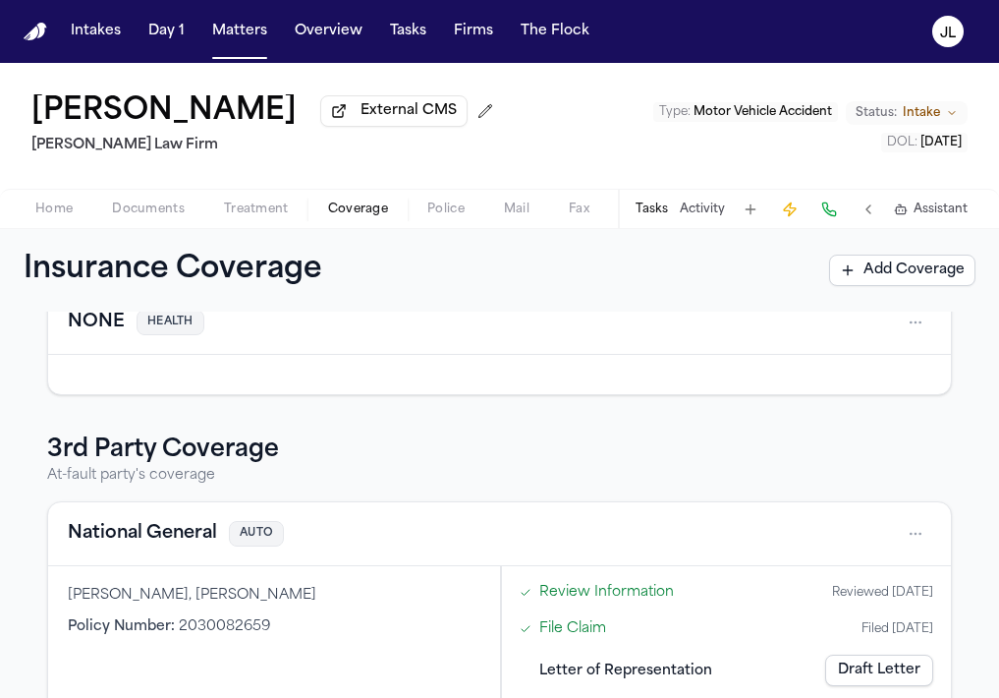
scroll to position [434, 0]
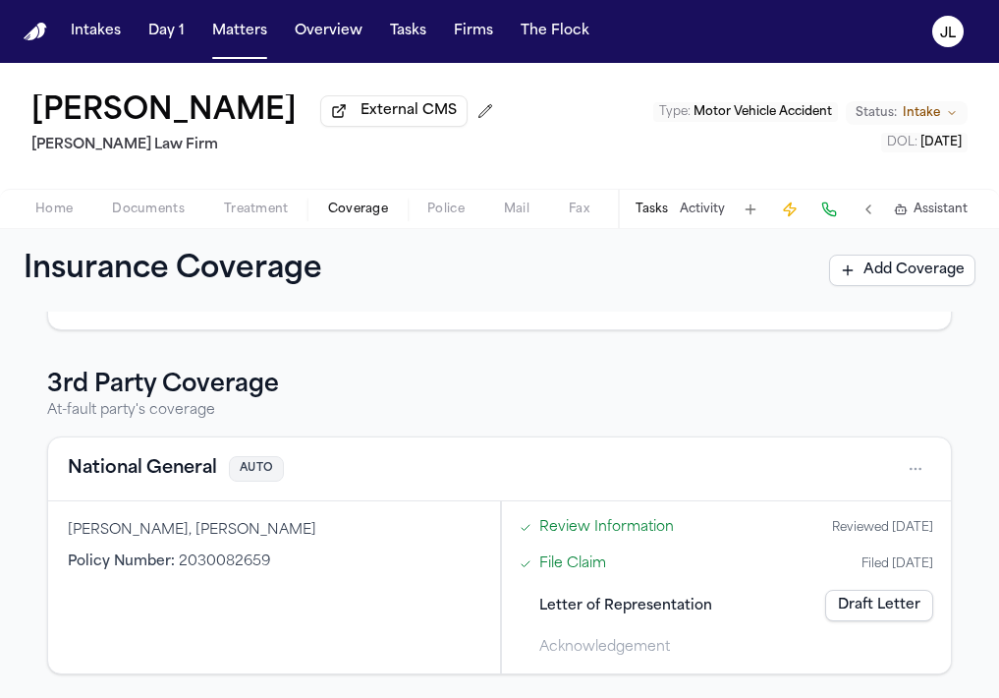
click at [113, 468] on button "National General" at bounding box center [142, 469] width 149 height 28
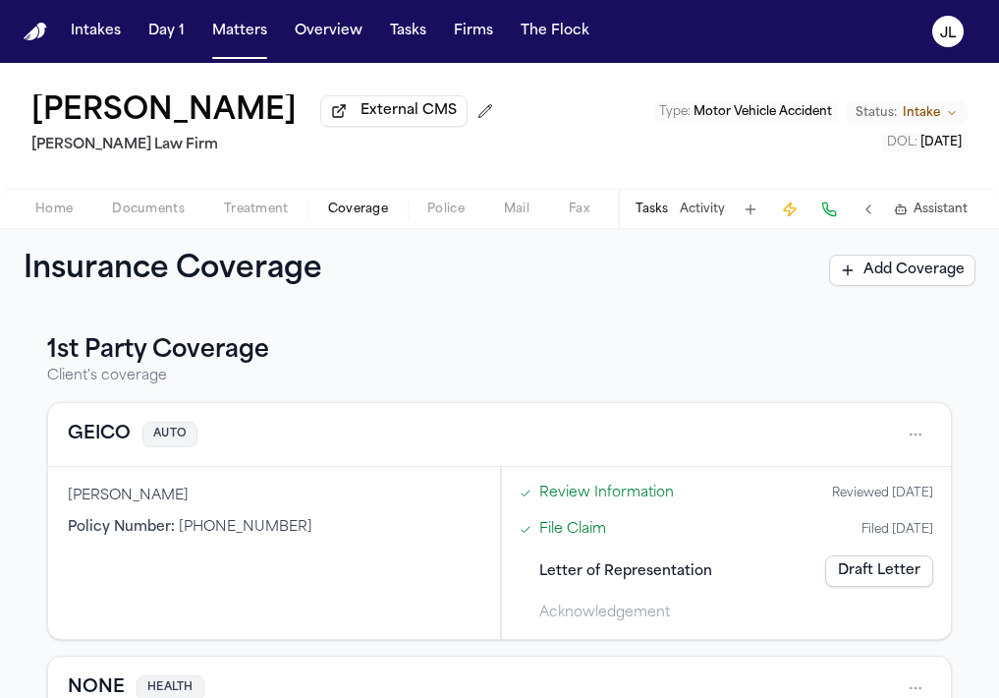
click at [109, 438] on button "GEICO" at bounding box center [99, 435] width 63 height 28
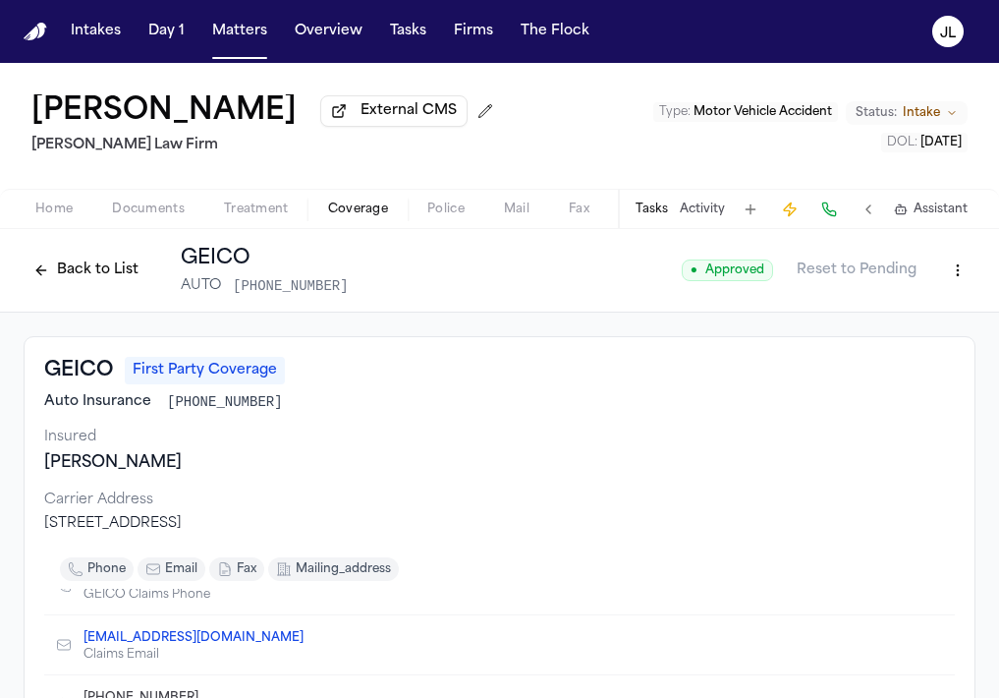
click at [51, 276] on button "Back to List" at bounding box center [86, 269] width 125 height 31
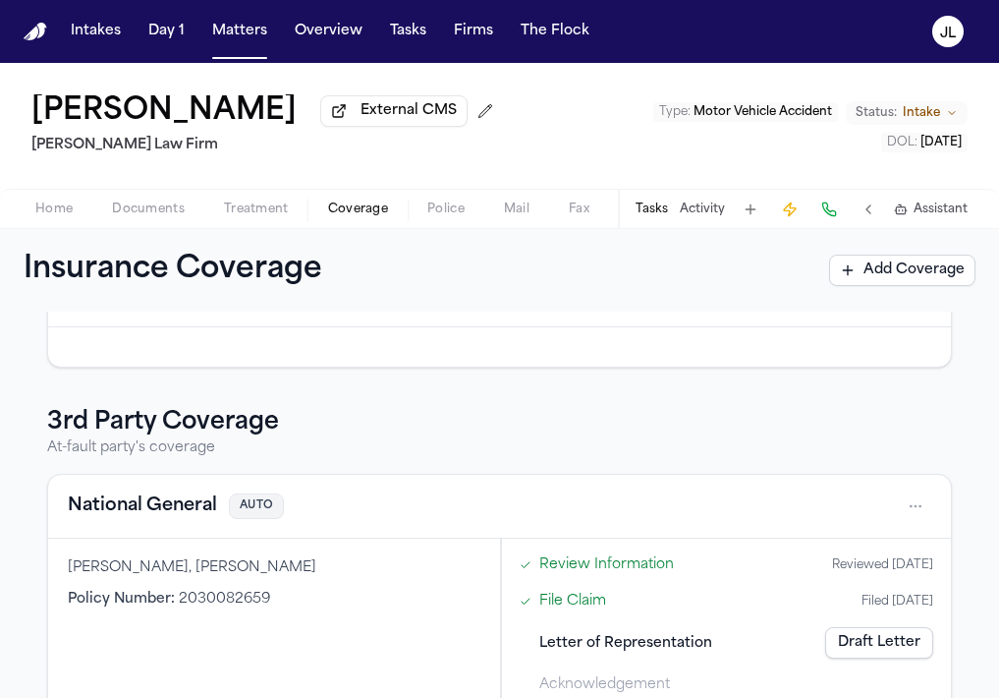
scroll to position [434, 0]
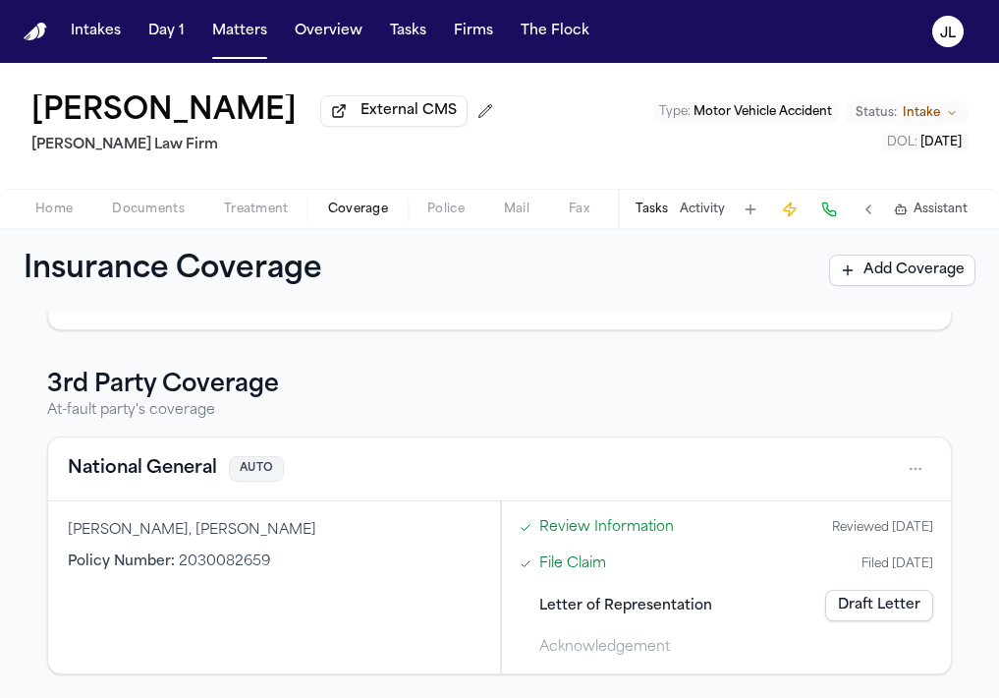
click at [175, 469] on button "National General" at bounding box center [142, 469] width 149 height 28
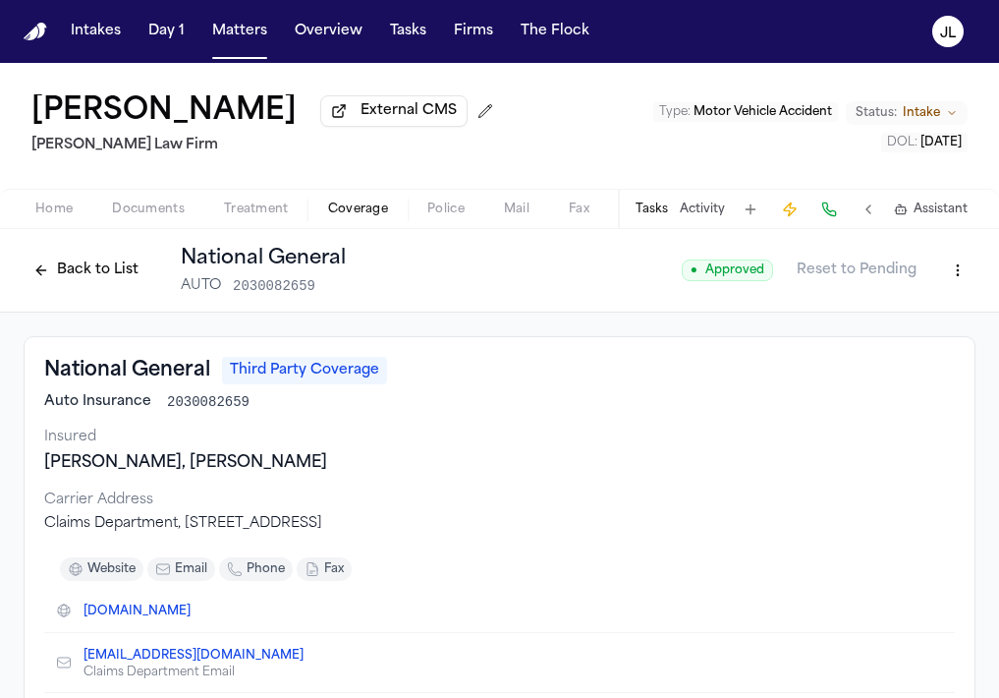
click at [98, 274] on button "Back to List" at bounding box center [86, 269] width 125 height 31
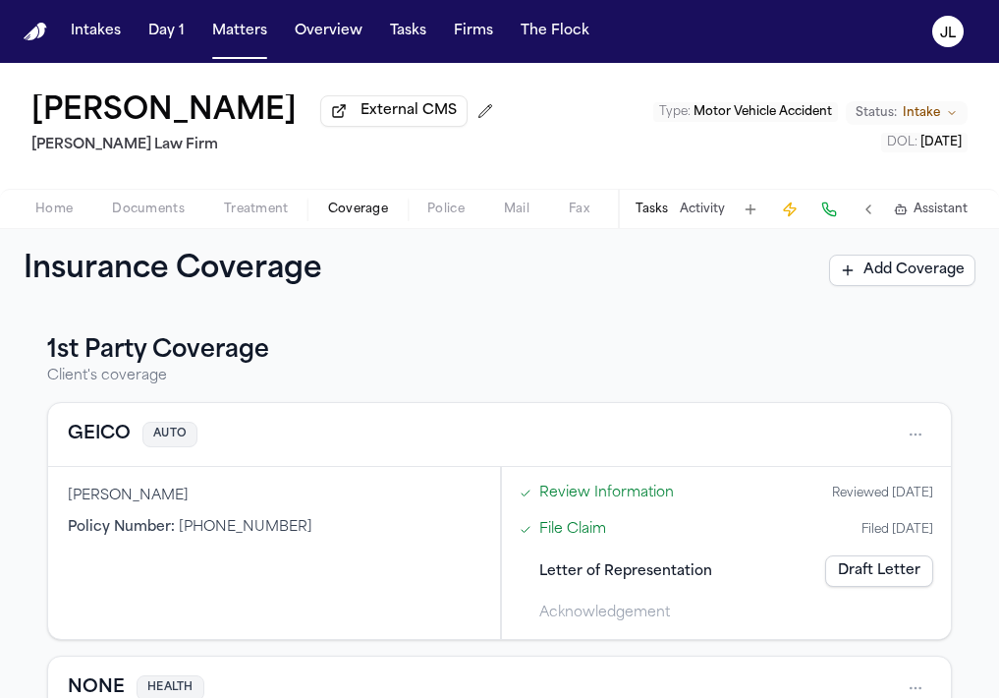
click at [54, 204] on span "Home" at bounding box center [53, 209] width 37 height 16
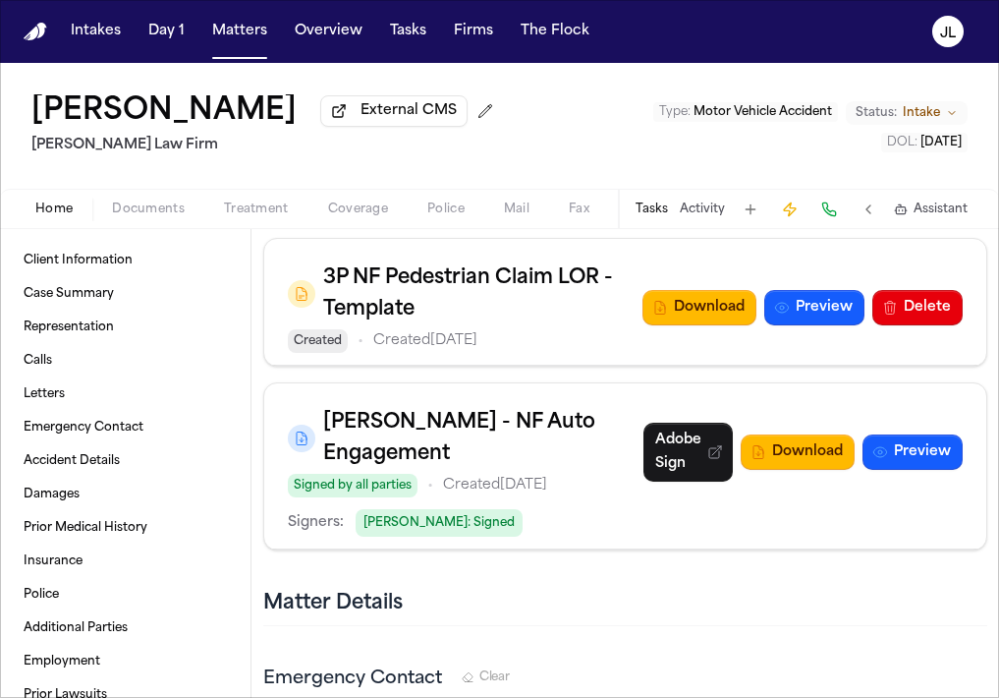
scroll to position [1858, 0]
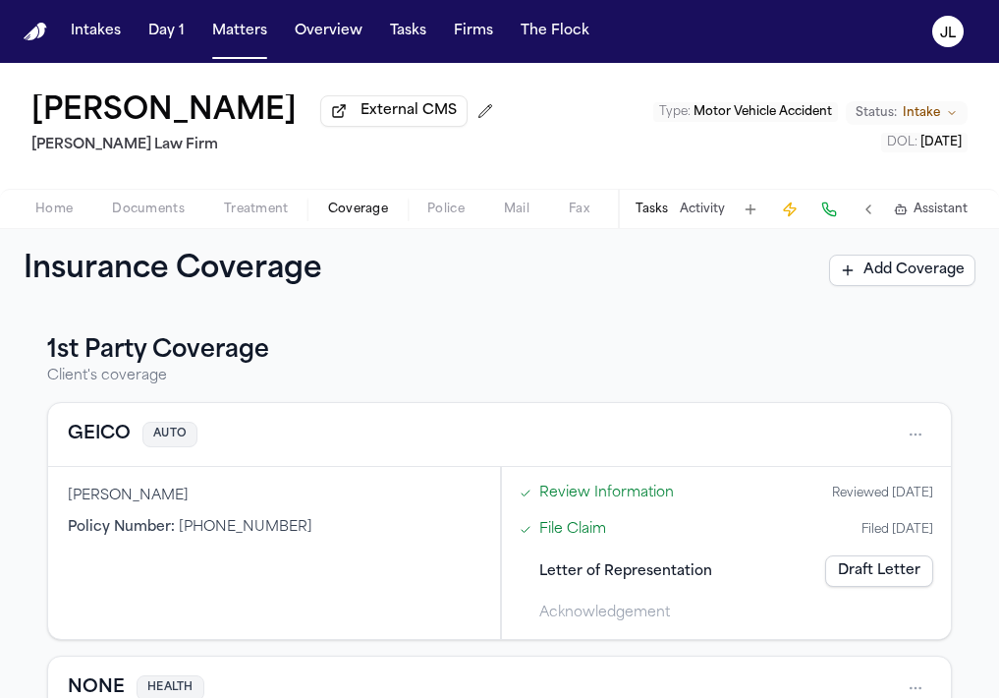
click at [345, 216] on span "Coverage" at bounding box center [358, 209] width 60 height 16
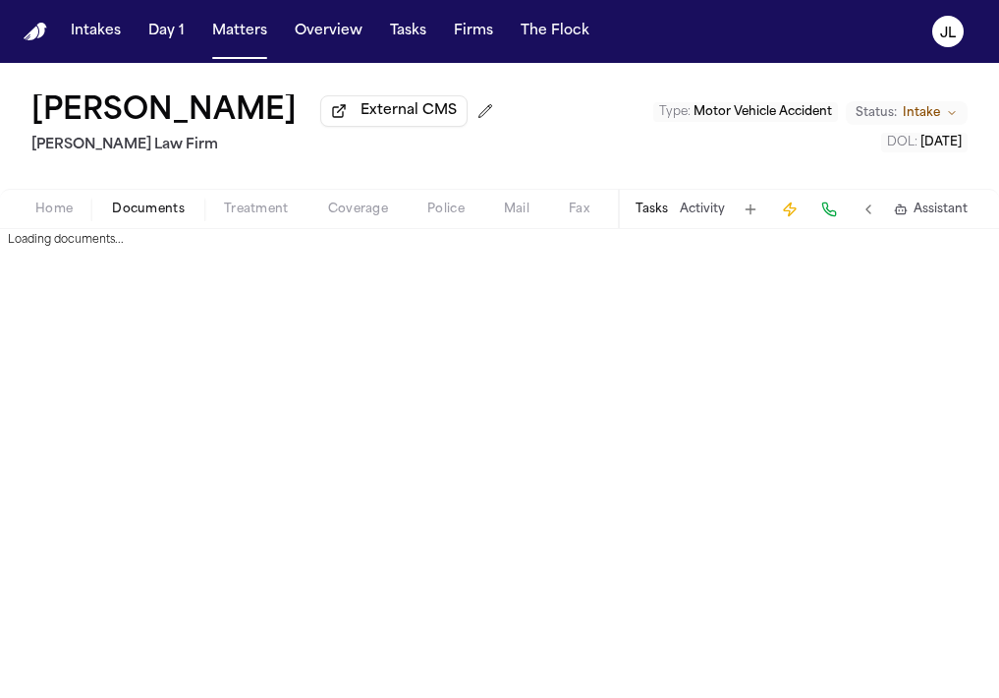
click at [159, 217] on span "Documents" at bounding box center [148, 209] width 73 height 16
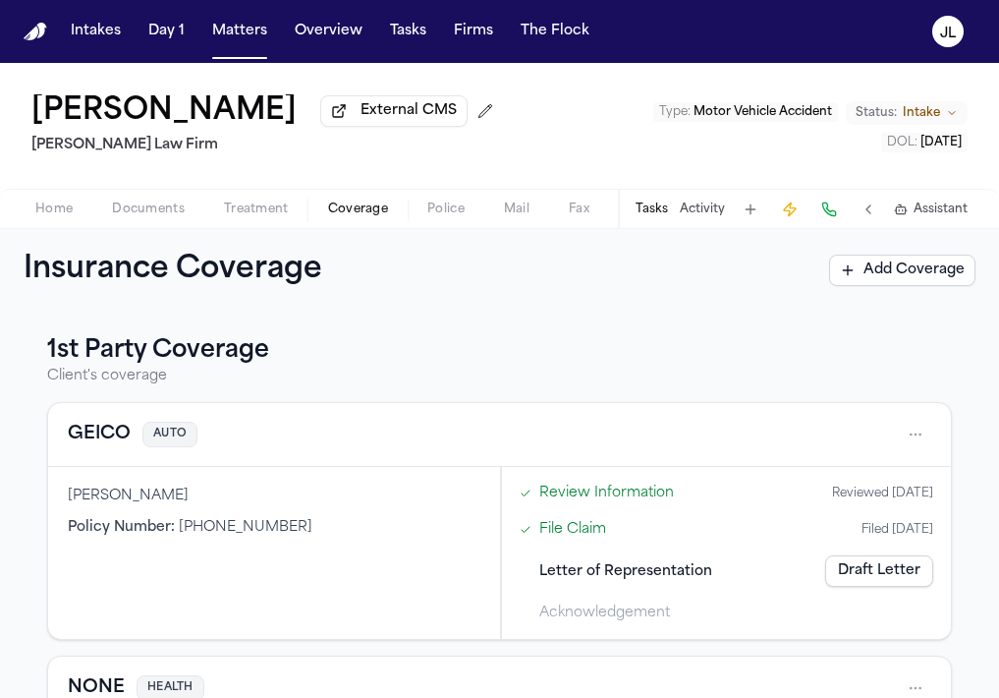
click at [352, 213] on span "Coverage" at bounding box center [358, 209] width 60 height 16
click at [104, 425] on button "GEICO" at bounding box center [99, 435] width 63 height 28
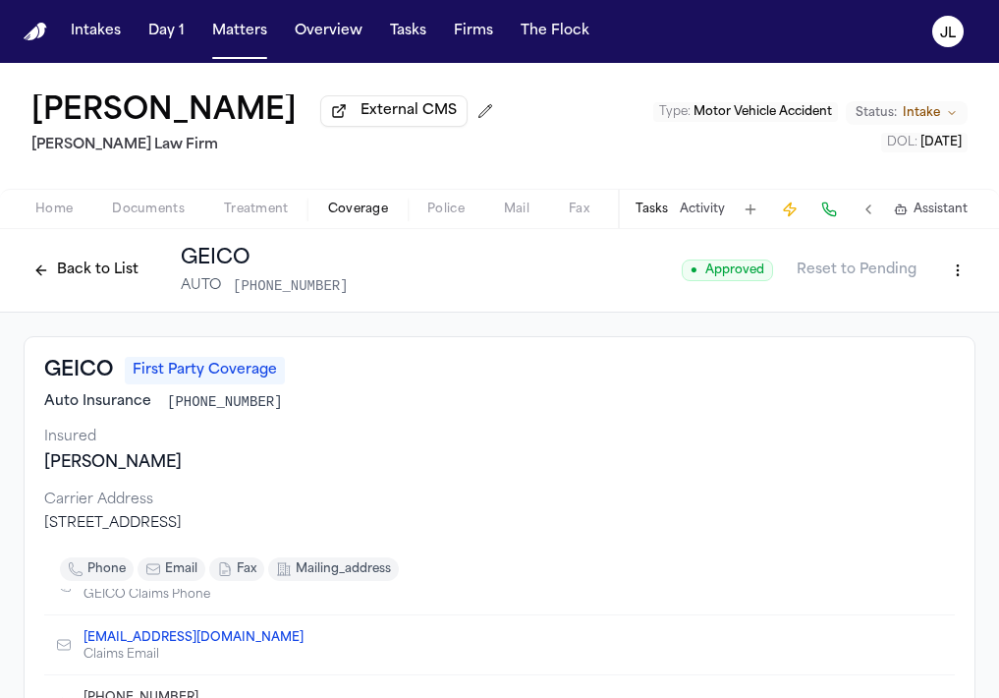
click at [62, 290] on div "Back to List GEICO AUTO 608-447-8673" at bounding box center [186, 270] width 325 height 51
click at [62, 280] on button "Back to List" at bounding box center [86, 269] width 125 height 31
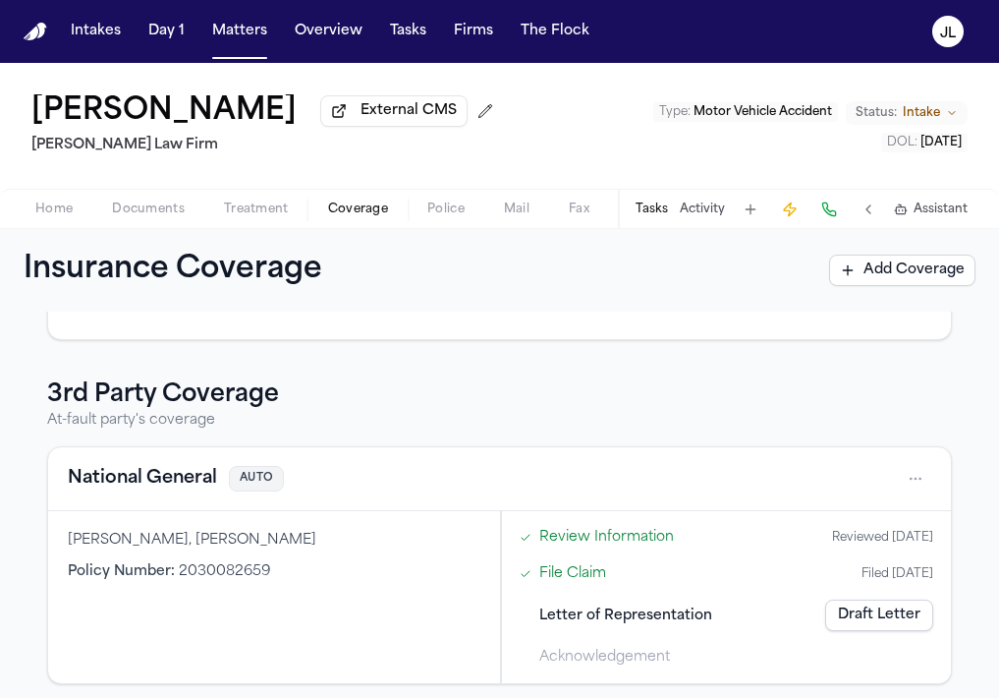
scroll to position [434, 0]
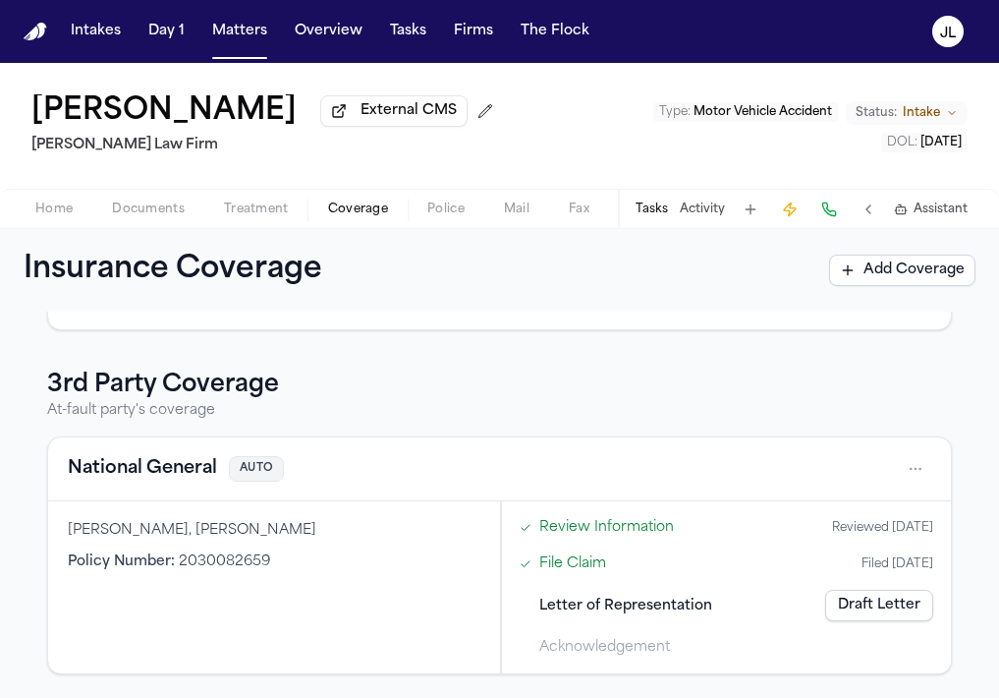
click at [136, 208] on span "Documents" at bounding box center [148, 209] width 73 height 16
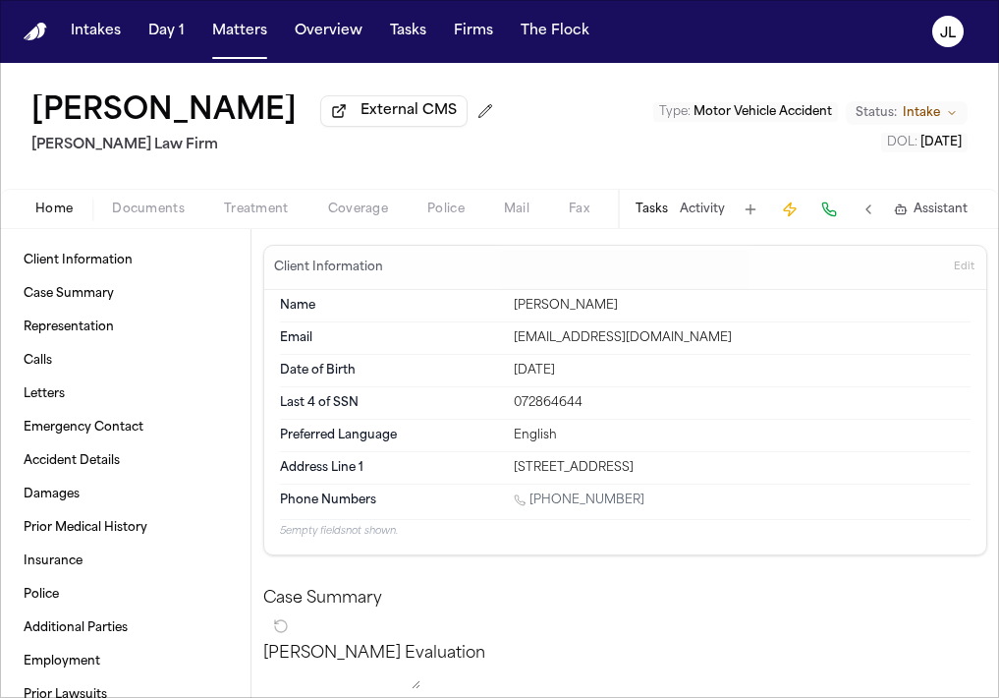
click at [57, 217] on span "Home" at bounding box center [53, 209] width 37 height 16
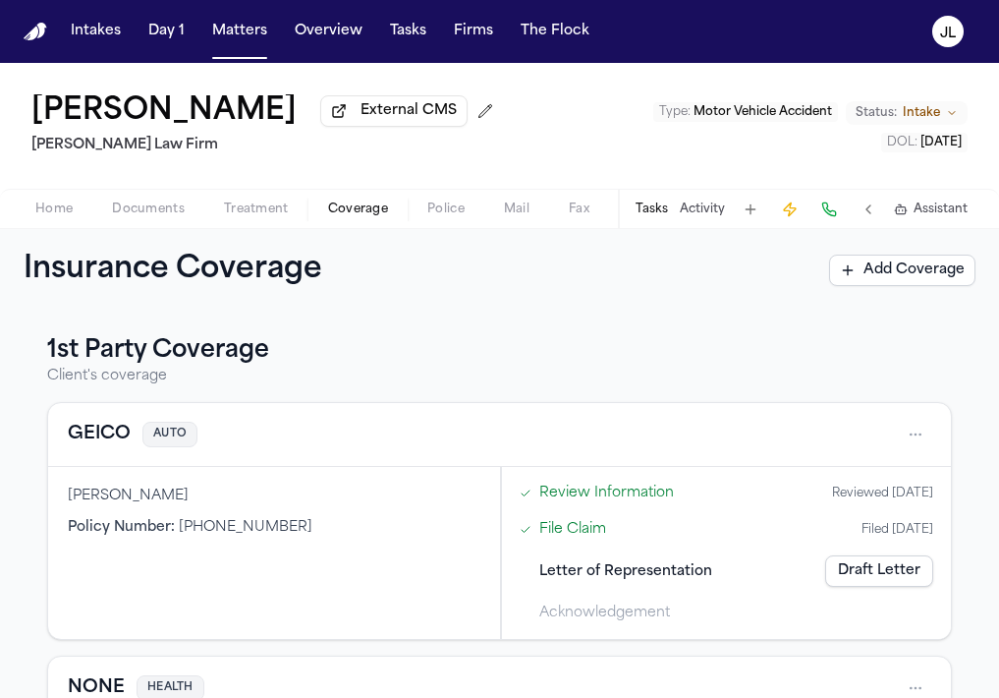
click at [352, 208] on span "Coverage" at bounding box center [358, 209] width 60 height 16
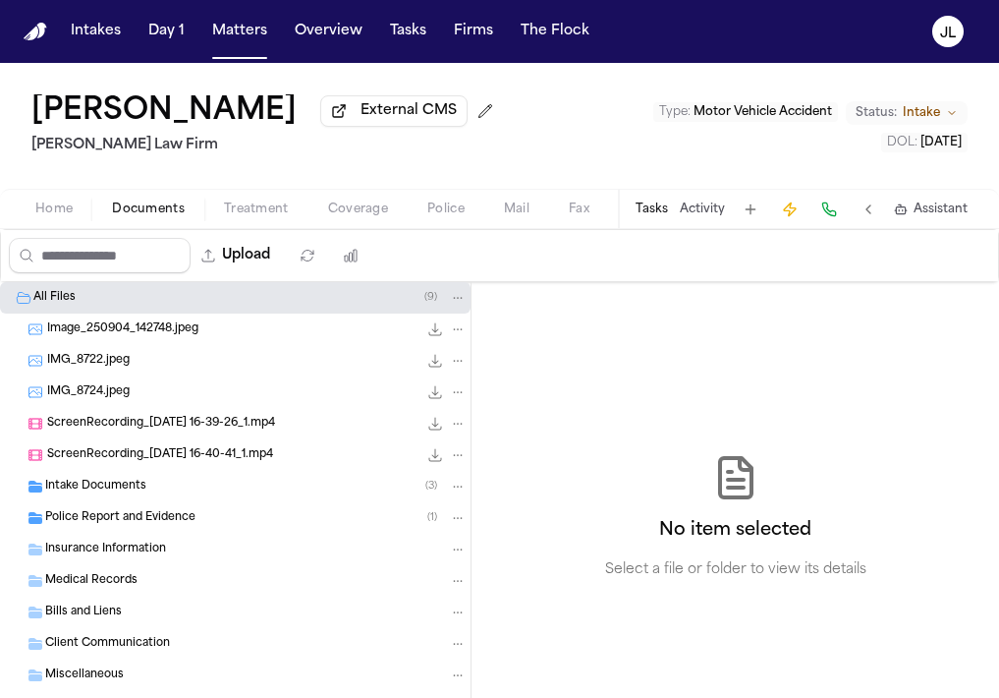
click at [146, 217] on span "Documents" at bounding box center [148, 209] width 73 height 16
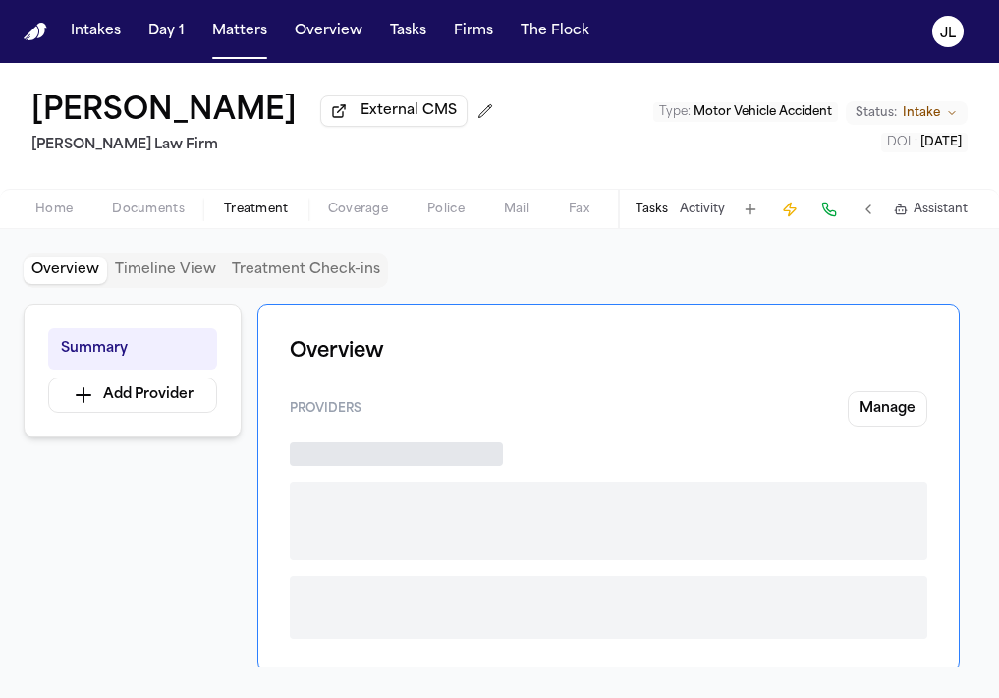
click at [253, 217] on span "Treatment" at bounding box center [256, 209] width 65 height 16
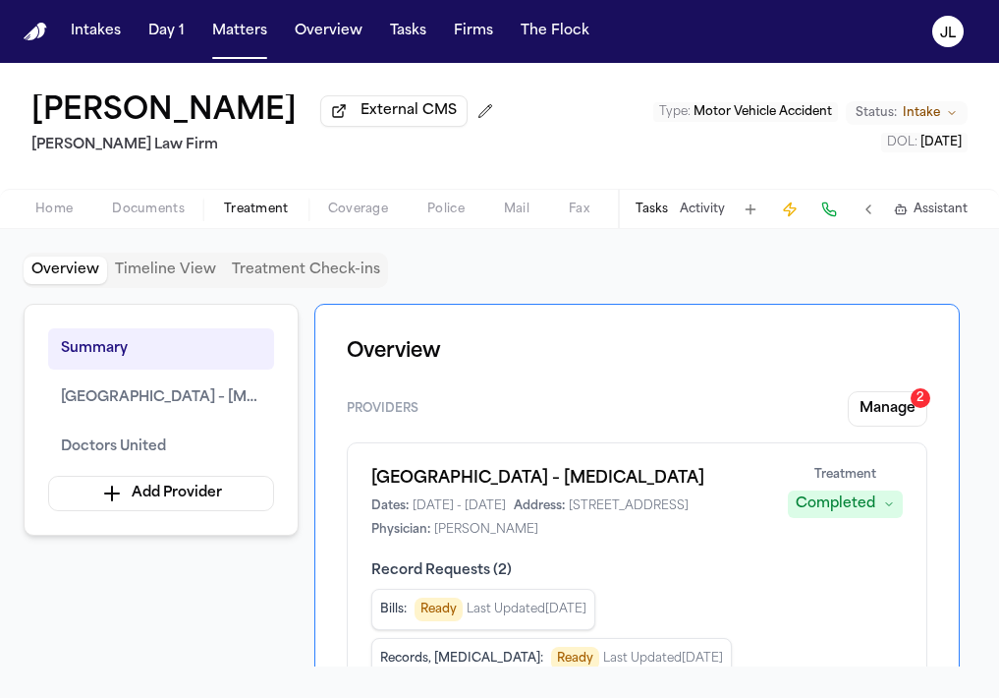
click at [165, 217] on span "Documents" at bounding box center [148, 209] width 73 height 16
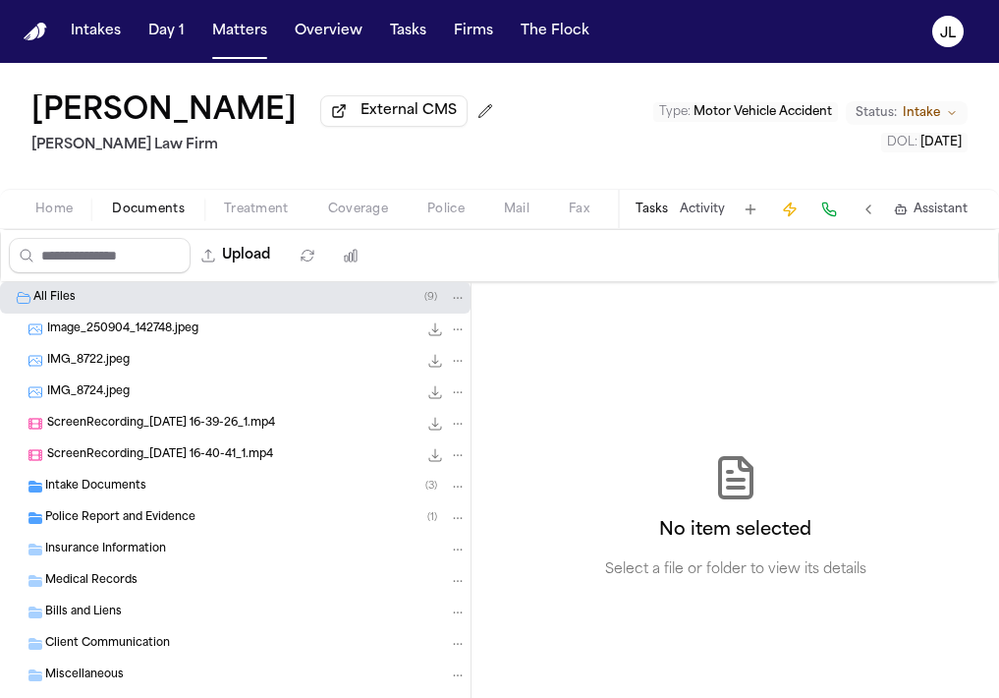
click at [49, 213] on span "Home" at bounding box center [53, 209] width 37 height 16
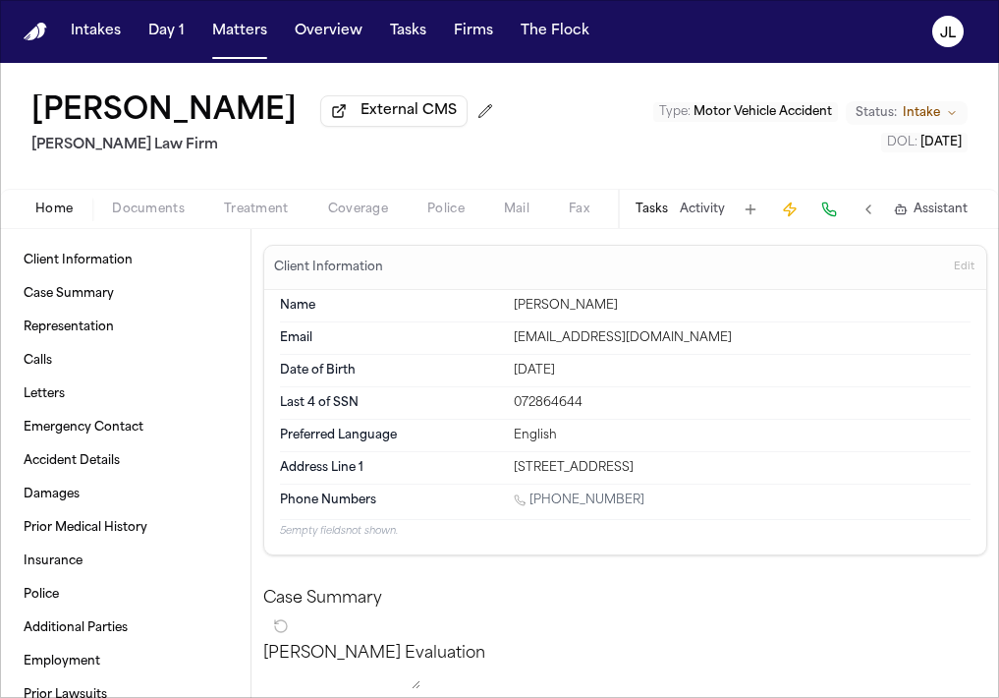
click at [149, 217] on span "Documents" at bounding box center [148, 209] width 73 height 16
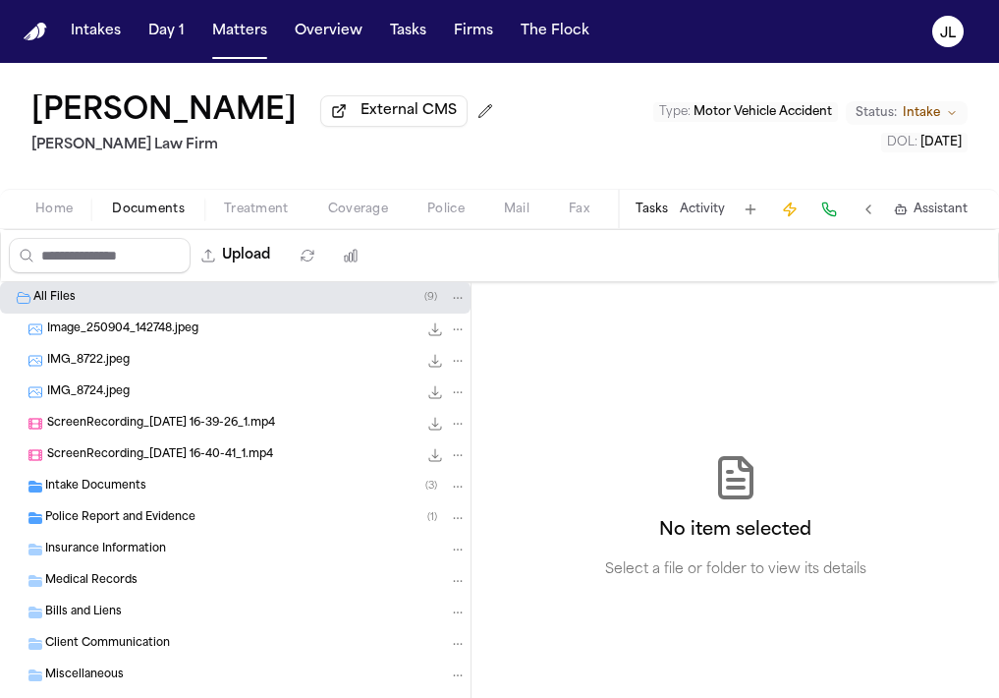
click at [59, 216] on span "Home" at bounding box center [53, 209] width 37 height 16
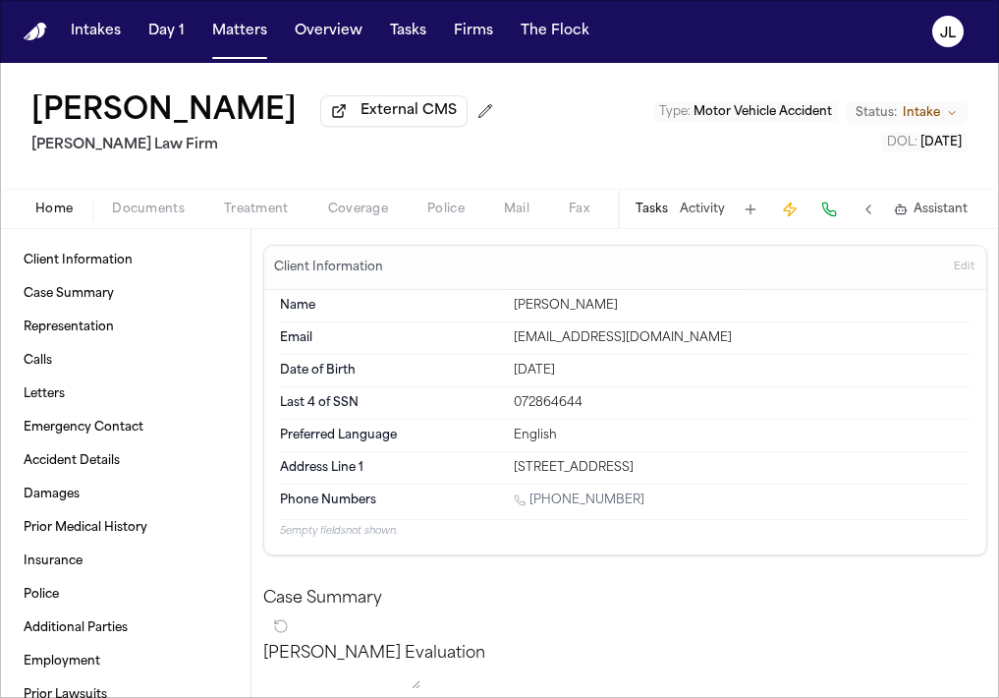
click at [135, 228] on div "Home Documents Treatment Coverage Police Mail Fax Demand Workspaces Artifacts T…" at bounding box center [499, 208] width 999 height 39
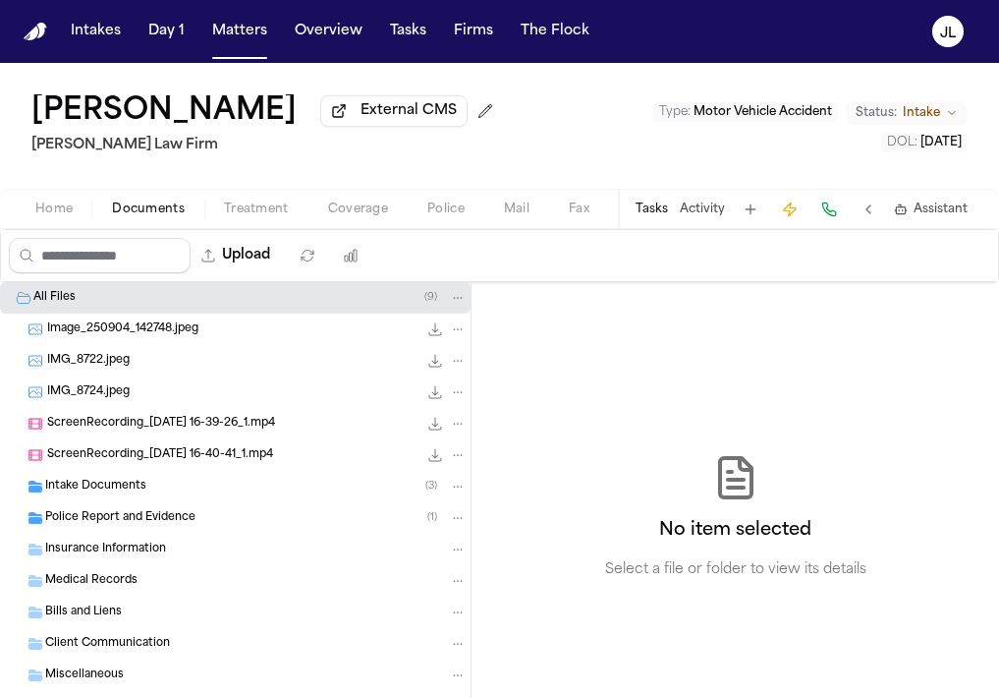
click at [135, 217] on span "Documents" at bounding box center [148, 209] width 73 height 16
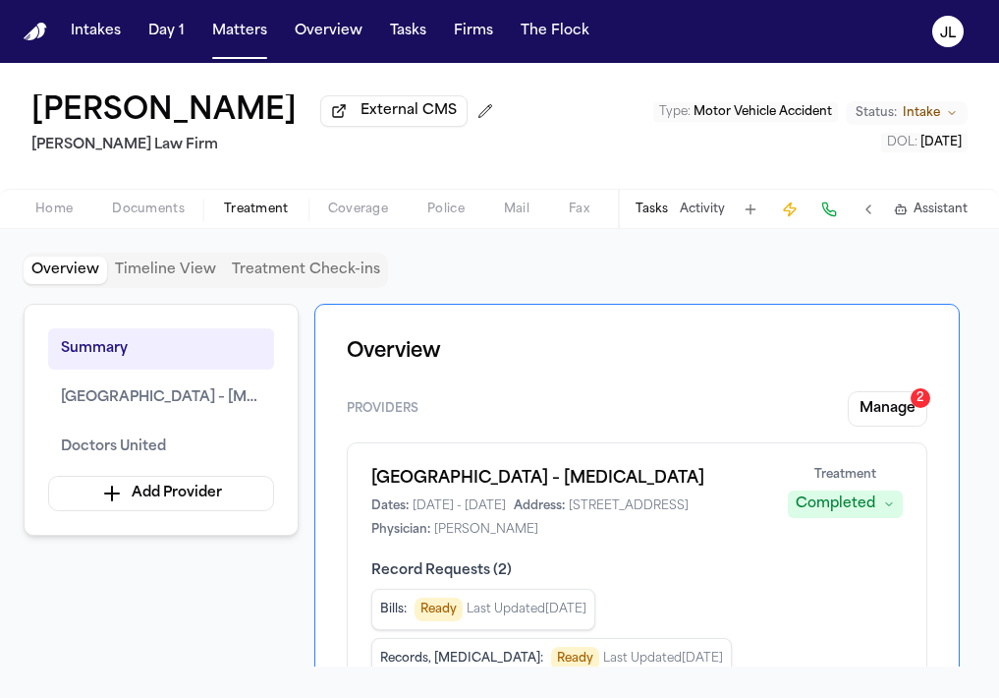
click at [253, 217] on span "Treatment" at bounding box center [256, 209] width 65 height 16
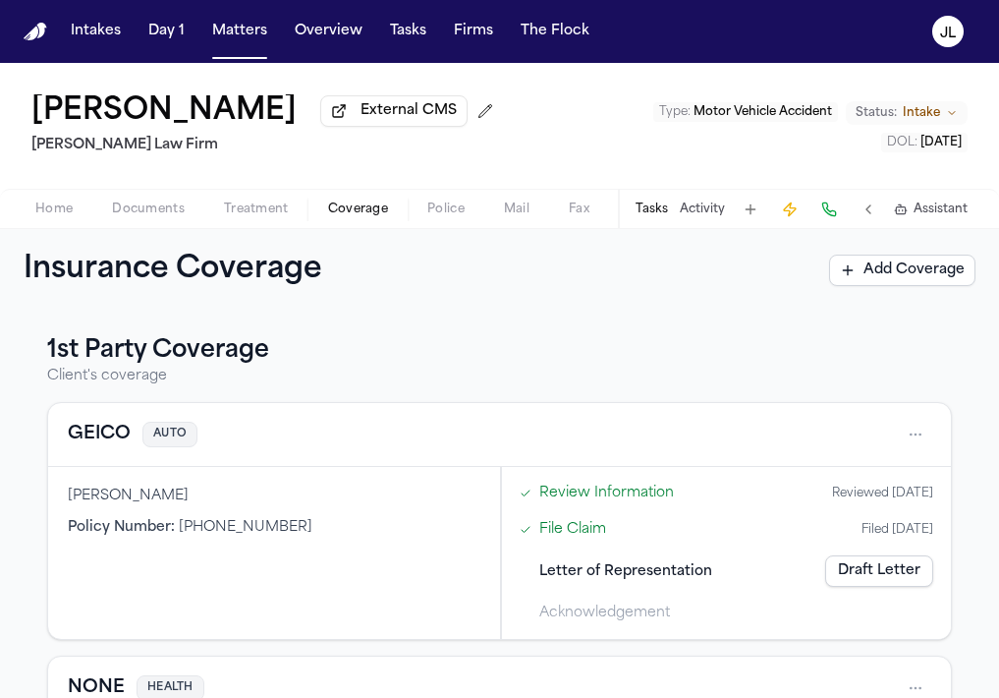
click at [352, 217] on span "Coverage" at bounding box center [358, 209] width 60 height 16
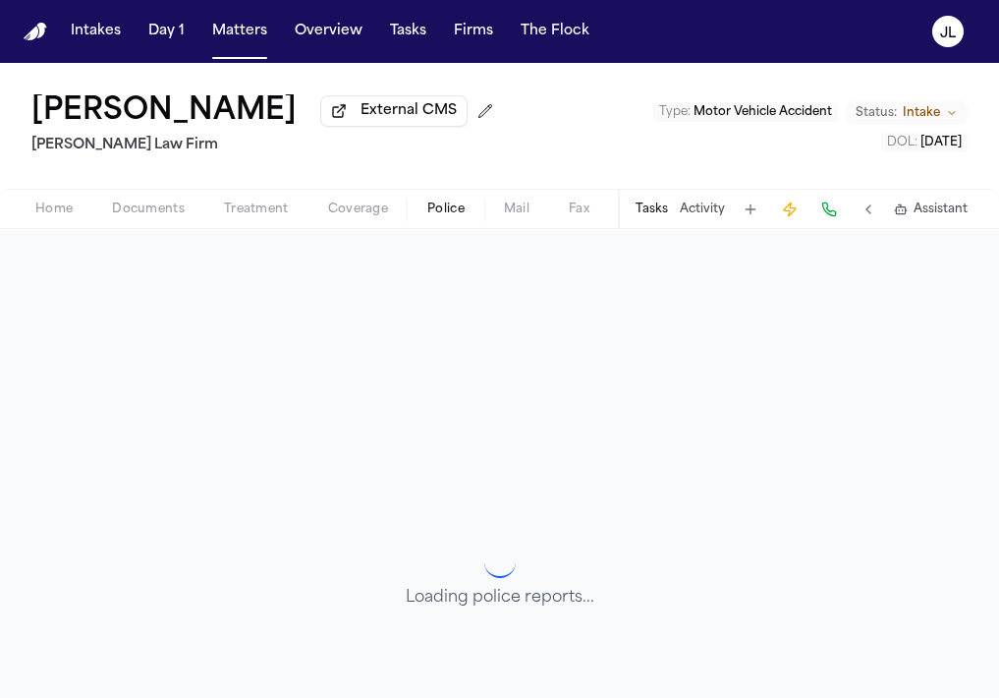
click at [436, 217] on span "Police" at bounding box center [445, 209] width 37 height 16
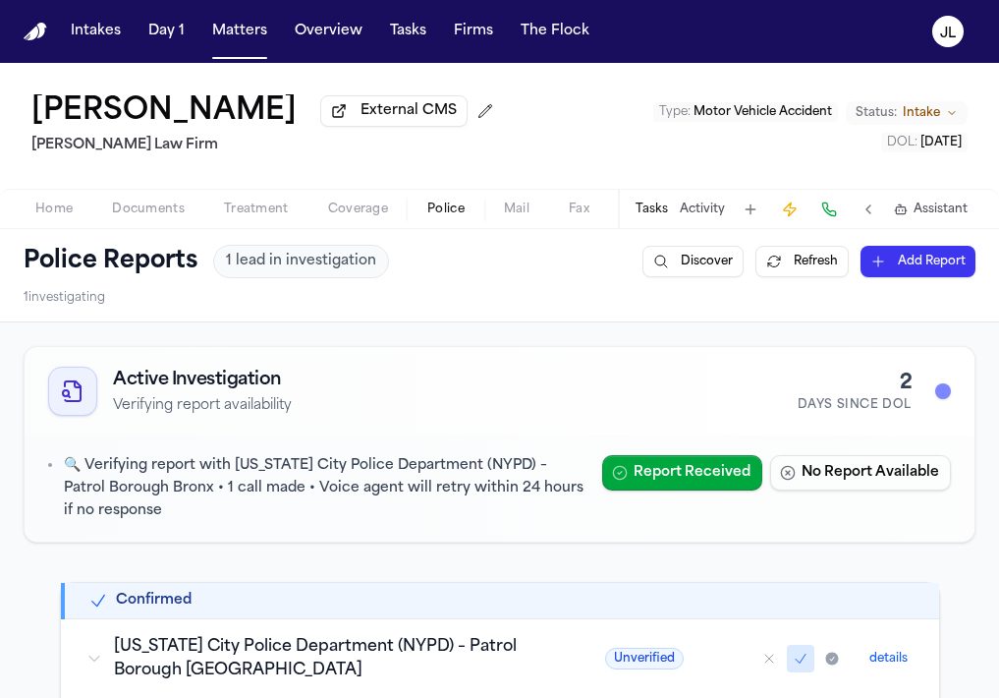
click at [253, 217] on span "Treatment" at bounding box center [256, 209] width 65 height 16
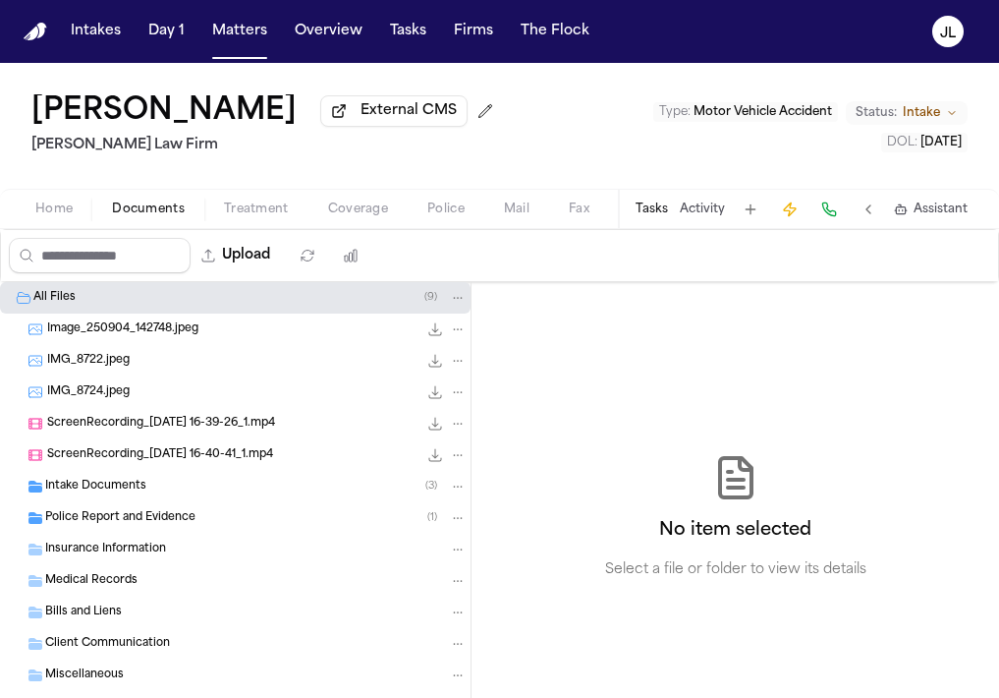
click at [165, 212] on span "Documents" at bounding box center [148, 209] width 73 height 16
click at [263, 215] on span "Treatment" at bounding box center [256, 209] width 65 height 16
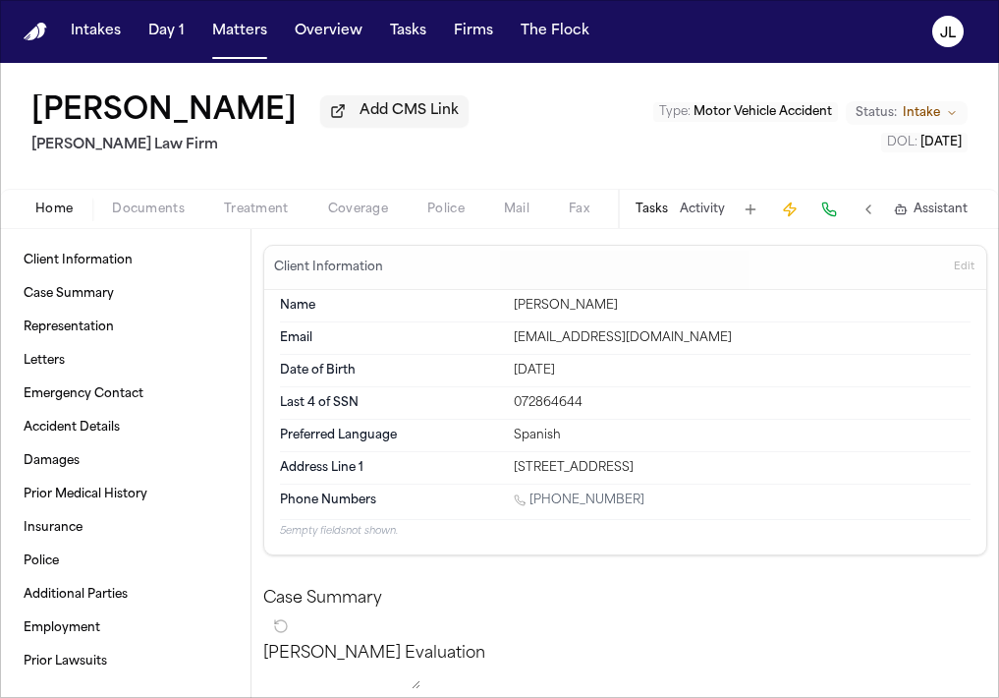
click at [365, 227] on div "Home Documents Treatment Coverage Police Mail Fax Demand Workspaces Artifacts T…" at bounding box center [499, 208] width 999 height 39
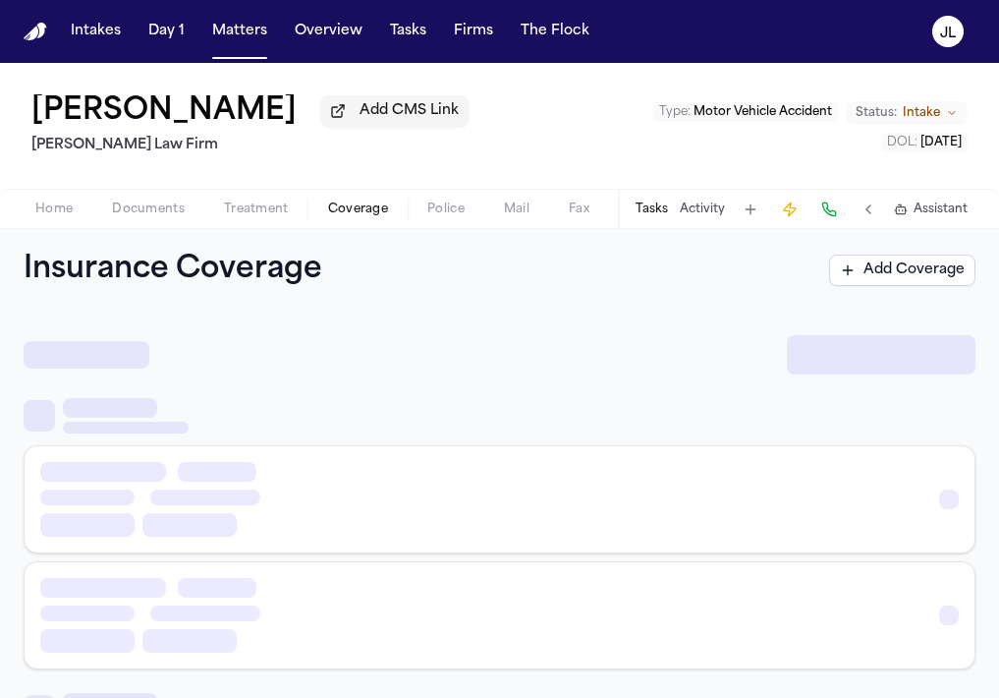
click at [364, 217] on span "Coverage" at bounding box center [358, 209] width 60 height 16
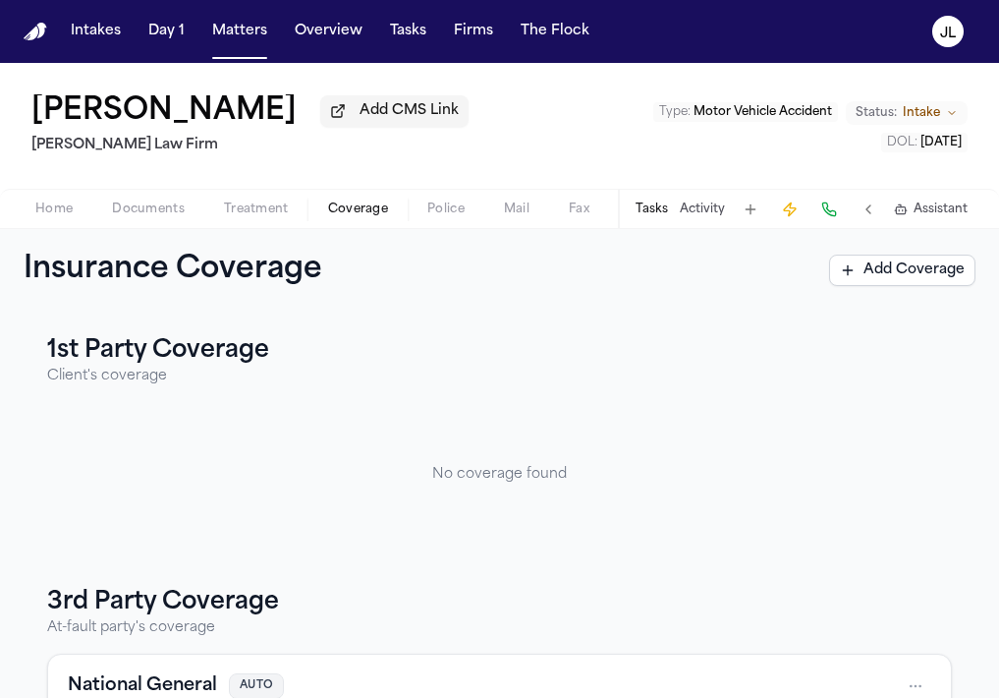
click at [160, 217] on span "Documents" at bounding box center [148, 209] width 73 height 16
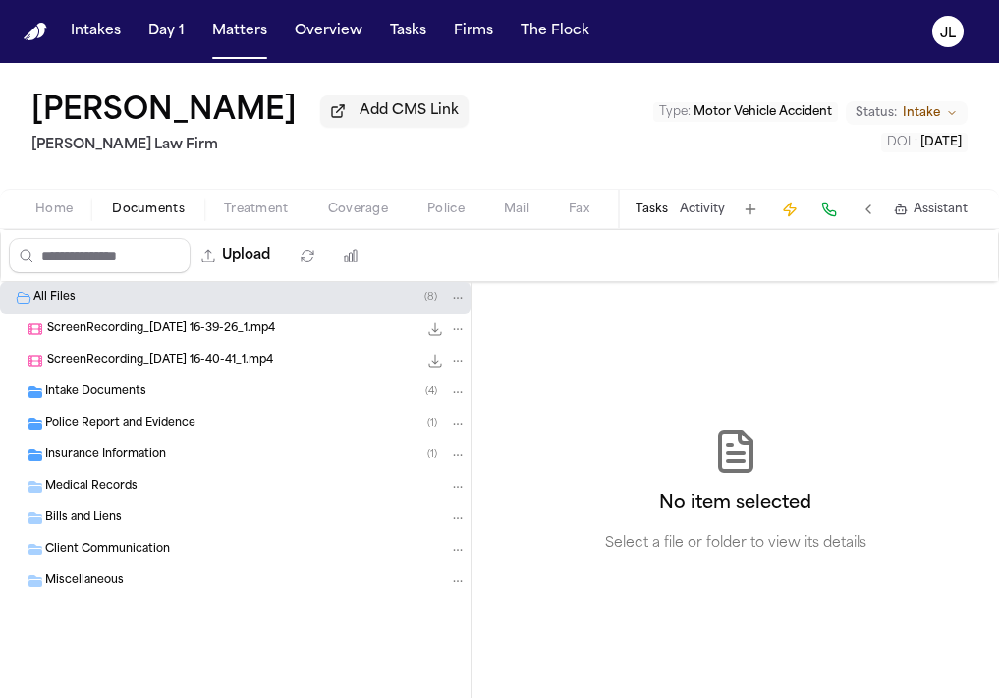
click at [240, 213] on span "Treatment" at bounding box center [256, 209] width 65 height 16
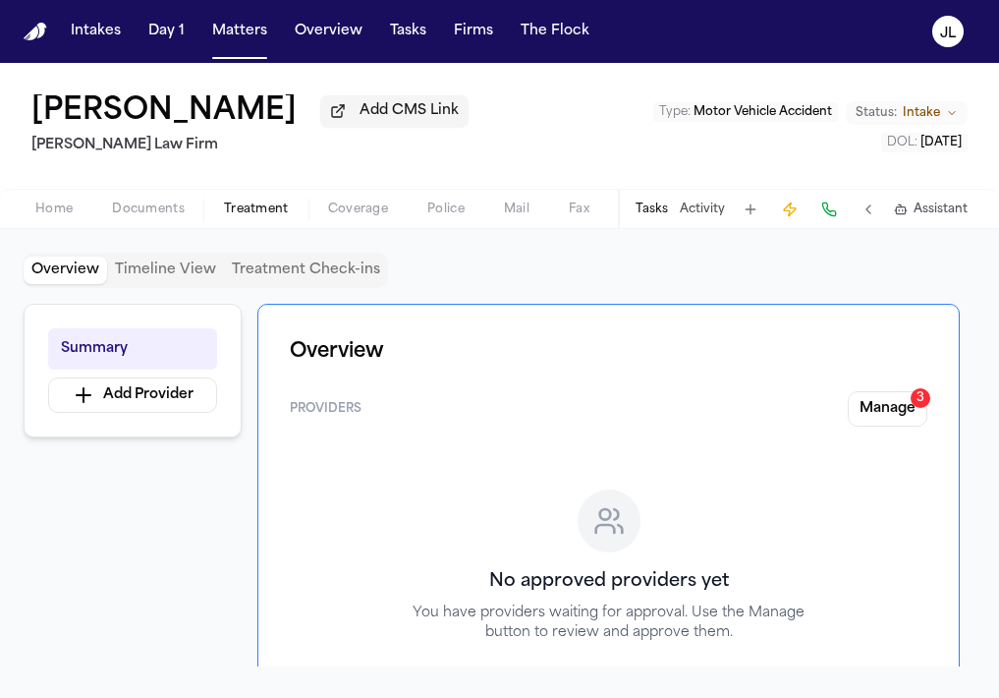
click at [36, 216] on span "Home" at bounding box center [53, 209] width 37 height 16
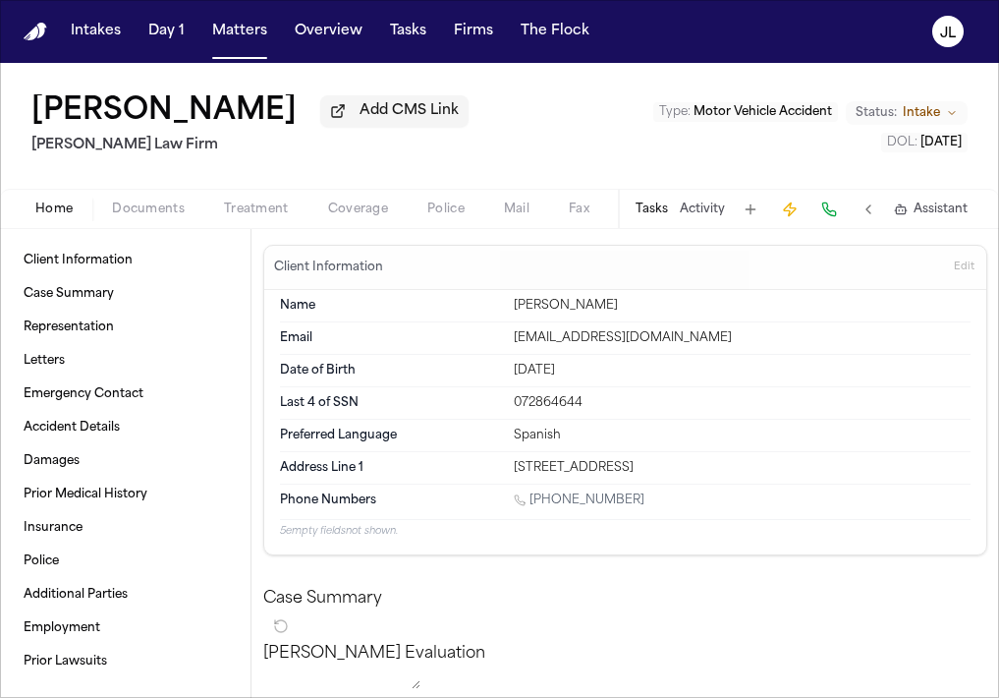
click at [166, 214] on span "Documents" at bounding box center [148, 209] width 73 height 16
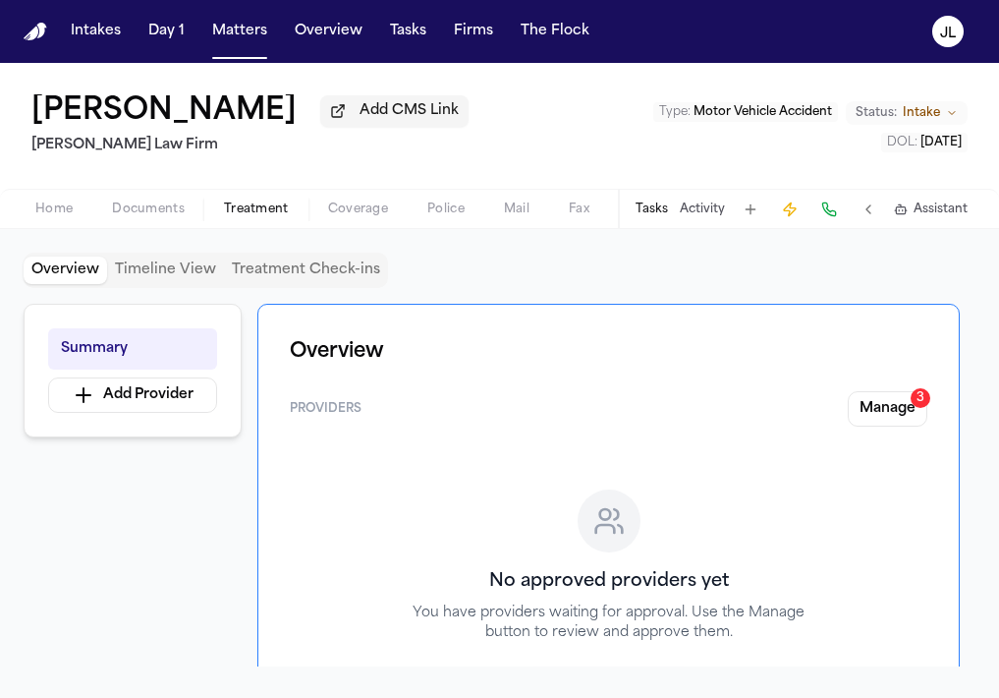
click at [263, 217] on span "Treatment" at bounding box center [256, 209] width 65 height 16
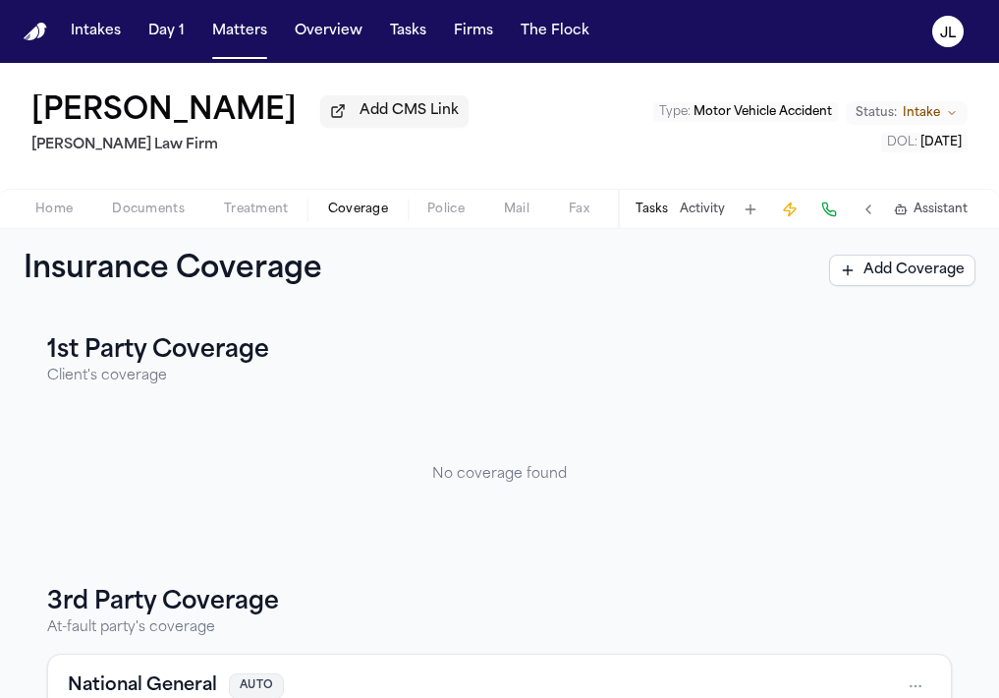
click at [388, 215] on button "Coverage" at bounding box center [358, 209] width 99 height 24
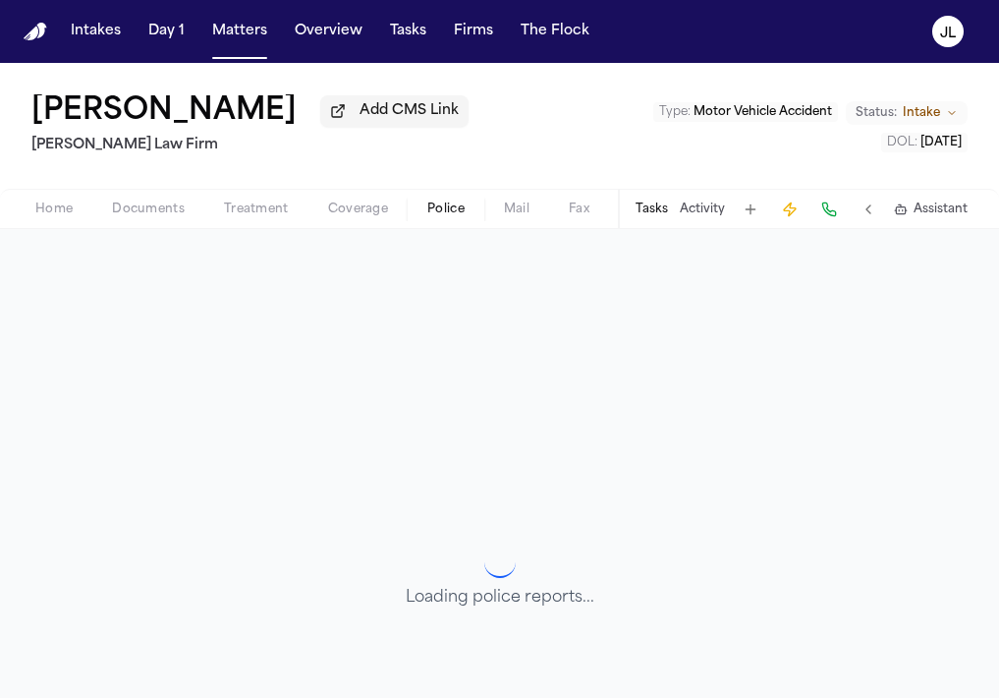
click at [459, 221] on span "button" at bounding box center [446, 220] width 61 height 2
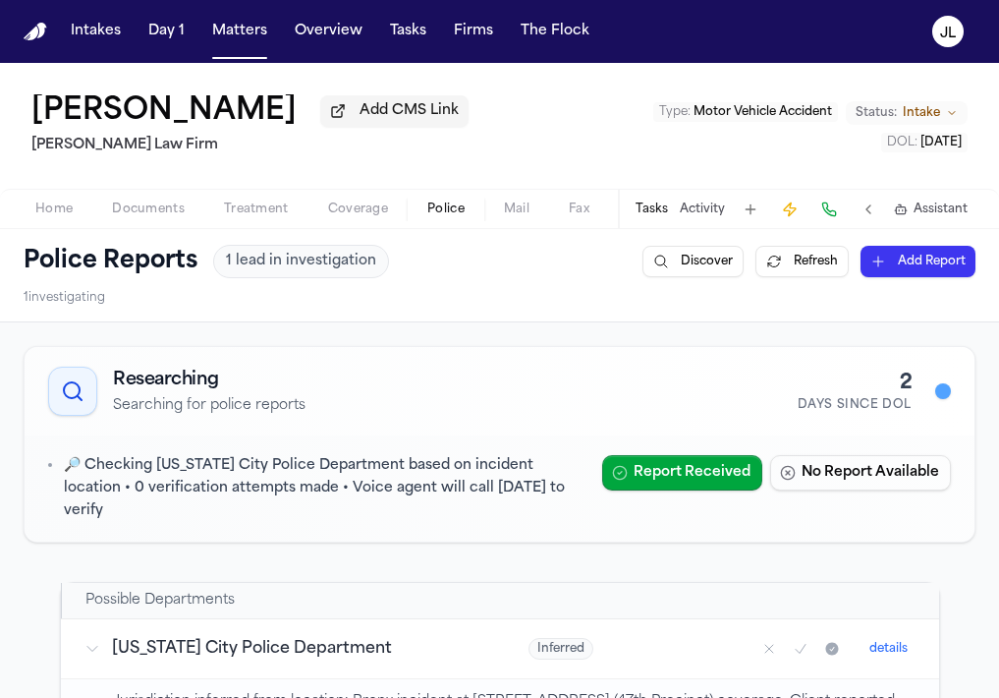
click at [146, 214] on span "Documents" at bounding box center [148, 209] width 73 height 16
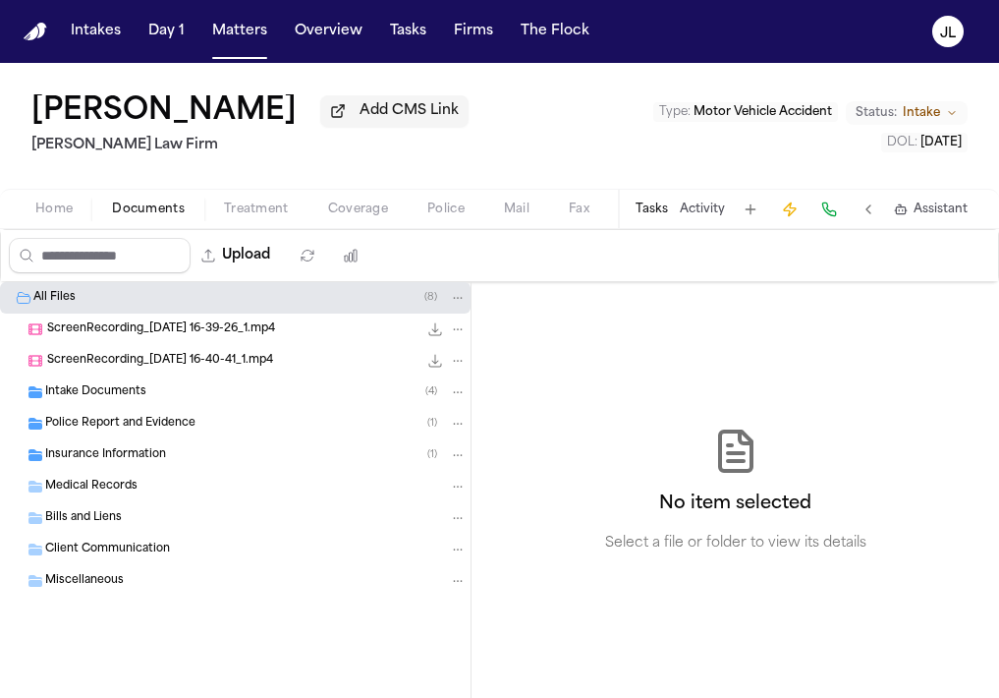
click at [229, 212] on span "Treatment" at bounding box center [256, 209] width 65 height 16
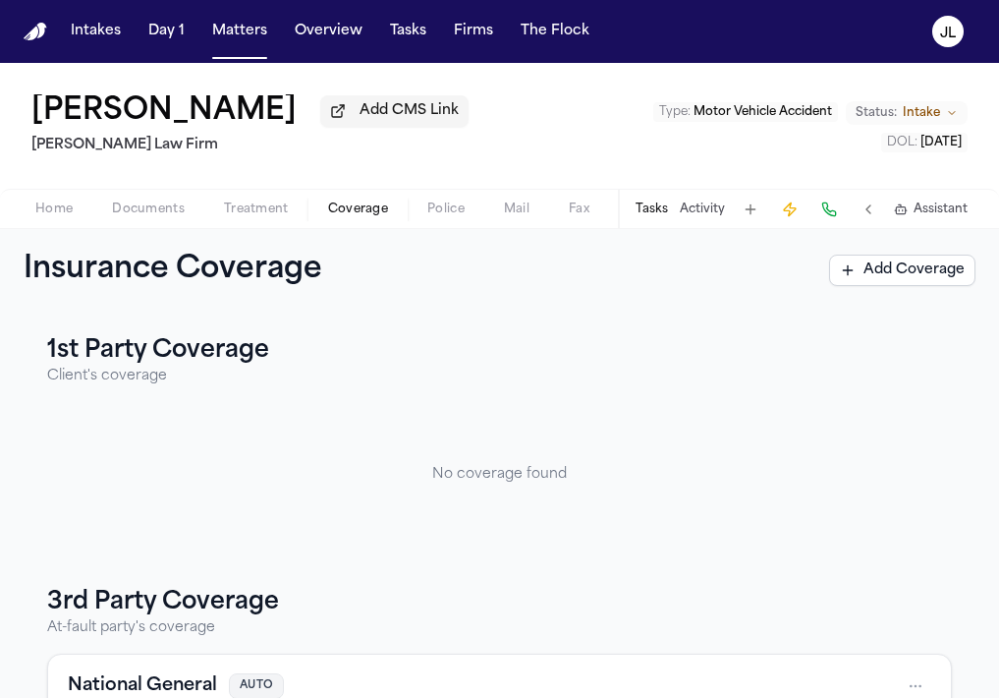
click at [345, 212] on span "Coverage" at bounding box center [358, 209] width 60 height 16
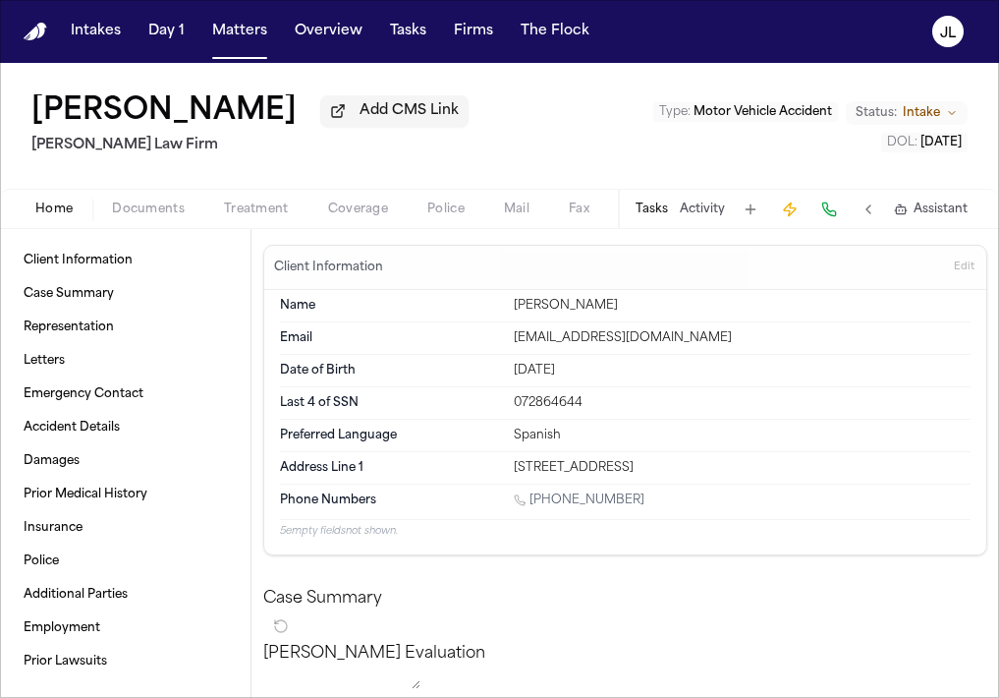
click at [58, 214] on span "Home" at bounding box center [53, 209] width 37 height 16
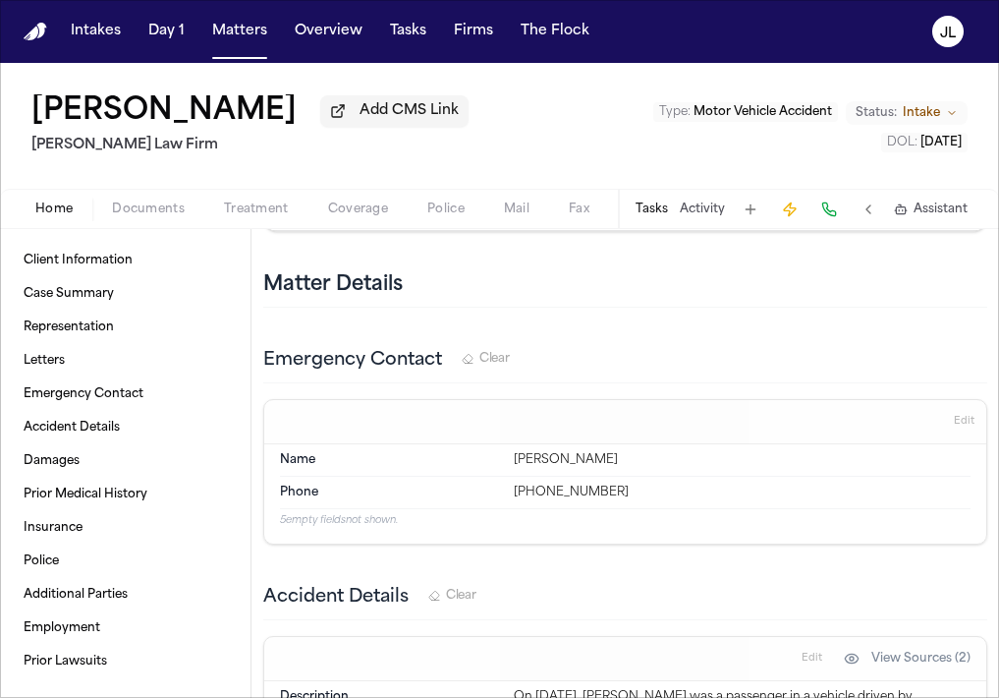
scroll to position [478, 0]
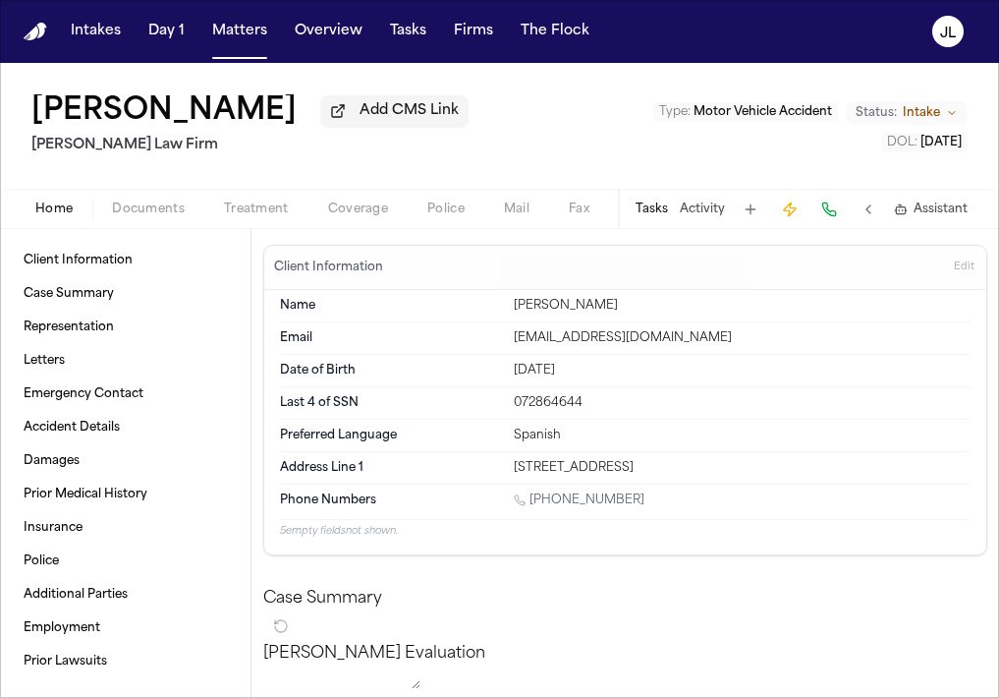
click at [141, 206] on span "Documents" at bounding box center [148, 209] width 73 height 16
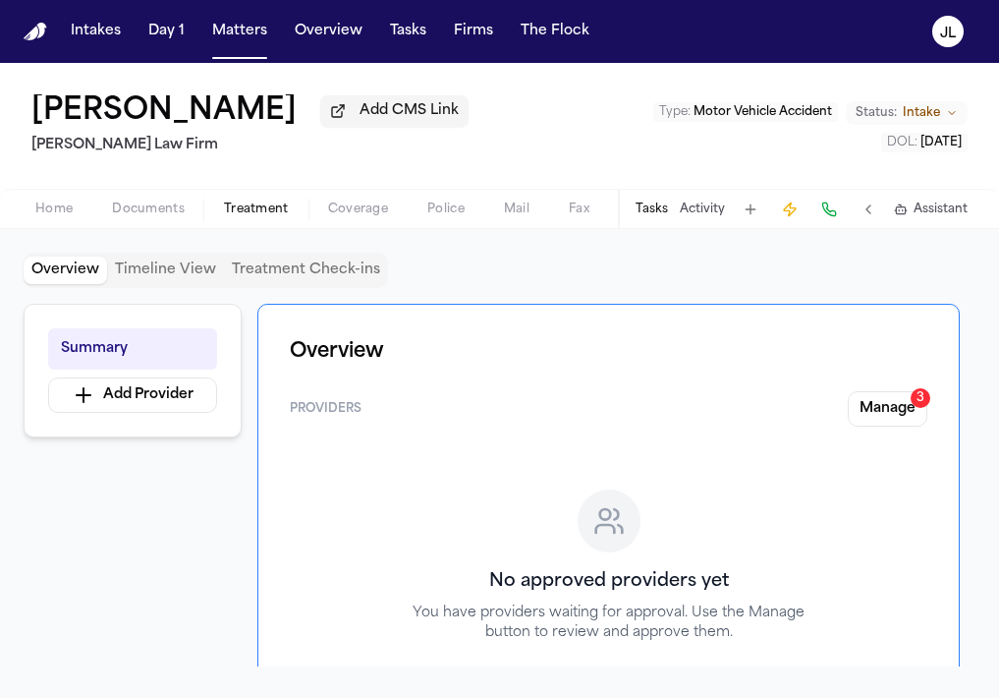
click at [285, 214] on span "Treatment" at bounding box center [256, 209] width 65 height 16
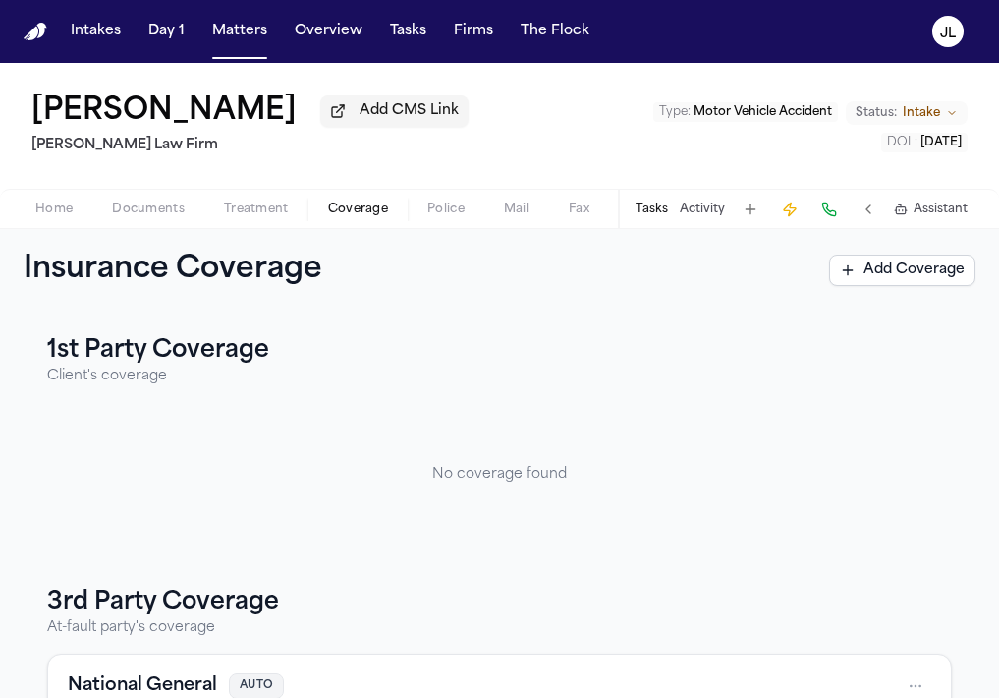
click at [359, 217] on span "Coverage" at bounding box center [358, 209] width 60 height 16
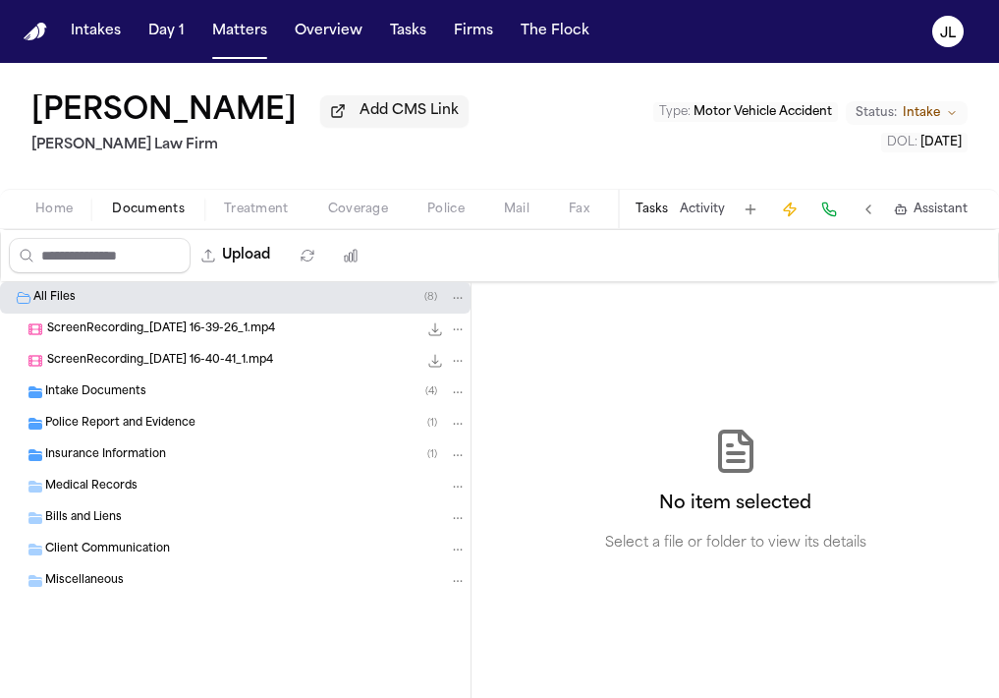
click at [124, 204] on span "Documents" at bounding box center [148, 209] width 73 height 16
click at [138, 471] on div "Insurance Information ( 1 )" at bounding box center [235, 454] width 471 height 31
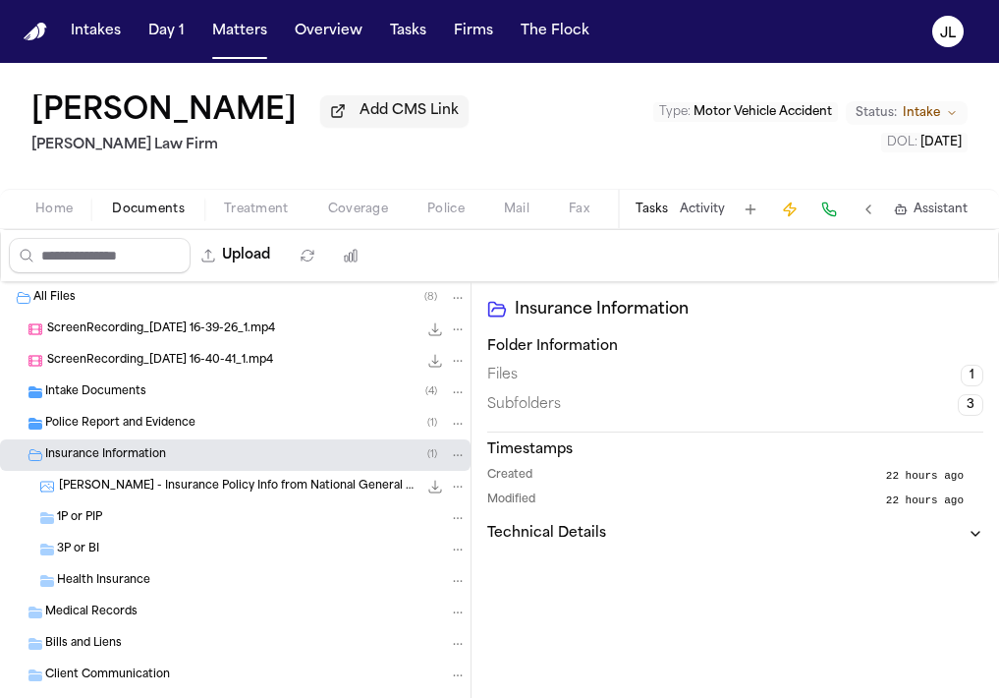
click at [141, 537] on div "3P or BI" at bounding box center [235, 549] width 471 height 31
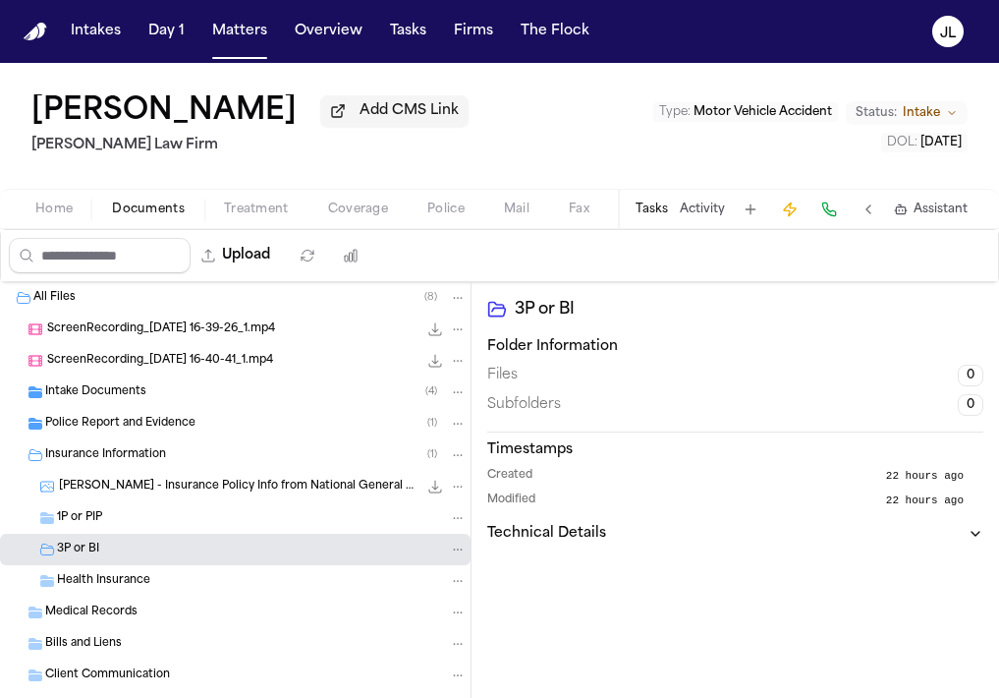
click at [140, 517] on div "1P or PIP" at bounding box center [262, 518] width 410 height 18
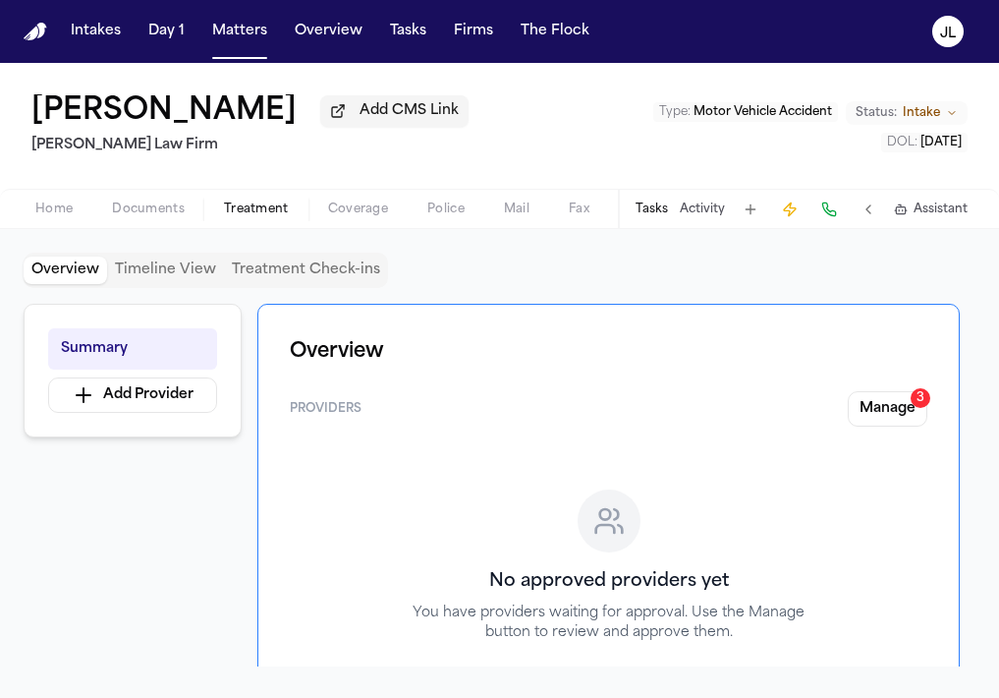
click at [265, 217] on span "Treatment" at bounding box center [256, 209] width 65 height 16
click at [339, 196] on div "Home Documents Treatment Coverage Police Mail Fax Demand Workspaces Artifacts T…" at bounding box center [499, 208] width 999 height 39
click at [339, 206] on span "Coverage" at bounding box center [358, 209] width 60 height 16
